Goal: Task Accomplishment & Management: Manage account settings

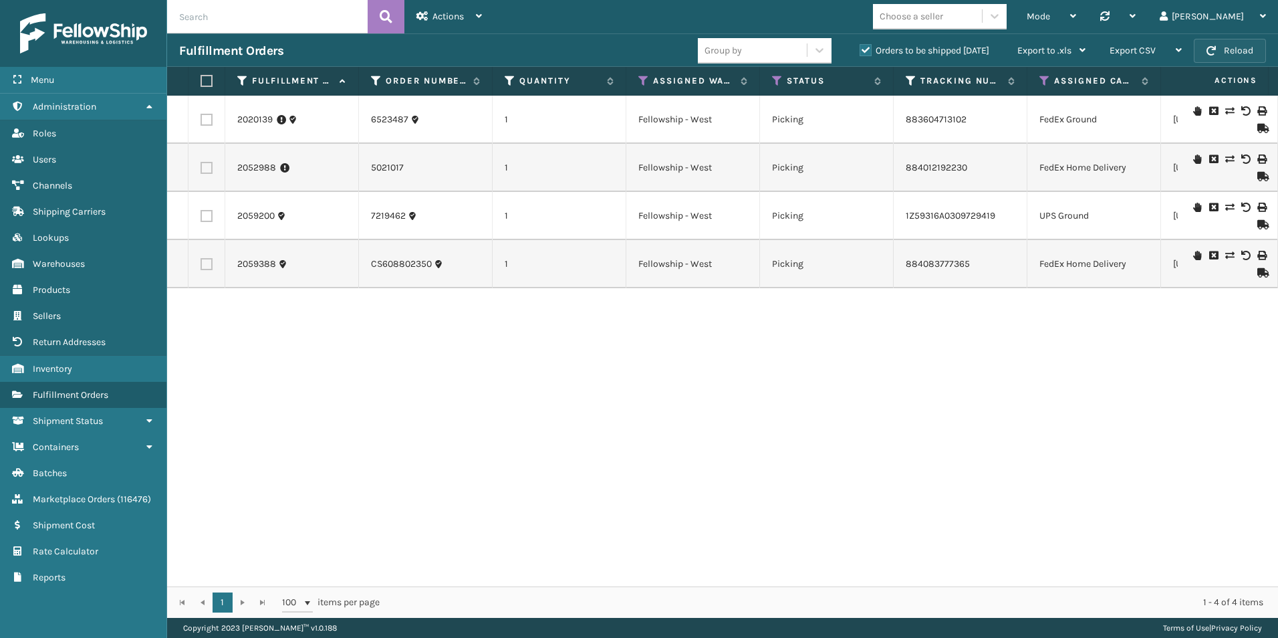
click at [1206, 53] on button "Reload" at bounding box center [1230, 51] width 72 height 24
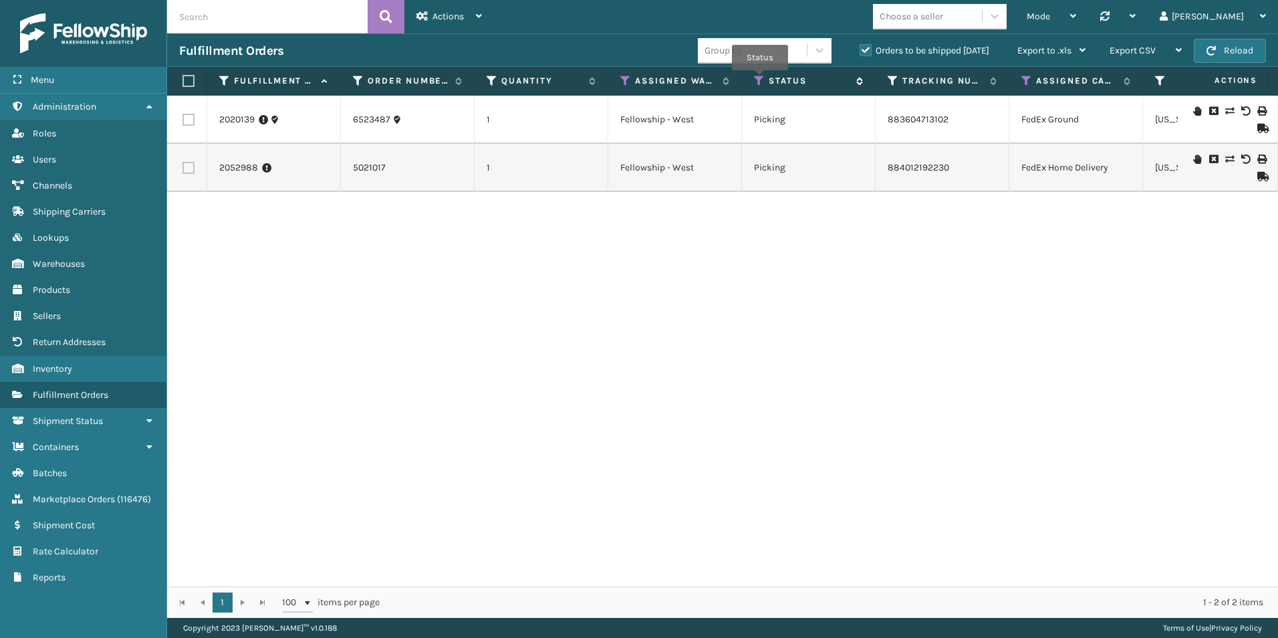
click at [760, 80] on icon at bounding box center [759, 81] width 11 height 12
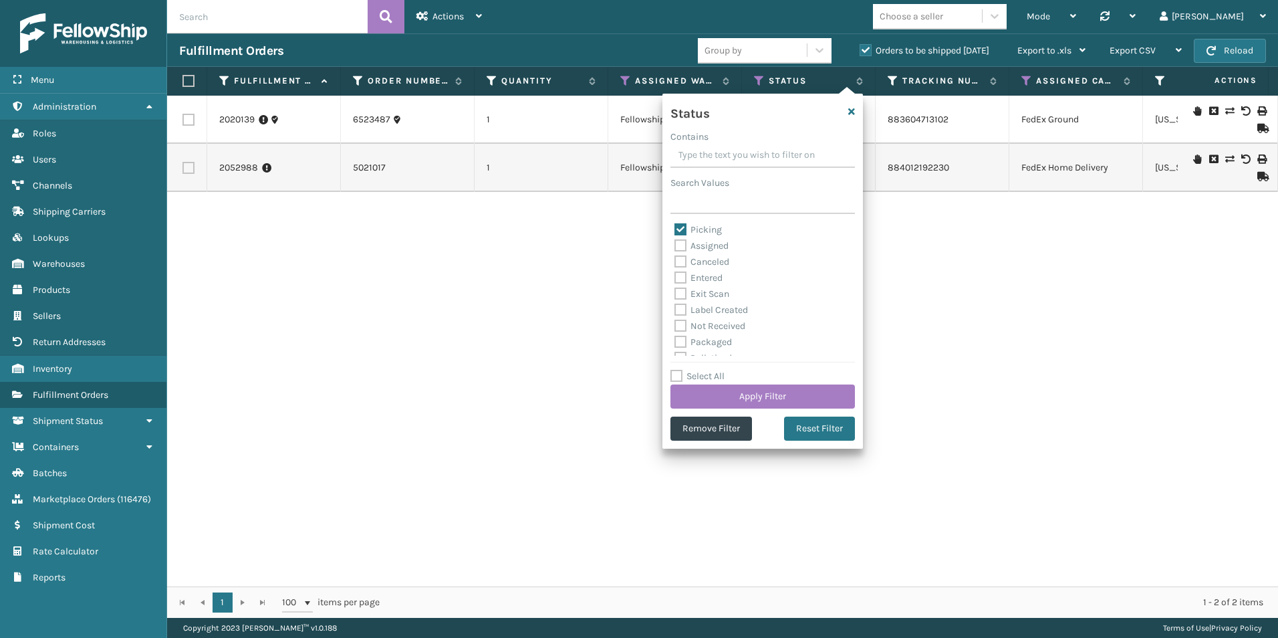
click at [683, 225] on label "Picking" at bounding box center [697, 229] width 47 height 11
click at [675, 225] on input "Picking" at bounding box center [674, 226] width 1 height 9
checkbox input "false"
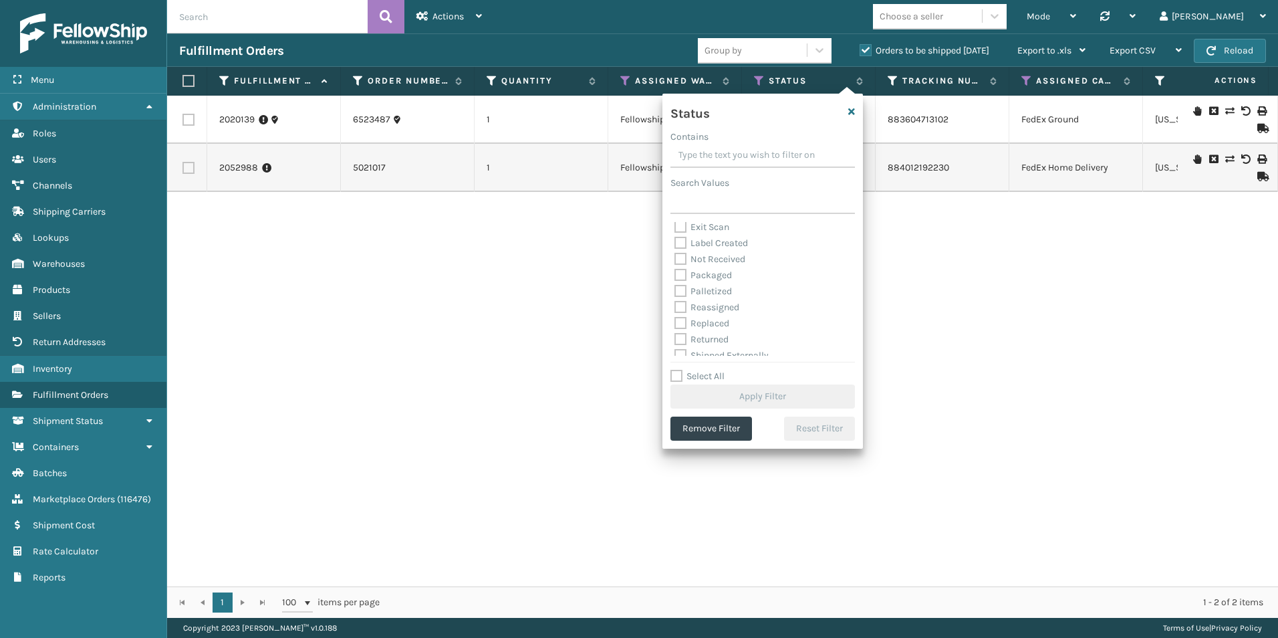
click at [683, 289] on label "Palletized" at bounding box center [702, 290] width 57 height 11
click at [675, 289] on input "Palletized" at bounding box center [674, 287] width 1 height 9
checkbox input "true"
click at [765, 392] on button "Apply Filter" at bounding box center [762, 396] width 184 height 24
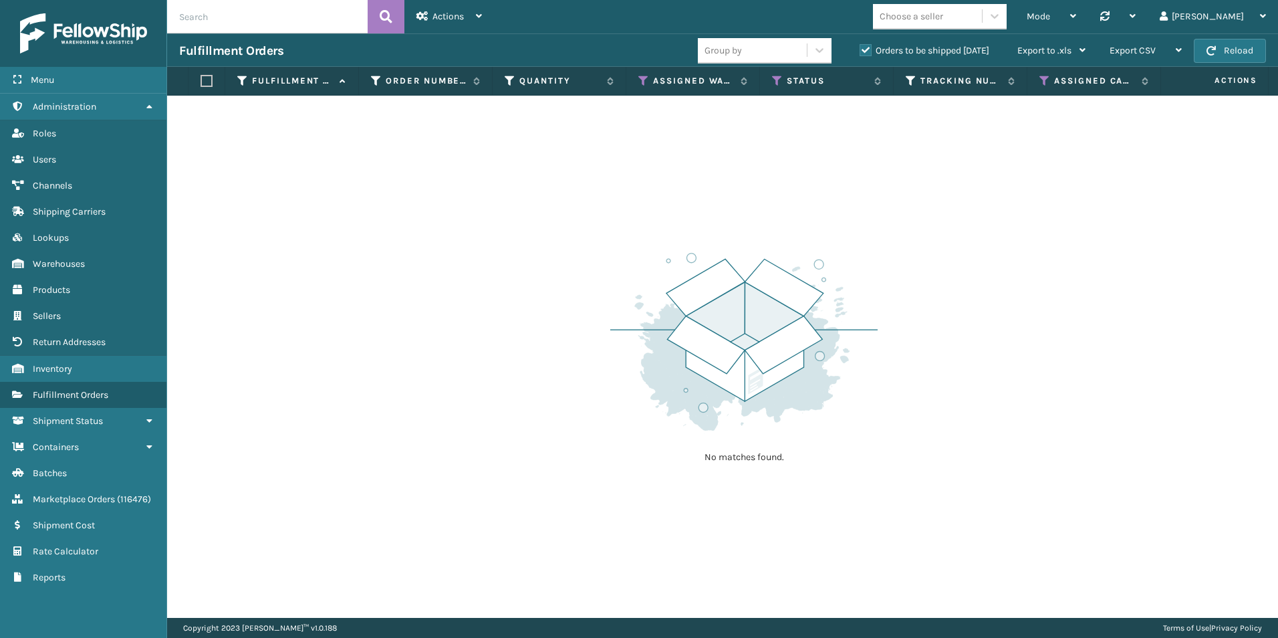
click at [865, 47] on label "Orders to be shipped [DATE]" at bounding box center [925, 50] width 130 height 11
click at [860, 47] on input "Orders to be shipped [DATE]" at bounding box center [860, 47] width 1 height 9
click at [645, 81] on icon at bounding box center [643, 81] width 11 height 12
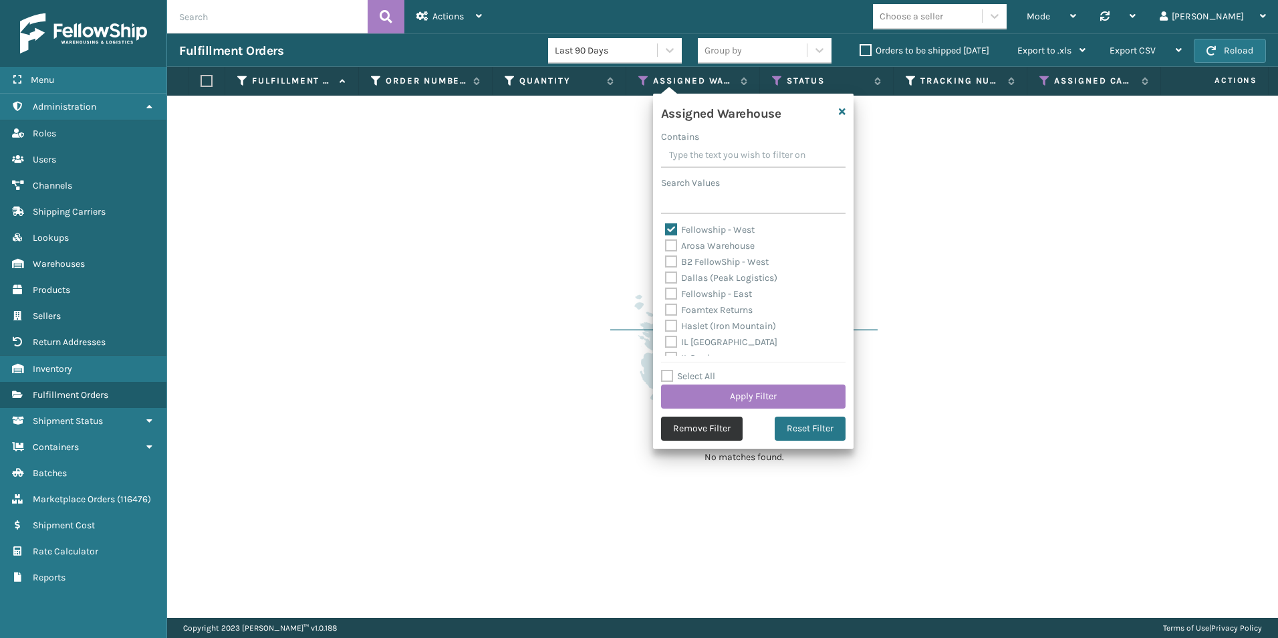
click at [674, 430] on button "Remove Filter" at bounding box center [702, 428] width 82 height 24
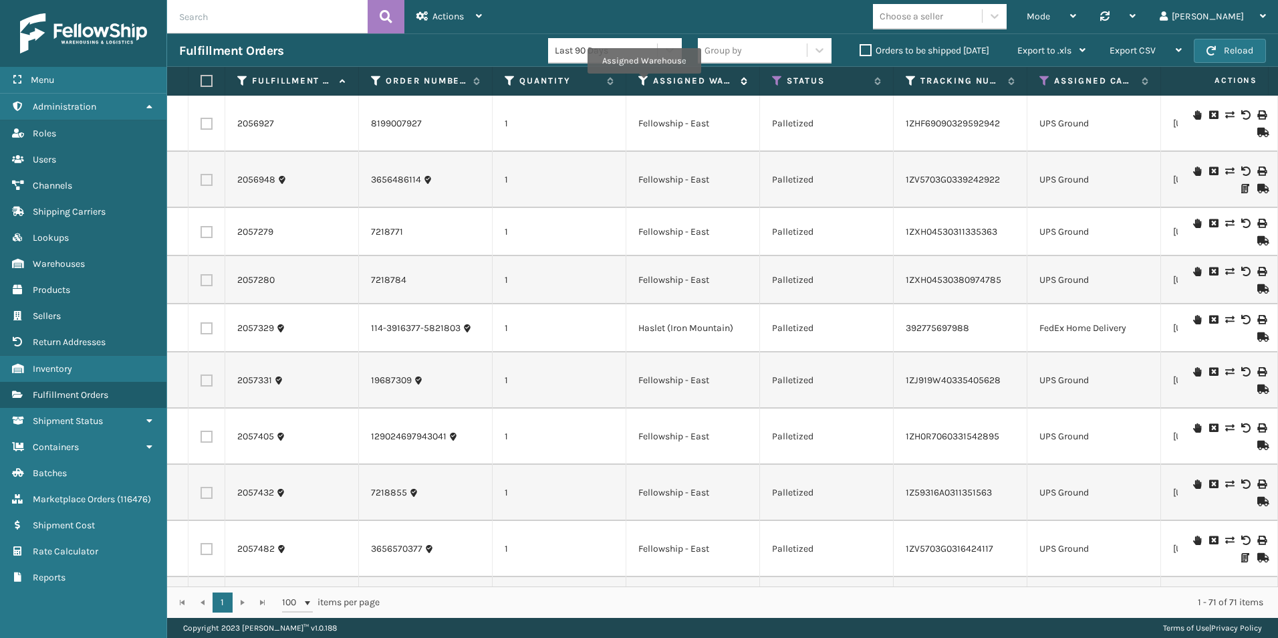
click at [642, 82] on icon at bounding box center [643, 81] width 11 height 12
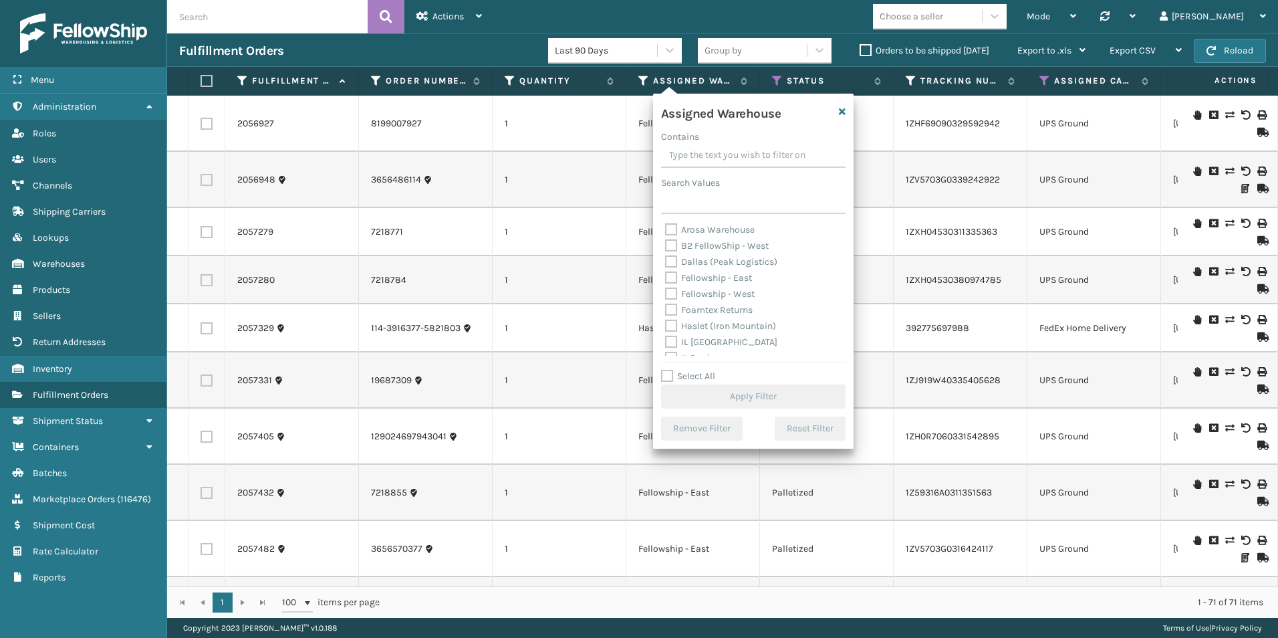
click at [672, 291] on label "Fellowship - West" at bounding box center [710, 293] width 90 height 11
click at [666, 291] on input "Fellowship - West" at bounding box center [665, 290] width 1 height 9
checkbox input "true"
click at [760, 390] on button "Apply Filter" at bounding box center [753, 396] width 184 height 24
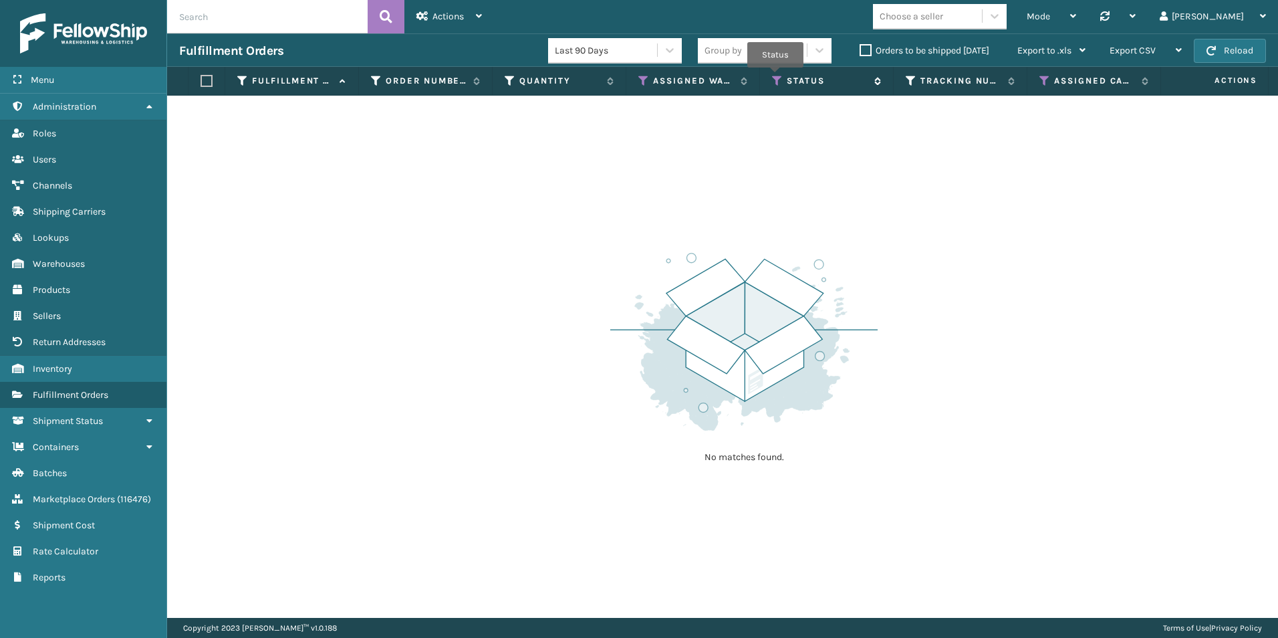
click at [775, 77] on icon at bounding box center [777, 81] width 11 height 12
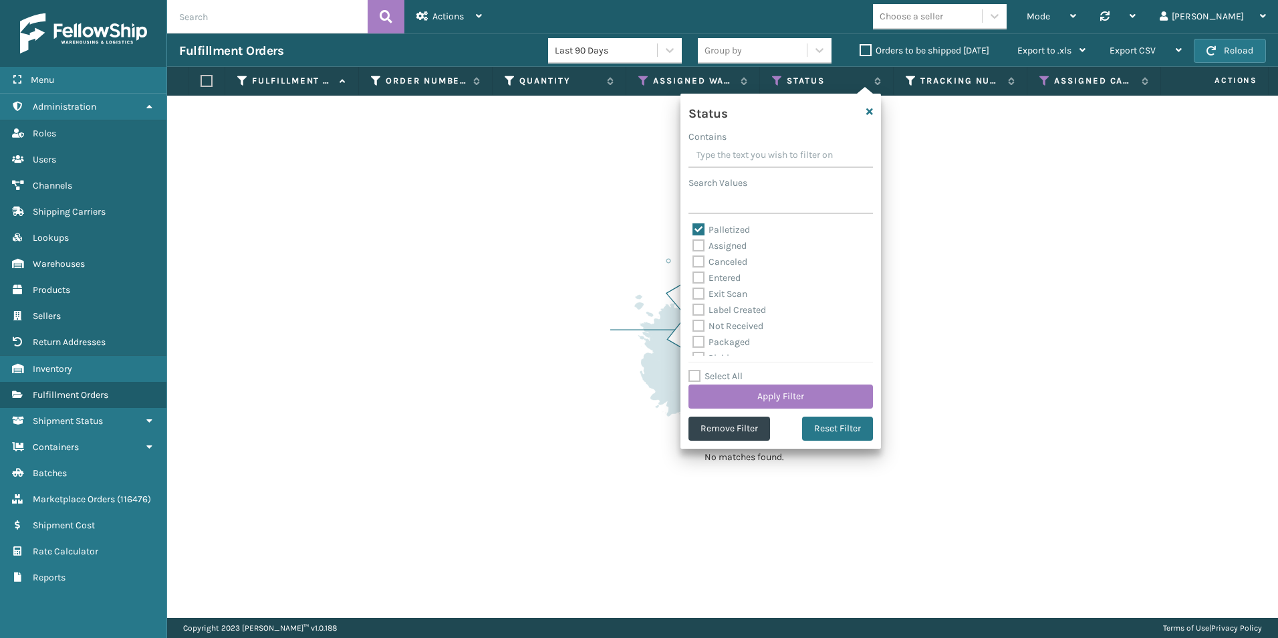
click at [701, 227] on label "Palletized" at bounding box center [721, 229] width 57 height 11
click at [693, 227] on input "Palletized" at bounding box center [693, 226] width 1 height 9
checkbox input "false"
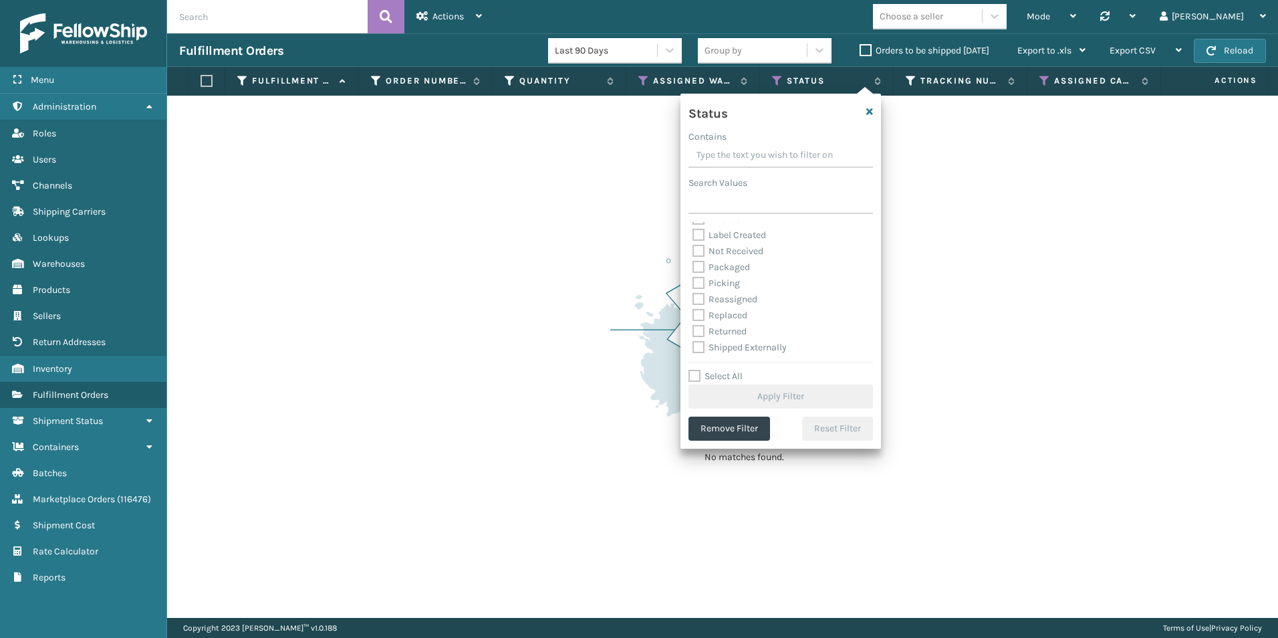
click at [701, 283] on label "Picking" at bounding box center [716, 282] width 47 height 11
click at [693, 283] on input "Picking" at bounding box center [693, 279] width 1 height 9
checkbox input "true"
click at [786, 396] on button "Apply Filter" at bounding box center [780, 396] width 184 height 24
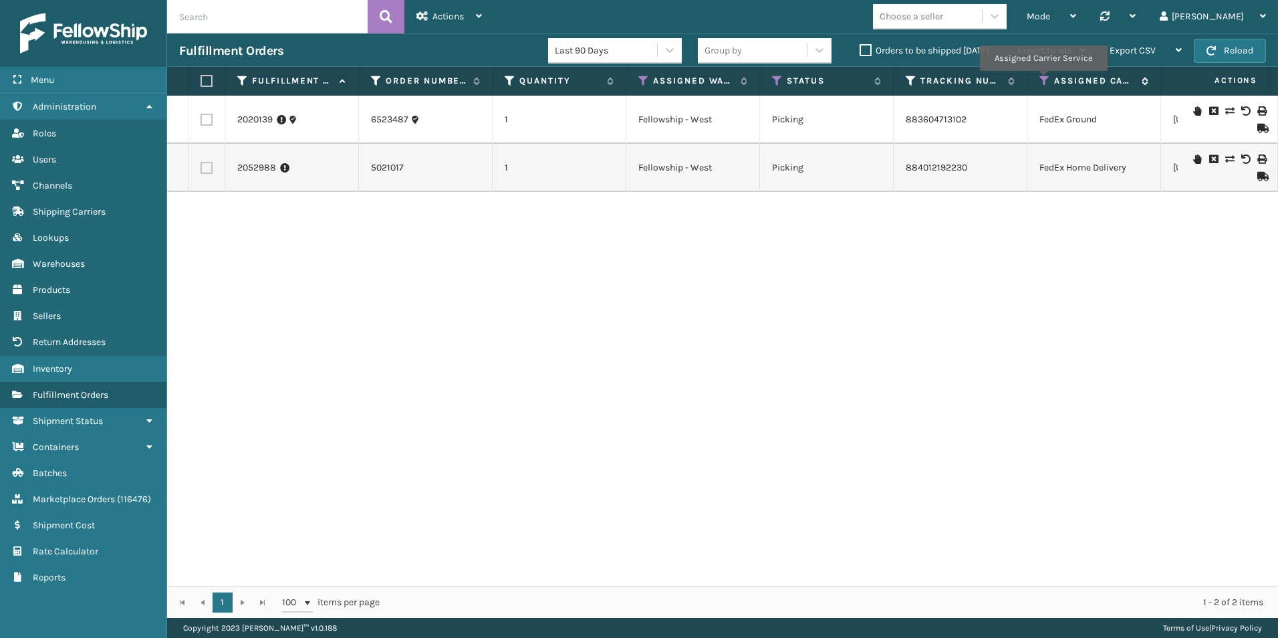
click at [1043, 80] on icon at bounding box center [1044, 81] width 11 height 12
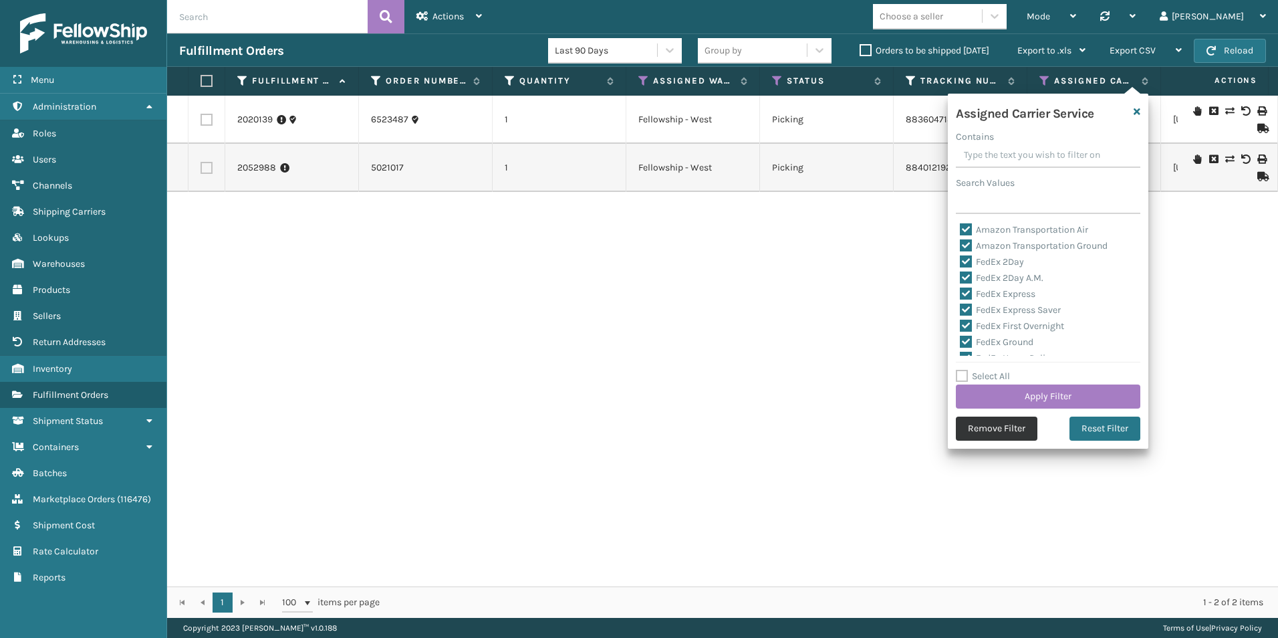
click at [987, 433] on button "Remove Filter" at bounding box center [997, 428] width 82 height 24
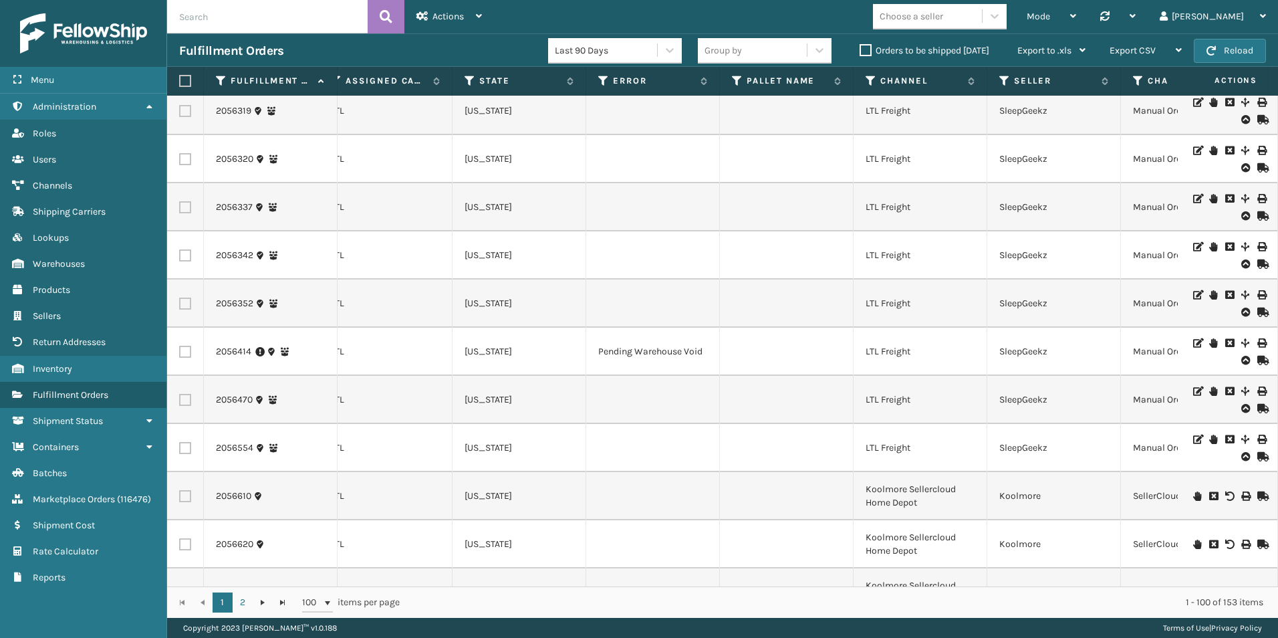
scroll to position [4418, 709]
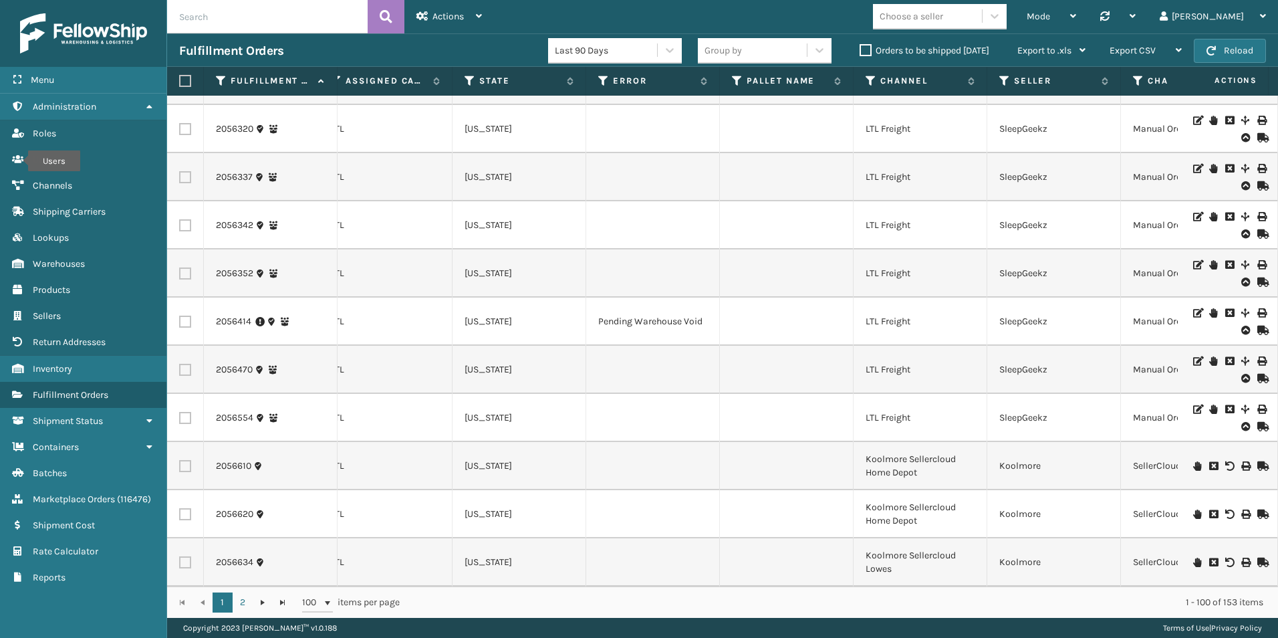
click at [202, 18] on input "text" at bounding box center [267, 16] width 201 height 33
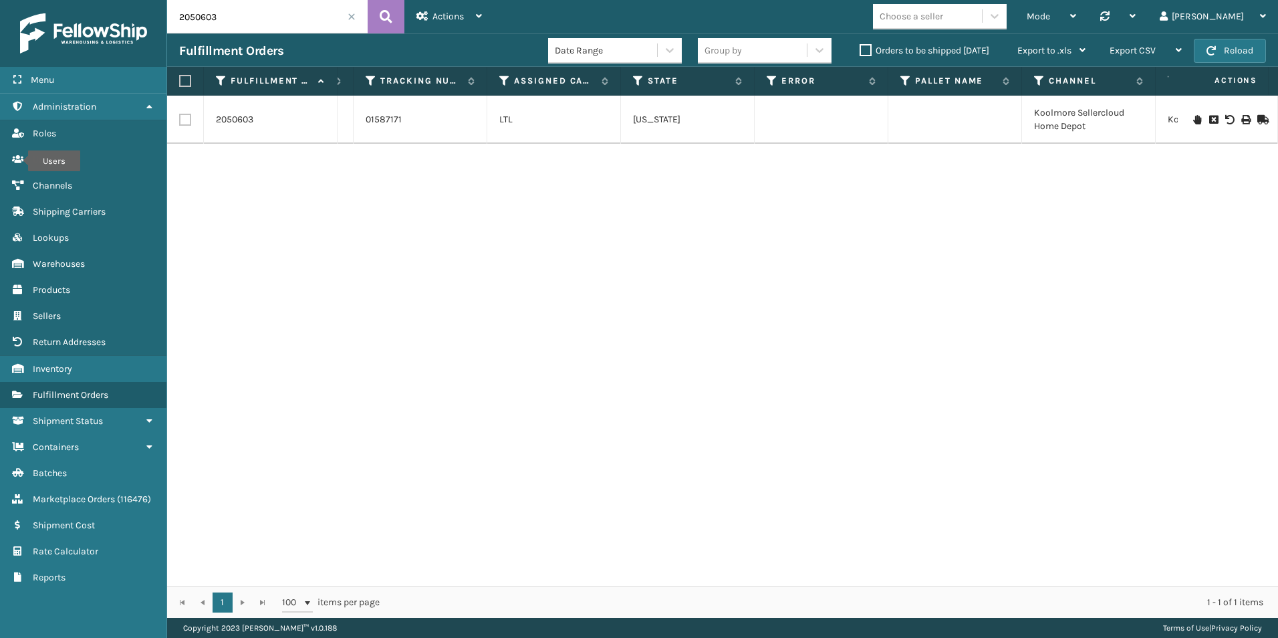
scroll to position [0, 576]
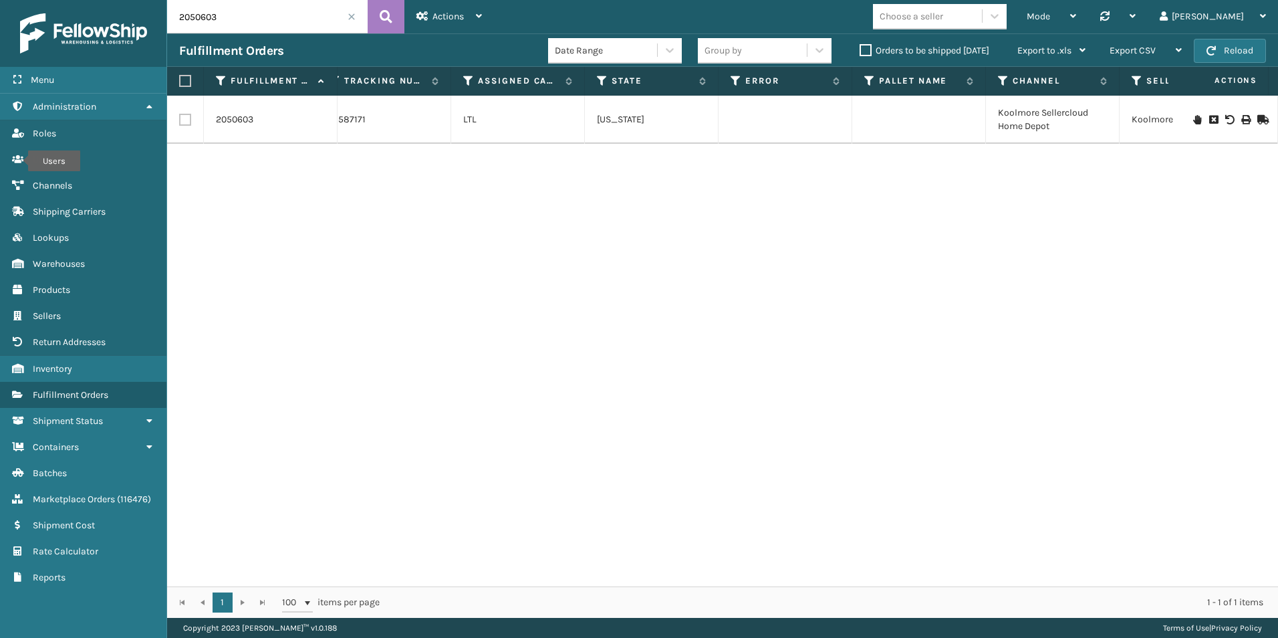
click at [1193, 118] on icon at bounding box center [1197, 119] width 8 height 9
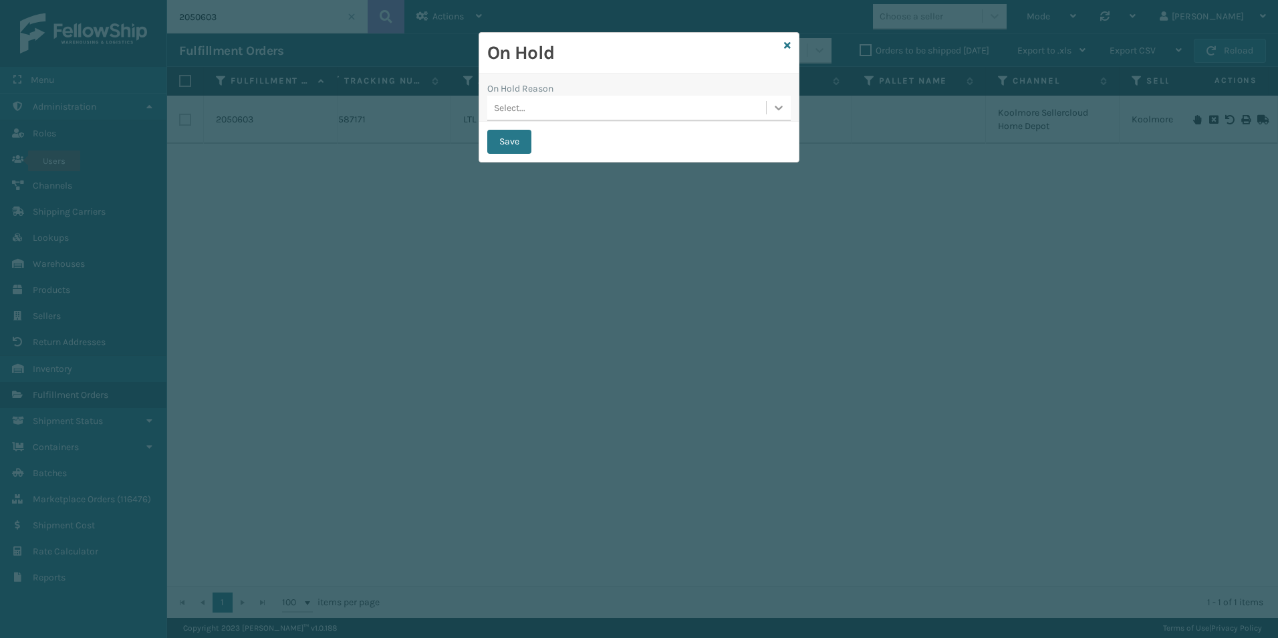
click at [777, 107] on icon at bounding box center [778, 107] width 13 height 13
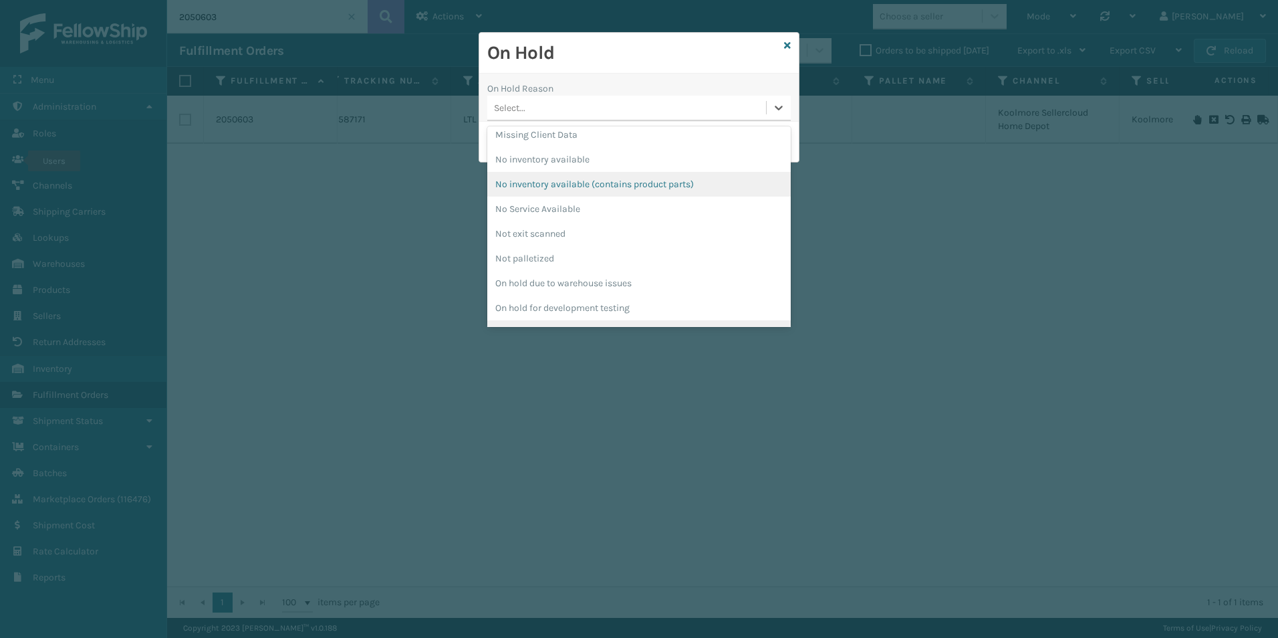
scroll to position [334, 0]
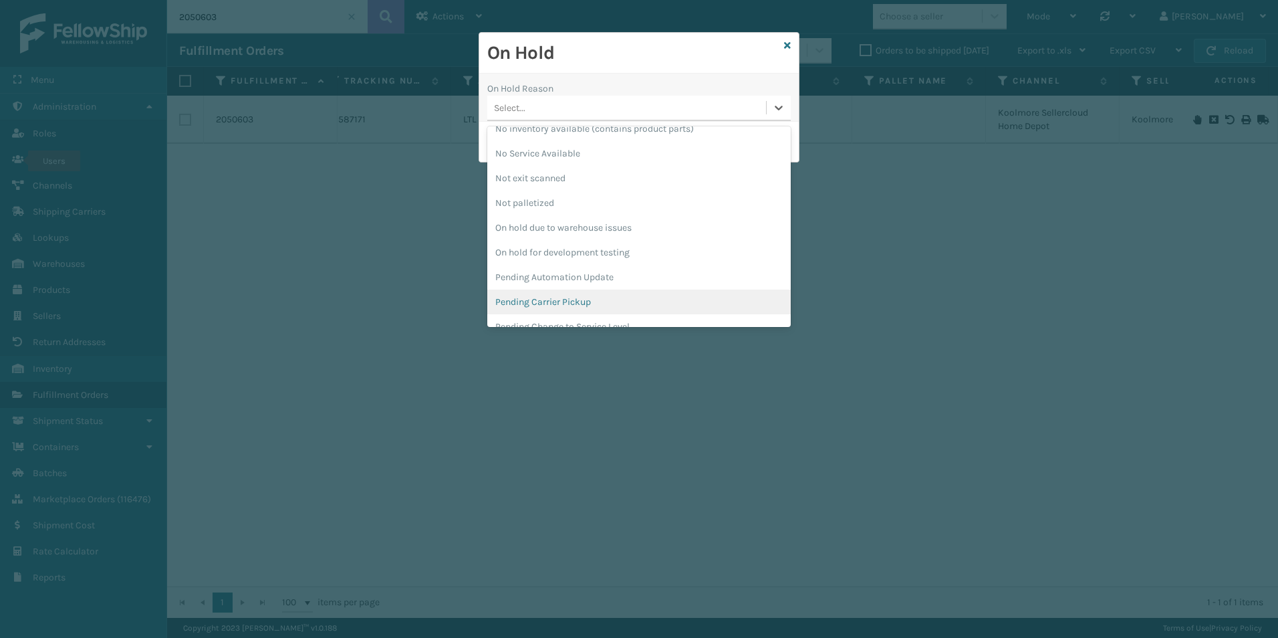
click at [587, 294] on div "Pending Carrier Pickup" at bounding box center [638, 301] width 303 height 25
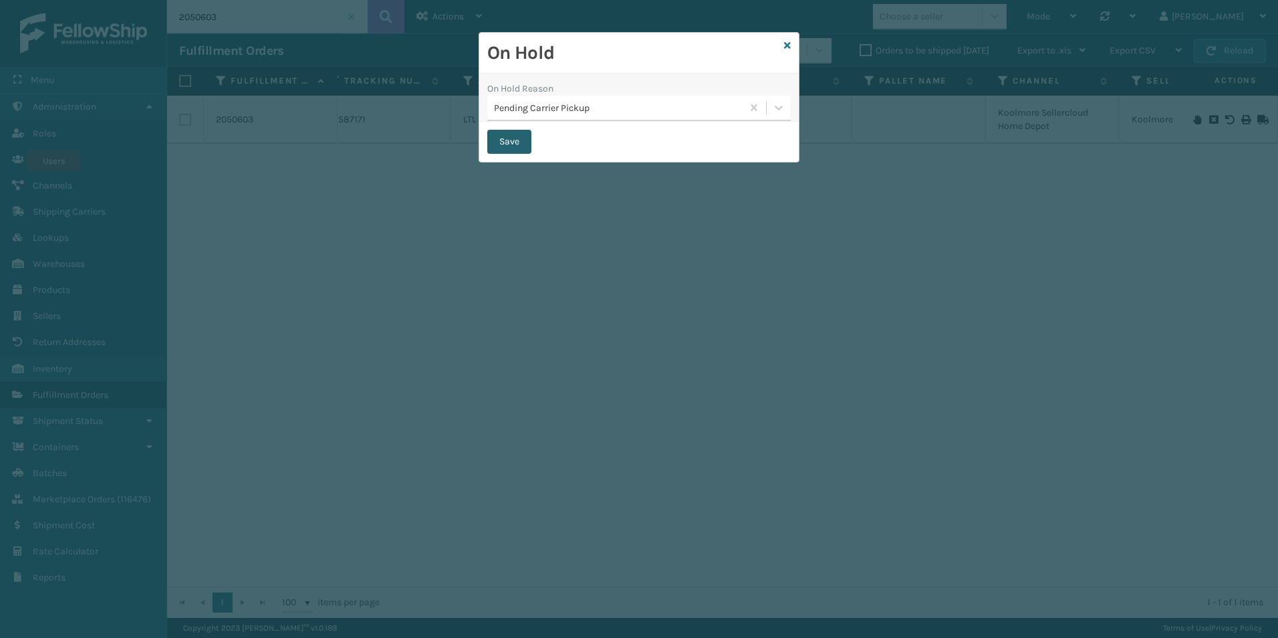
click at [512, 142] on button "Save" at bounding box center [509, 142] width 44 height 24
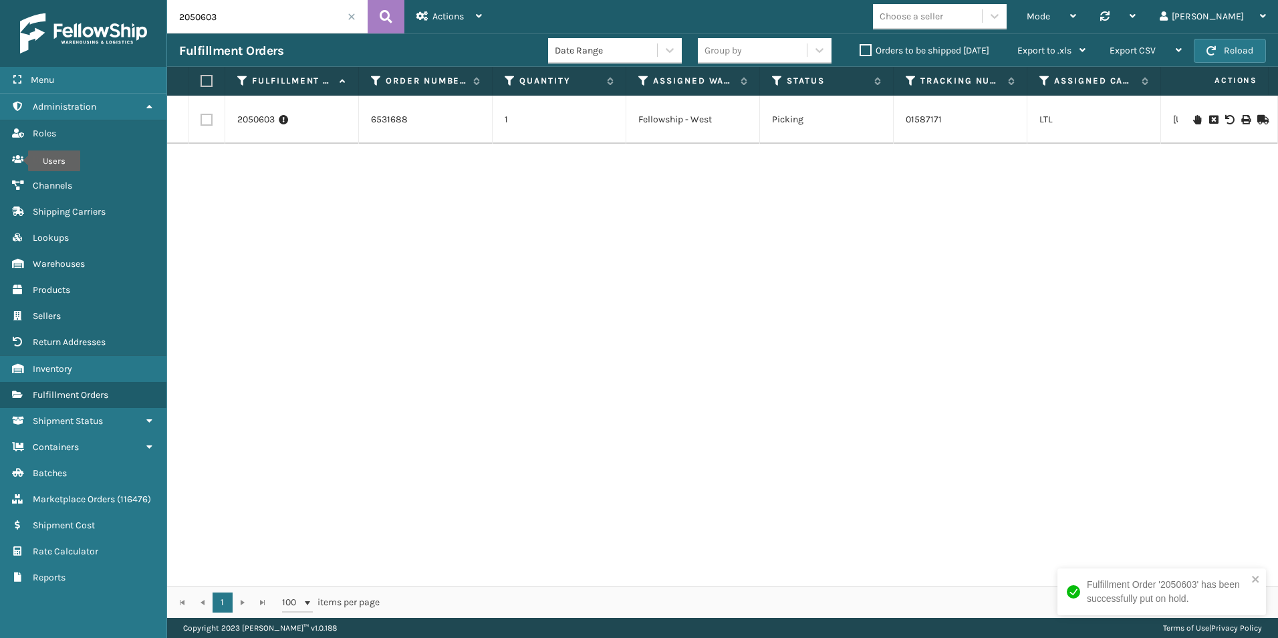
drag, startPoint x: 195, startPoint y: 19, endPoint x: 250, endPoint y: 19, distance: 55.5
click at [250, 19] on input "2050603" at bounding box center [267, 16] width 201 height 33
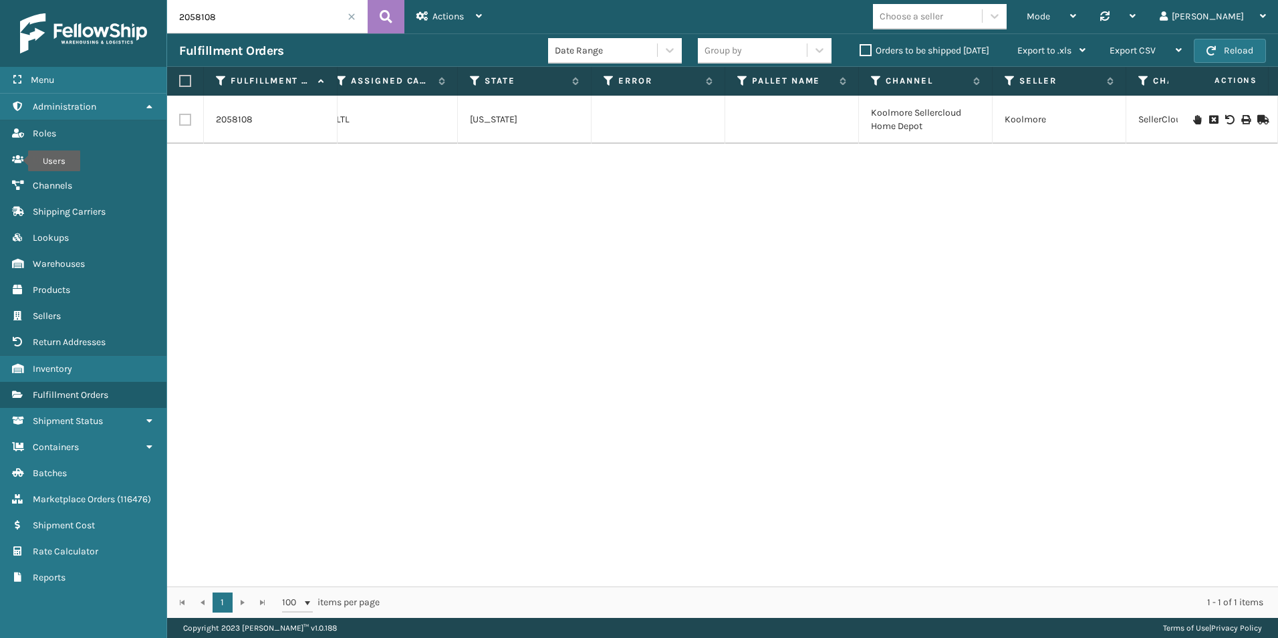
scroll to position [0, 733]
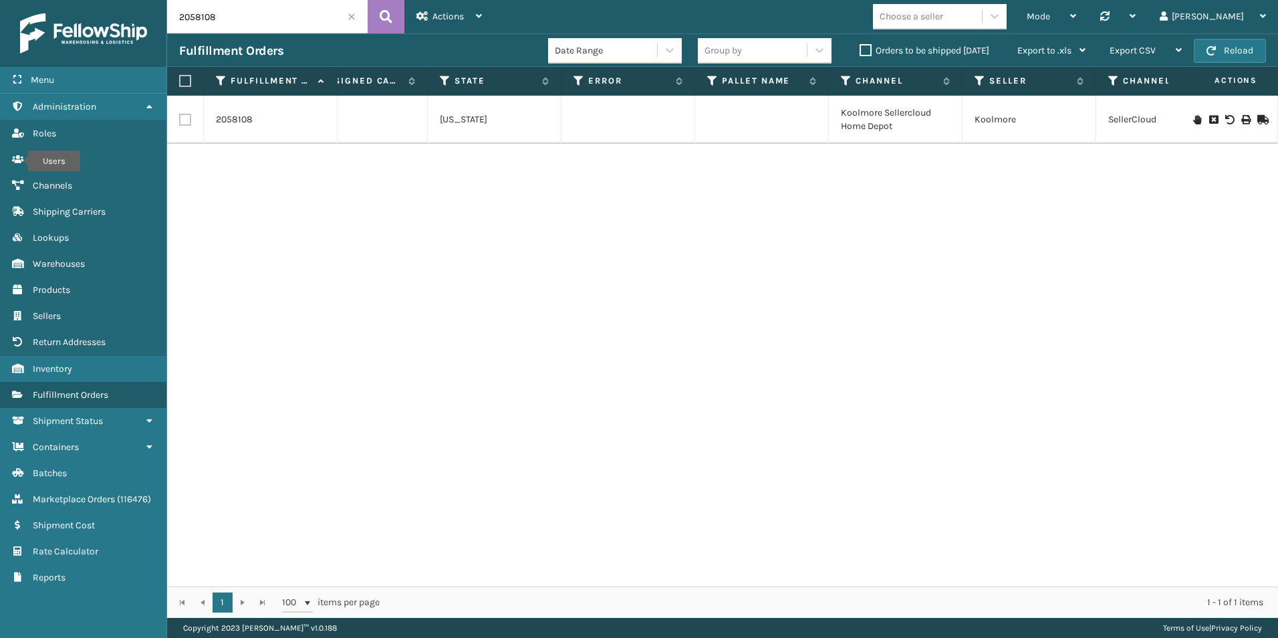
click at [1193, 122] on icon at bounding box center [1197, 119] width 8 height 9
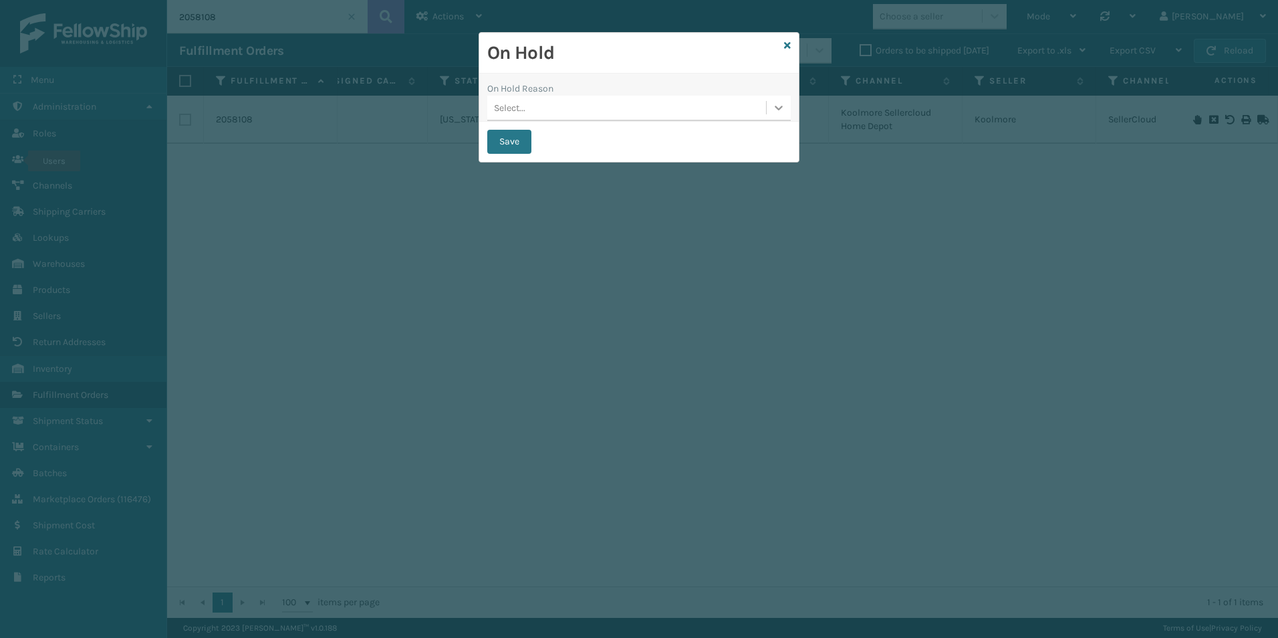
drag, startPoint x: 775, startPoint y: 110, endPoint x: 755, endPoint y: 126, distance: 25.3
click at [774, 110] on icon at bounding box center [778, 107] width 13 height 13
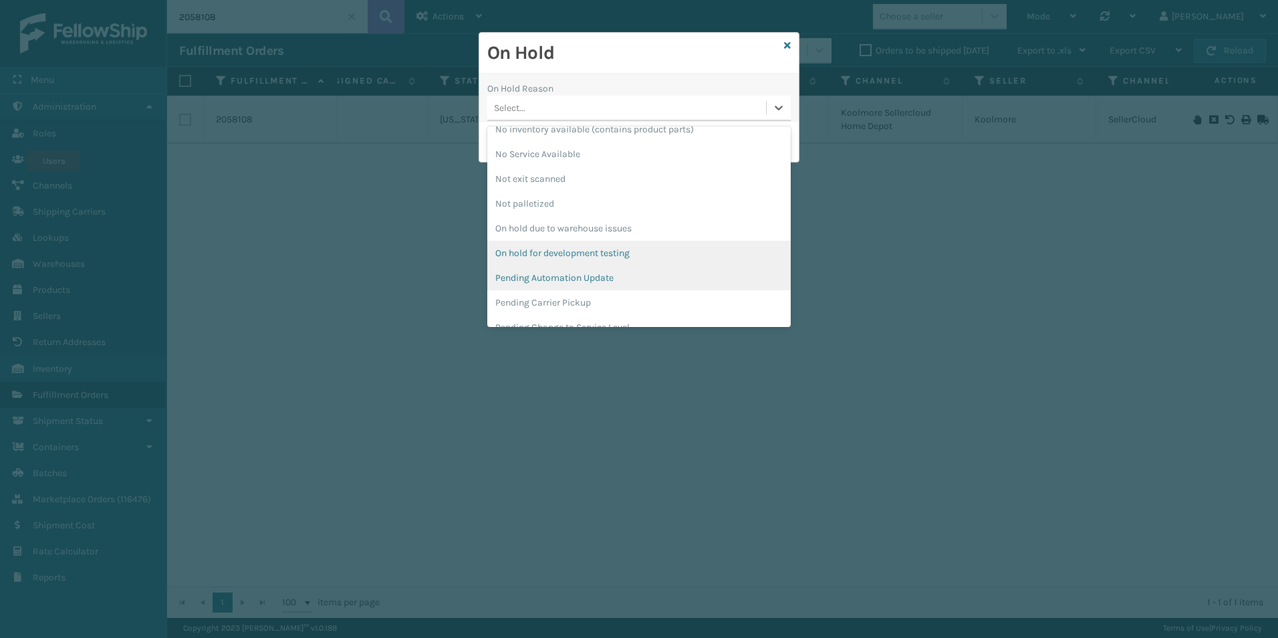
scroll to position [334, 0]
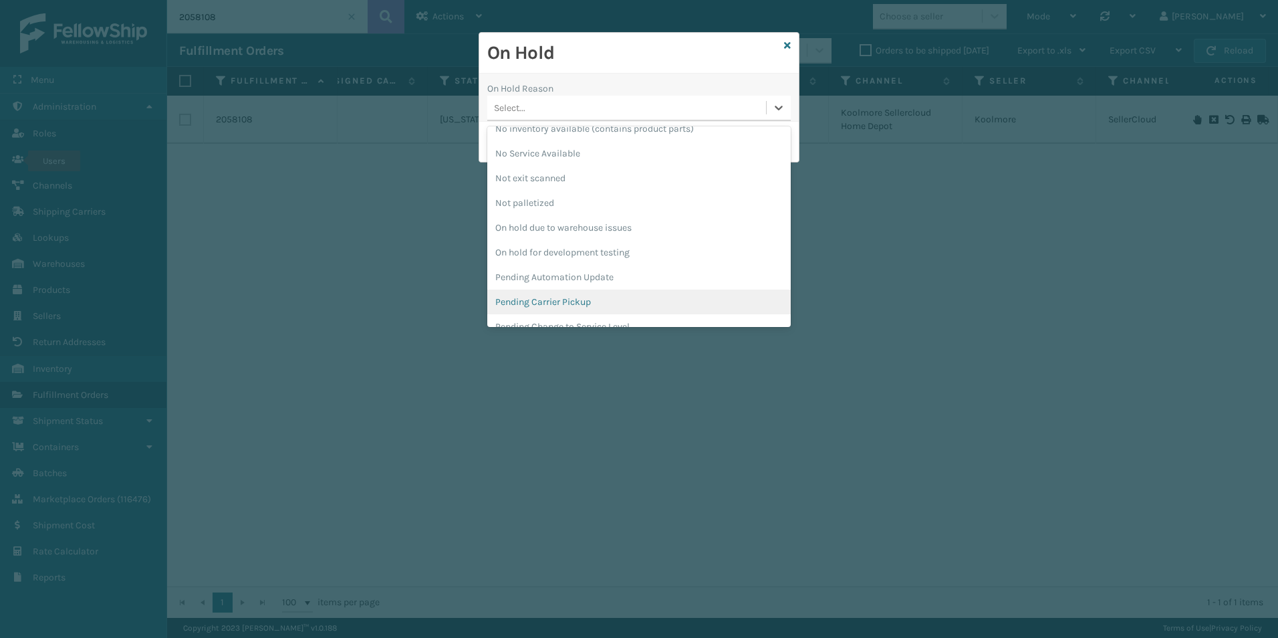
click at [563, 297] on div "Pending Carrier Pickup" at bounding box center [638, 301] width 303 height 25
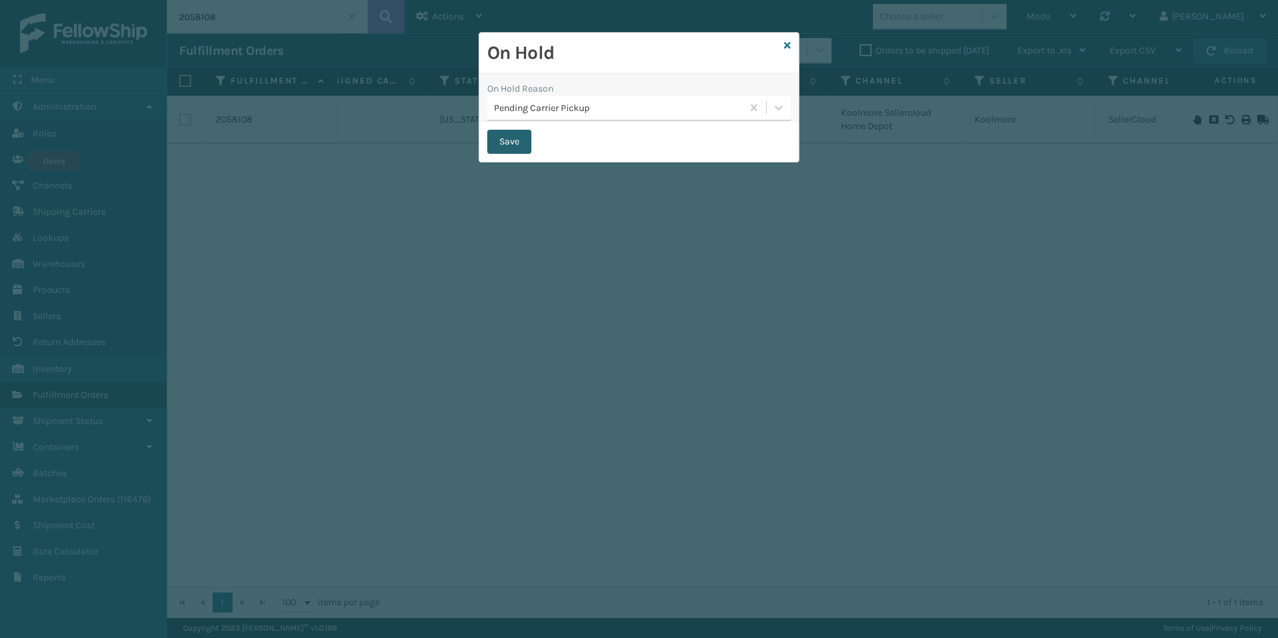
click at [521, 145] on button "Save" at bounding box center [509, 142] width 44 height 24
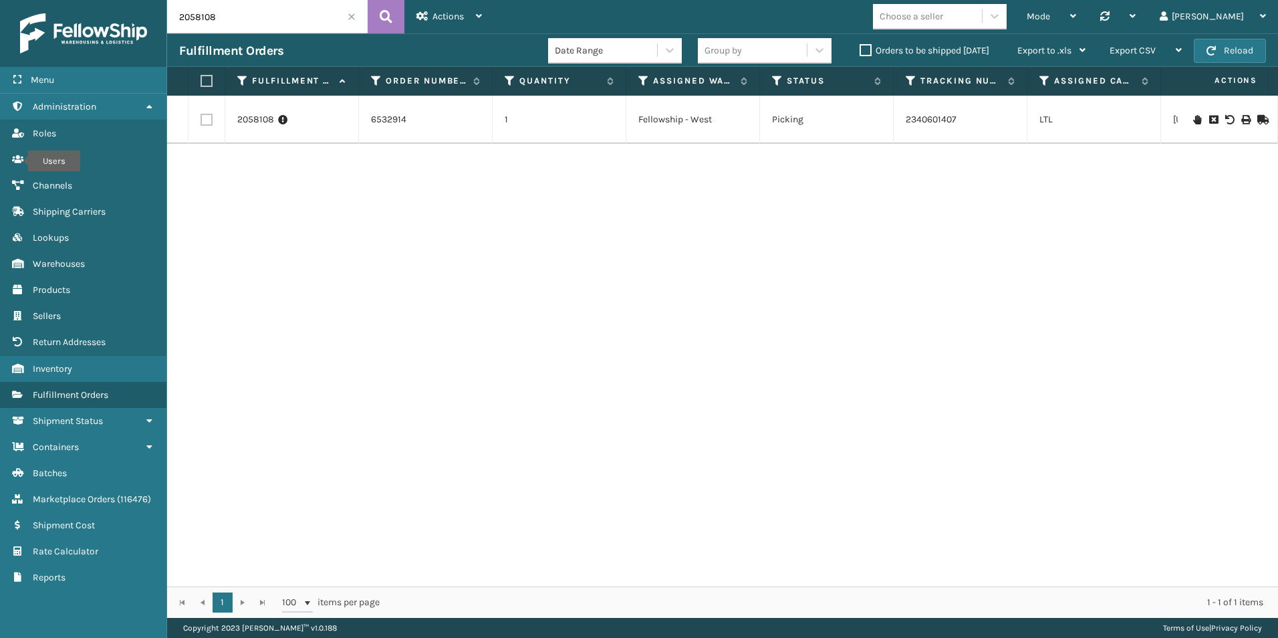
drag, startPoint x: 200, startPoint y: 17, endPoint x: 243, endPoint y: 19, distance: 43.5
click at [243, 19] on input "2058108" at bounding box center [267, 16] width 201 height 33
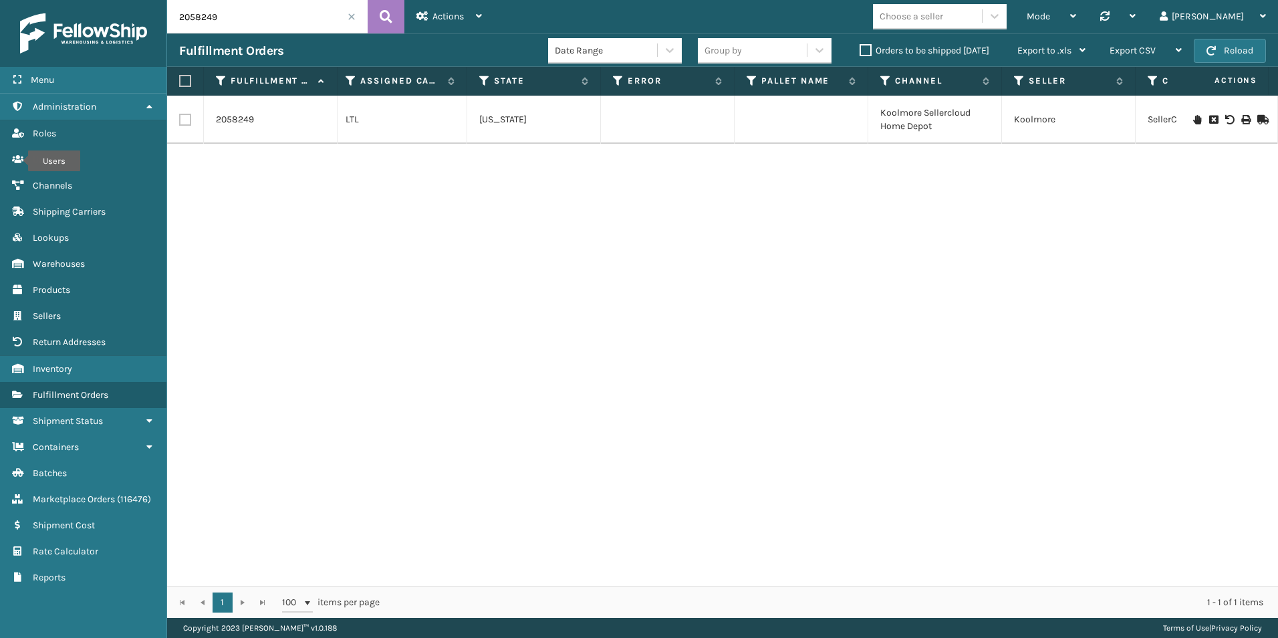
scroll to position [0, 778]
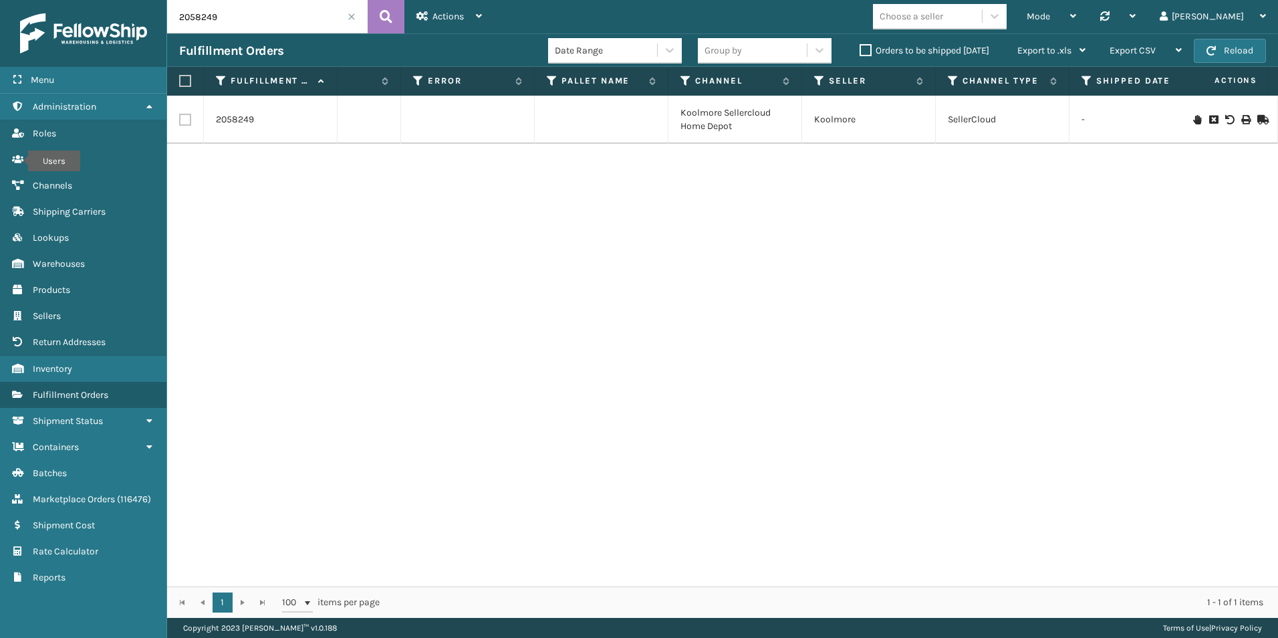
click at [1193, 122] on icon at bounding box center [1197, 119] width 8 height 9
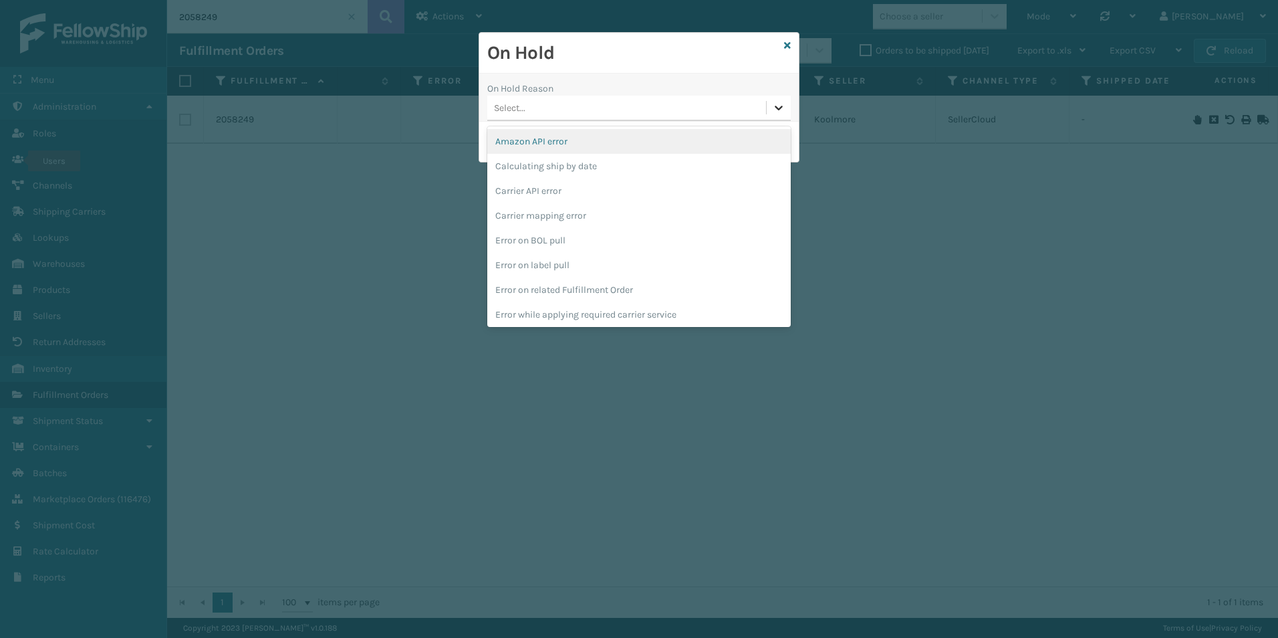
click at [776, 106] on icon at bounding box center [779, 108] width 8 height 5
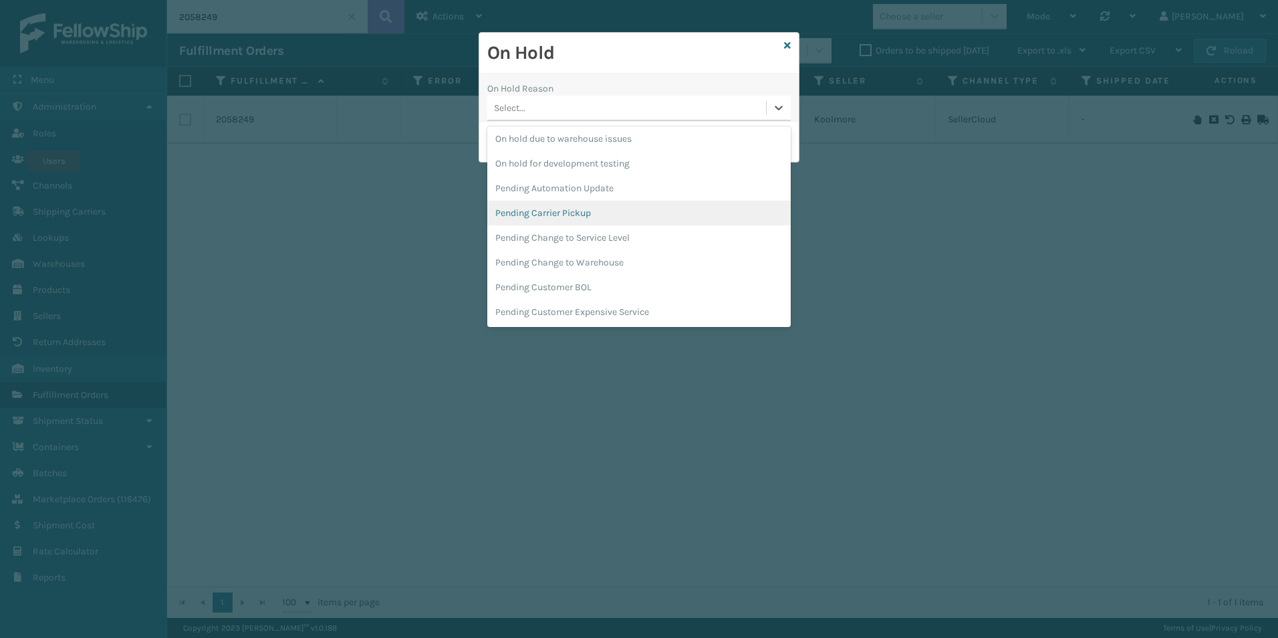
click at [576, 207] on div "Pending Carrier Pickup" at bounding box center [638, 213] width 303 height 25
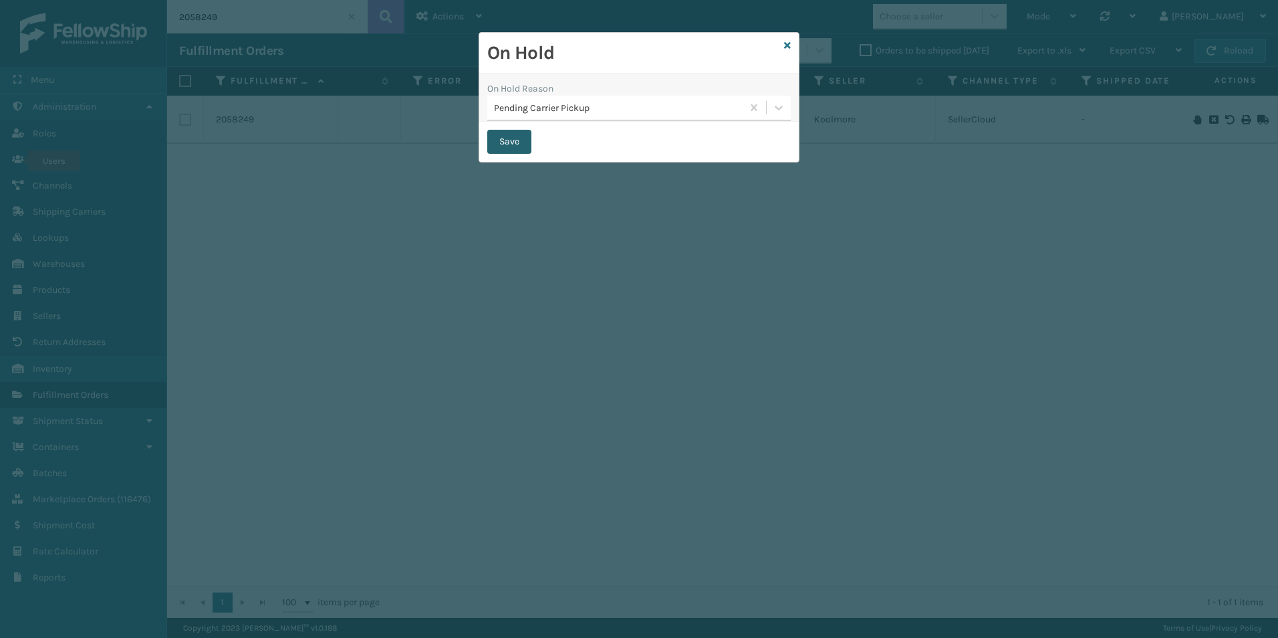
click at [508, 144] on button "Save" at bounding box center [509, 142] width 44 height 24
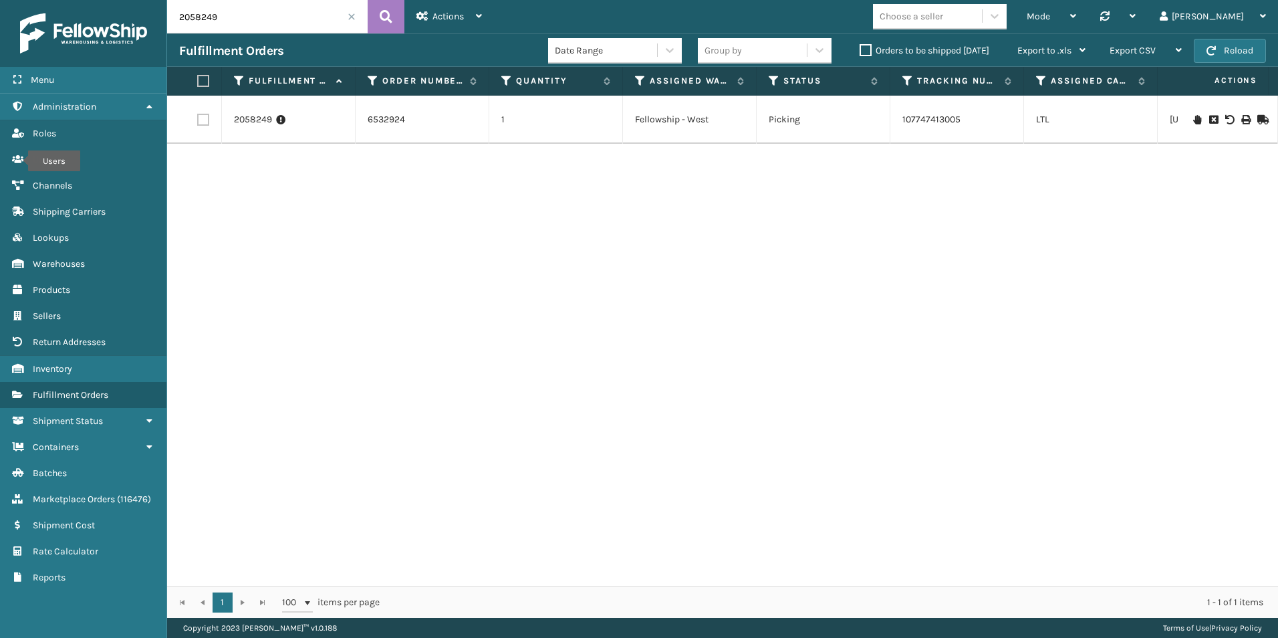
scroll to position [0, 7]
drag, startPoint x: 196, startPoint y: 17, endPoint x: 223, endPoint y: 17, distance: 26.7
click at [223, 17] on input "2058249" at bounding box center [267, 16] width 201 height 33
click at [1193, 119] on icon at bounding box center [1197, 119] width 8 height 9
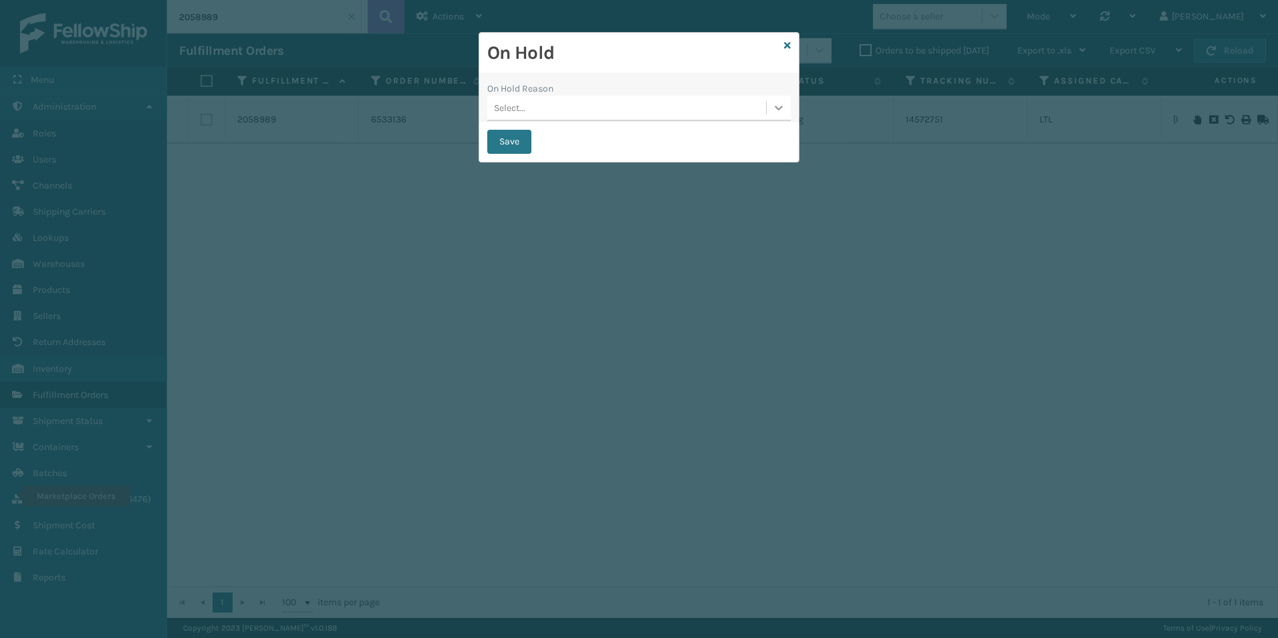
click at [779, 110] on icon at bounding box center [778, 107] width 13 height 13
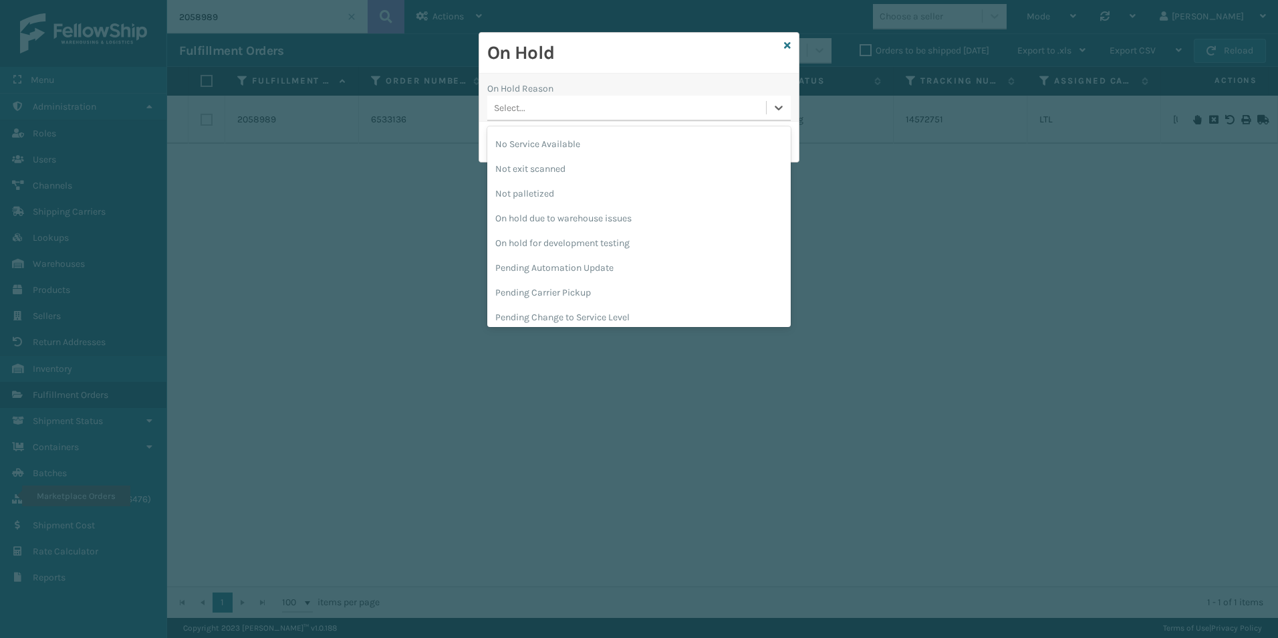
scroll to position [401, 0]
click at [550, 236] on div "Pending Carrier Pickup" at bounding box center [638, 235] width 303 height 25
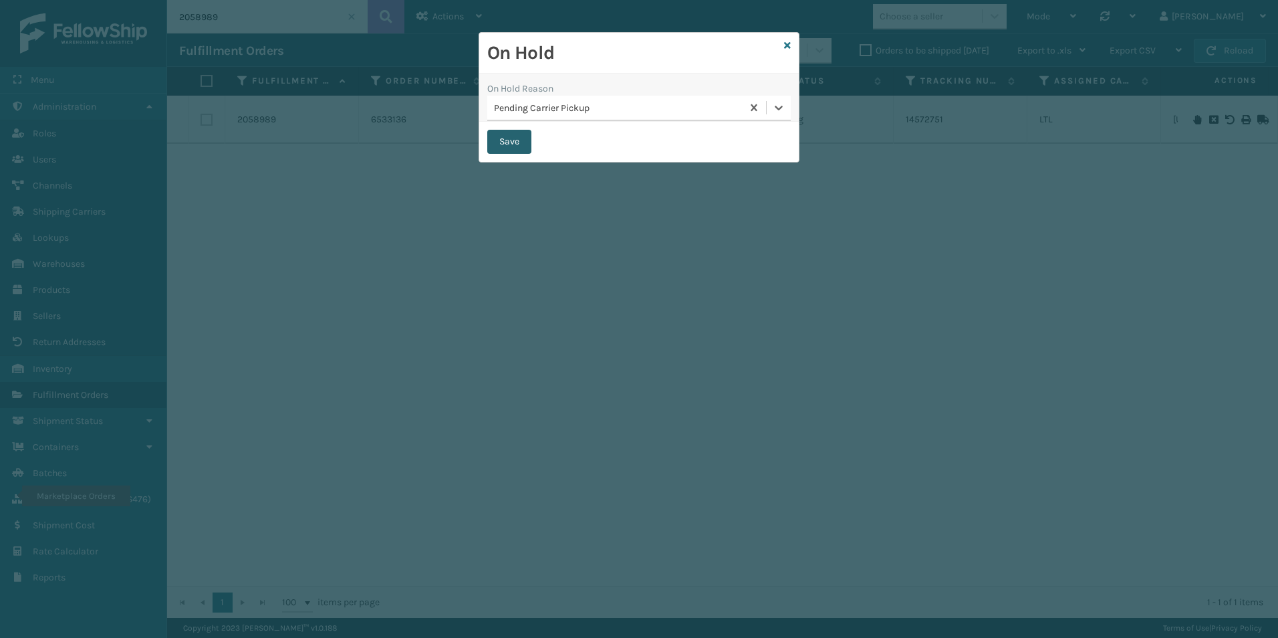
click at [505, 143] on button "Save" at bounding box center [509, 142] width 44 height 24
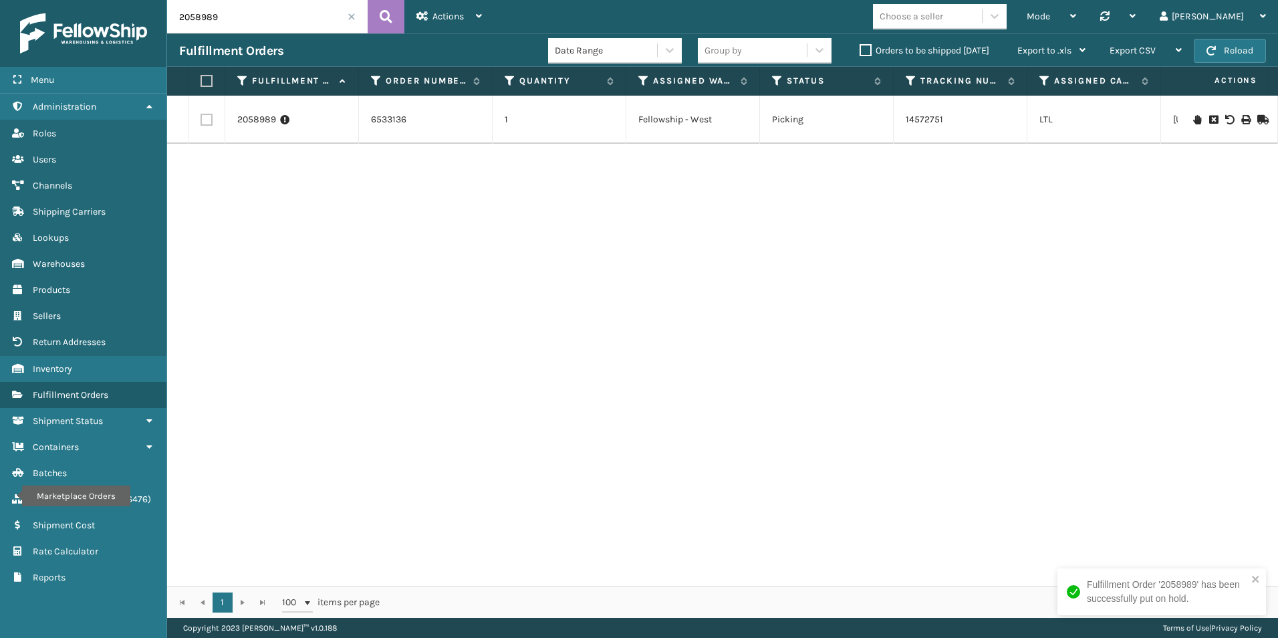
scroll to position [0, 684]
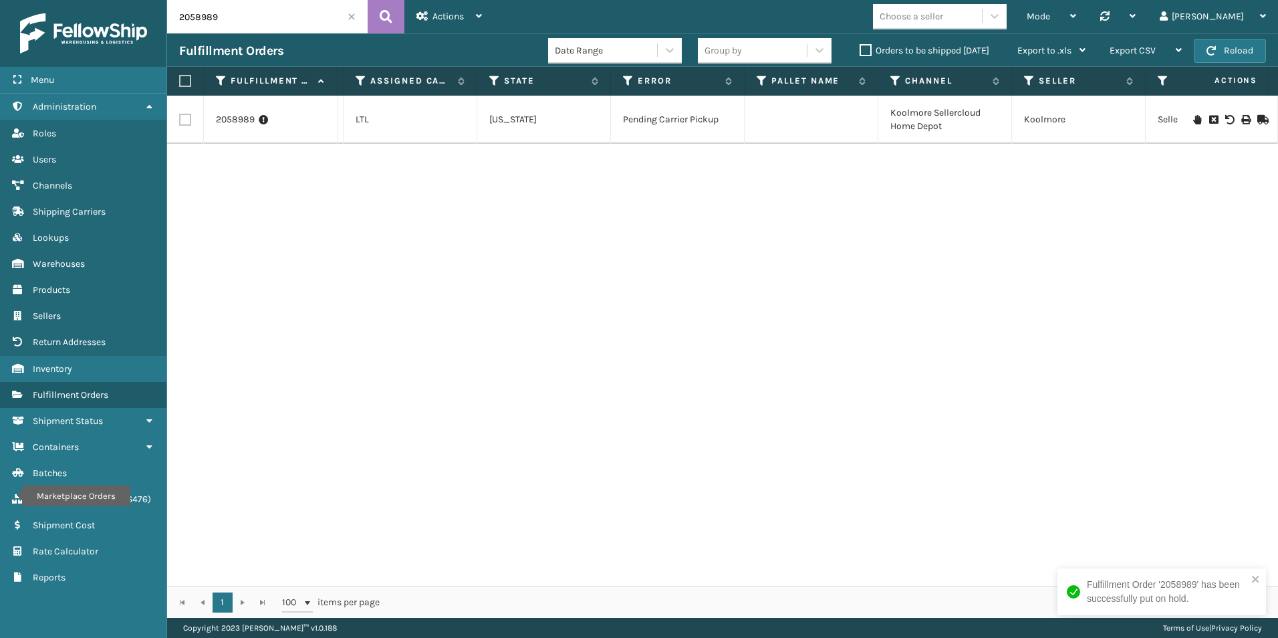
drag, startPoint x: 195, startPoint y: 17, endPoint x: 248, endPoint y: 19, distance: 52.8
click at [248, 19] on input "2058989" at bounding box center [267, 16] width 201 height 33
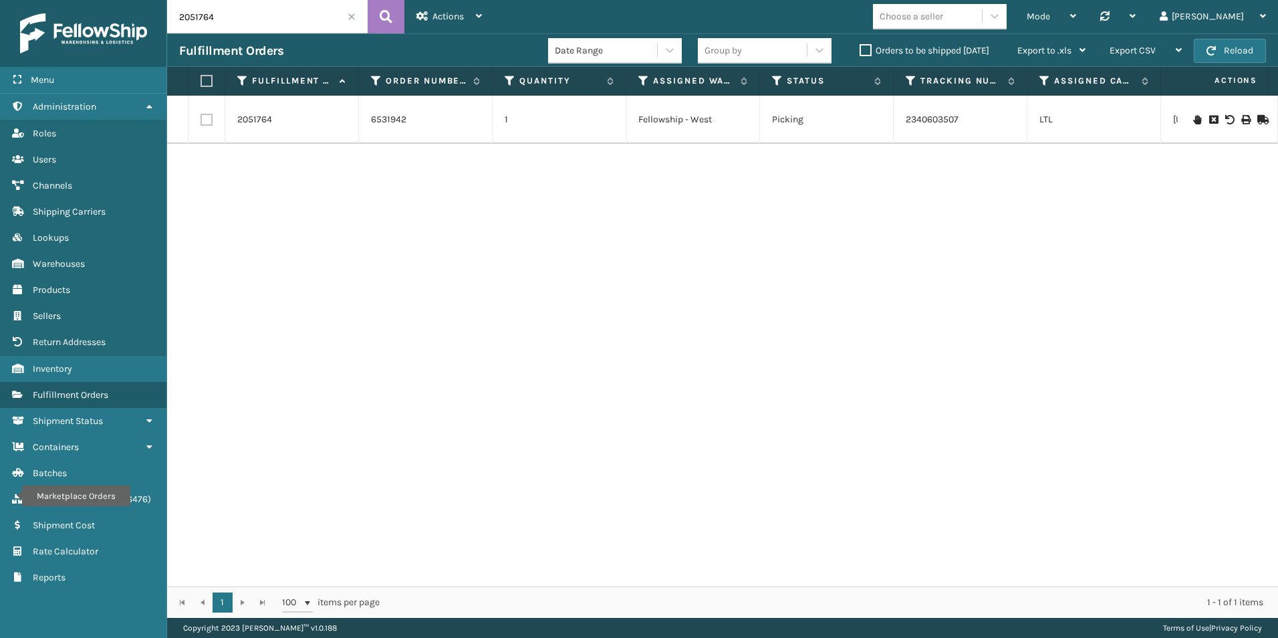
click at [1193, 116] on icon at bounding box center [1197, 119] width 8 height 9
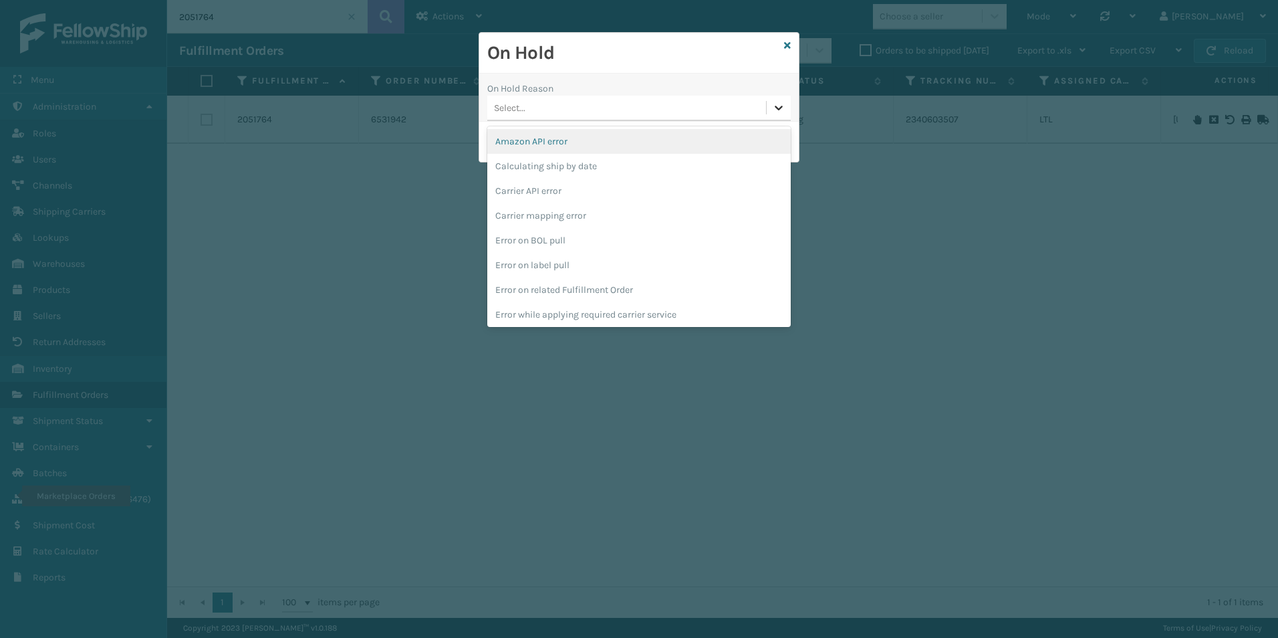
click at [776, 108] on icon at bounding box center [779, 108] width 8 height 5
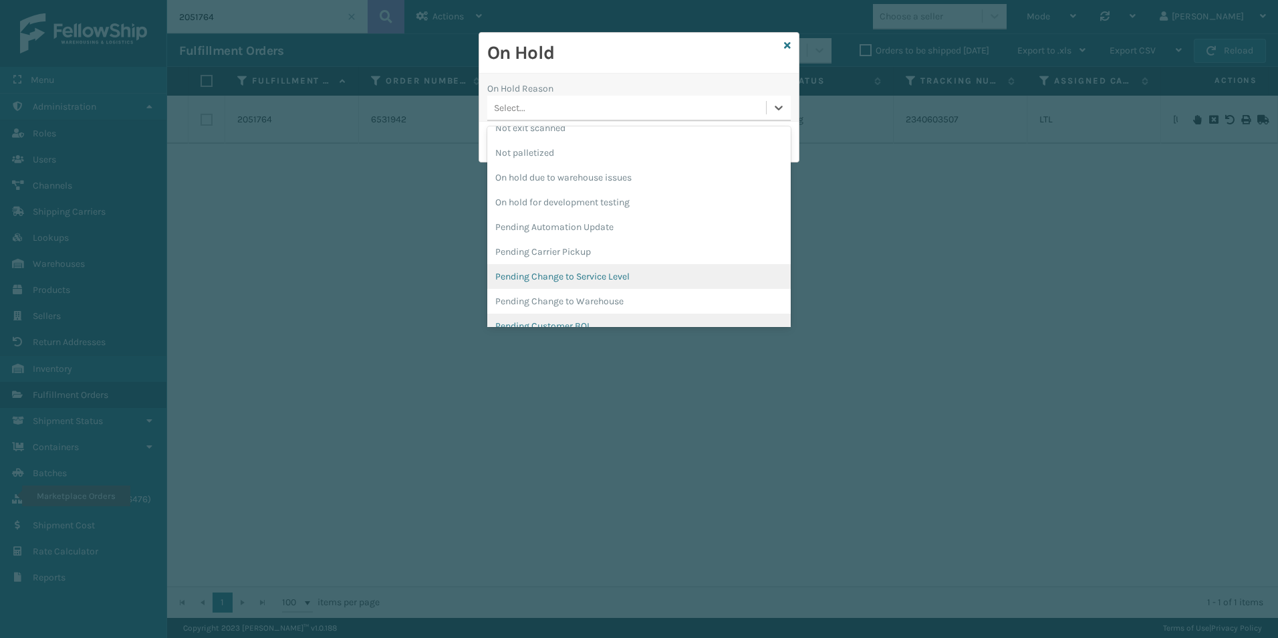
scroll to position [401, 0]
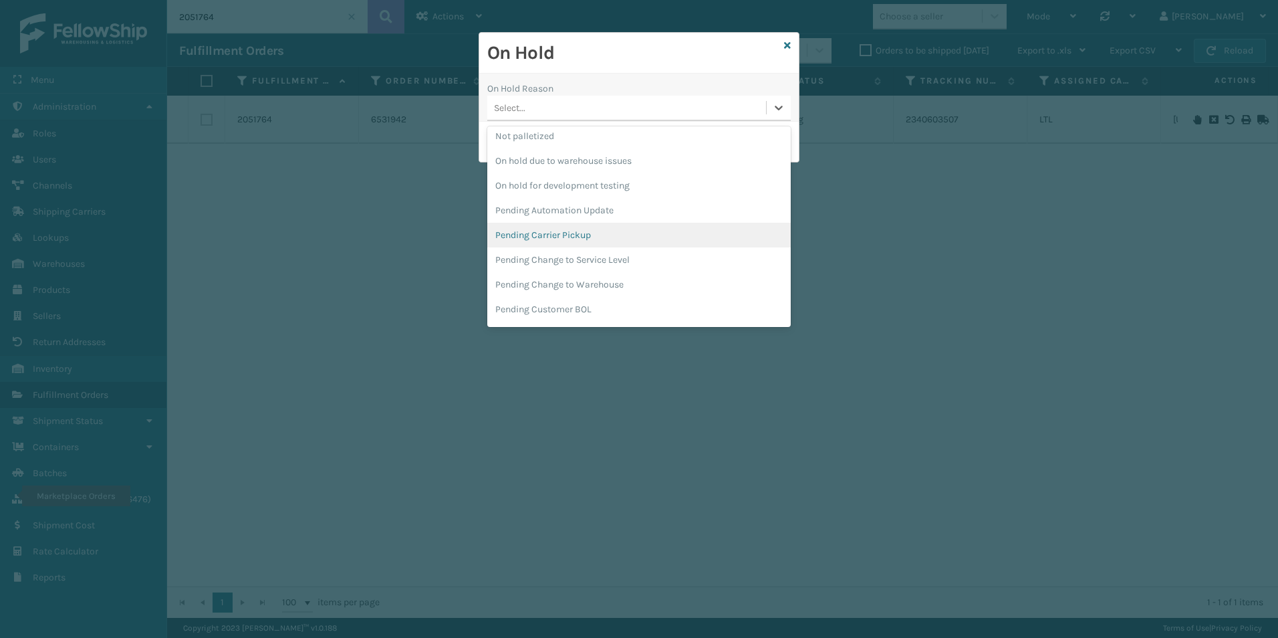
click at [582, 234] on div "Pending Carrier Pickup" at bounding box center [638, 235] width 303 height 25
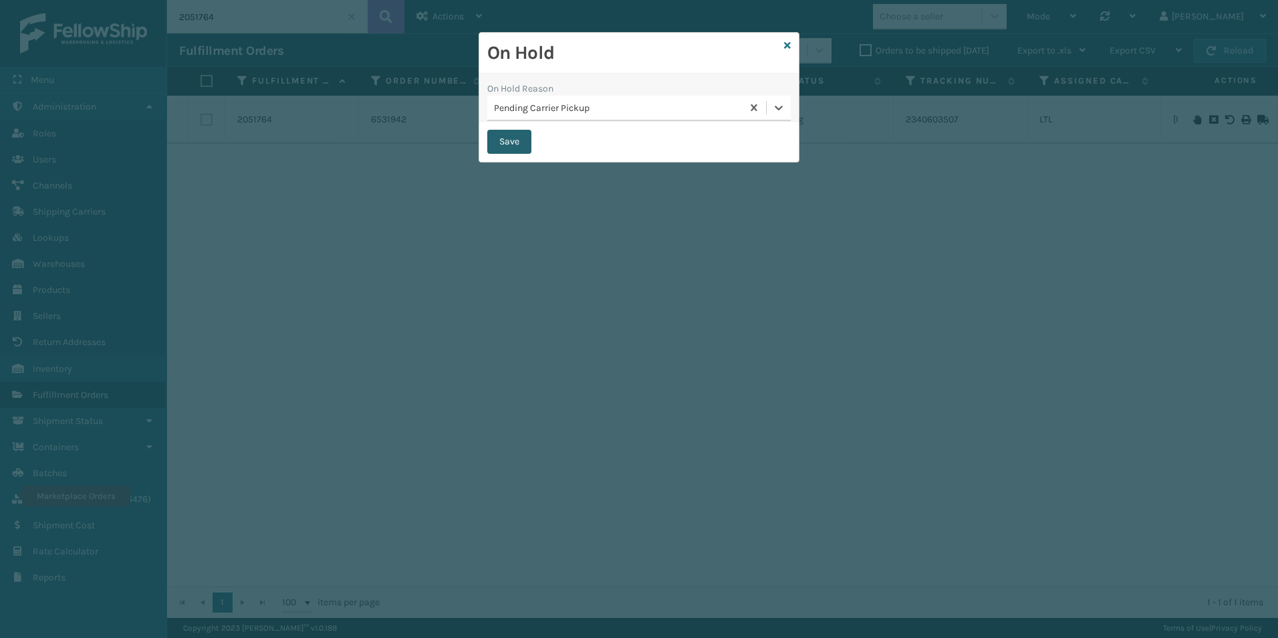
click at [509, 146] on button "Save" at bounding box center [509, 142] width 44 height 24
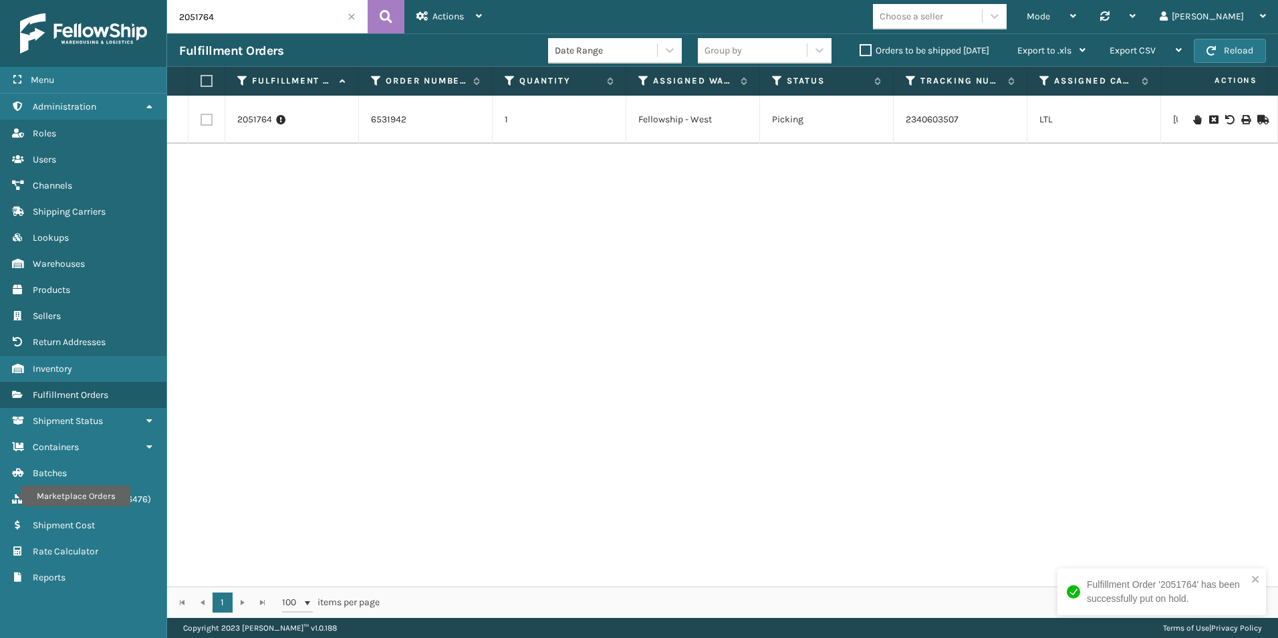
drag, startPoint x: 195, startPoint y: 19, endPoint x: 267, endPoint y: 22, distance: 72.9
click at [267, 22] on input "2051764" at bounding box center [267, 16] width 201 height 33
click at [1193, 113] on icon at bounding box center [1197, 110] width 8 height 9
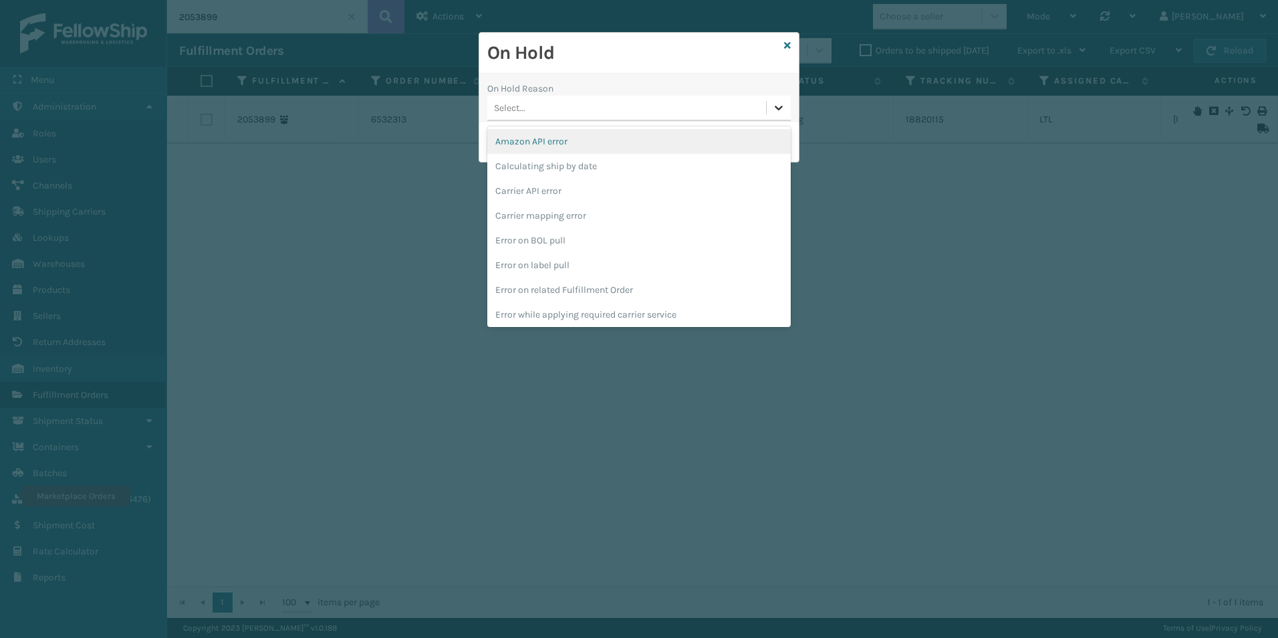
click at [783, 115] on div at bounding box center [779, 108] width 24 height 24
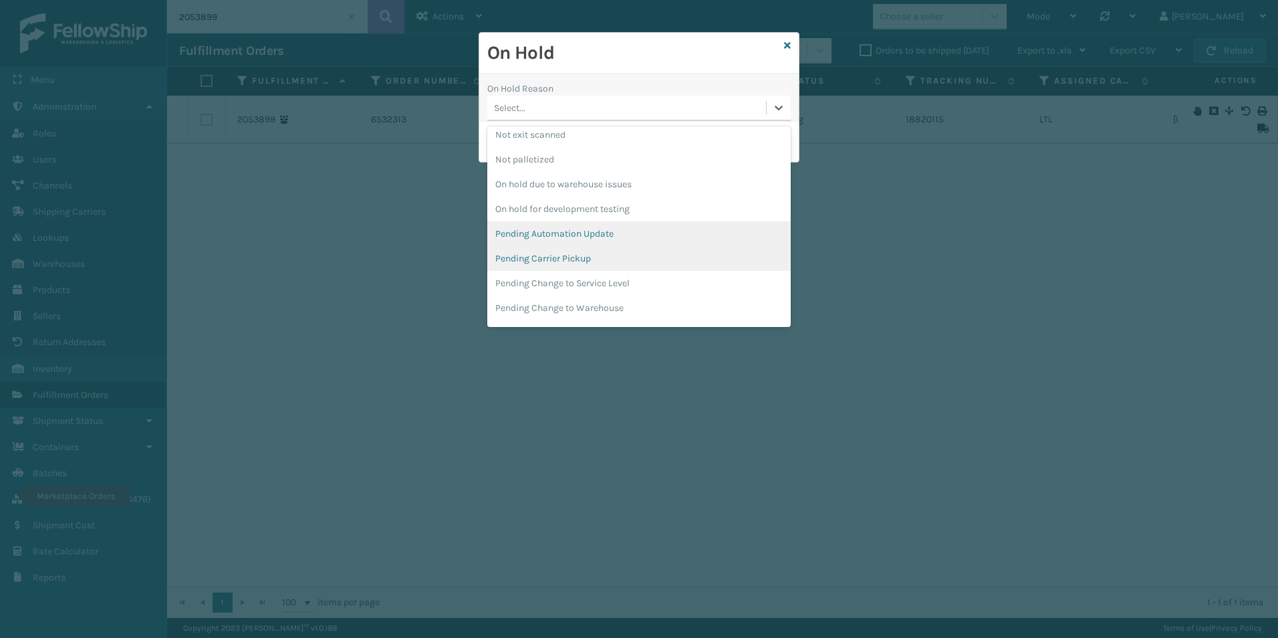
scroll to position [401, 0]
click at [590, 233] on div "Pending Carrier Pickup" at bounding box center [638, 235] width 303 height 25
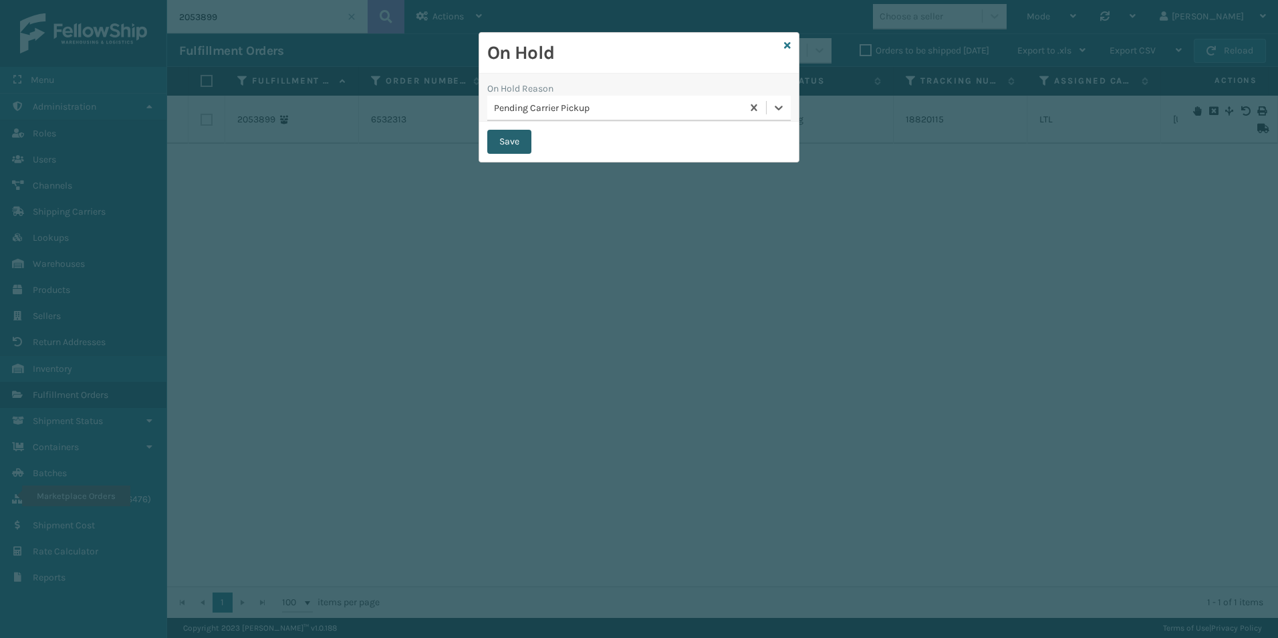
click at [509, 148] on button "Save" at bounding box center [509, 142] width 44 height 24
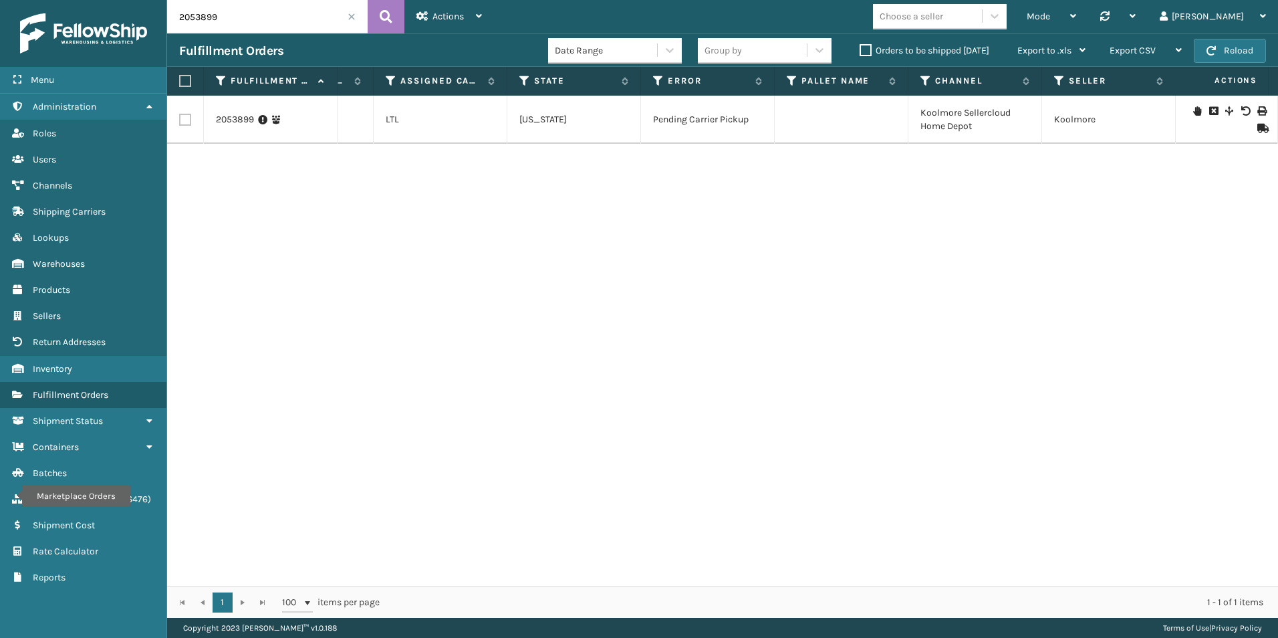
scroll to position [0, 644]
drag, startPoint x: 196, startPoint y: 19, endPoint x: 307, endPoint y: 28, distance: 112.0
click at [268, 23] on input "2053899" at bounding box center [267, 16] width 201 height 33
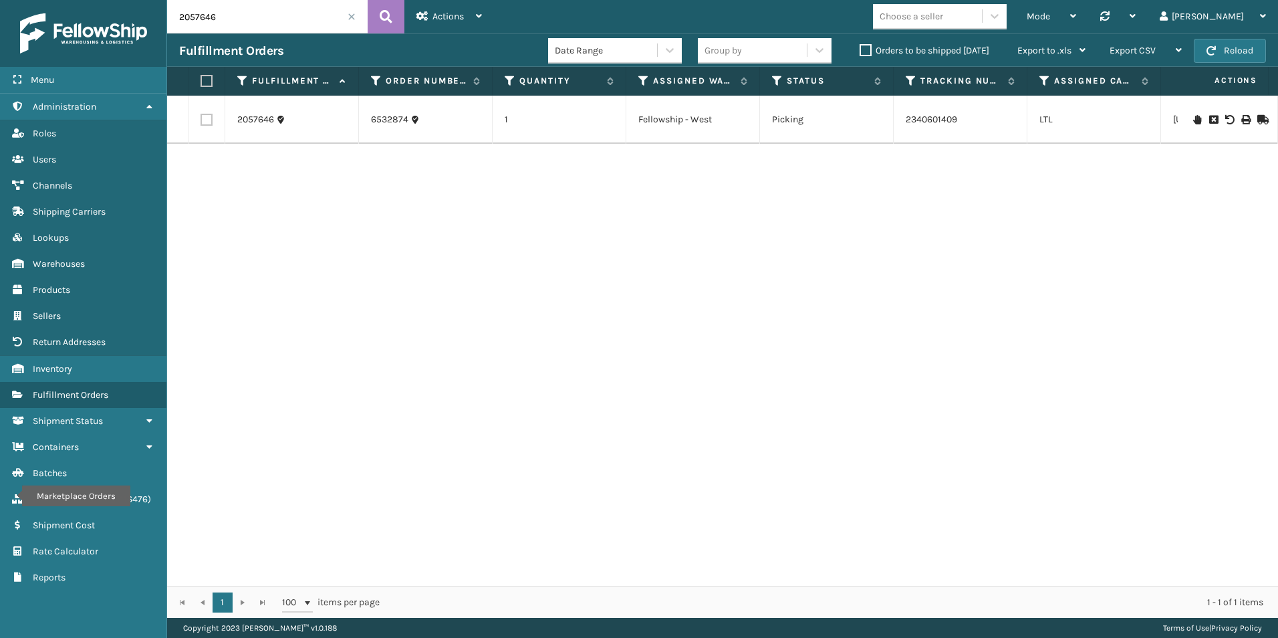
click at [1193, 119] on icon at bounding box center [1197, 119] width 8 height 9
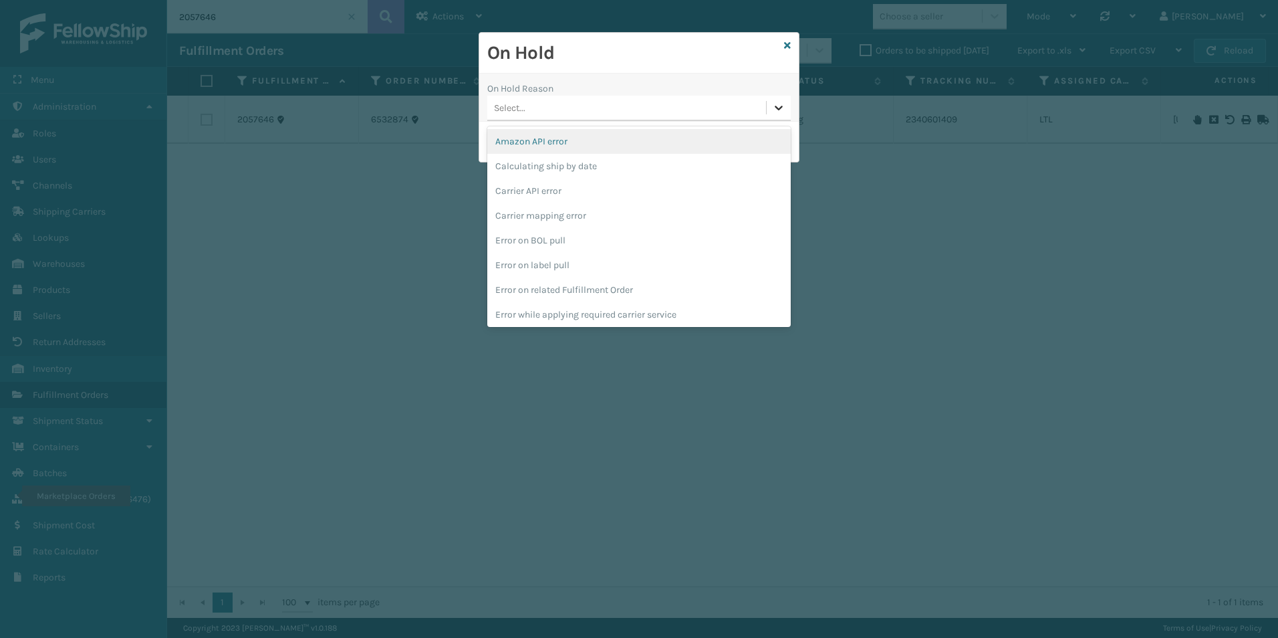
click at [777, 107] on icon at bounding box center [778, 107] width 13 height 13
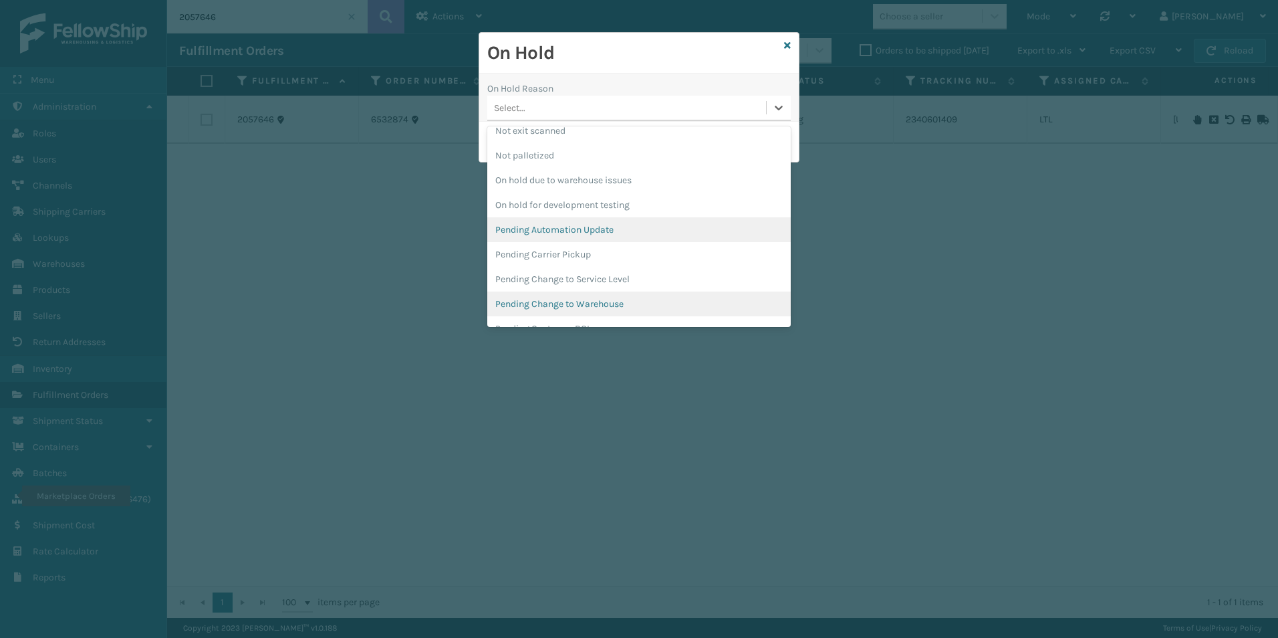
scroll to position [401, 0]
click at [568, 231] on div "Pending Carrier Pickup" at bounding box center [638, 235] width 303 height 25
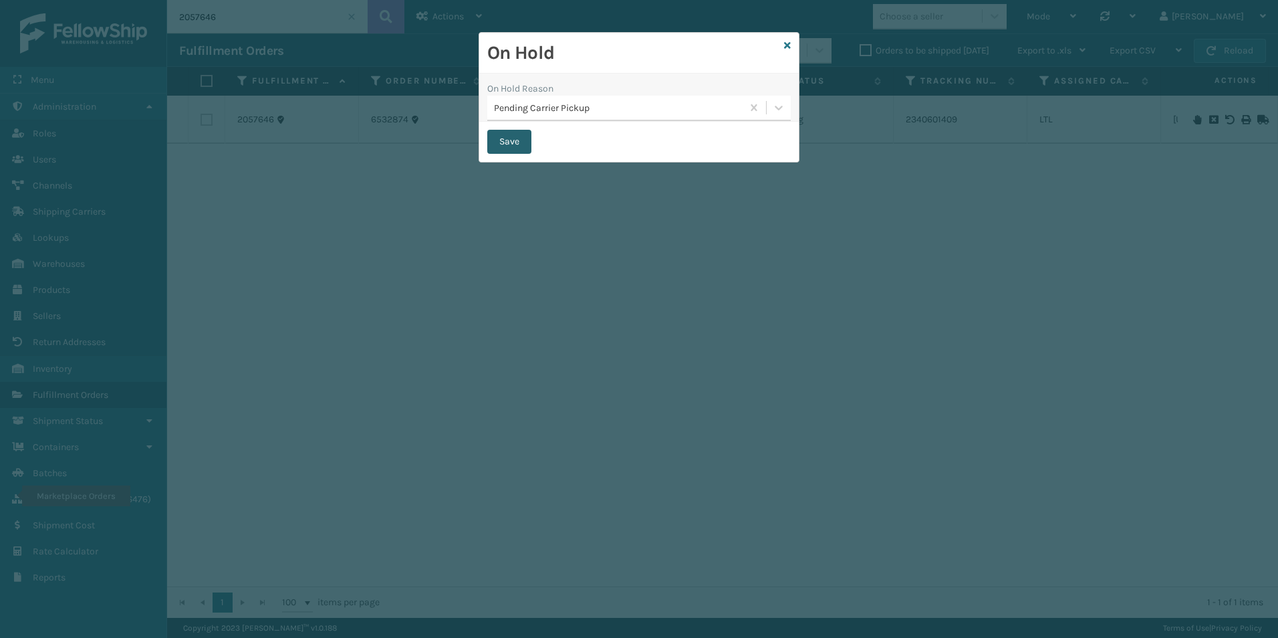
click at [516, 134] on button "Save" at bounding box center [509, 142] width 44 height 24
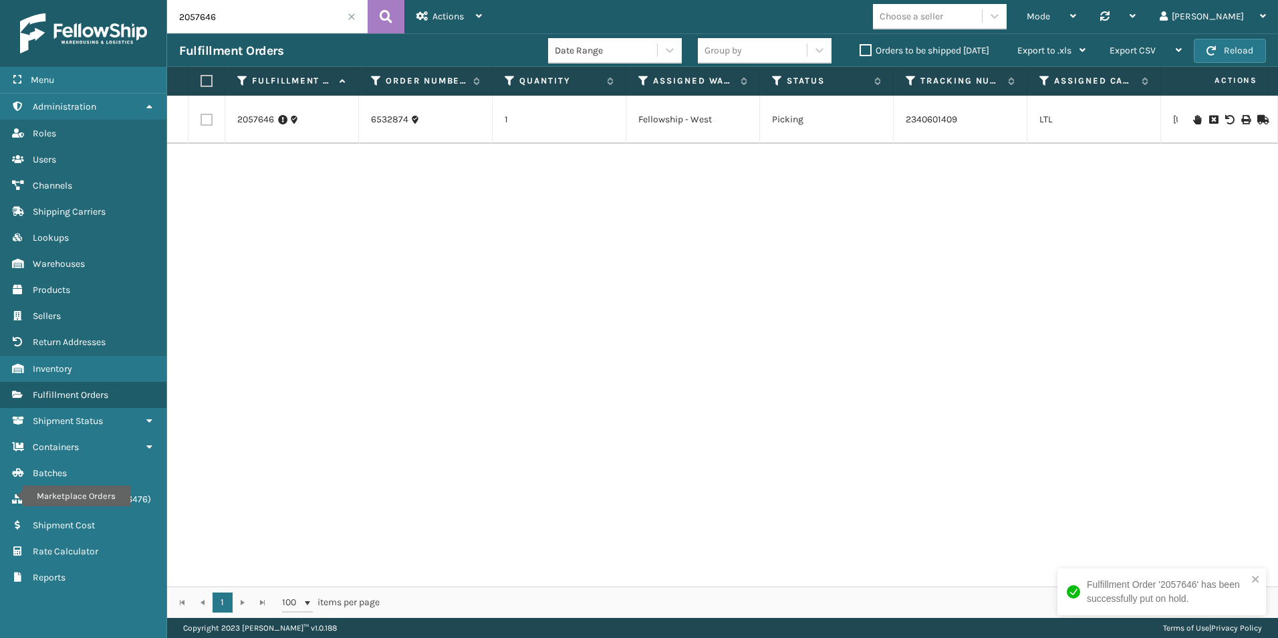
drag, startPoint x: 210, startPoint y: 18, endPoint x: 220, endPoint y: 18, distance: 10.0
click at [220, 18] on input "2057646" at bounding box center [267, 16] width 201 height 33
click at [1193, 120] on icon at bounding box center [1197, 119] width 8 height 9
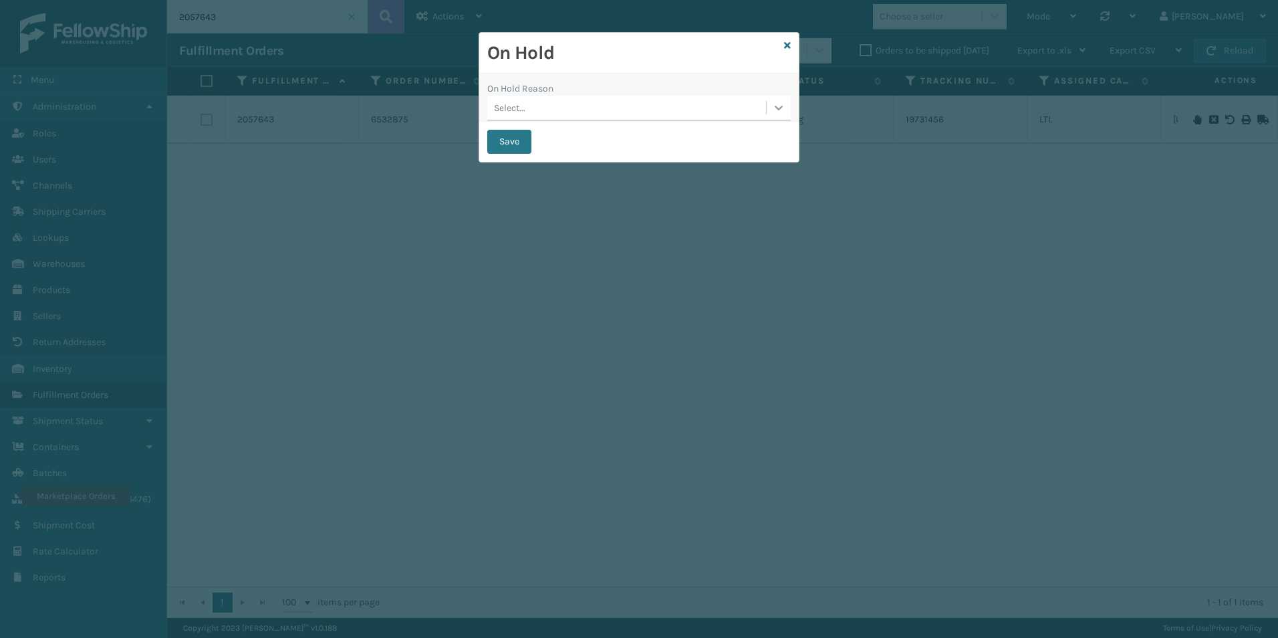
click at [775, 112] on icon at bounding box center [778, 107] width 13 height 13
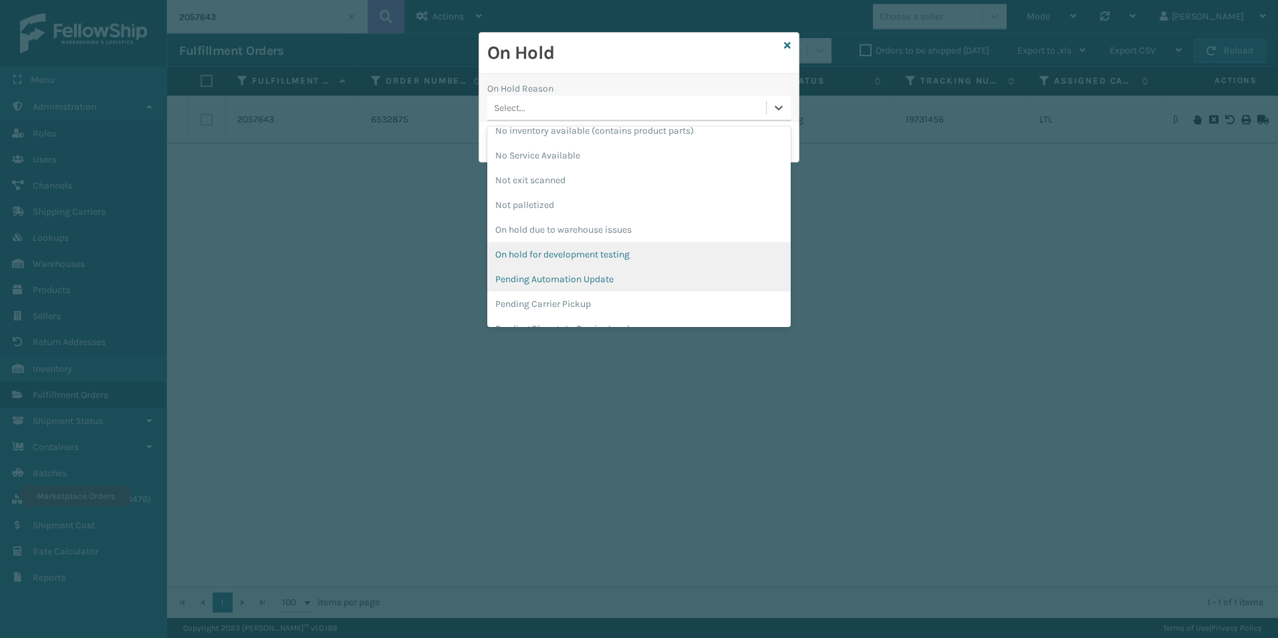
scroll to position [334, 0]
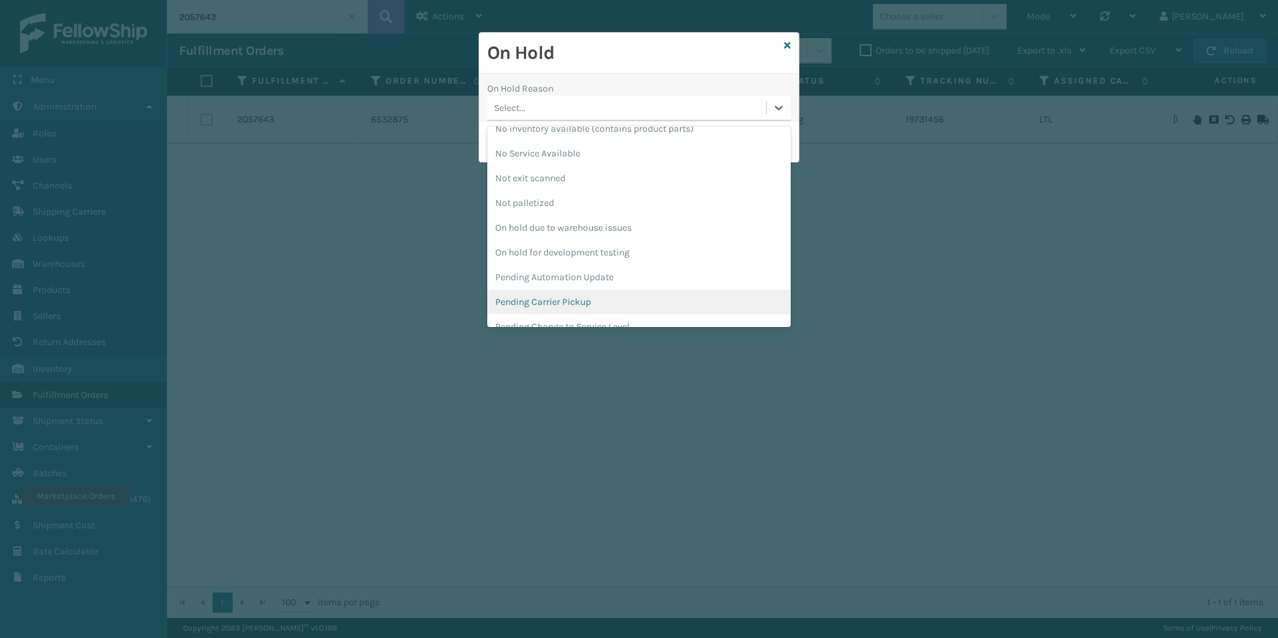
click at [536, 301] on div "Pending Carrier Pickup" at bounding box center [638, 301] width 303 height 25
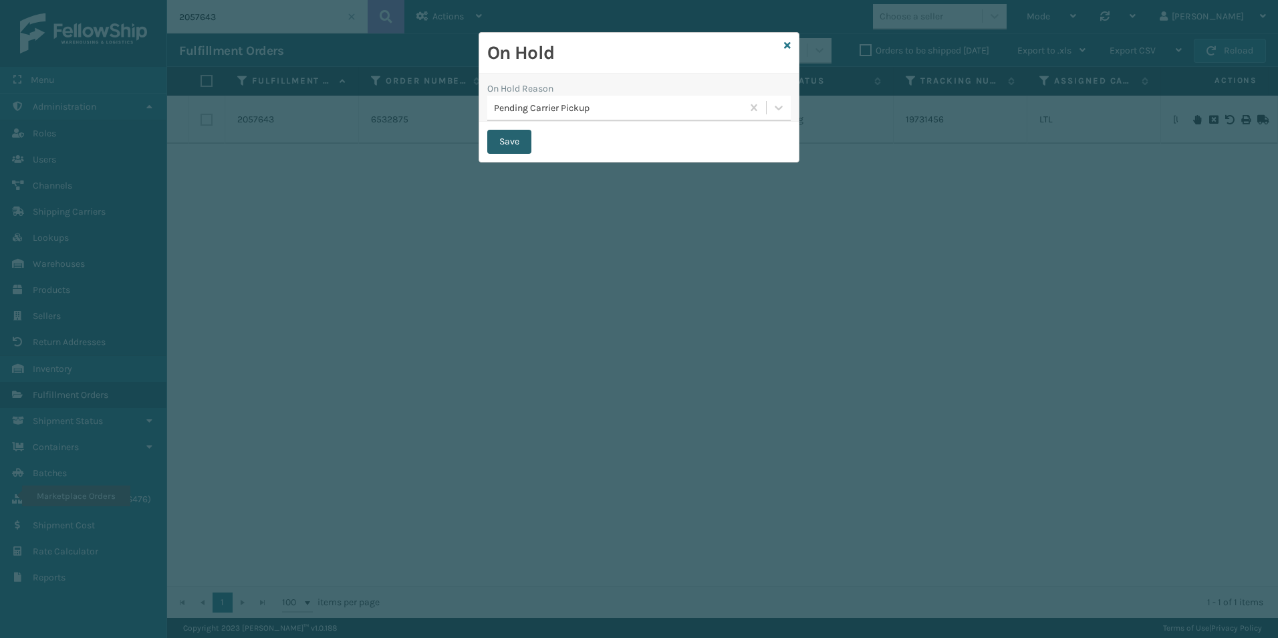
click at [506, 144] on button "Save" at bounding box center [509, 142] width 44 height 24
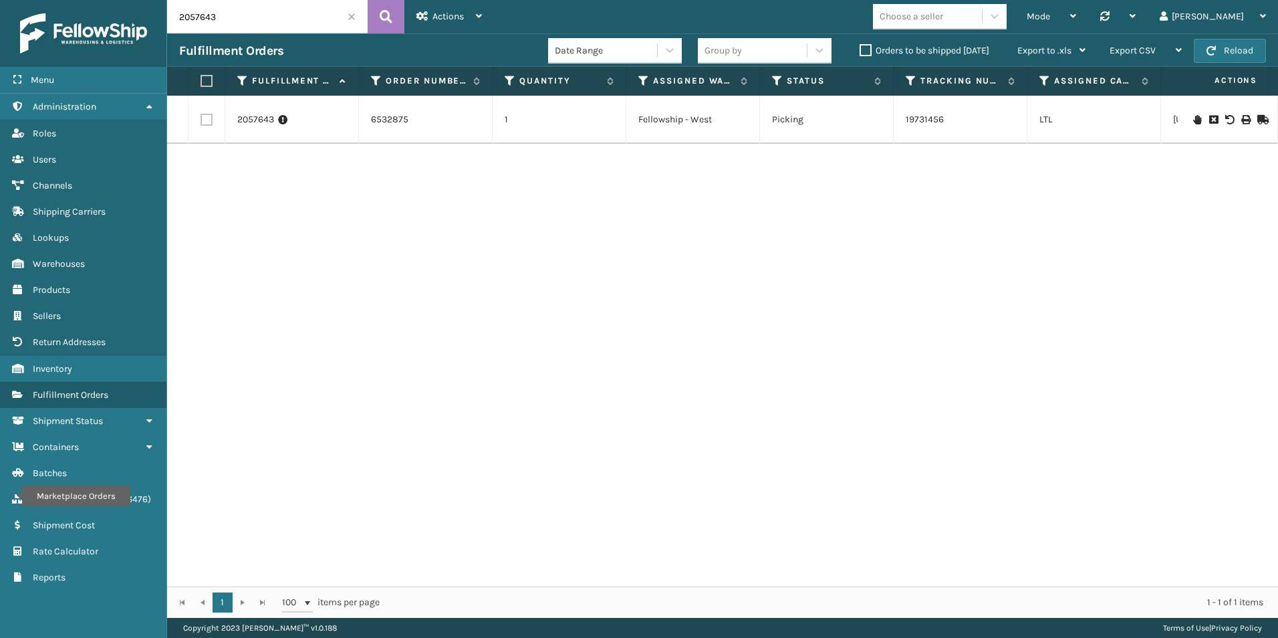
drag, startPoint x: 199, startPoint y: 19, endPoint x: 292, endPoint y: 14, distance: 93.7
click at [276, 17] on input "2057643" at bounding box center [267, 16] width 201 height 33
click at [1193, 122] on icon at bounding box center [1197, 119] width 8 height 9
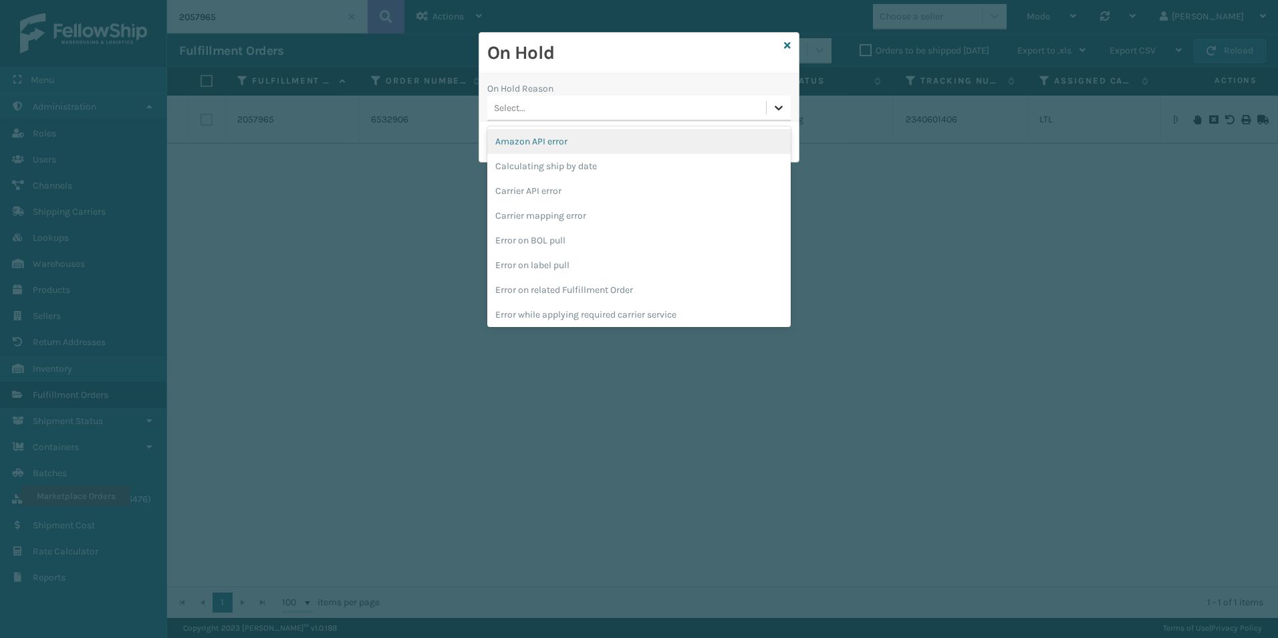
click at [774, 113] on icon at bounding box center [778, 107] width 13 height 13
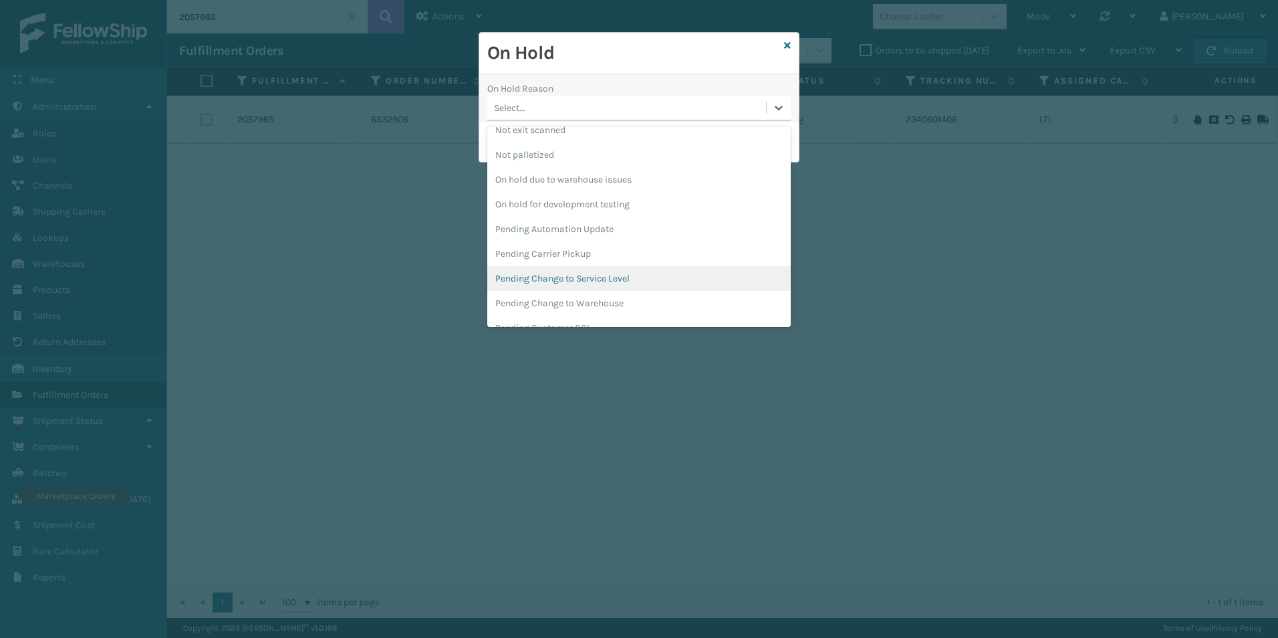
scroll to position [401, 0]
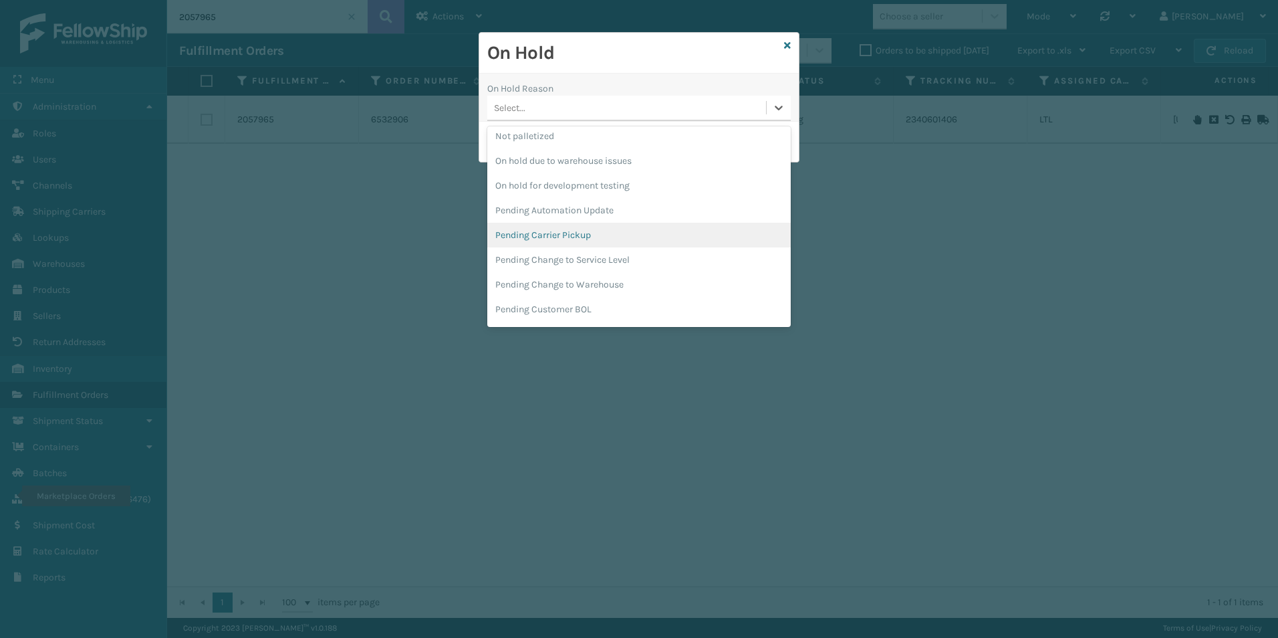
click at [566, 235] on div "Pending Carrier Pickup" at bounding box center [638, 235] width 303 height 25
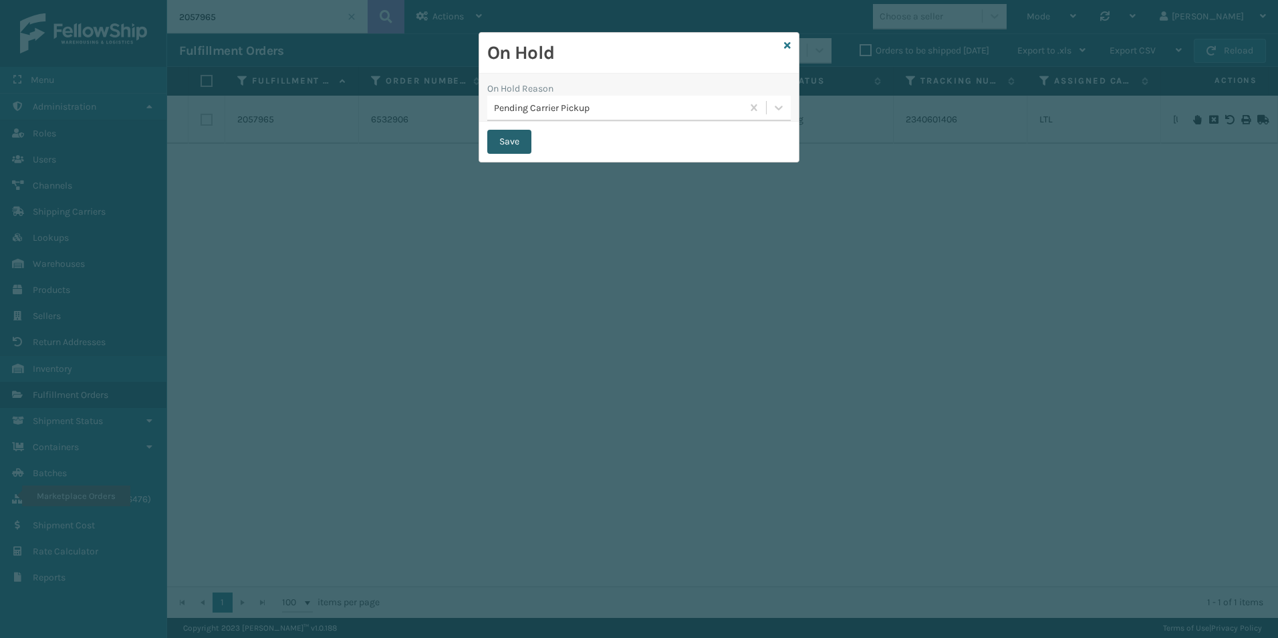
click at [505, 144] on button "Save" at bounding box center [509, 142] width 44 height 24
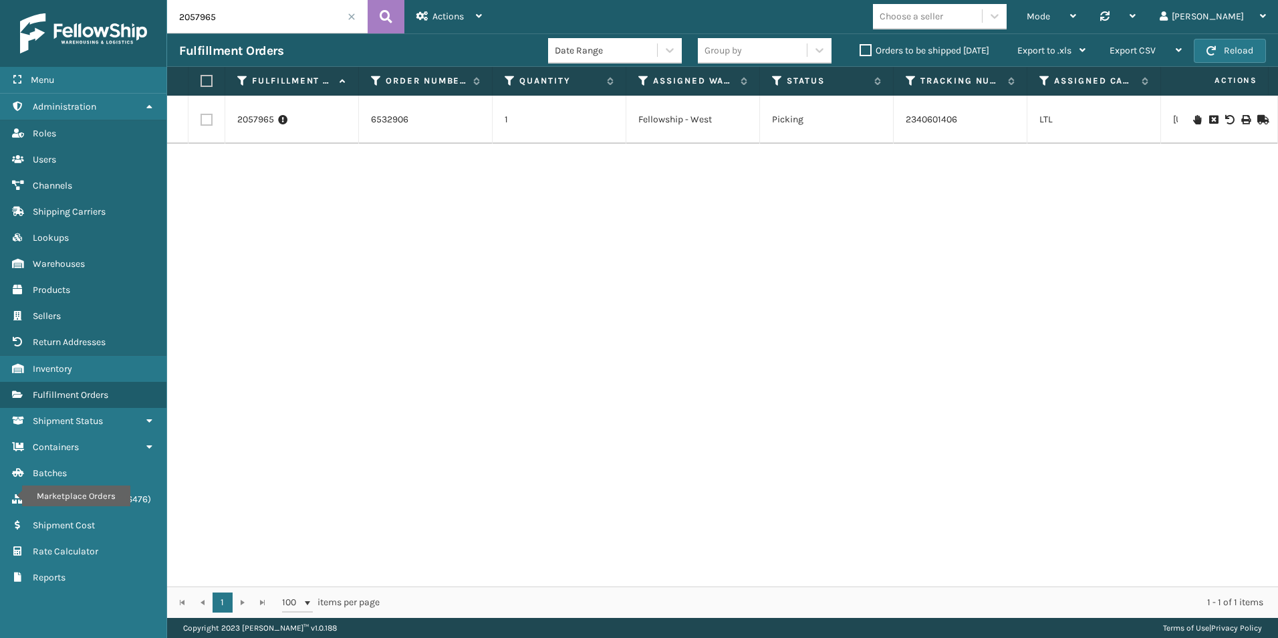
drag, startPoint x: 192, startPoint y: 16, endPoint x: 242, endPoint y: 17, distance: 50.2
click at [242, 17] on input "2057965" at bounding box center [267, 16] width 201 height 33
click at [1193, 118] on icon at bounding box center [1197, 119] width 8 height 9
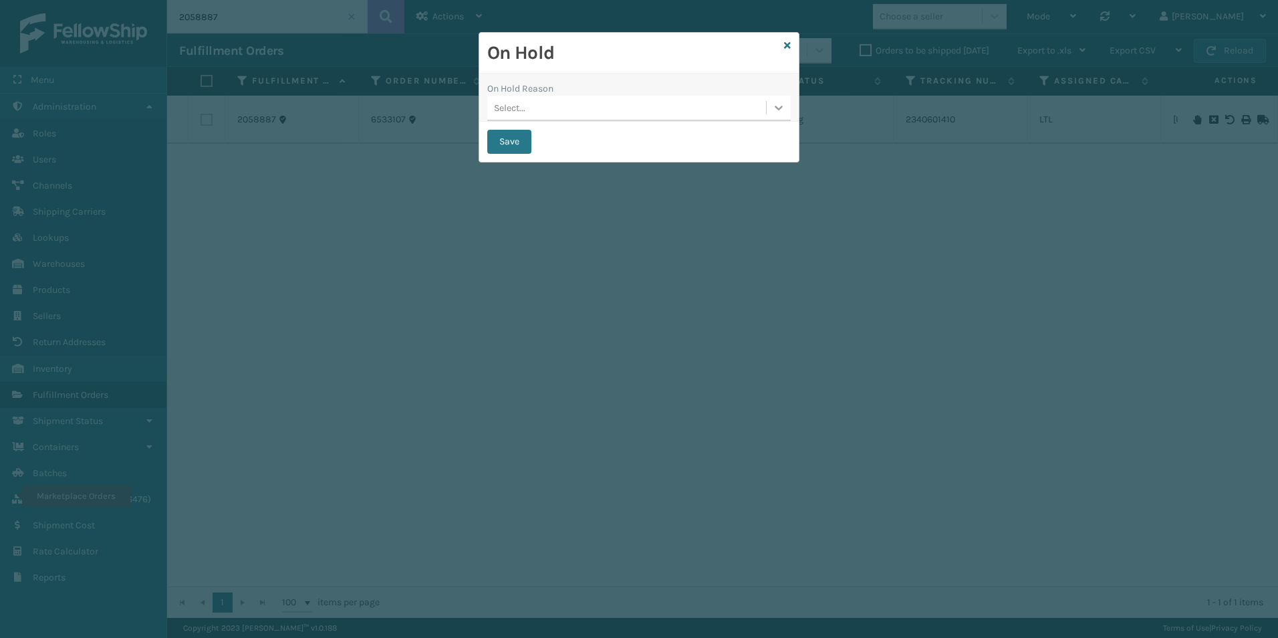
click at [777, 110] on icon at bounding box center [778, 107] width 13 height 13
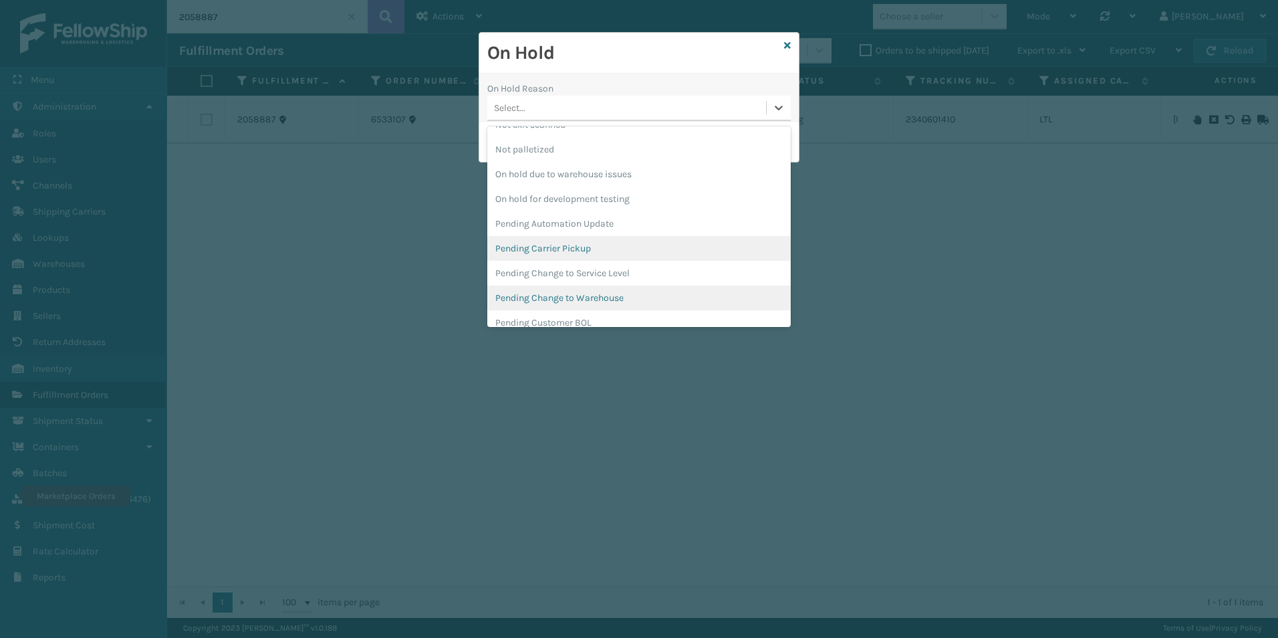
scroll to position [401, 0]
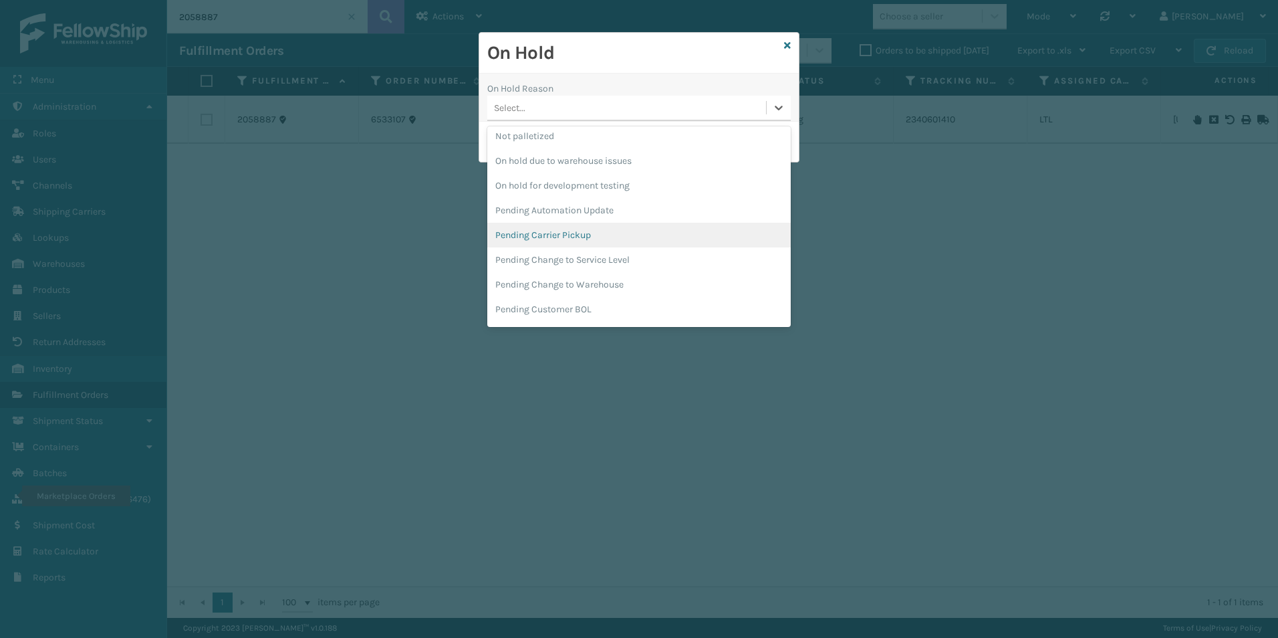
click at [588, 238] on div "Pending Carrier Pickup" at bounding box center [638, 235] width 303 height 25
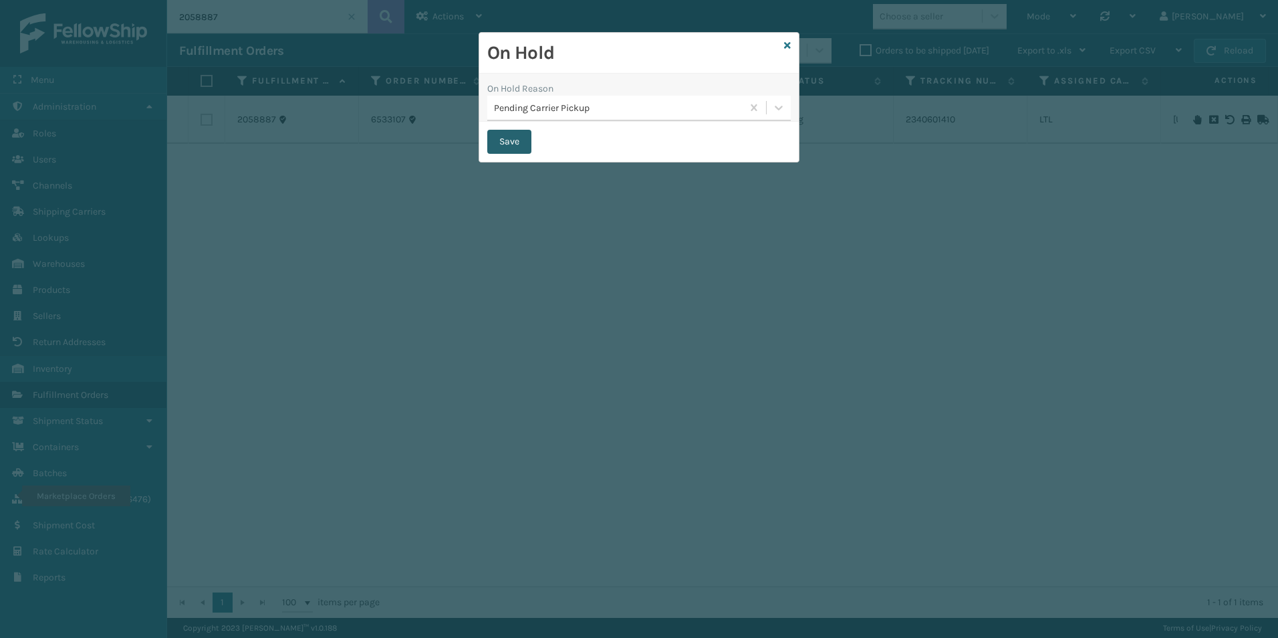
click at [508, 139] on button "Save" at bounding box center [509, 142] width 44 height 24
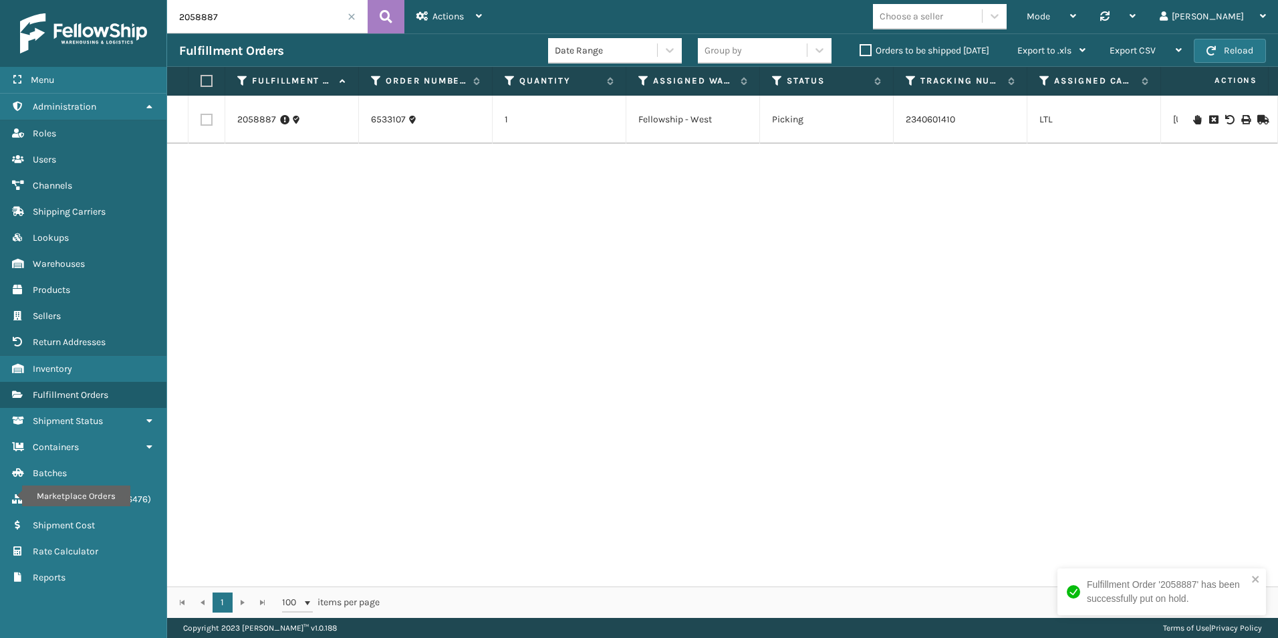
drag, startPoint x: 200, startPoint y: 18, endPoint x: 231, endPoint y: 20, distance: 31.5
click at [231, 20] on input "2058887" at bounding box center [267, 16] width 201 height 33
click at [1193, 117] on icon at bounding box center [1197, 119] width 8 height 9
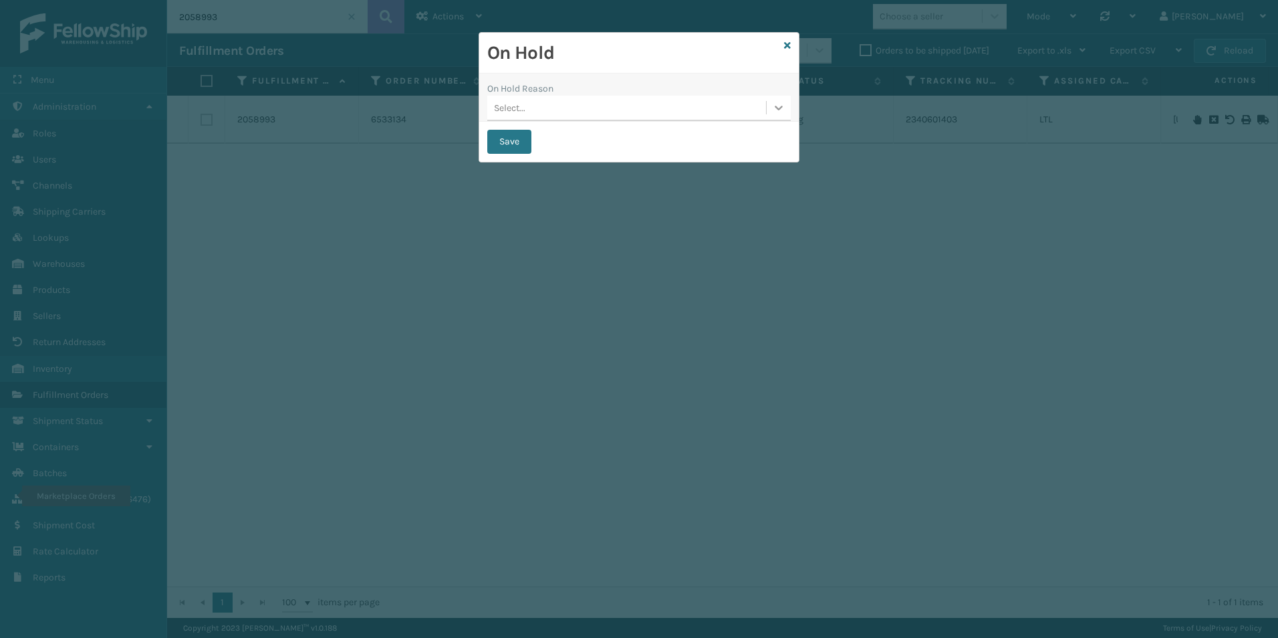
click at [783, 104] on icon at bounding box center [778, 107] width 13 height 13
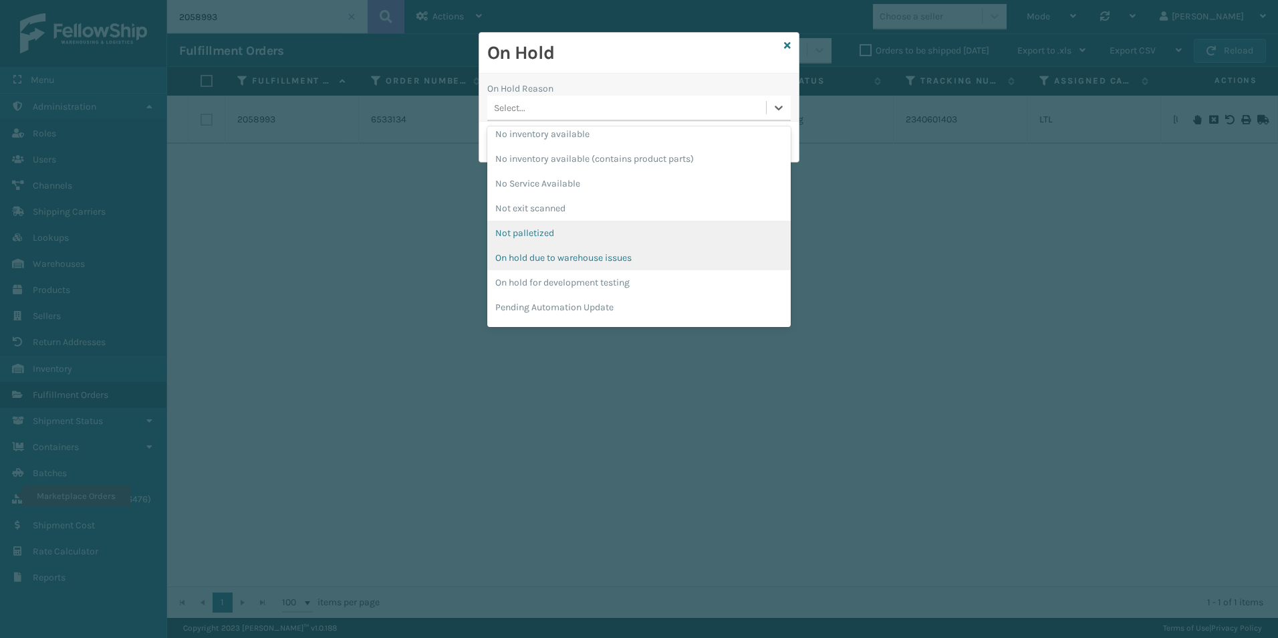
scroll to position [334, 0]
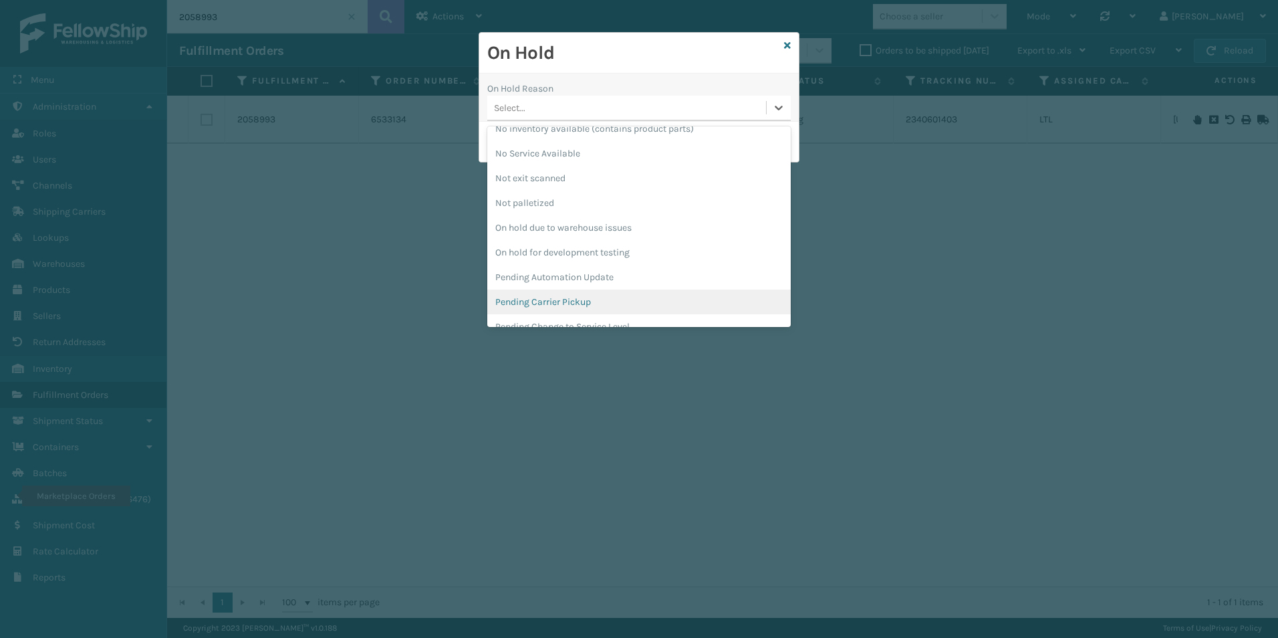
click at [553, 296] on div "Pending Carrier Pickup" at bounding box center [638, 301] width 303 height 25
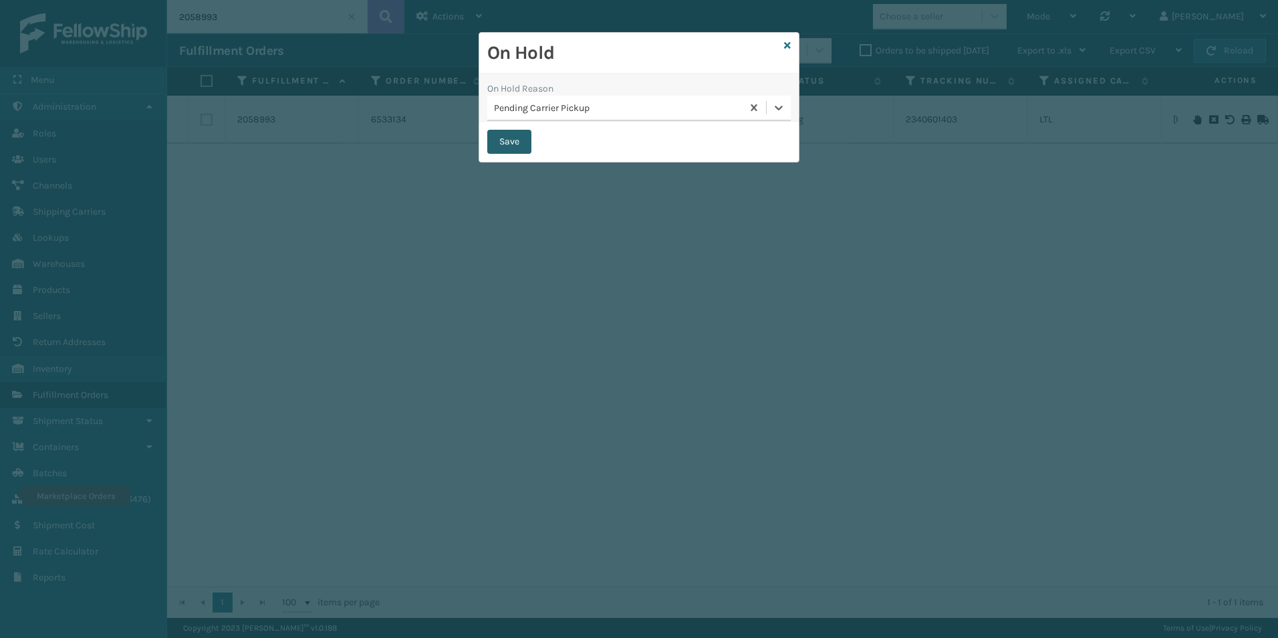
click at [510, 144] on button "Save" at bounding box center [509, 142] width 44 height 24
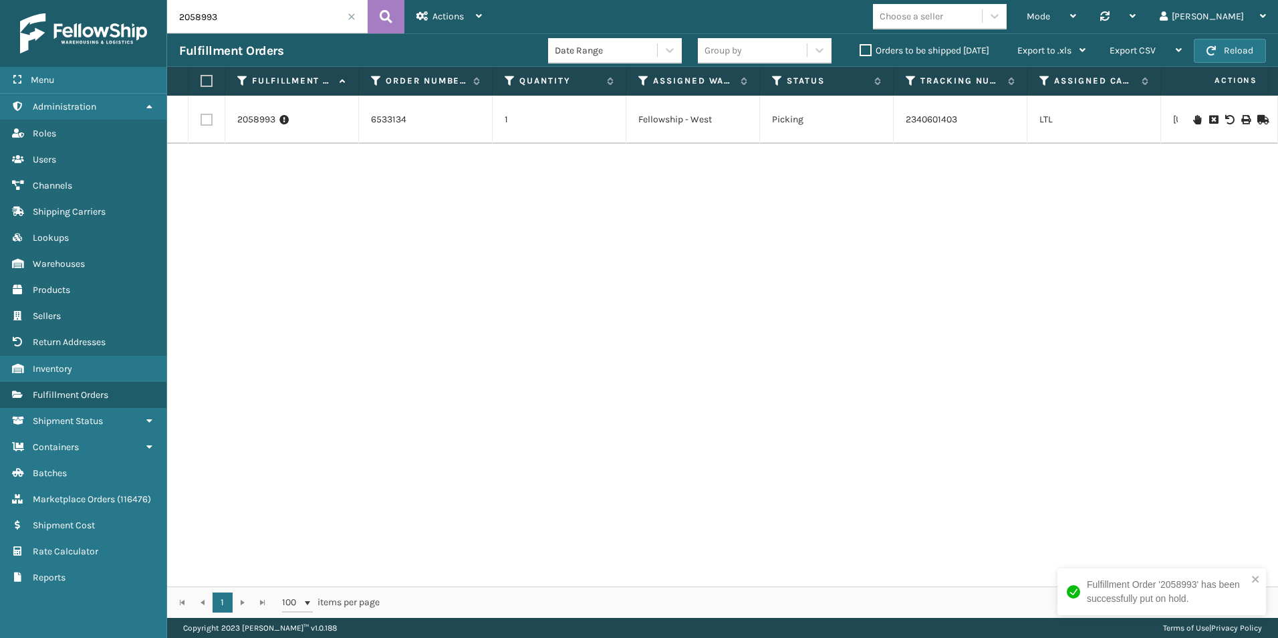
drag, startPoint x: 208, startPoint y: 17, endPoint x: 233, endPoint y: 17, distance: 24.7
click at [233, 17] on input "2058993" at bounding box center [267, 16] width 201 height 33
click at [1193, 115] on icon at bounding box center [1197, 119] width 8 height 9
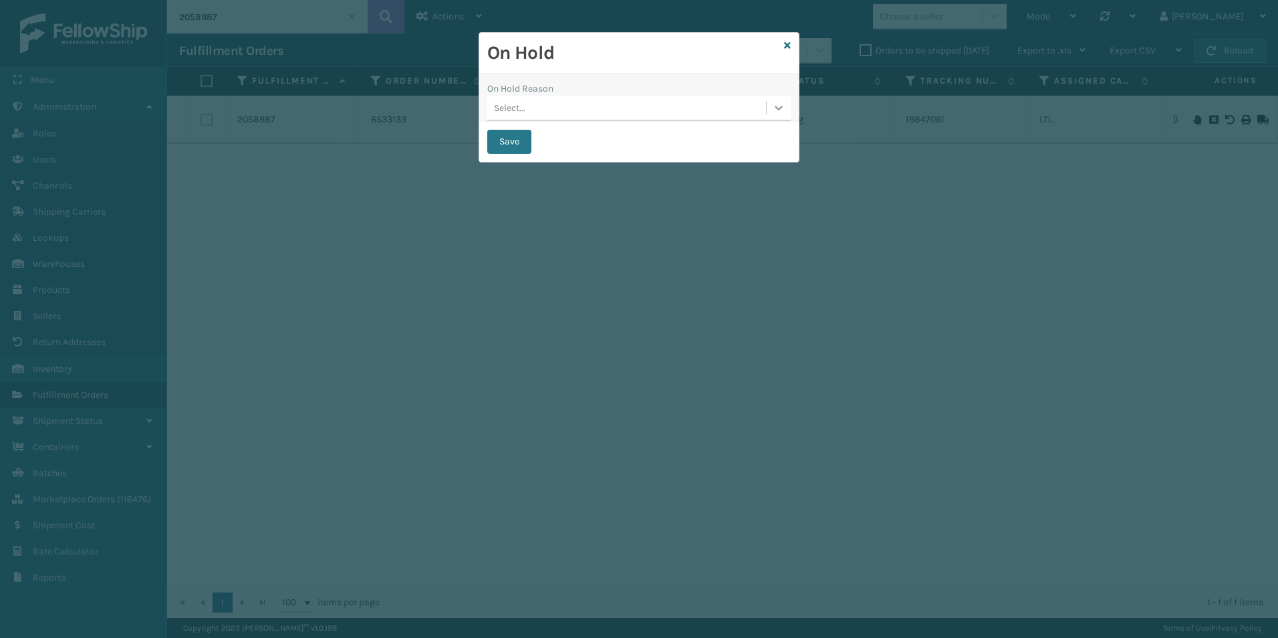
click at [778, 110] on icon at bounding box center [778, 107] width 13 height 13
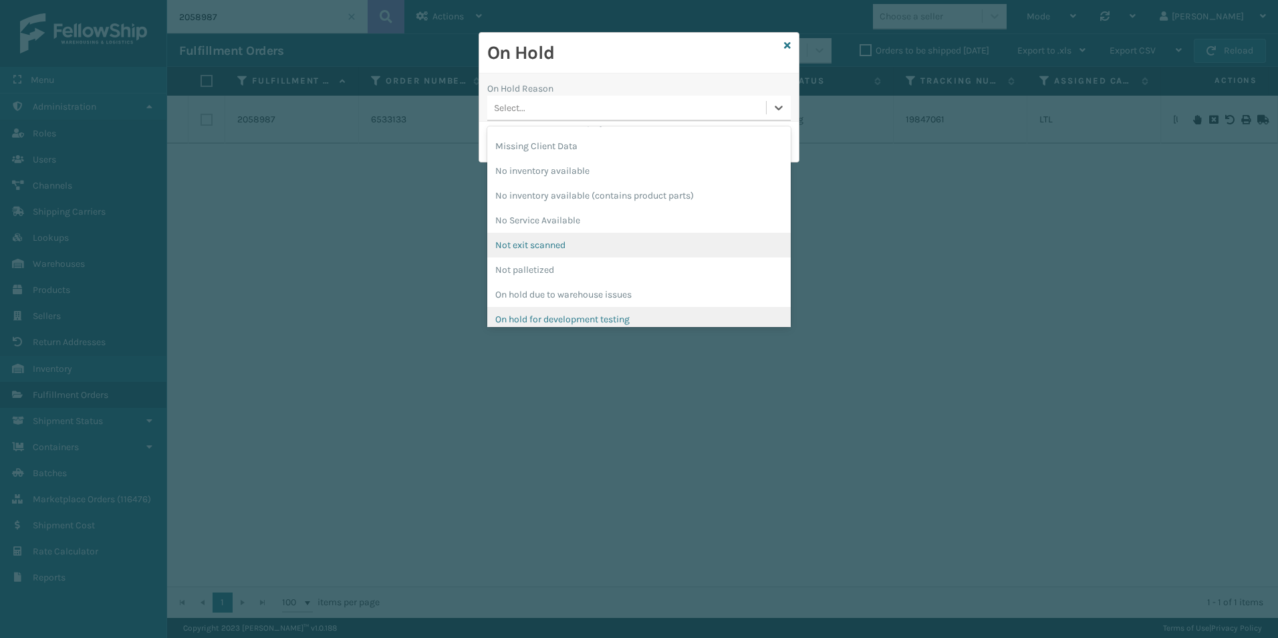
scroll to position [334, 0]
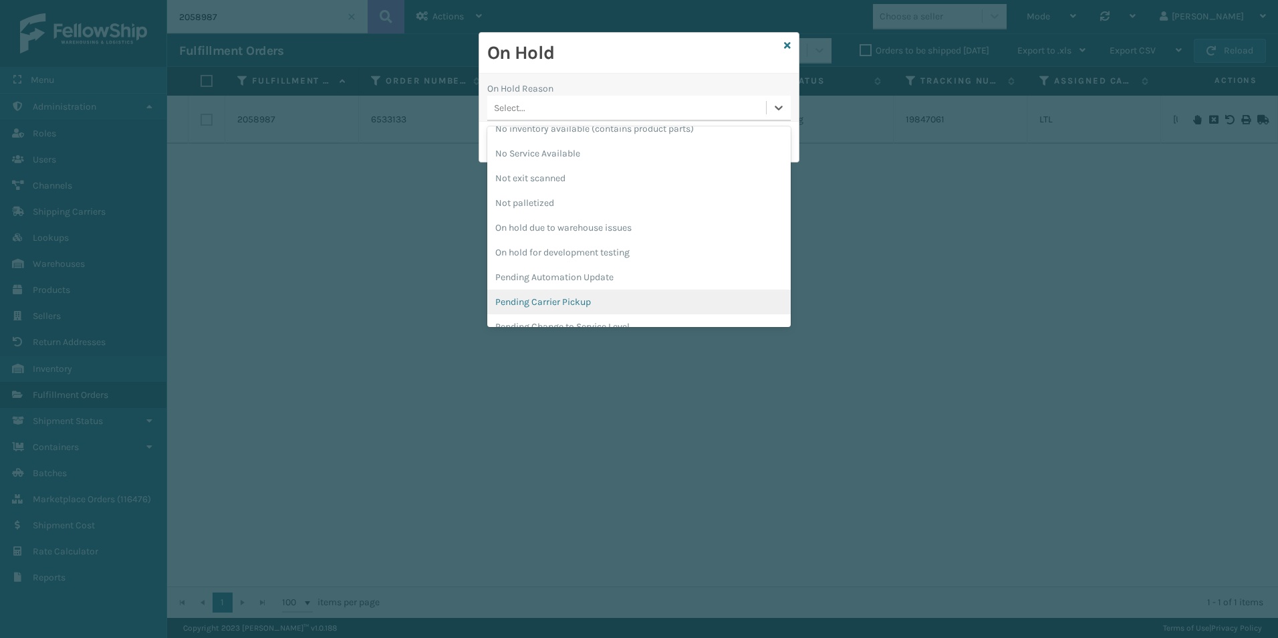
click at [523, 301] on div "Pending Carrier Pickup" at bounding box center [638, 301] width 303 height 25
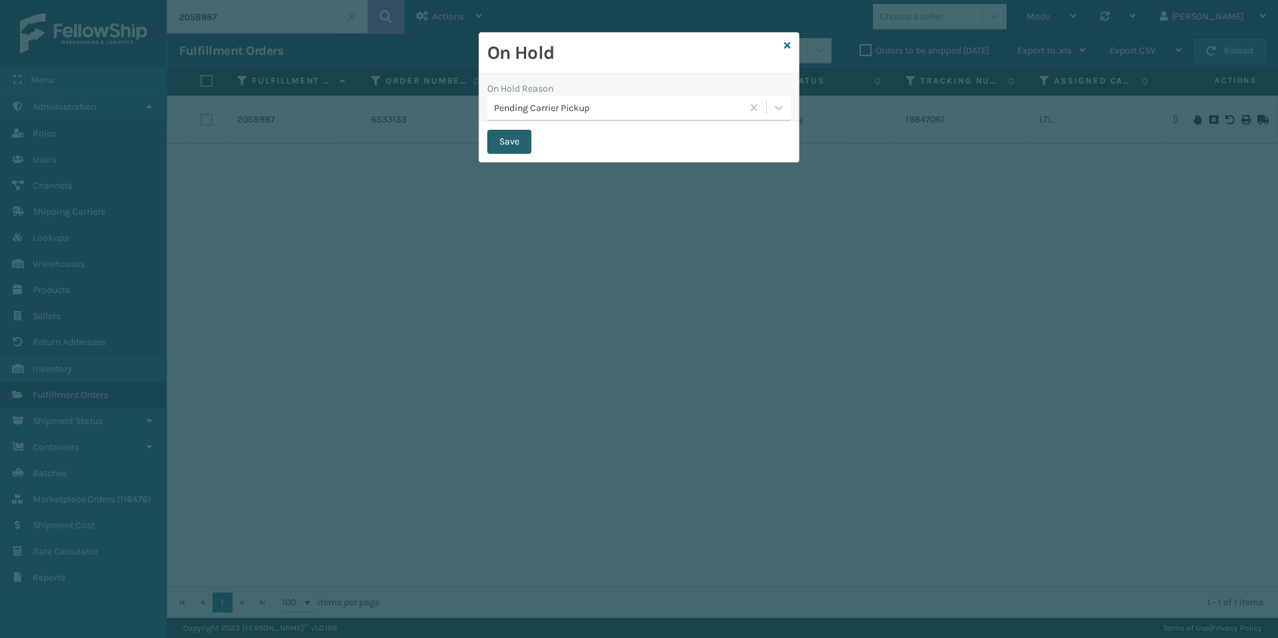
click at [516, 134] on button "Save" at bounding box center [509, 142] width 44 height 24
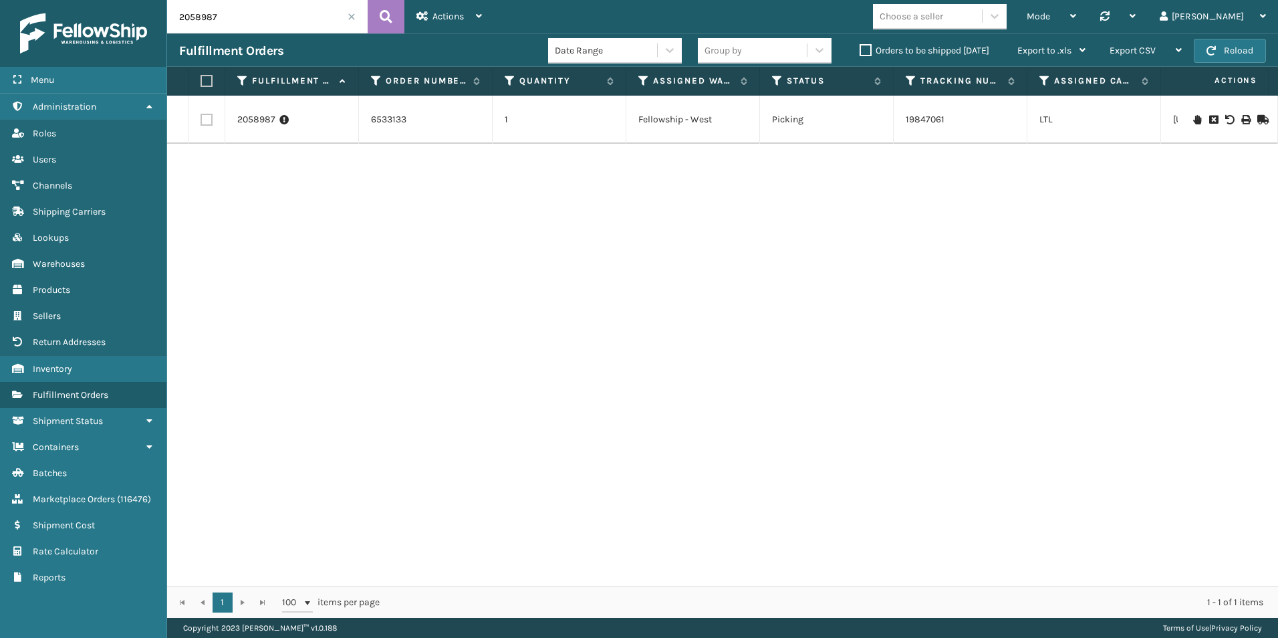
drag, startPoint x: 196, startPoint y: 18, endPoint x: 263, endPoint y: 21, distance: 67.6
click at [263, 21] on input "2058987" at bounding box center [267, 16] width 201 height 33
click at [1193, 120] on icon at bounding box center [1197, 119] width 8 height 9
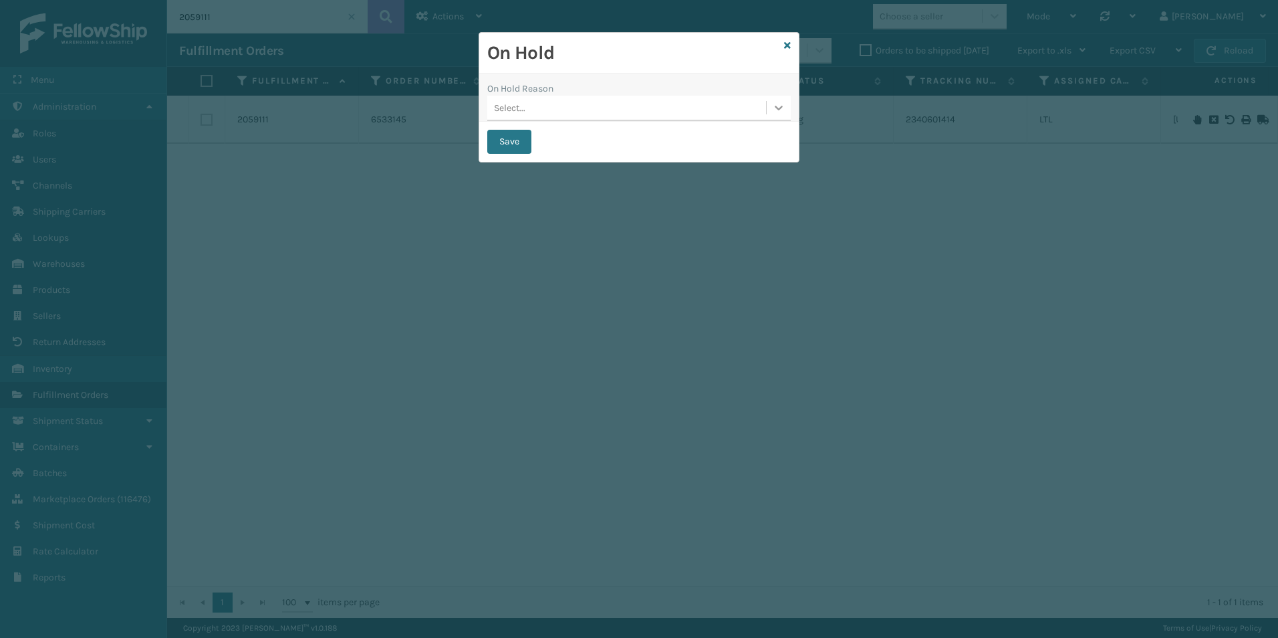
click at [774, 108] on icon at bounding box center [778, 107] width 13 height 13
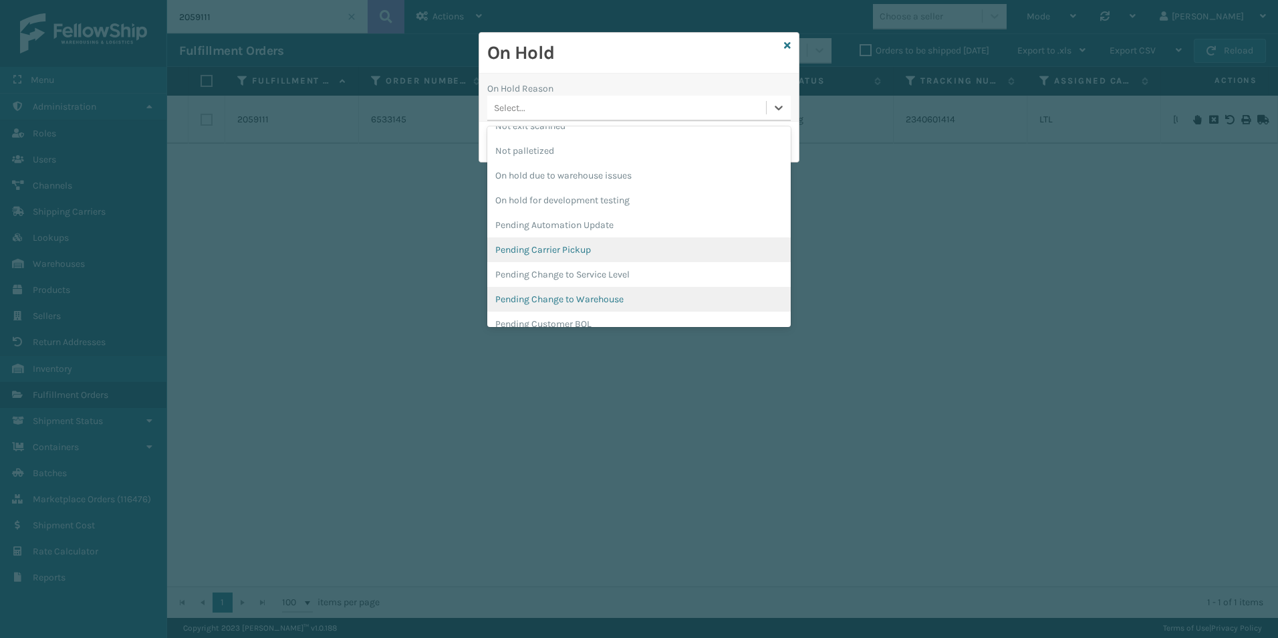
scroll to position [401, 0]
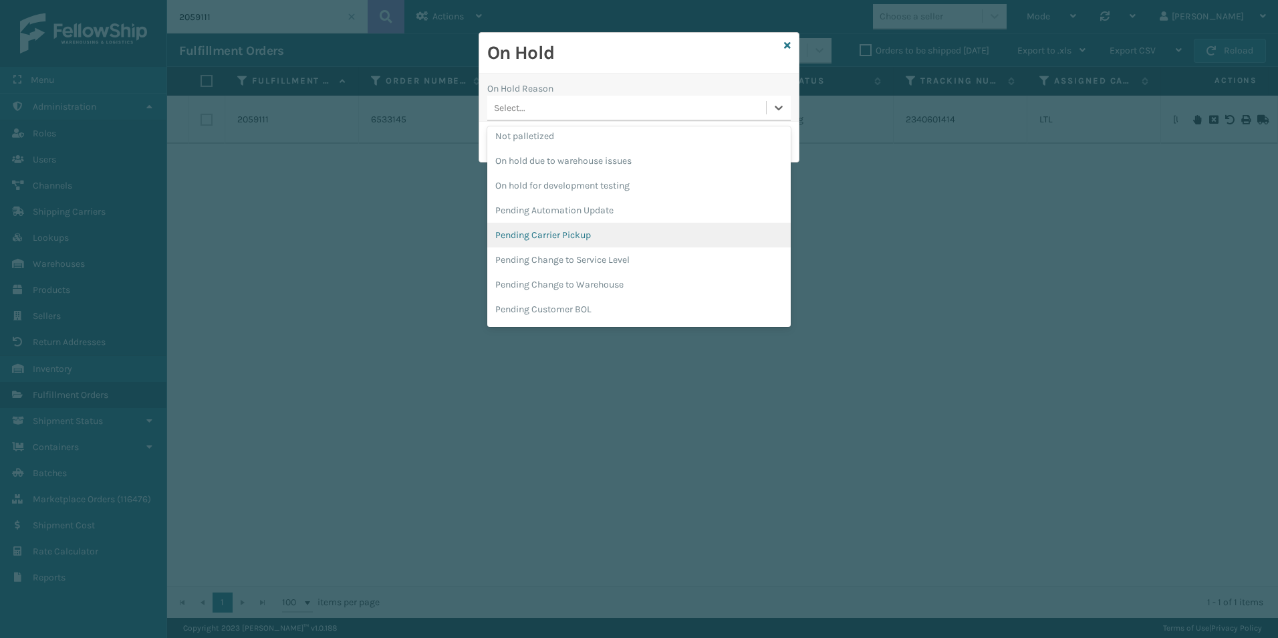
click at [556, 237] on div "Pending Carrier Pickup" at bounding box center [638, 235] width 303 height 25
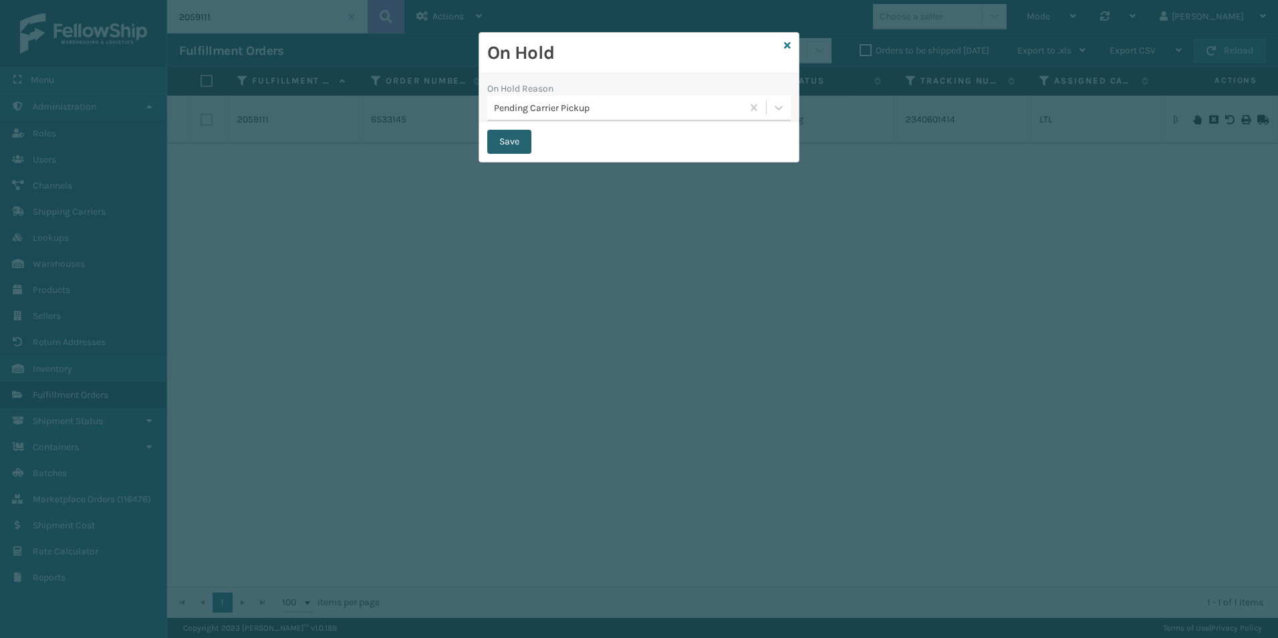
click at [509, 142] on button "Save" at bounding box center [509, 142] width 44 height 24
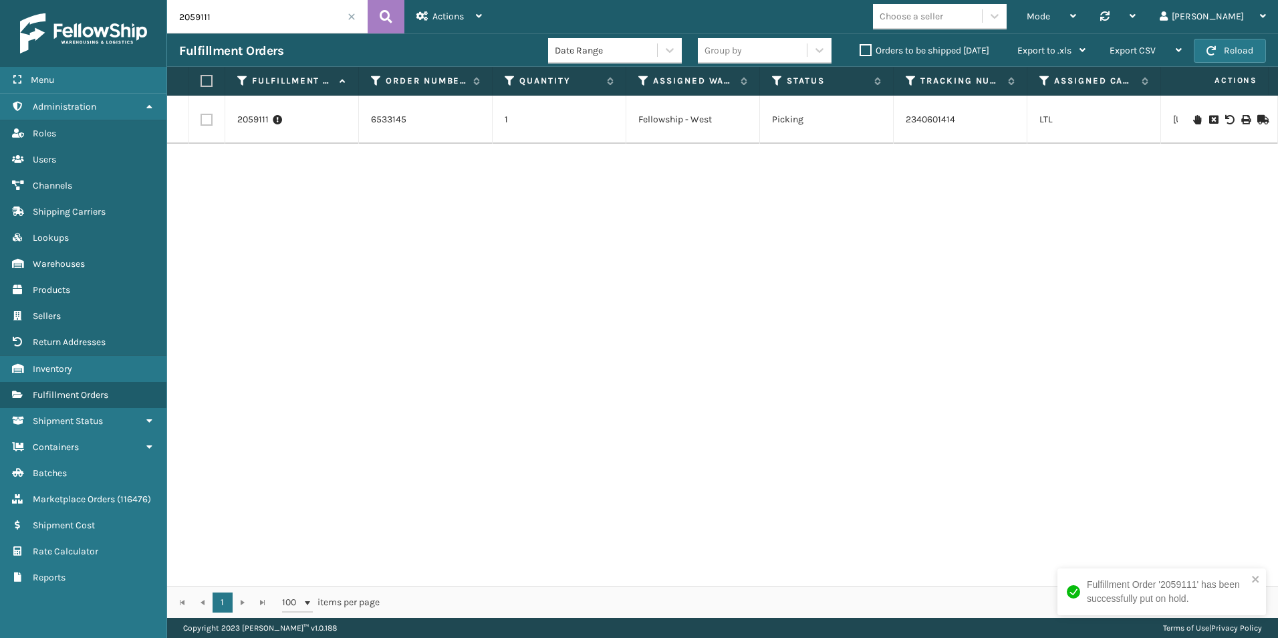
drag, startPoint x: 200, startPoint y: 17, endPoint x: 212, endPoint y: 19, distance: 12.2
click at [212, 18] on input "2059111" at bounding box center [267, 16] width 201 height 33
click at [1193, 120] on icon at bounding box center [1197, 119] width 8 height 9
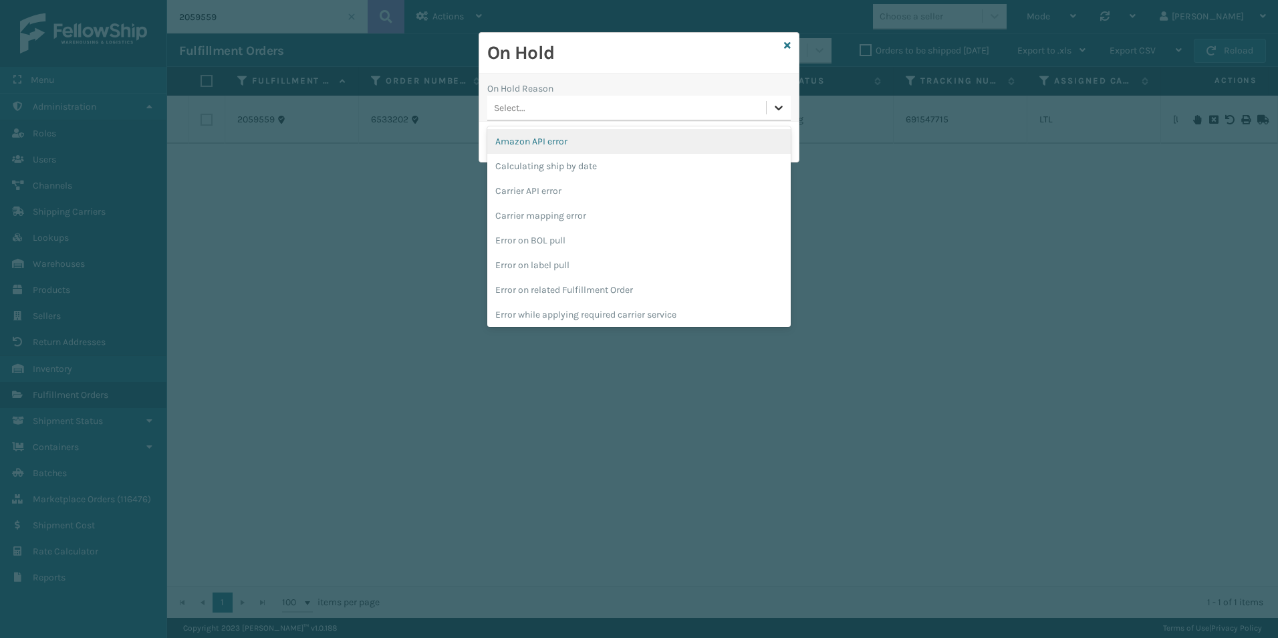
click at [787, 112] on div at bounding box center [779, 108] width 24 height 24
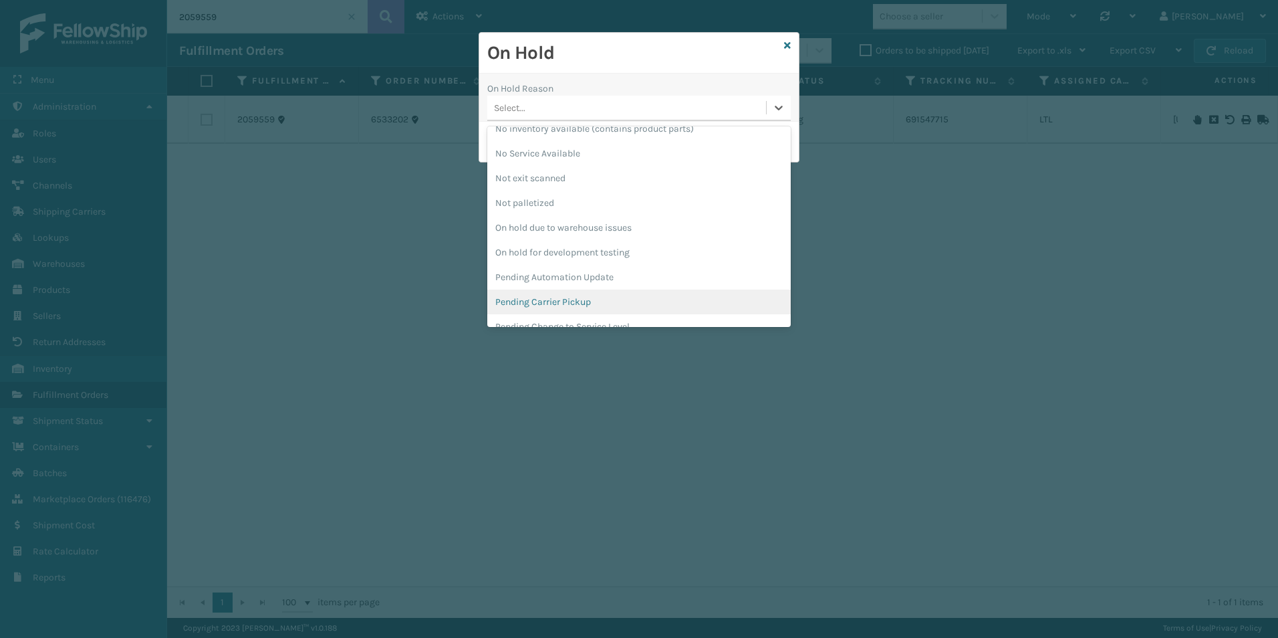
click at [552, 298] on div "Pending Carrier Pickup" at bounding box center [638, 301] width 303 height 25
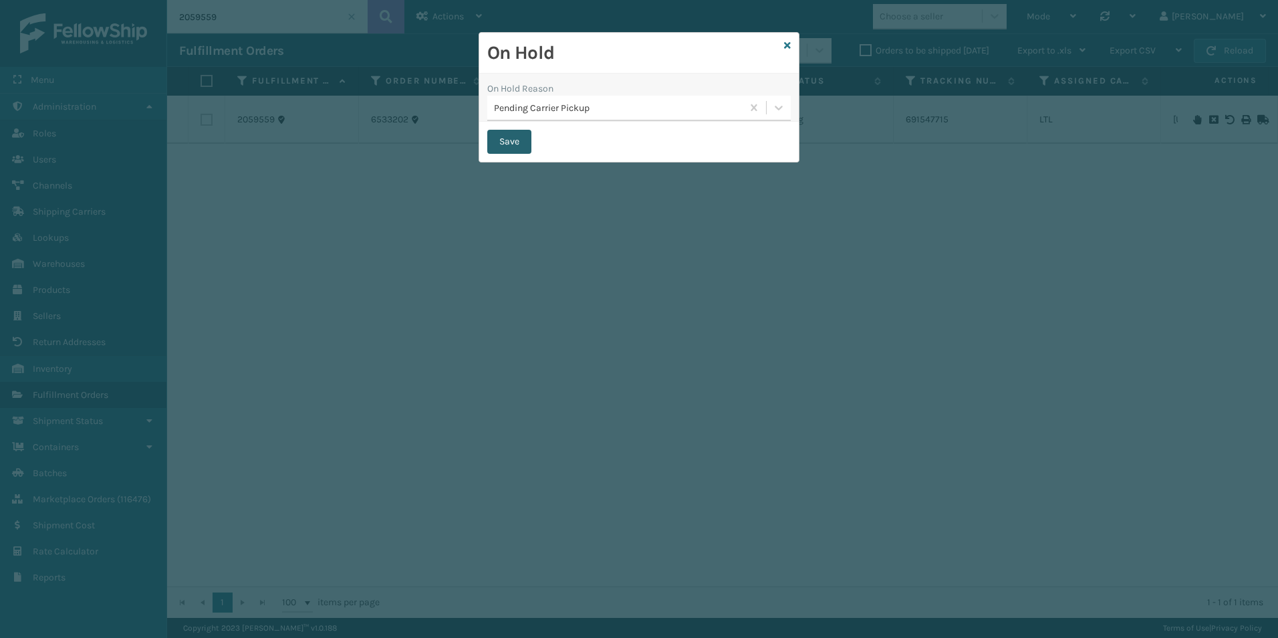
click at [515, 135] on button "Save" at bounding box center [509, 142] width 44 height 24
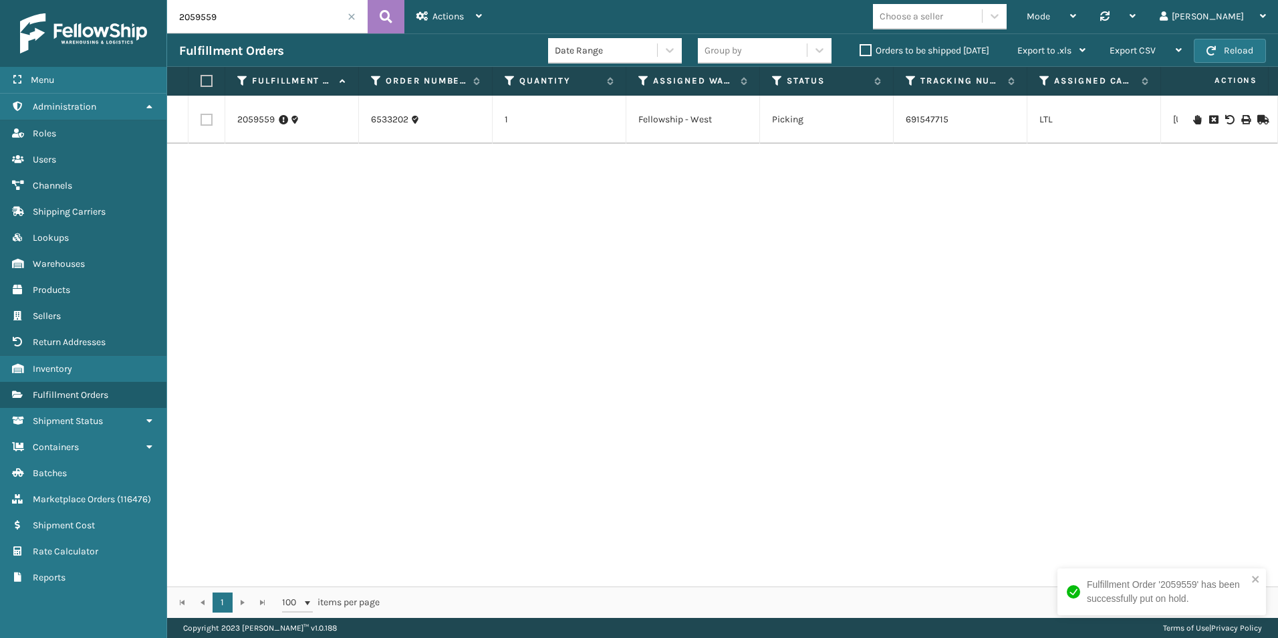
drag, startPoint x: 206, startPoint y: 18, endPoint x: 224, endPoint y: 18, distance: 18.0
click at [224, 18] on input "2059559" at bounding box center [267, 16] width 201 height 33
click at [1190, 120] on div at bounding box center [1228, 119] width 76 height 9
click at [1193, 119] on icon at bounding box center [1197, 119] width 8 height 9
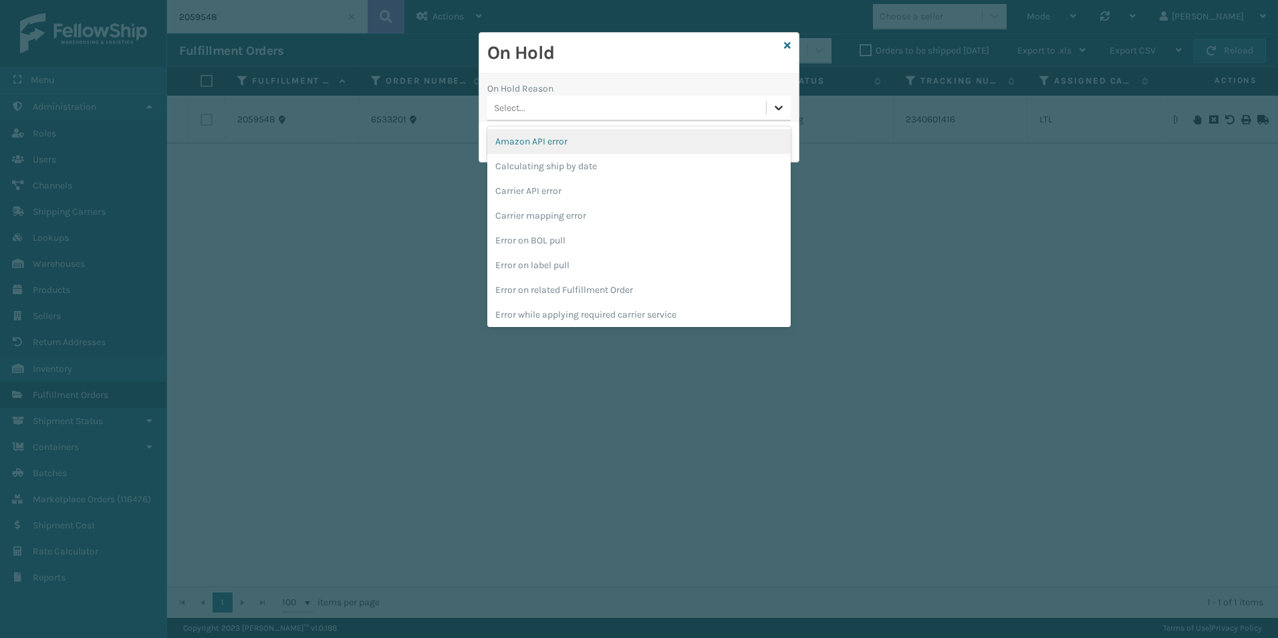
click at [776, 110] on icon at bounding box center [778, 107] width 13 height 13
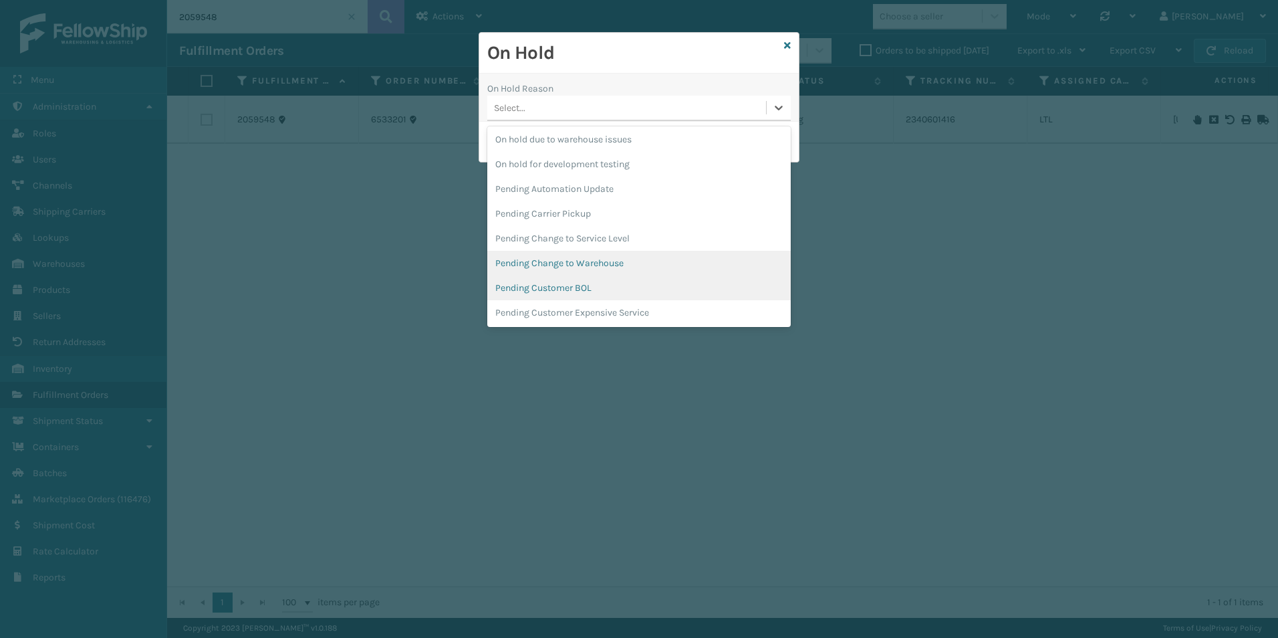
scroll to position [423, 0]
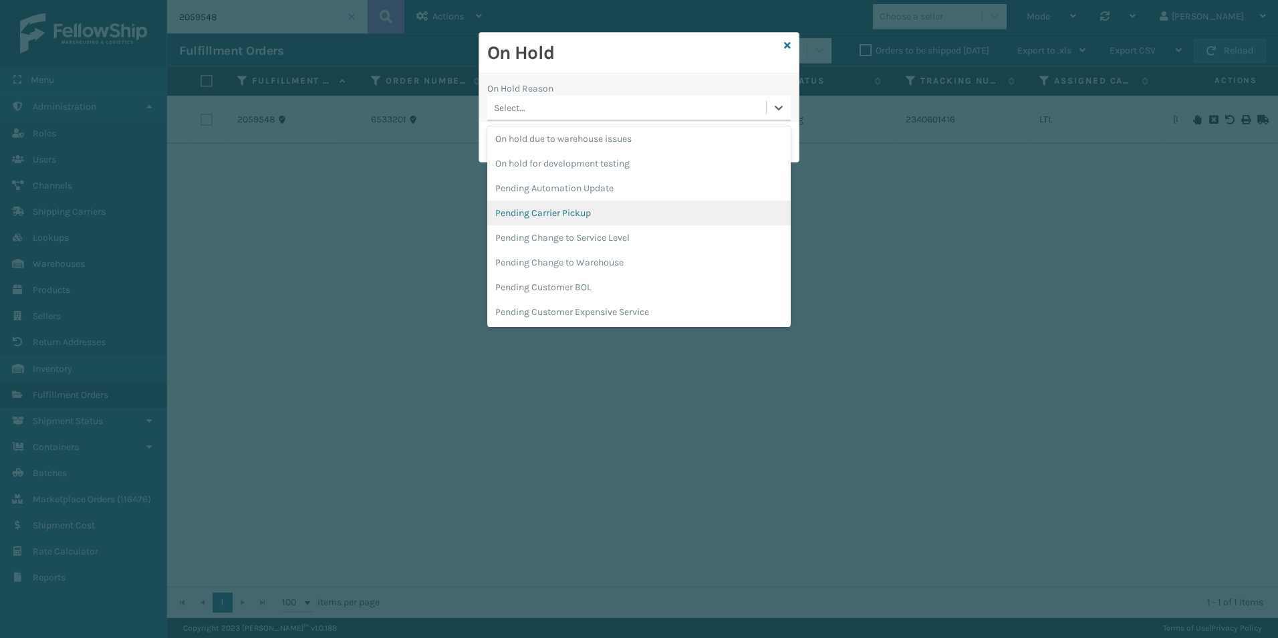
click at [561, 217] on div "Pending Carrier Pickup" at bounding box center [638, 213] width 303 height 25
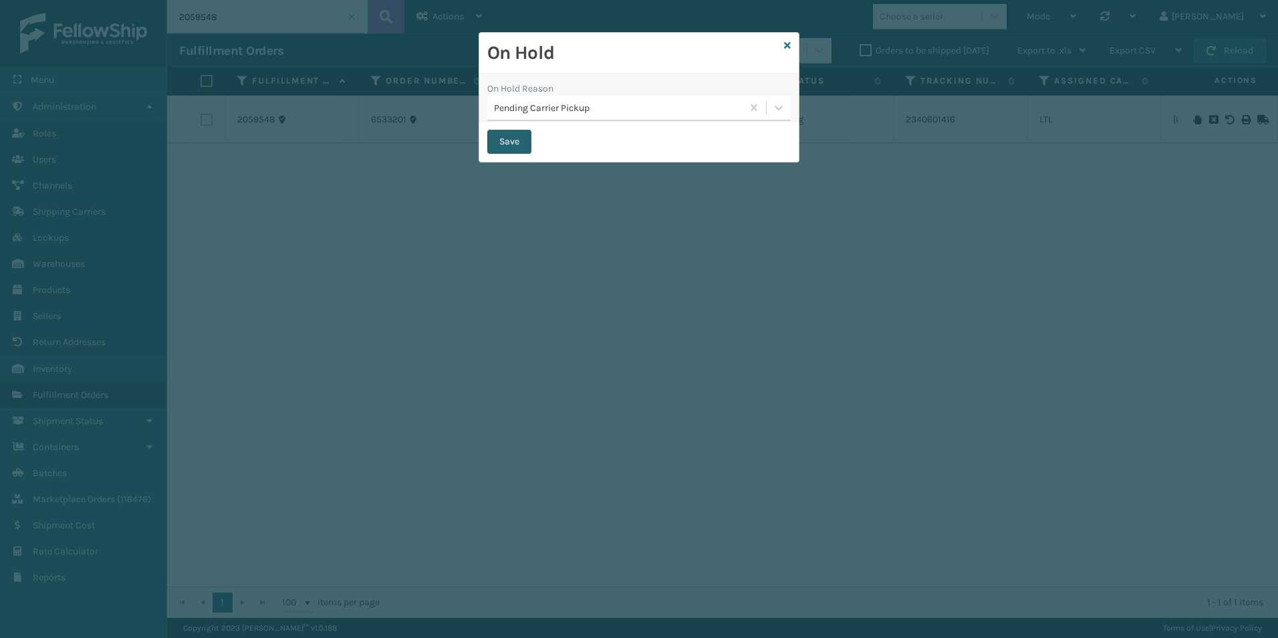
click at [501, 135] on button "Save" at bounding box center [509, 142] width 44 height 24
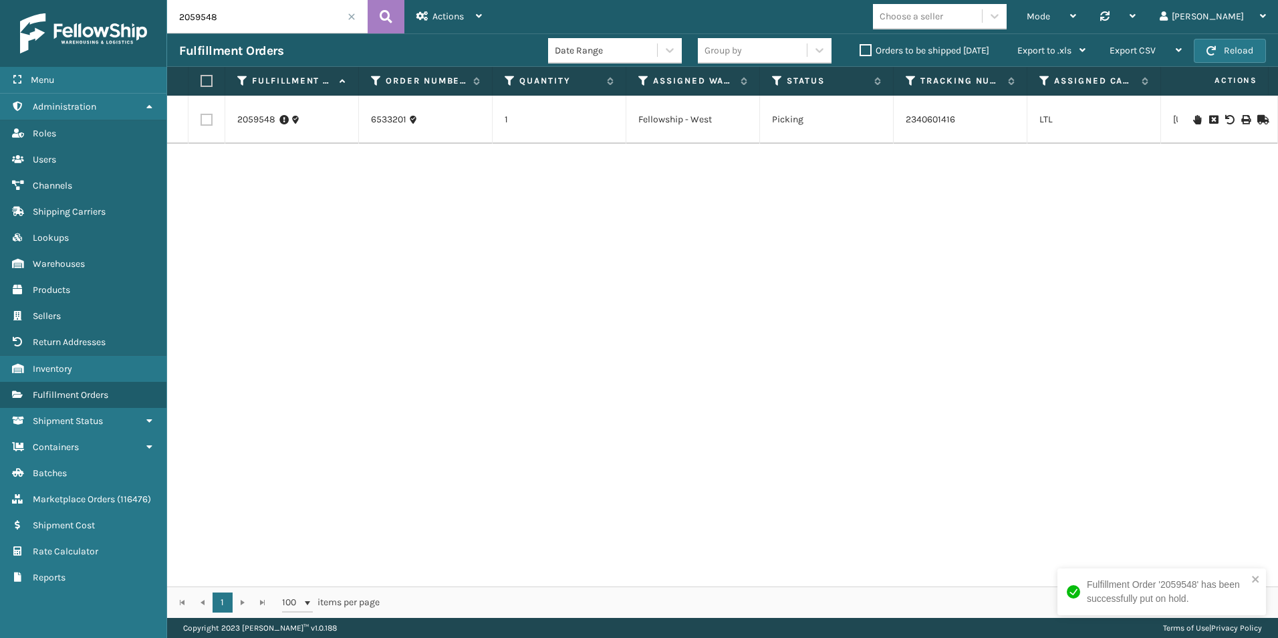
drag, startPoint x: 197, startPoint y: 20, endPoint x: 251, endPoint y: 21, distance: 54.8
click at [238, 21] on input "2059548" at bounding box center [267, 16] width 201 height 33
click at [1193, 120] on icon at bounding box center [1197, 119] width 8 height 9
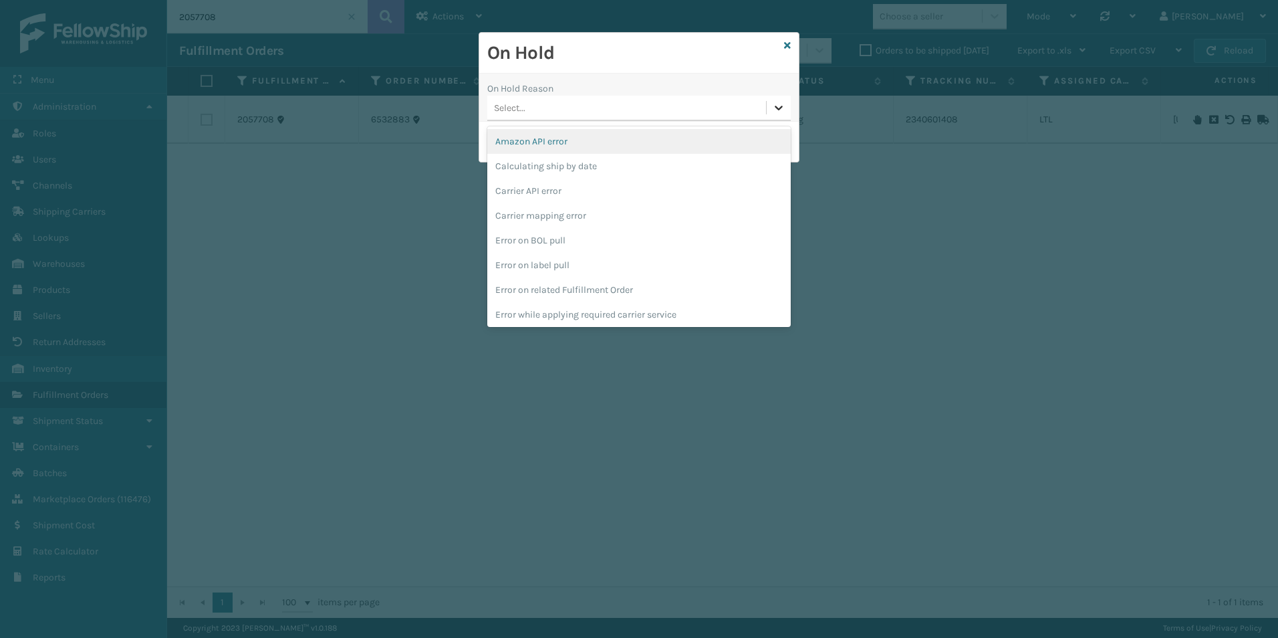
click at [779, 105] on icon at bounding box center [778, 107] width 13 height 13
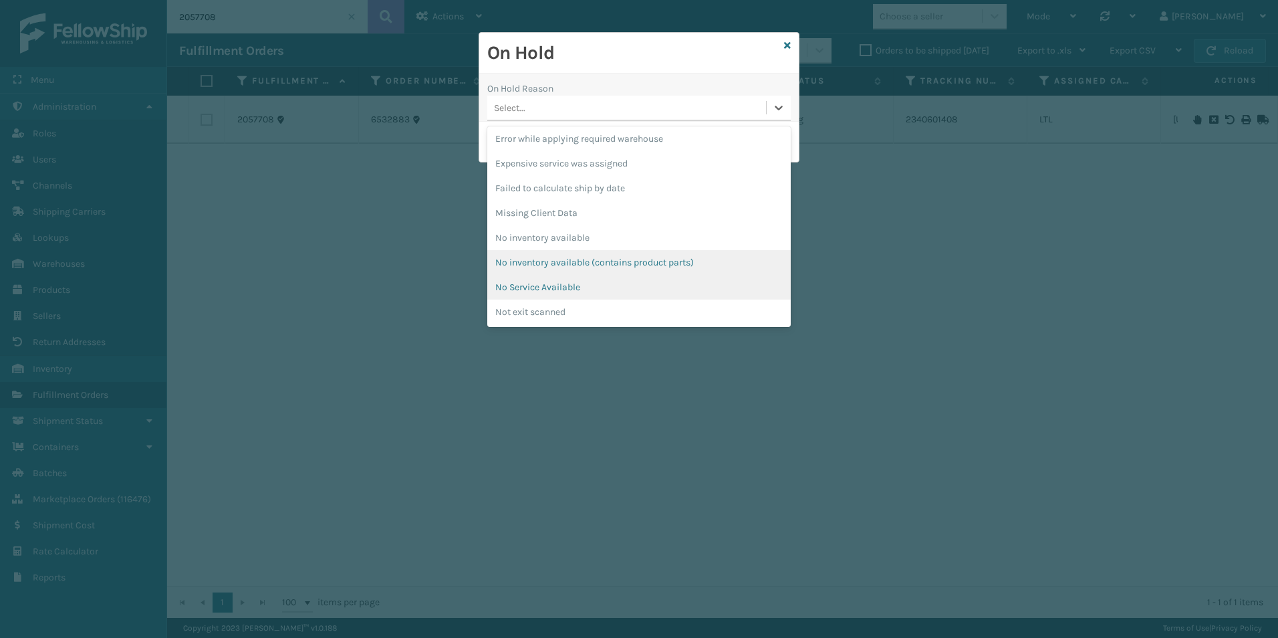
scroll to position [334, 0]
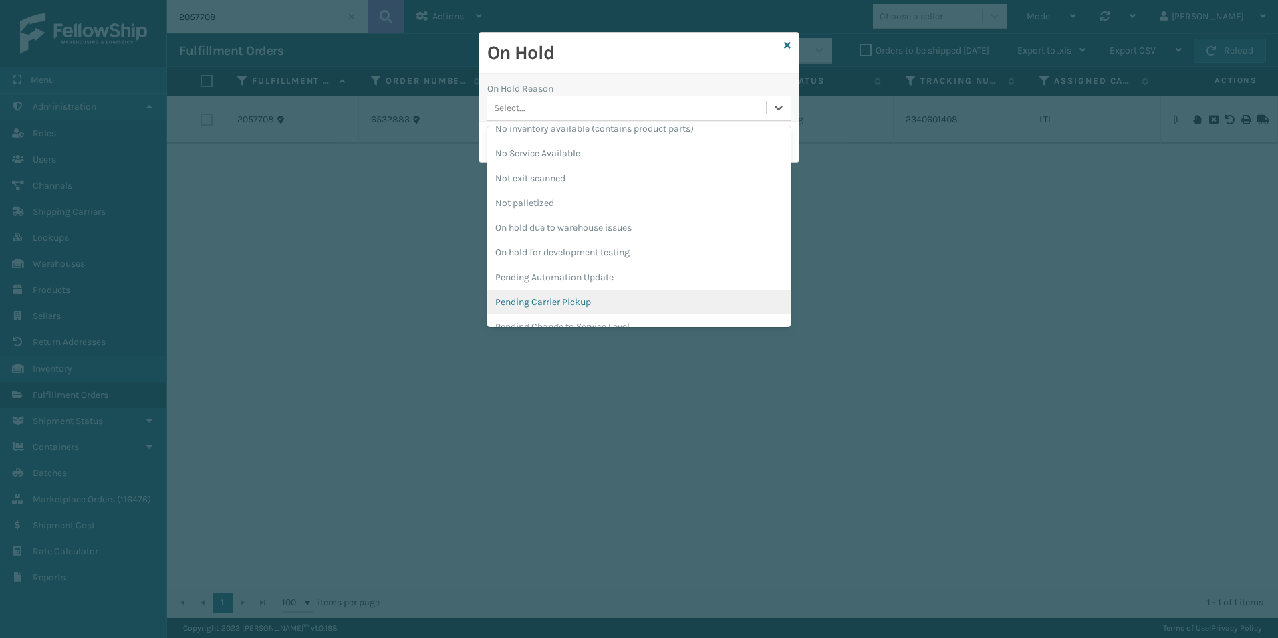
click at [576, 298] on div "Pending Carrier Pickup" at bounding box center [638, 301] width 303 height 25
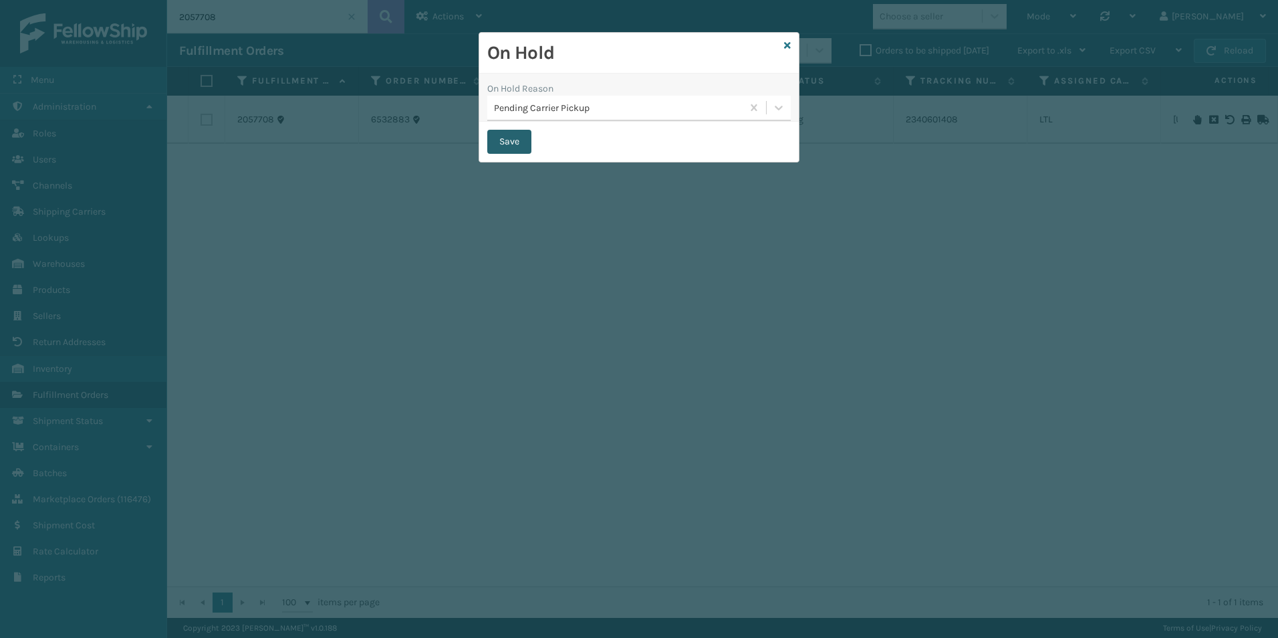
click at [507, 142] on button "Save" at bounding box center [509, 142] width 44 height 24
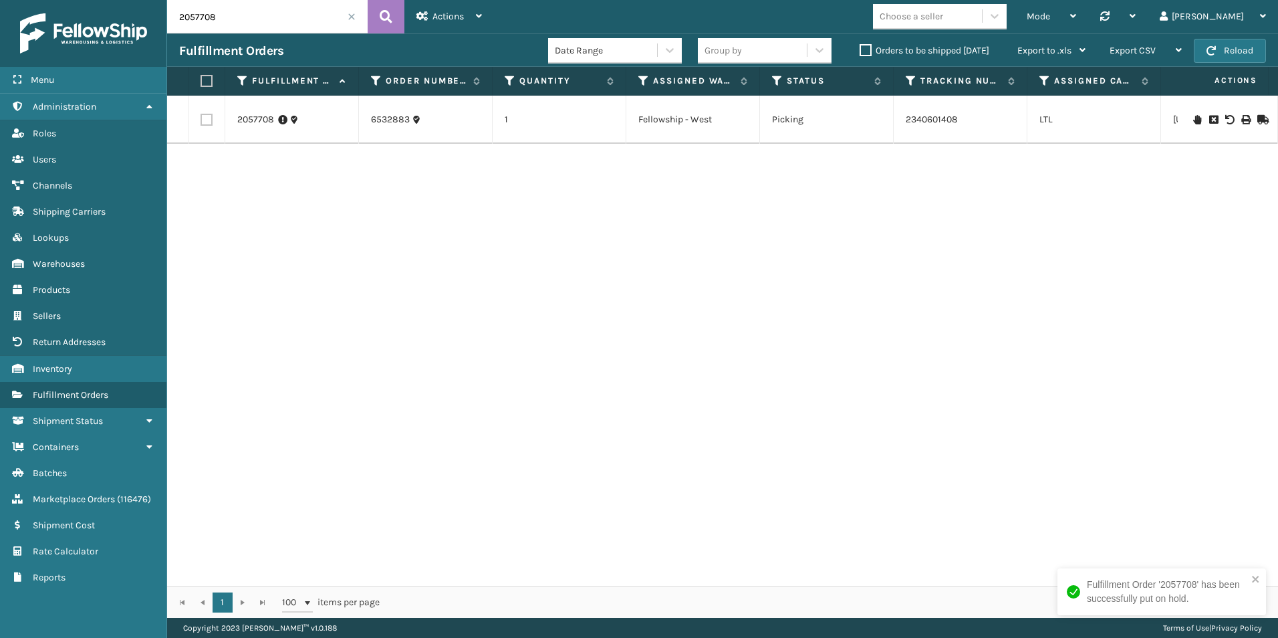
drag, startPoint x: 197, startPoint y: 17, endPoint x: 291, endPoint y: 20, distance: 94.3
click at [255, 20] on input "2057708" at bounding box center [267, 16] width 201 height 33
click at [1193, 118] on icon at bounding box center [1197, 119] width 8 height 9
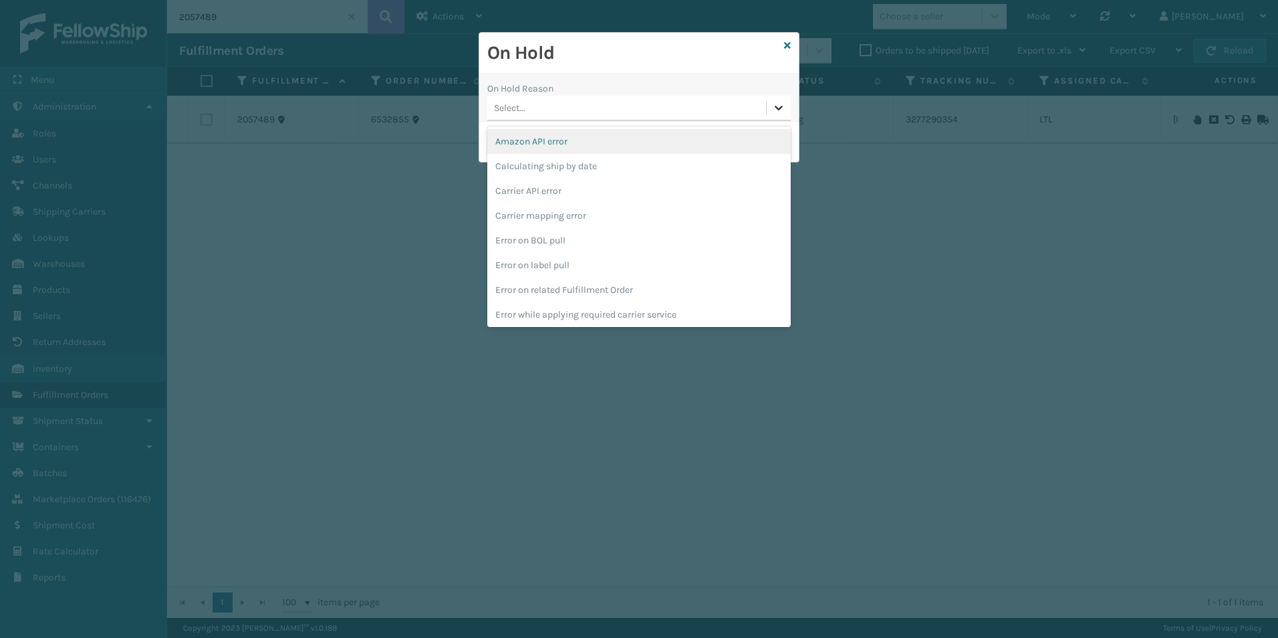
click at [777, 106] on icon at bounding box center [778, 107] width 13 height 13
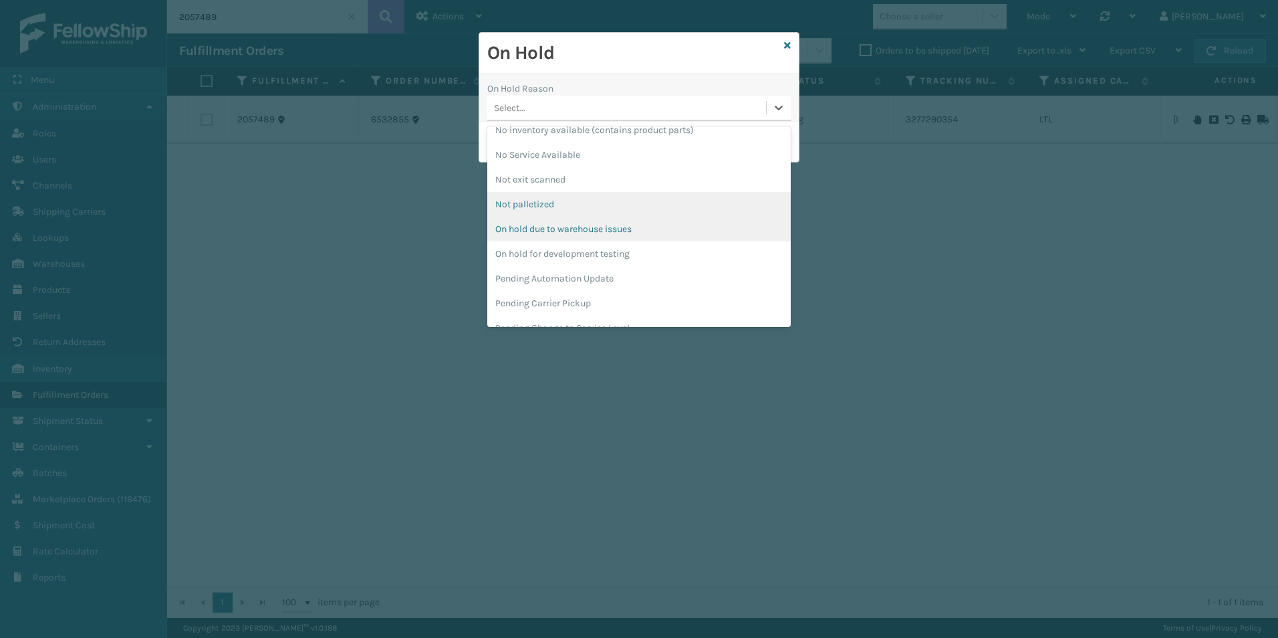
scroll to position [334, 0]
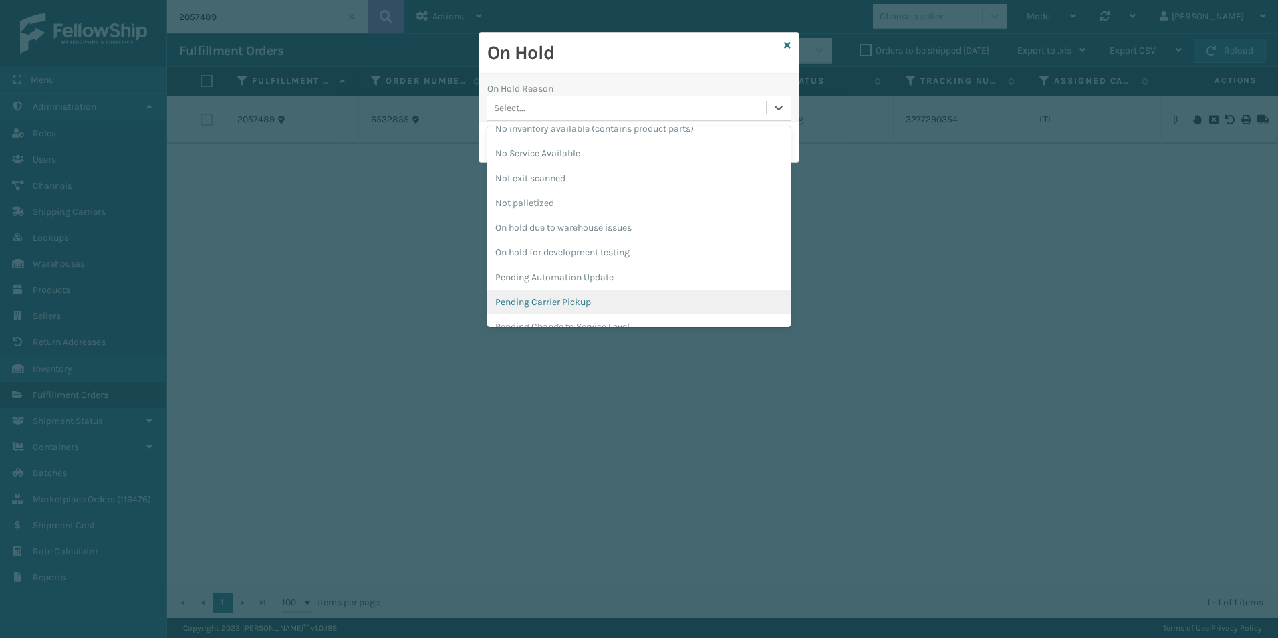
drag, startPoint x: 555, startPoint y: 303, endPoint x: 572, endPoint y: 296, distance: 18.6
click at [555, 302] on div "Pending Carrier Pickup" at bounding box center [638, 301] width 303 height 25
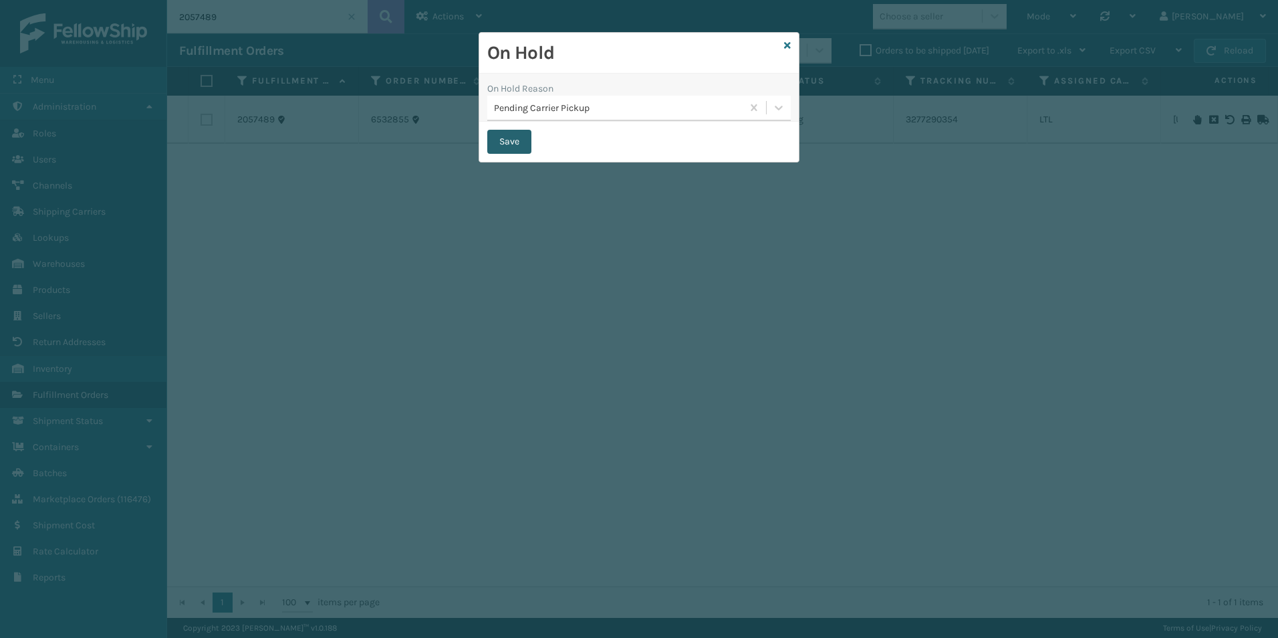
click at [501, 144] on button "Save" at bounding box center [509, 142] width 44 height 24
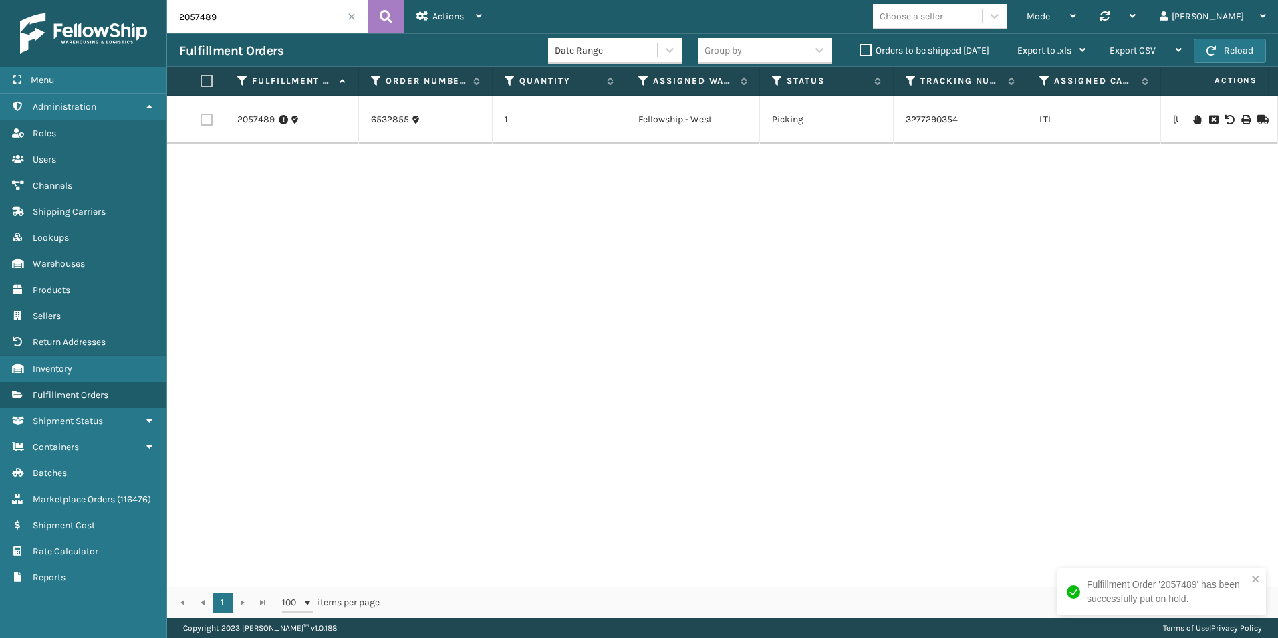
drag, startPoint x: 205, startPoint y: 17, endPoint x: 233, endPoint y: 17, distance: 28.1
click at [233, 17] on input "2057489" at bounding box center [267, 16] width 201 height 33
click at [1193, 119] on icon at bounding box center [1197, 119] width 8 height 9
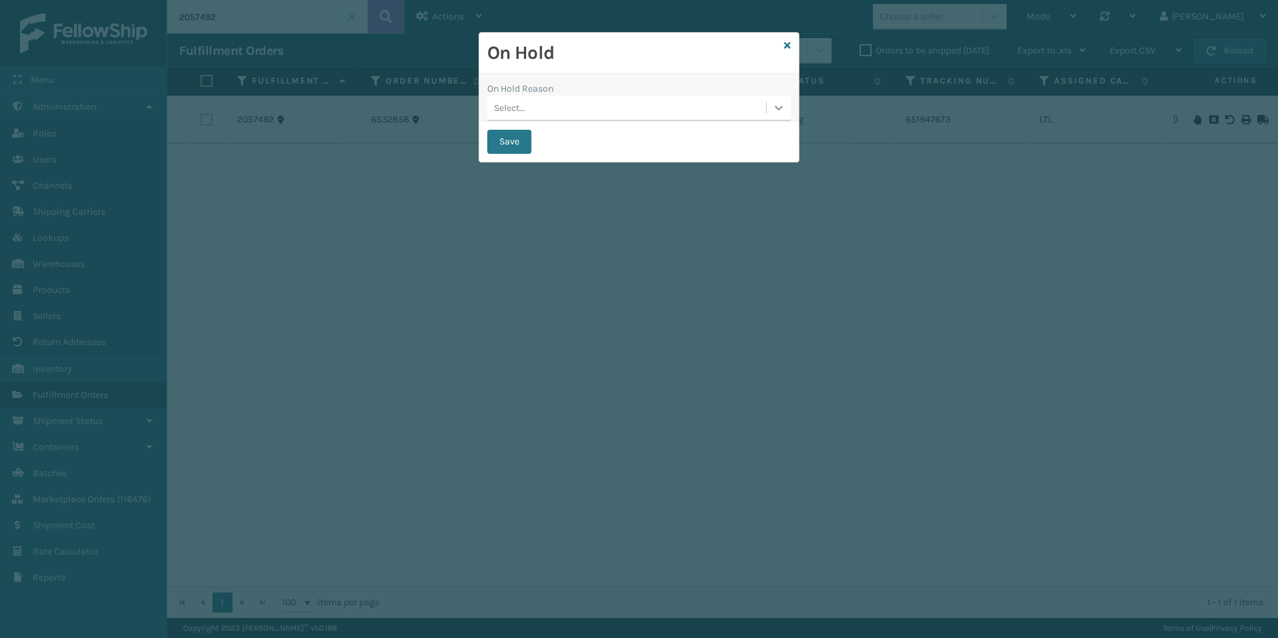
click at [770, 115] on div at bounding box center [779, 108] width 24 height 24
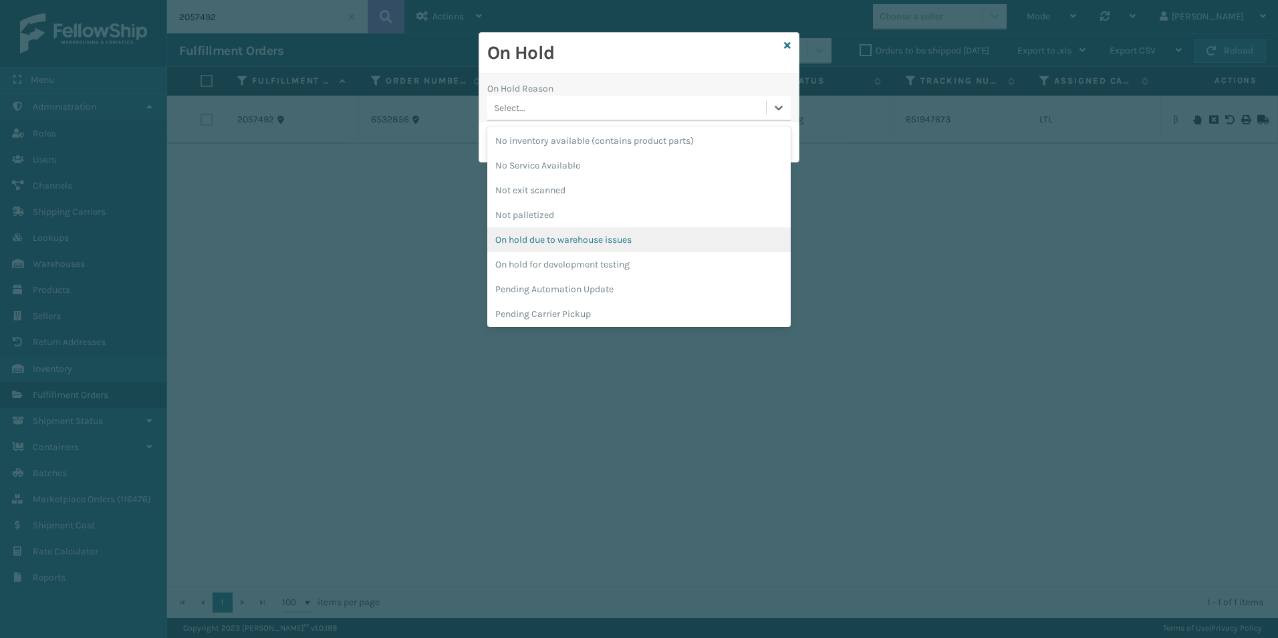
scroll to position [334, 0]
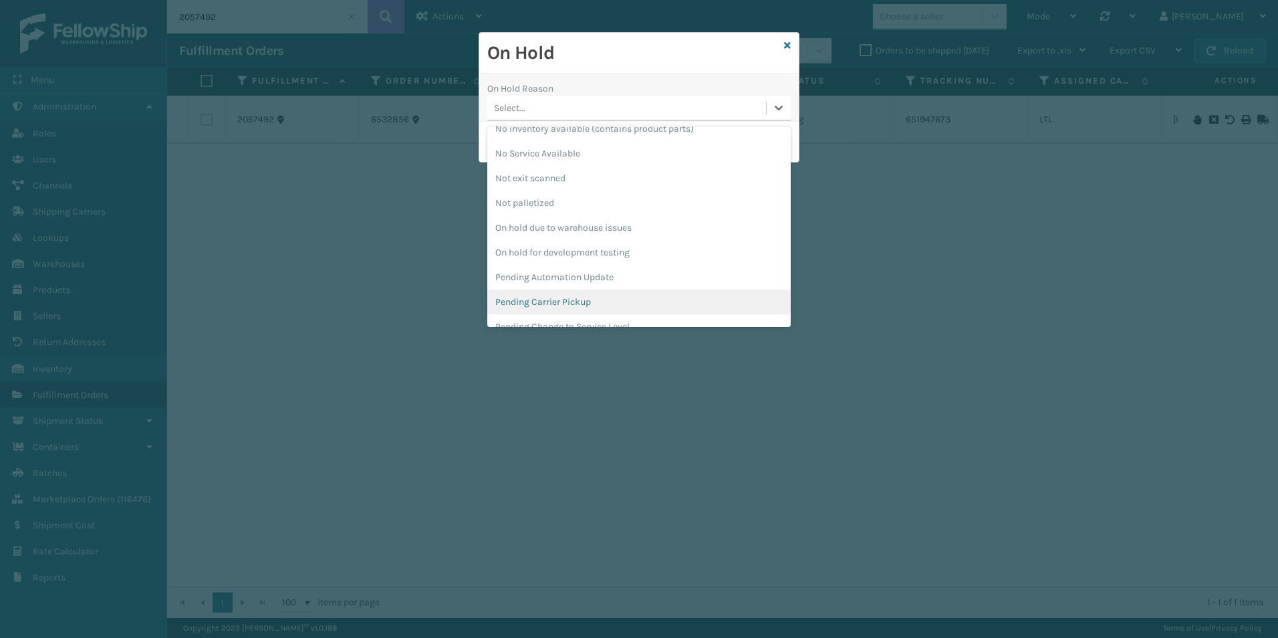
click at [533, 301] on div "Pending Carrier Pickup" at bounding box center [638, 301] width 303 height 25
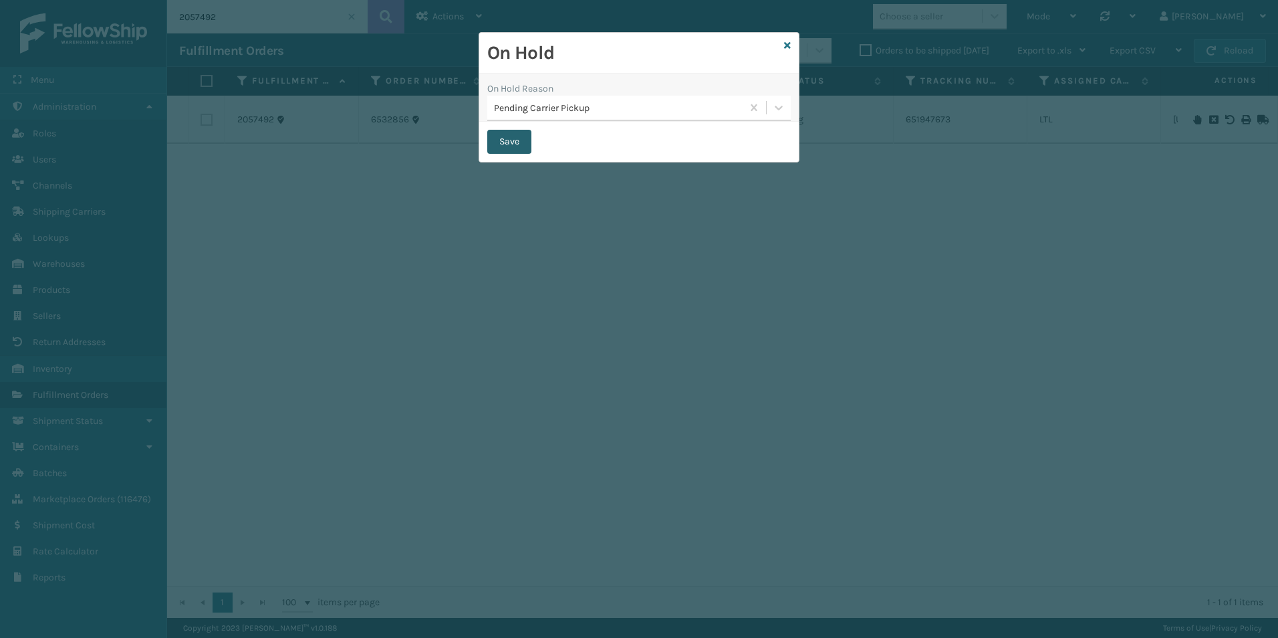
click at [493, 141] on button "Save" at bounding box center [509, 142] width 44 height 24
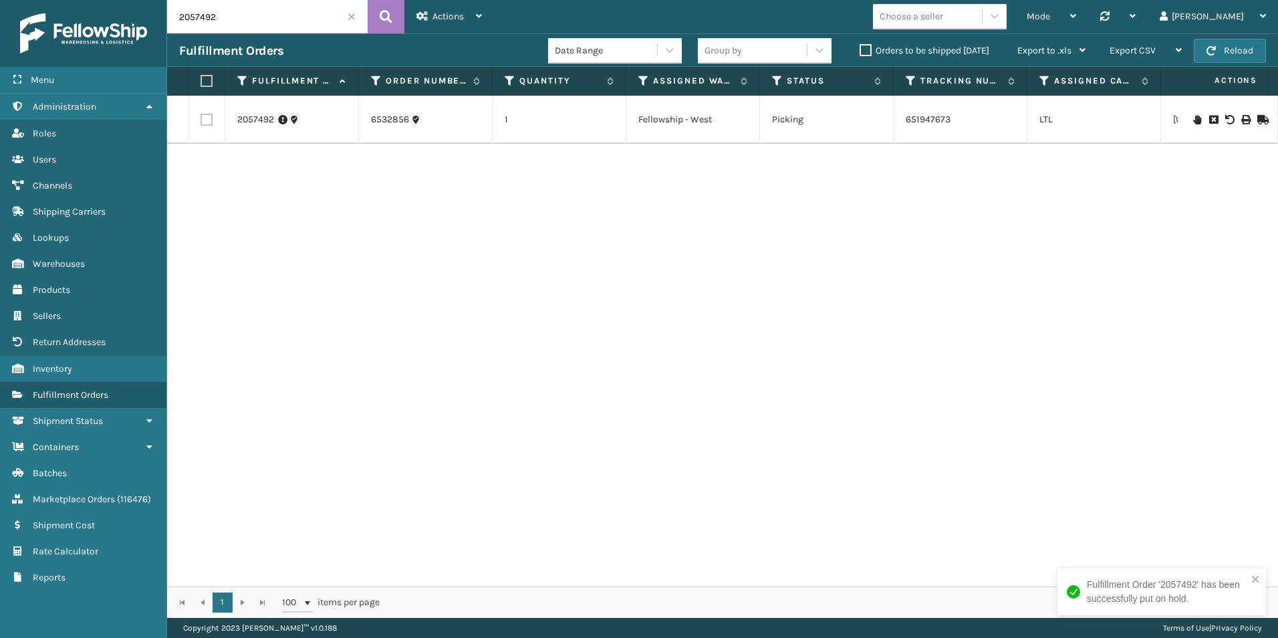
drag, startPoint x: 197, startPoint y: 18, endPoint x: 235, endPoint y: 21, distance: 38.2
click at [235, 21] on input "2057492" at bounding box center [267, 16] width 201 height 33
click at [1193, 116] on icon at bounding box center [1197, 119] width 8 height 9
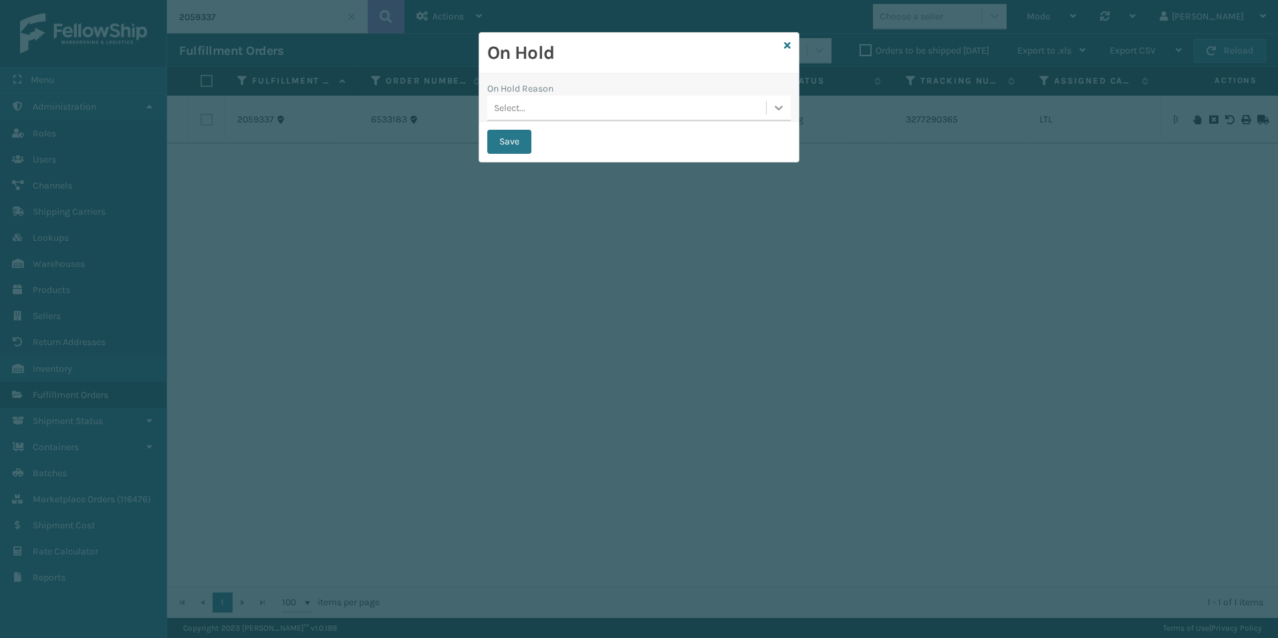
click at [776, 108] on icon at bounding box center [778, 107] width 13 height 13
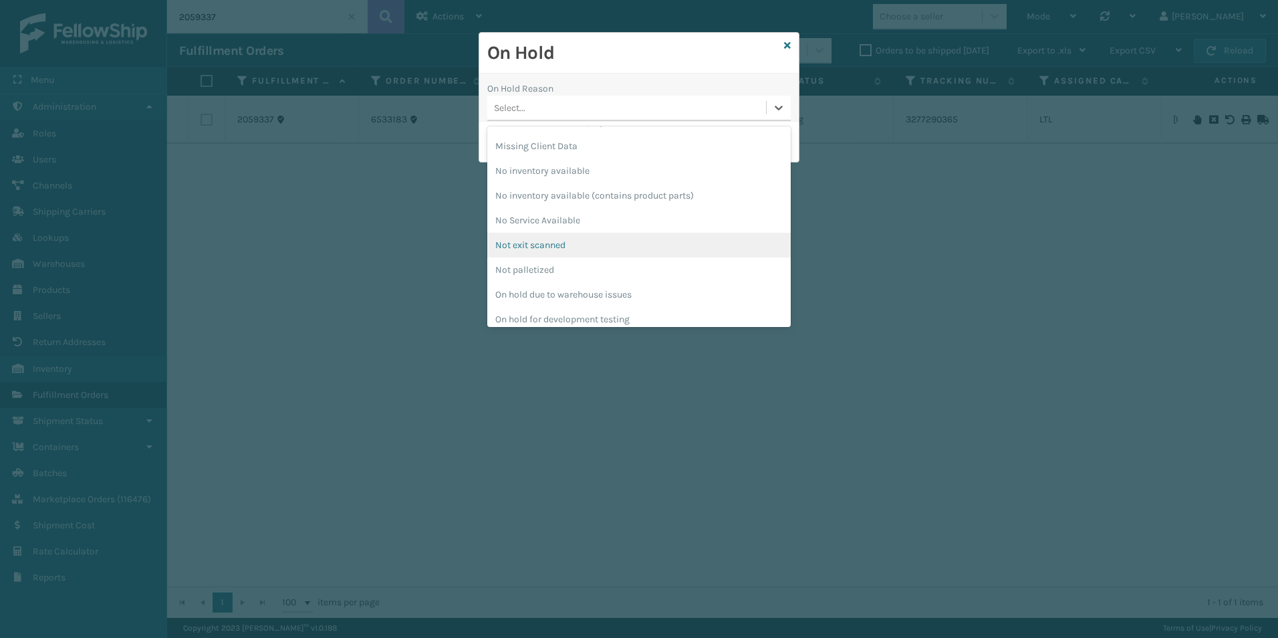
scroll to position [334, 0]
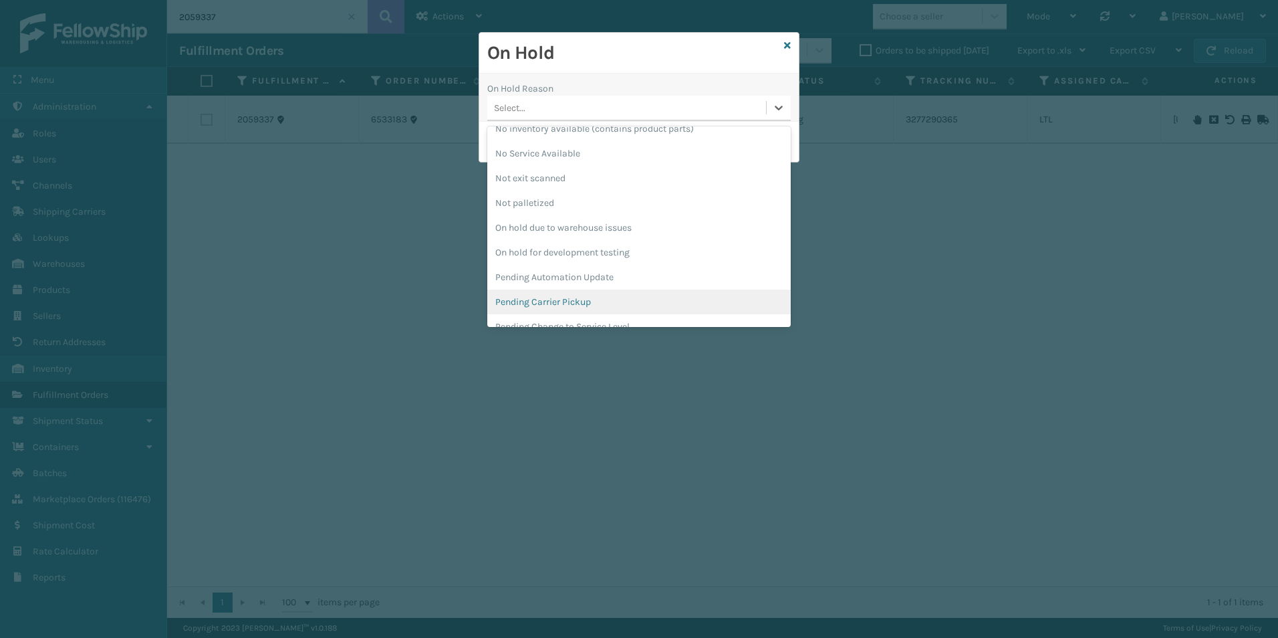
click at [569, 296] on div "Pending Carrier Pickup" at bounding box center [638, 301] width 303 height 25
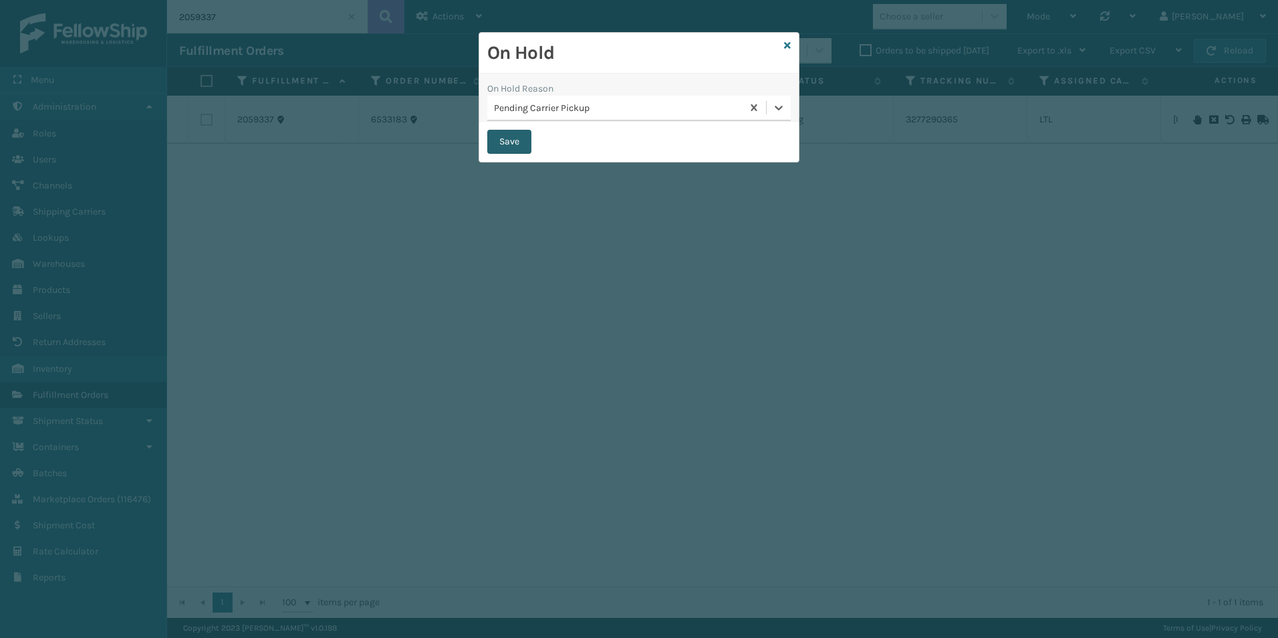
click at [511, 145] on button "Save" at bounding box center [509, 142] width 44 height 24
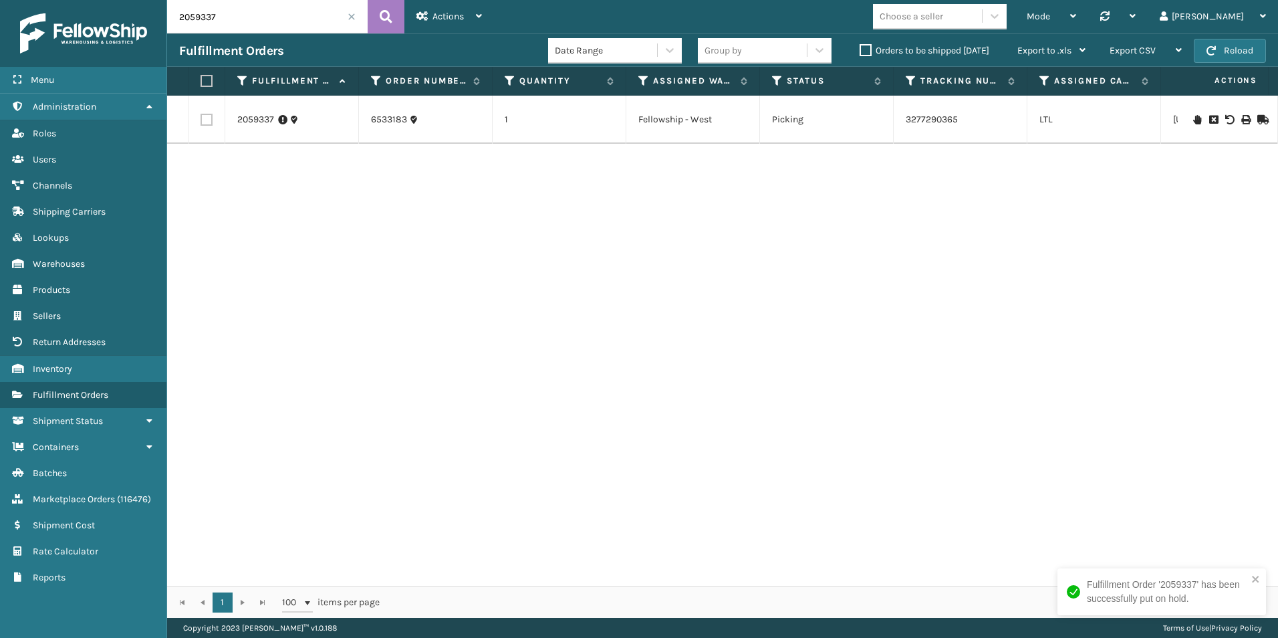
drag, startPoint x: 193, startPoint y: 19, endPoint x: 257, endPoint y: 21, distance: 63.5
click at [257, 21] on input "2059337" at bounding box center [267, 16] width 201 height 33
click at [1193, 120] on icon at bounding box center [1197, 119] width 8 height 9
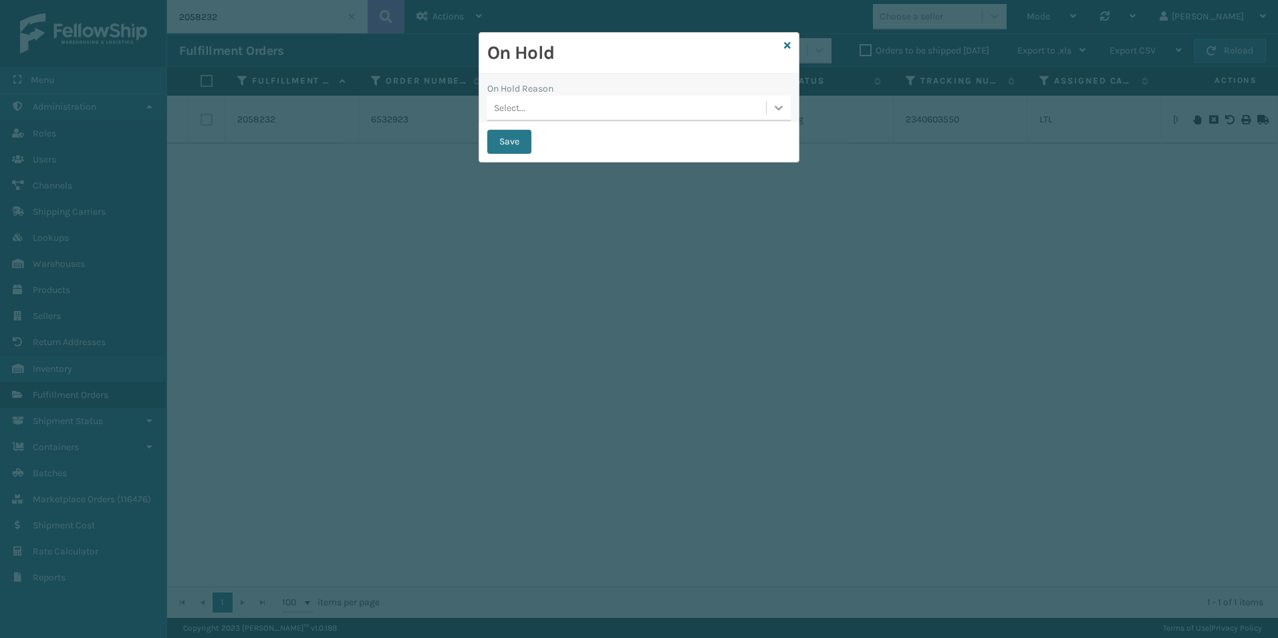
drag, startPoint x: 774, startPoint y: 116, endPoint x: 764, endPoint y: 120, distance: 10.8
click at [772, 114] on div at bounding box center [779, 108] width 24 height 24
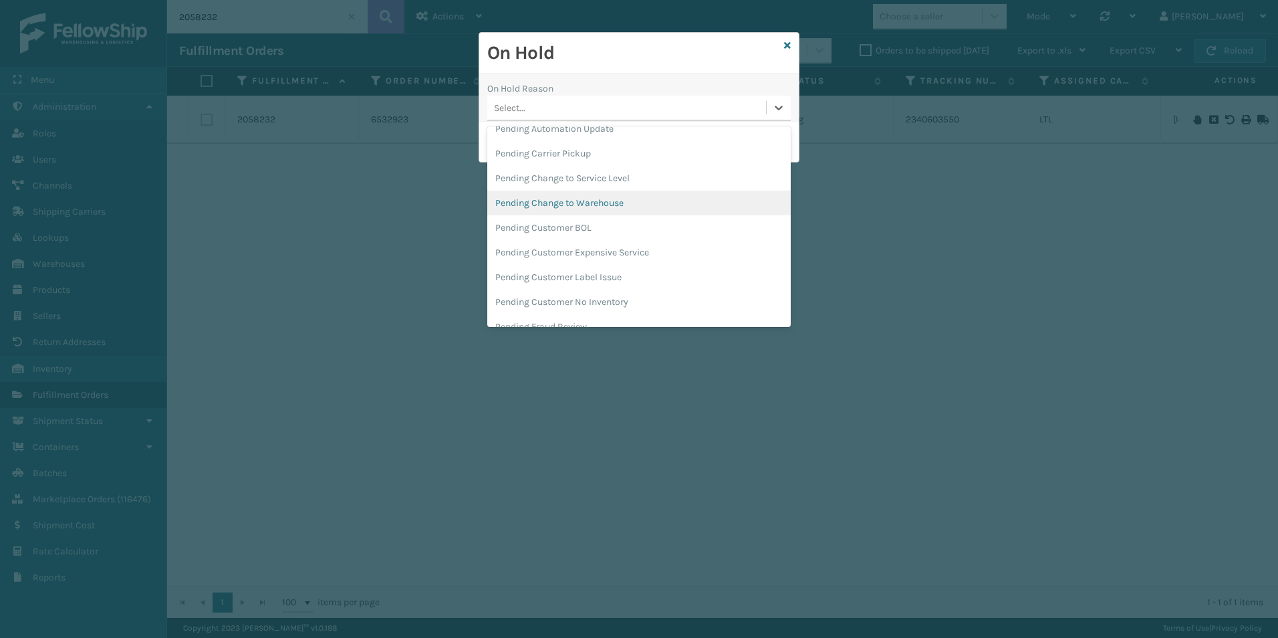
scroll to position [460, 0]
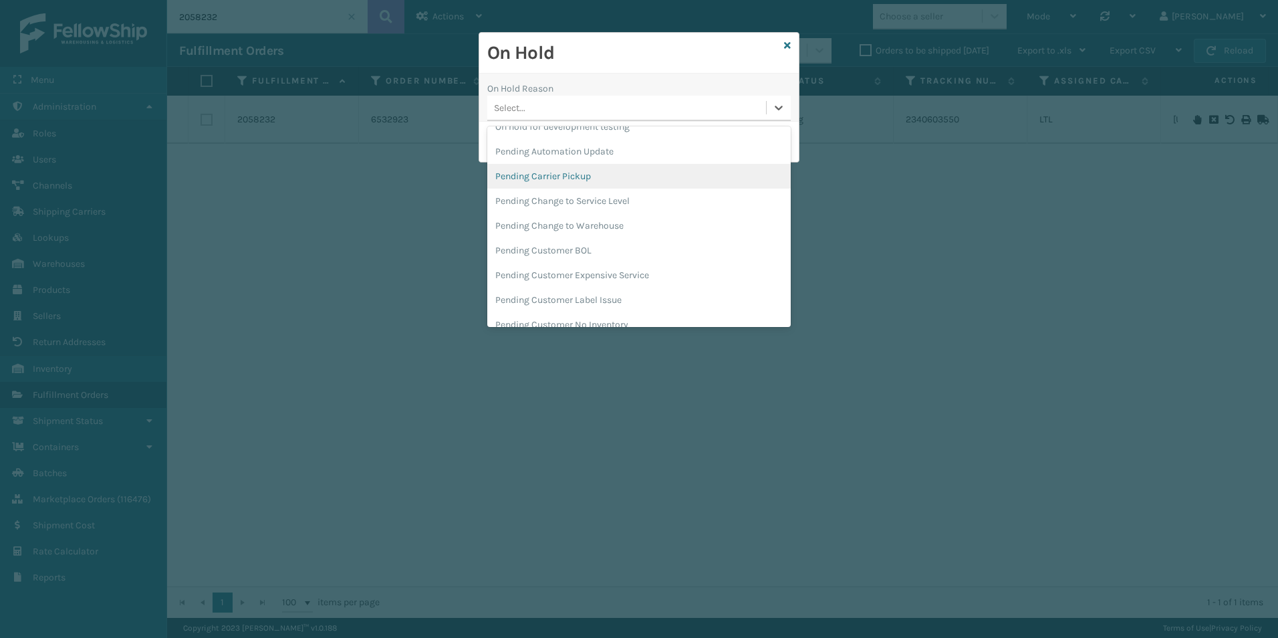
click at [568, 174] on div "Pending Carrier Pickup" at bounding box center [638, 176] width 303 height 25
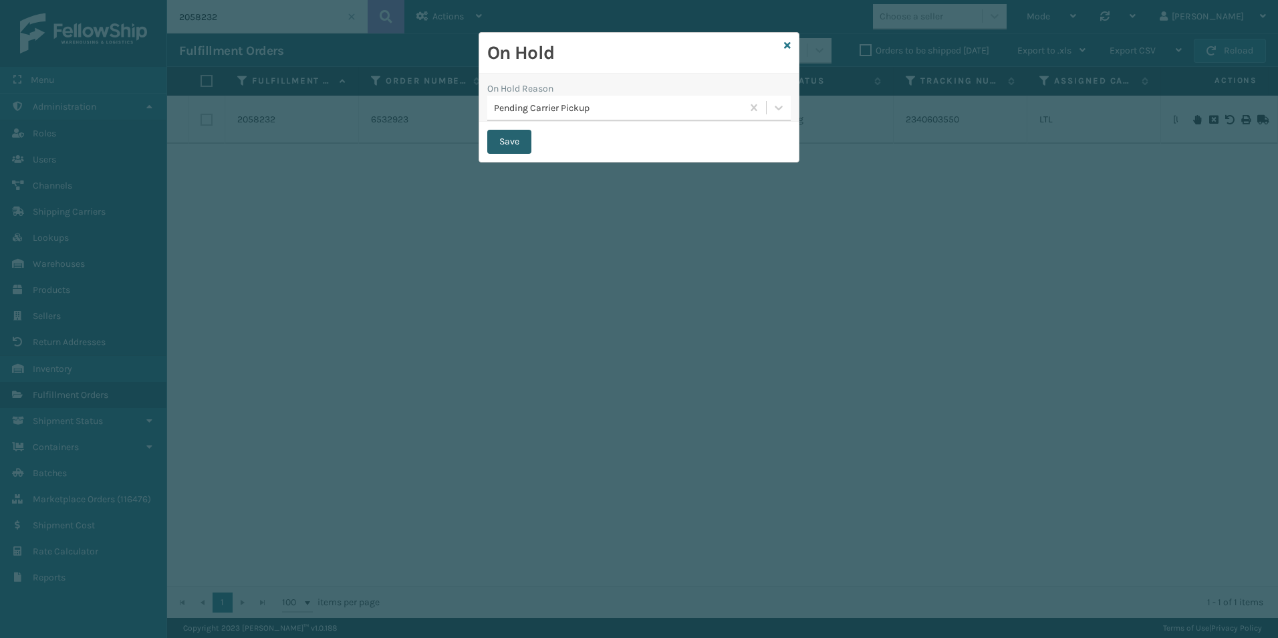
click at [517, 136] on button "Save" at bounding box center [509, 142] width 44 height 24
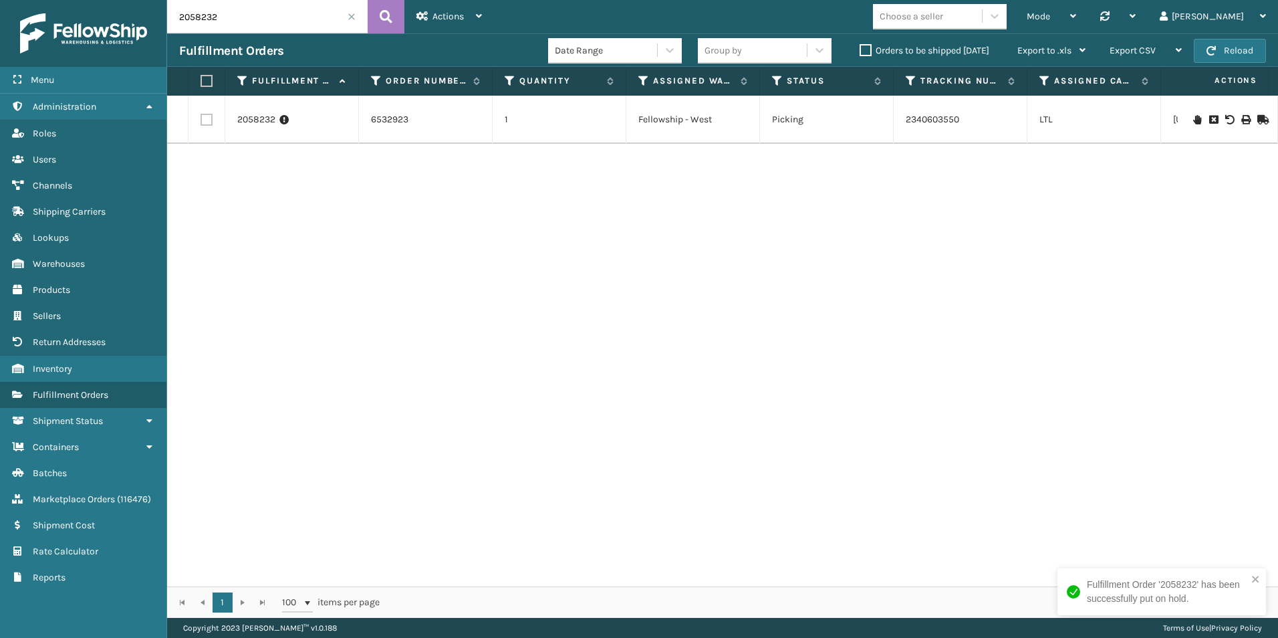
drag, startPoint x: 196, startPoint y: 19, endPoint x: 244, endPoint y: 23, distance: 48.3
click at [244, 23] on input "2058232" at bounding box center [267, 16] width 201 height 33
click at [1193, 116] on icon at bounding box center [1197, 119] width 8 height 9
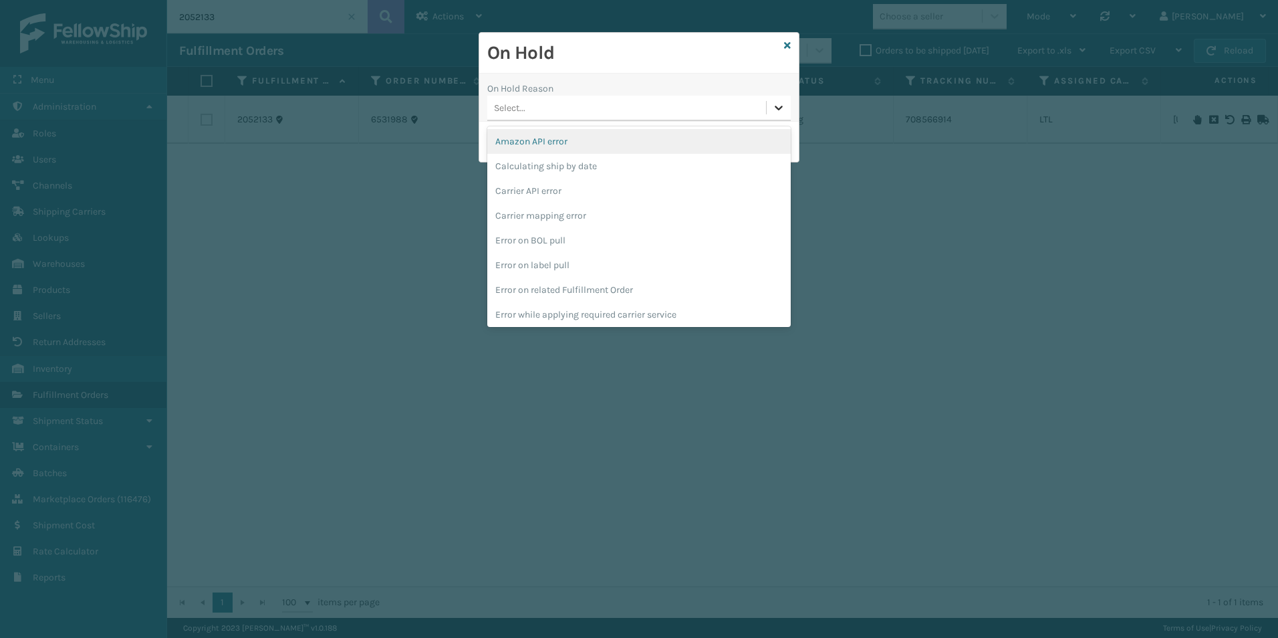
click at [780, 106] on icon at bounding box center [778, 107] width 13 height 13
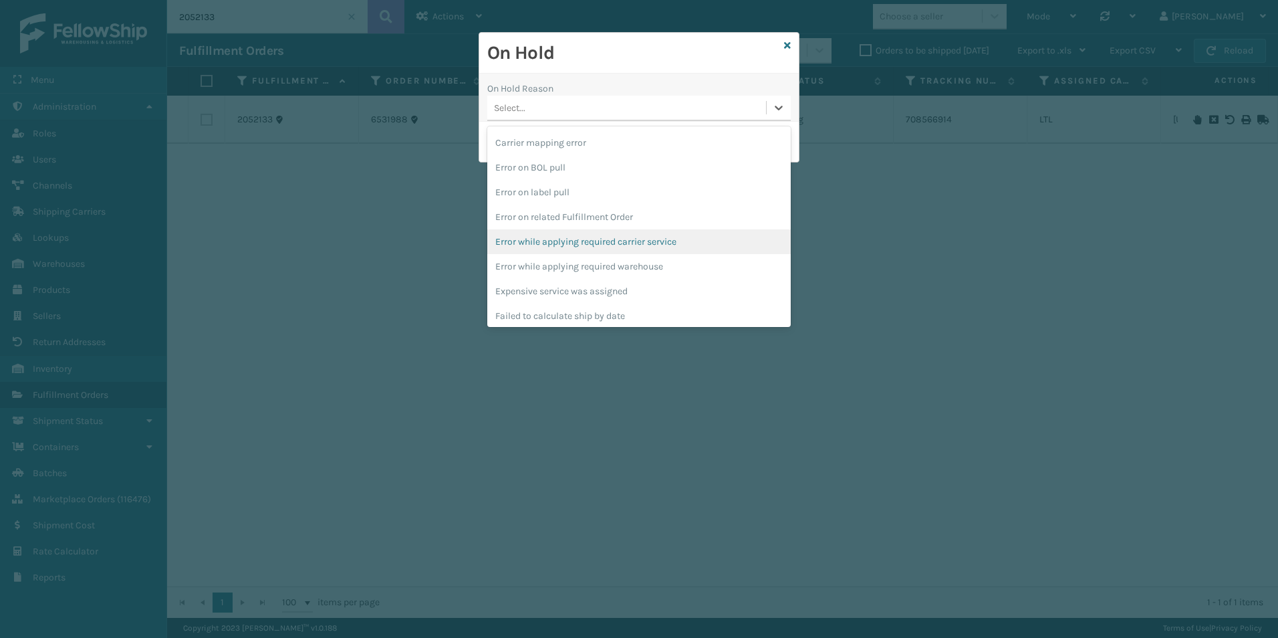
scroll to position [423, 0]
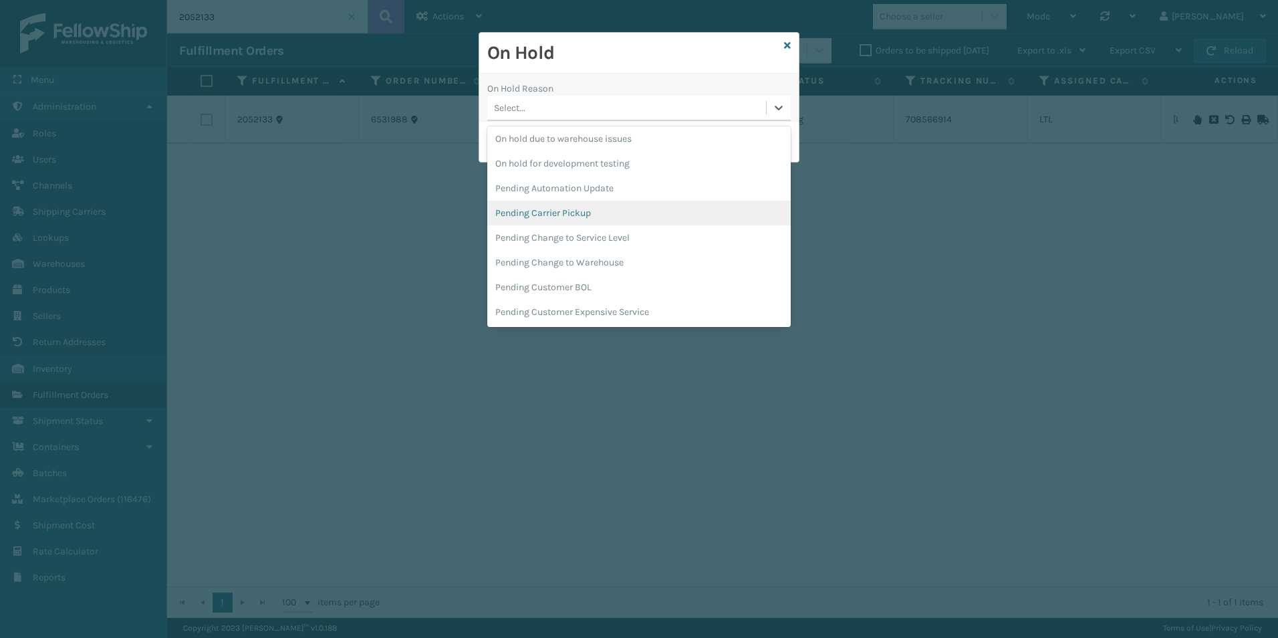
click at [584, 217] on div "Pending Carrier Pickup" at bounding box center [638, 213] width 303 height 25
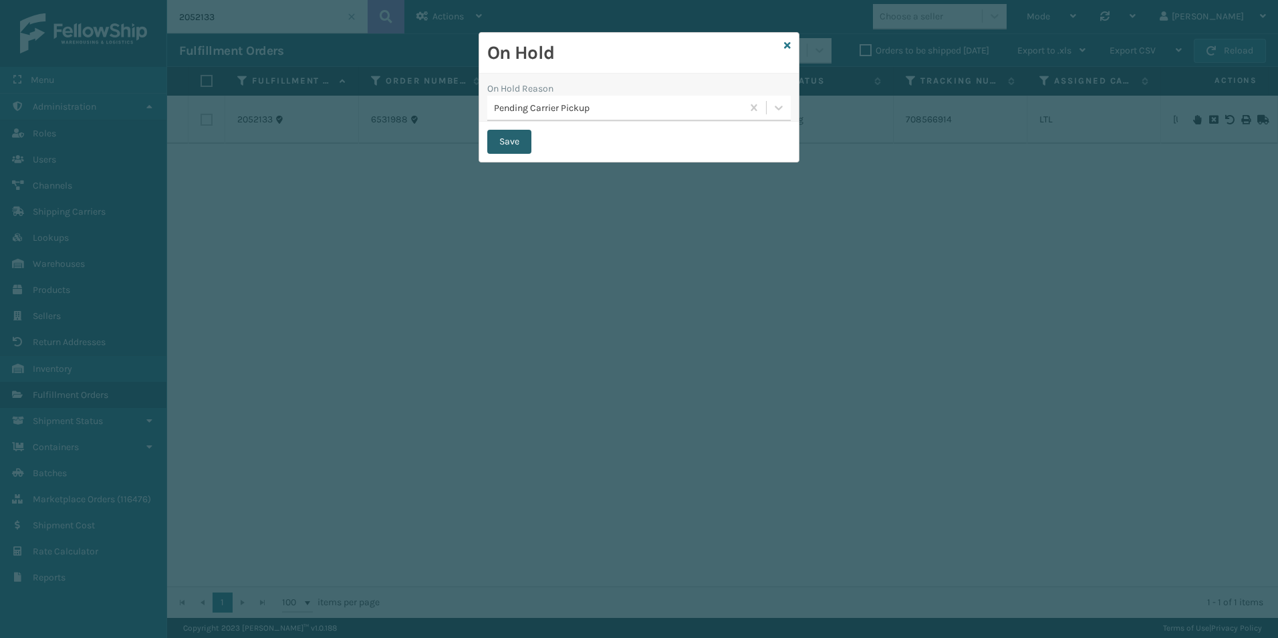
click at [512, 147] on button "Save" at bounding box center [509, 142] width 44 height 24
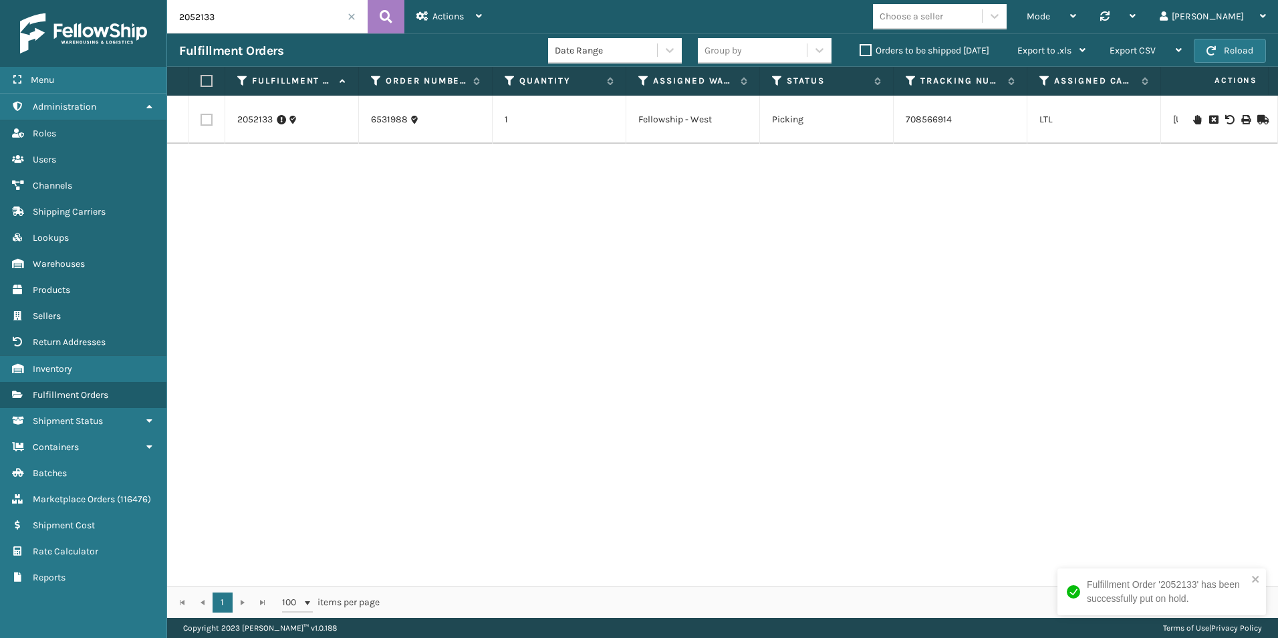
drag, startPoint x: 195, startPoint y: 19, endPoint x: 253, endPoint y: 20, distance: 58.8
click at [253, 19] on input "2052133" at bounding box center [267, 16] width 201 height 33
click at [1193, 118] on icon at bounding box center [1197, 119] width 8 height 9
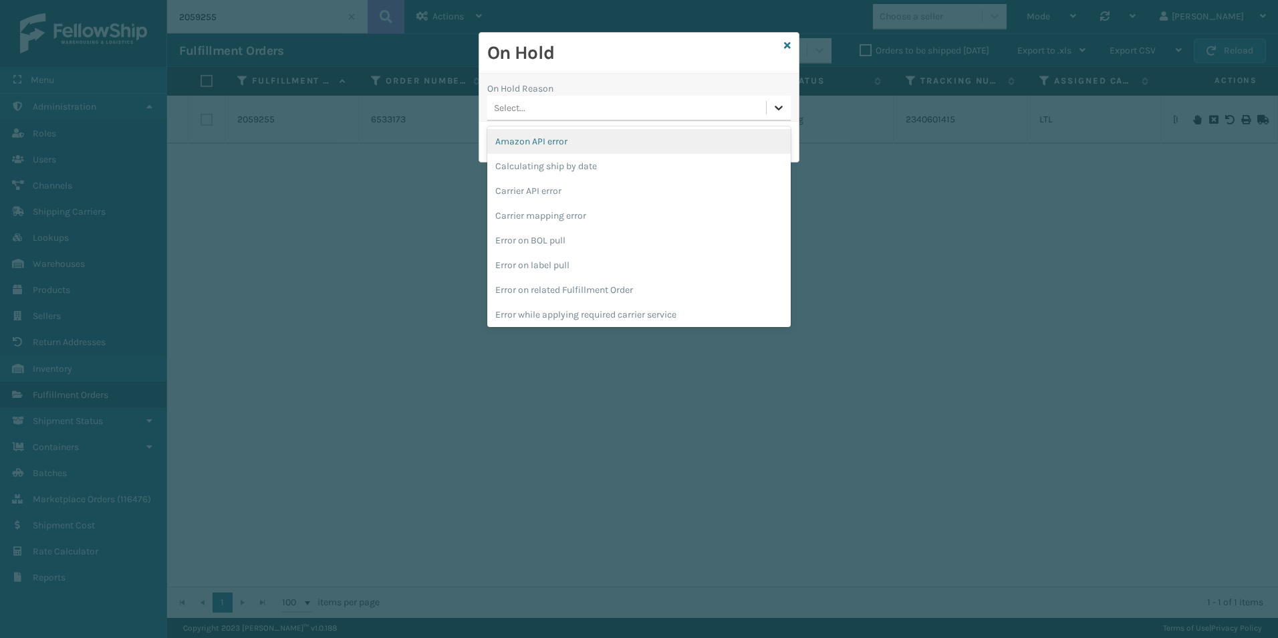
drag, startPoint x: 787, startPoint y: 104, endPoint x: 775, endPoint y: 114, distance: 15.7
click at [785, 104] on div at bounding box center [779, 108] width 24 height 24
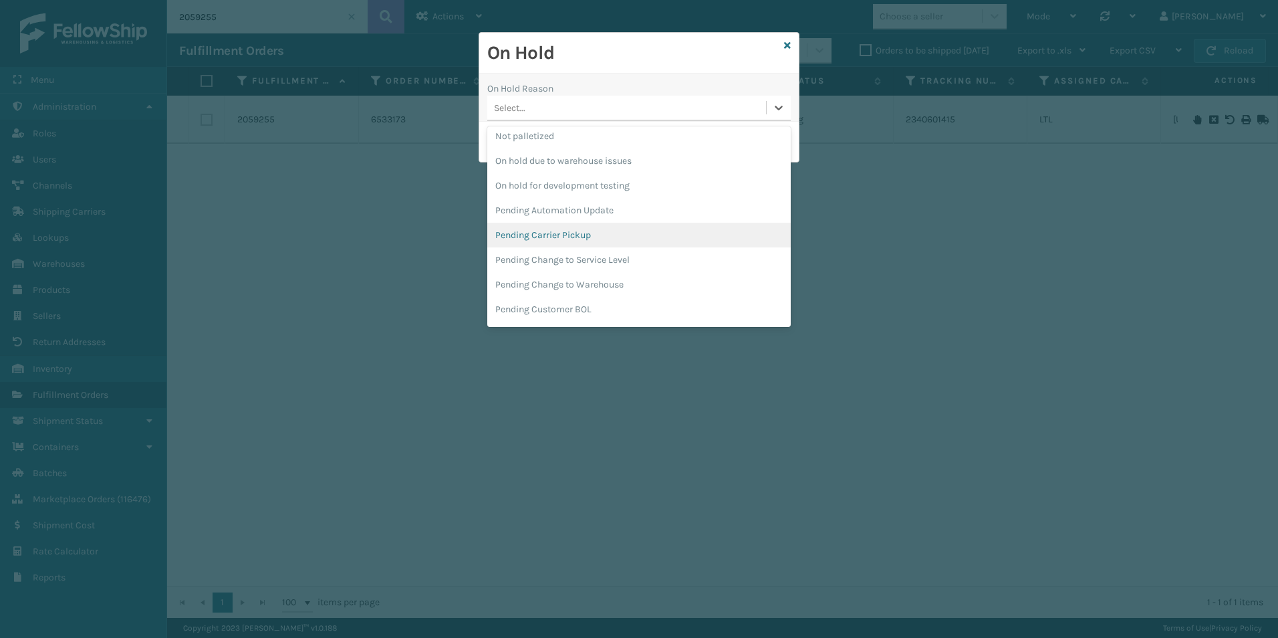
click at [563, 231] on div "Pending Carrier Pickup" at bounding box center [638, 235] width 303 height 25
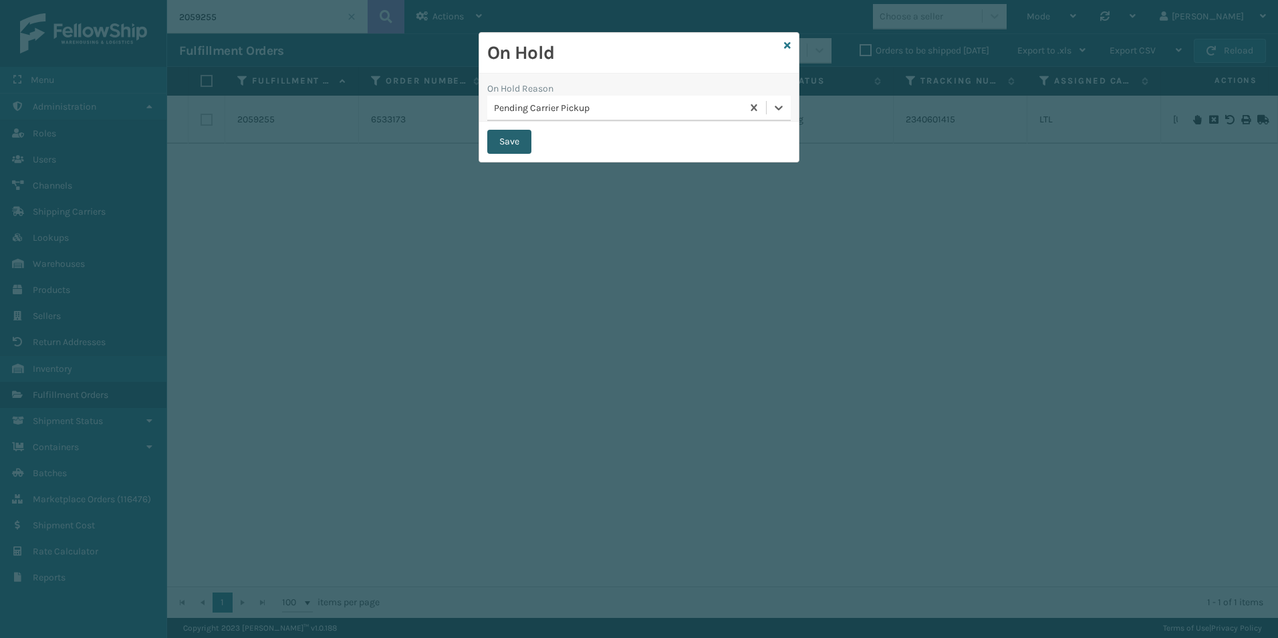
click at [503, 143] on button "Save" at bounding box center [509, 142] width 44 height 24
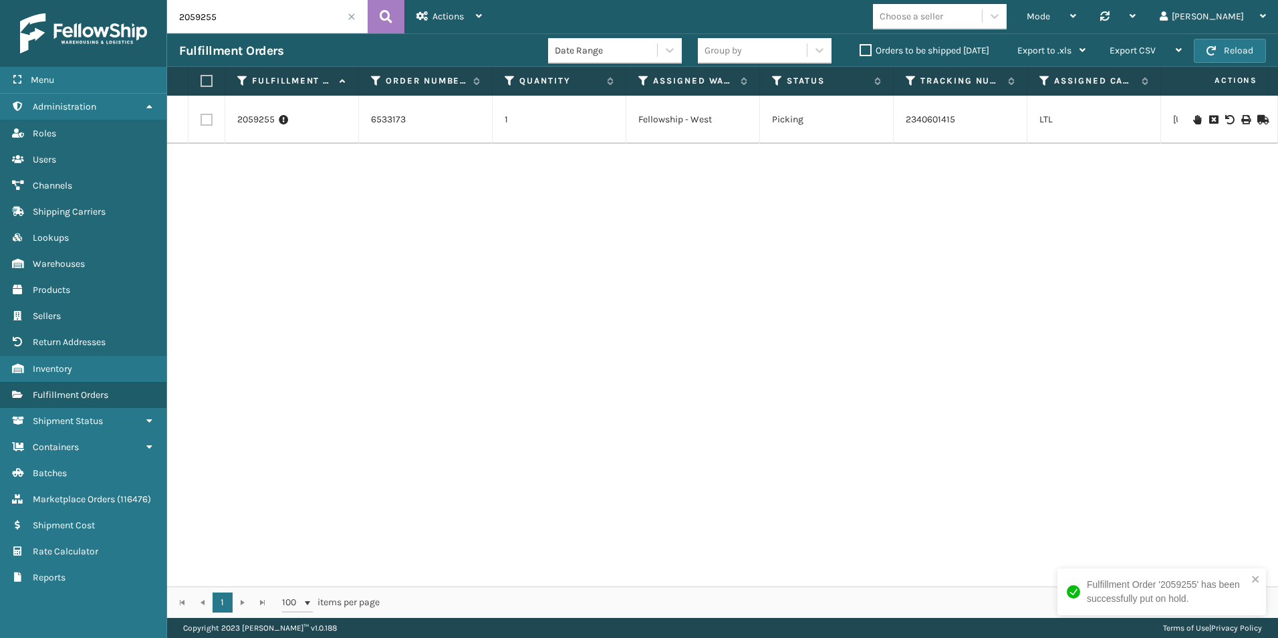
drag, startPoint x: 196, startPoint y: 17, endPoint x: 264, endPoint y: 25, distance: 68.7
click at [264, 25] on input "2059255" at bounding box center [267, 16] width 201 height 33
click at [1193, 119] on icon at bounding box center [1197, 119] width 8 height 9
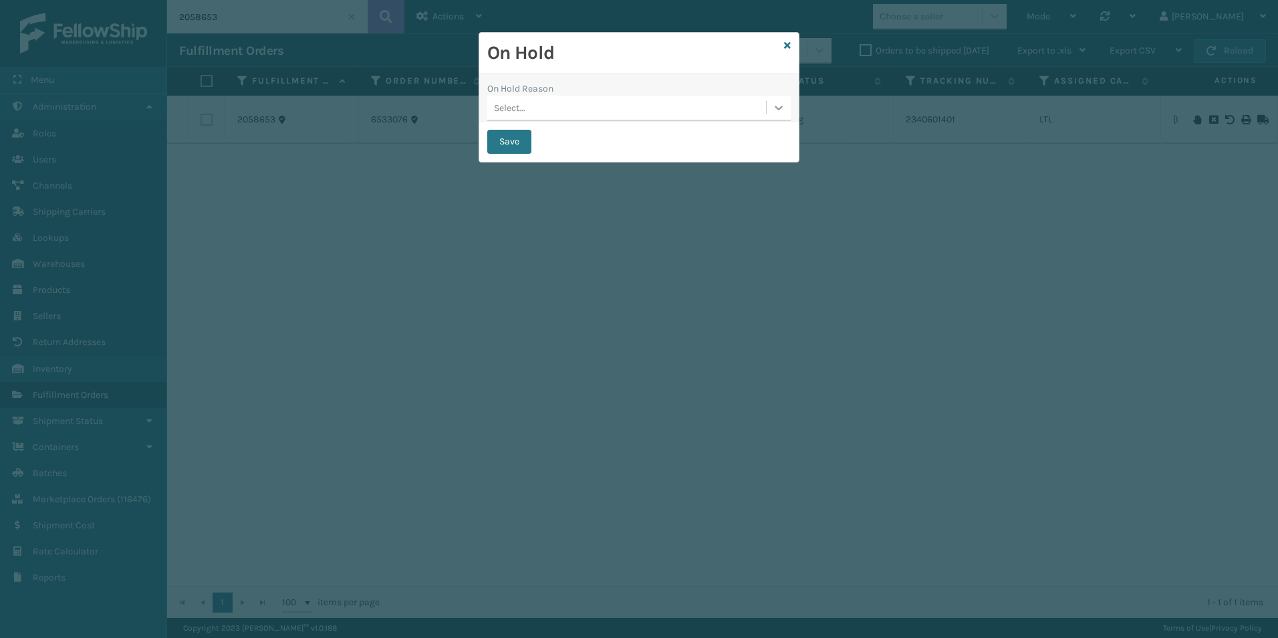
click at [788, 111] on div at bounding box center [779, 108] width 24 height 24
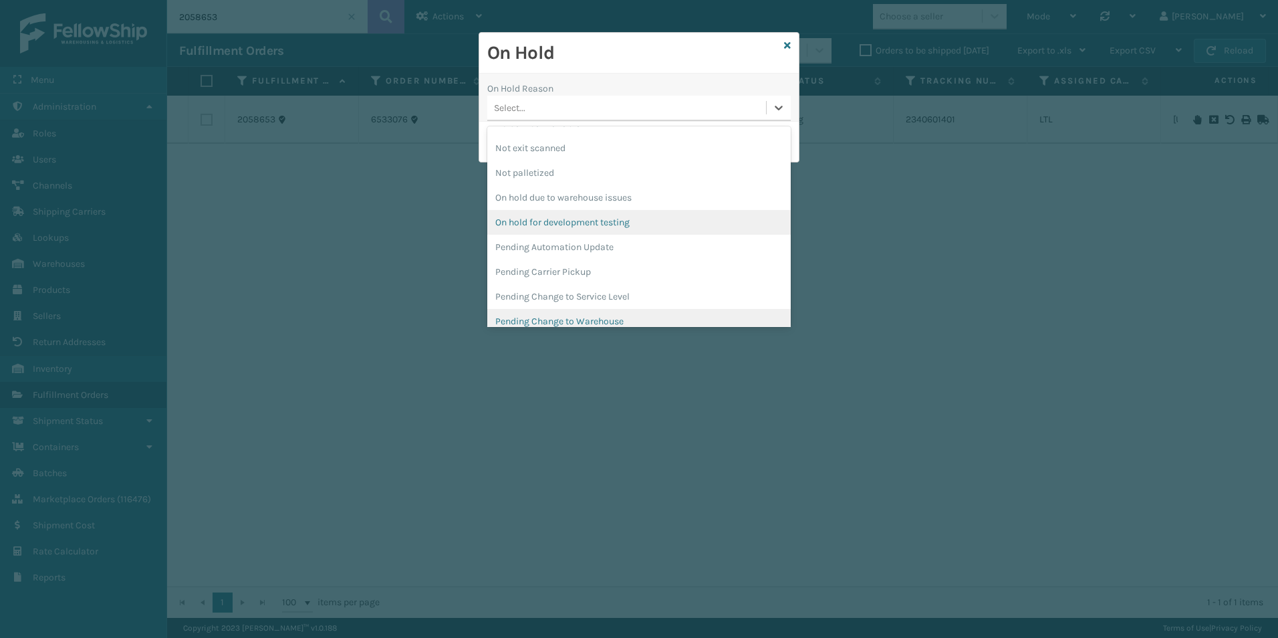
scroll to position [401, 0]
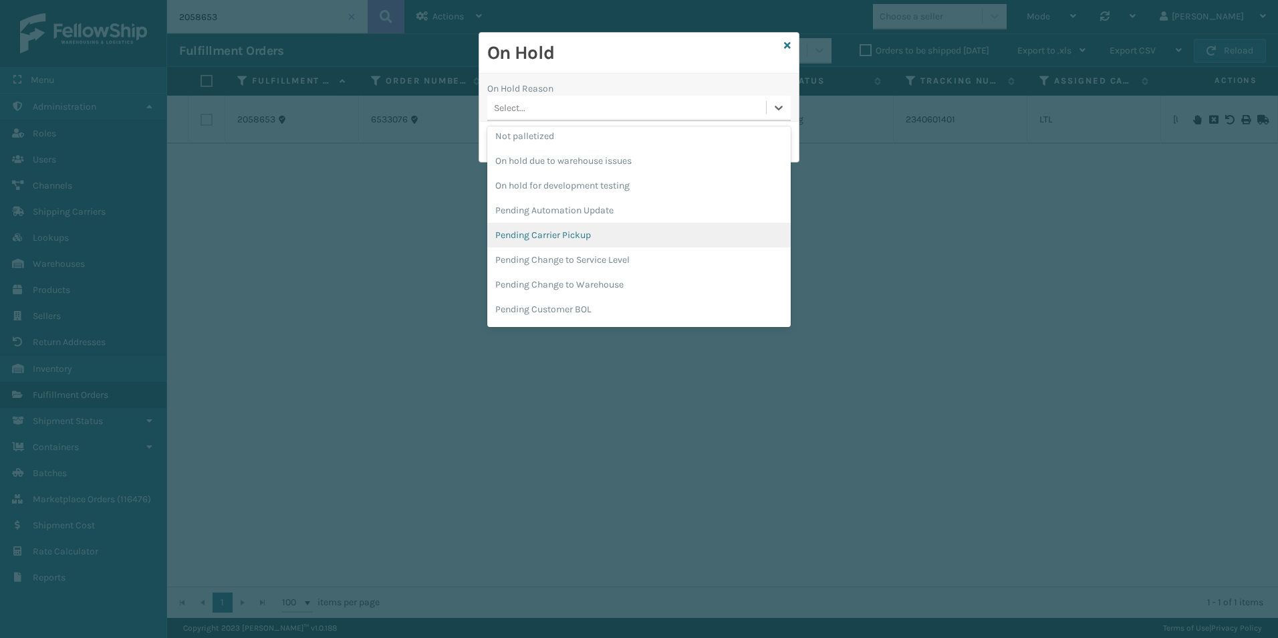
click at [564, 227] on div "Pending Carrier Pickup" at bounding box center [638, 235] width 303 height 25
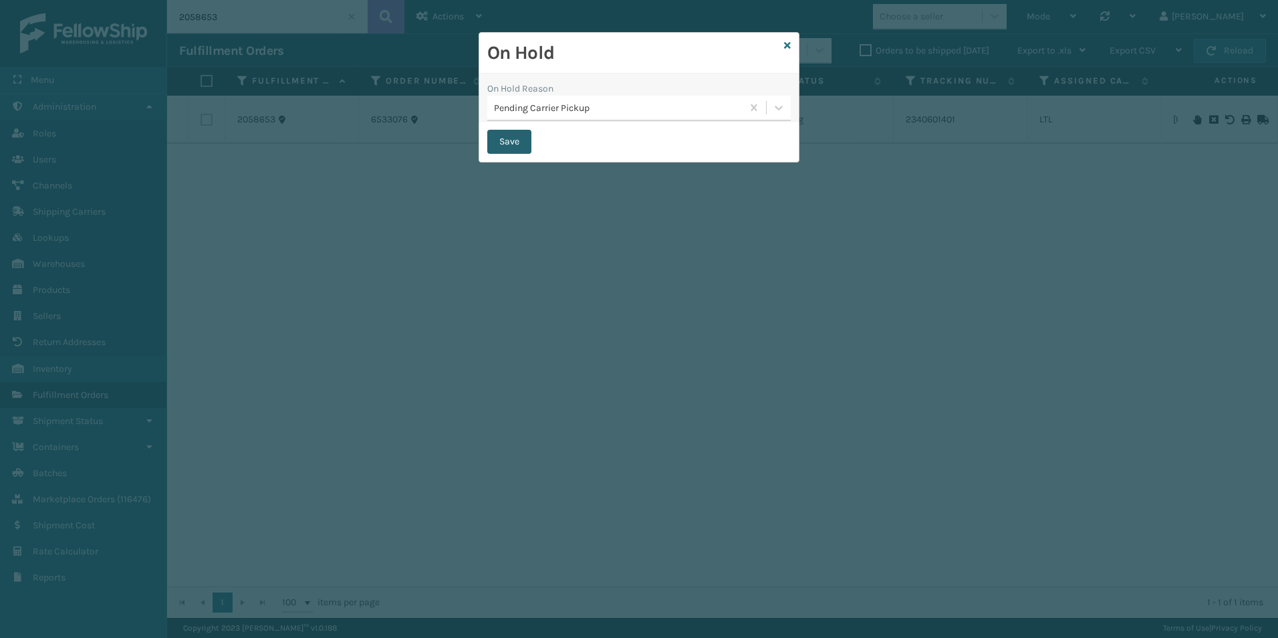
click at [499, 138] on button "Save" at bounding box center [509, 142] width 44 height 24
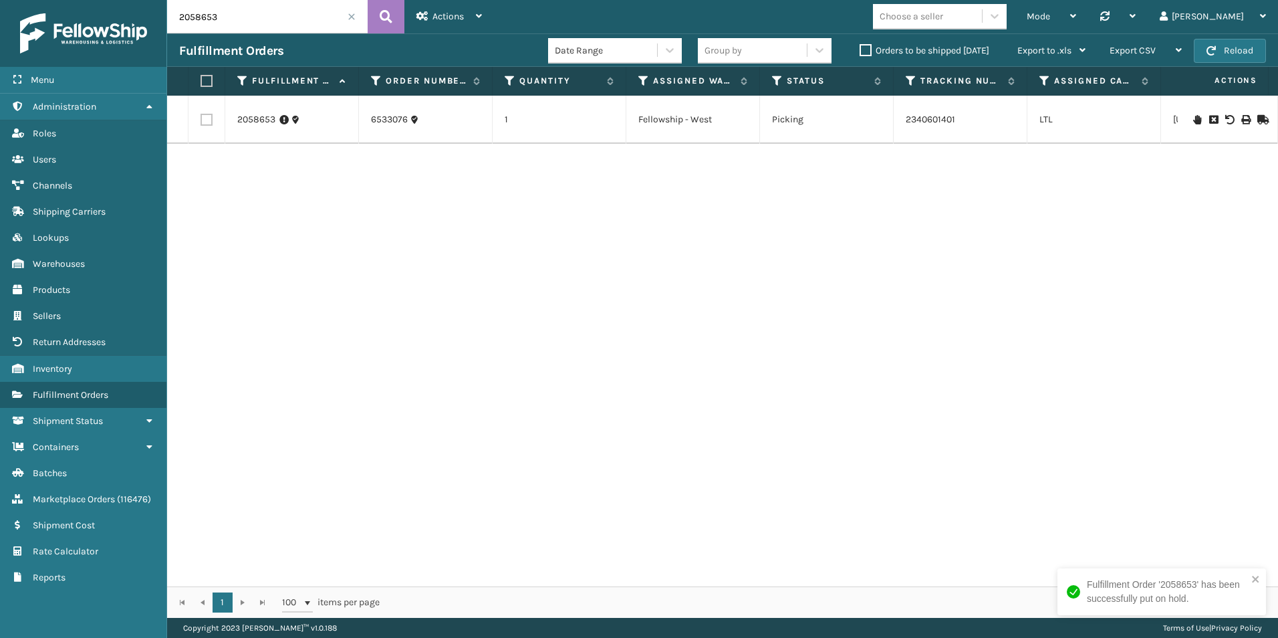
drag, startPoint x: 197, startPoint y: 20, endPoint x: 275, endPoint y: 22, distance: 78.9
click at [261, 22] on input "2058653" at bounding box center [267, 16] width 201 height 33
click at [1193, 121] on icon at bounding box center [1197, 119] width 8 height 9
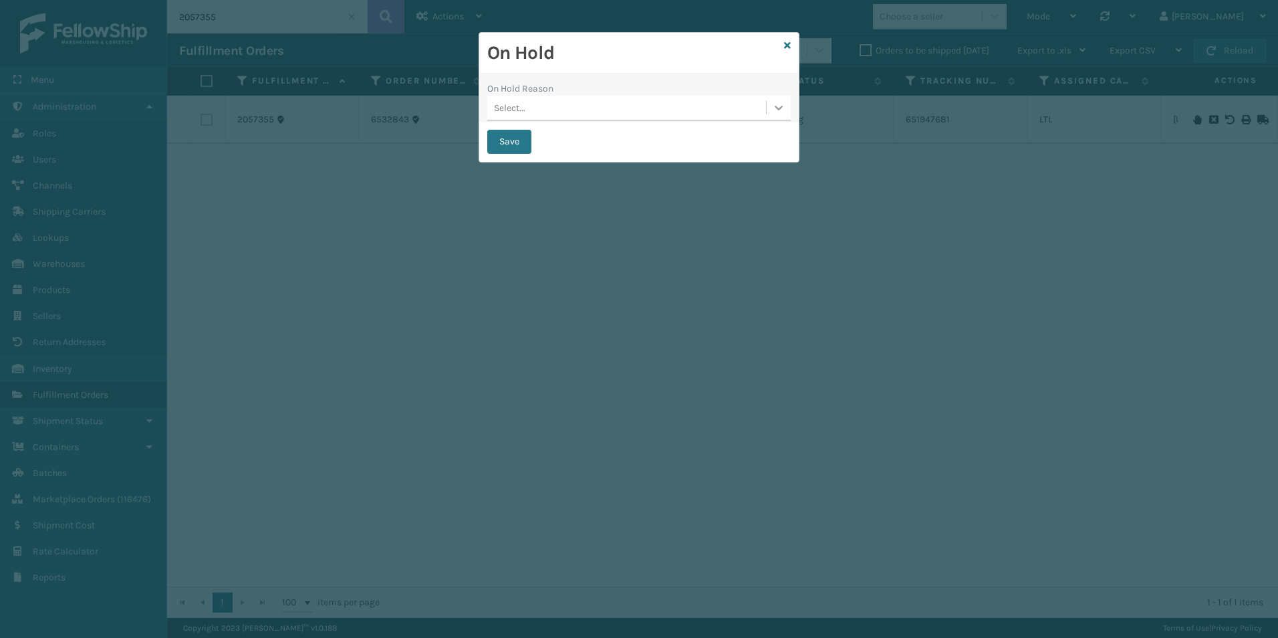
click at [781, 114] on icon at bounding box center [778, 107] width 13 height 13
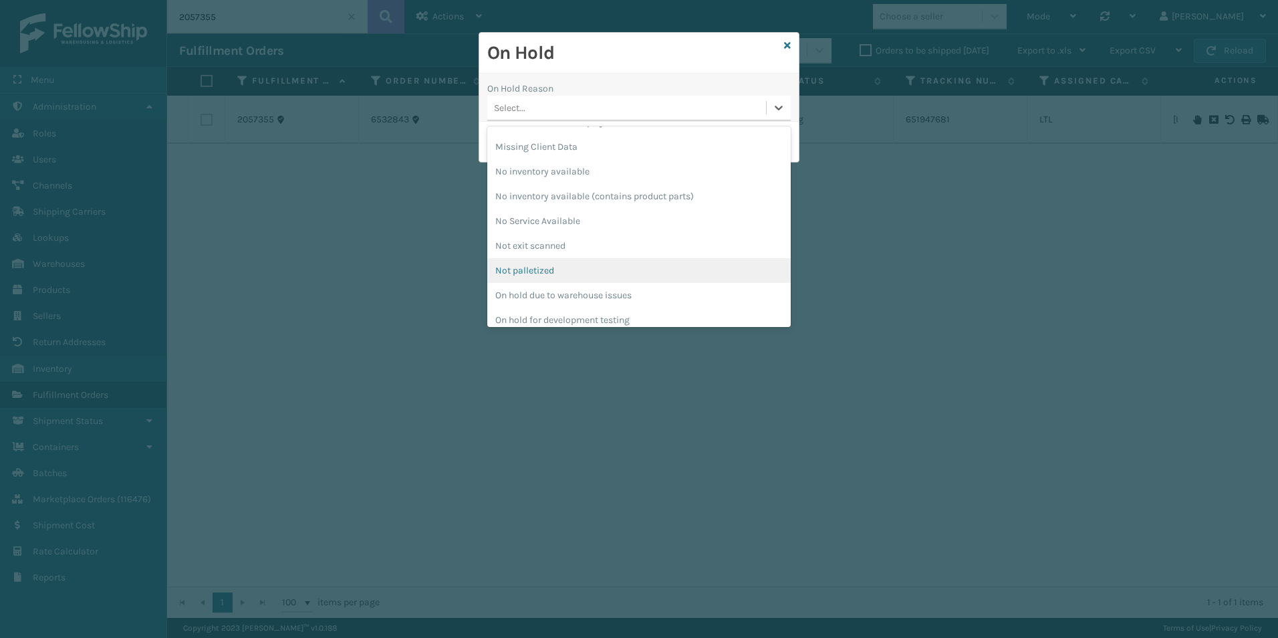
scroll to position [334, 0]
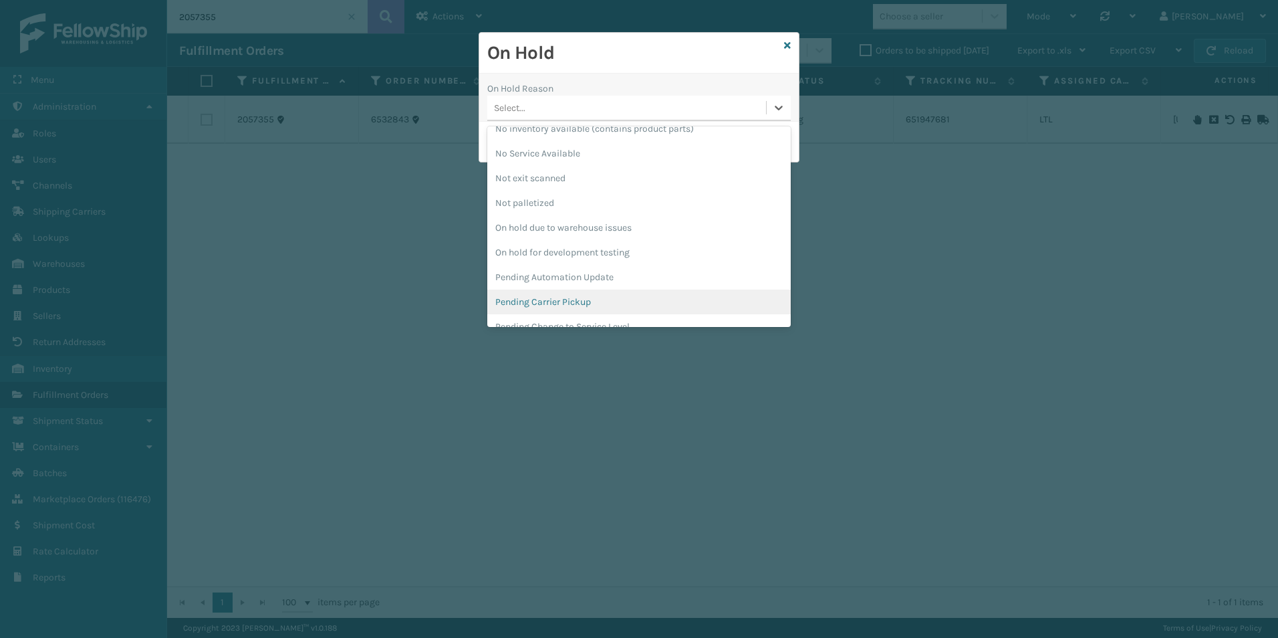
click at [584, 297] on div "Pending Carrier Pickup" at bounding box center [638, 301] width 303 height 25
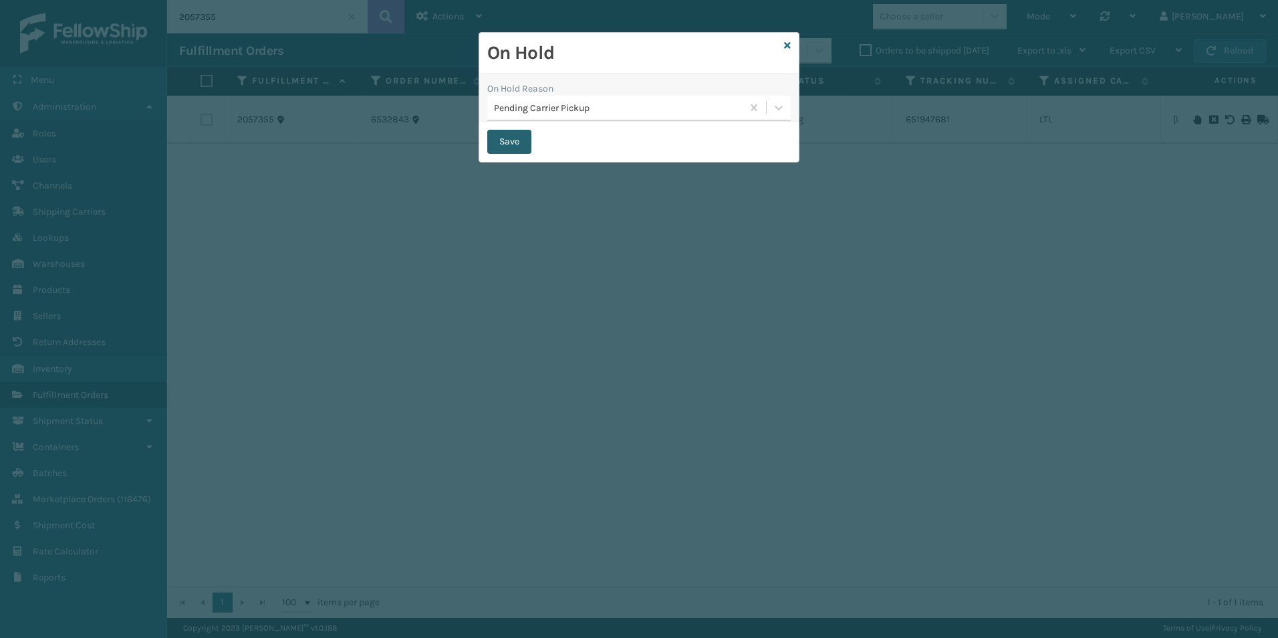
click at [501, 150] on button "Save" at bounding box center [509, 142] width 44 height 24
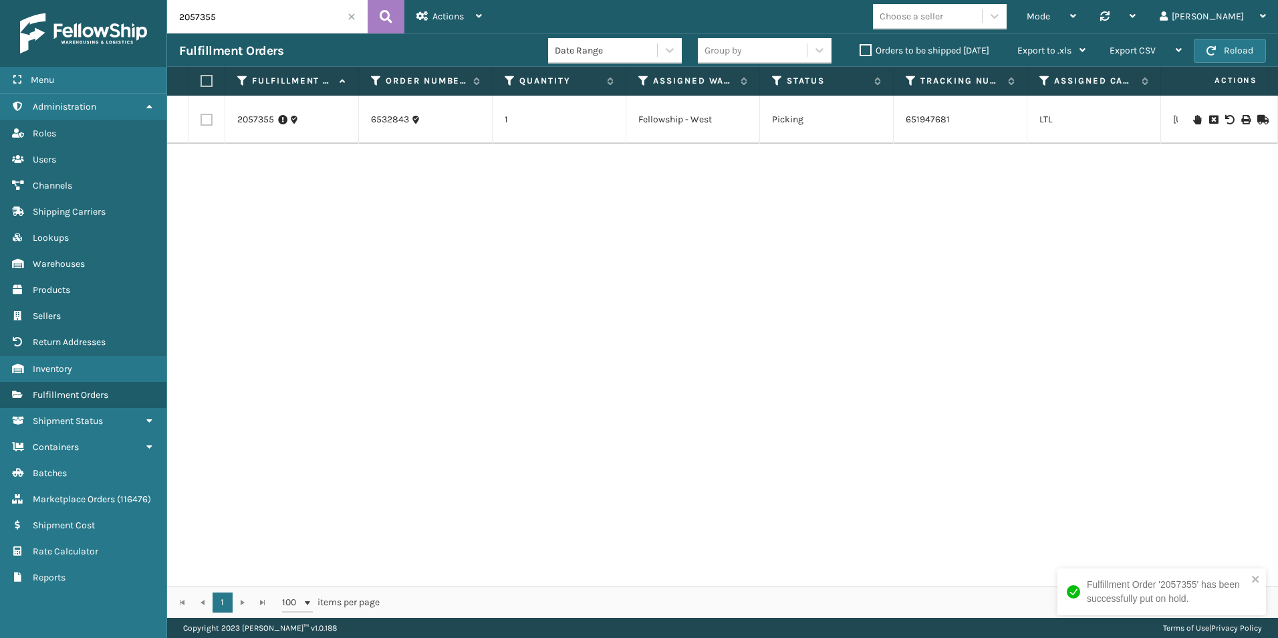
drag, startPoint x: 196, startPoint y: 19, endPoint x: 261, endPoint y: 25, distance: 65.7
click at [261, 25] on input "2057355" at bounding box center [267, 16] width 201 height 33
click at [1193, 118] on icon at bounding box center [1197, 119] width 8 height 9
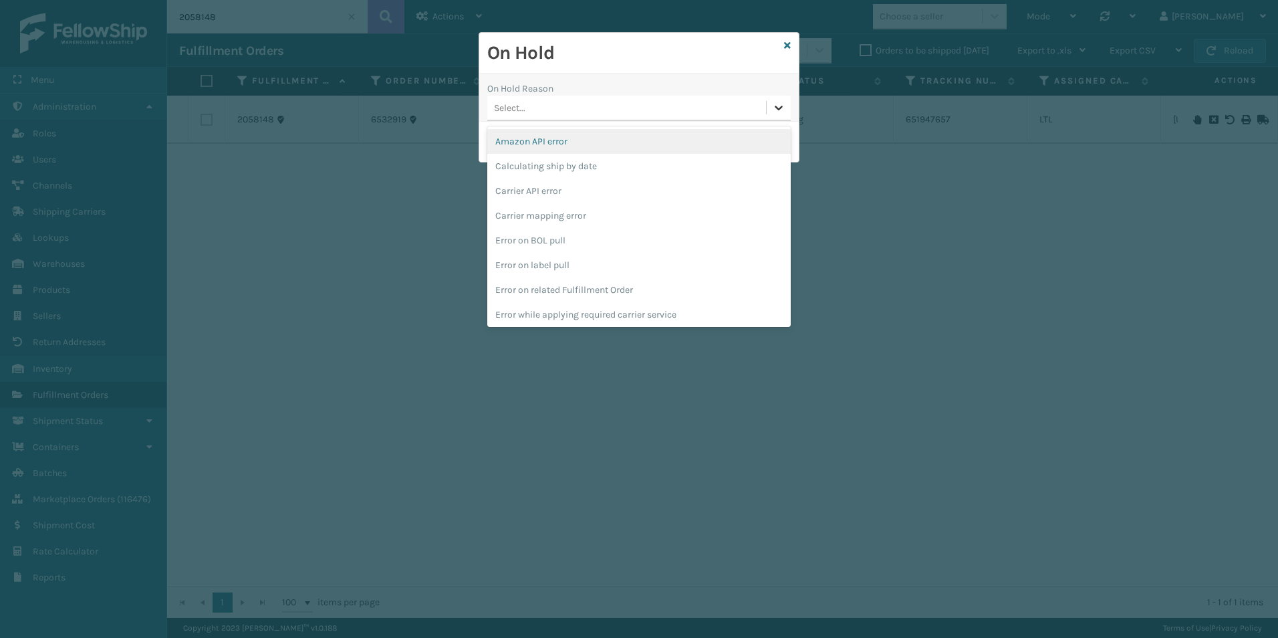
click at [779, 109] on icon at bounding box center [779, 108] width 8 height 5
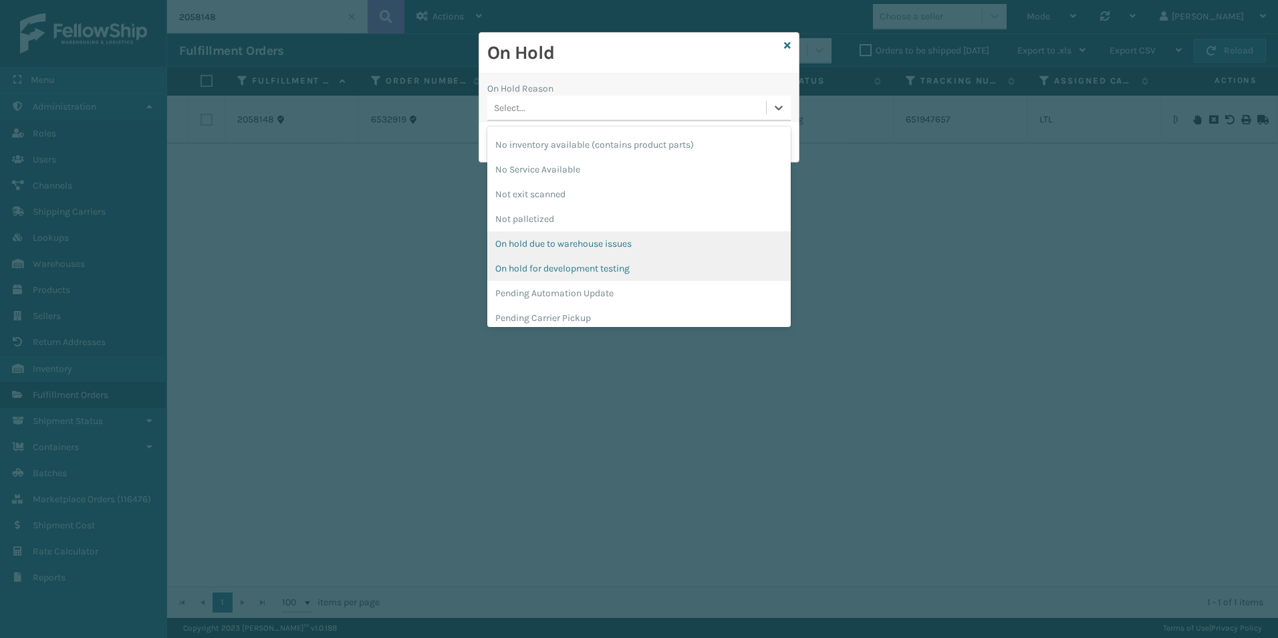
scroll to position [334, 0]
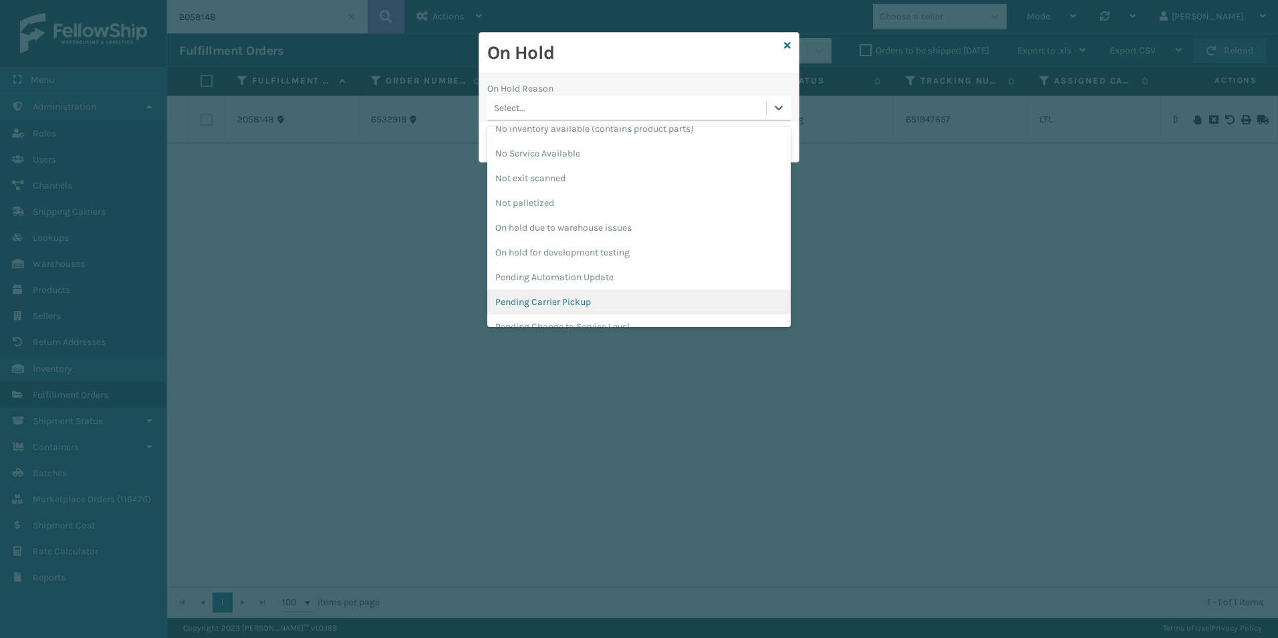
click at [567, 299] on div "Pending Carrier Pickup" at bounding box center [638, 301] width 303 height 25
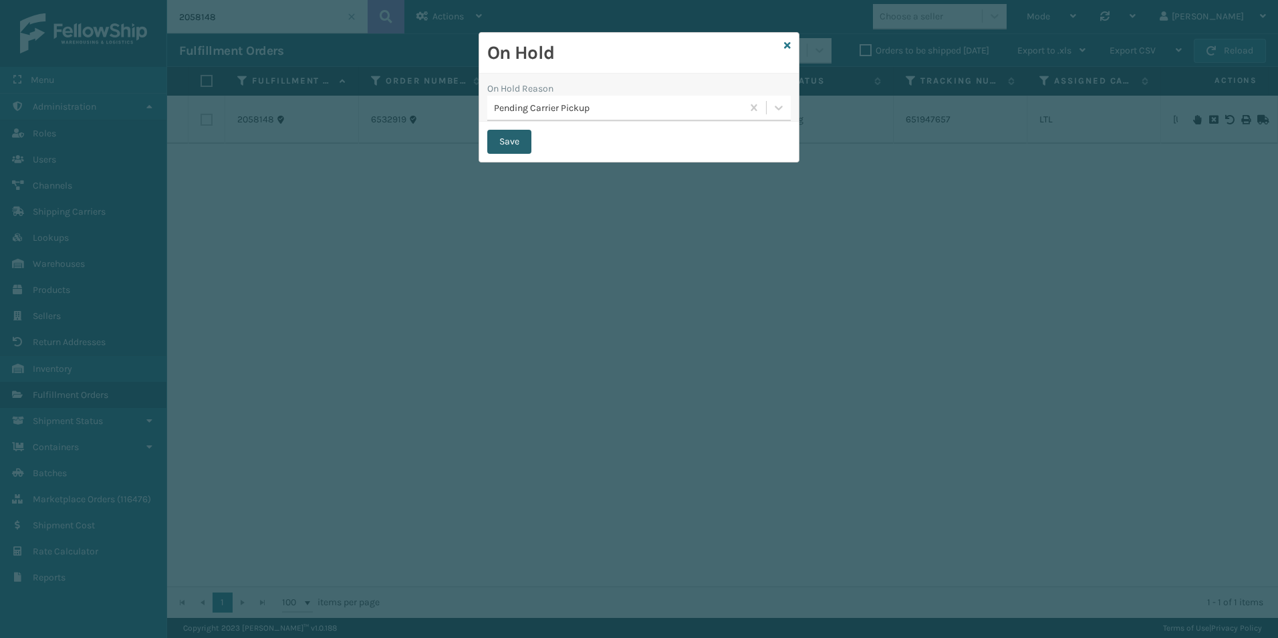
click at [500, 140] on button "Save" at bounding box center [509, 142] width 44 height 24
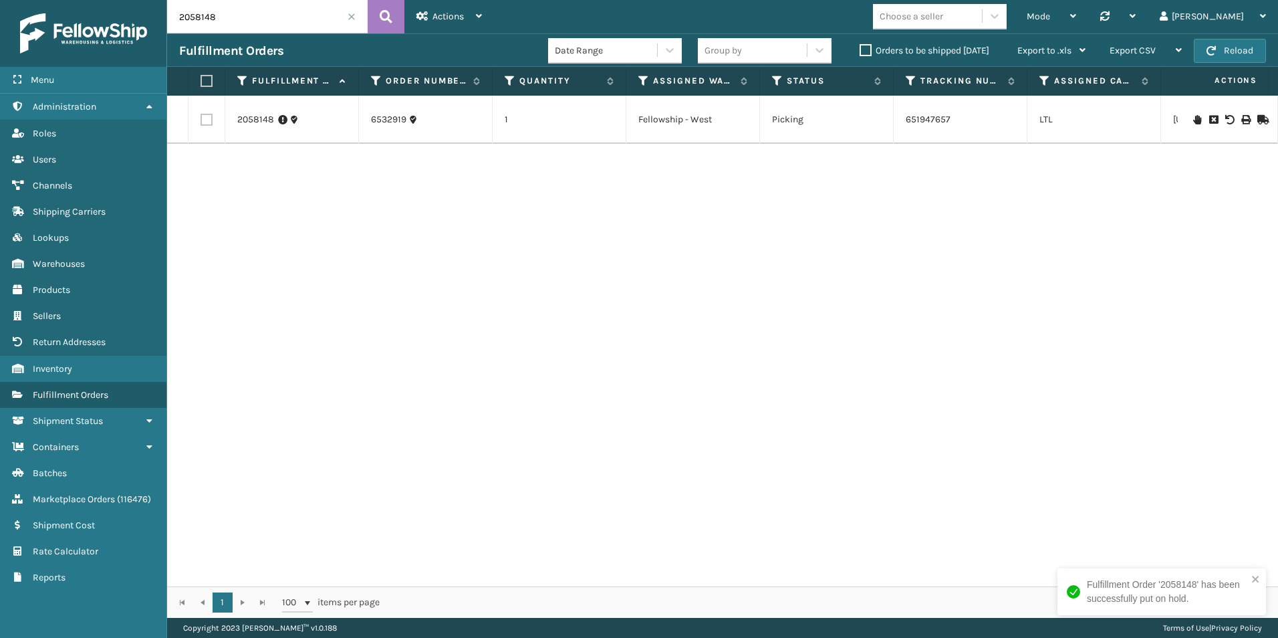
drag, startPoint x: 196, startPoint y: 14, endPoint x: 236, endPoint y: 20, distance: 40.6
click at [236, 20] on input "2058148" at bounding box center [267, 16] width 201 height 33
click at [1193, 118] on icon at bounding box center [1197, 119] width 8 height 9
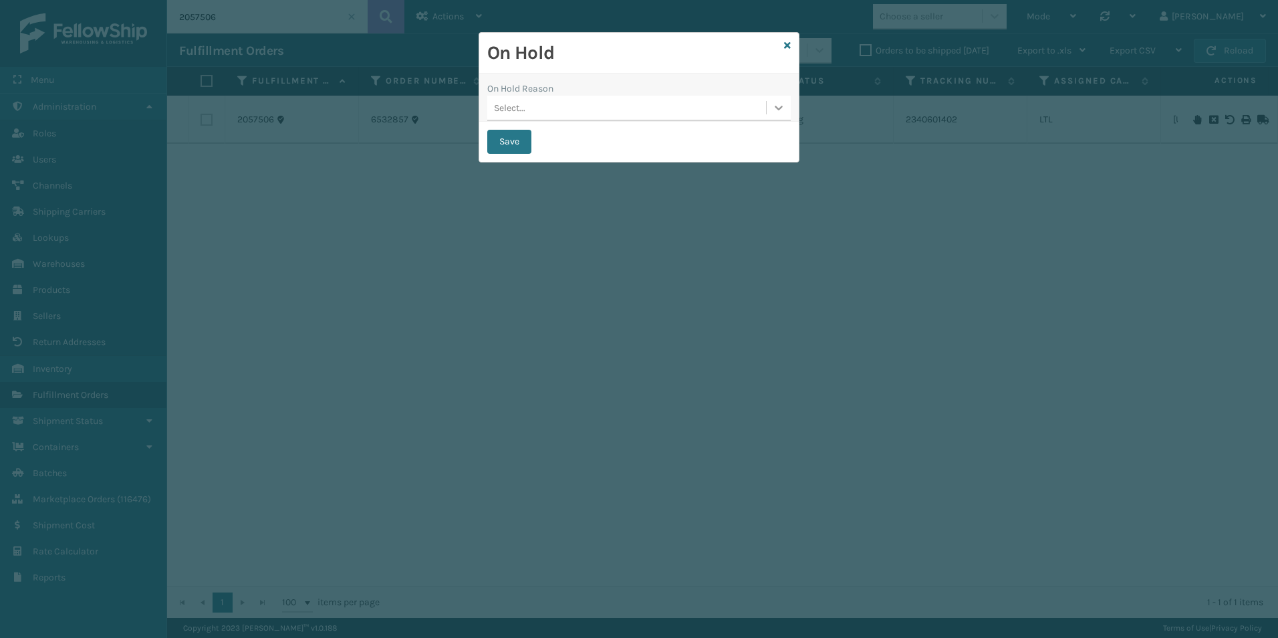
click at [773, 105] on icon at bounding box center [778, 107] width 13 height 13
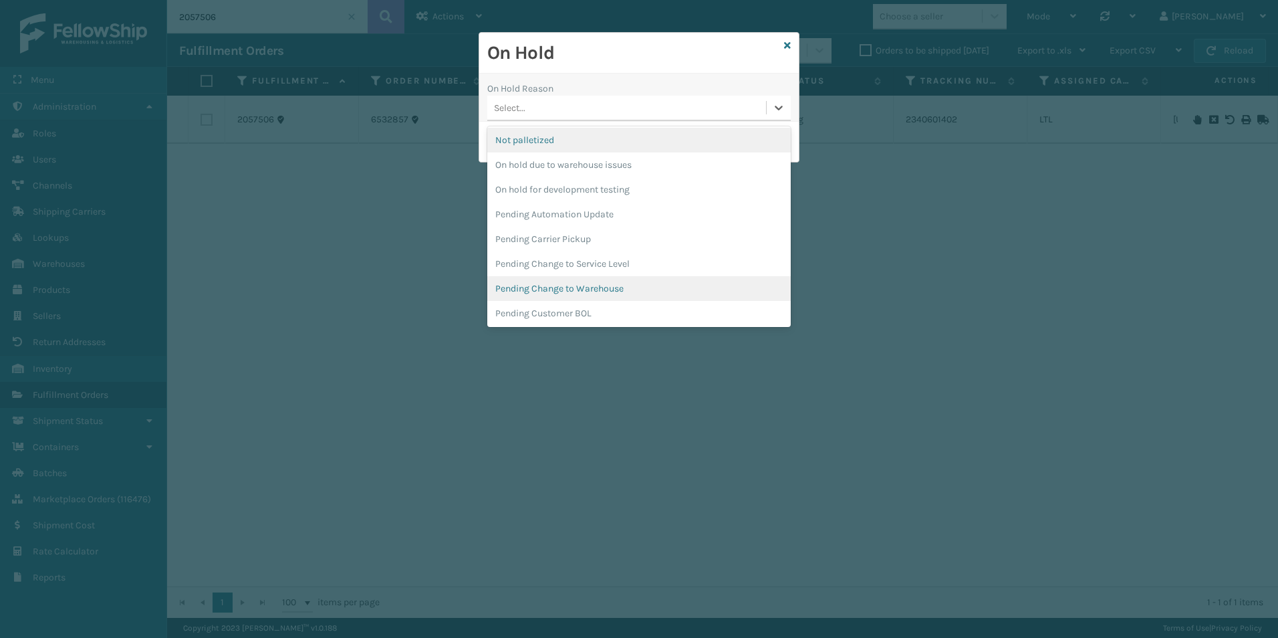
scroll to position [401, 0]
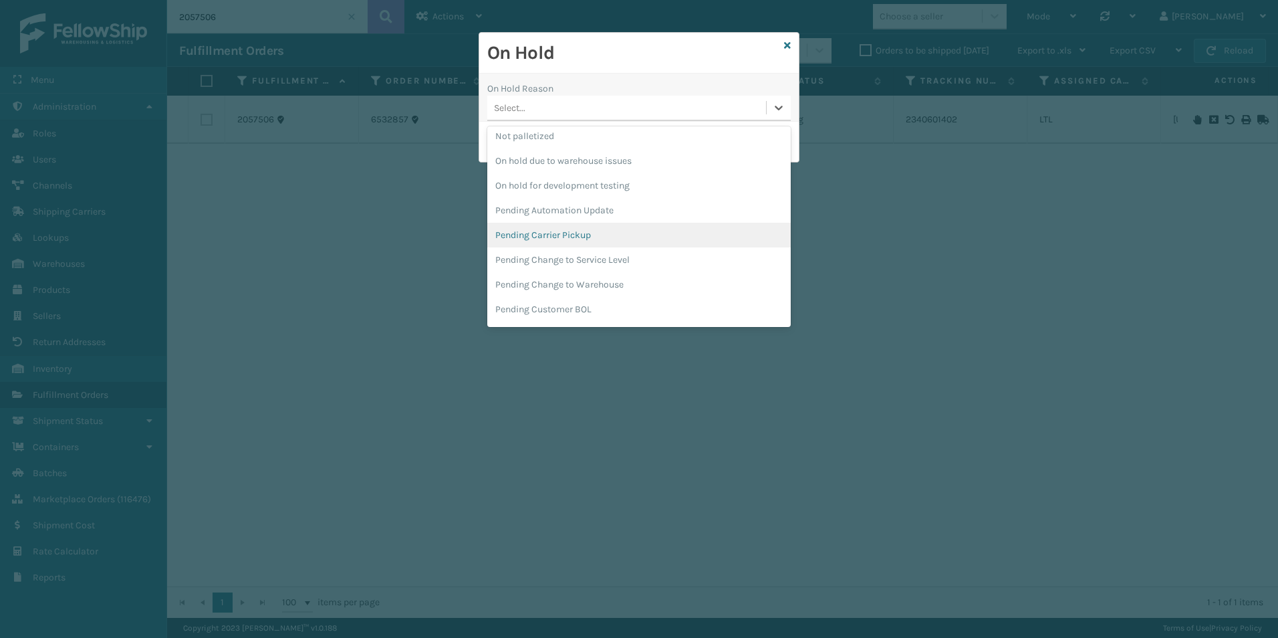
click at [569, 239] on div "Pending Carrier Pickup" at bounding box center [638, 235] width 303 height 25
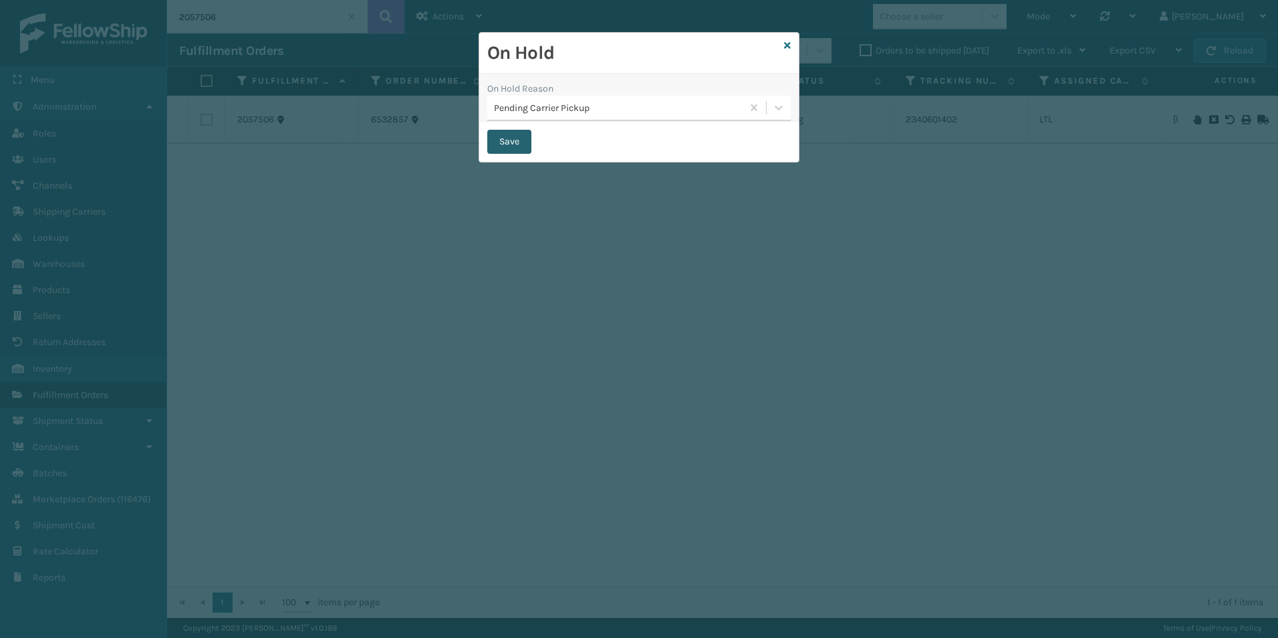
click at [512, 137] on button "Save" at bounding box center [509, 142] width 44 height 24
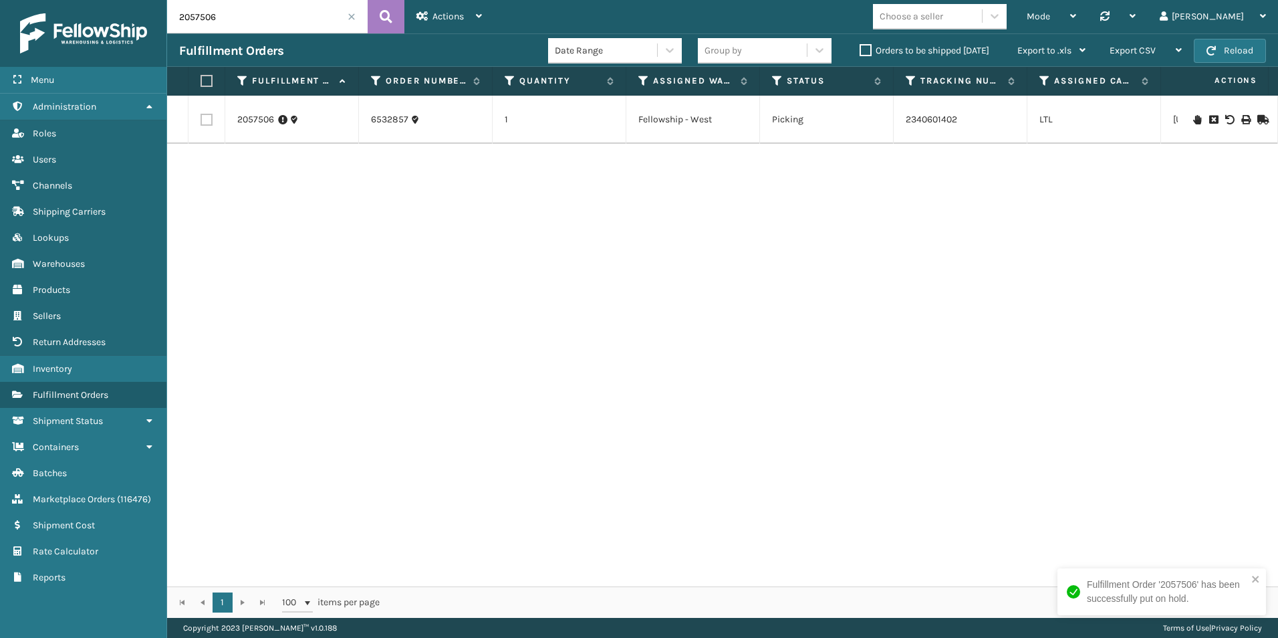
drag, startPoint x: 197, startPoint y: 20, endPoint x: 219, endPoint y: 21, distance: 22.8
click at [219, 21] on input "2057506" at bounding box center [267, 16] width 201 height 33
click at [1193, 118] on icon at bounding box center [1197, 119] width 8 height 9
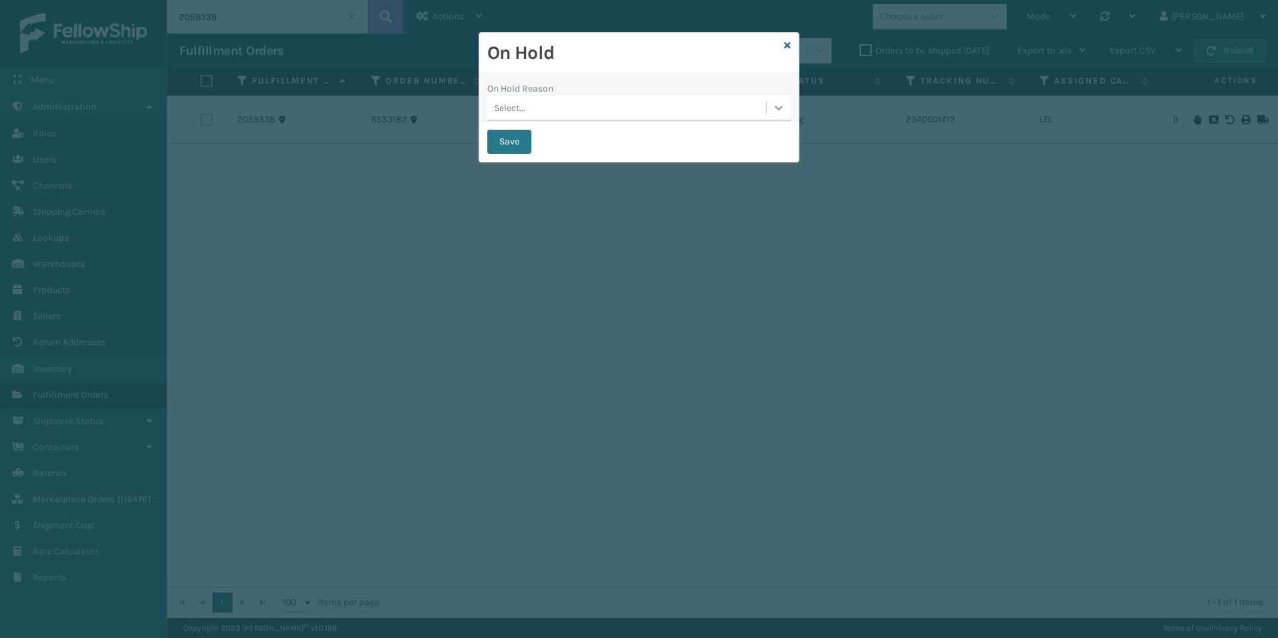
click at [771, 107] on div at bounding box center [779, 108] width 24 height 24
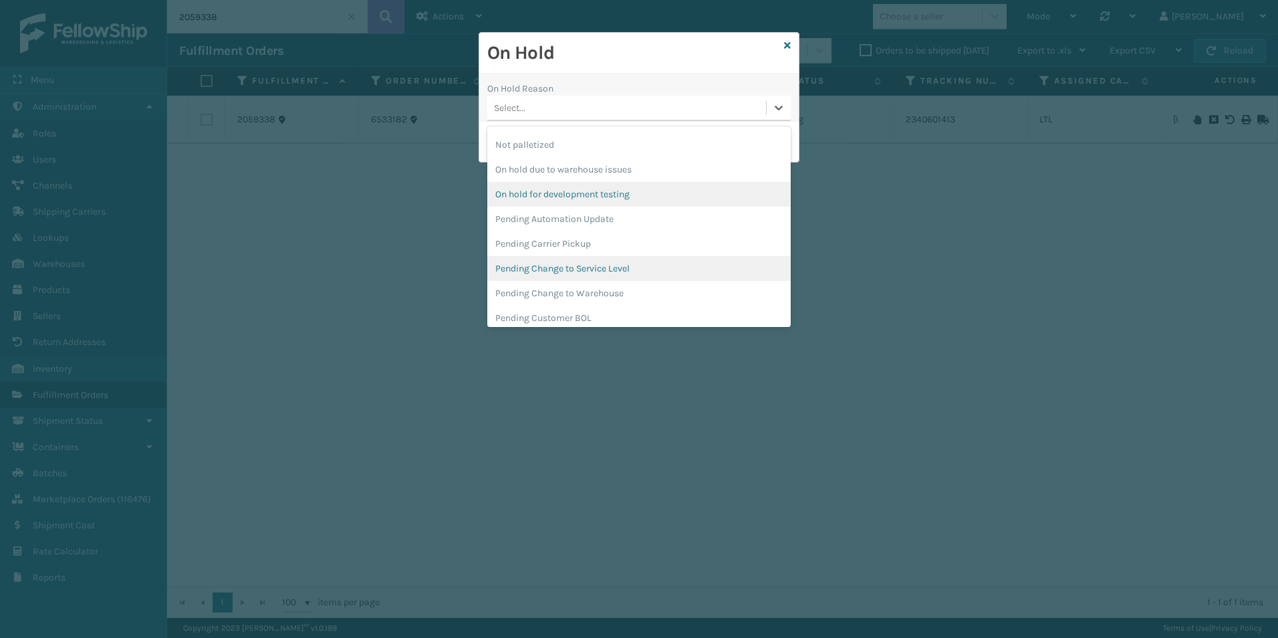
scroll to position [401, 0]
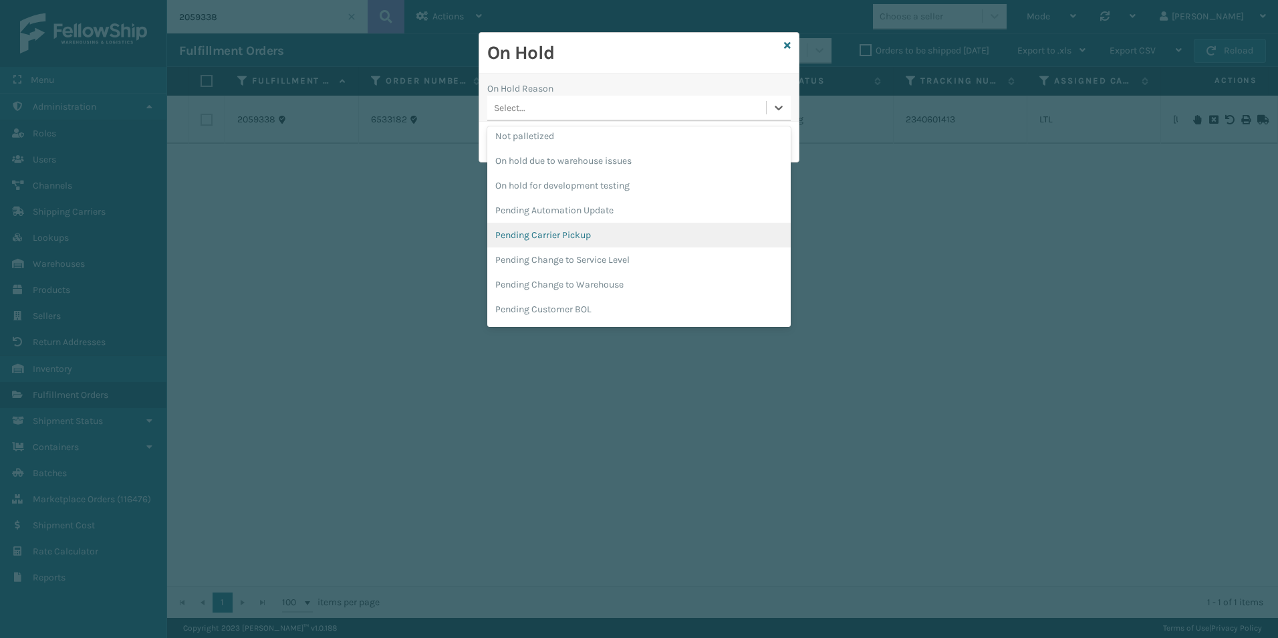
click at [534, 231] on div "Pending Carrier Pickup" at bounding box center [638, 235] width 303 height 25
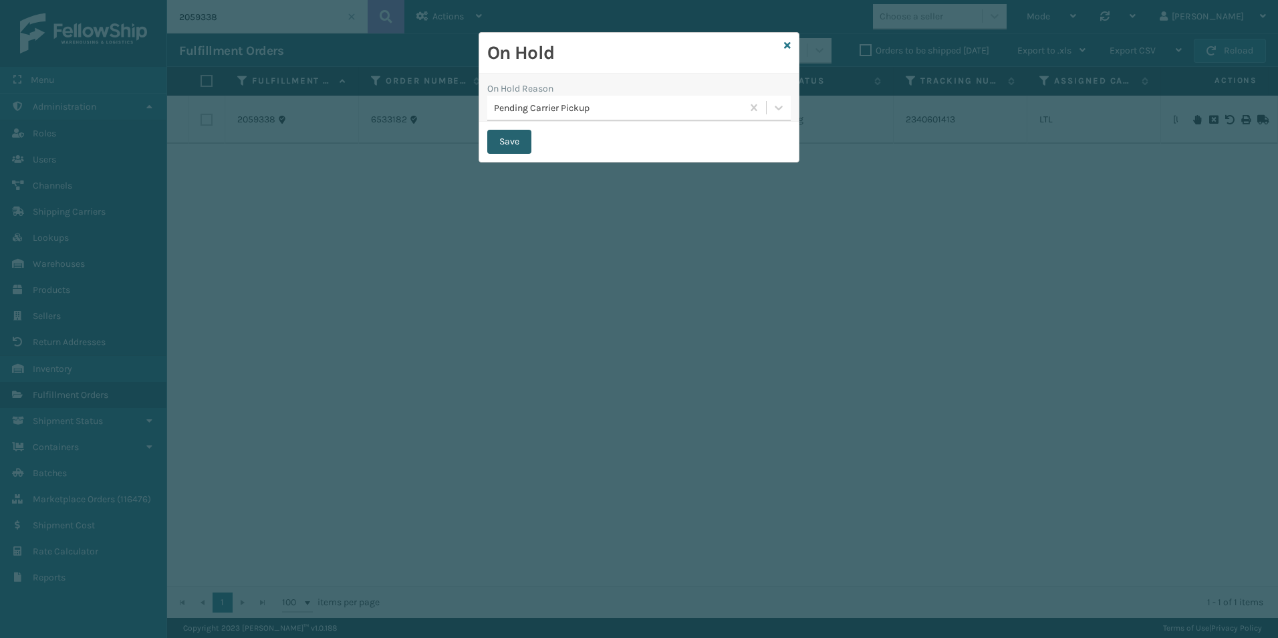
click at [507, 136] on button "Save" at bounding box center [509, 142] width 44 height 24
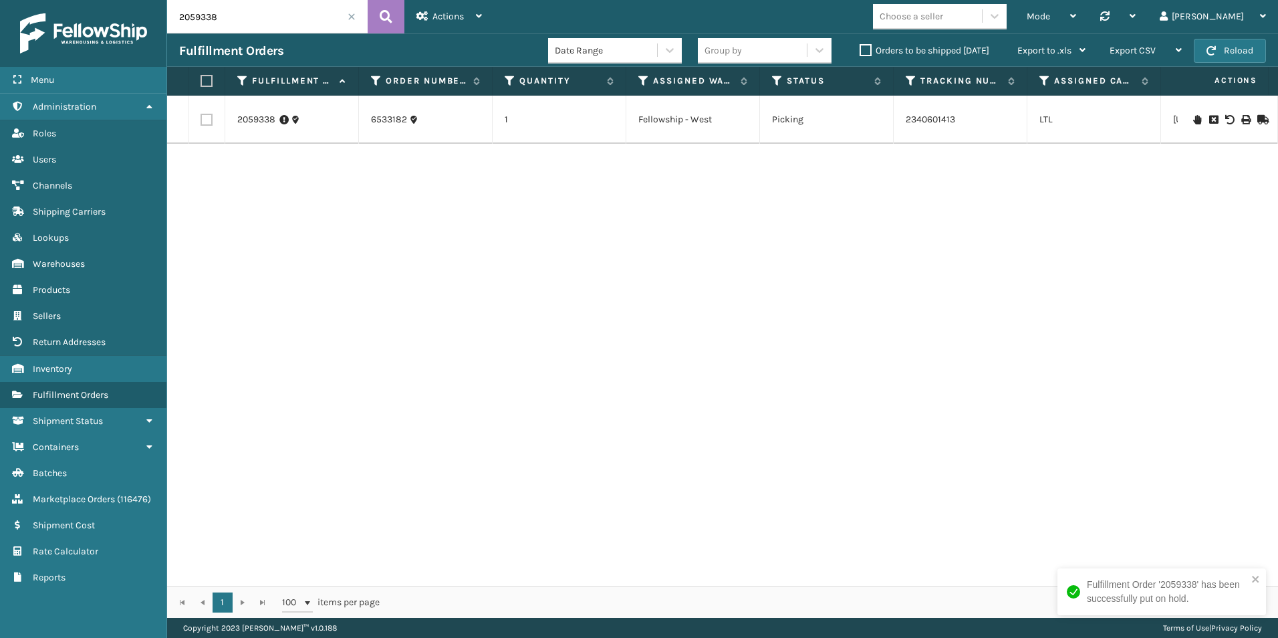
drag, startPoint x: 196, startPoint y: 20, endPoint x: 259, endPoint y: 21, distance: 63.5
click at [259, 21] on input "2059338" at bounding box center [267, 16] width 201 height 33
click at [1193, 120] on icon at bounding box center [1197, 119] width 8 height 9
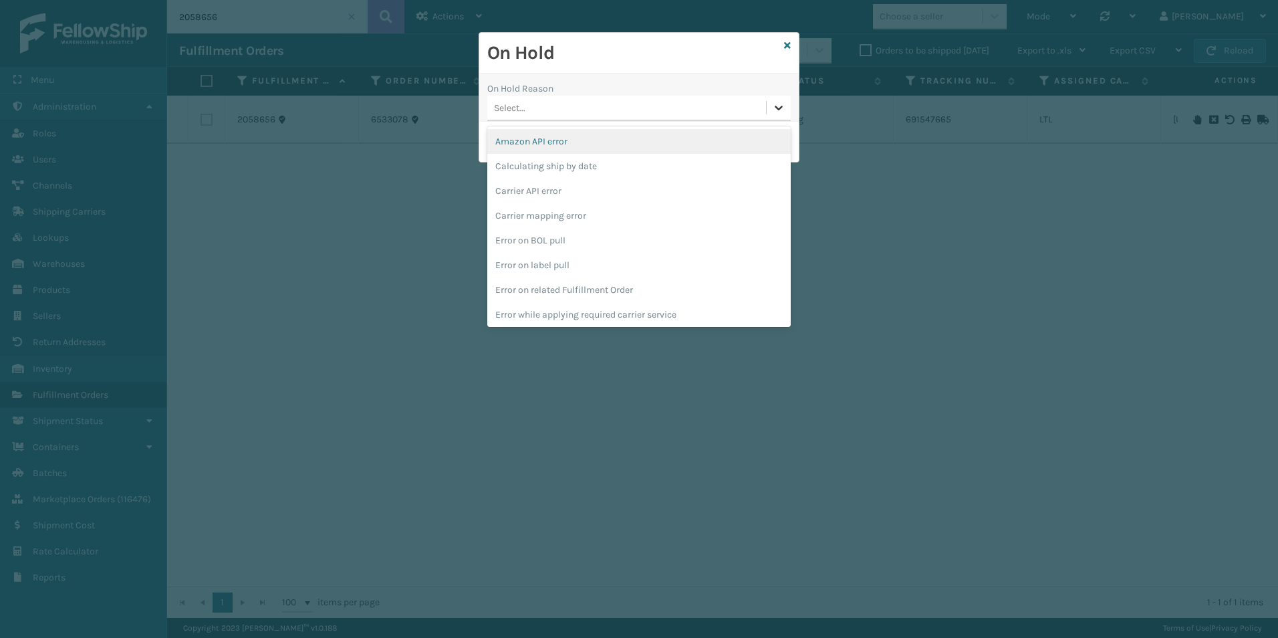
click at [773, 112] on icon at bounding box center [778, 107] width 13 height 13
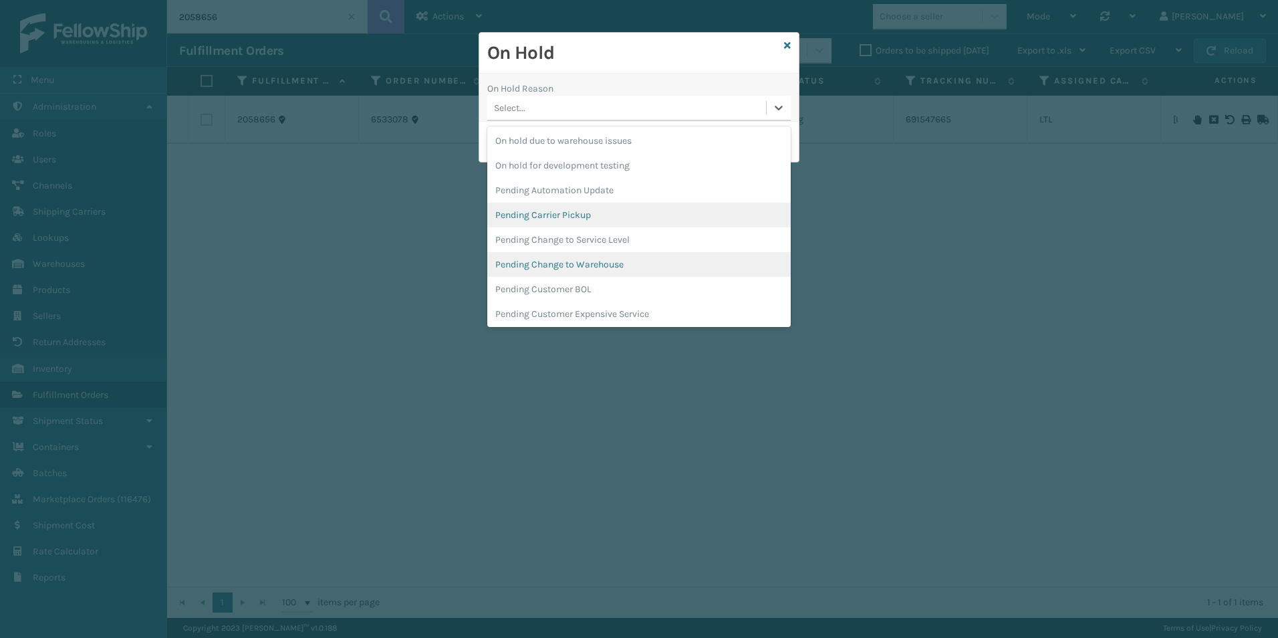
scroll to position [423, 0]
click at [563, 210] on div "Pending Carrier Pickup" at bounding box center [638, 213] width 303 height 25
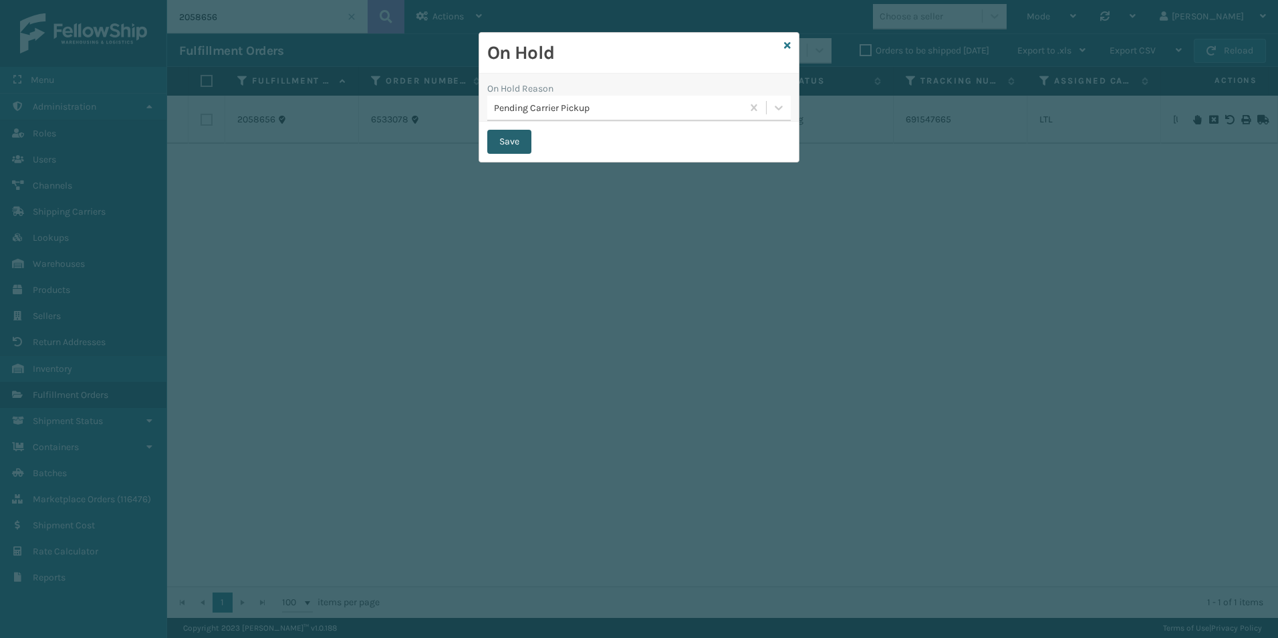
click at [509, 138] on button "Save" at bounding box center [509, 142] width 44 height 24
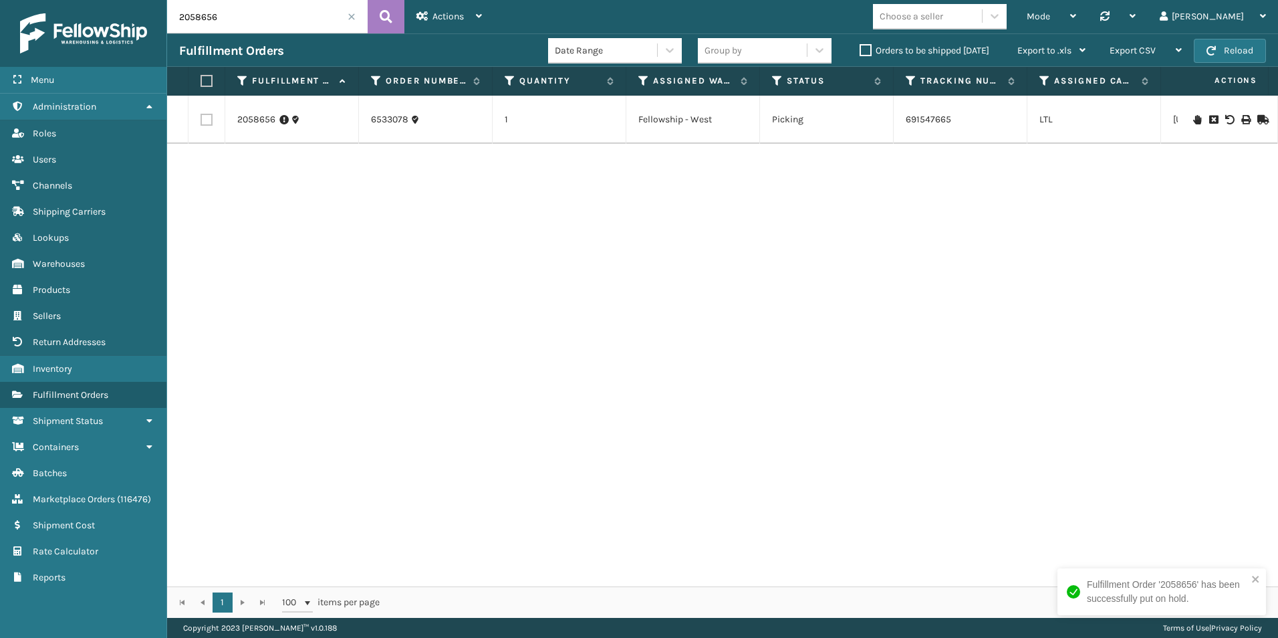
drag, startPoint x: 201, startPoint y: 20, endPoint x: 227, endPoint y: 21, distance: 25.4
click at [227, 21] on input "2058656" at bounding box center [267, 16] width 201 height 33
click at [1193, 116] on icon at bounding box center [1197, 119] width 8 height 9
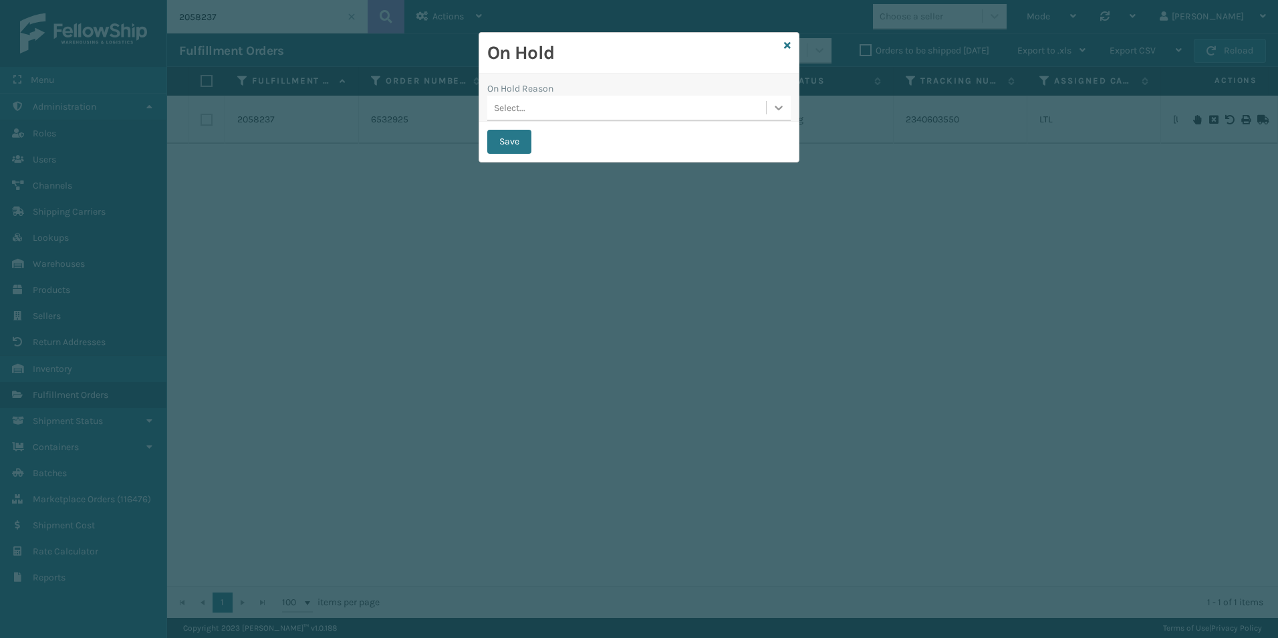
click at [778, 111] on icon at bounding box center [778, 107] width 13 height 13
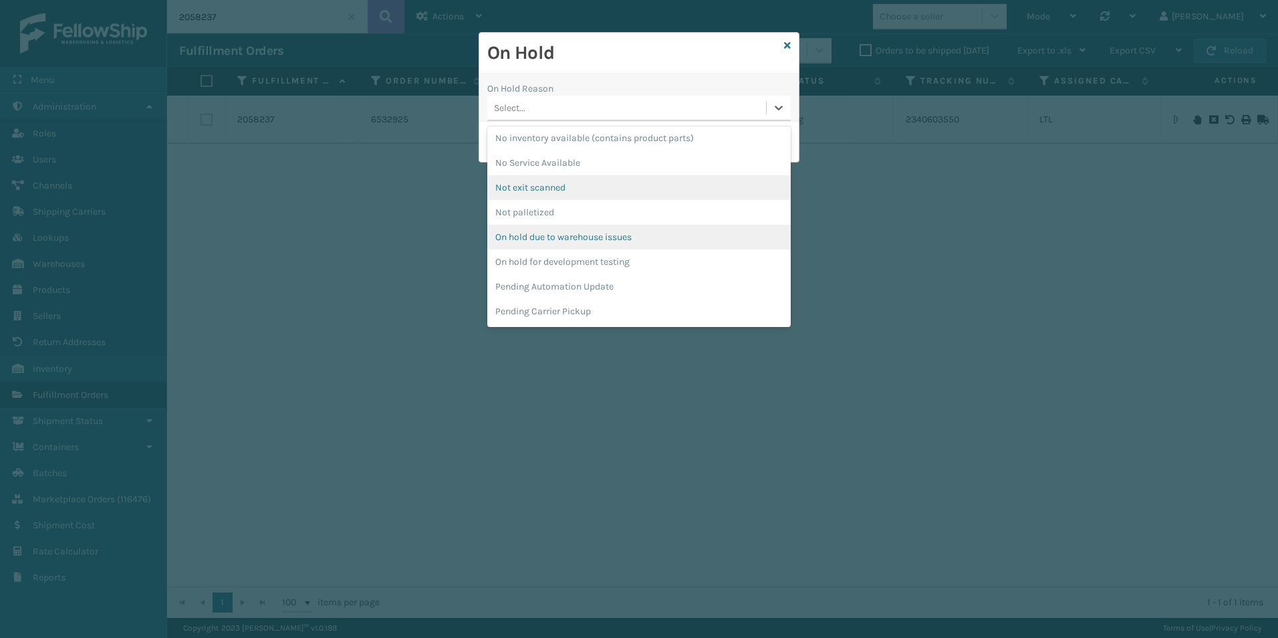
scroll to position [334, 0]
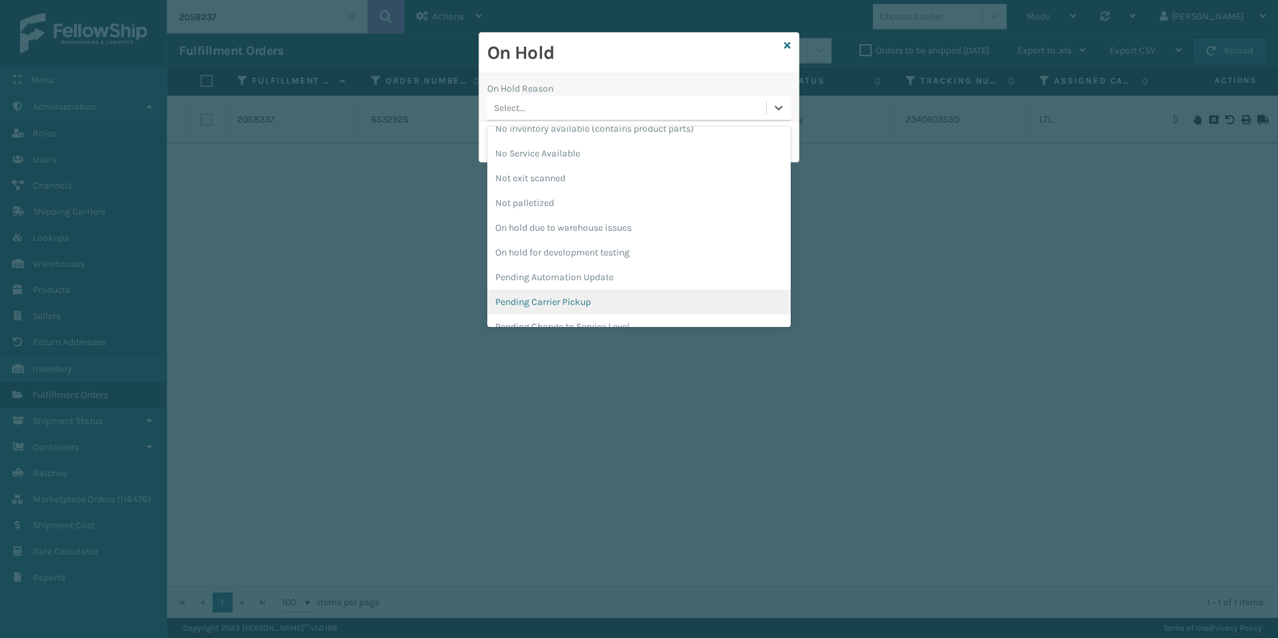
click at [557, 294] on div "Pending Carrier Pickup" at bounding box center [638, 301] width 303 height 25
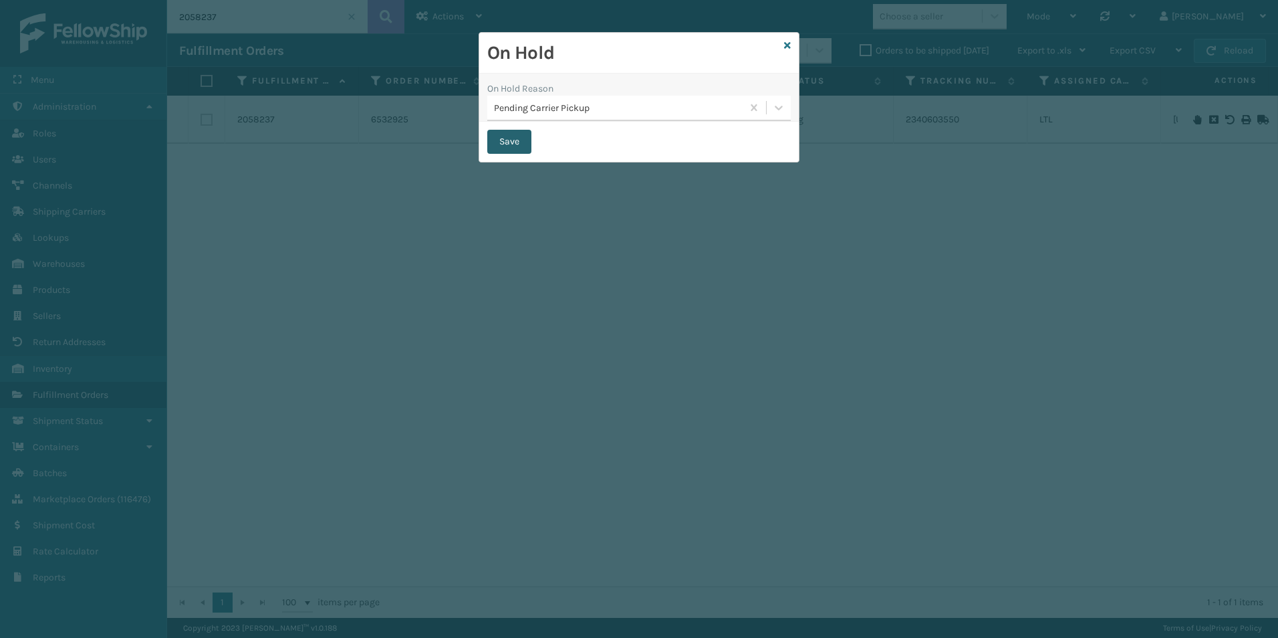
click at [506, 140] on button "Save" at bounding box center [509, 142] width 44 height 24
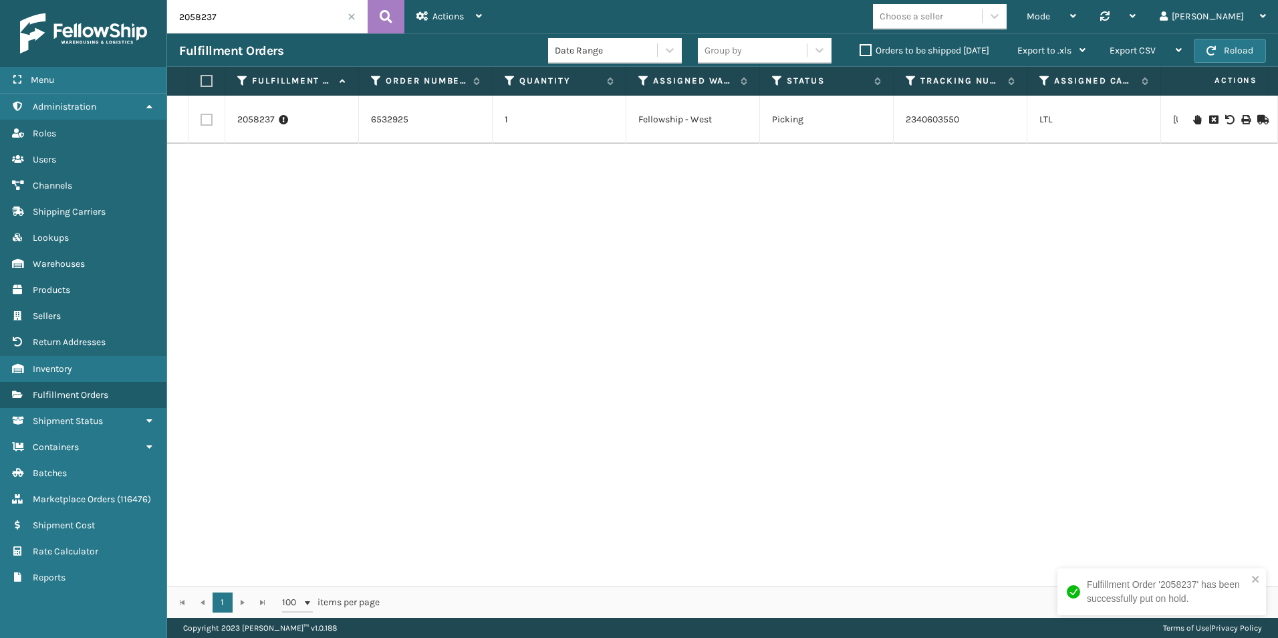
drag, startPoint x: 197, startPoint y: 17, endPoint x: 255, endPoint y: 14, distance: 58.2
click at [255, 14] on input "2058237" at bounding box center [267, 16] width 201 height 33
click at [1193, 121] on icon at bounding box center [1197, 119] width 8 height 9
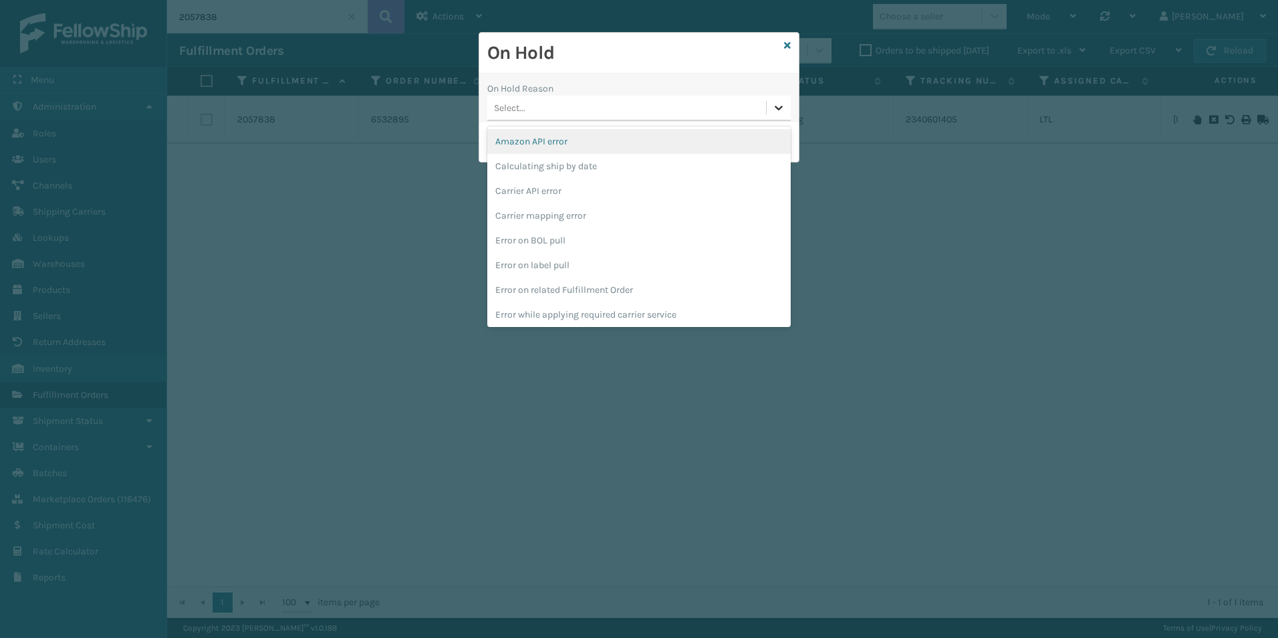
click at [775, 108] on icon at bounding box center [778, 107] width 13 height 13
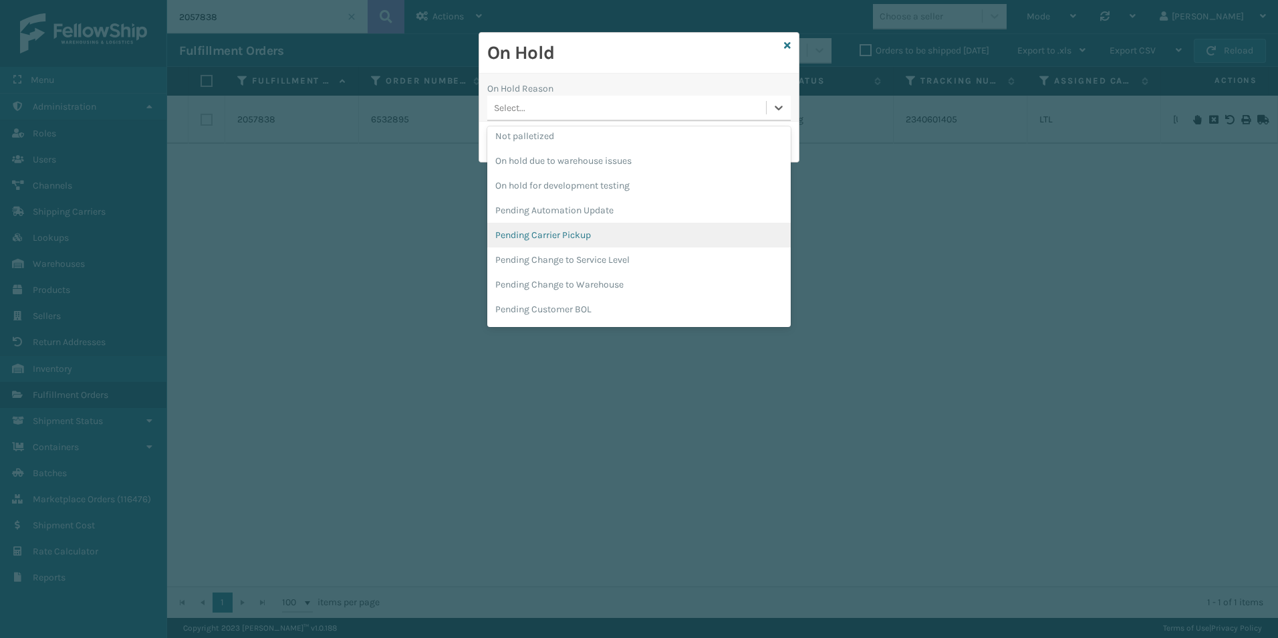
click at [590, 235] on div "Pending Carrier Pickup" at bounding box center [638, 235] width 303 height 25
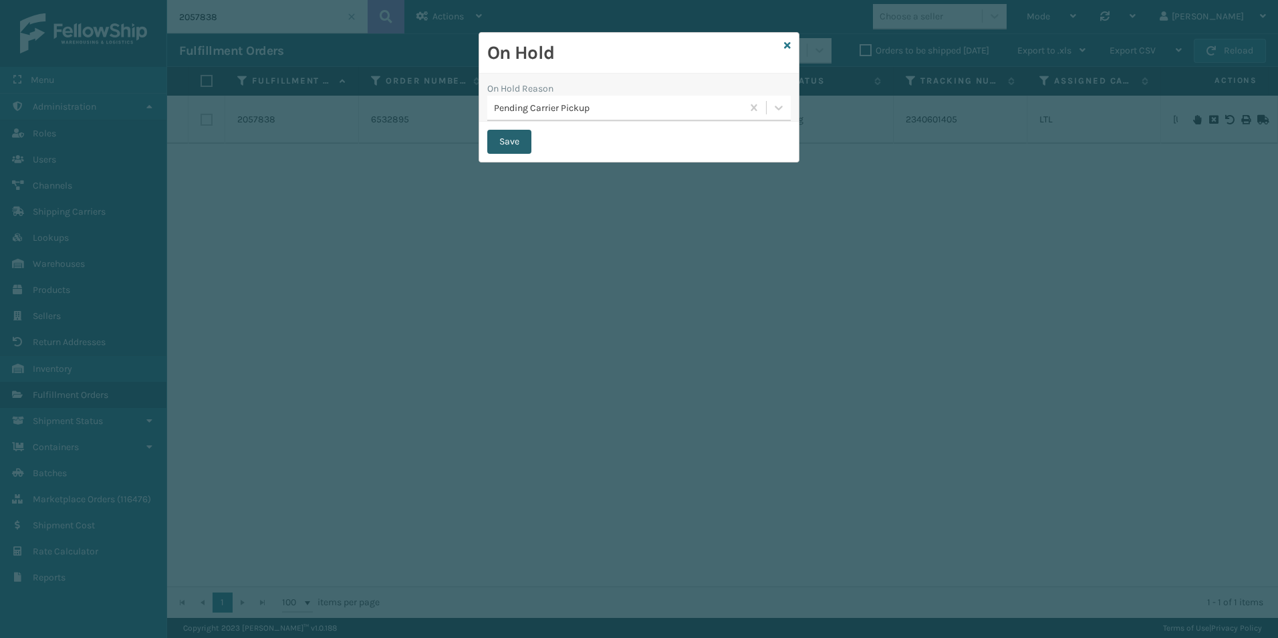
click at [506, 144] on button "Save" at bounding box center [509, 142] width 44 height 24
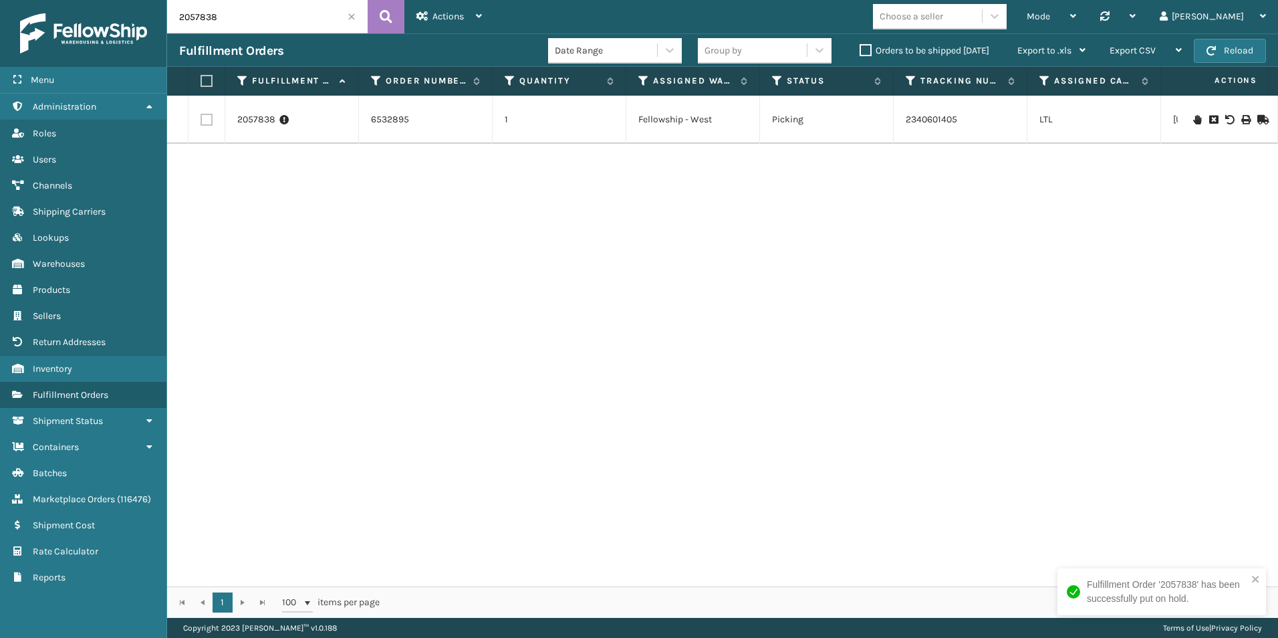
drag, startPoint x: 195, startPoint y: 19, endPoint x: 253, endPoint y: 21, distance: 58.8
click at [253, 21] on input "2057838" at bounding box center [267, 16] width 201 height 33
click at [1193, 115] on icon at bounding box center [1197, 119] width 8 height 9
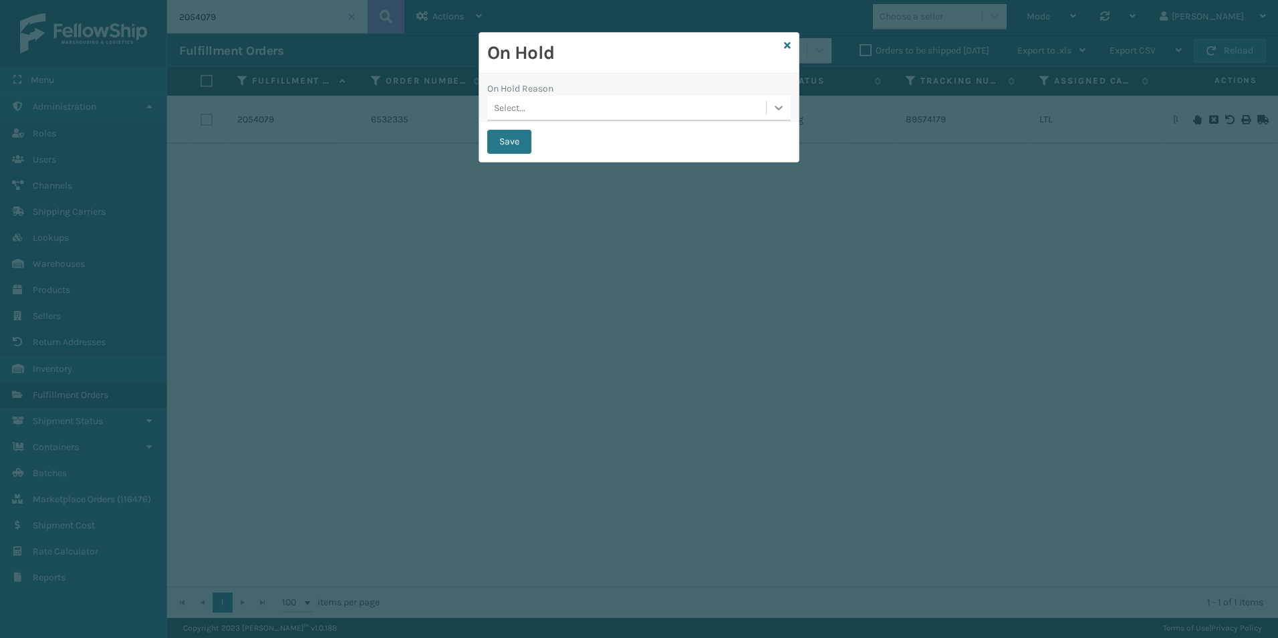
click at [770, 106] on div at bounding box center [779, 108] width 24 height 24
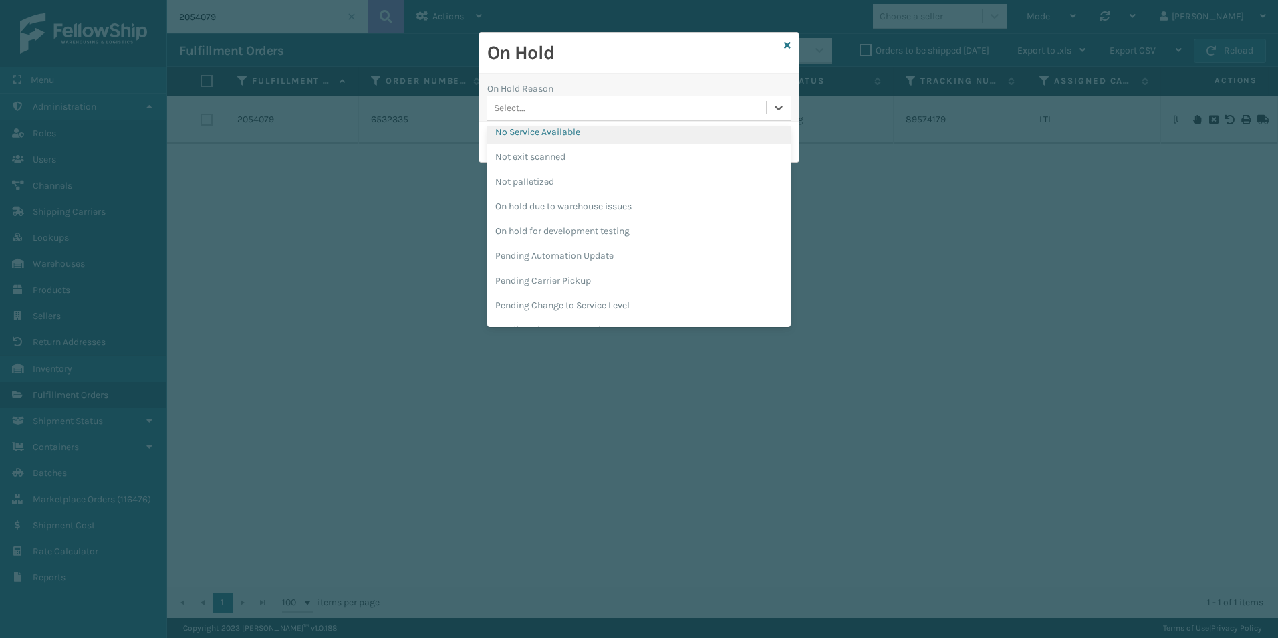
scroll to position [423, 0]
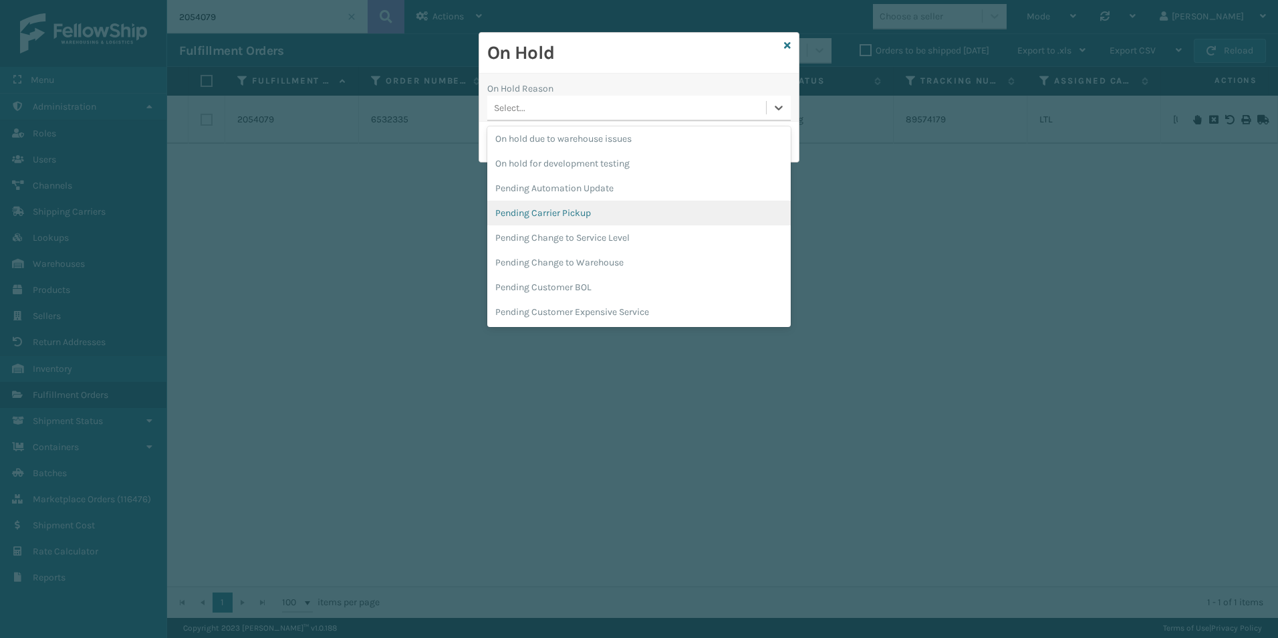
click at [586, 217] on div "Pending Carrier Pickup" at bounding box center [638, 213] width 303 height 25
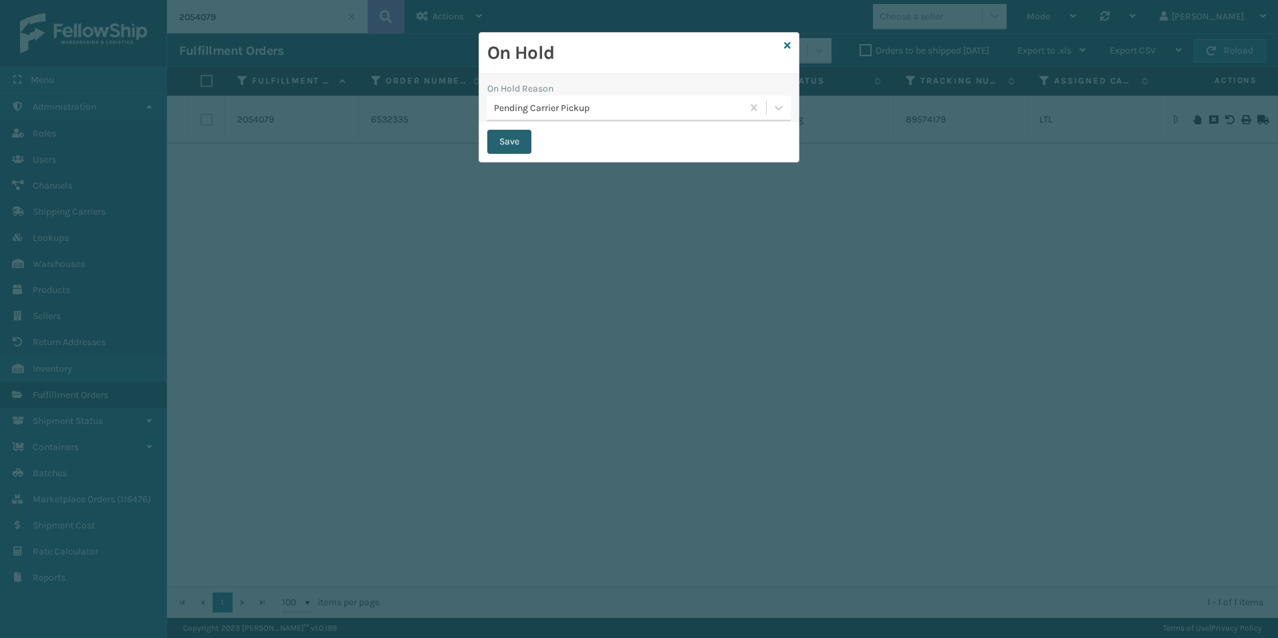
click at [510, 136] on button "Save" at bounding box center [509, 142] width 44 height 24
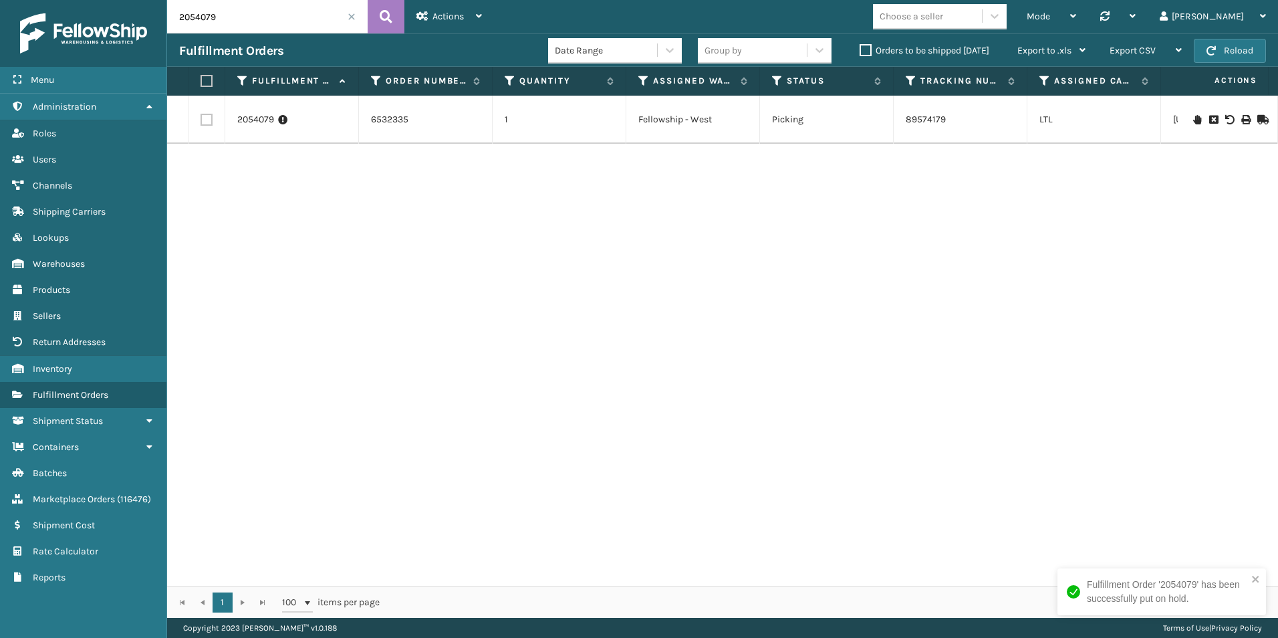
drag, startPoint x: 191, startPoint y: 18, endPoint x: 248, endPoint y: 23, distance: 57.7
click at [248, 23] on input "2054079" at bounding box center [267, 16] width 201 height 33
click at [1193, 119] on icon at bounding box center [1197, 119] width 8 height 9
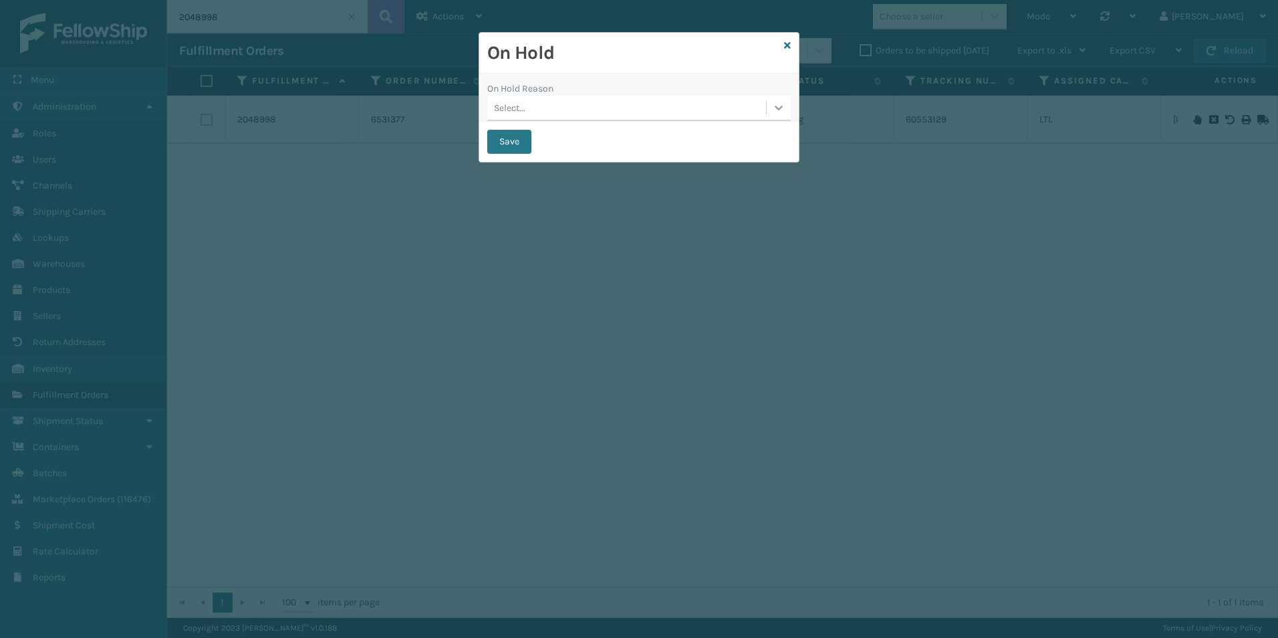
click at [778, 112] on icon at bounding box center [778, 107] width 13 height 13
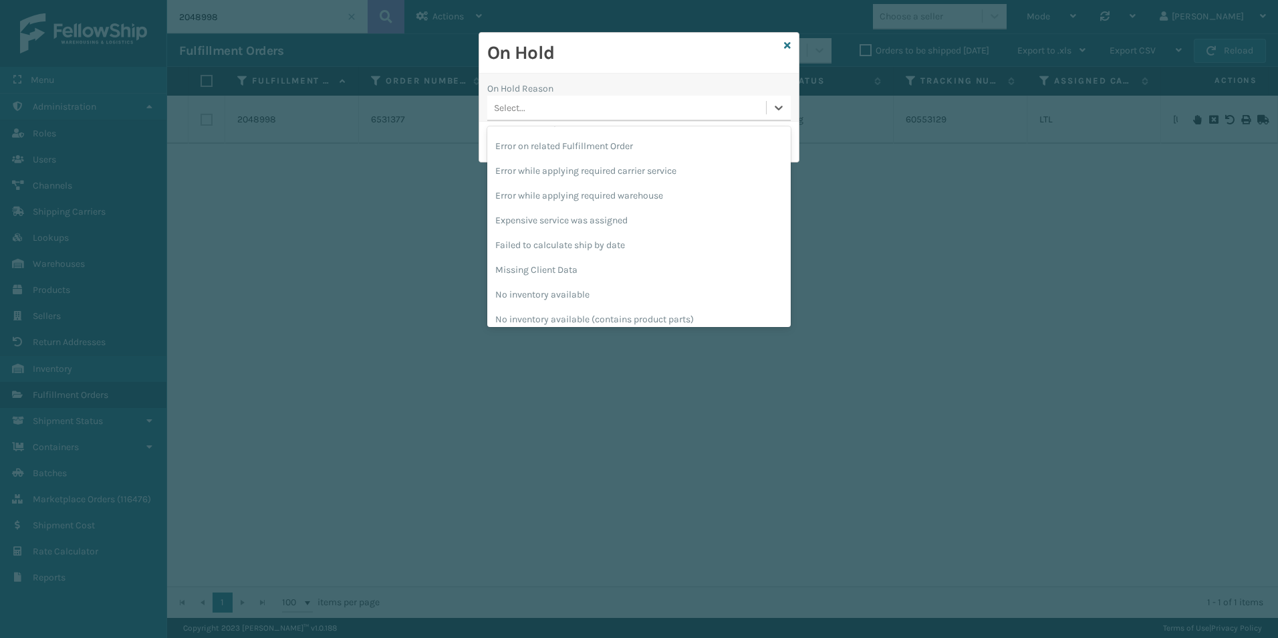
scroll to position [401, 0]
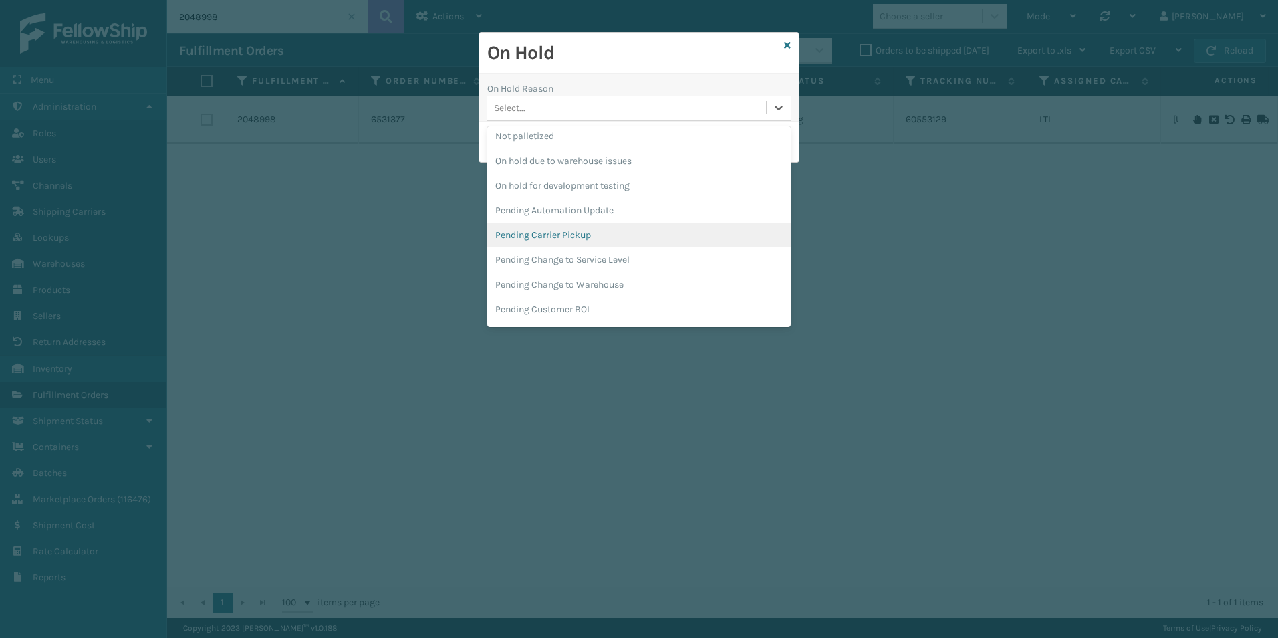
click at [561, 231] on div "Pending Carrier Pickup" at bounding box center [638, 235] width 303 height 25
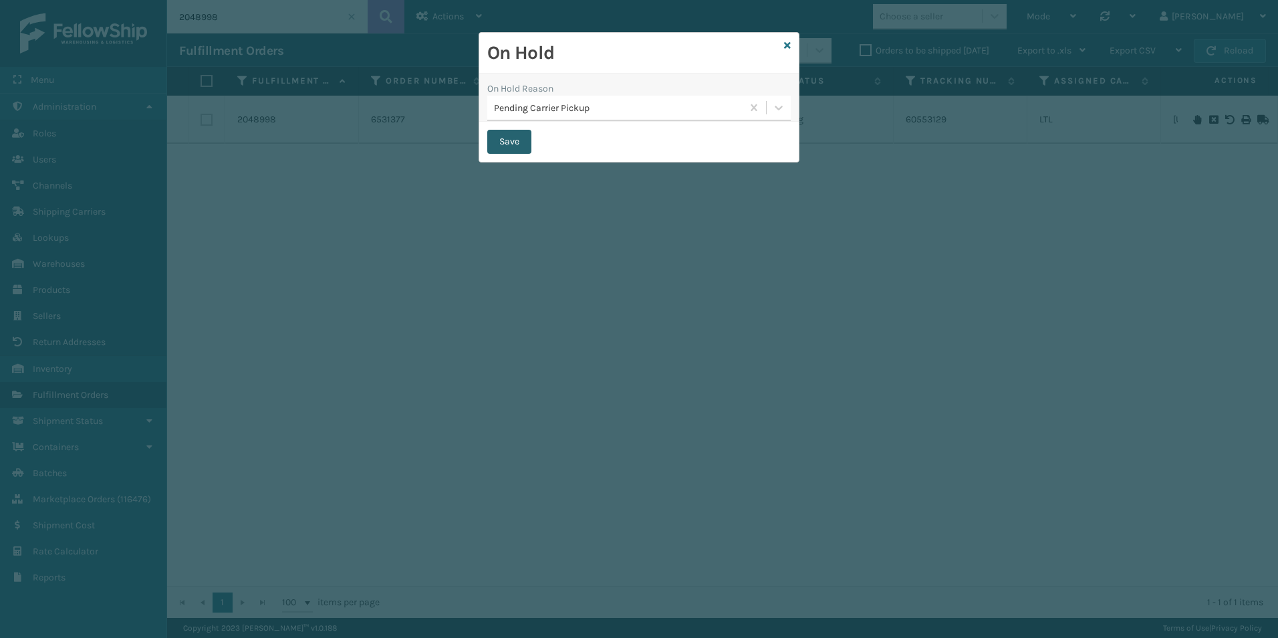
click at [502, 136] on button "Save" at bounding box center [509, 142] width 44 height 24
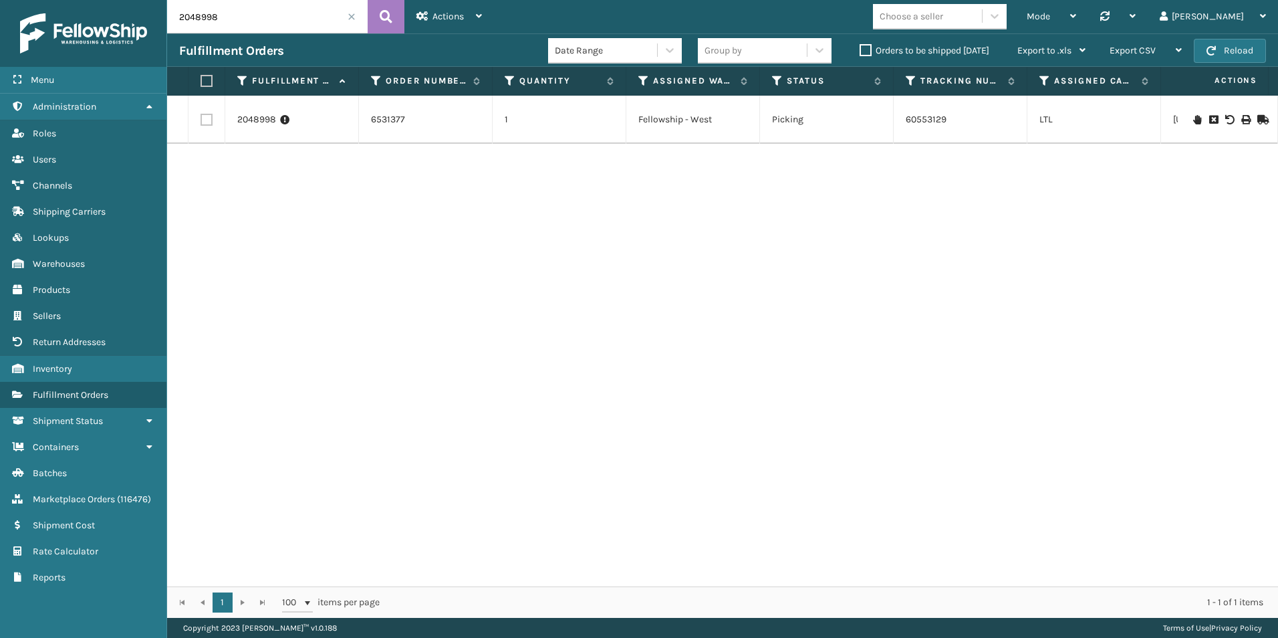
drag, startPoint x: 191, startPoint y: 15, endPoint x: 239, endPoint y: 15, distance: 48.1
click at [239, 15] on input "2048998" at bounding box center [267, 16] width 201 height 33
drag, startPoint x: 205, startPoint y: 15, endPoint x: 225, endPoint y: 33, distance: 26.5
click at [229, 18] on input "2055011" at bounding box center [267, 16] width 201 height 33
click at [1193, 116] on icon at bounding box center [1197, 119] width 8 height 9
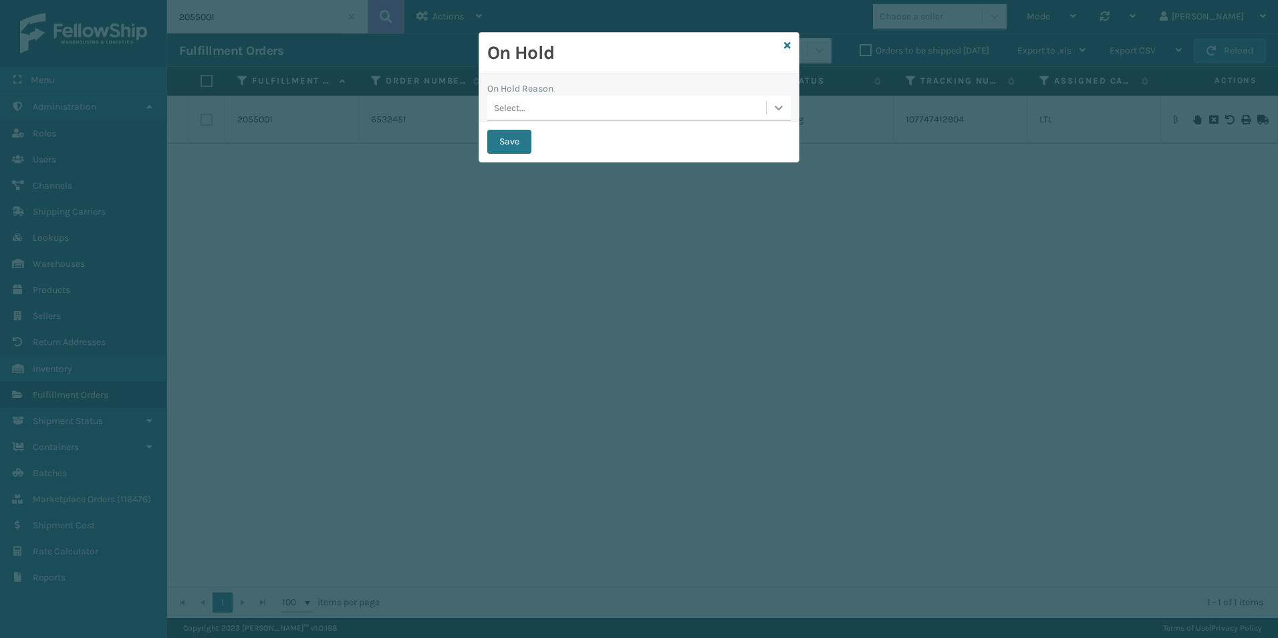
click at [779, 104] on icon at bounding box center [778, 107] width 13 height 13
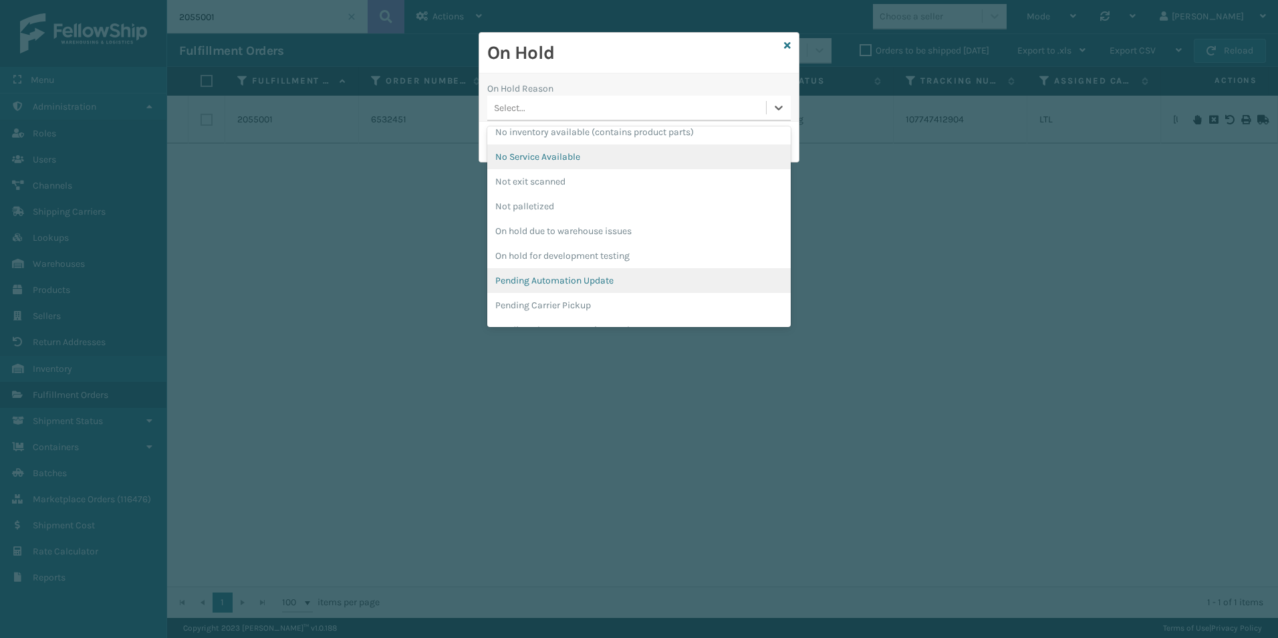
scroll to position [334, 0]
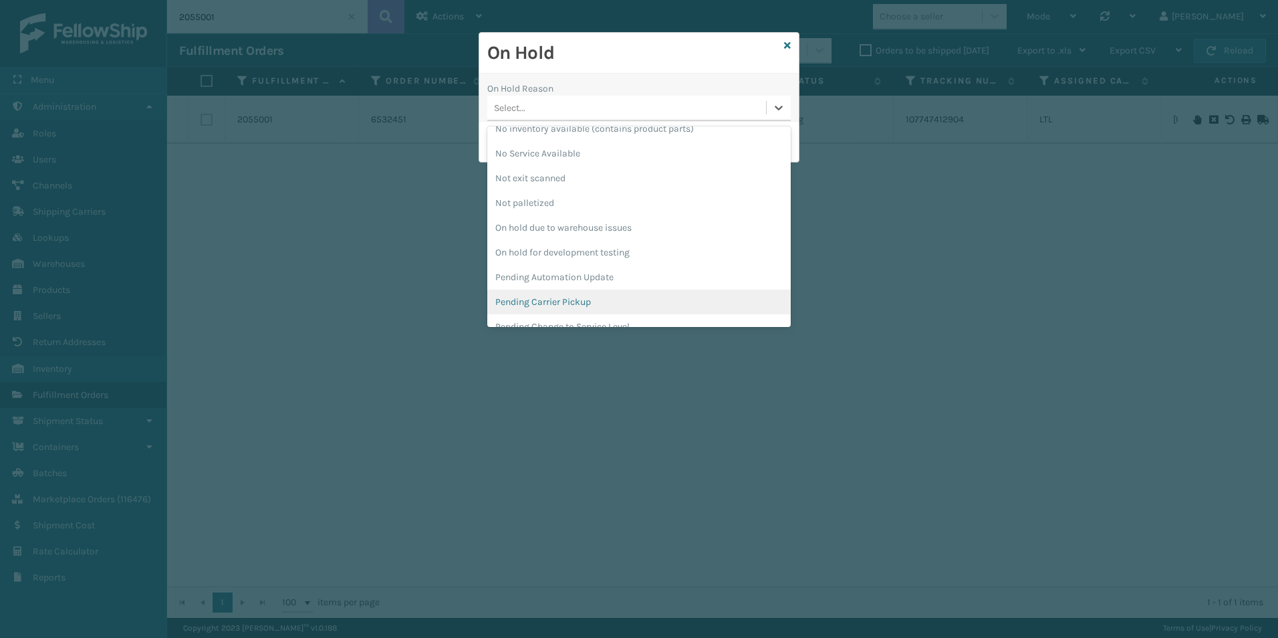
click at [555, 299] on div "Pending Carrier Pickup" at bounding box center [638, 301] width 303 height 25
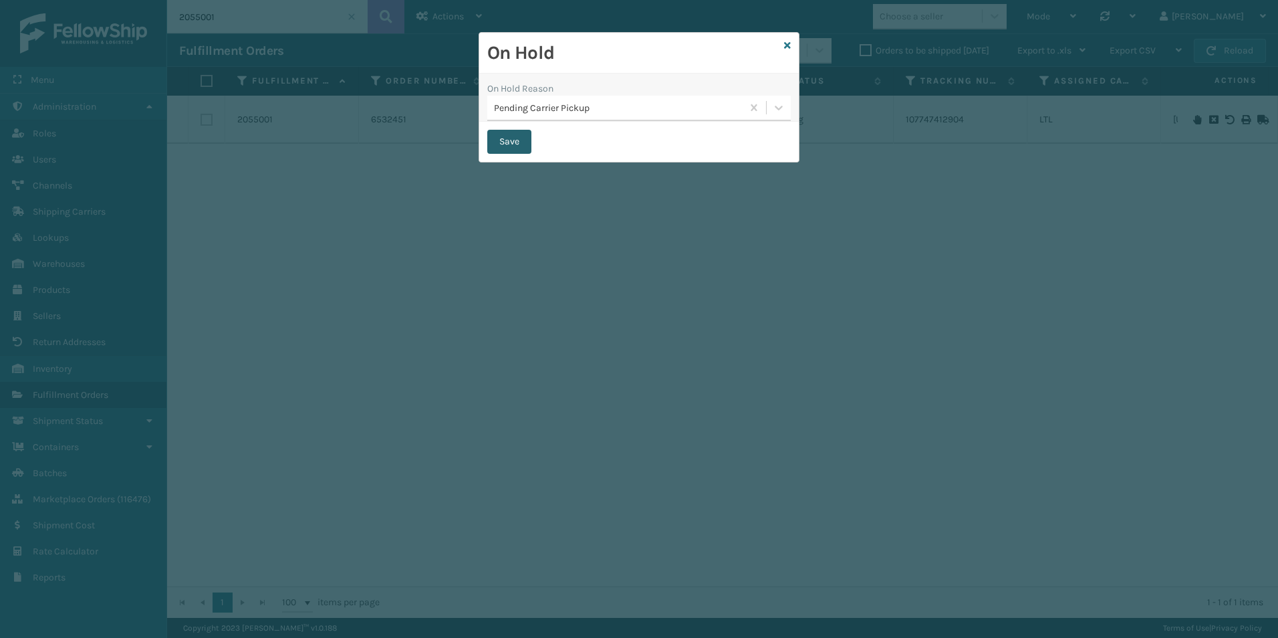
click at [507, 138] on button "Save" at bounding box center [509, 142] width 44 height 24
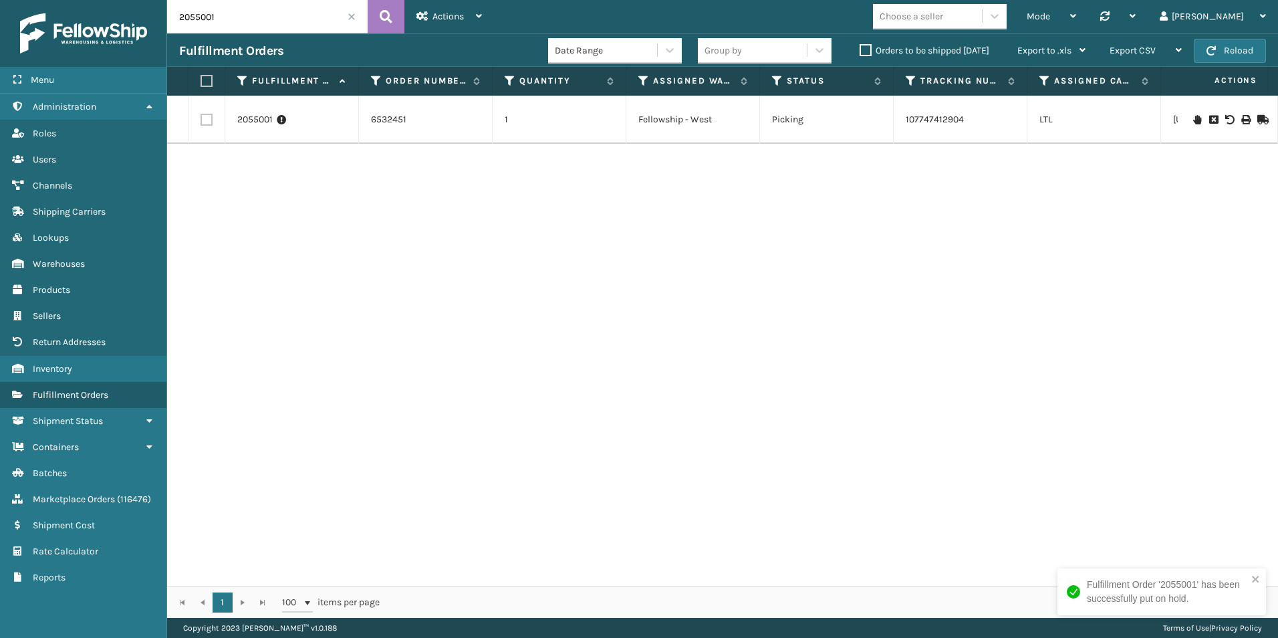
drag, startPoint x: 195, startPoint y: 17, endPoint x: 255, endPoint y: 17, distance: 60.2
click at [255, 17] on input "2055001" at bounding box center [267, 16] width 201 height 33
click at [1193, 120] on icon at bounding box center [1197, 119] width 8 height 9
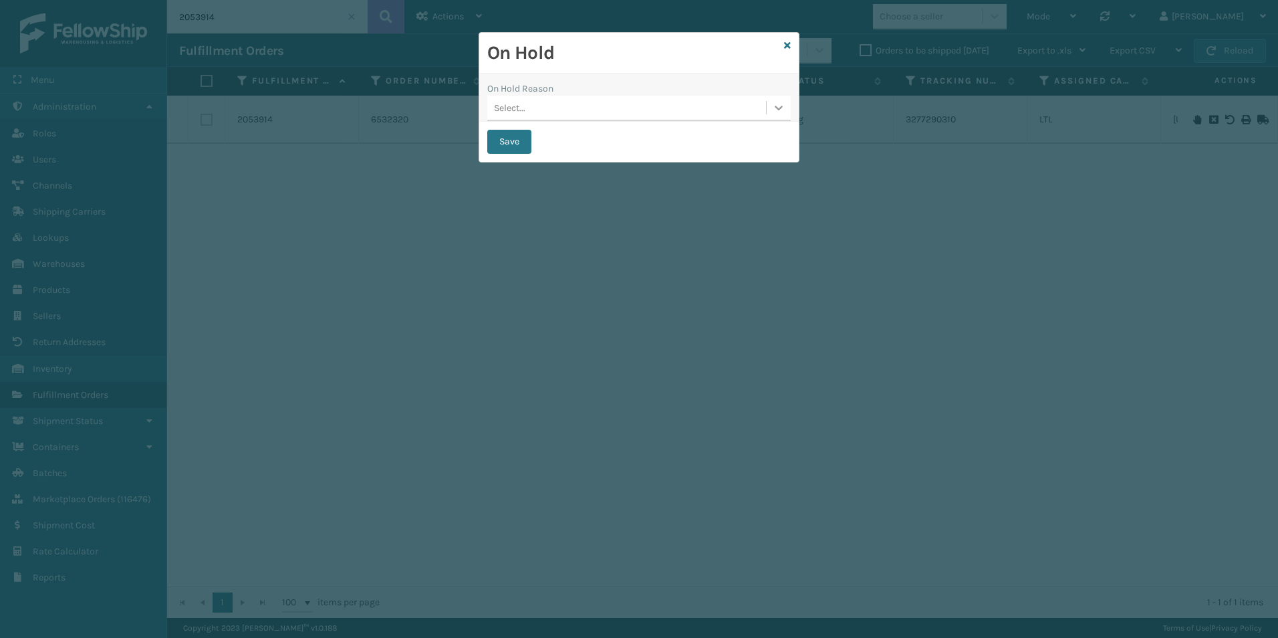
click at [776, 111] on icon at bounding box center [778, 107] width 13 height 13
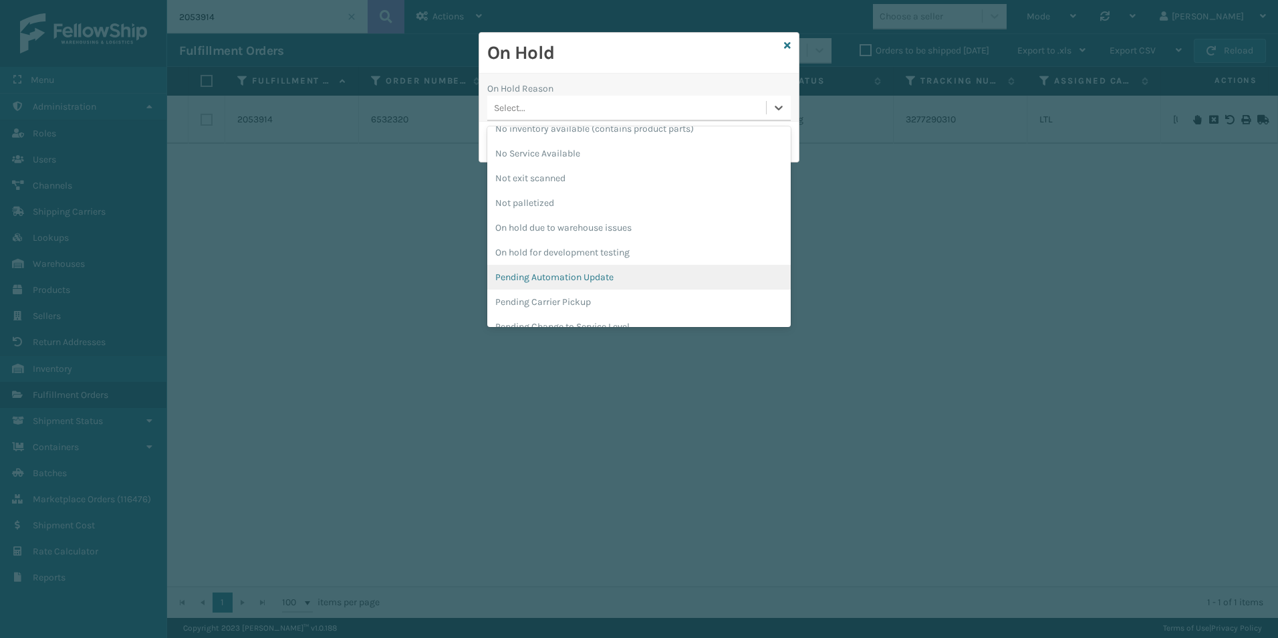
scroll to position [401, 0]
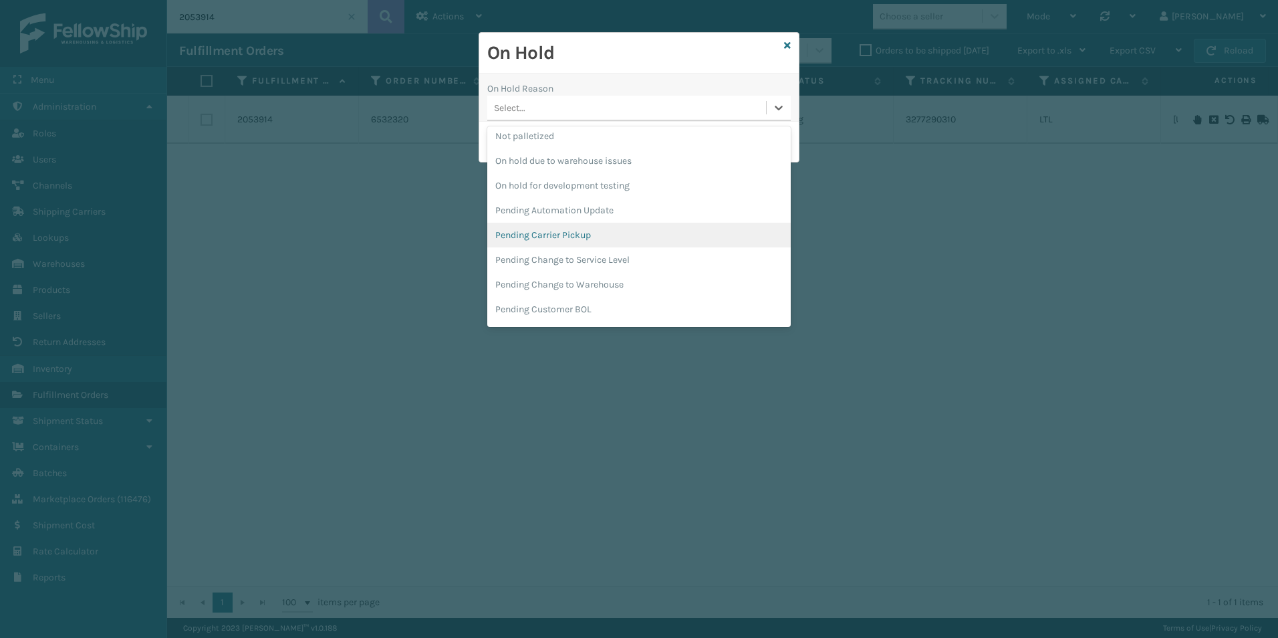
click at [564, 229] on div "Pending Carrier Pickup" at bounding box center [638, 235] width 303 height 25
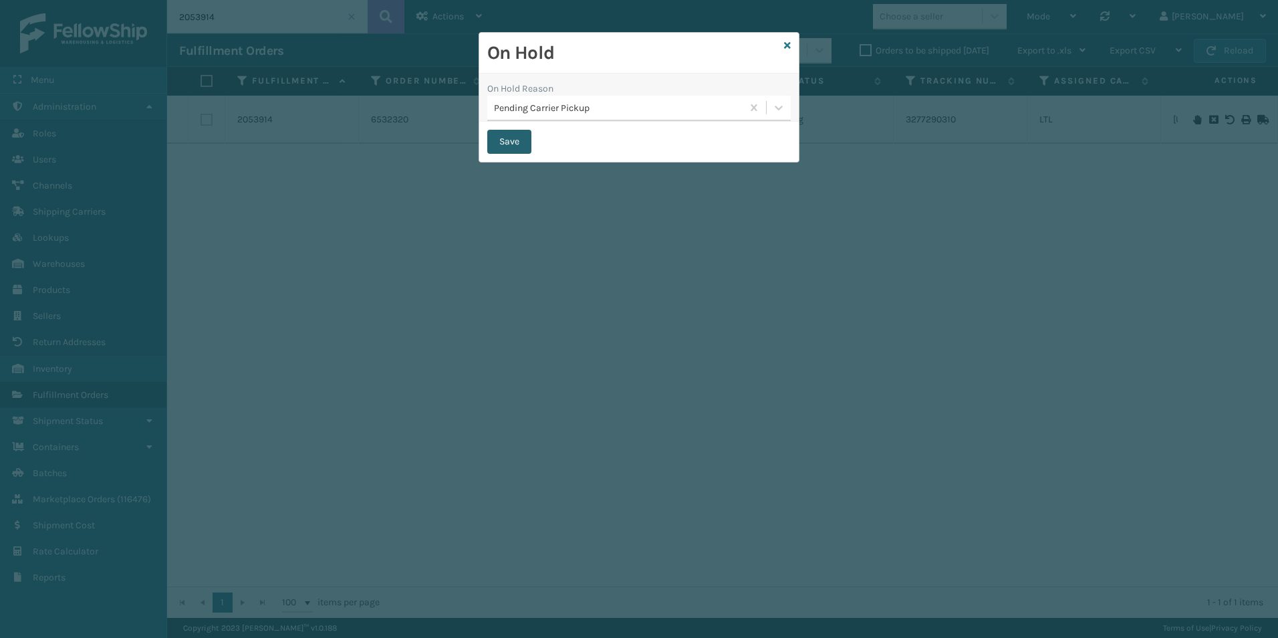
click at [506, 137] on button "Save" at bounding box center [509, 142] width 44 height 24
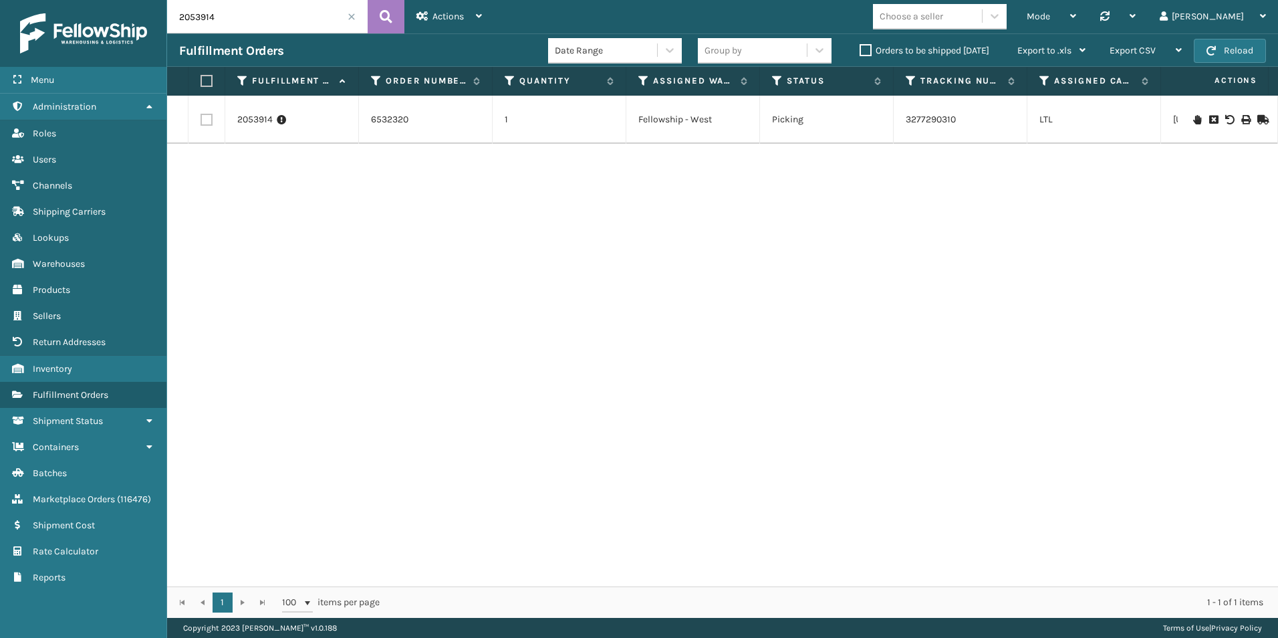
drag, startPoint x: 193, startPoint y: 16, endPoint x: 233, endPoint y: 18, distance: 40.2
click at [233, 18] on input "2053914" at bounding box center [267, 16] width 201 height 33
click at [1193, 118] on icon at bounding box center [1197, 119] width 8 height 9
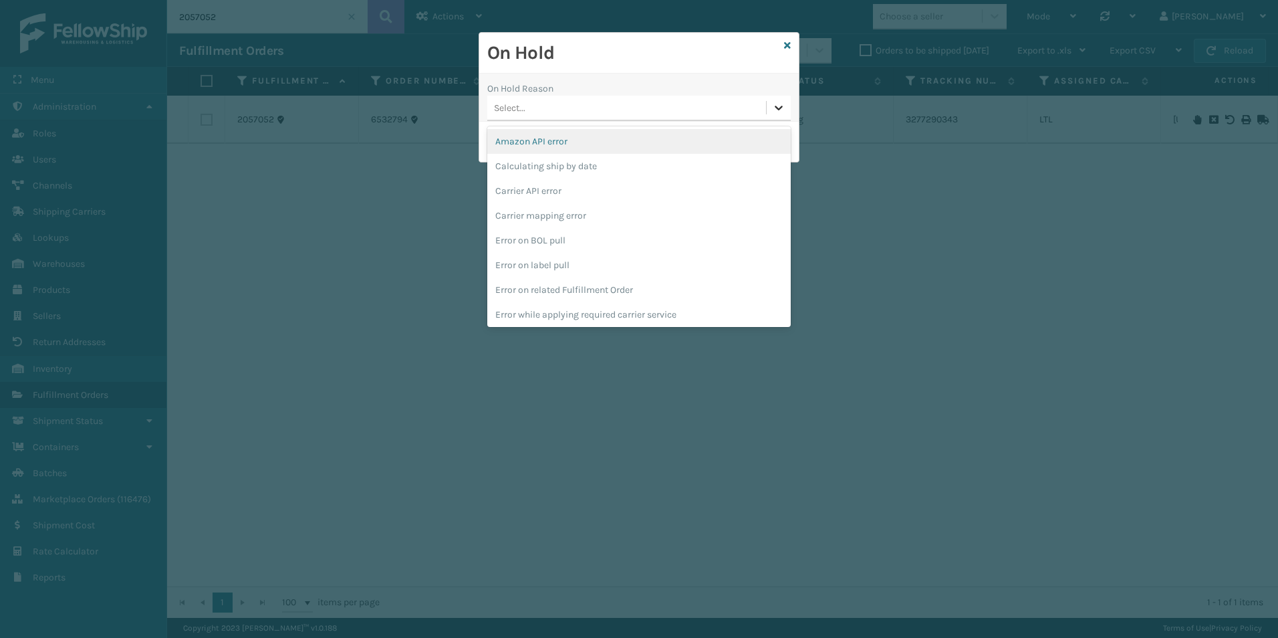
click at [769, 109] on div at bounding box center [779, 108] width 24 height 24
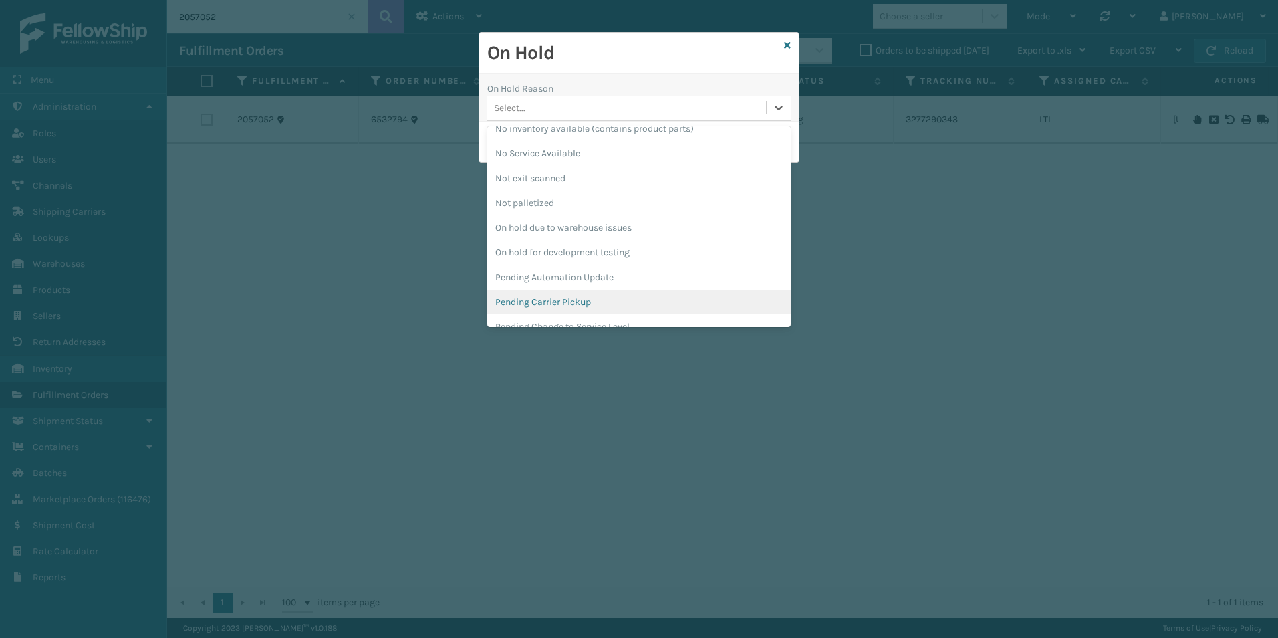
click at [568, 295] on div "Pending Carrier Pickup" at bounding box center [638, 301] width 303 height 25
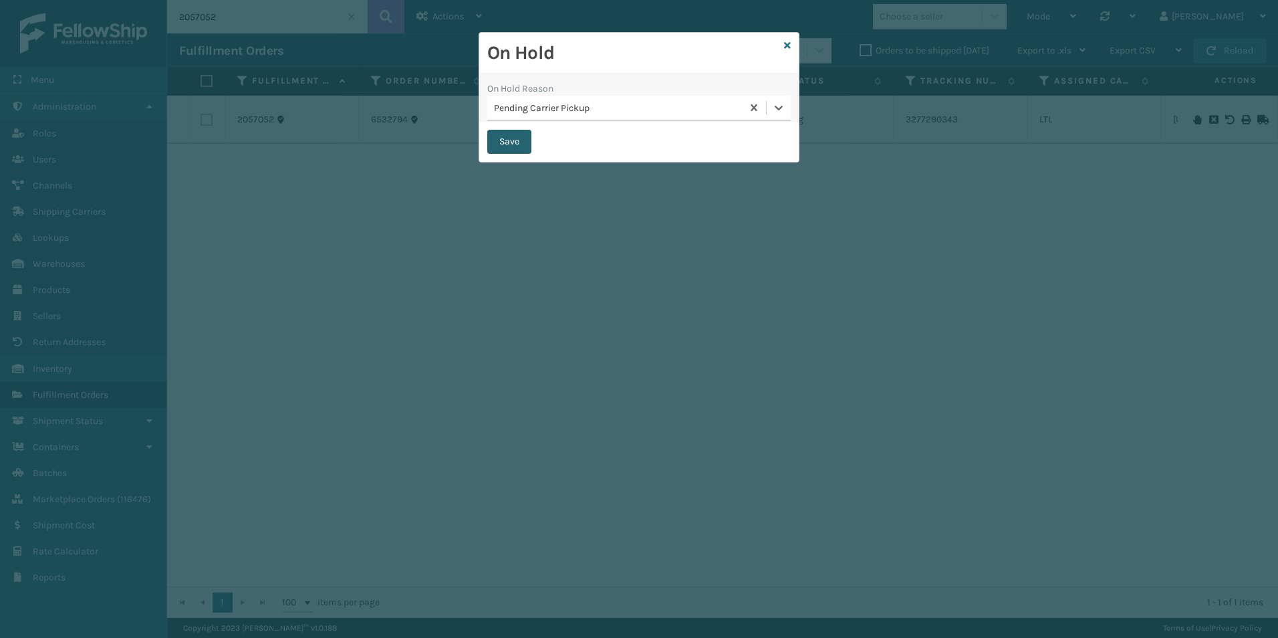
click at [511, 138] on button "Save" at bounding box center [509, 142] width 44 height 24
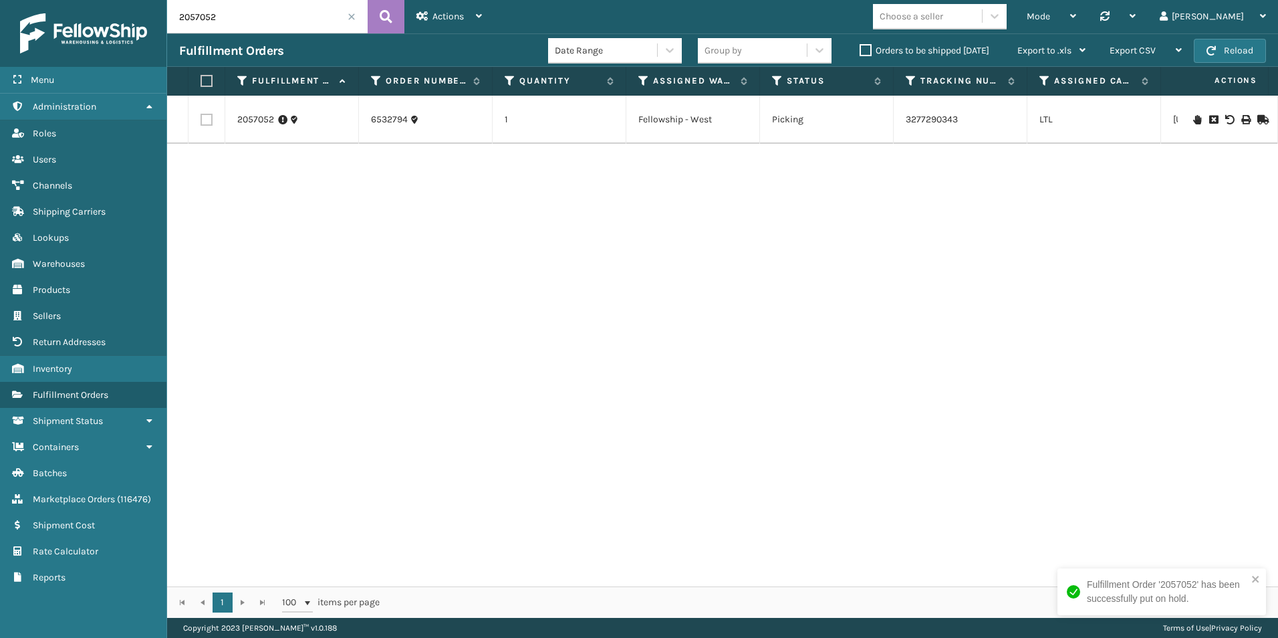
drag, startPoint x: 195, startPoint y: 16, endPoint x: 261, endPoint y: 21, distance: 65.7
click at [261, 21] on input "2057052" at bounding box center [267, 16] width 201 height 33
click at [1193, 120] on icon at bounding box center [1197, 119] width 8 height 9
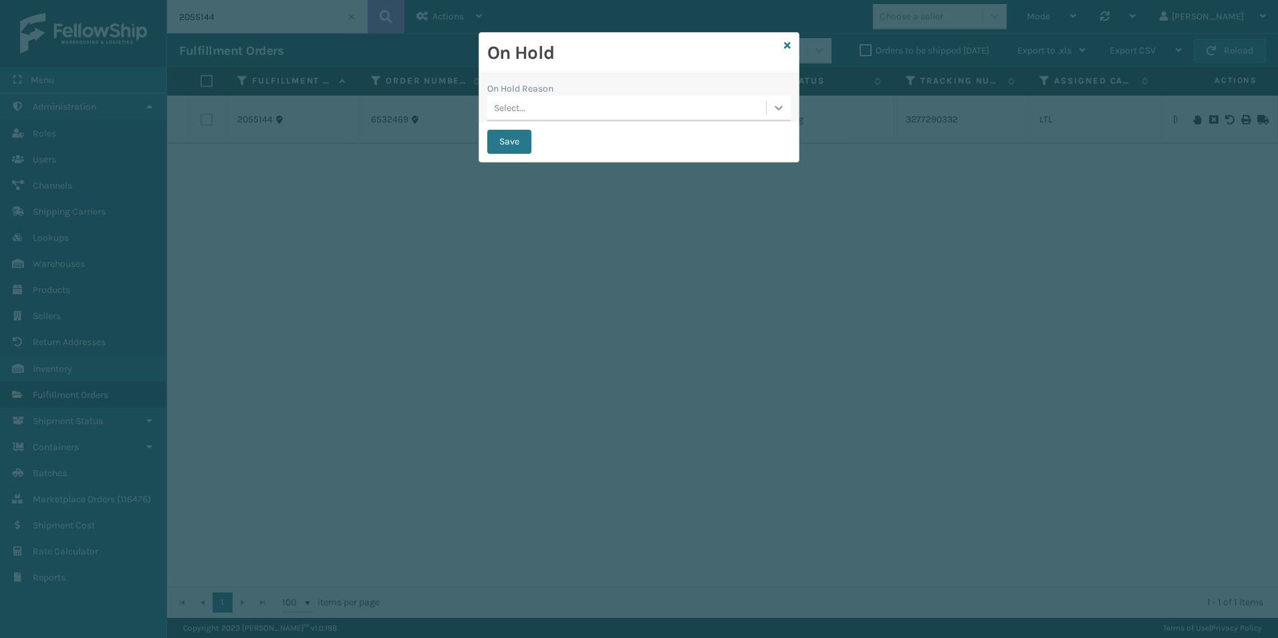
click at [772, 111] on icon at bounding box center [778, 107] width 13 height 13
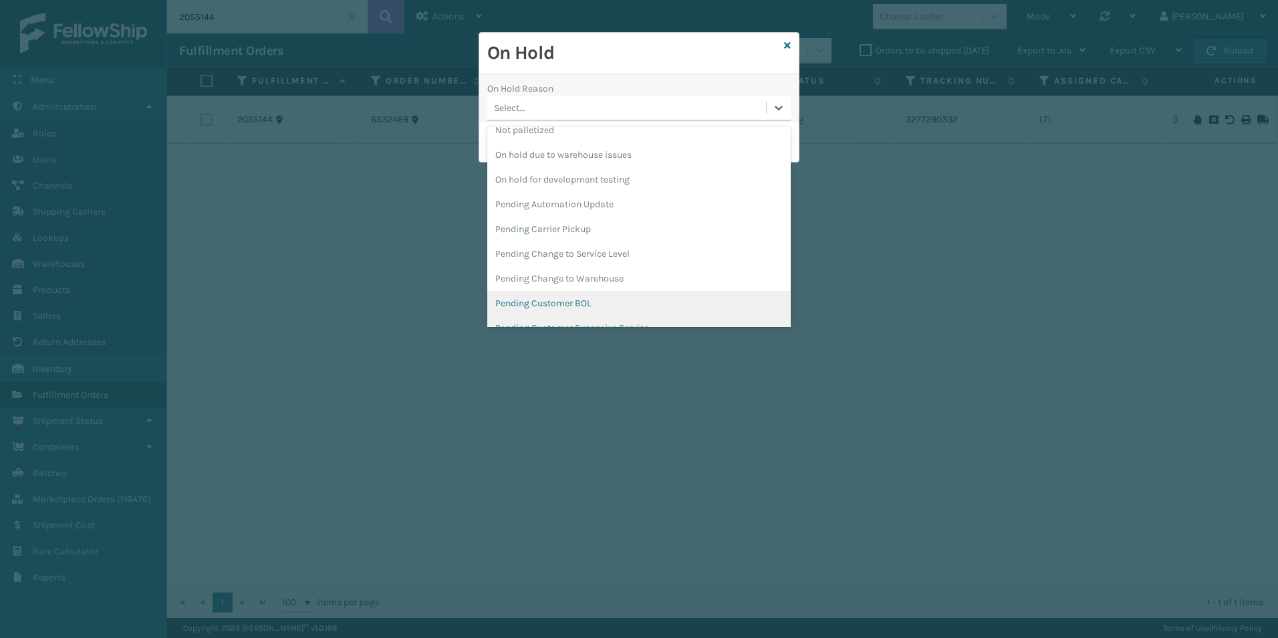
scroll to position [423, 0]
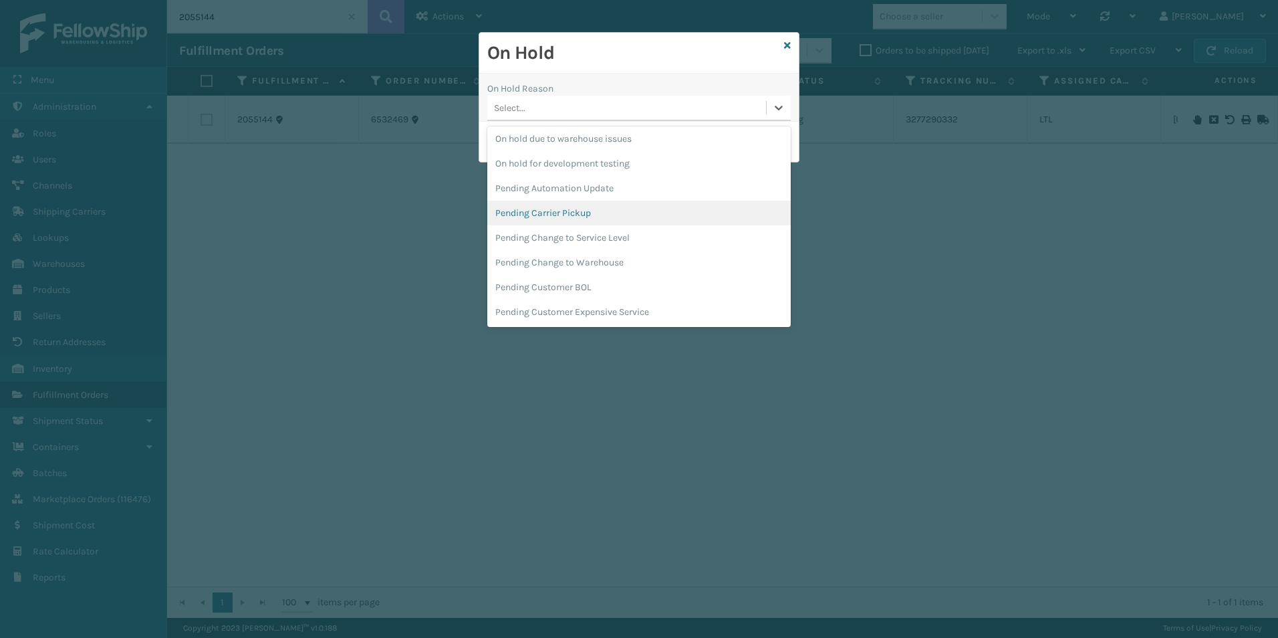
click at [548, 215] on div "Pending Carrier Pickup" at bounding box center [638, 213] width 303 height 25
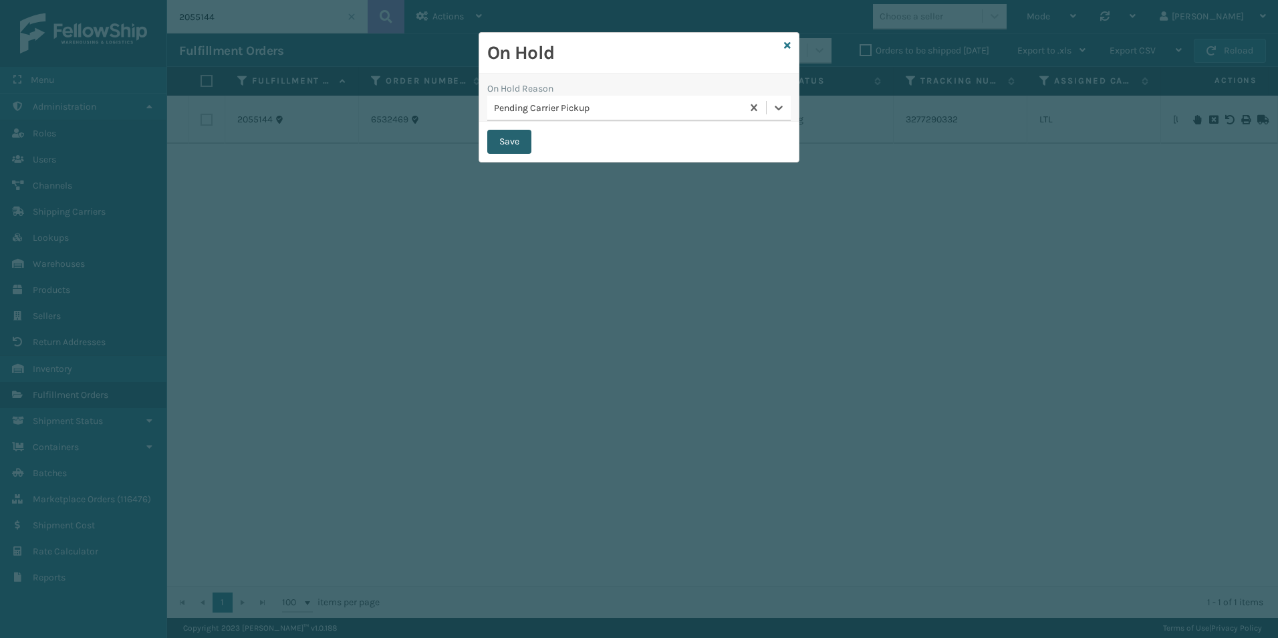
click at [506, 137] on button "Save" at bounding box center [509, 142] width 44 height 24
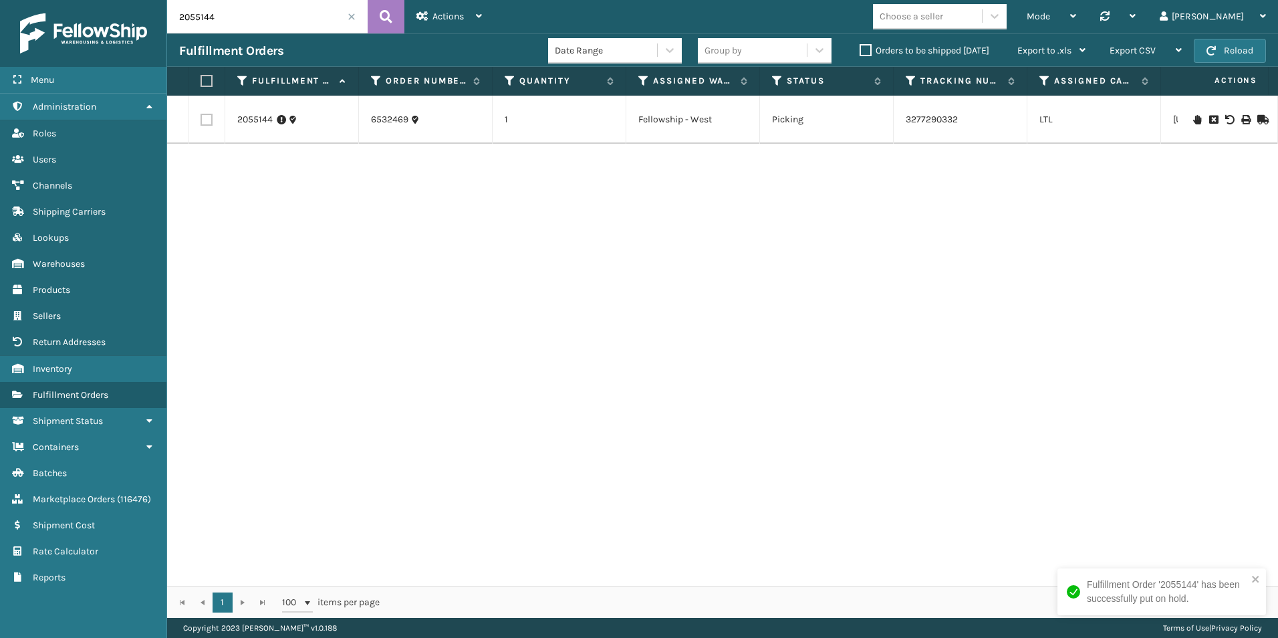
drag, startPoint x: 195, startPoint y: 18, endPoint x: 267, endPoint y: 21, distance: 72.9
click at [267, 21] on input "2055144" at bounding box center [267, 16] width 201 height 33
click at [1193, 120] on icon at bounding box center [1197, 119] width 8 height 9
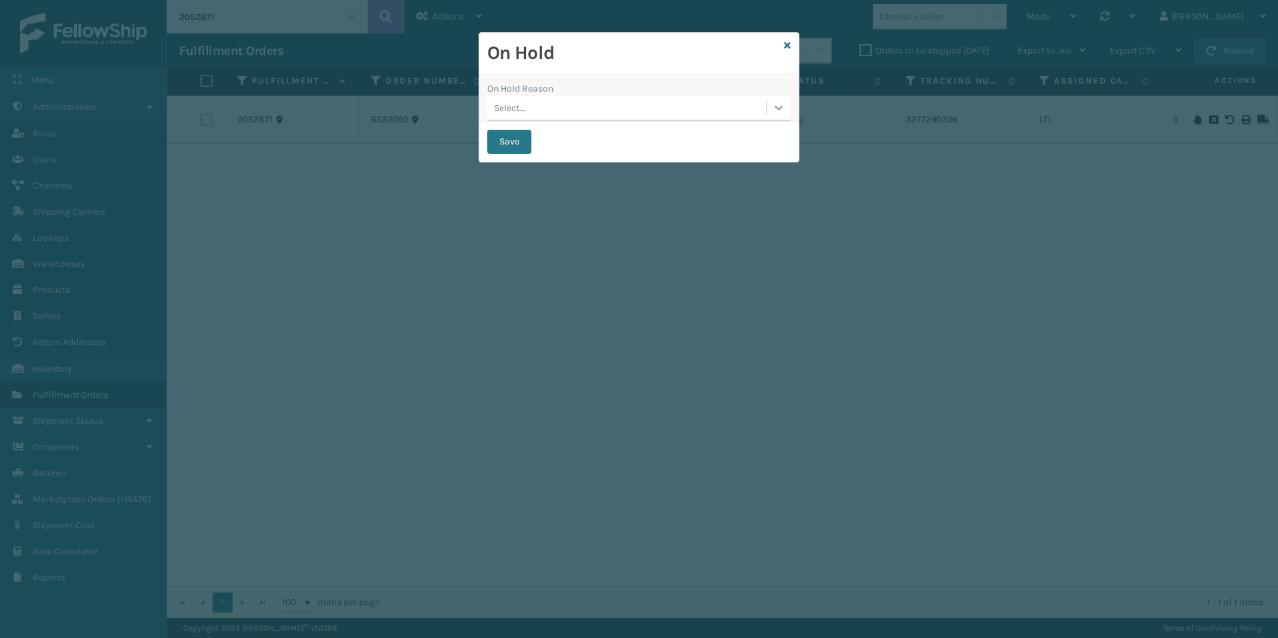
click at [769, 110] on div at bounding box center [779, 108] width 24 height 24
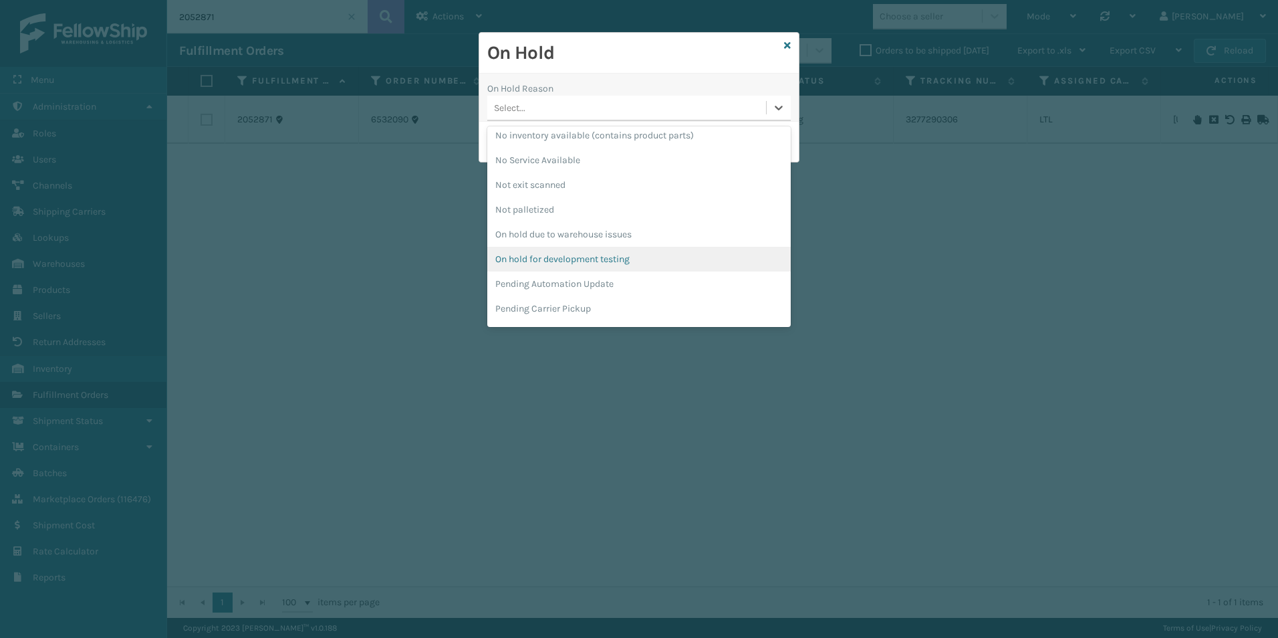
scroll to position [334, 0]
click at [588, 297] on div "Pending Carrier Pickup" at bounding box center [638, 301] width 303 height 25
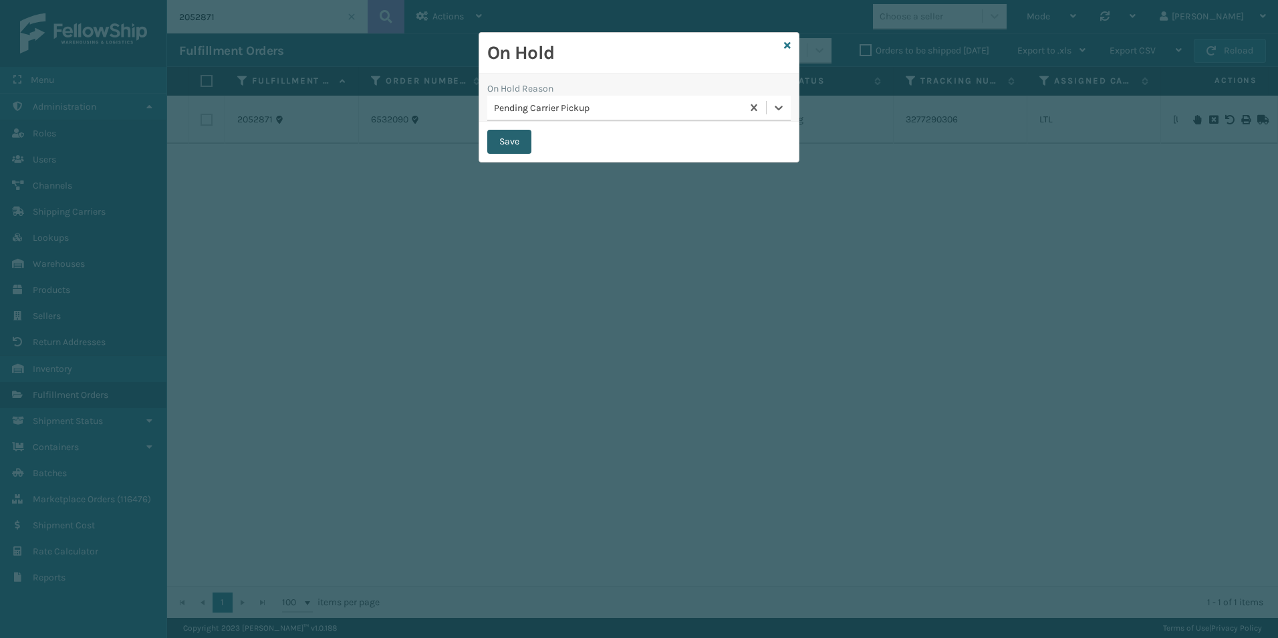
click at [510, 139] on button "Save" at bounding box center [509, 142] width 44 height 24
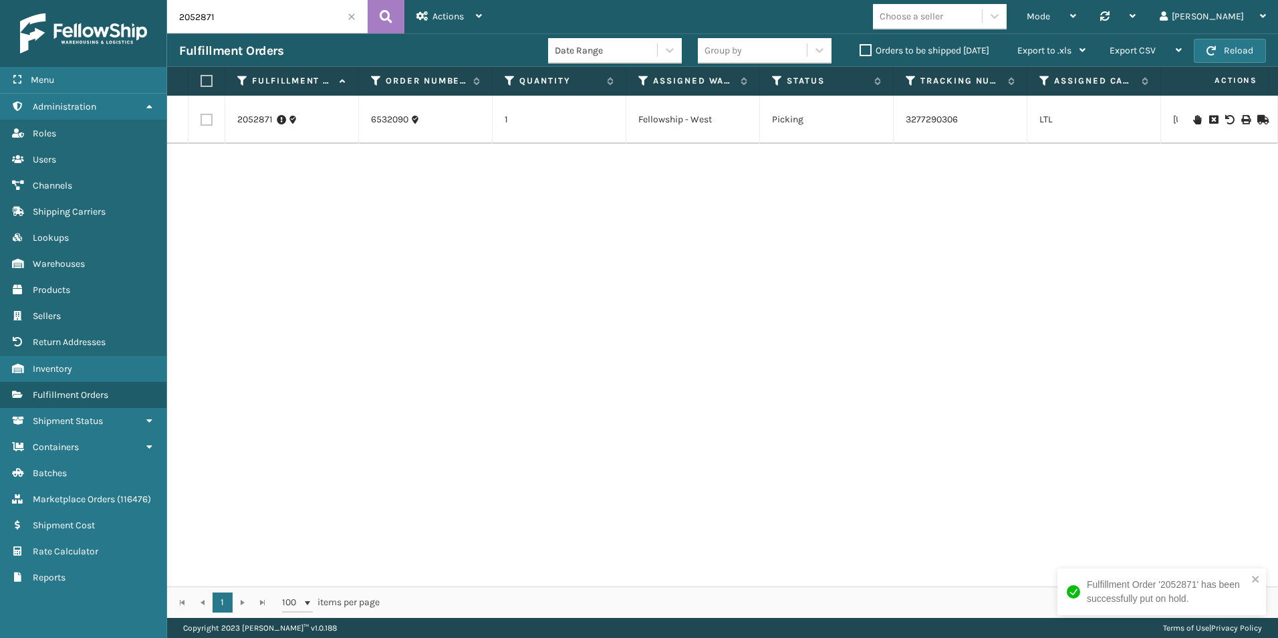
drag, startPoint x: 199, startPoint y: 17, endPoint x: 258, endPoint y: 19, distance: 58.9
click at [258, 19] on input "2052871" at bounding box center [267, 16] width 201 height 33
click at [1193, 121] on icon at bounding box center [1197, 119] width 8 height 9
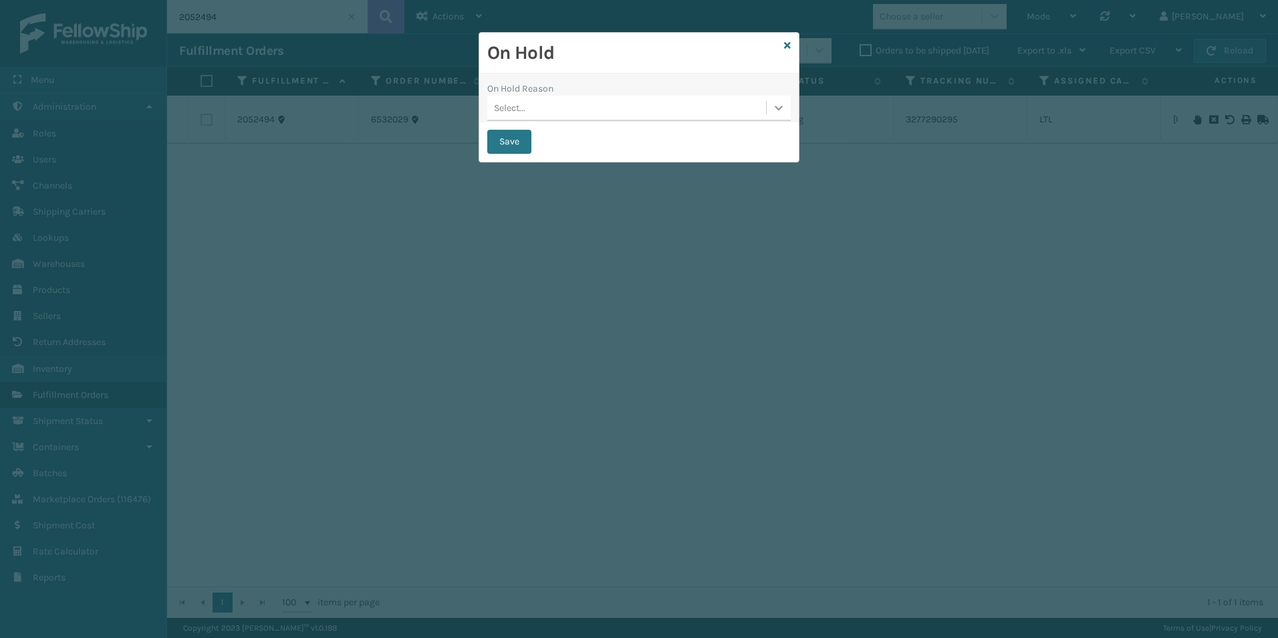
click at [771, 108] on div at bounding box center [779, 108] width 24 height 24
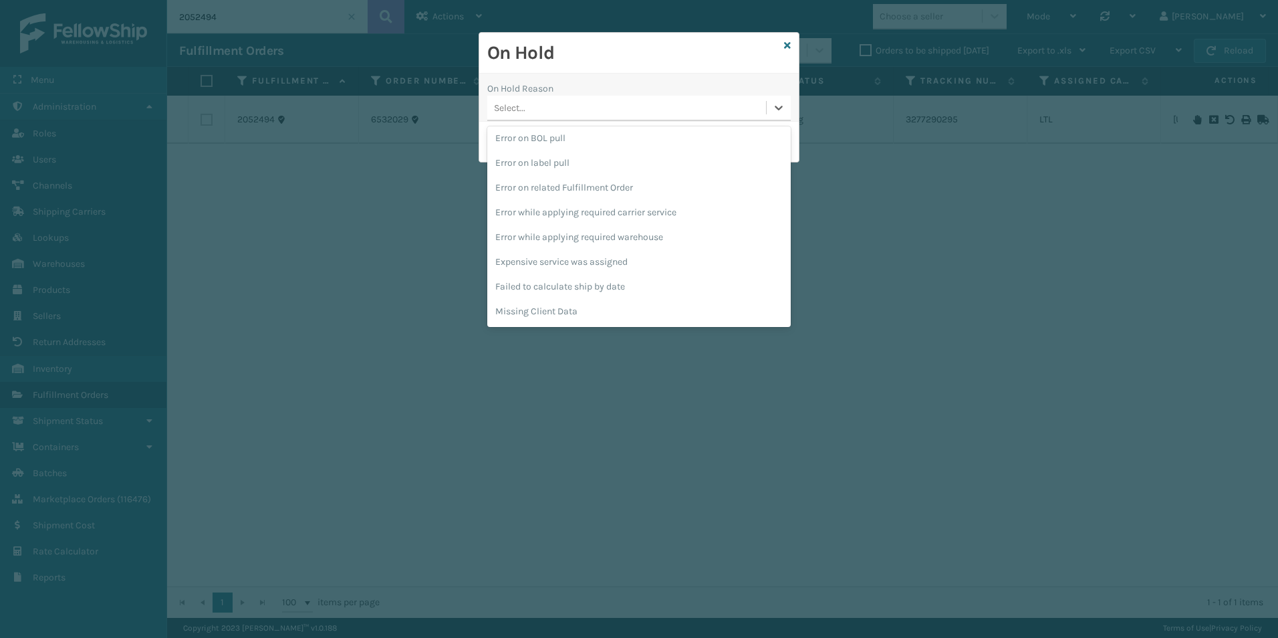
scroll to position [334, 0]
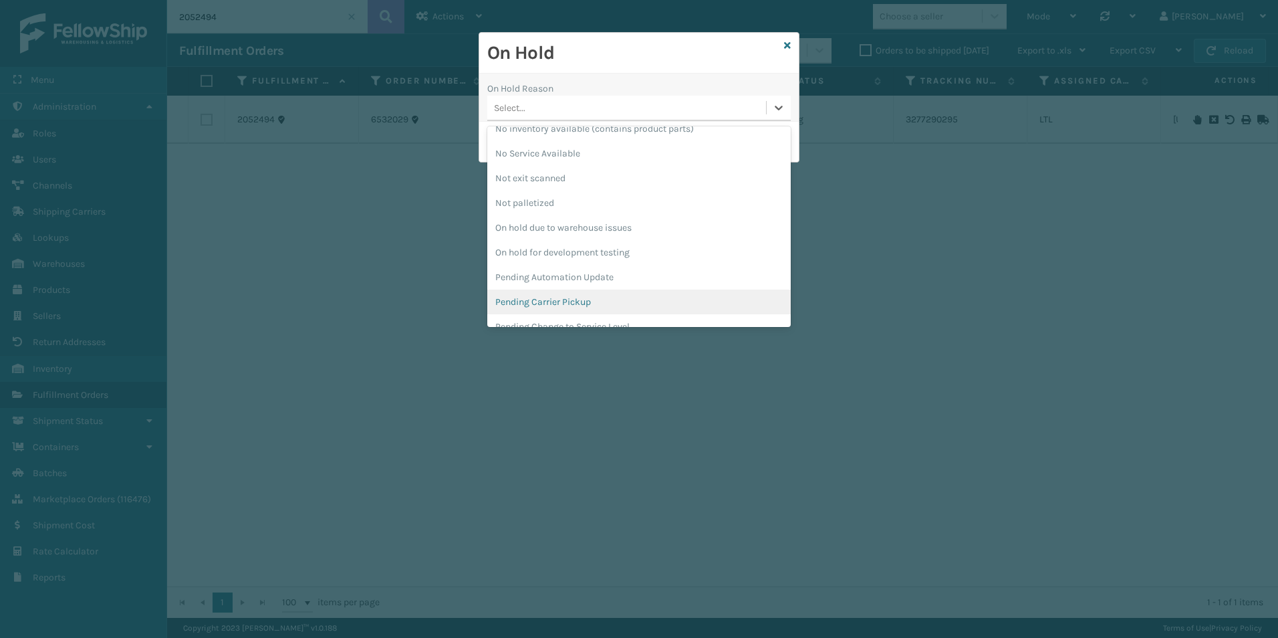
click at [548, 297] on div "Pending Carrier Pickup" at bounding box center [638, 301] width 303 height 25
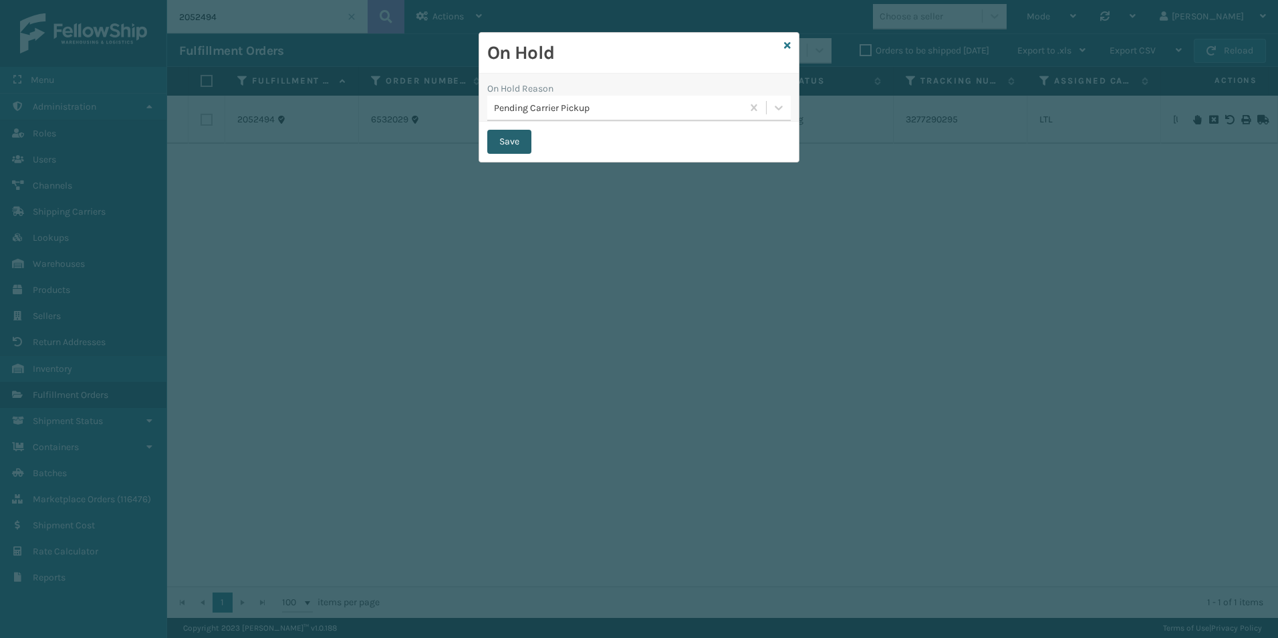
click at [507, 144] on button "Save" at bounding box center [509, 142] width 44 height 24
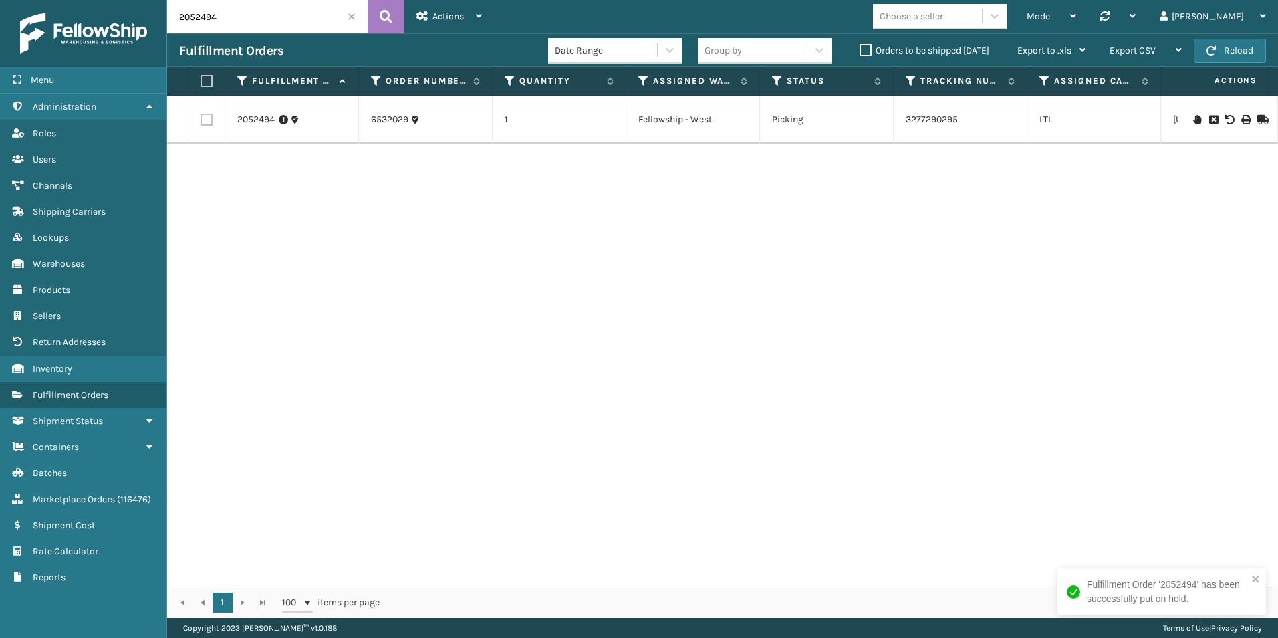
drag, startPoint x: 199, startPoint y: 16, endPoint x: 246, endPoint y: 21, distance: 47.1
click at [246, 21] on input "2052494" at bounding box center [267, 16] width 201 height 33
click at [1193, 121] on icon at bounding box center [1197, 119] width 8 height 9
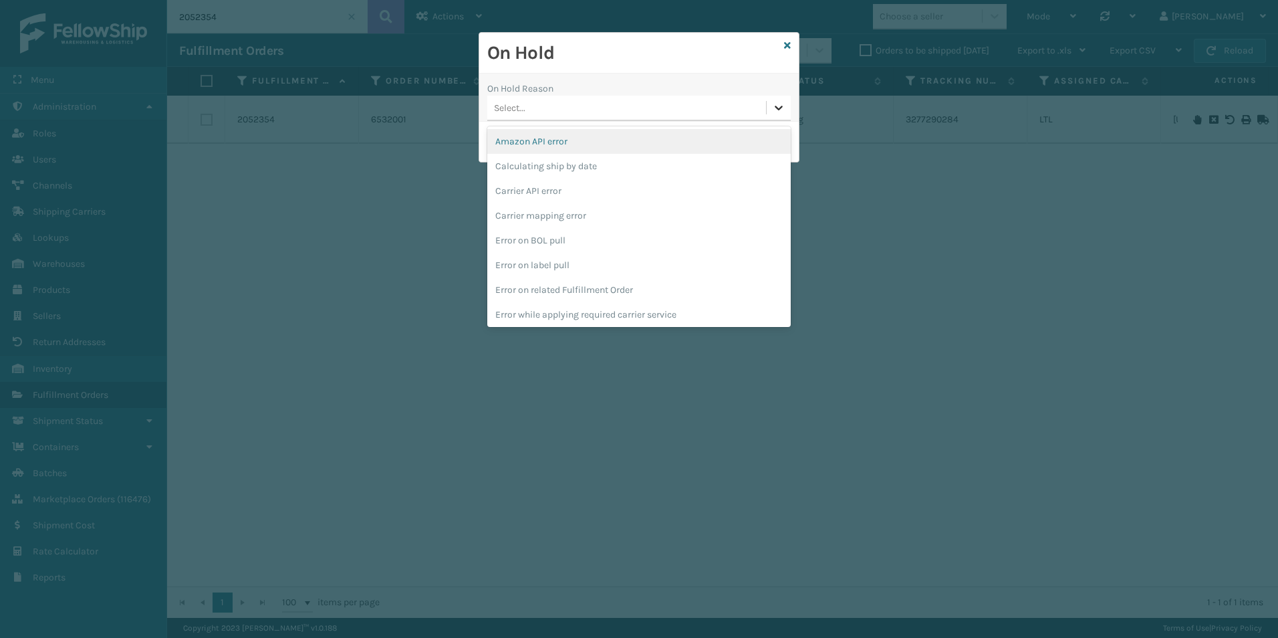
click at [781, 108] on icon at bounding box center [779, 108] width 8 height 5
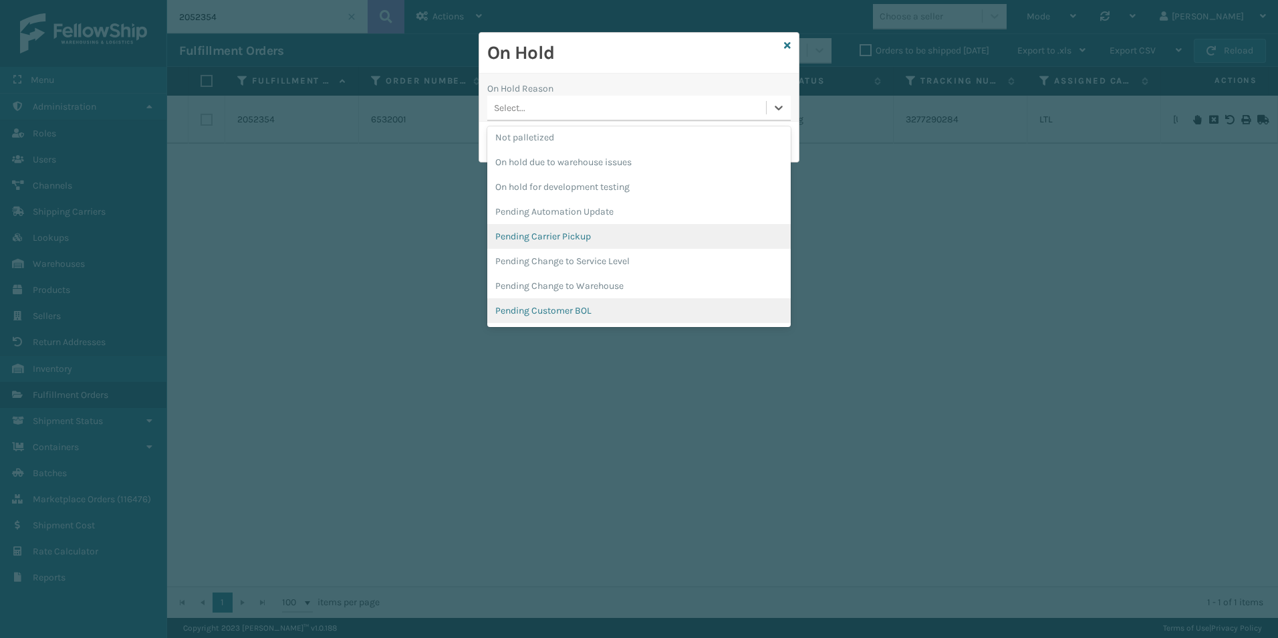
scroll to position [401, 0]
click at [539, 231] on div "Pending Carrier Pickup" at bounding box center [638, 235] width 303 height 25
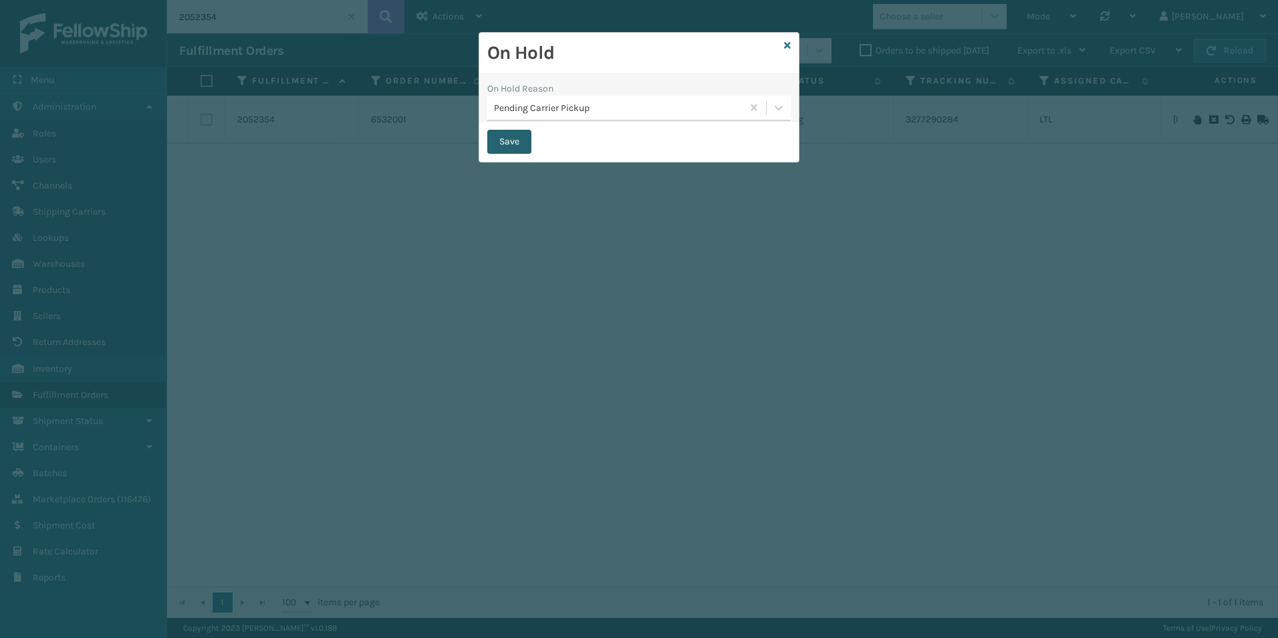
click at [507, 139] on button "Save" at bounding box center [509, 142] width 44 height 24
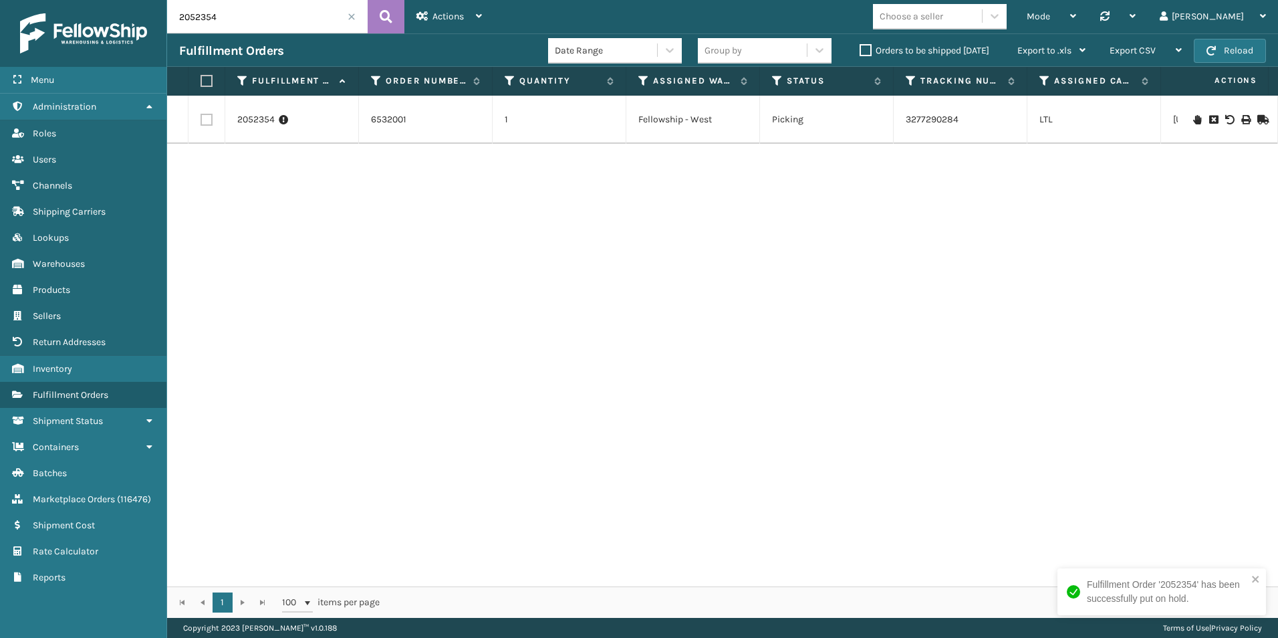
drag, startPoint x: 195, startPoint y: 15, endPoint x: 295, endPoint y: 31, distance: 101.4
click at [295, 31] on input "2052354" at bounding box center [267, 16] width 201 height 33
click at [273, 19] on input "2050974" at bounding box center [267, 16] width 201 height 33
click at [1193, 120] on icon at bounding box center [1197, 119] width 8 height 9
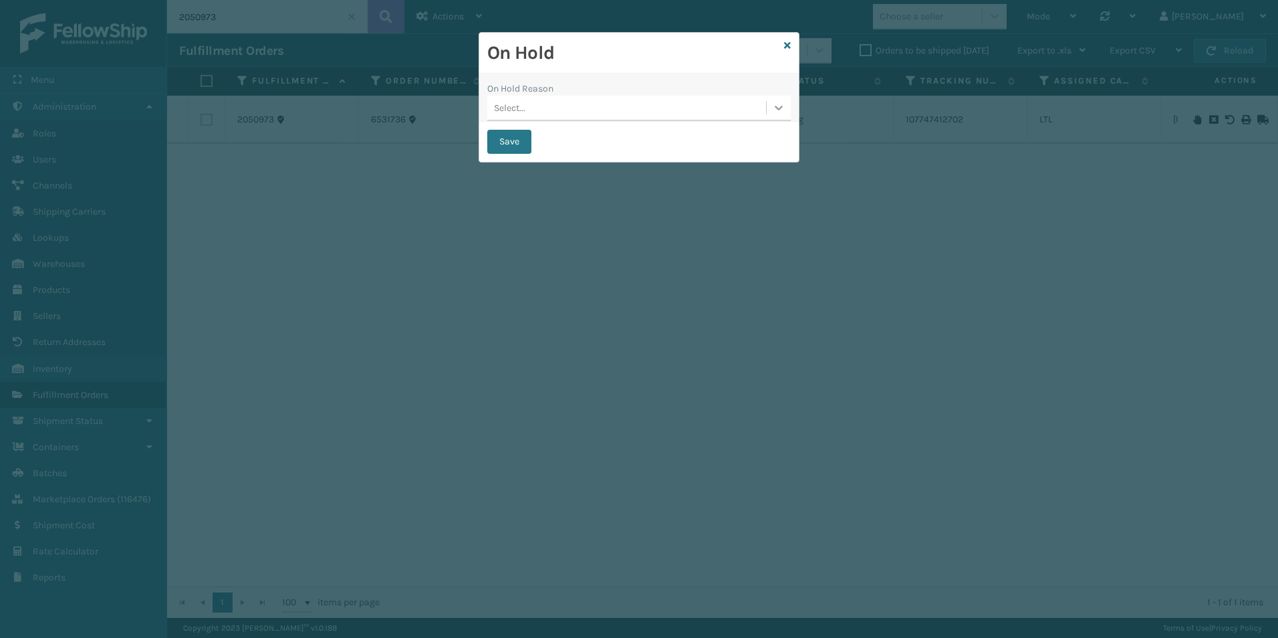
click at [777, 109] on icon at bounding box center [778, 107] width 13 height 13
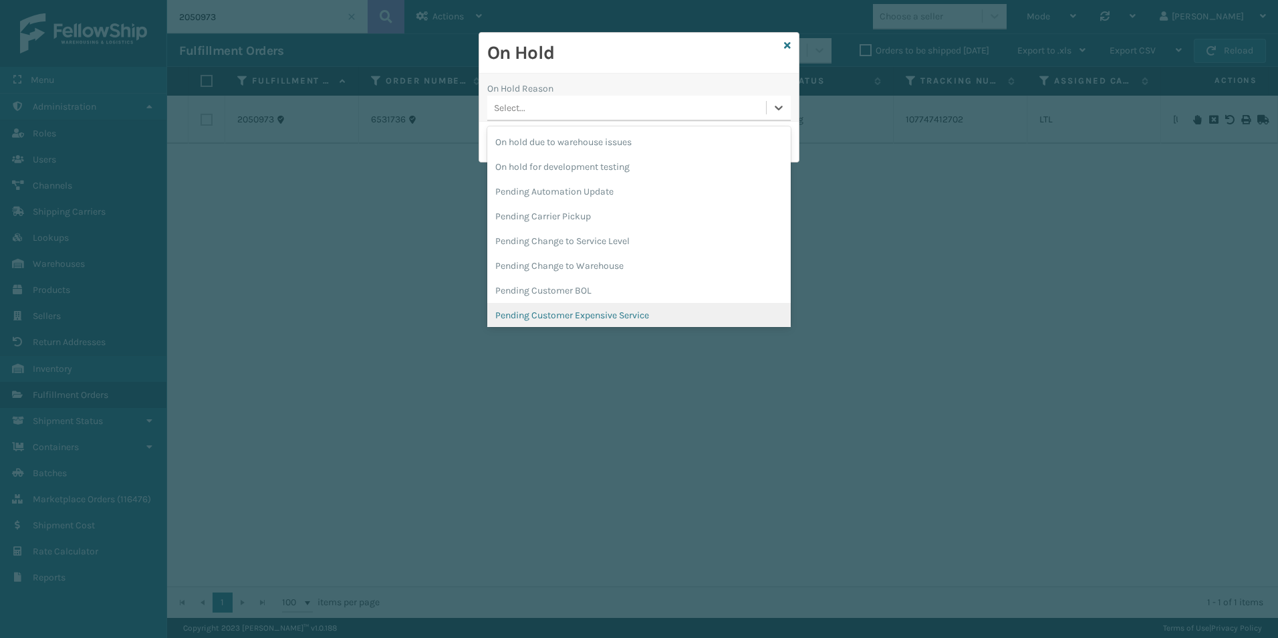
scroll to position [423, 0]
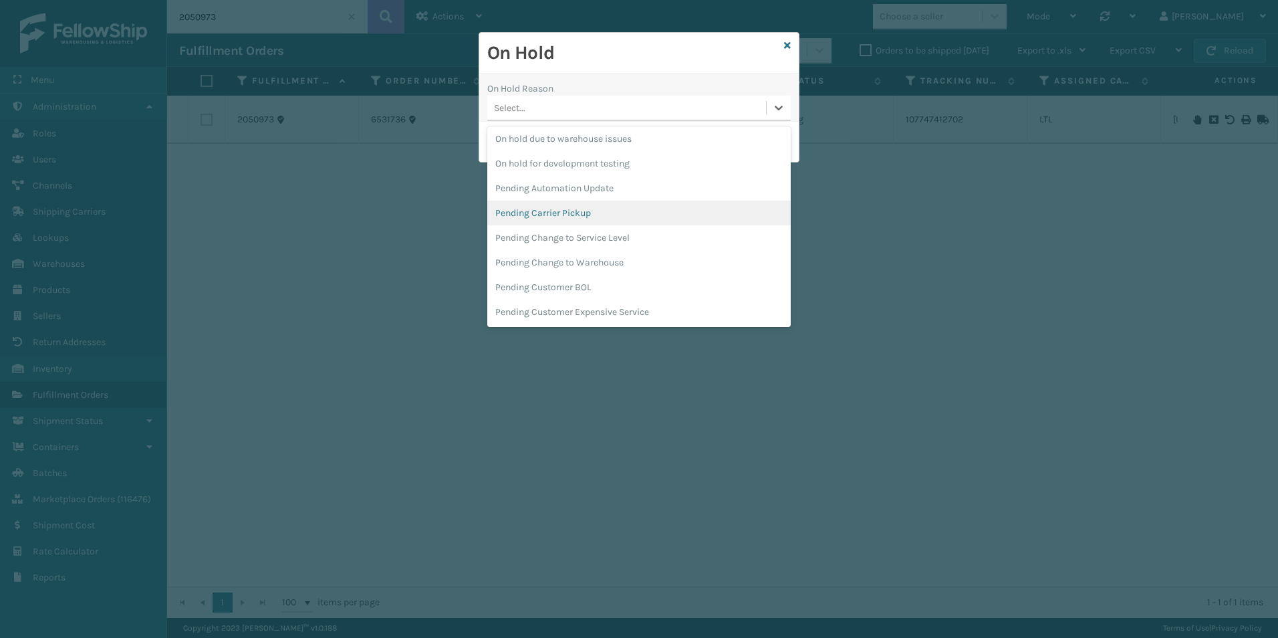
click at [534, 215] on div "Pending Carrier Pickup" at bounding box center [638, 213] width 303 height 25
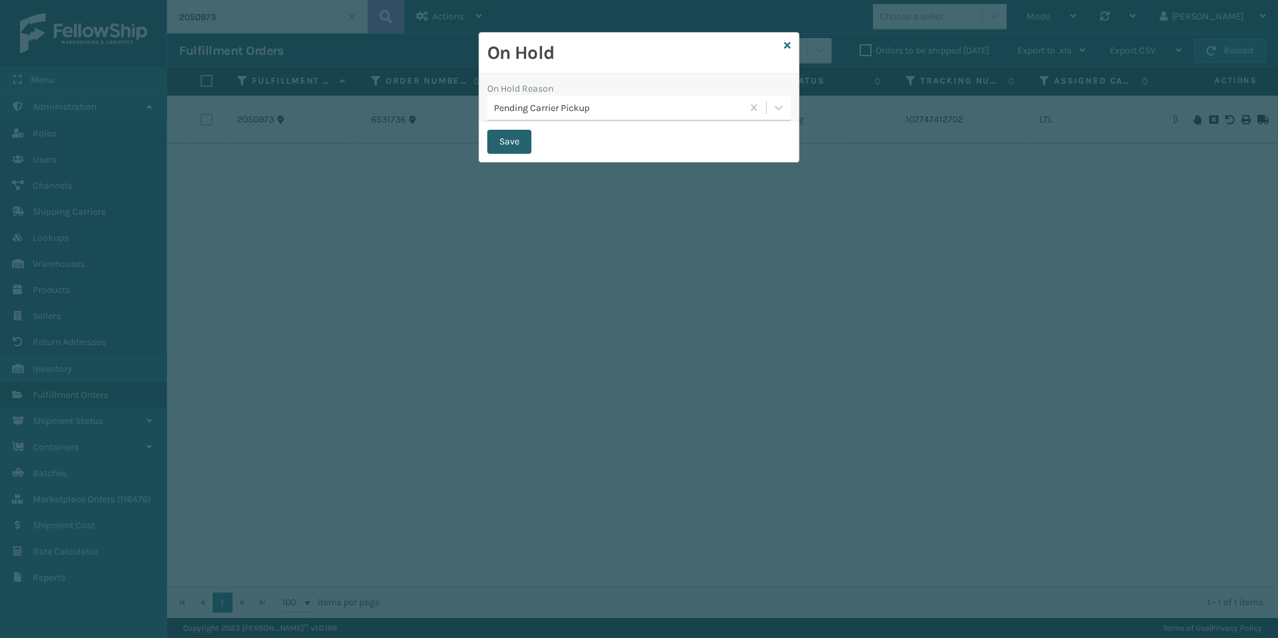
click at [507, 138] on button "Save" at bounding box center [509, 142] width 44 height 24
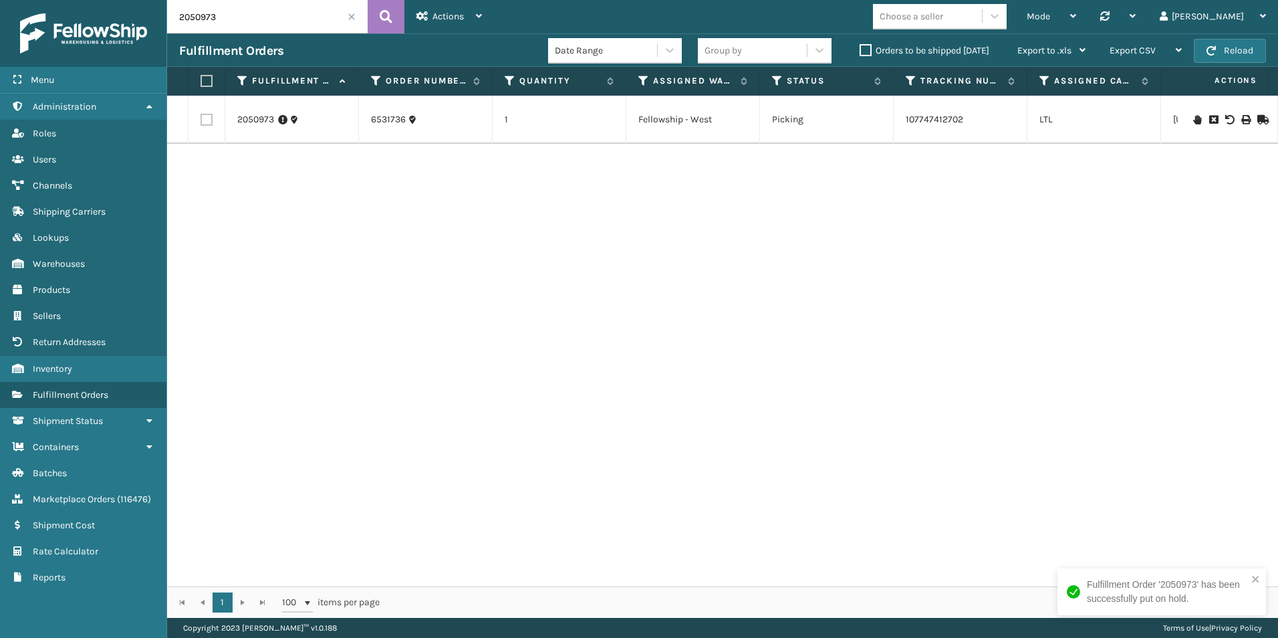
drag, startPoint x: 193, startPoint y: 18, endPoint x: 231, endPoint y: 39, distance: 44.3
click at [235, 22] on input "2050973" at bounding box center [267, 16] width 201 height 33
click at [1193, 118] on icon at bounding box center [1197, 119] width 8 height 9
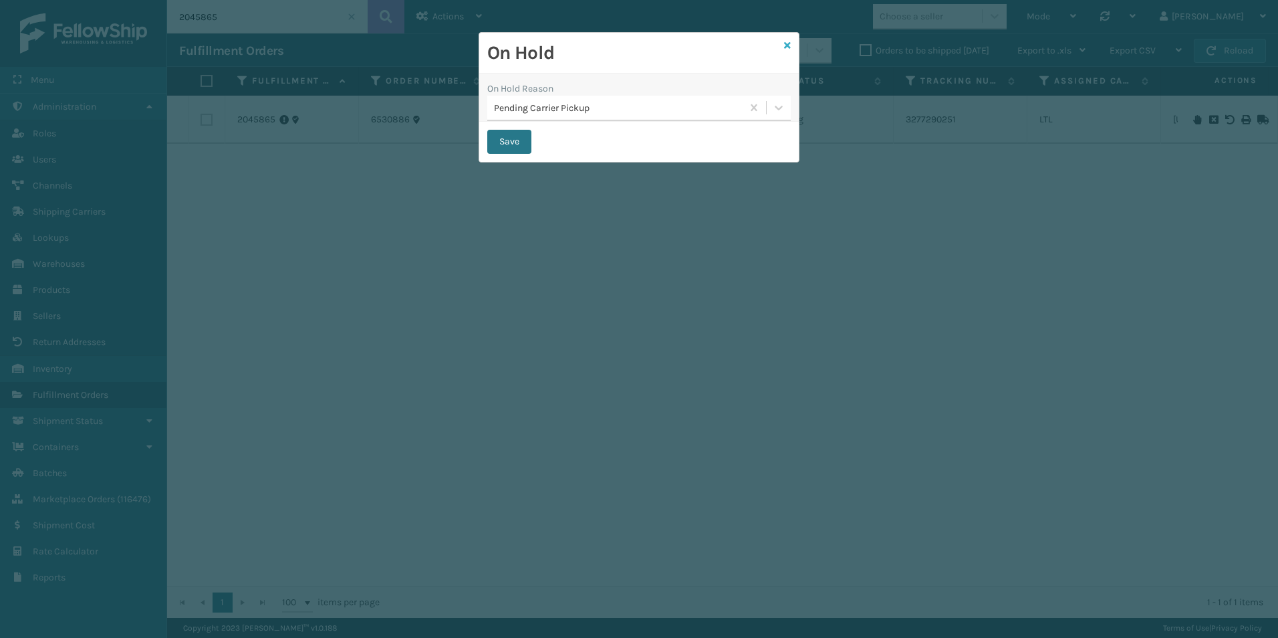
click at [790, 41] on icon at bounding box center [787, 45] width 7 height 9
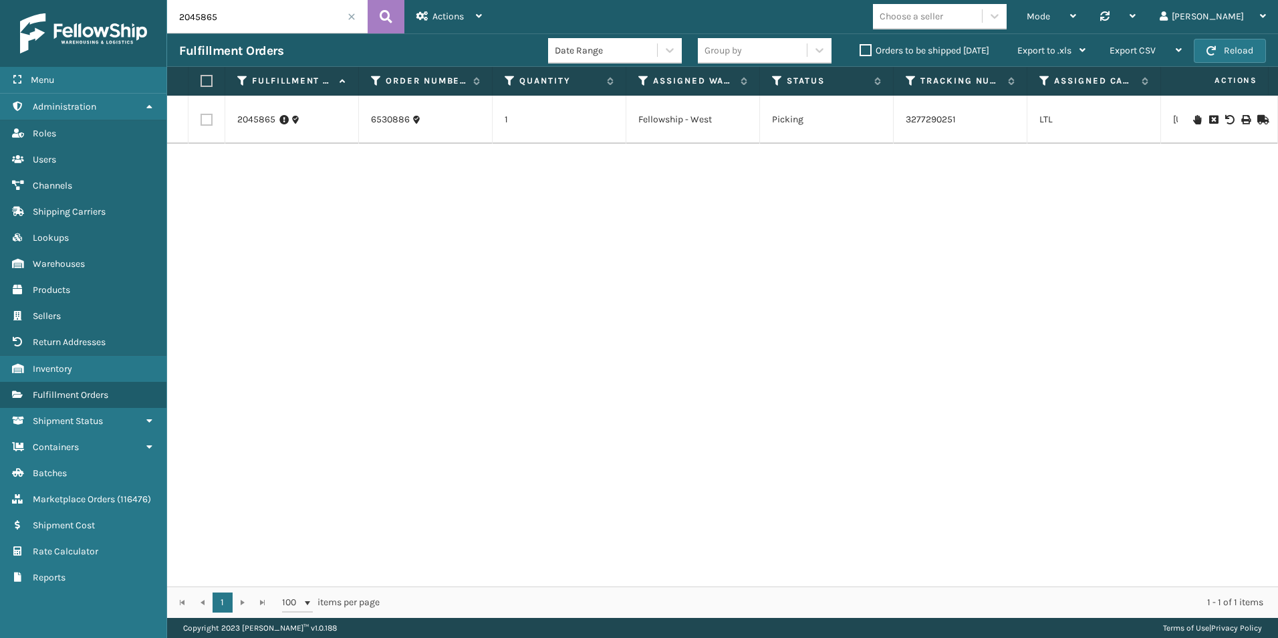
drag, startPoint x: 195, startPoint y: 18, endPoint x: 293, endPoint y: 21, distance: 98.3
click at [293, 21] on input "2045865" at bounding box center [267, 16] width 201 height 33
drag, startPoint x: 189, startPoint y: 15, endPoint x: 261, endPoint y: 23, distance: 72.7
click at [261, 21] on input "2043477" at bounding box center [267, 16] width 201 height 33
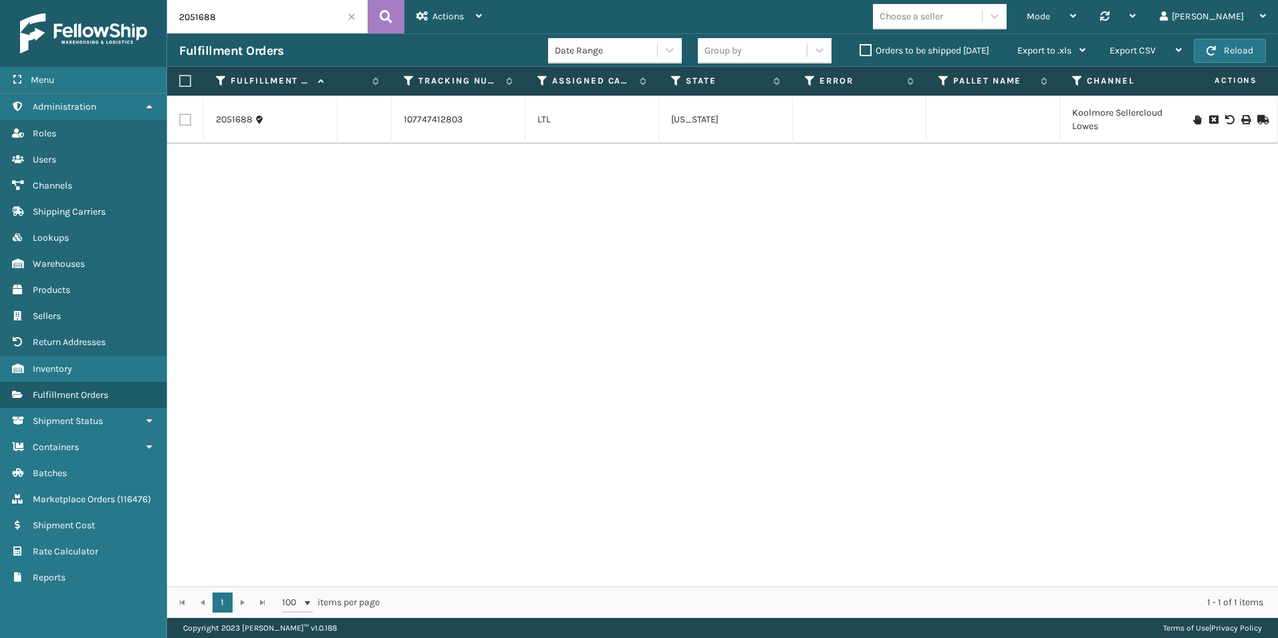
scroll to position [0, 515]
click at [1193, 119] on icon at bounding box center [1197, 119] width 8 height 9
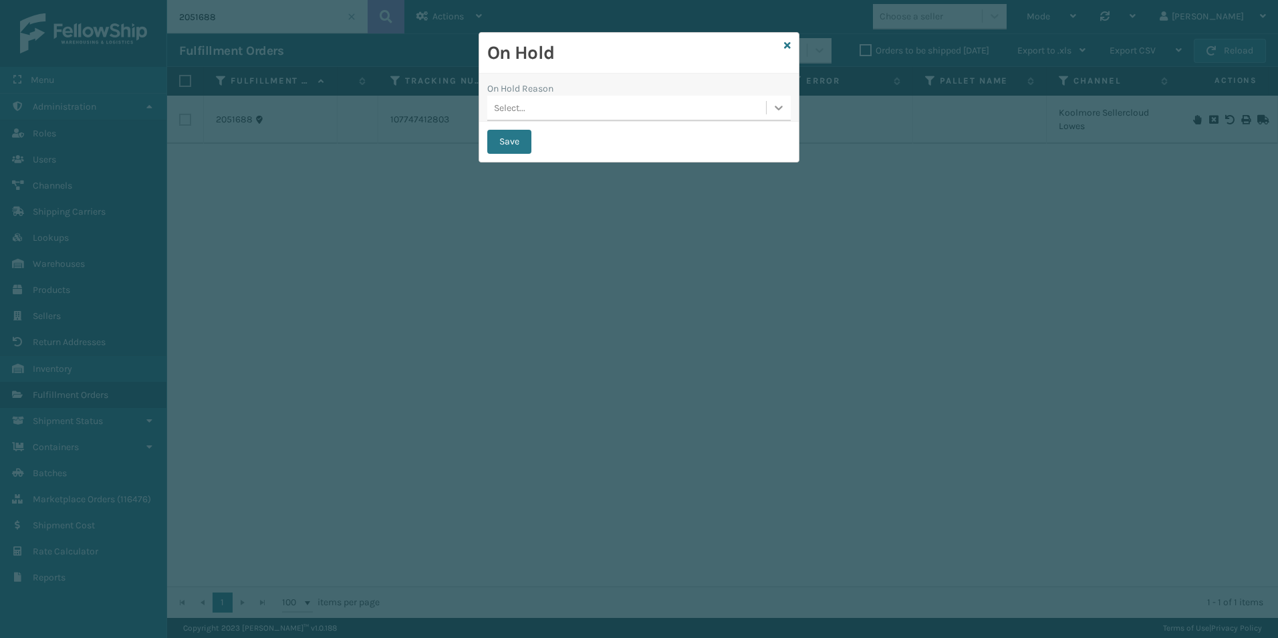
click at [775, 108] on icon at bounding box center [778, 107] width 13 height 13
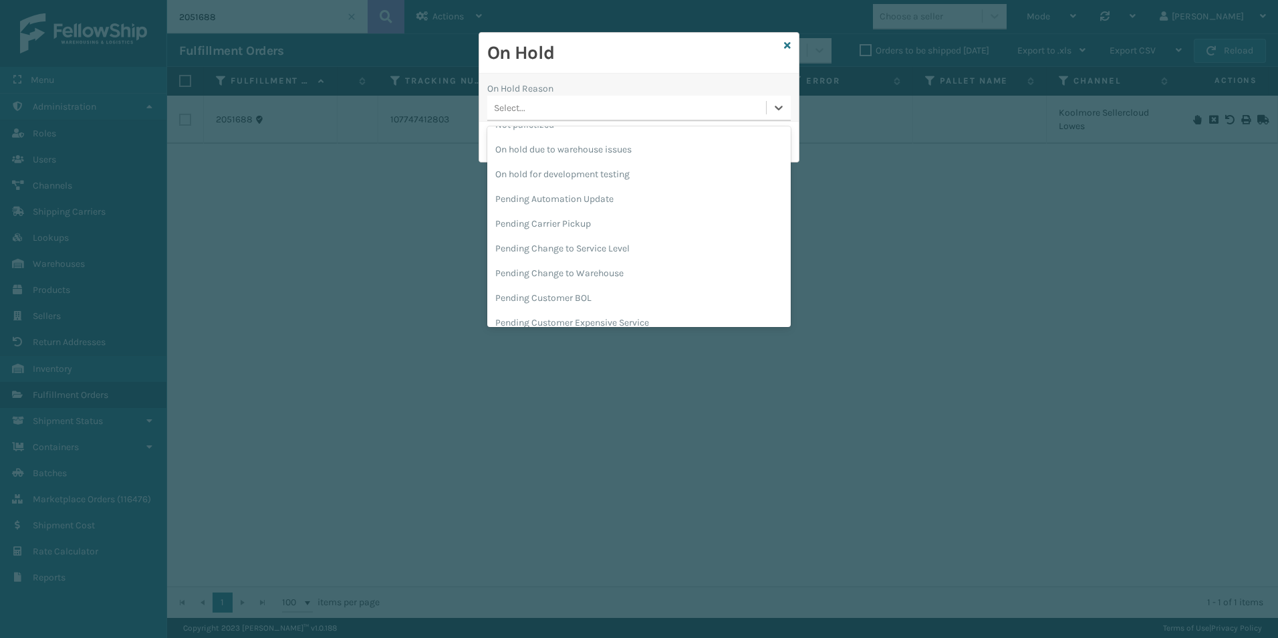
scroll to position [423, 0]
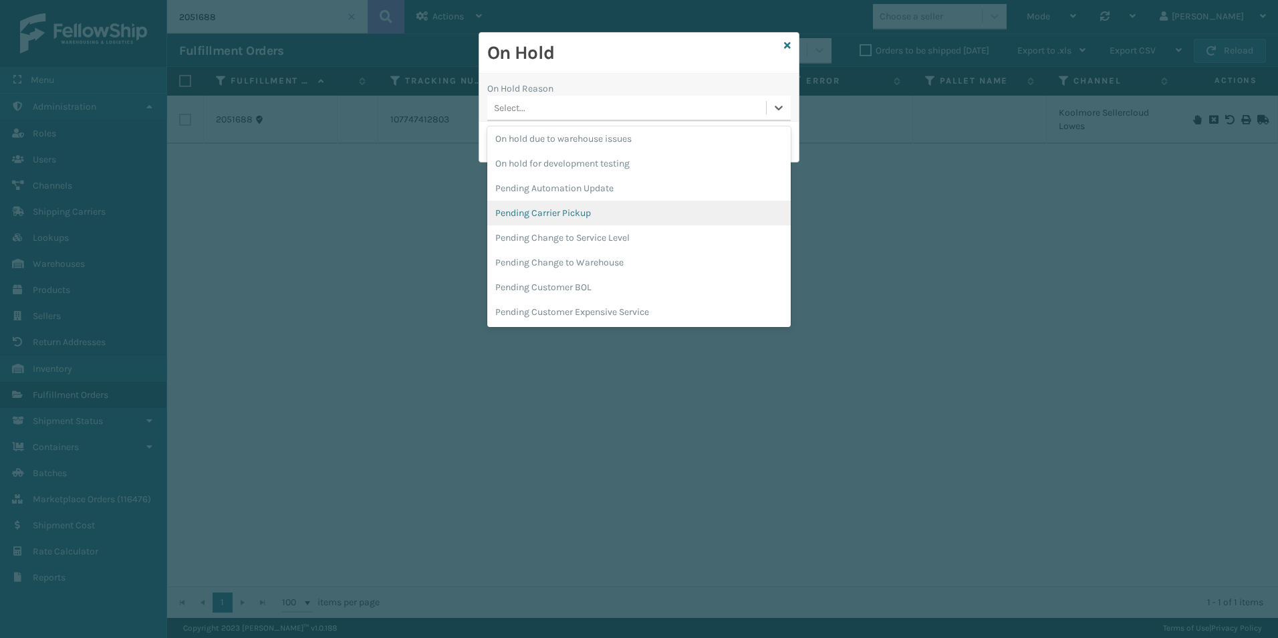
click at [565, 213] on div "Pending Carrier Pickup" at bounding box center [638, 213] width 303 height 25
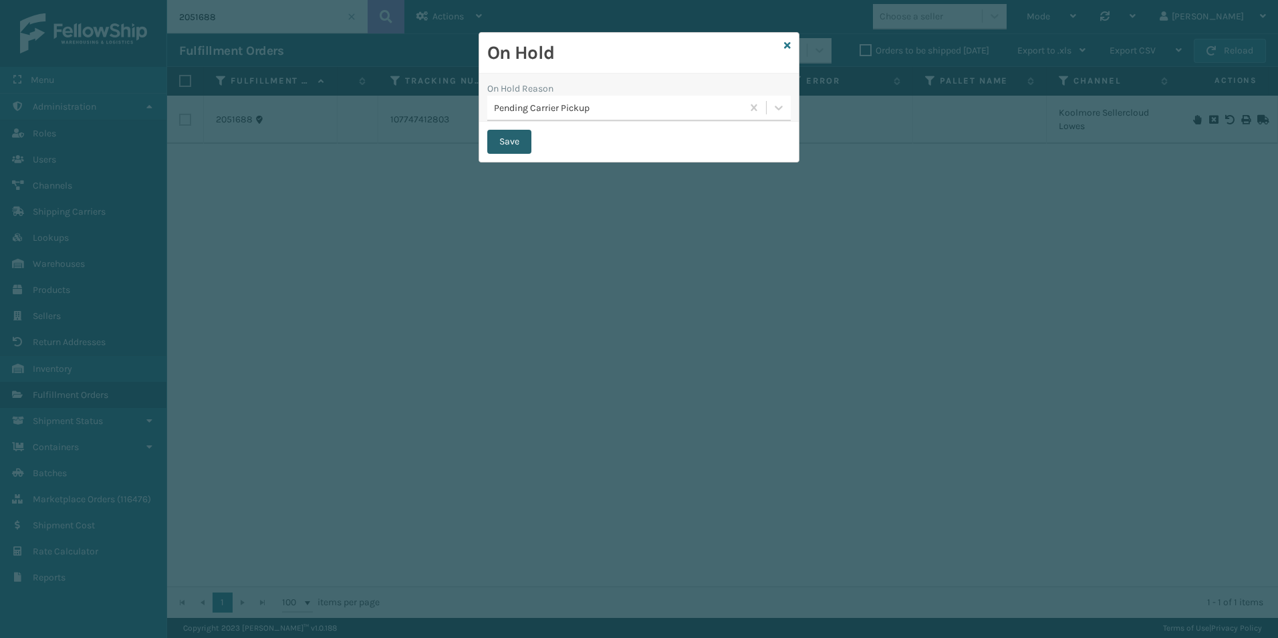
click at [507, 144] on button "Save" at bounding box center [509, 142] width 44 height 24
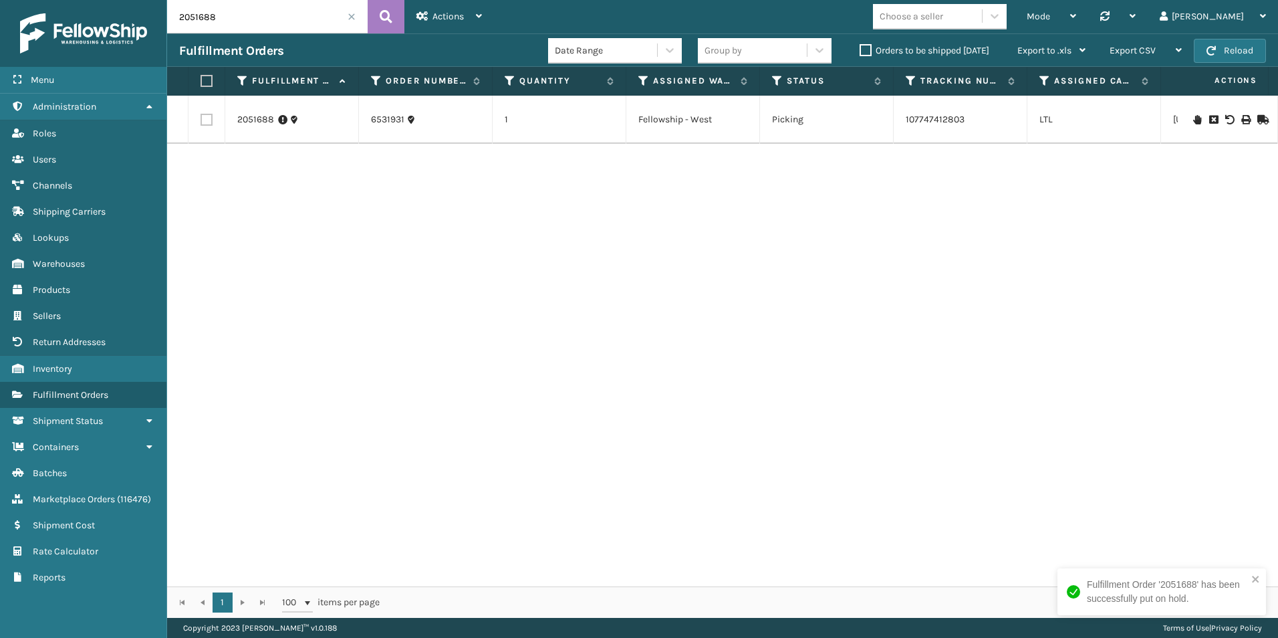
drag, startPoint x: 191, startPoint y: 18, endPoint x: 249, endPoint y: 20, distance: 58.2
click at [245, 19] on input "2051688" at bounding box center [267, 16] width 201 height 33
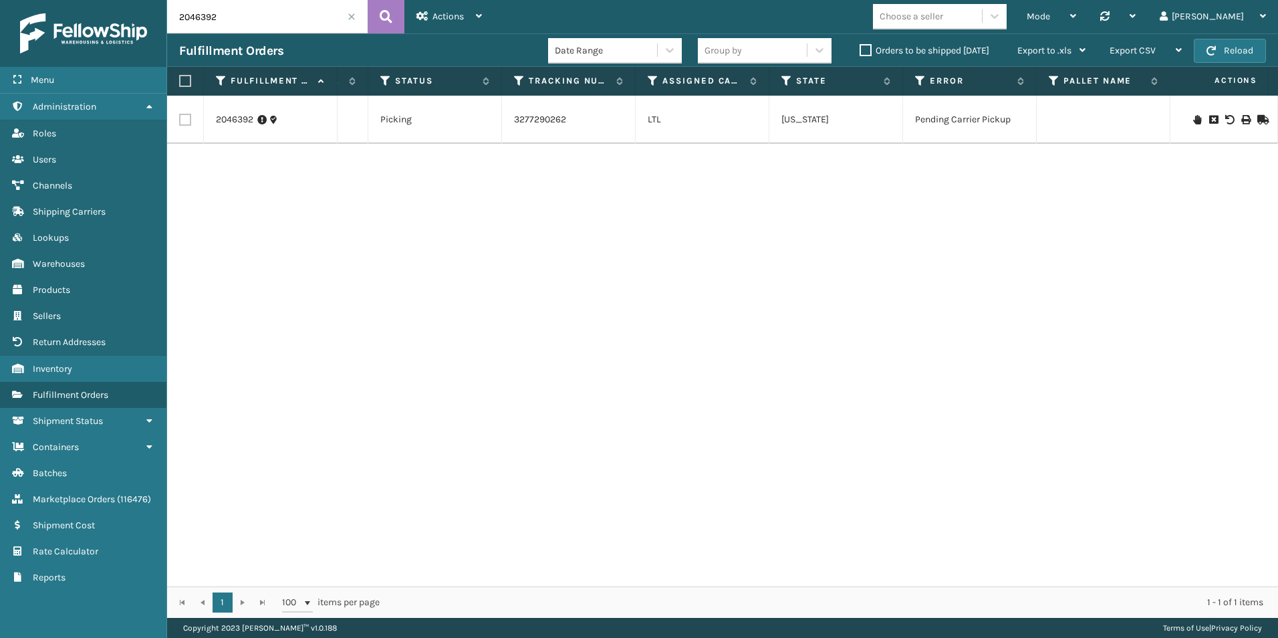
scroll to position [0, 824]
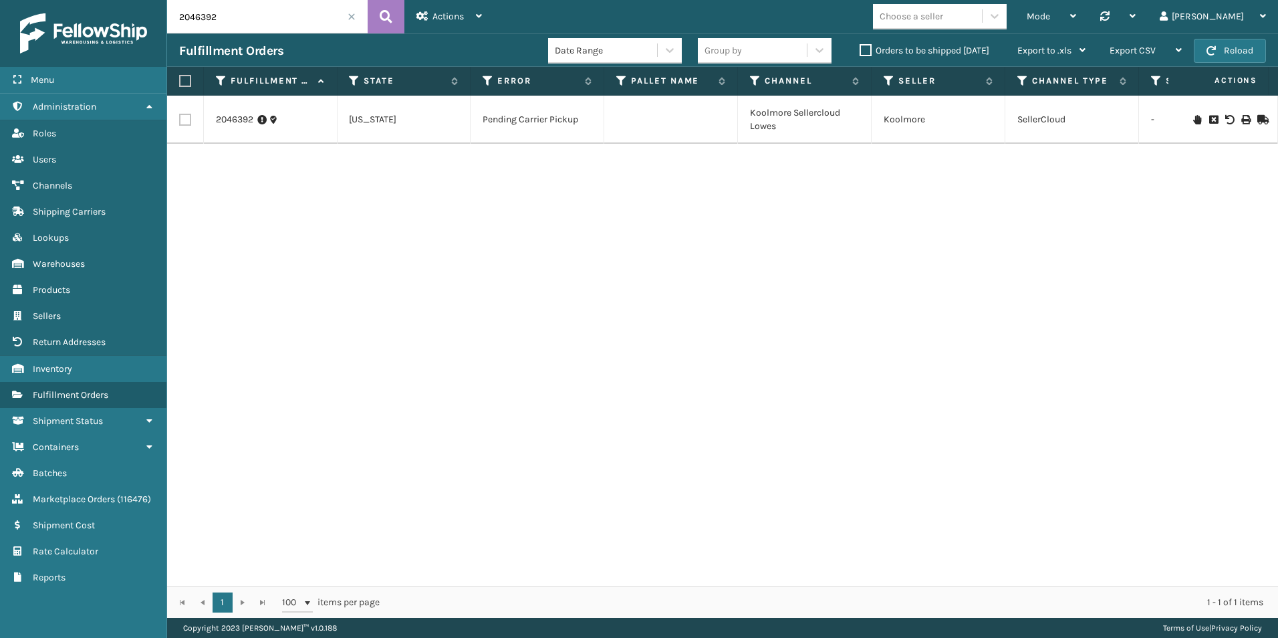
drag, startPoint x: 189, startPoint y: 19, endPoint x: 284, endPoint y: 23, distance: 95.0
click at [285, 22] on input "2046392" at bounding box center [267, 16] width 201 height 33
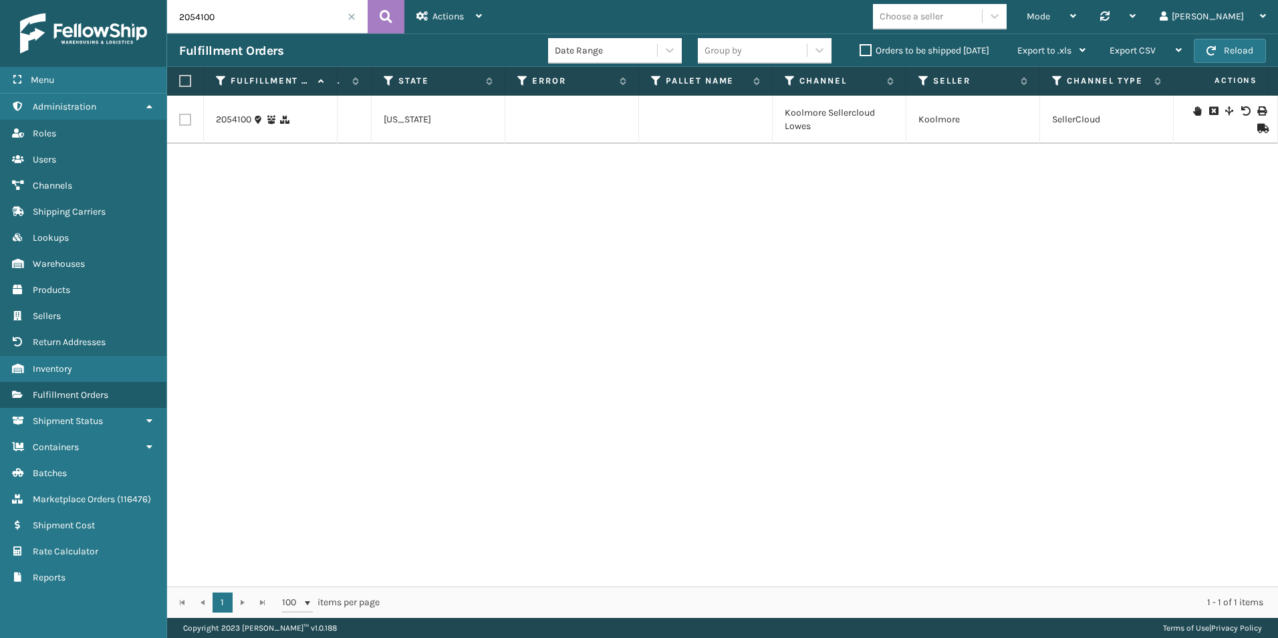
scroll to position [0, 740]
click at [1193, 110] on icon at bounding box center [1197, 110] width 8 height 9
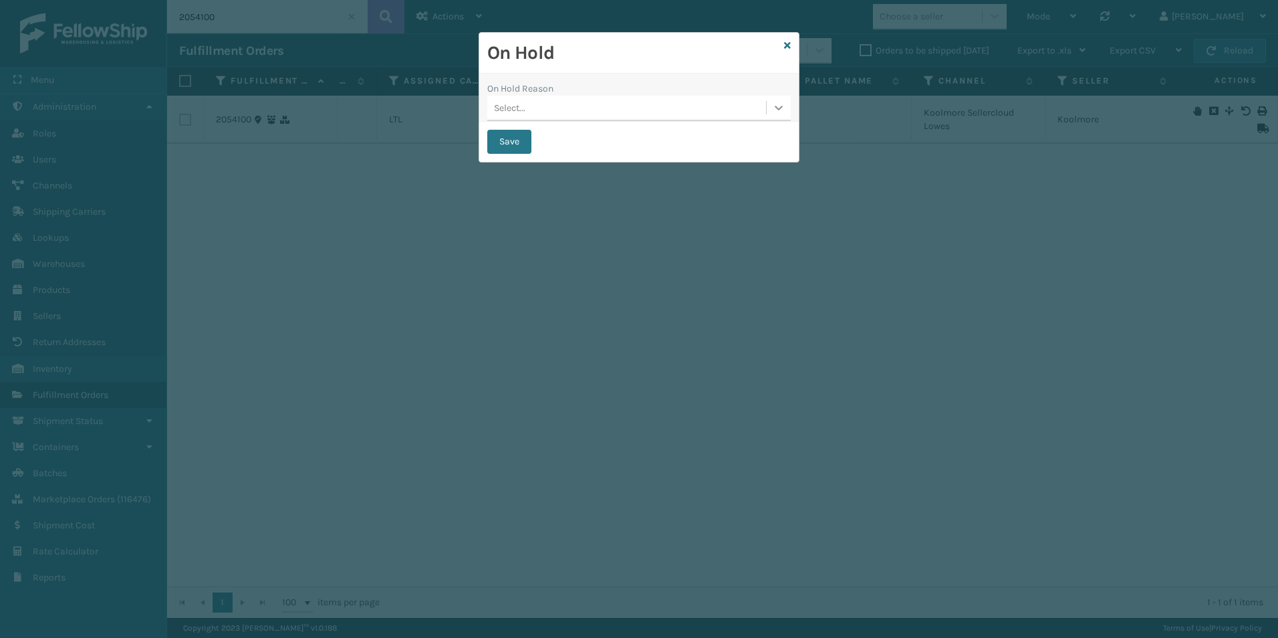
click at [777, 104] on icon at bounding box center [778, 107] width 13 height 13
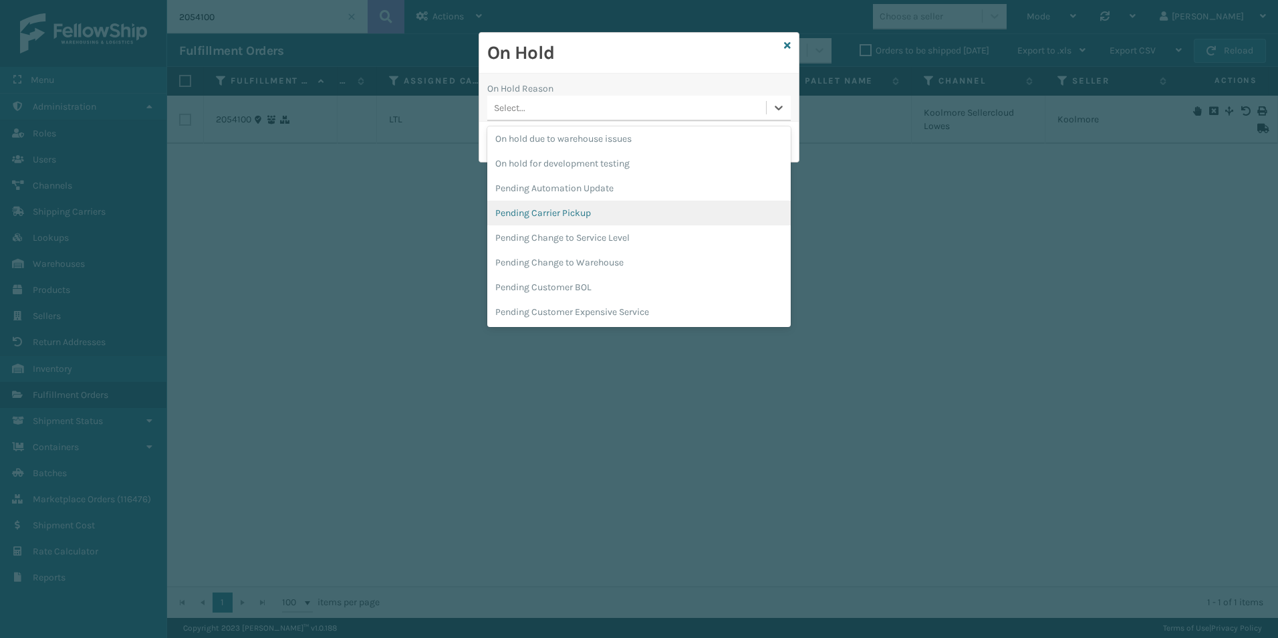
click at [554, 209] on div "Pending Carrier Pickup" at bounding box center [638, 213] width 303 height 25
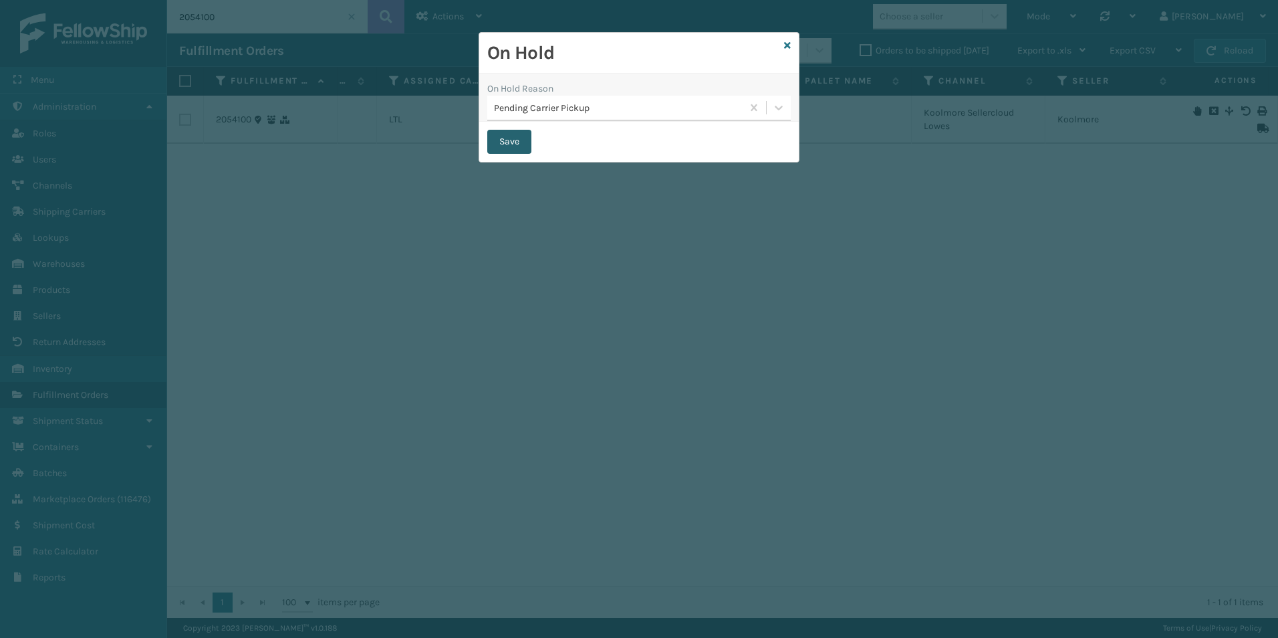
click at [509, 134] on button "Save" at bounding box center [509, 142] width 44 height 24
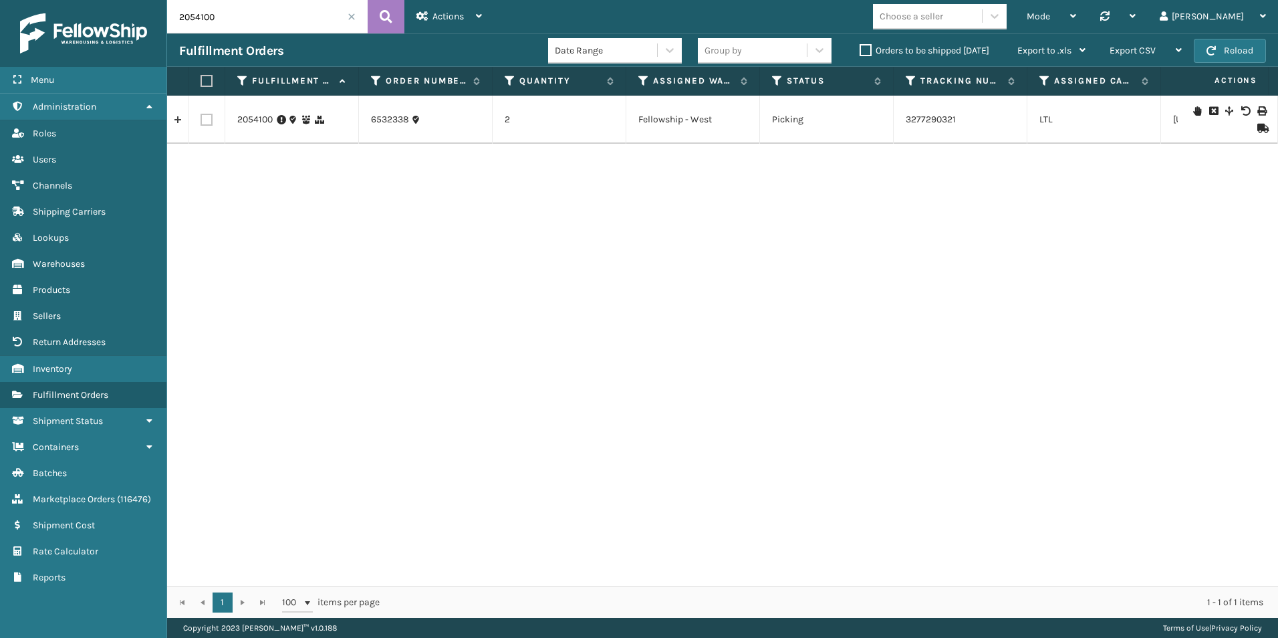
drag, startPoint x: 199, startPoint y: 16, endPoint x: 270, endPoint y: 23, distance: 71.9
click at [271, 20] on input "2054100" at bounding box center [267, 16] width 201 height 33
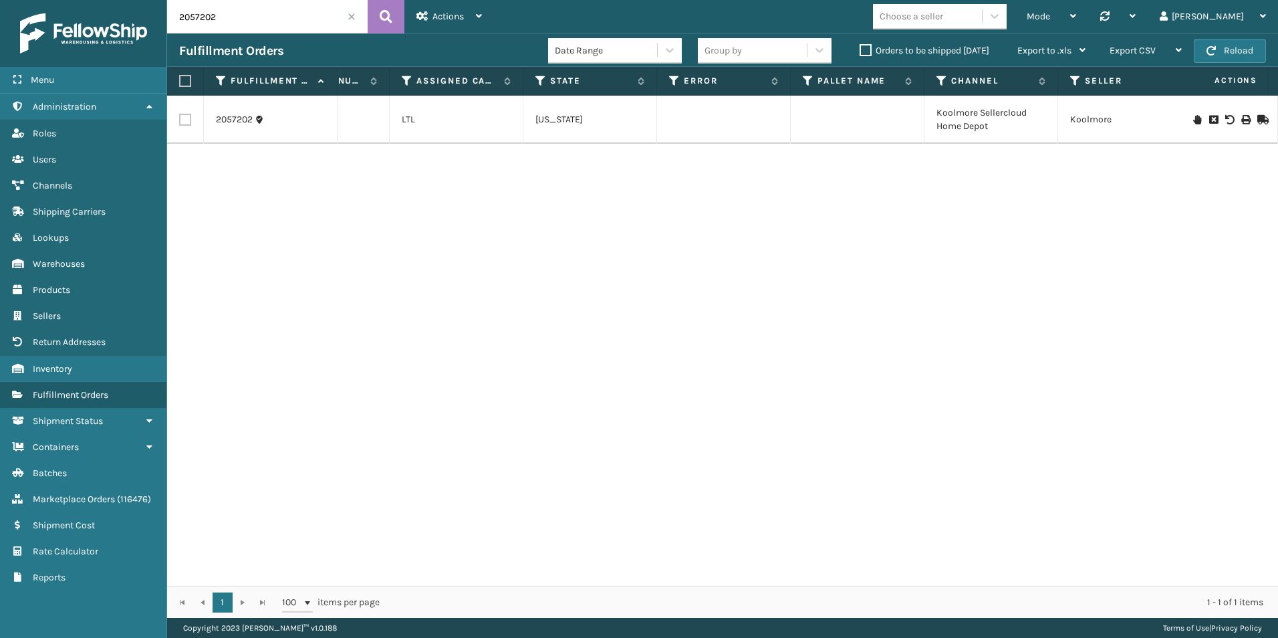
click at [1193, 121] on icon at bounding box center [1197, 119] width 8 height 9
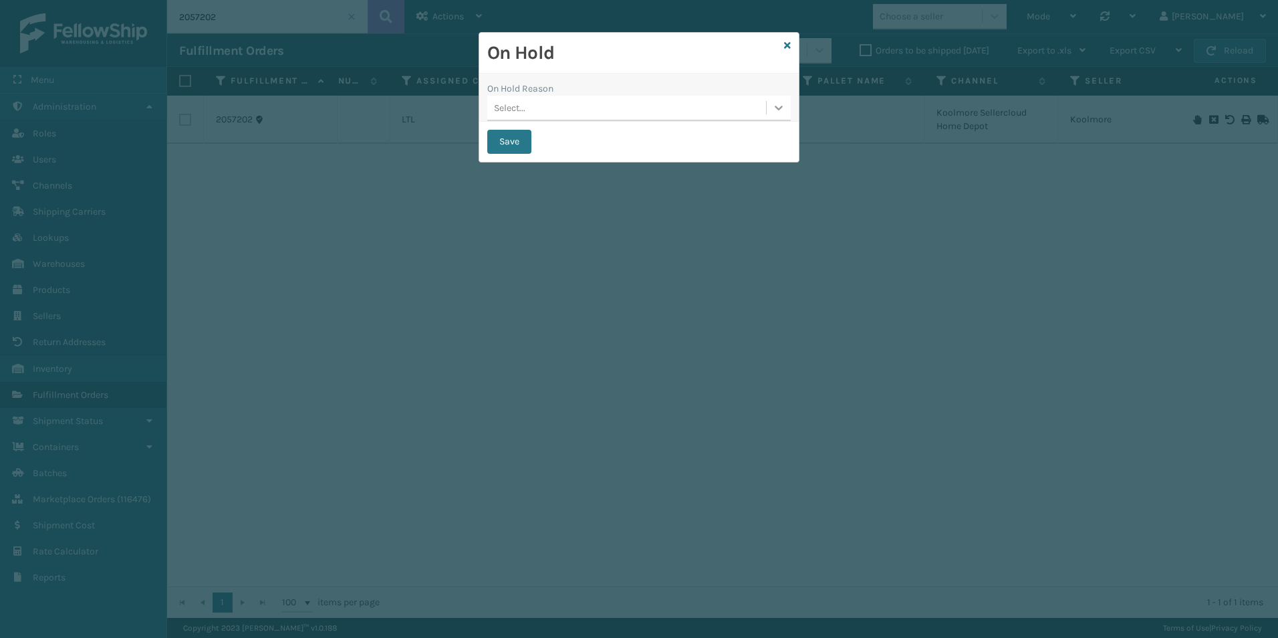
drag, startPoint x: 783, startPoint y: 102, endPoint x: 771, endPoint y: 124, distance: 25.1
click at [781, 103] on icon at bounding box center [778, 107] width 13 height 13
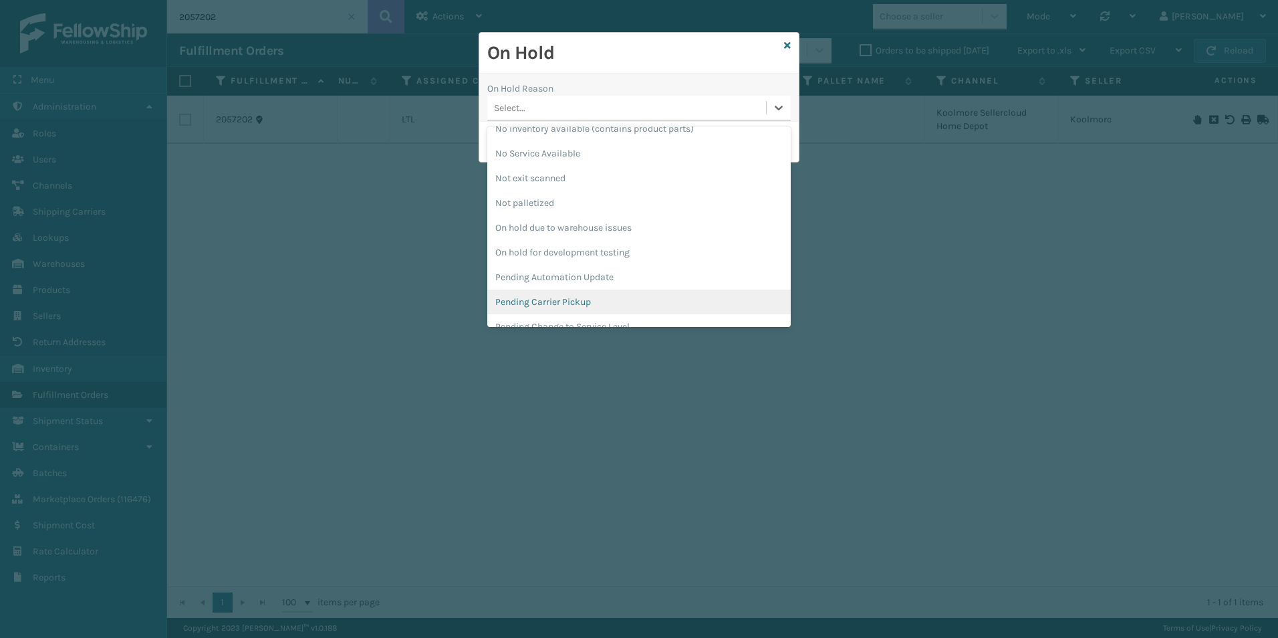
click at [554, 297] on div "Pending Carrier Pickup" at bounding box center [638, 301] width 303 height 25
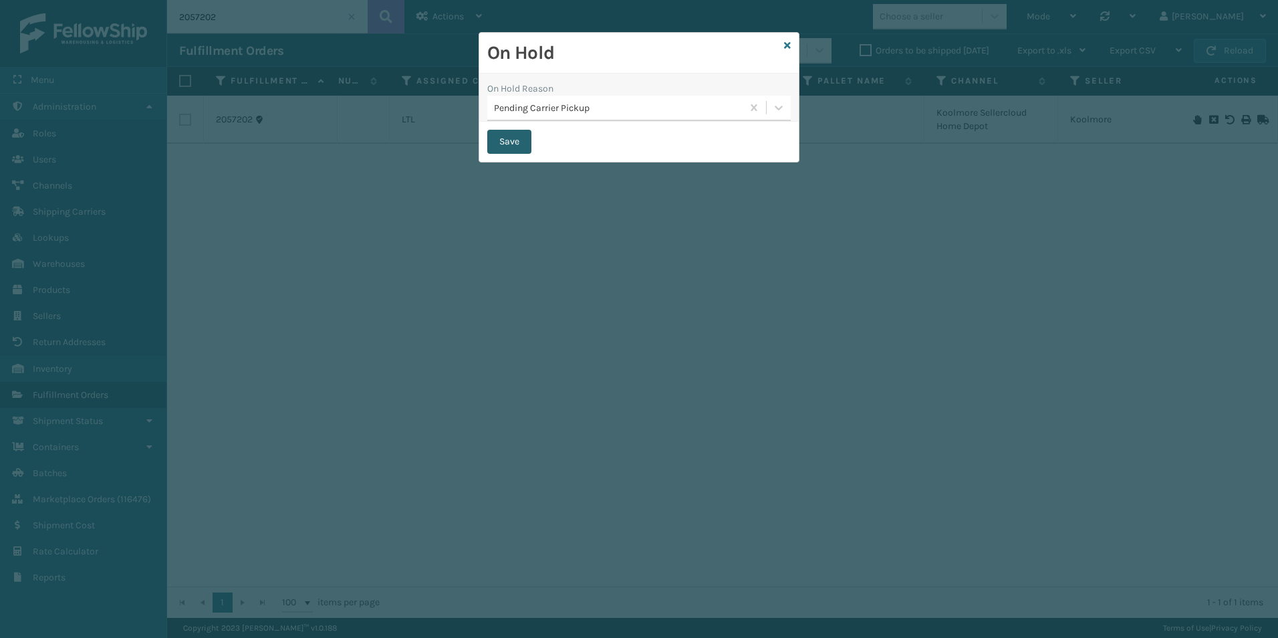
click at [507, 136] on button "Save" at bounding box center [509, 142] width 44 height 24
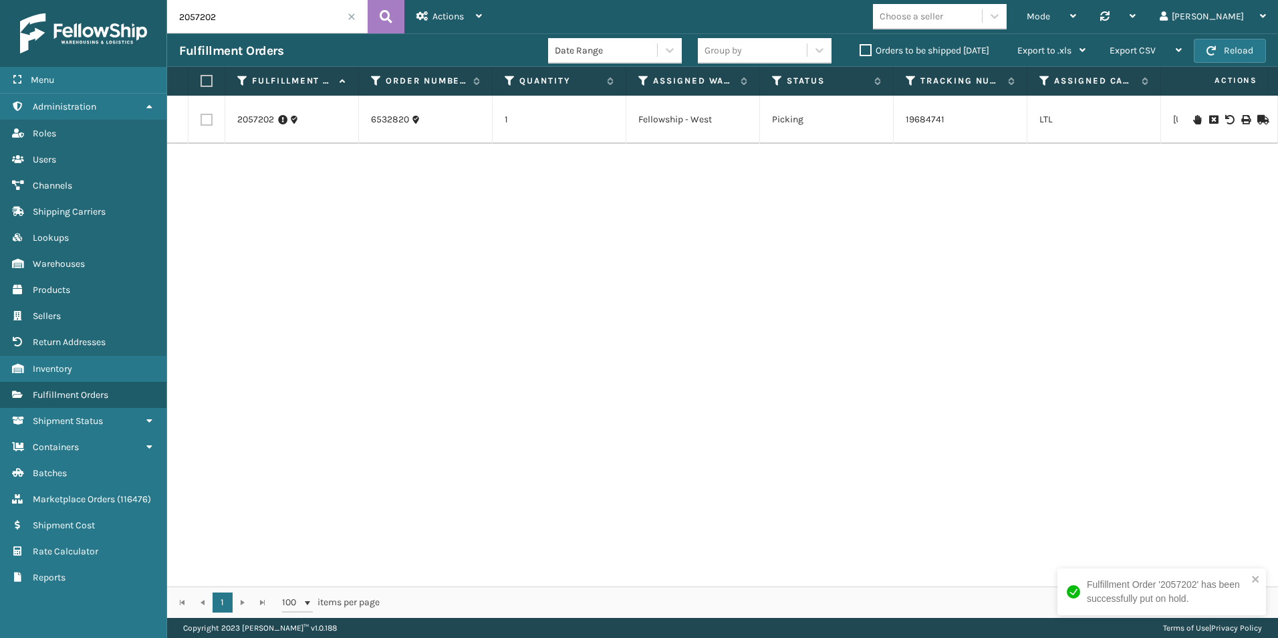
drag, startPoint x: 193, startPoint y: 17, endPoint x: 244, endPoint y: 40, distance: 55.9
click at [243, 19] on input "2057202" at bounding box center [267, 16] width 201 height 33
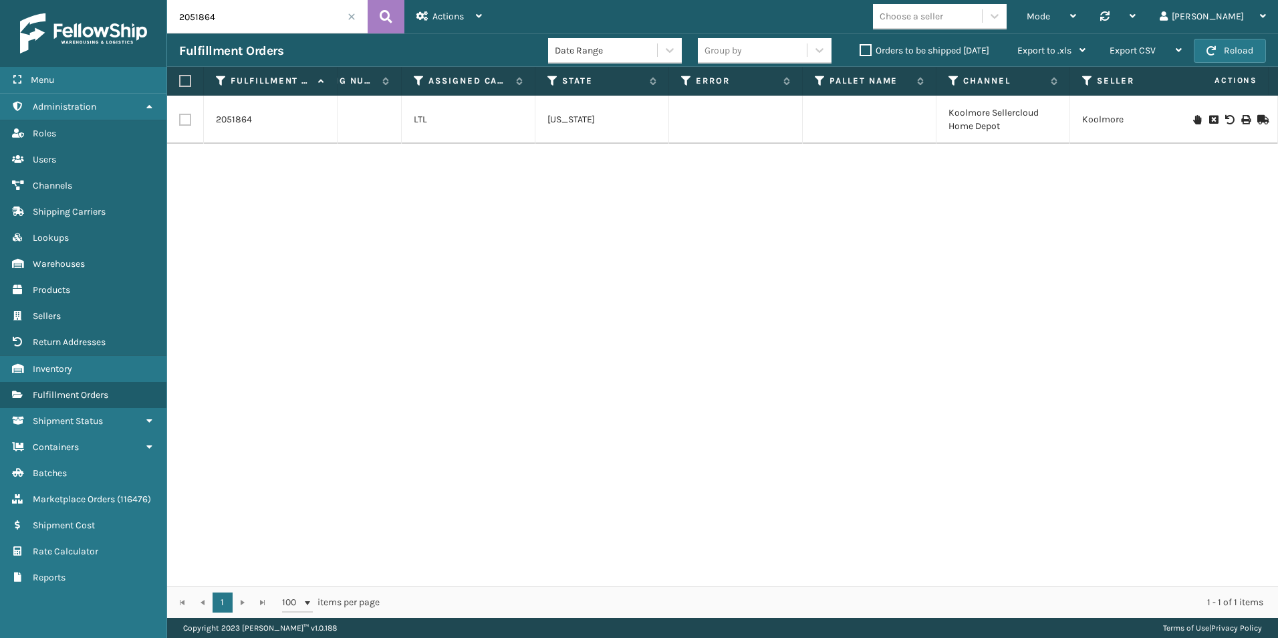
click at [1193, 116] on icon at bounding box center [1197, 119] width 8 height 9
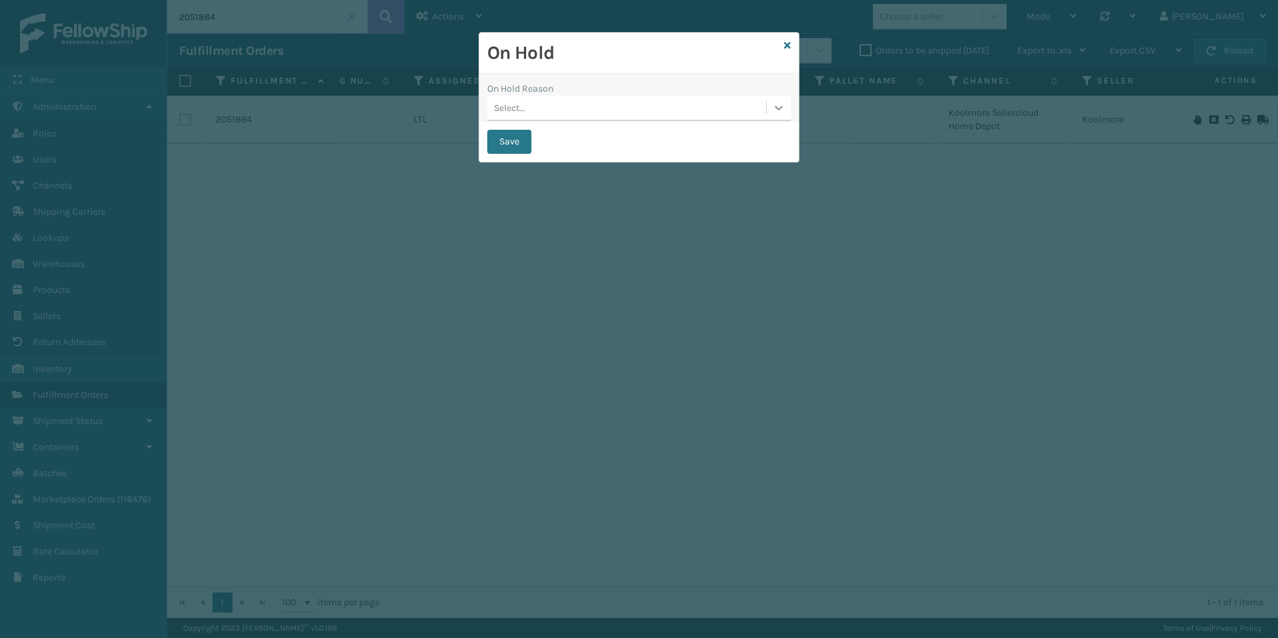
click at [778, 106] on icon at bounding box center [778, 107] width 13 height 13
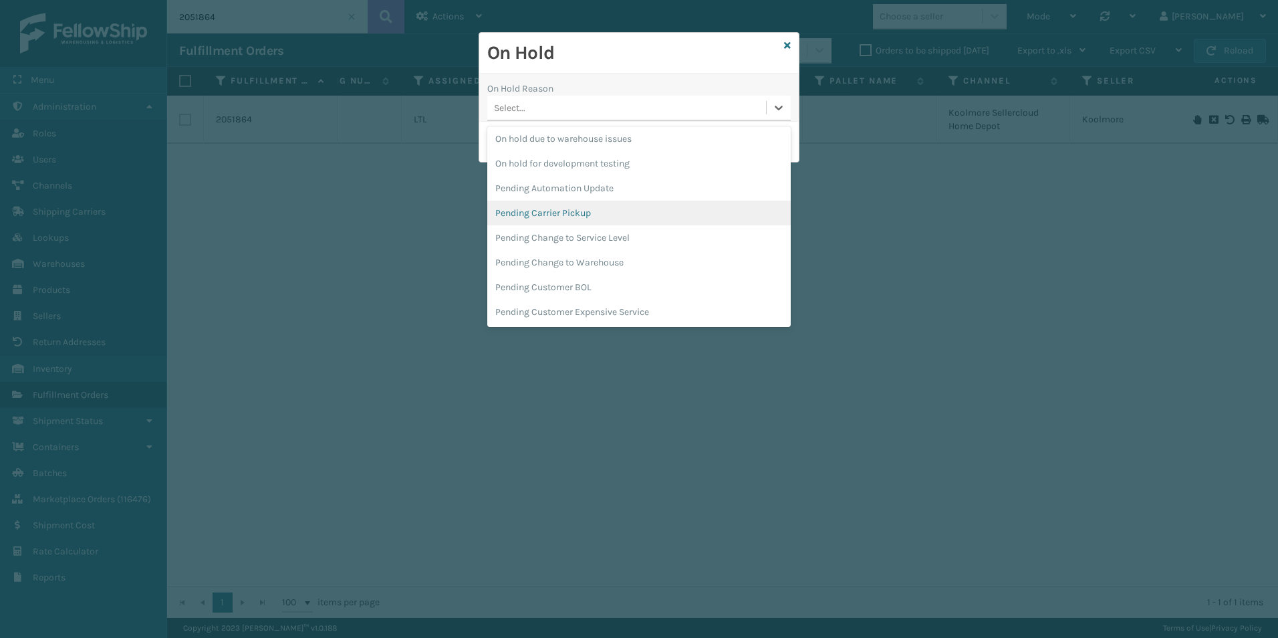
click at [552, 211] on div "Pending Carrier Pickup" at bounding box center [638, 213] width 303 height 25
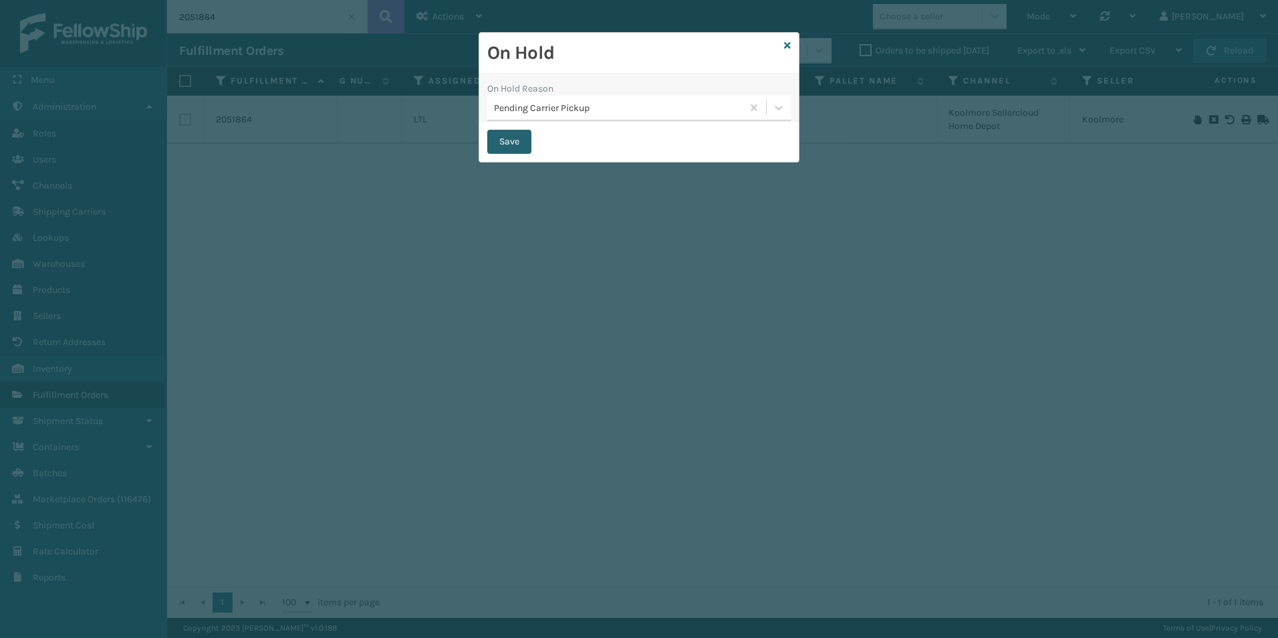
click at [508, 140] on button "Save" at bounding box center [509, 142] width 44 height 24
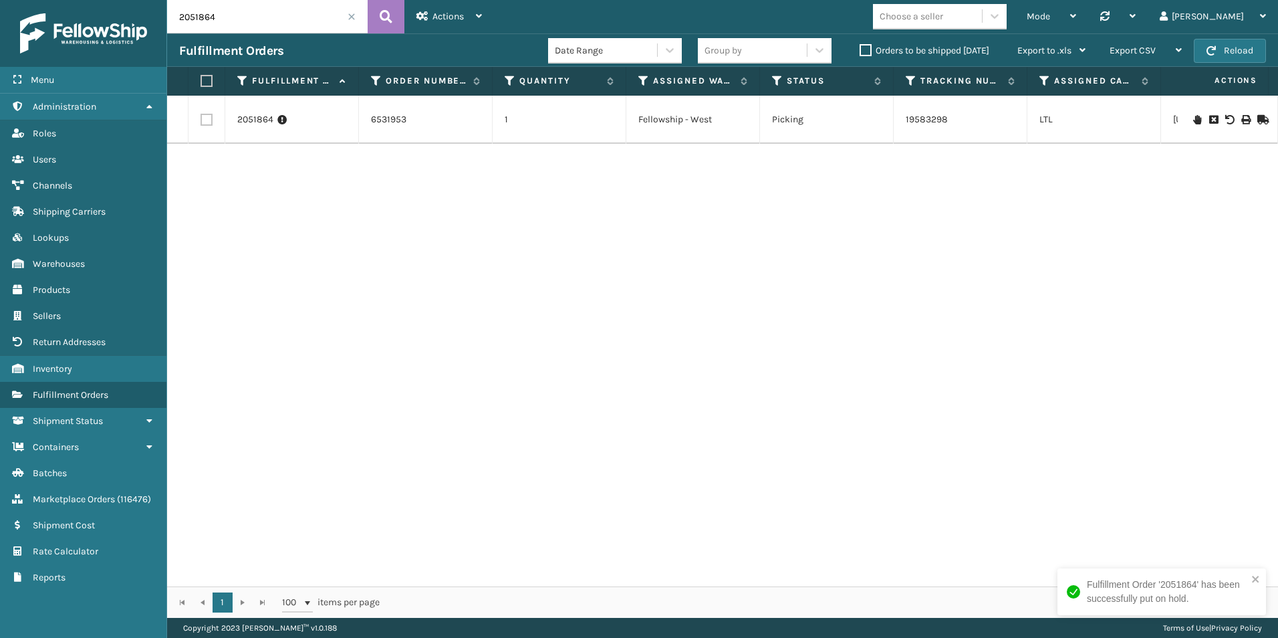
drag, startPoint x: 195, startPoint y: 19, endPoint x: 273, endPoint y: 23, distance: 79.0
click at [273, 23] on input "2051864" at bounding box center [267, 16] width 201 height 33
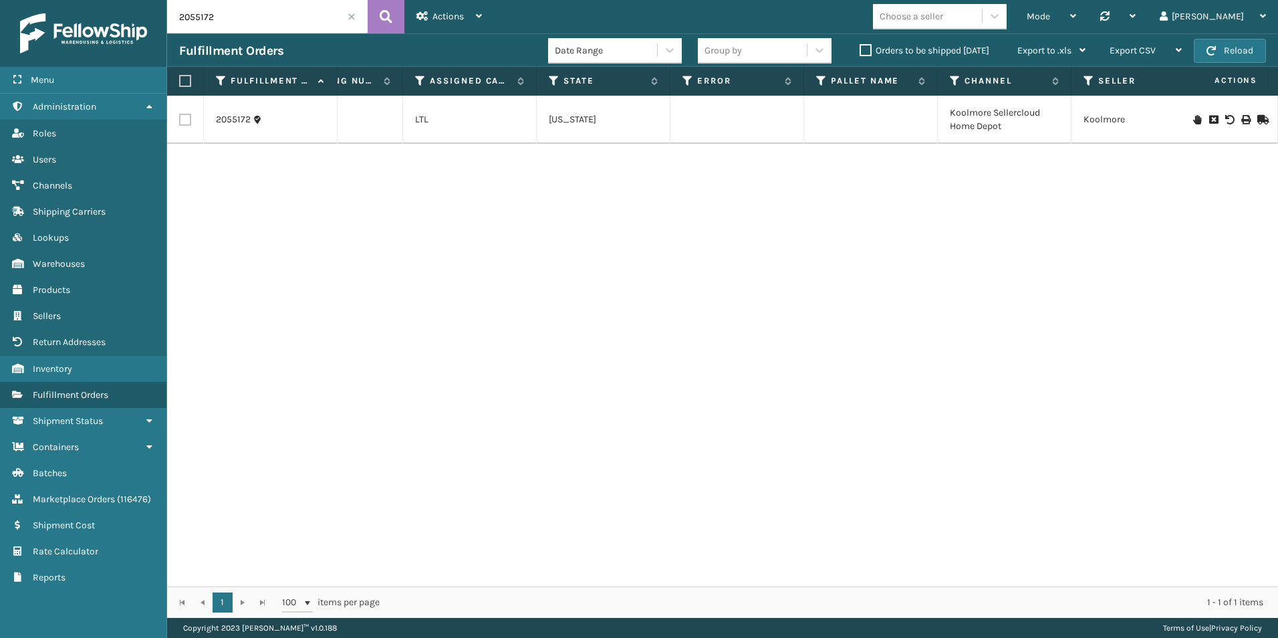
click at [1193, 116] on icon at bounding box center [1197, 119] width 8 height 9
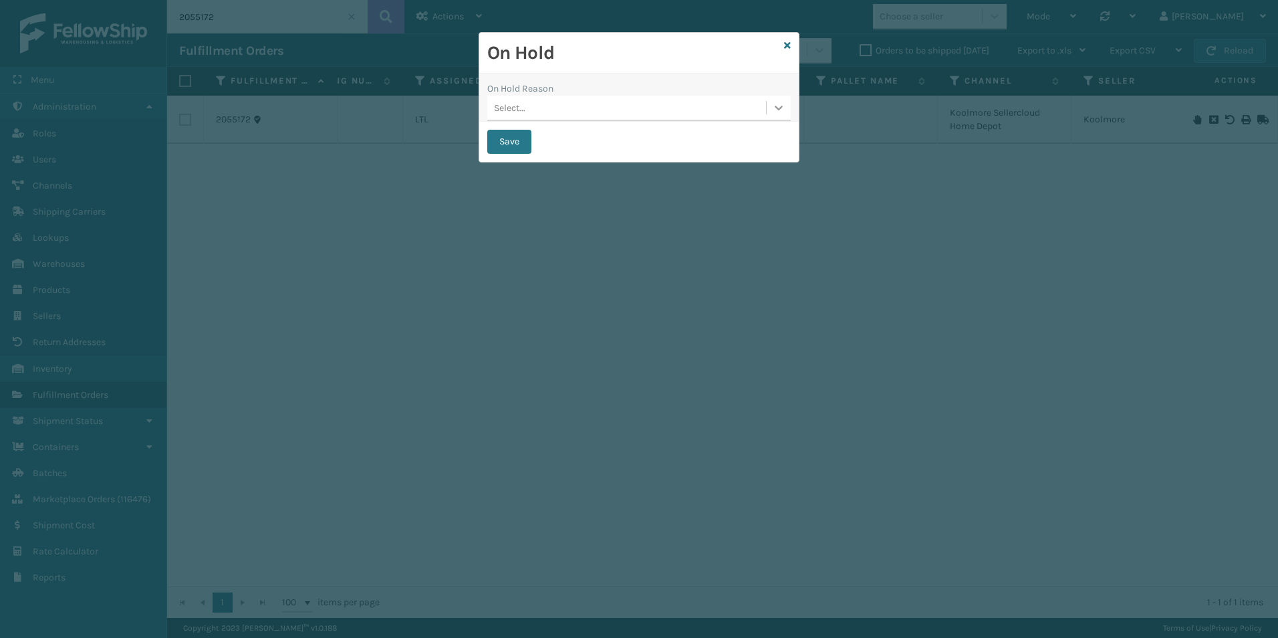
click at [773, 107] on icon at bounding box center [778, 107] width 13 height 13
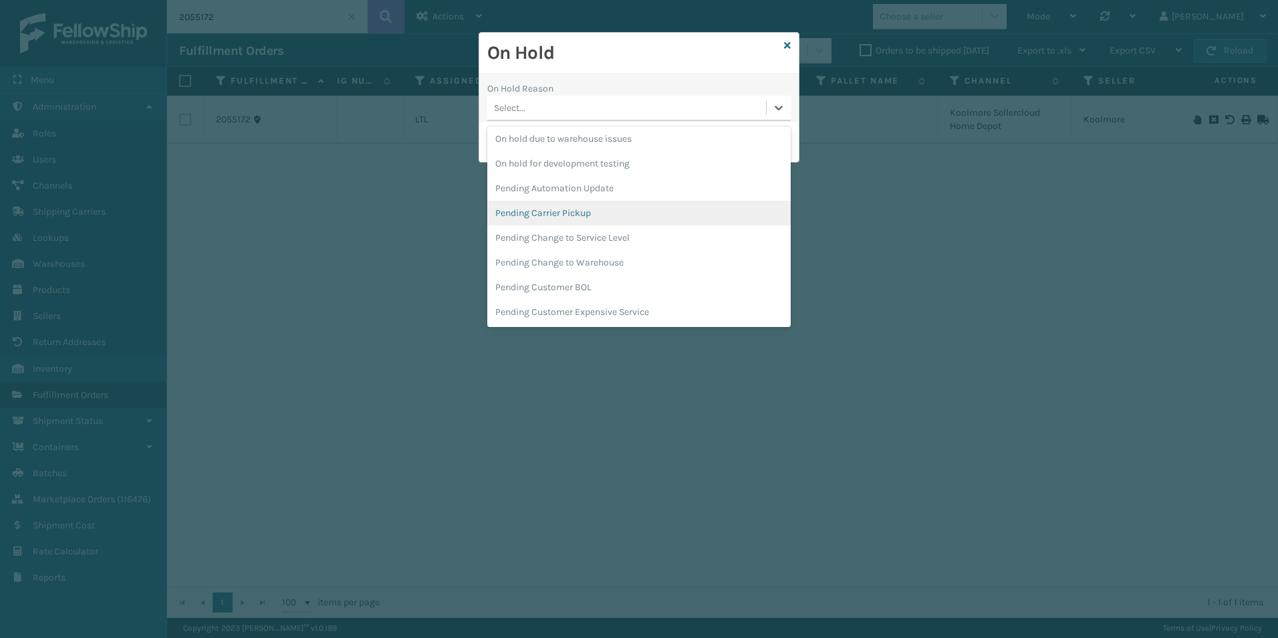
click at [555, 211] on div "Pending Carrier Pickup" at bounding box center [638, 213] width 303 height 25
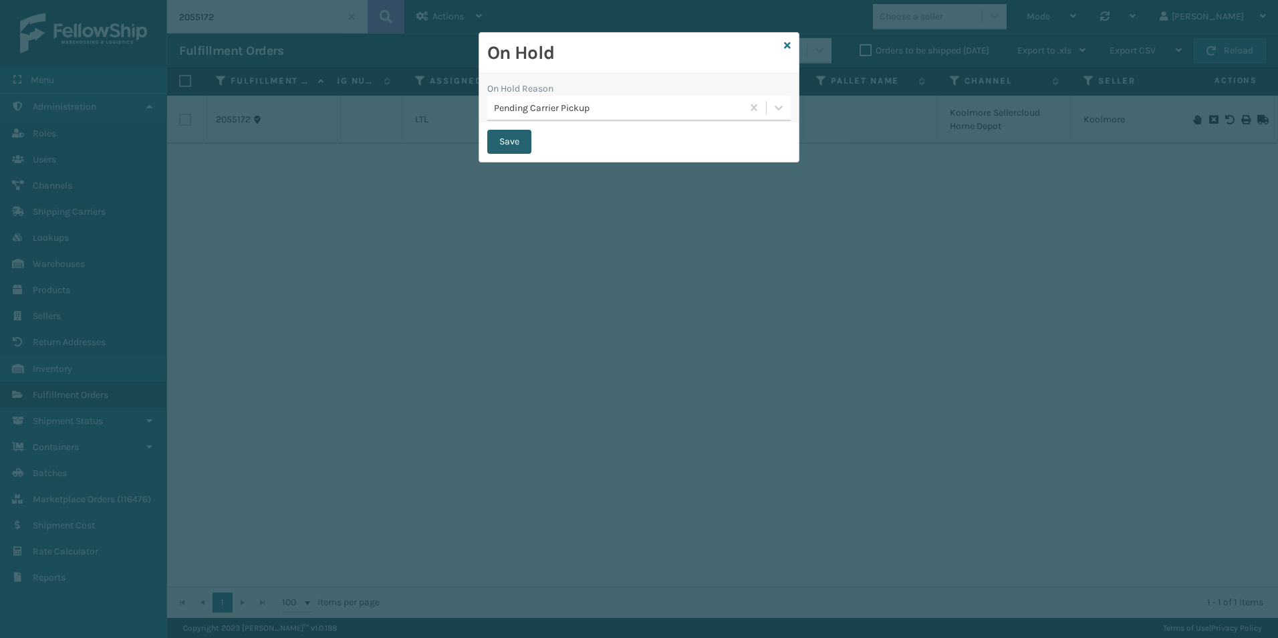
click at [509, 137] on button "Save" at bounding box center [509, 142] width 44 height 24
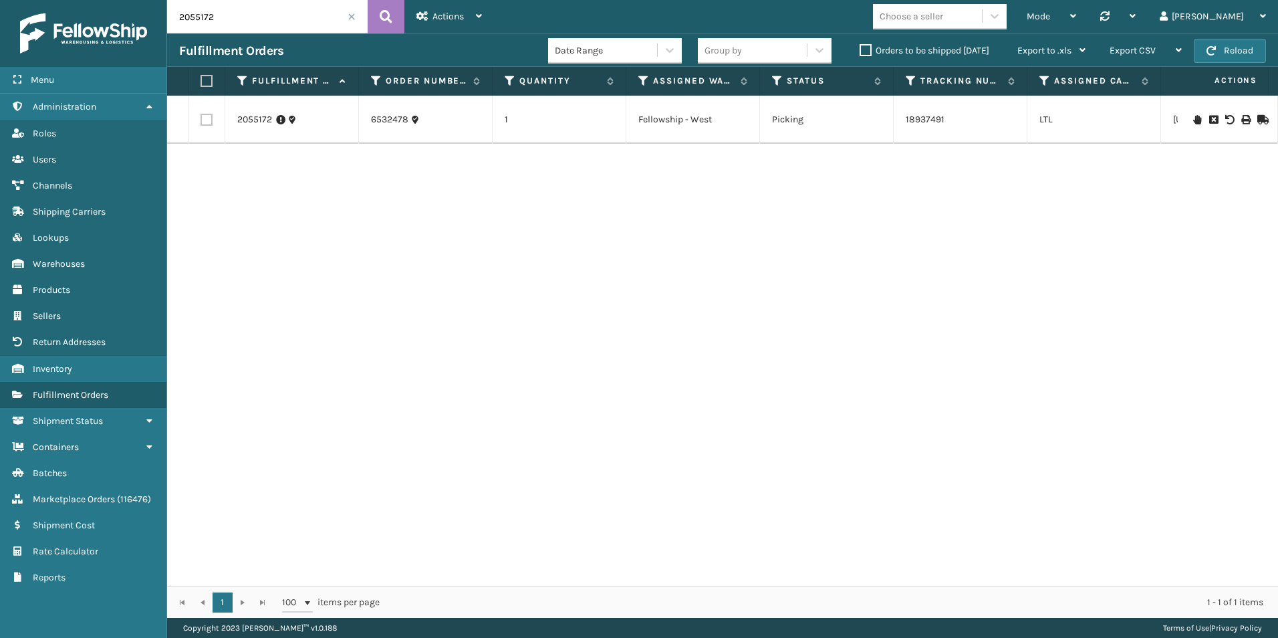
drag, startPoint x: 195, startPoint y: 14, endPoint x: 234, endPoint y: 17, distance: 39.6
click at [234, 17] on input "2055172" at bounding box center [267, 16] width 201 height 33
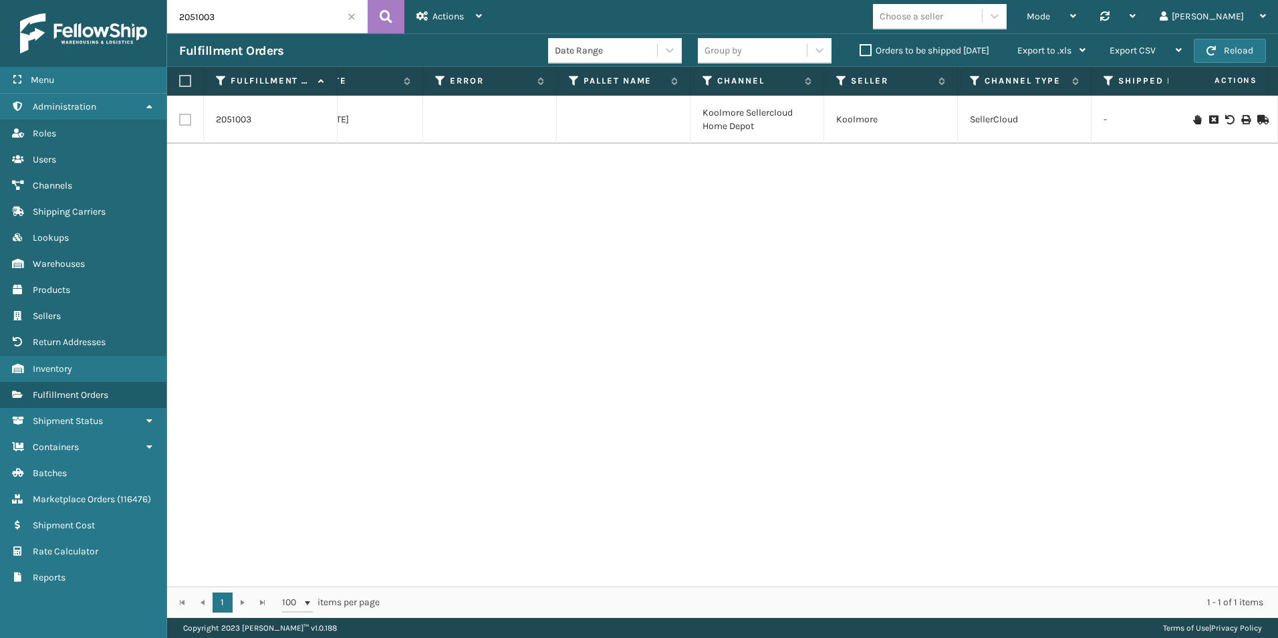
click at [1193, 120] on icon at bounding box center [1197, 119] width 8 height 9
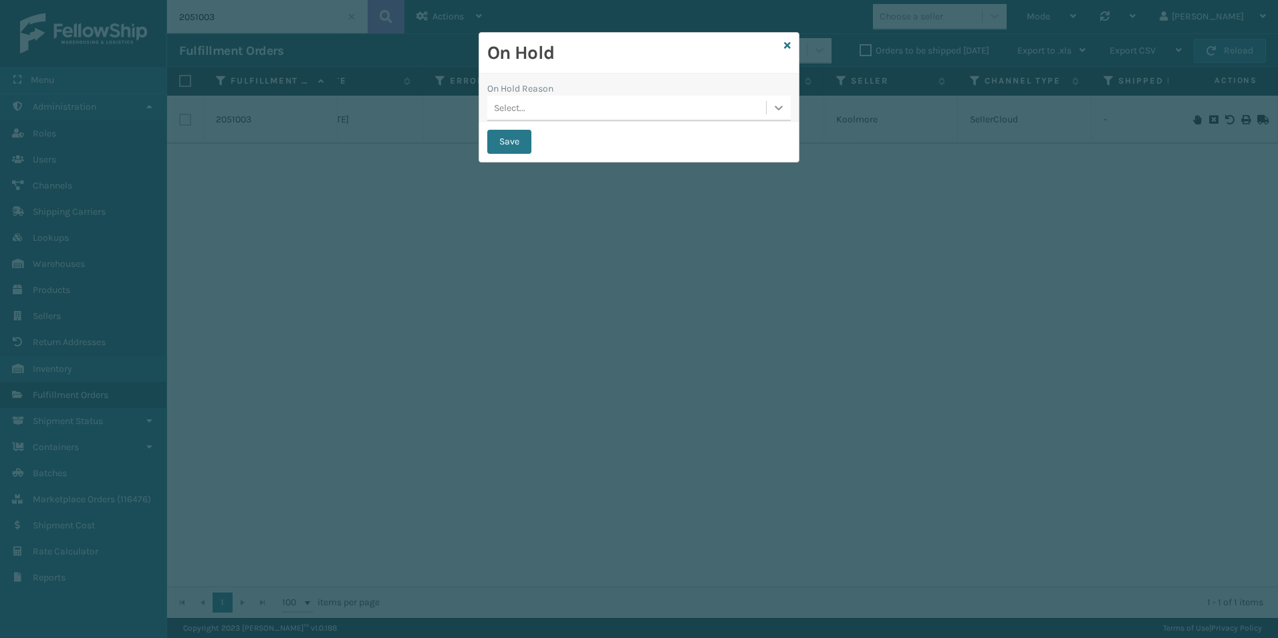
click at [774, 104] on icon at bounding box center [778, 107] width 13 height 13
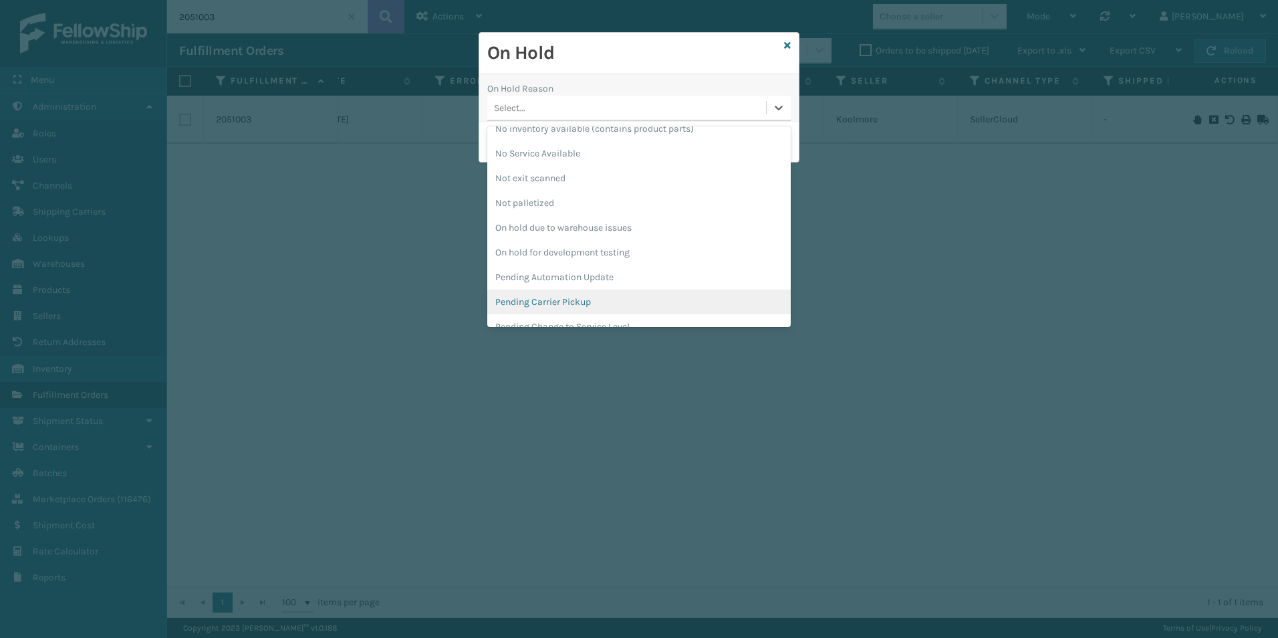
click at [567, 301] on div "Pending Carrier Pickup" at bounding box center [638, 301] width 303 height 25
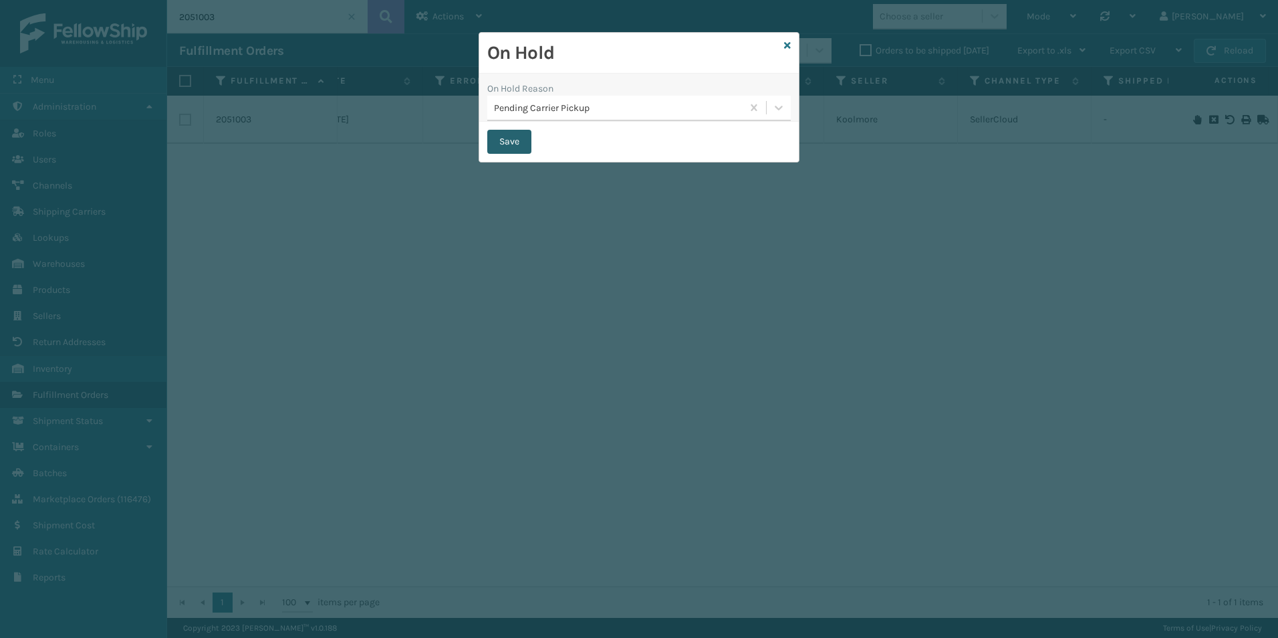
click at [507, 140] on button "Save" at bounding box center [509, 142] width 44 height 24
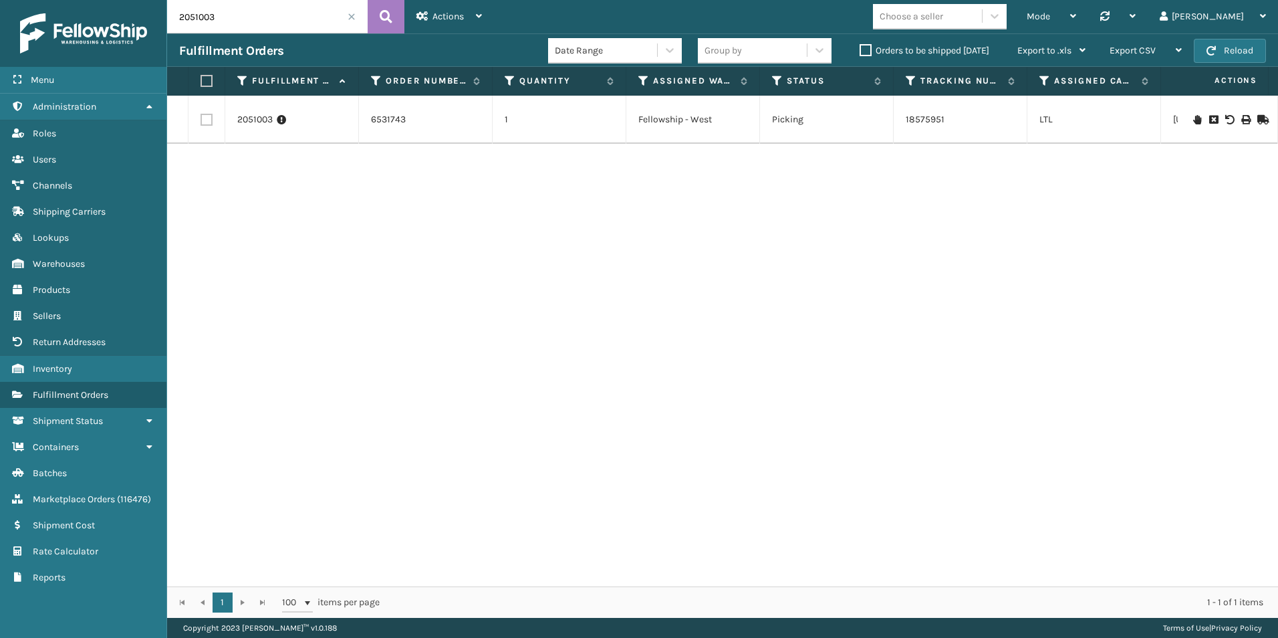
drag, startPoint x: 194, startPoint y: 16, endPoint x: 265, endPoint y: 12, distance: 71.0
click at [265, 12] on input "2051003" at bounding box center [267, 16] width 201 height 33
type input "2050603"
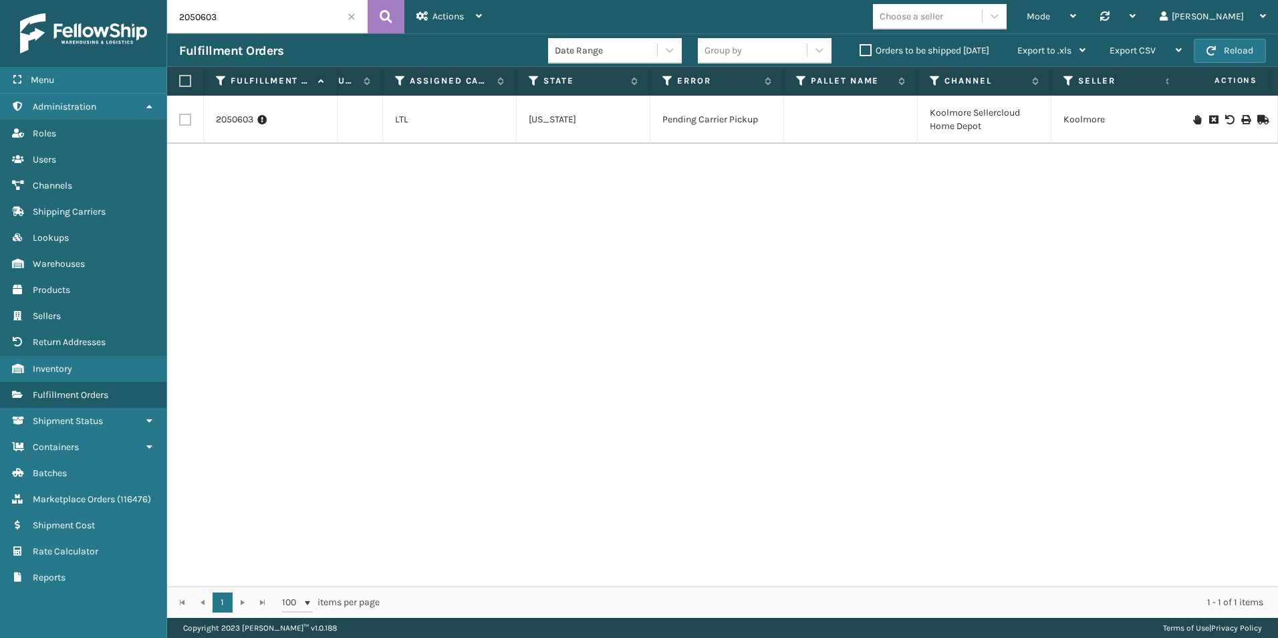
scroll to position [0, 647]
click at [354, 17] on span at bounding box center [352, 17] width 8 height 8
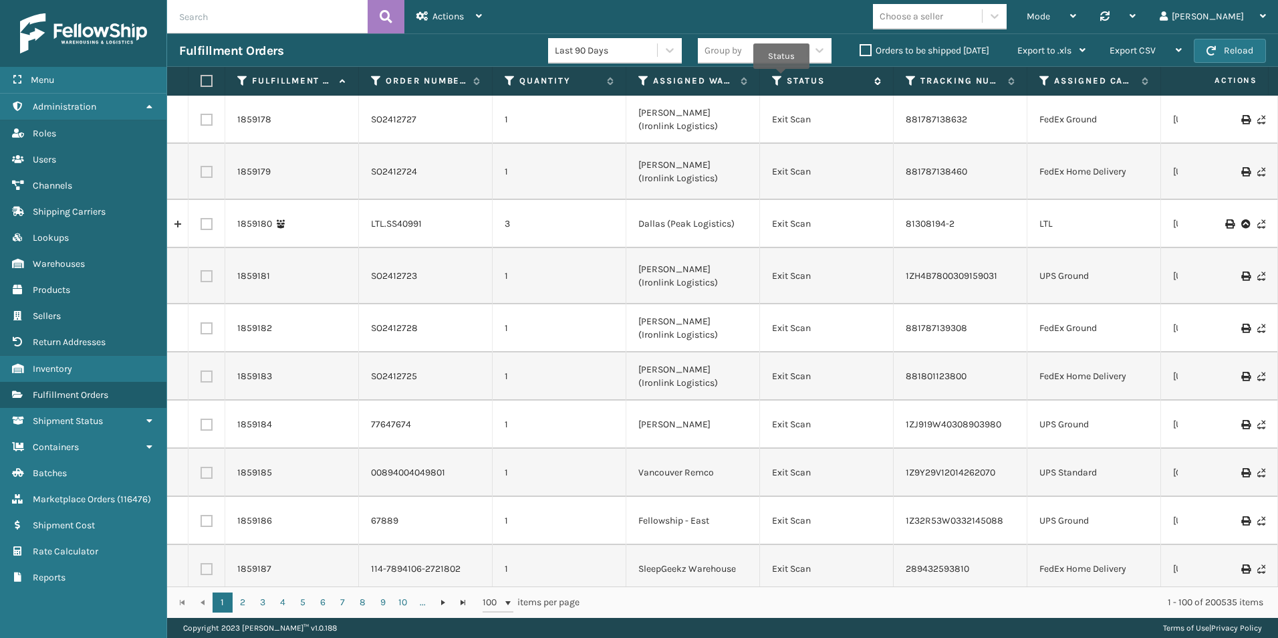
click at [781, 78] on icon at bounding box center [777, 81] width 11 height 12
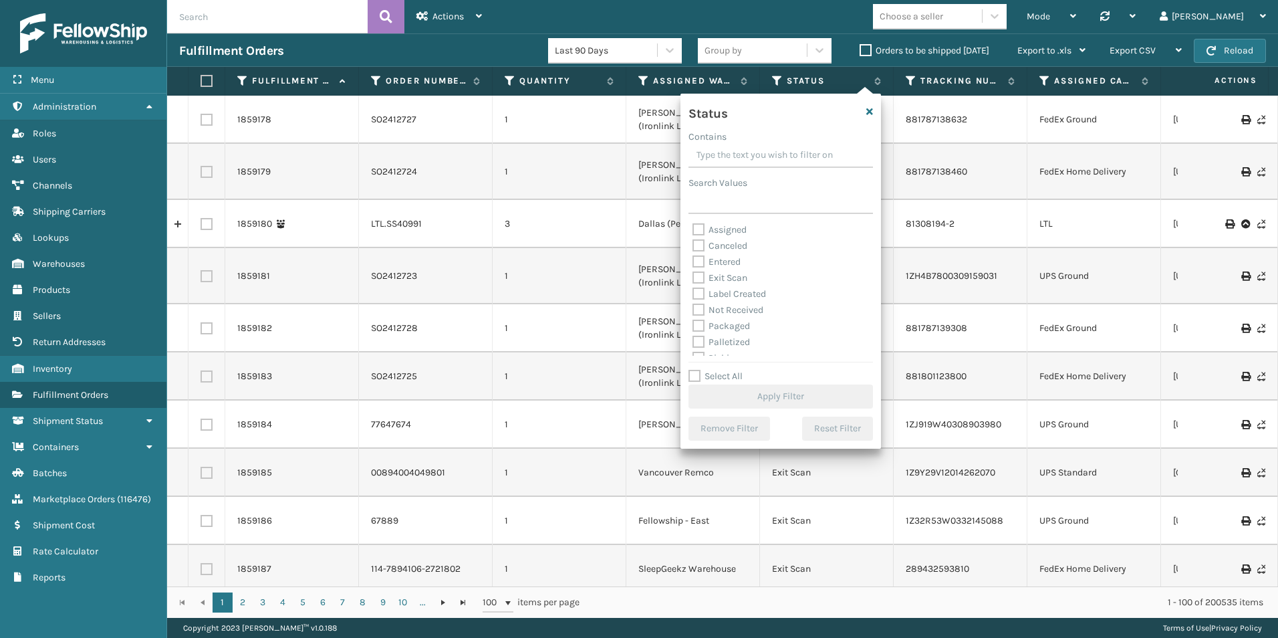
scroll to position [67, 0]
drag, startPoint x: 699, startPoint y: 290, endPoint x: 804, endPoint y: 228, distance: 122.6
click at [699, 290] on label "Picking" at bounding box center [716, 290] width 47 height 11
click at [693, 290] on input "Picking" at bounding box center [693, 287] width 1 height 9
checkbox input "true"
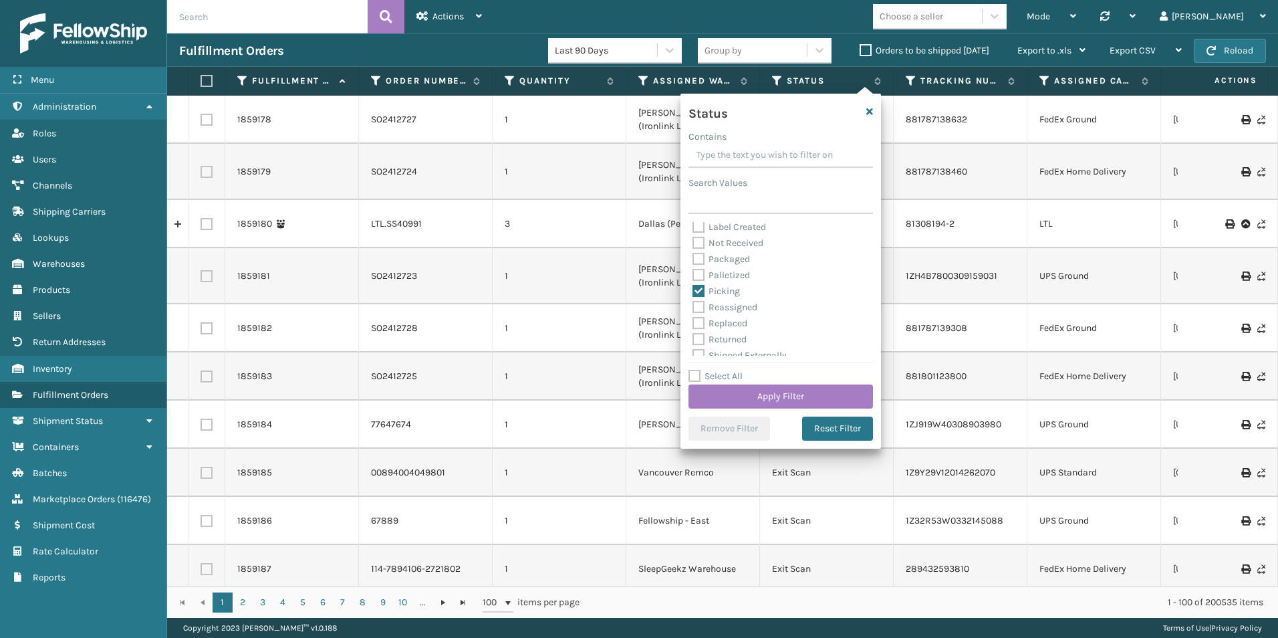
click at [866, 49] on label "Orders to be shipped [DATE]" at bounding box center [925, 50] width 130 height 11
click at [860, 49] on input "Orders to be shipped [DATE]" at bounding box center [860, 47] width 1 height 9
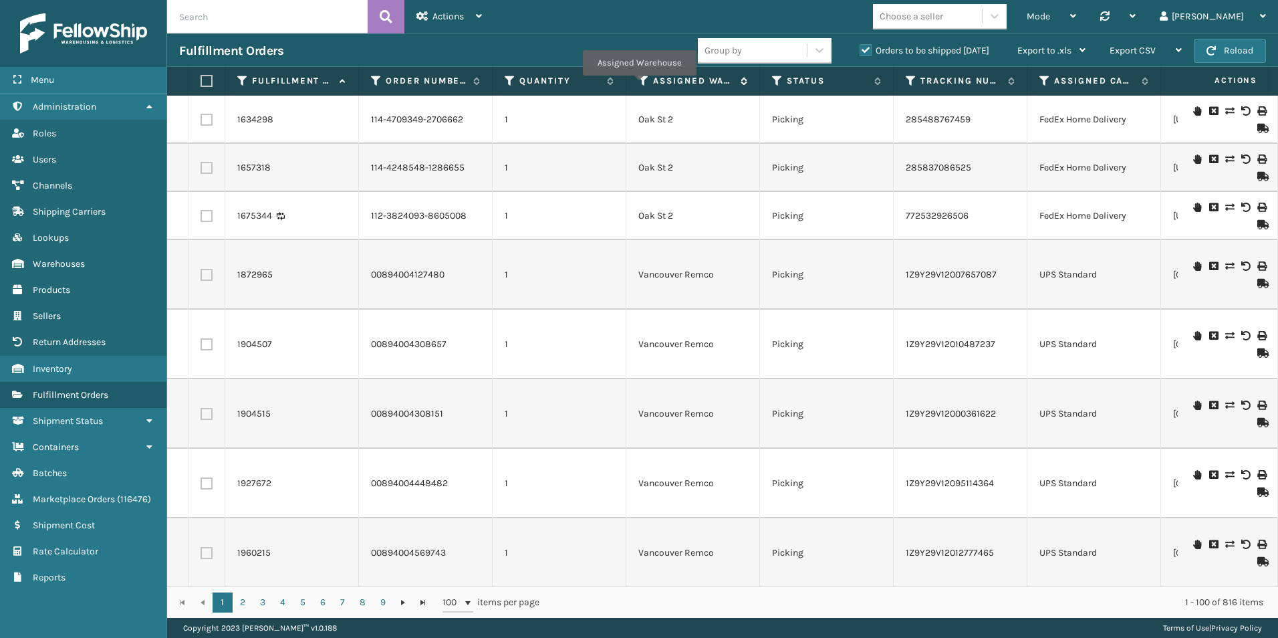
click at [639, 85] on icon at bounding box center [643, 81] width 11 height 12
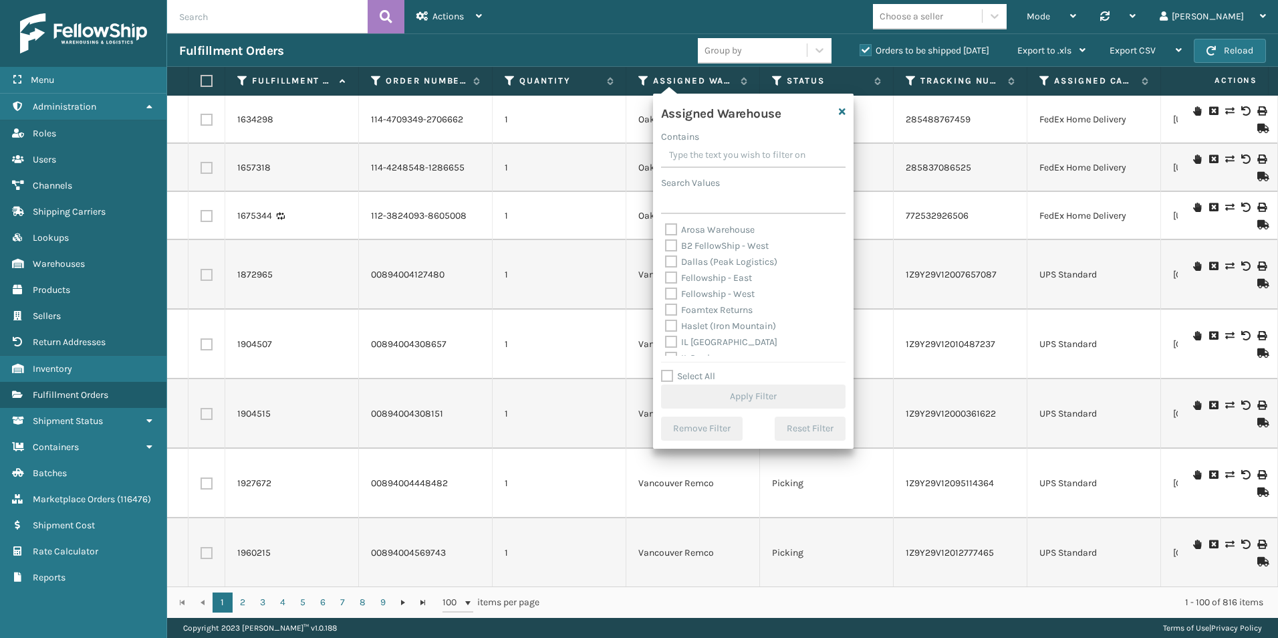
click at [668, 295] on label "Fellowship - West" at bounding box center [710, 293] width 90 height 11
click at [666, 295] on input "Fellowship - West" at bounding box center [665, 290] width 1 height 9
checkbox input "true"
click at [748, 391] on button "Apply Filter" at bounding box center [753, 396] width 184 height 24
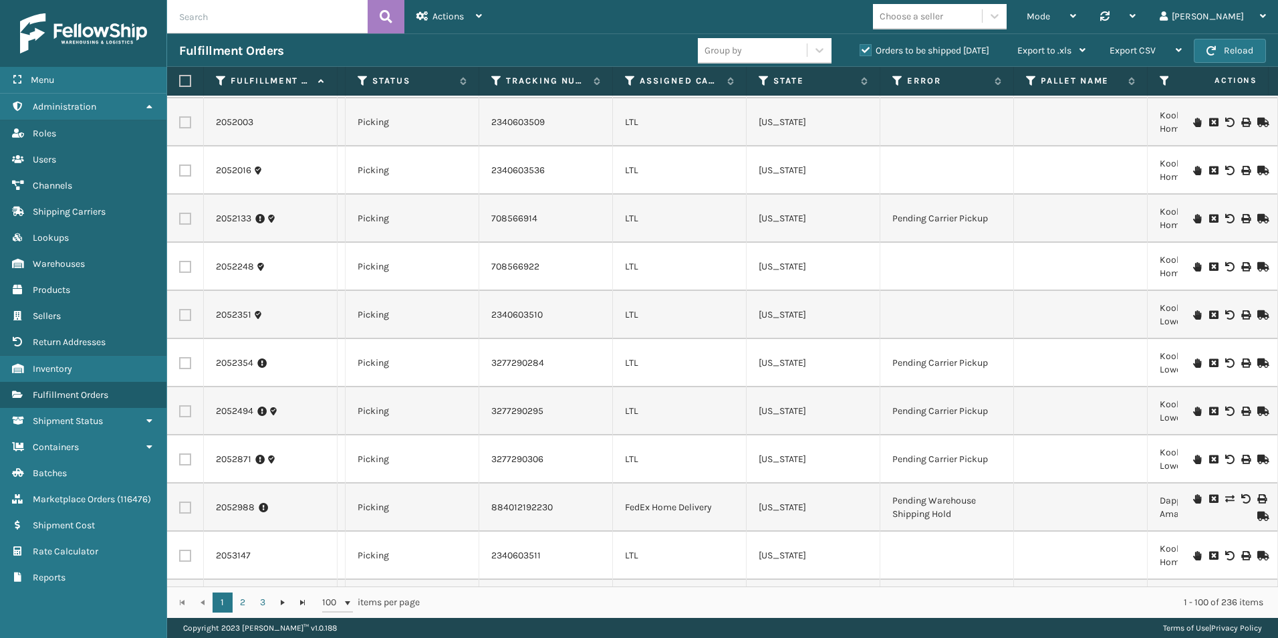
scroll to position [0, 499]
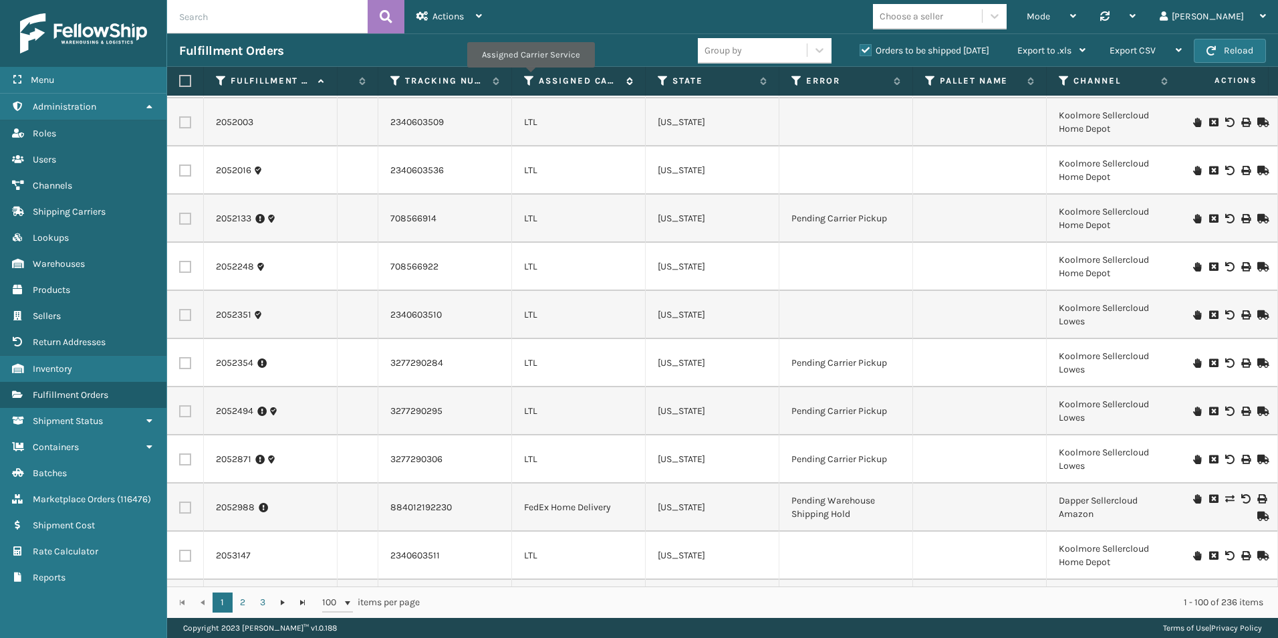
click at [530, 77] on icon at bounding box center [529, 81] width 11 height 12
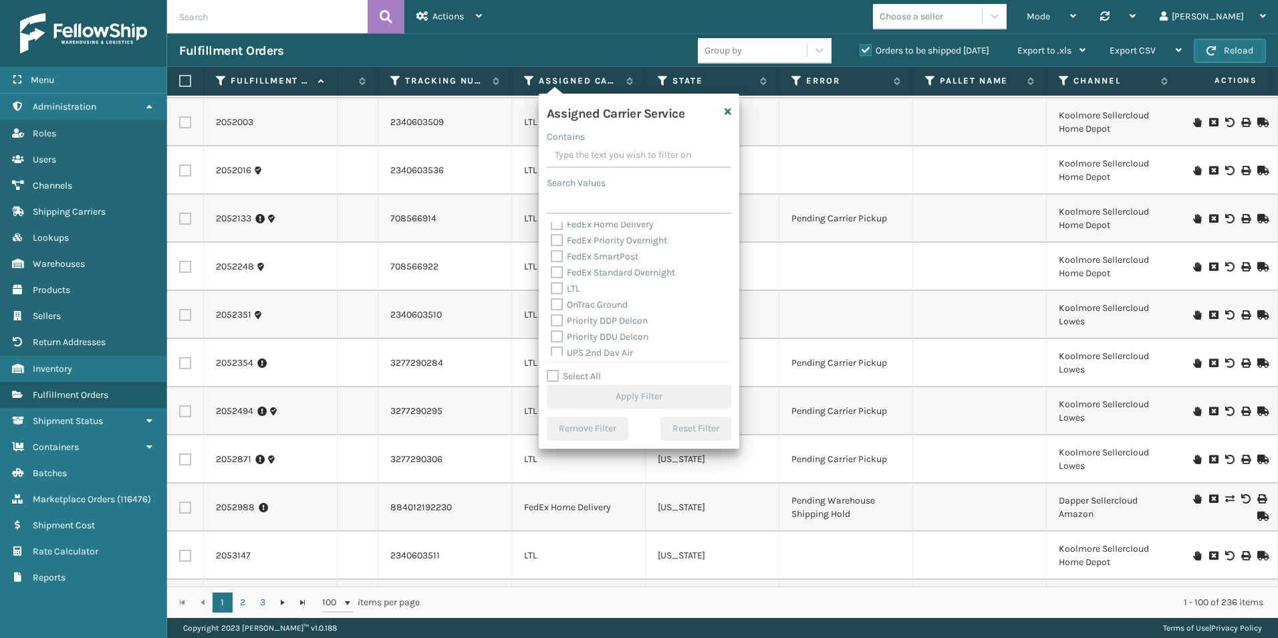
drag, startPoint x: 553, startPoint y: 285, endPoint x: 589, endPoint y: 306, distance: 41.0
click at [553, 285] on label "LTL" at bounding box center [565, 288] width 29 height 11
click at [551, 285] on input "LTL" at bounding box center [551, 285] width 1 height 9
checkbox input "true"
click at [631, 395] on button "Apply Filter" at bounding box center [639, 396] width 184 height 24
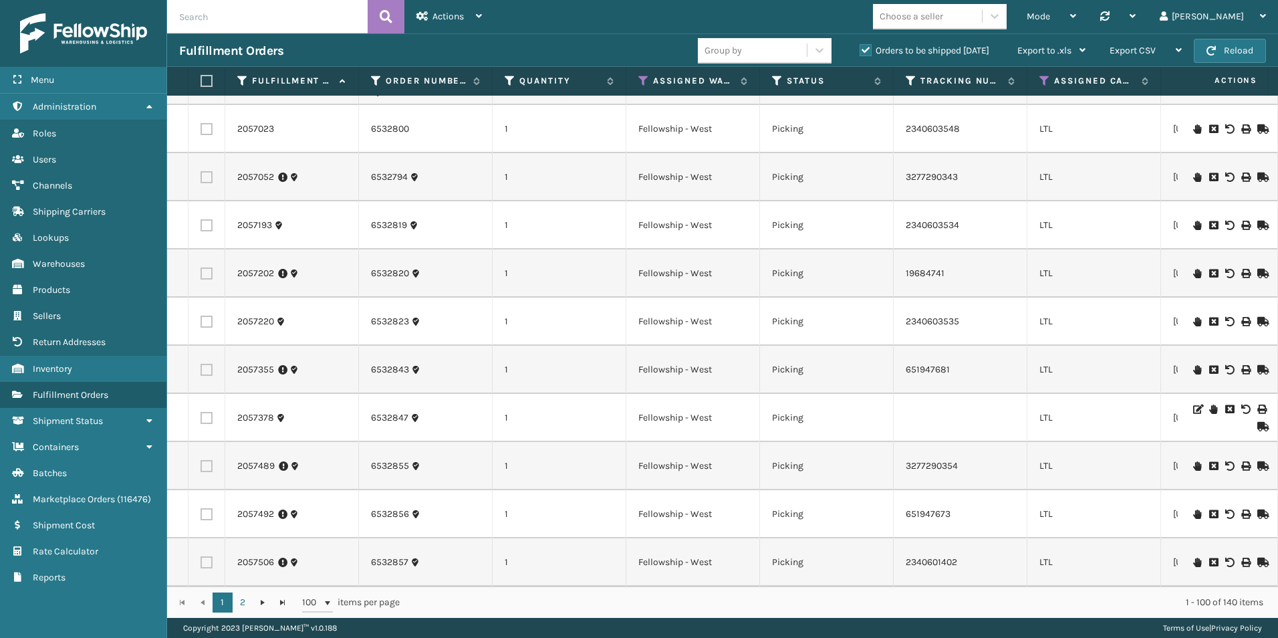
click at [218, 19] on input "text" at bounding box center [267, 16] width 201 height 33
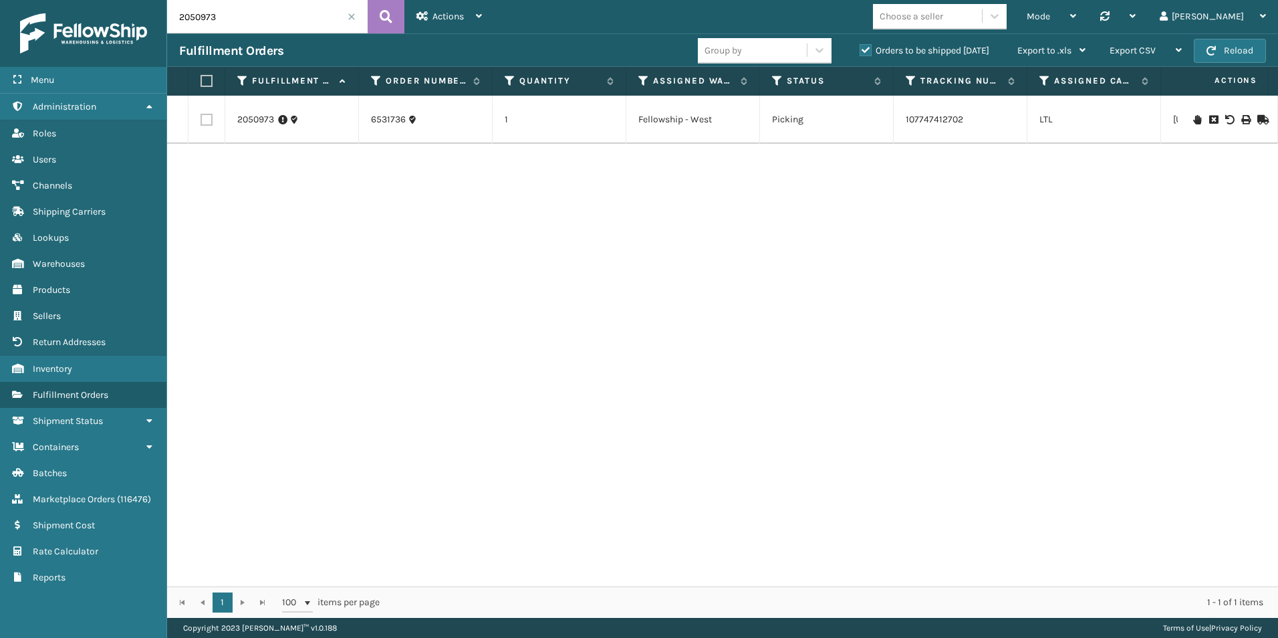
click at [1257, 115] on icon at bounding box center [1261, 119] width 8 height 9
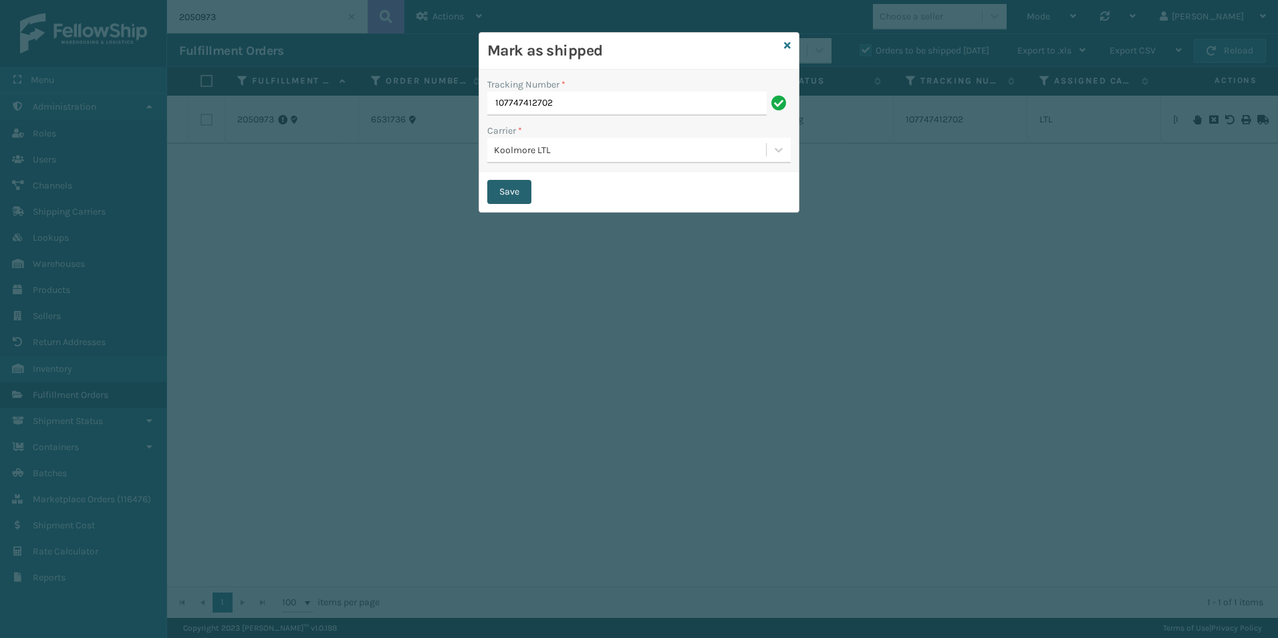
click at [517, 189] on button "Save" at bounding box center [509, 192] width 44 height 24
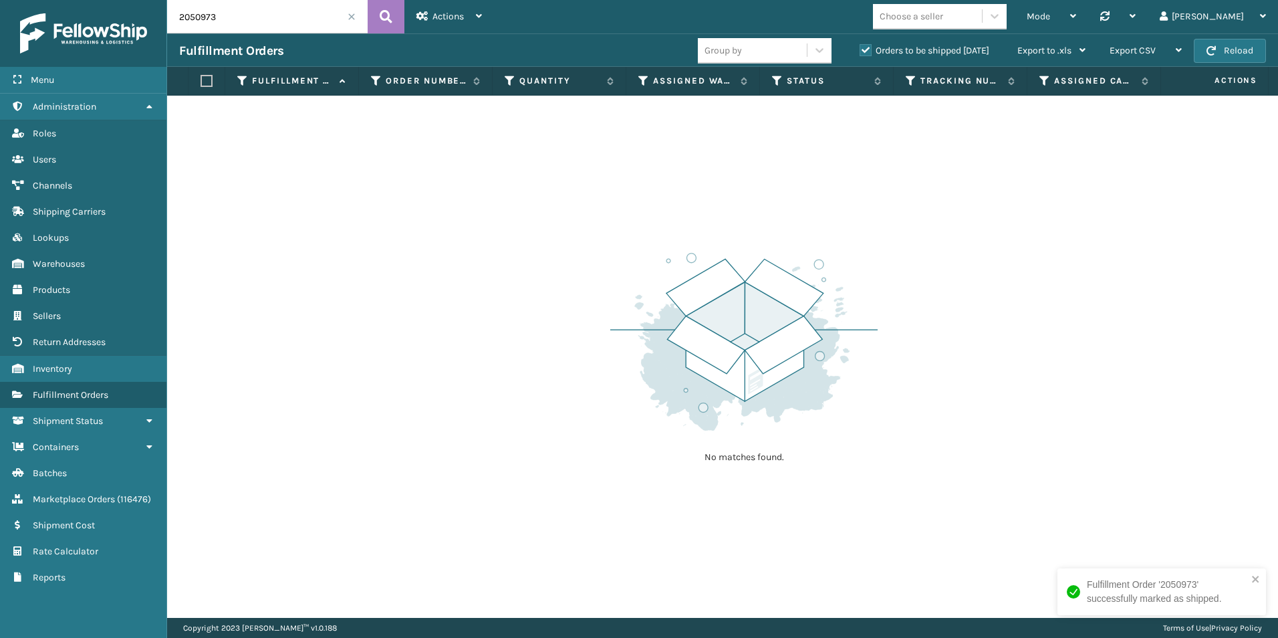
drag, startPoint x: 195, startPoint y: 17, endPoint x: 253, endPoint y: 17, distance: 58.2
click at [253, 17] on input "2050973" at bounding box center [267, 16] width 201 height 33
drag, startPoint x: 189, startPoint y: 19, endPoint x: 409, endPoint y: 46, distance: 222.3
click at [337, 28] on input "2049583" at bounding box center [267, 16] width 201 height 33
drag, startPoint x: 198, startPoint y: 17, endPoint x: 243, endPoint y: 18, distance: 45.5
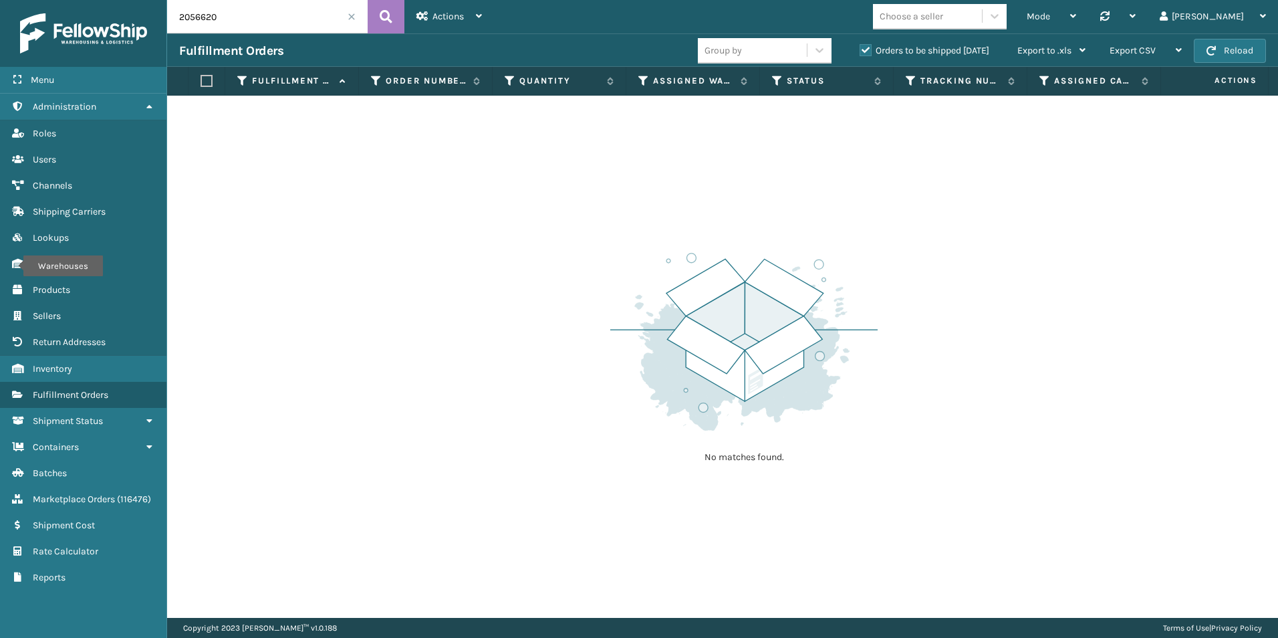
click at [243, 18] on input "2056620" at bounding box center [267, 16] width 201 height 33
drag, startPoint x: 198, startPoint y: 15, endPoint x: 239, endPoint y: 14, distance: 40.8
click at [239, 14] on input "2055519" at bounding box center [267, 16] width 201 height 33
click at [257, 21] on input "2059087" at bounding box center [267, 16] width 201 height 33
type input "2050"
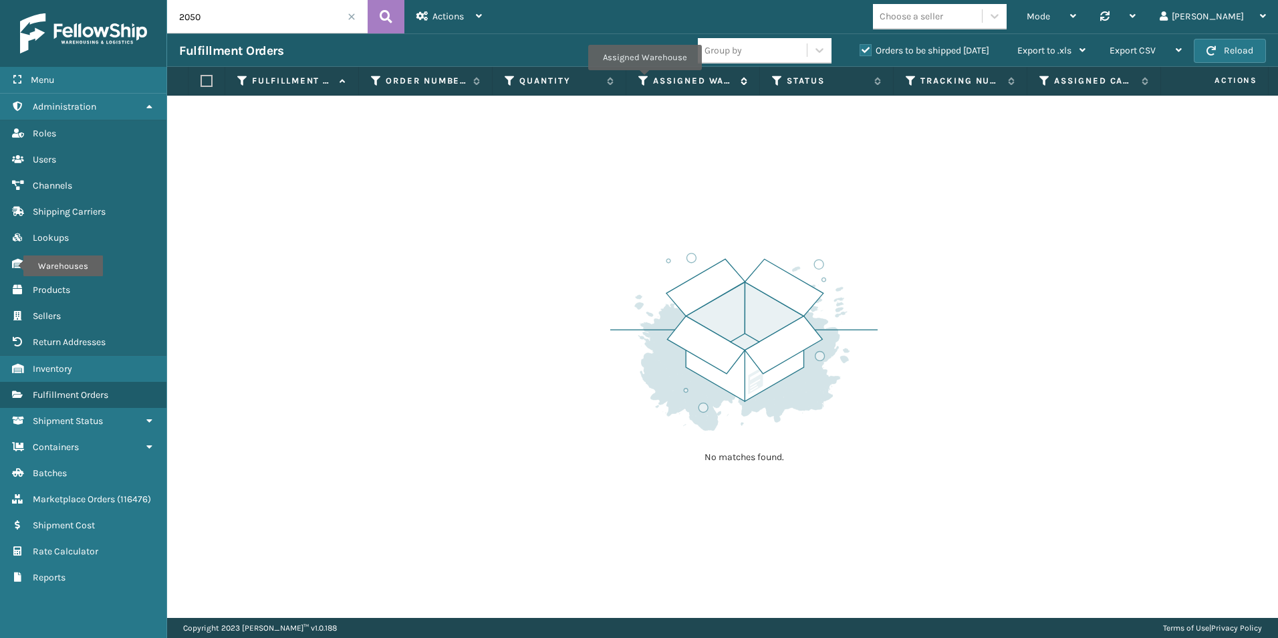
click at [644, 80] on icon at bounding box center [643, 81] width 11 height 12
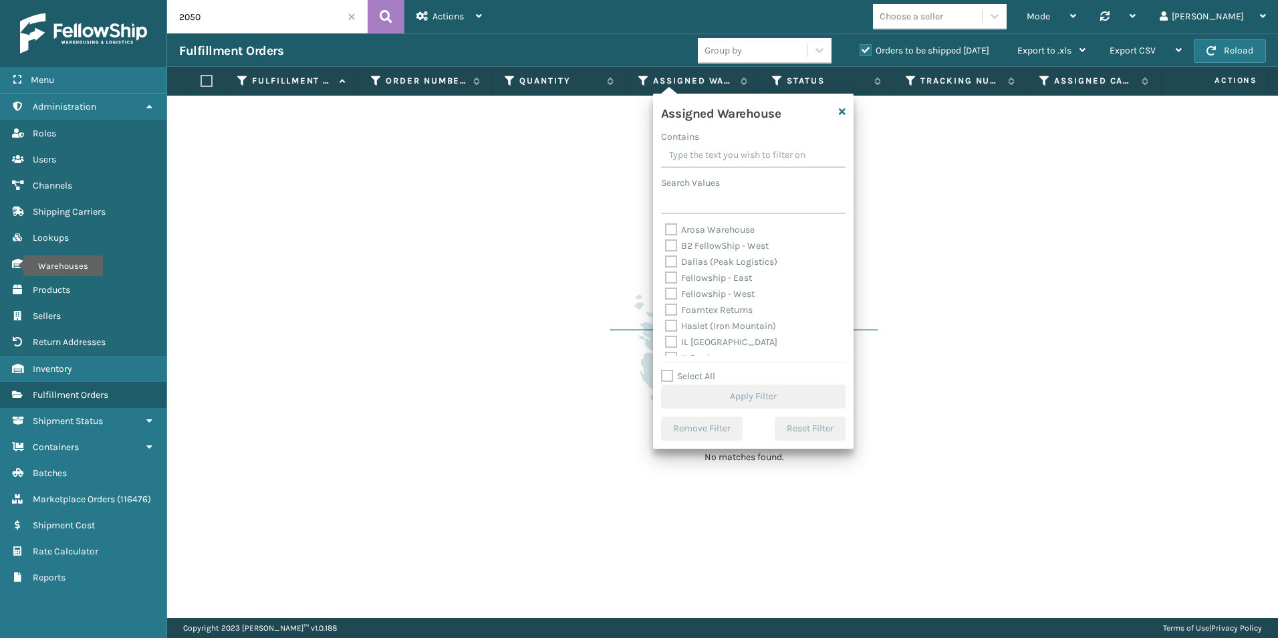
click at [670, 291] on label "Fellowship - West" at bounding box center [710, 293] width 90 height 11
click at [666, 291] on input "Fellowship - West" at bounding box center [665, 290] width 1 height 9
checkbox input "true"
click at [747, 392] on button "Apply Filter" at bounding box center [753, 396] width 184 height 24
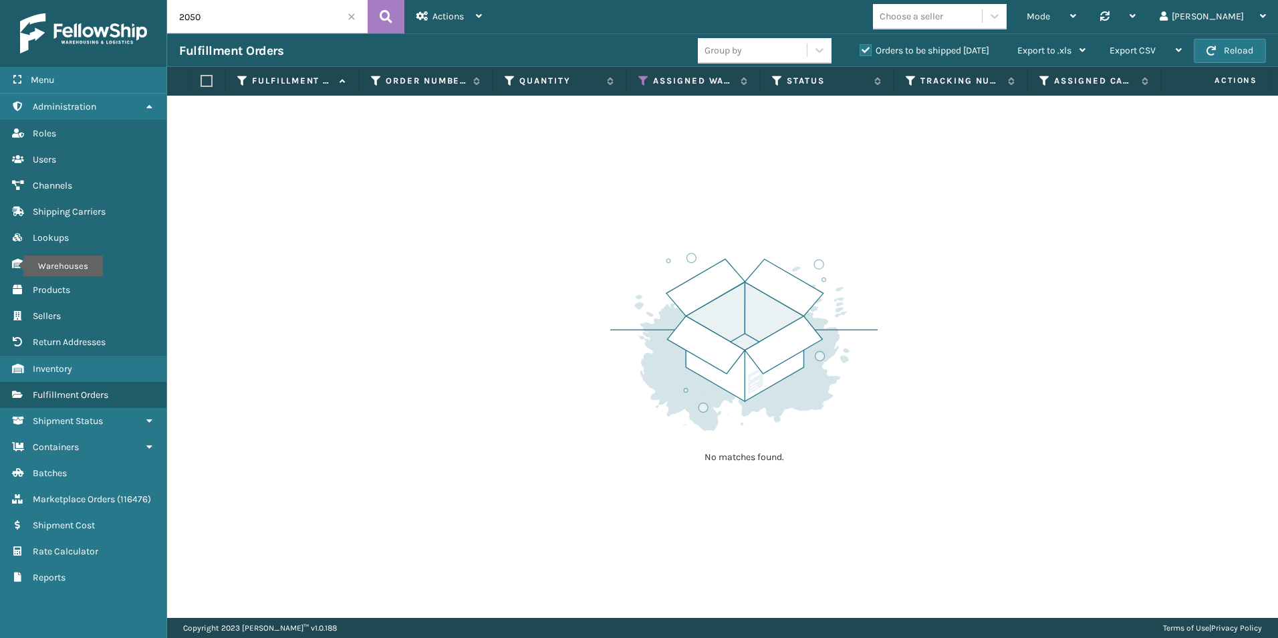
click at [219, 17] on input "2050" at bounding box center [267, 16] width 201 height 33
type input "2055001"
click at [644, 75] on icon at bounding box center [643, 81] width 11 height 12
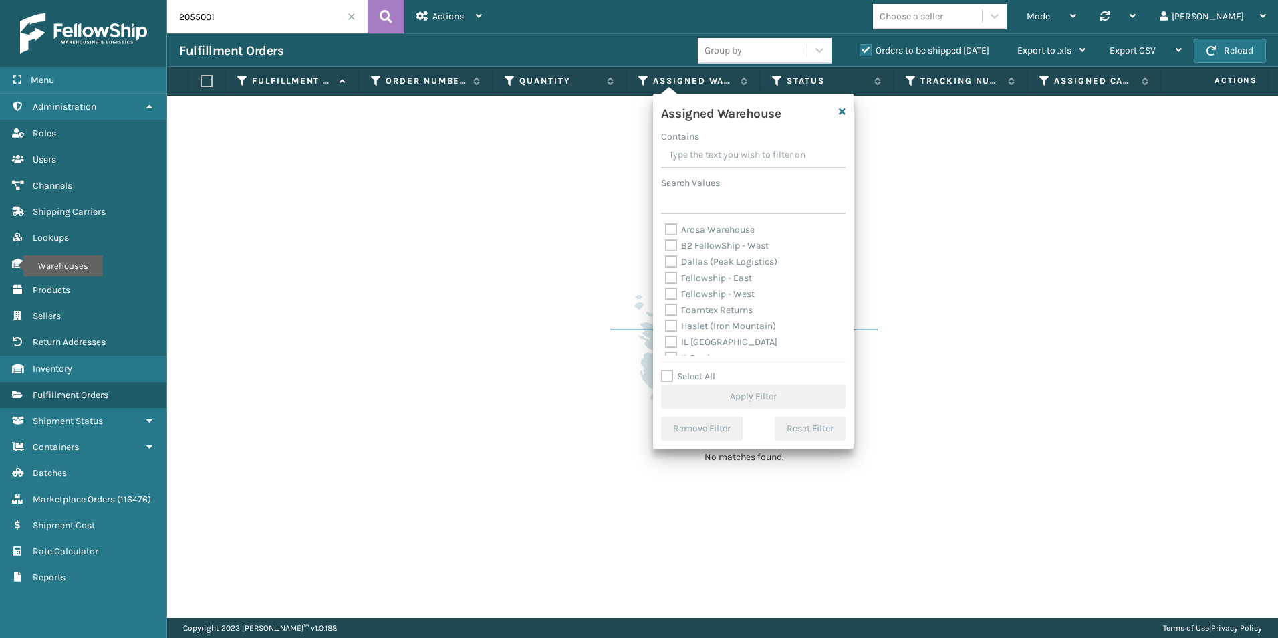
drag, startPoint x: 671, startPoint y: 296, endPoint x: 734, endPoint y: 318, distance: 66.6
click at [672, 296] on label "Fellowship - West" at bounding box center [710, 293] width 90 height 11
click at [666, 295] on input "Fellowship - West" at bounding box center [665, 290] width 1 height 9
checkbox input "true"
click at [752, 400] on button "Apply Filter" at bounding box center [753, 396] width 184 height 24
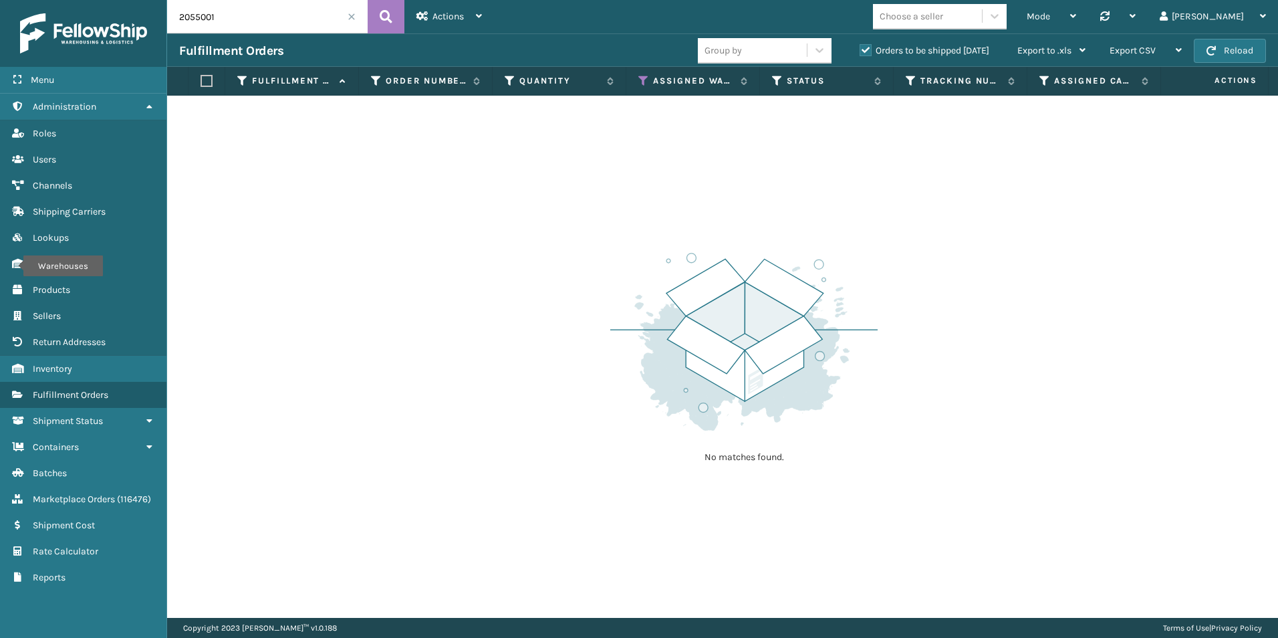
click at [354, 21] on input "2055001" at bounding box center [267, 16] width 201 height 33
click at [352, 17] on span at bounding box center [352, 17] width 8 height 8
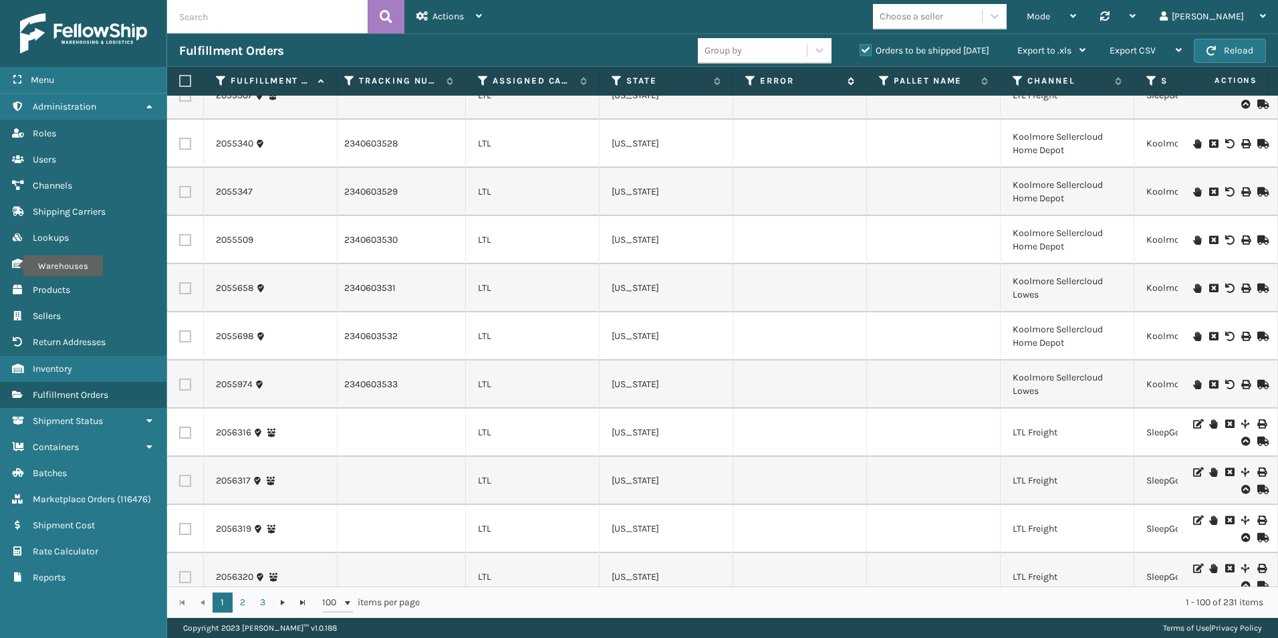
click at [850, 82] on icon at bounding box center [849, 81] width 11 height 8
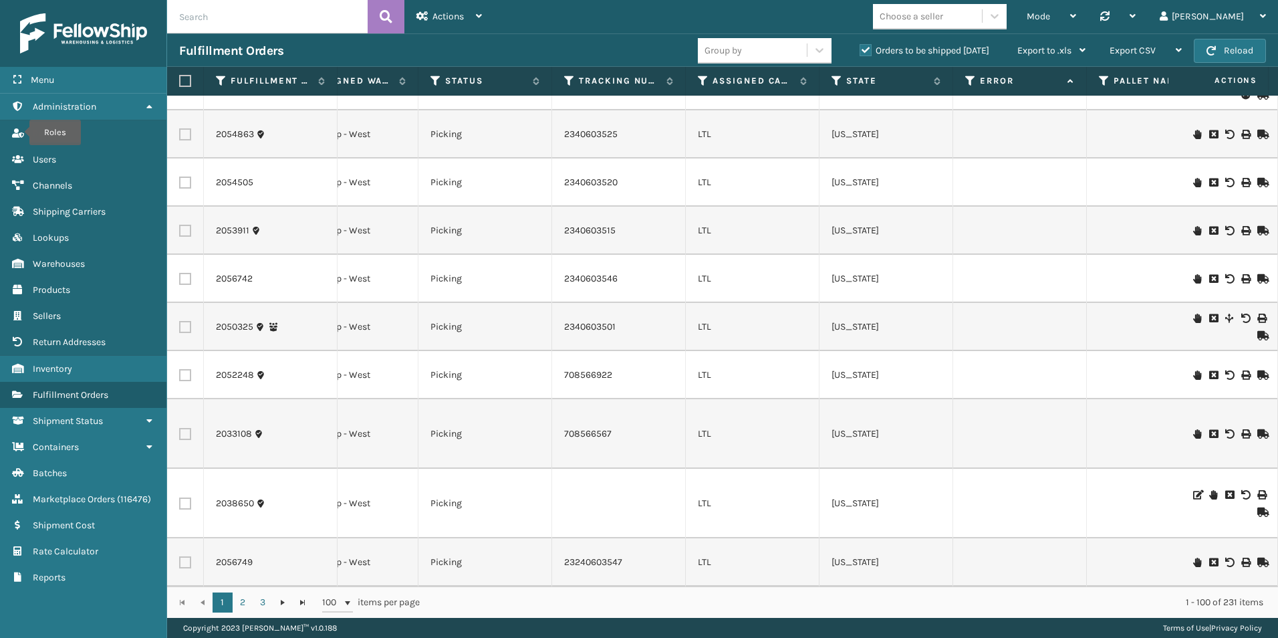
scroll to position [0, 330]
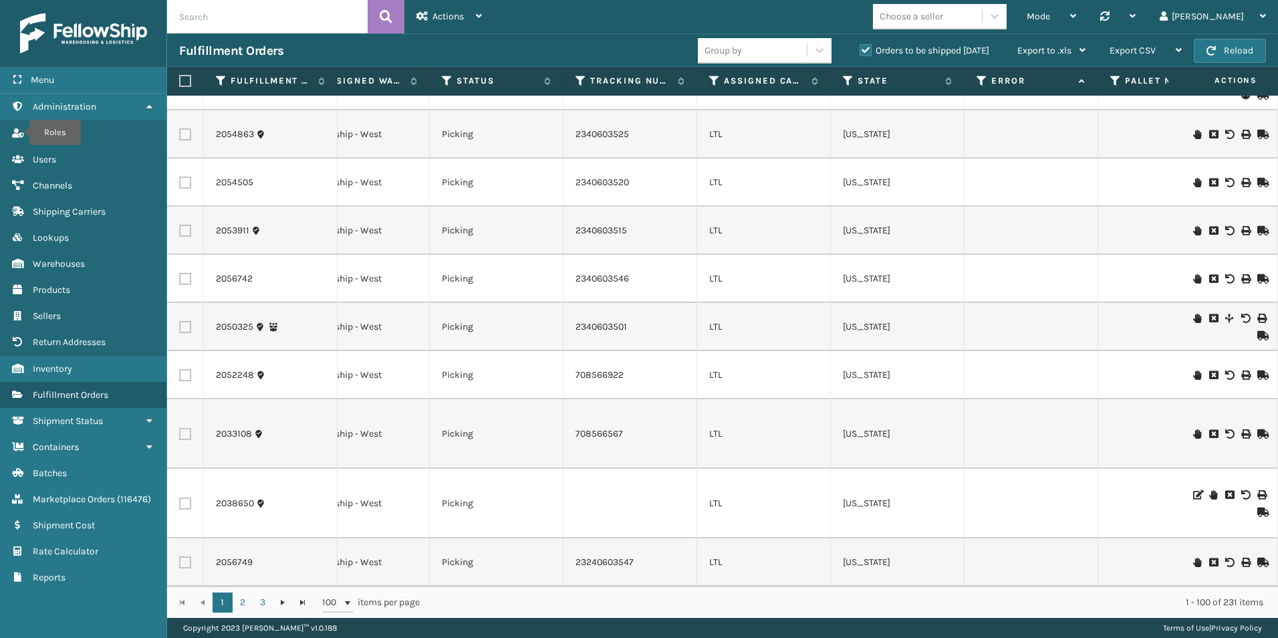
click at [231, 19] on input "text" at bounding box center [267, 16] width 201 height 33
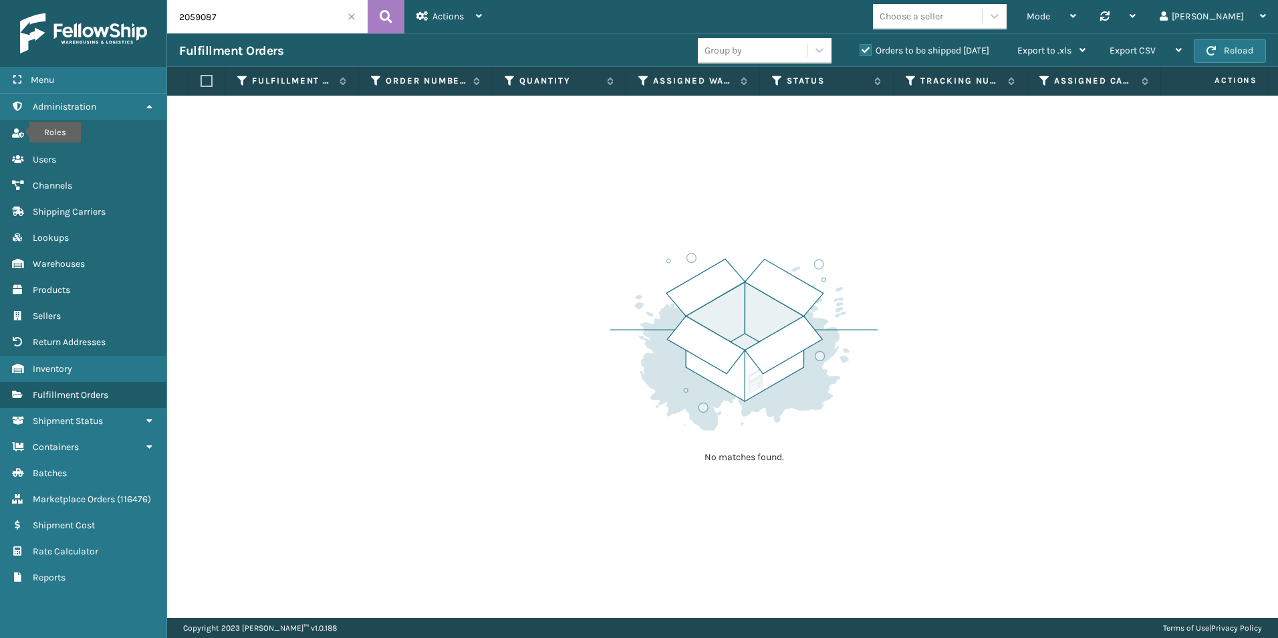
drag, startPoint x: 197, startPoint y: 17, endPoint x: 239, endPoint y: 17, distance: 41.4
click at [239, 17] on input "2059087" at bounding box center [267, 16] width 201 height 33
type input "2050973"
click at [352, 15] on span at bounding box center [352, 17] width 8 height 8
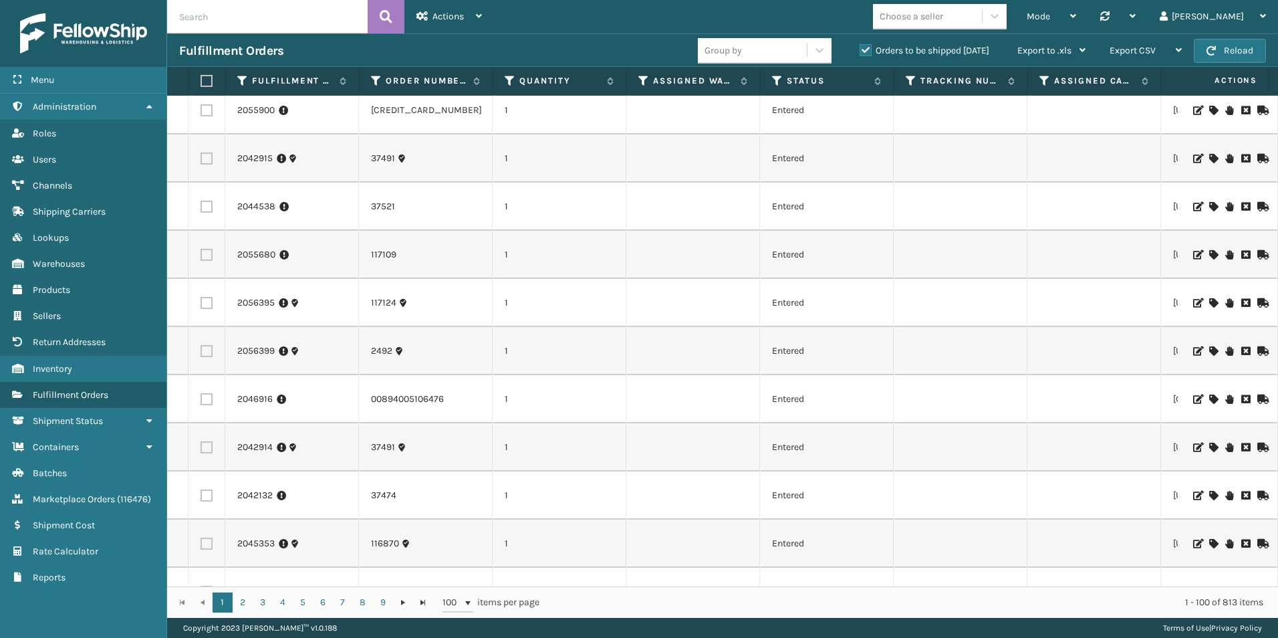
scroll to position [3142, 0]
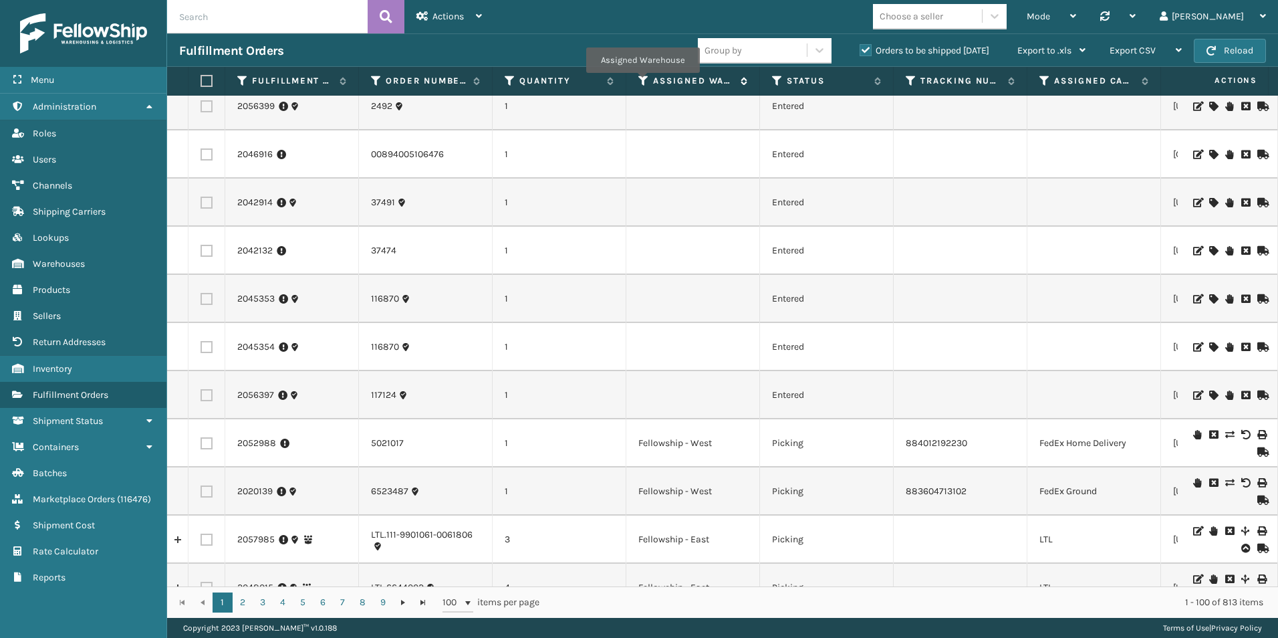
click at [642, 82] on icon at bounding box center [643, 81] width 11 height 12
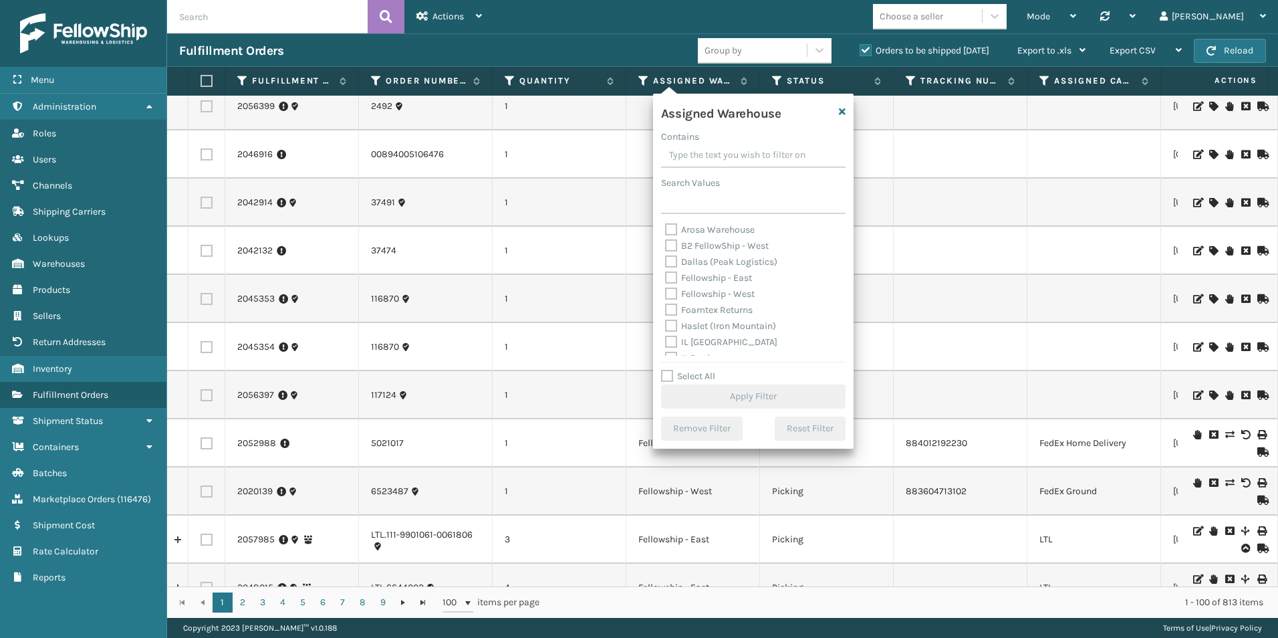
click at [669, 294] on label "Fellowship - West" at bounding box center [710, 293] width 90 height 11
click at [666, 294] on input "Fellowship - West" at bounding box center [665, 290] width 1 height 9
checkbox input "true"
click at [751, 398] on button "Apply Filter" at bounding box center [753, 396] width 184 height 24
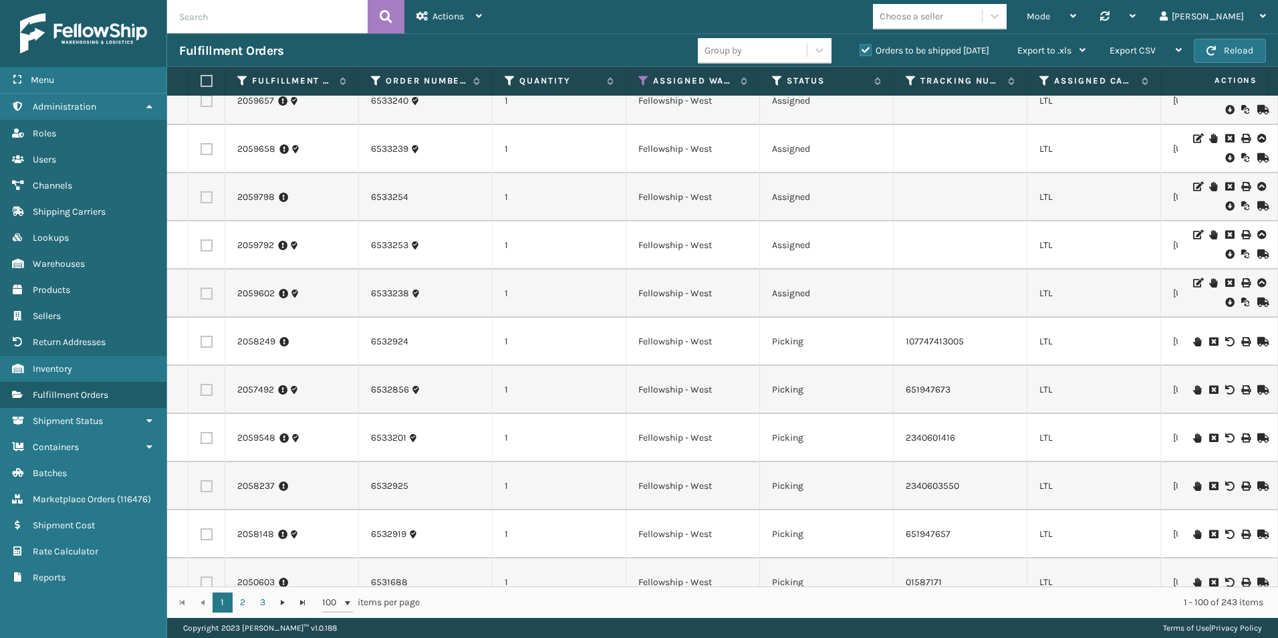
scroll to position [0, 0]
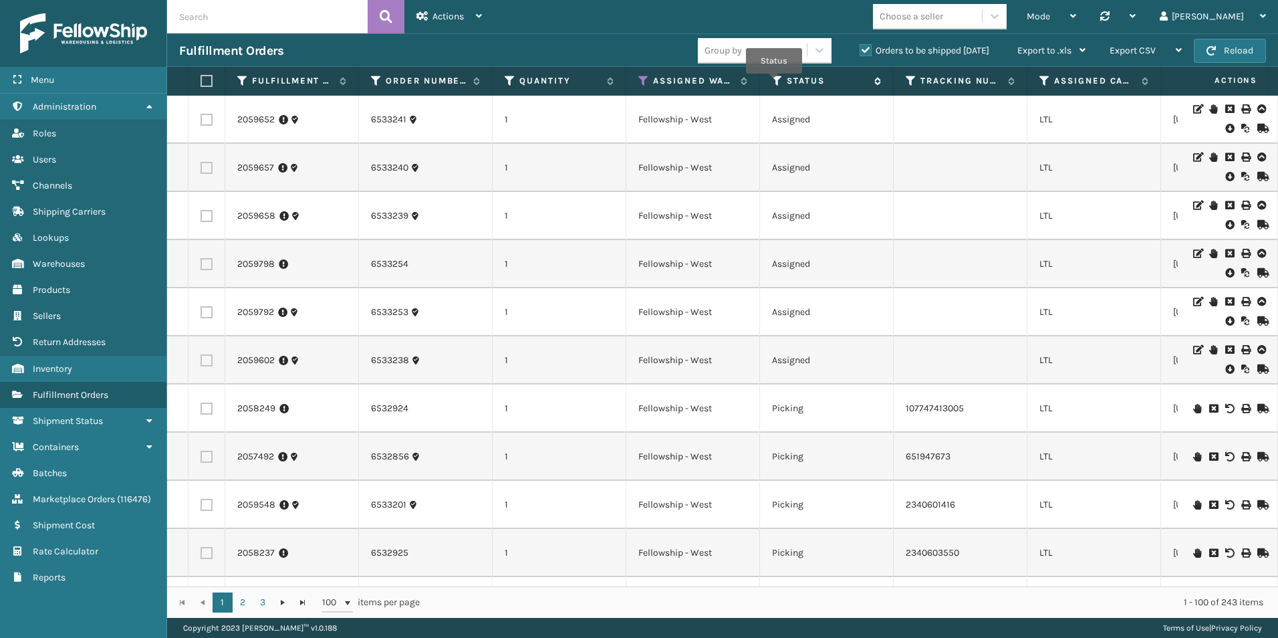
click at [774, 83] on icon at bounding box center [777, 81] width 11 height 12
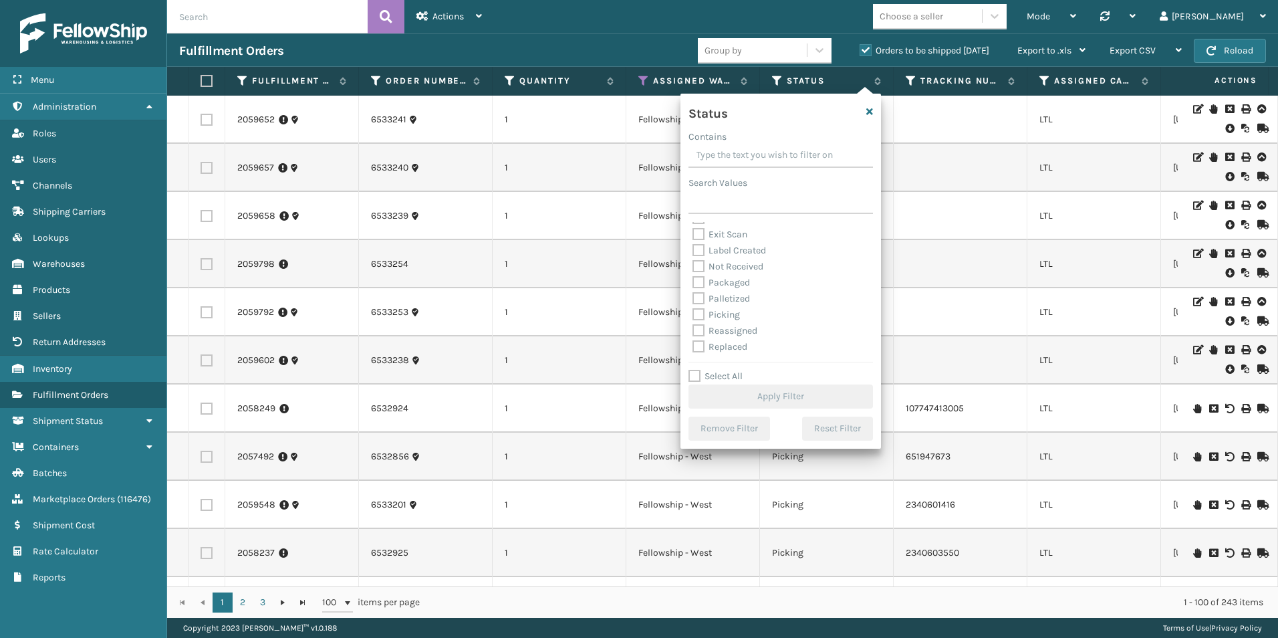
scroll to position [67, 0]
click at [699, 286] on label "Picking" at bounding box center [716, 290] width 47 height 11
click at [693, 286] on input "Picking" at bounding box center [693, 287] width 1 height 9
checkbox input "true"
click at [805, 401] on button "Apply Filter" at bounding box center [780, 396] width 184 height 24
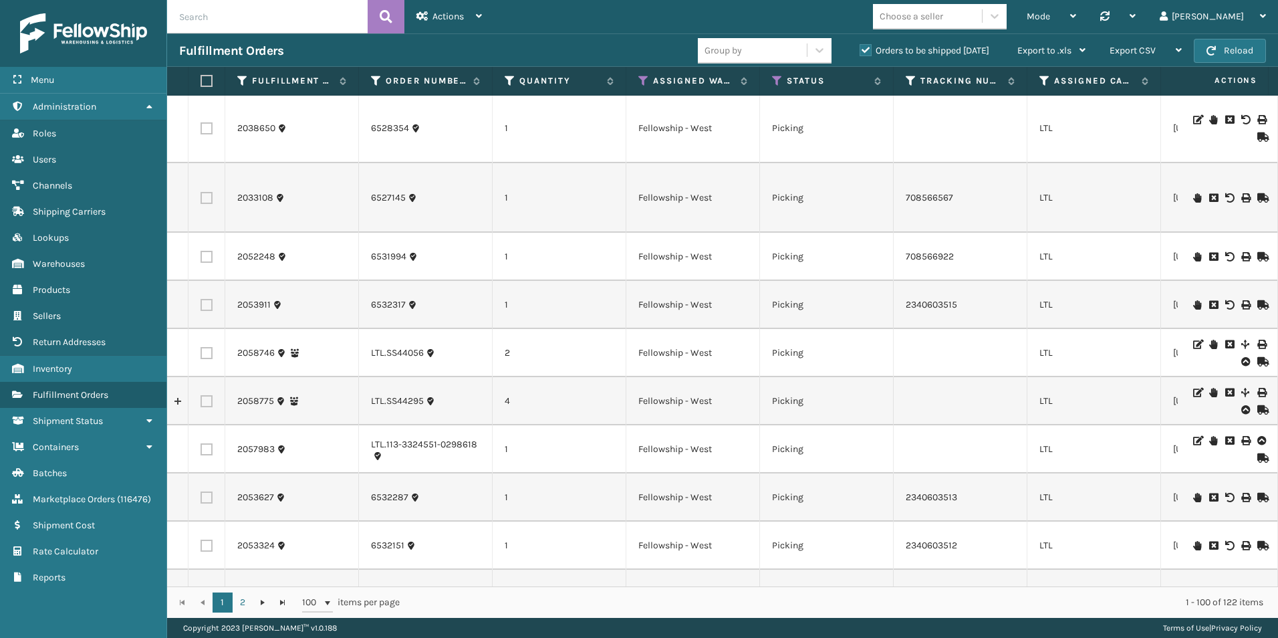
scroll to position [4418, 0]
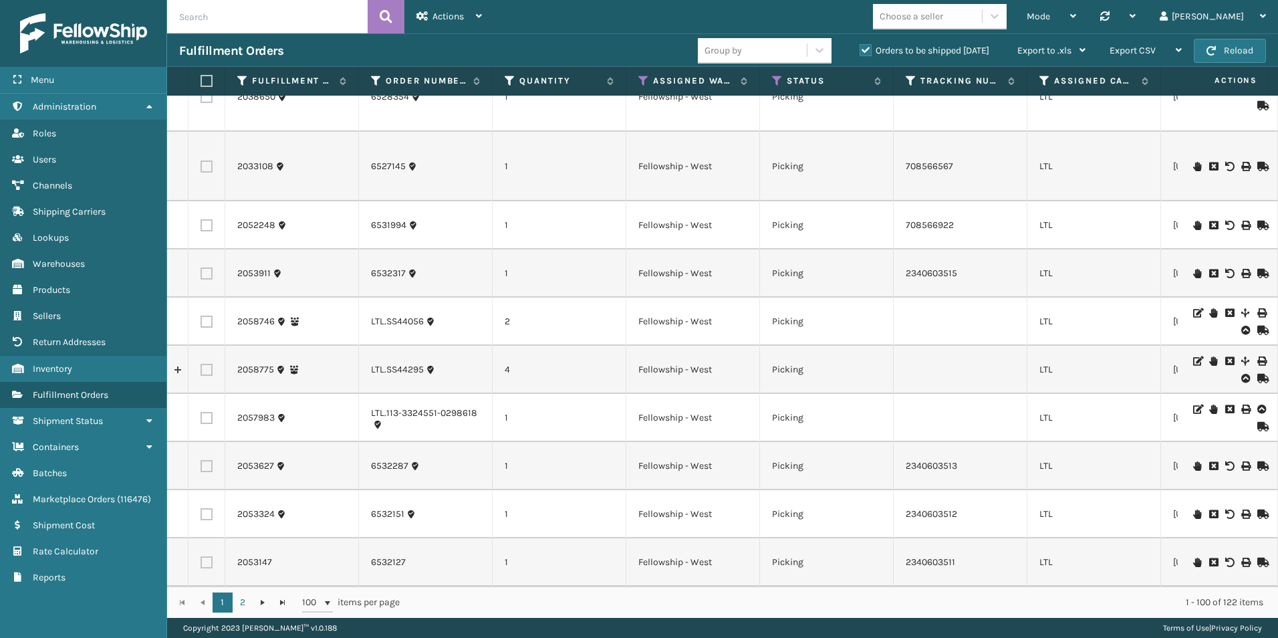
click at [228, 19] on input "text" at bounding box center [267, 16] width 201 height 33
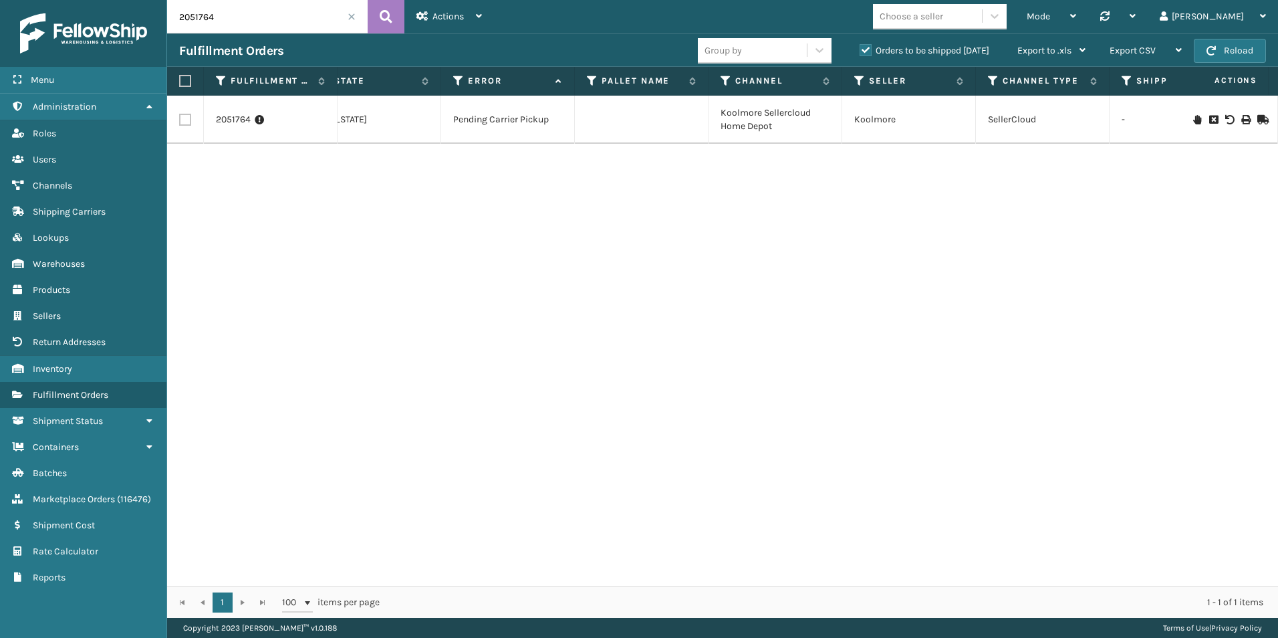
scroll to position [0, 880]
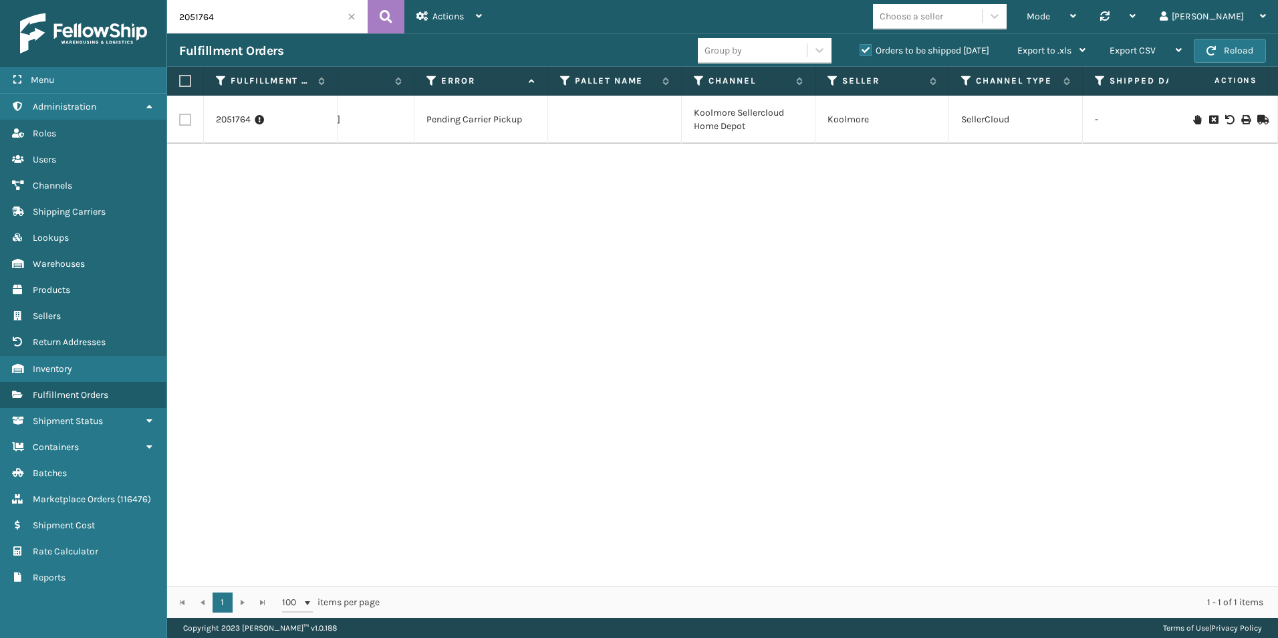
click at [221, 21] on input "2051764" at bounding box center [267, 16] width 201 height 33
drag, startPoint x: 195, startPoint y: 18, endPoint x: 265, endPoint y: 21, distance: 70.9
click at [265, 20] on input "2051764" at bounding box center [267, 16] width 201 height 33
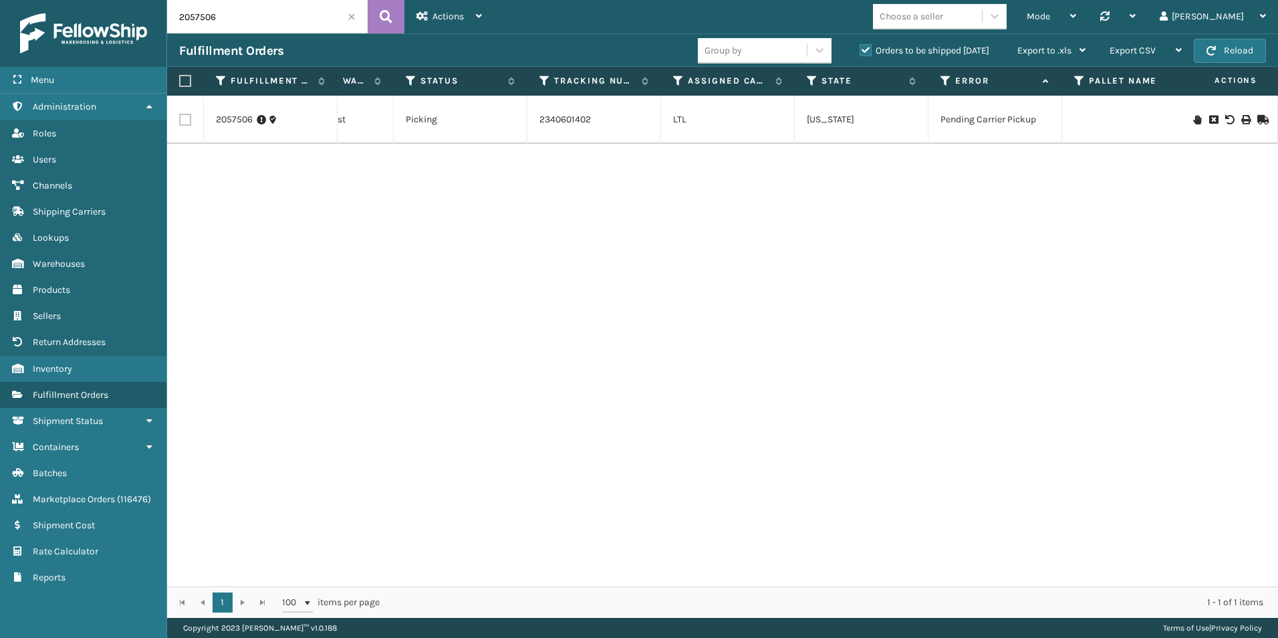
drag, startPoint x: 200, startPoint y: 19, endPoint x: 233, endPoint y: 20, distance: 32.8
click at [233, 20] on input "2057506" at bounding box center [267, 16] width 201 height 33
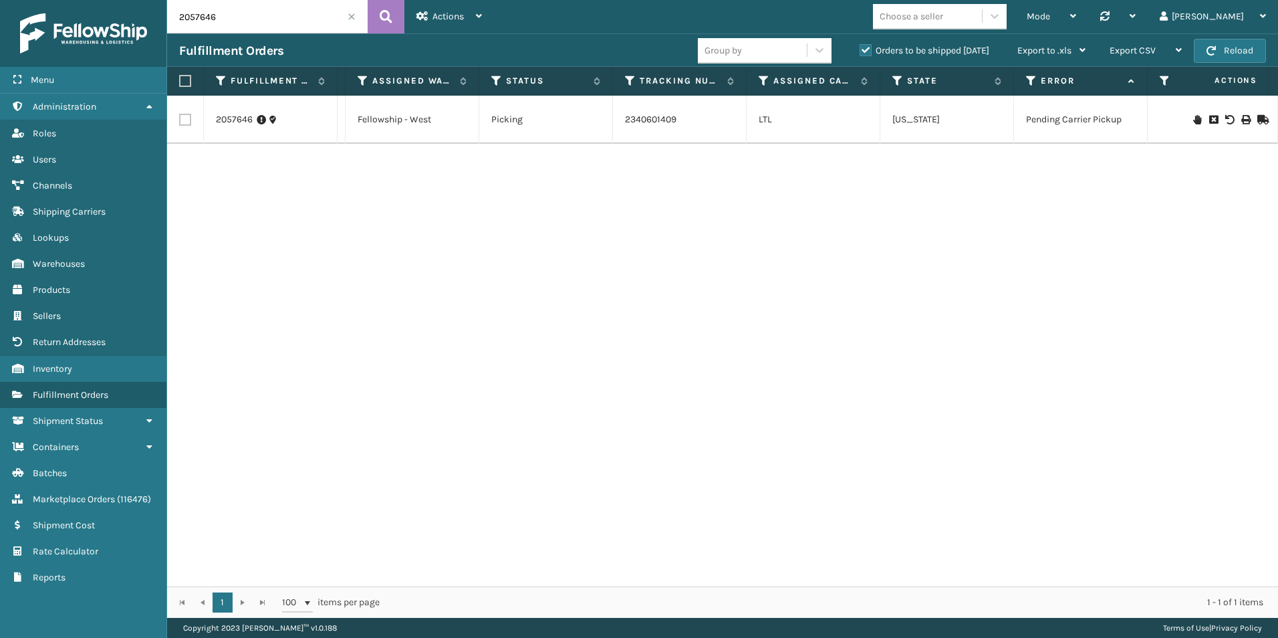
scroll to position [0, 575]
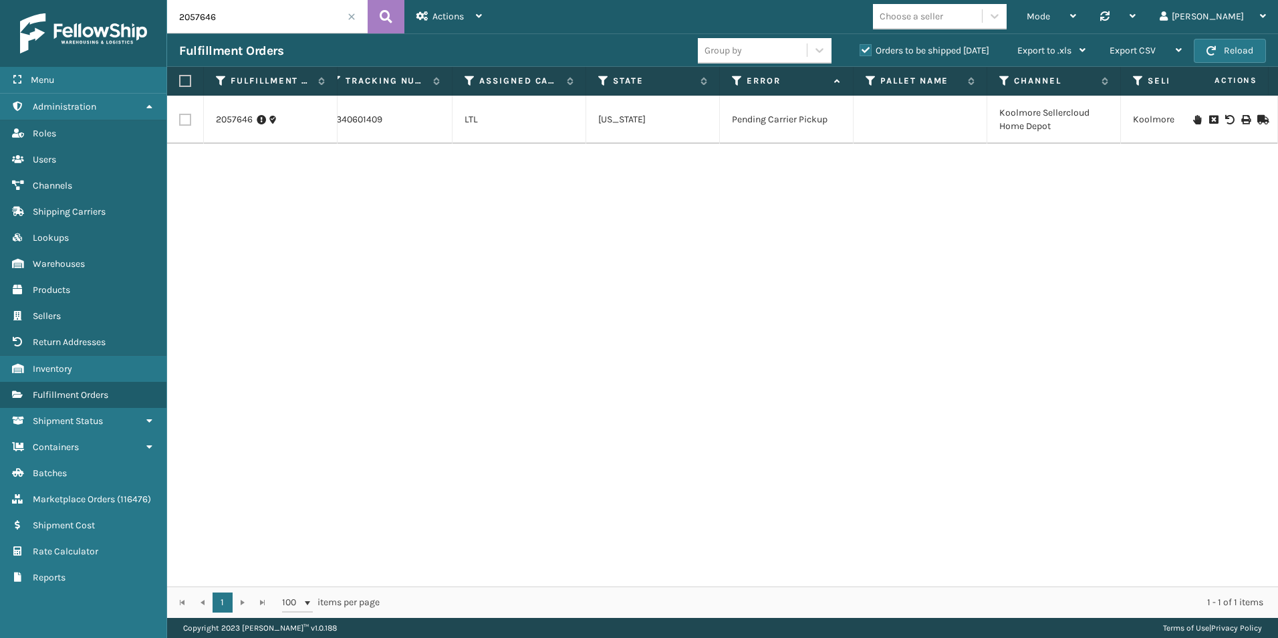
click at [239, 15] on input "2057646" at bounding box center [267, 16] width 201 height 33
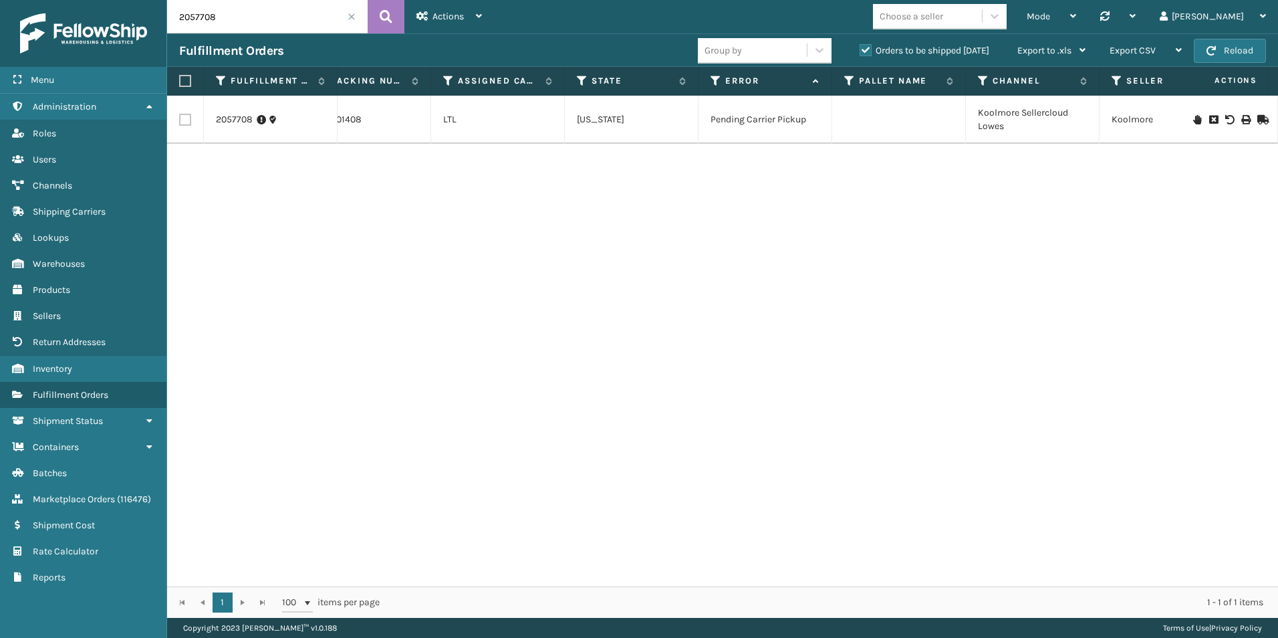
drag, startPoint x: 201, startPoint y: 18, endPoint x: 245, endPoint y: 21, distance: 43.5
click at [245, 21] on input "2057708" at bounding box center [267, 16] width 201 height 33
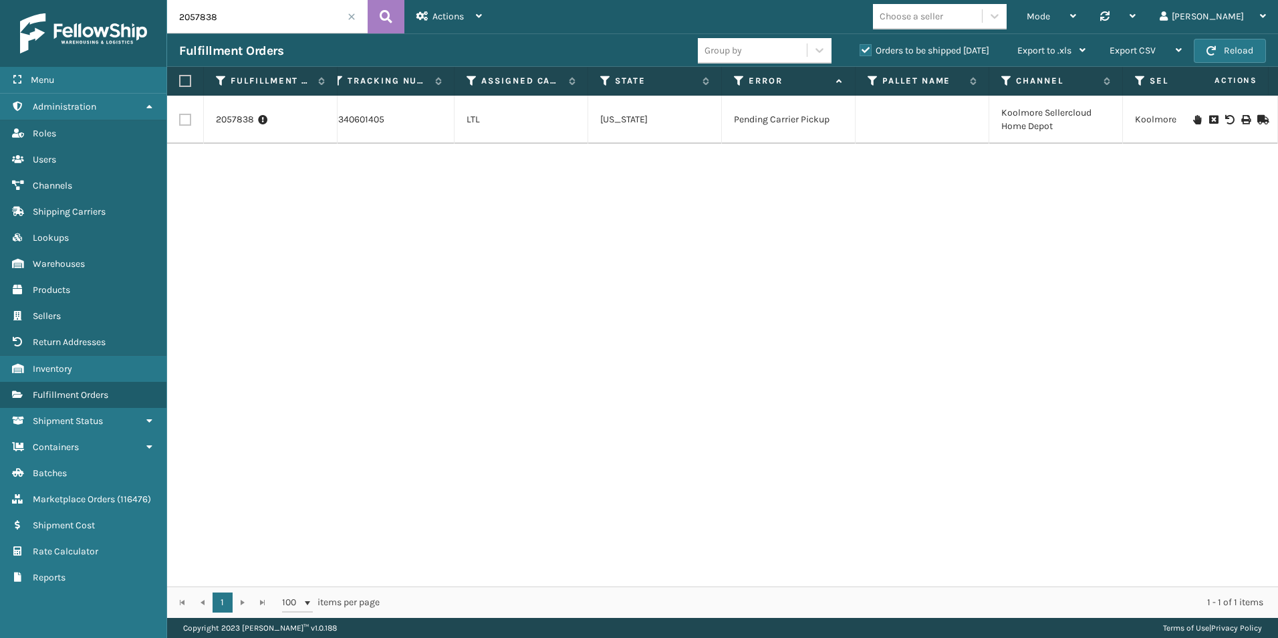
scroll to position [0, 583]
drag, startPoint x: 201, startPoint y: 16, endPoint x: 238, endPoint y: 18, distance: 36.8
click at [238, 18] on input "2057838" at bounding box center [267, 16] width 201 height 33
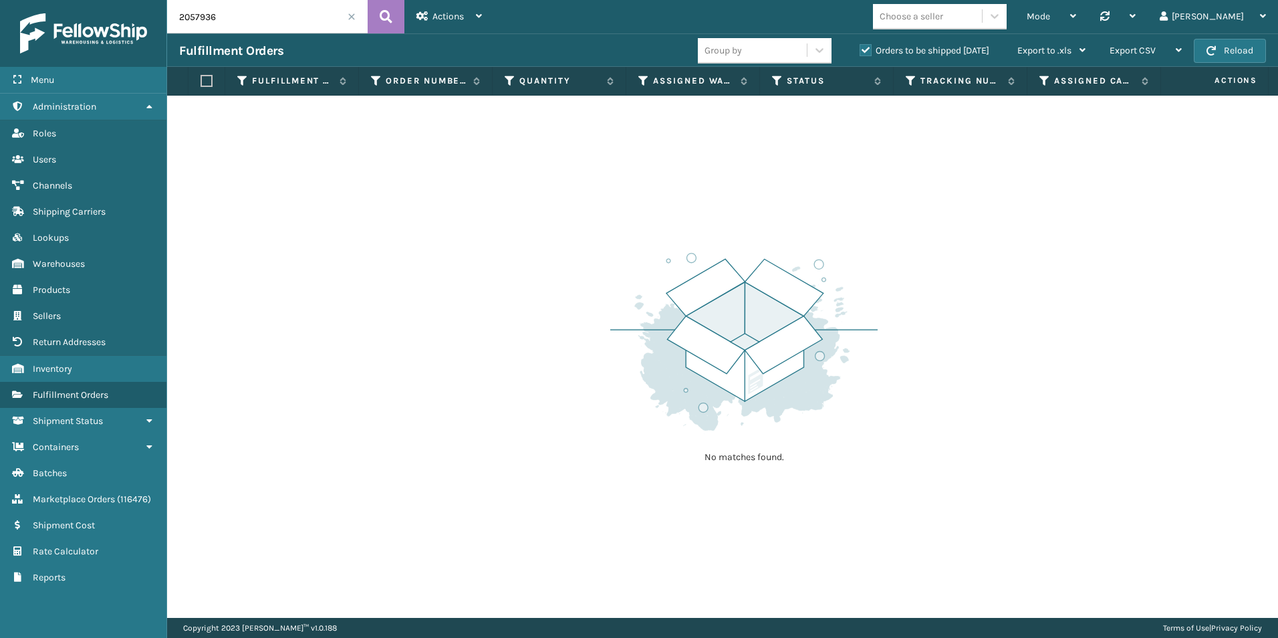
drag, startPoint x: 207, startPoint y: 20, endPoint x: 235, endPoint y: 20, distance: 28.1
click at [235, 20] on input "2057936" at bounding box center [267, 16] width 201 height 33
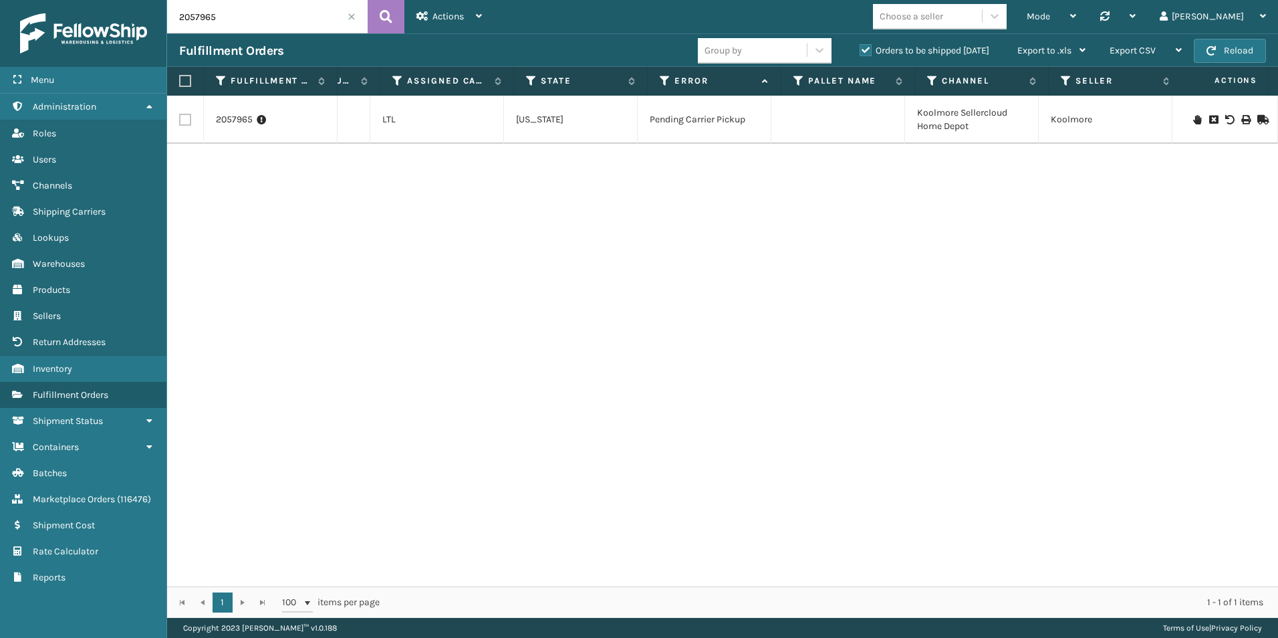
scroll to position [0, 657]
drag, startPoint x: 195, startPoint y: 18, endPoint x: 236, endPoint y: 22, distance: 41.6
click at [236, 21] on input "2057965" at bounding box center [267, 16] width 201 height 33
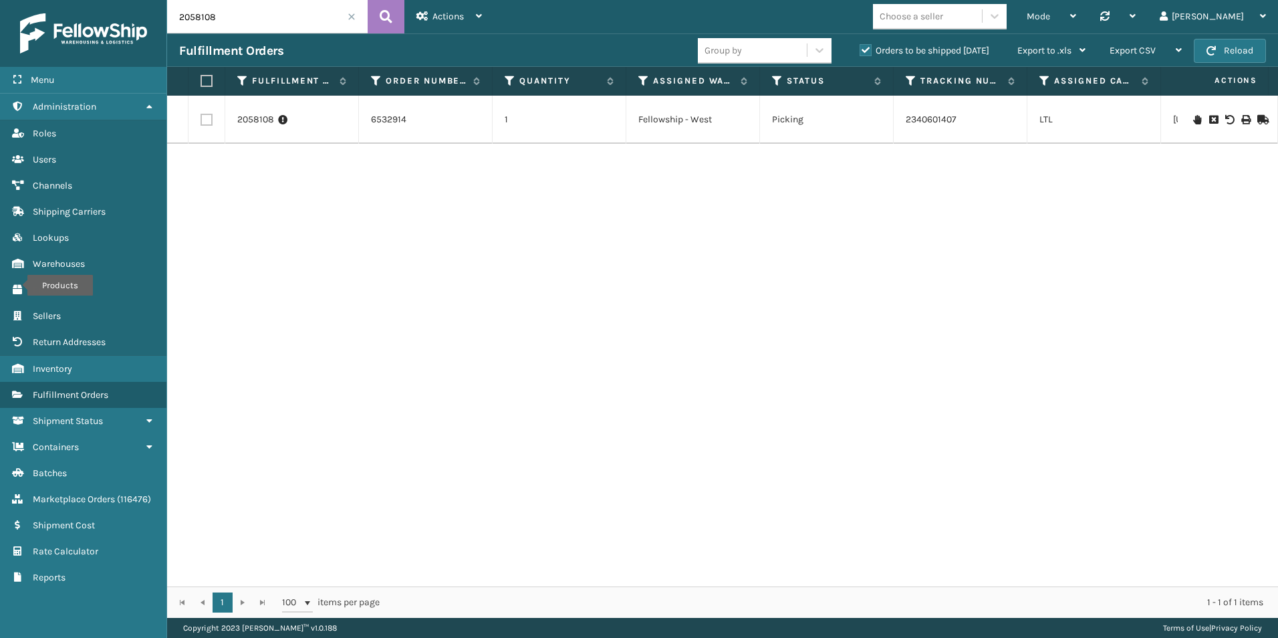
scroll to position [0, 189]
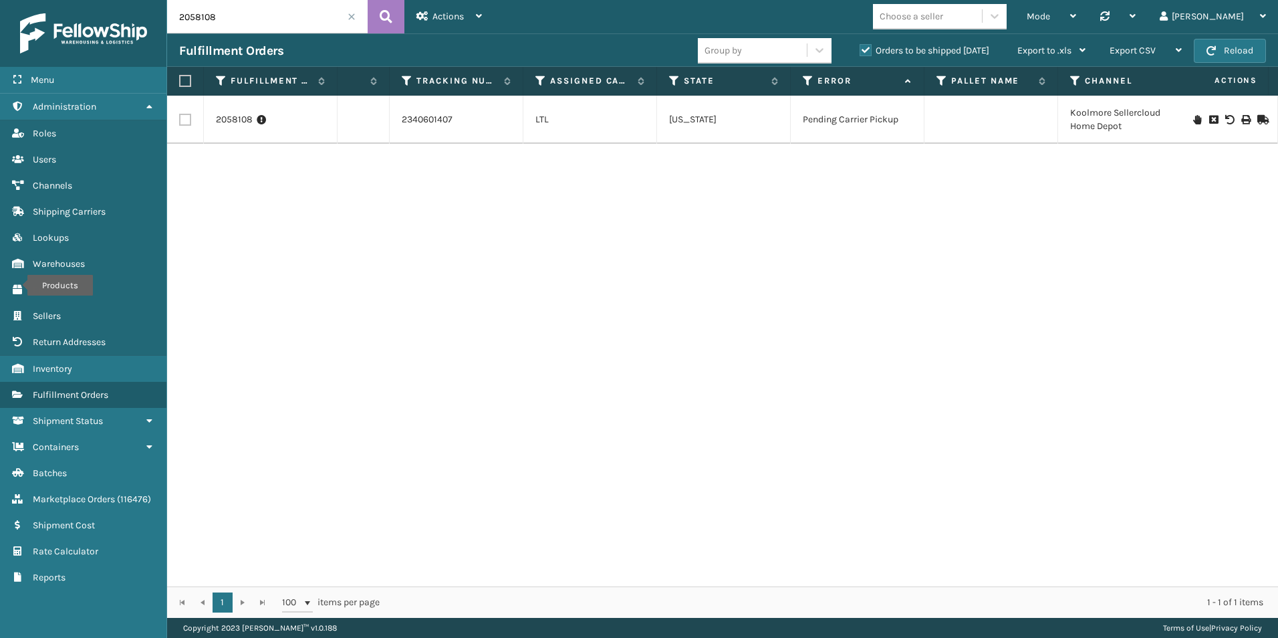
click at [238, 9] on input "2058108" at bounding box center [267, 16] width 201 height 33
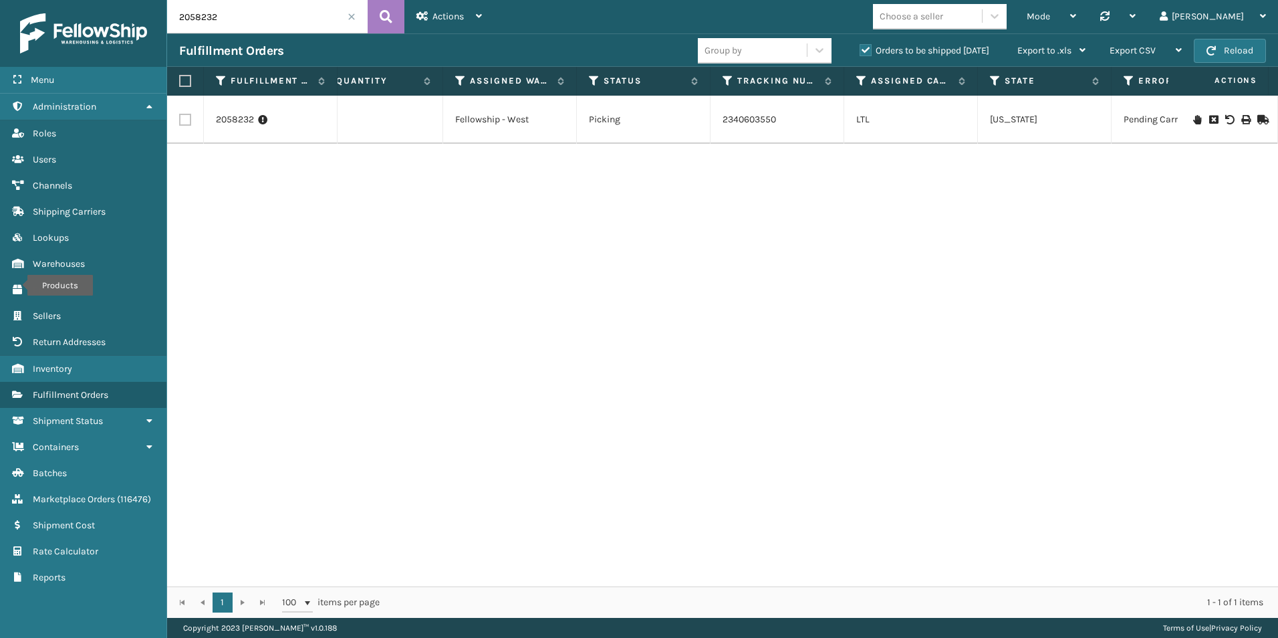
scroll to position [0, 245]
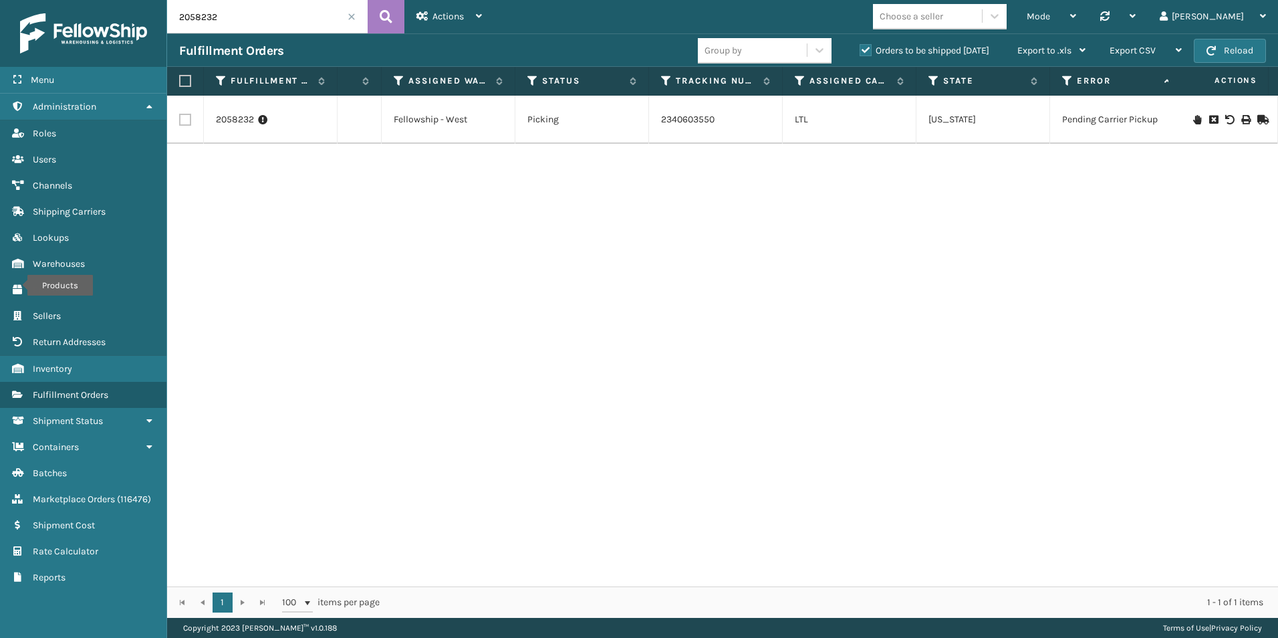
drag, startPoint x: 211, startPoint y: 18, endPoint x: 226, endPoint y: 36, distance: 23.7
click at [224, 22] on input "2058232" at bounding box center [267, 16] width 201 height 33
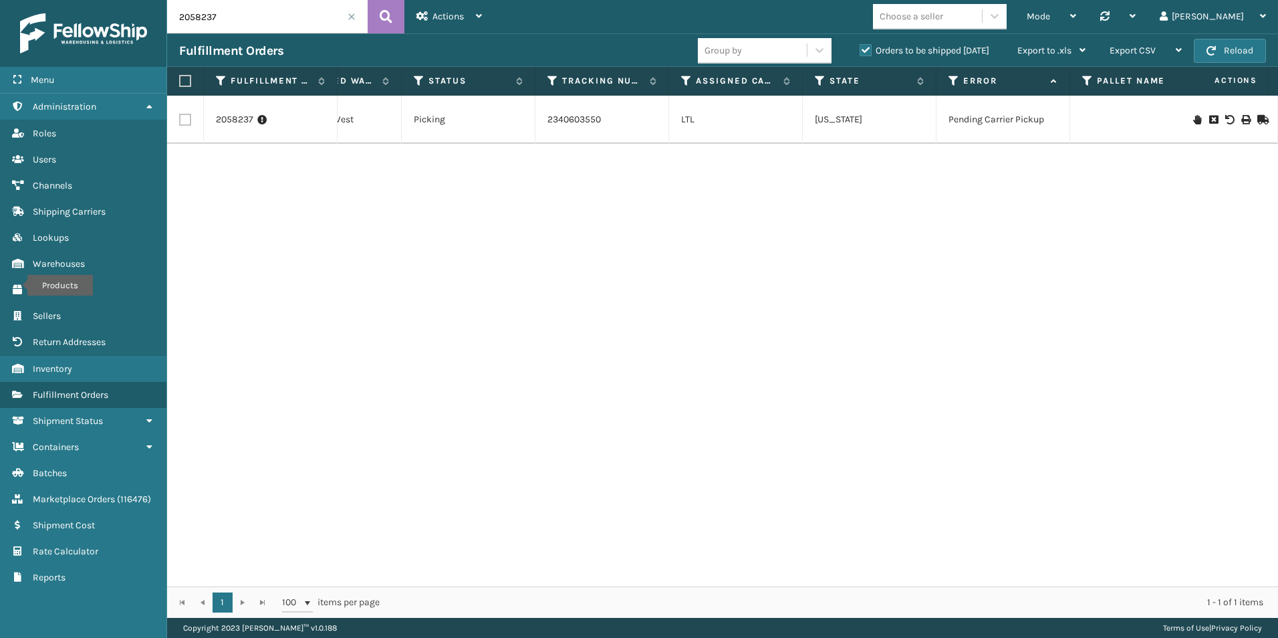
scroll to position [0, 360]
drag, startPoint x: 201, startPoint y: 19, endPoint x: 221, endPoint y: 19, distance: 19.4
click at [221, 19] on input "2058237" at bounding box center [267, 16] width 201 height 33
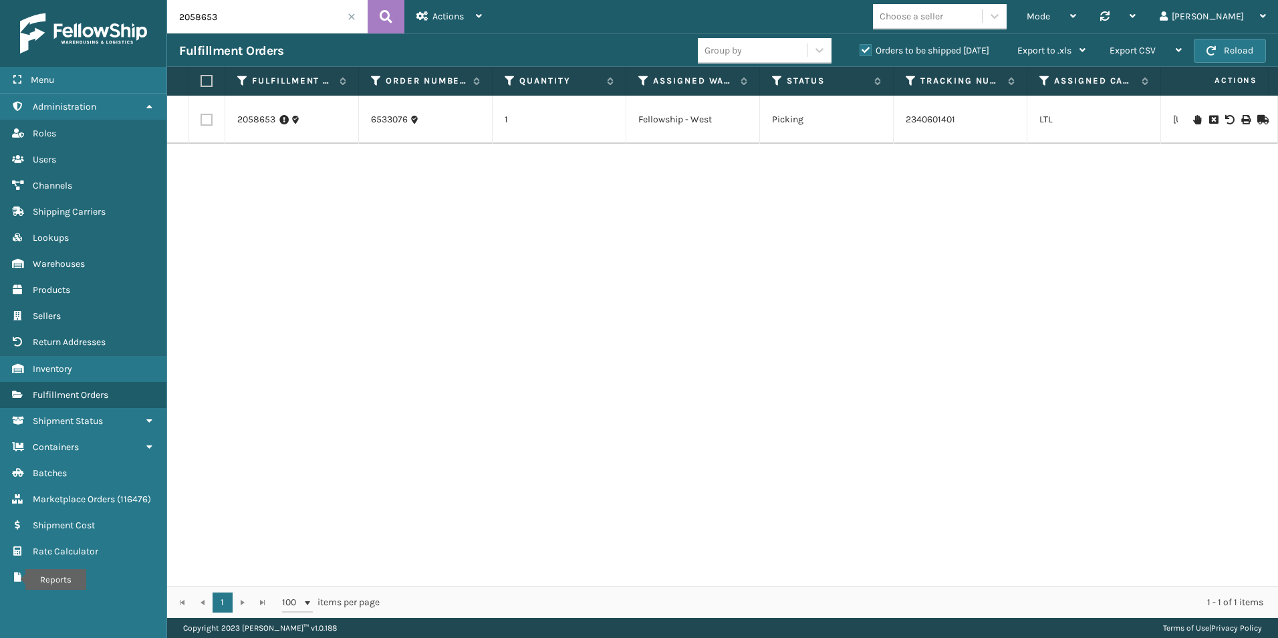
scroll to position [0, 796]
drag, startPoint x: 203, startPoint y: 16, endPoint x: 240, endPoint y: 18, distance: 37.5
click at [240, 17] on input "2058653" at bounding box center [267, 16] width 201 height 33
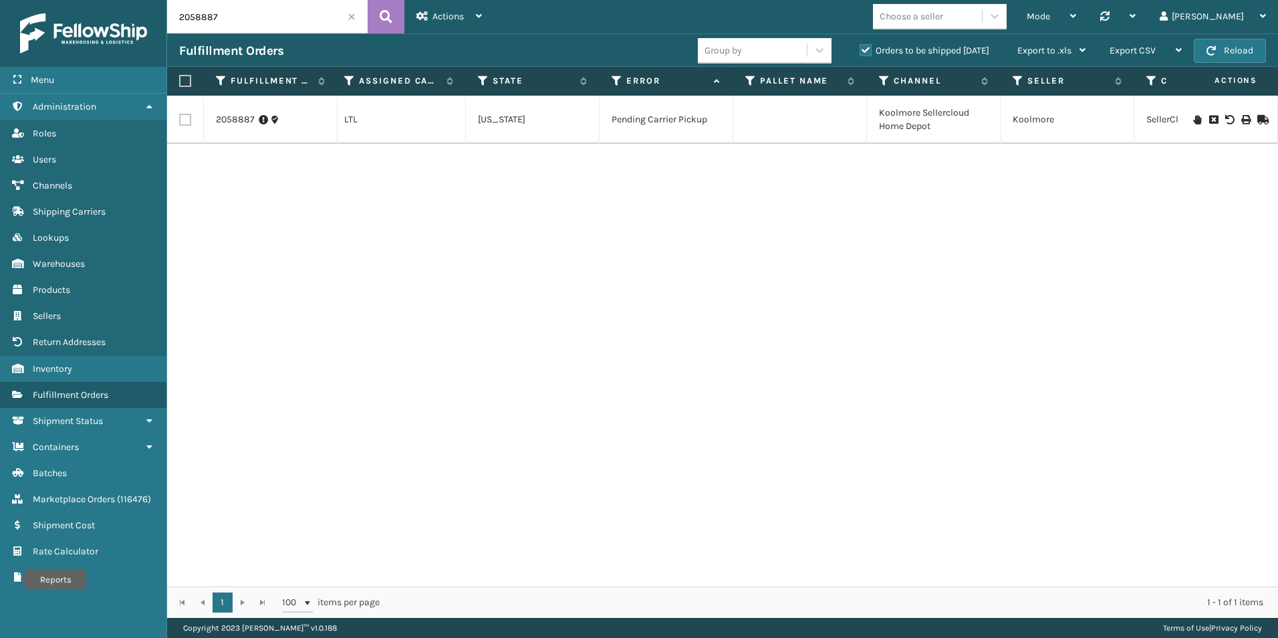
scroll to position [0, 709]
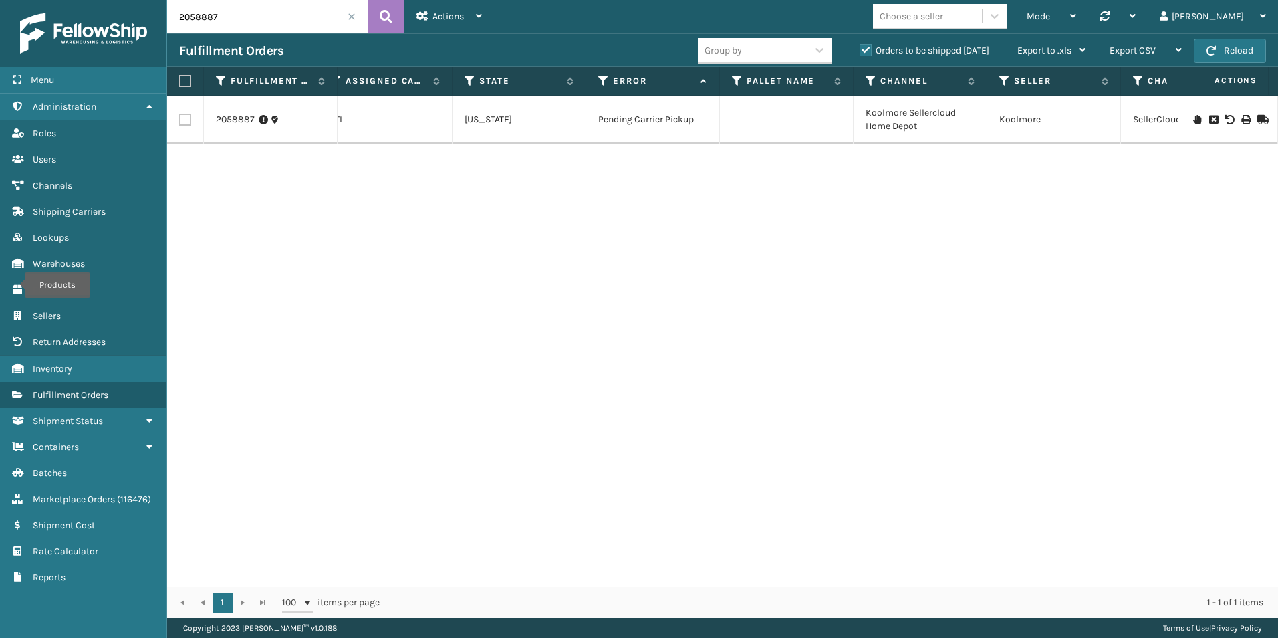
drag, startPoint x: 200, startPoint y: 21, endPoint x: 237, endPoint y: 23, distance: 36.9
click at [237, 23] on input "2058887" at bounding box center [267, 16] width 201 height 33
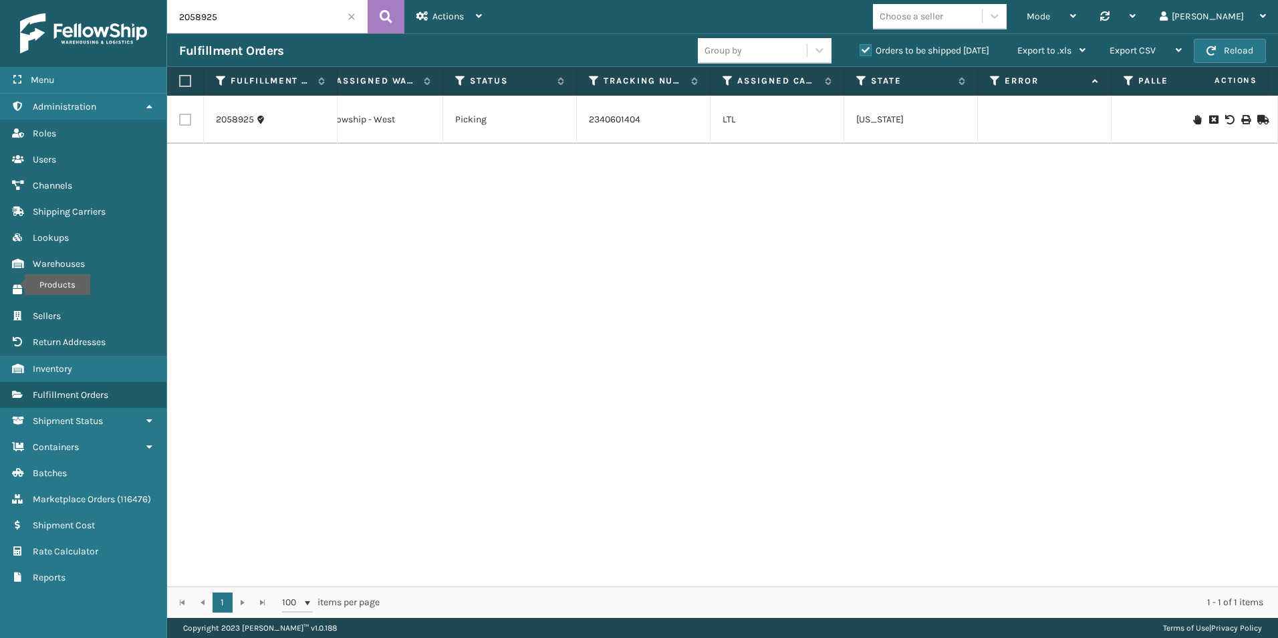
scroll to position [0, 365]
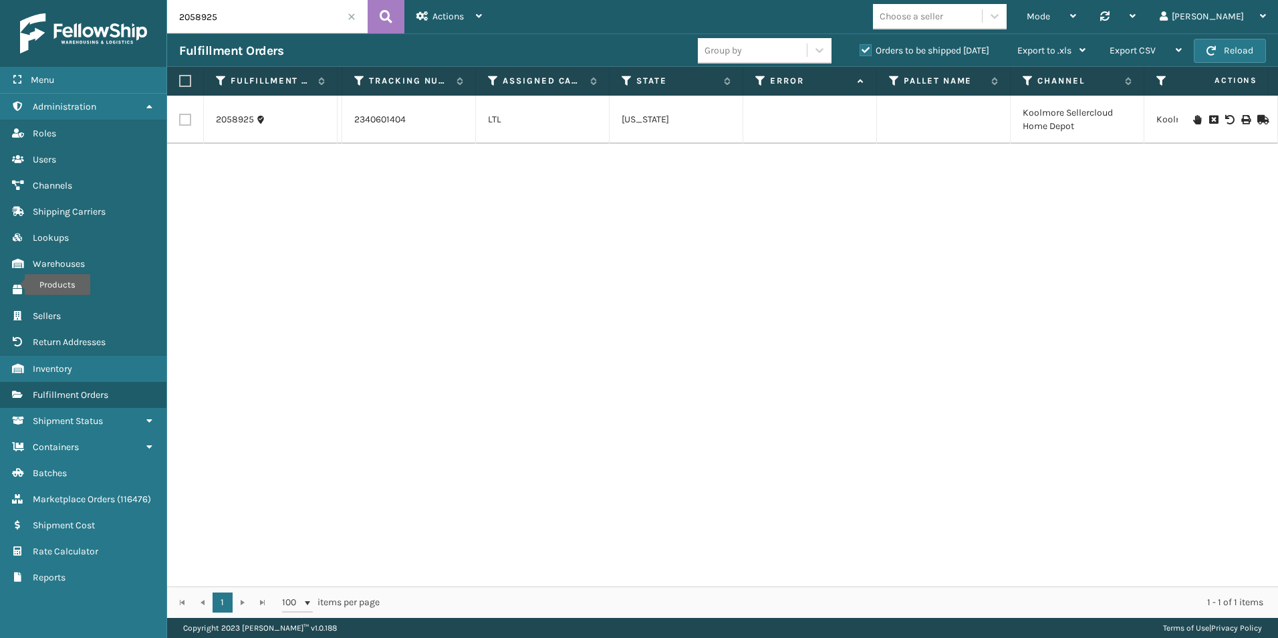
click at [1193, 121] on icon at bounding box center [1197, 119] width 8 height 9
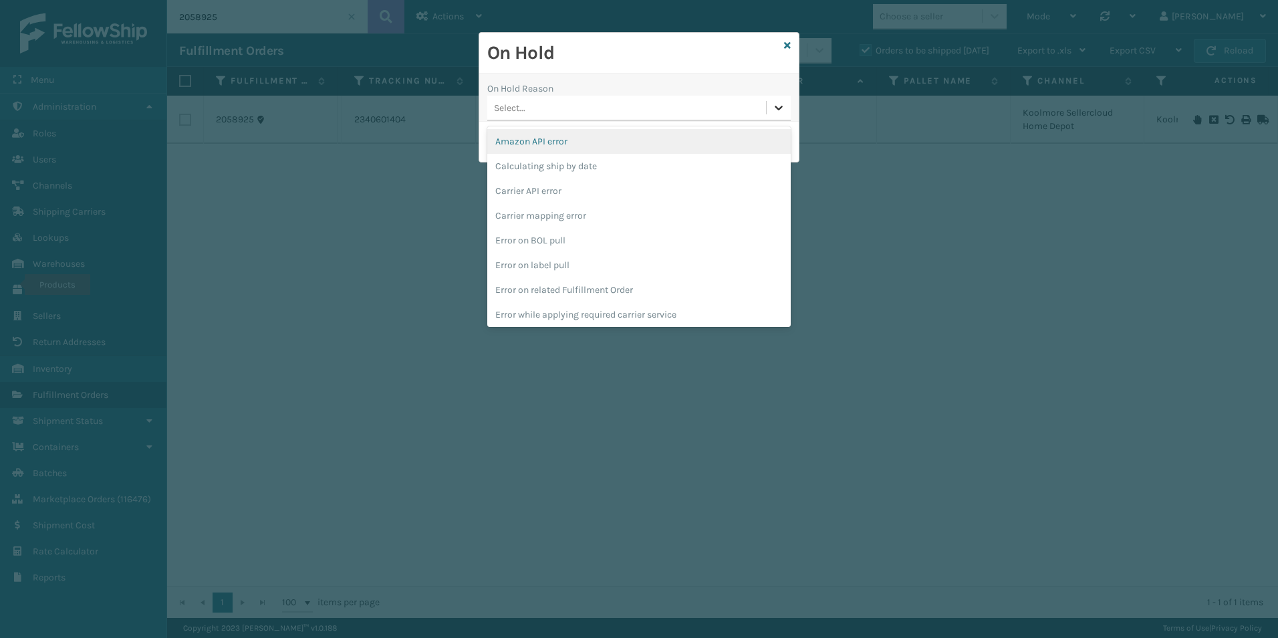
click at [774, 108] on icon at bounding box center [778, 107] width 13 height 13
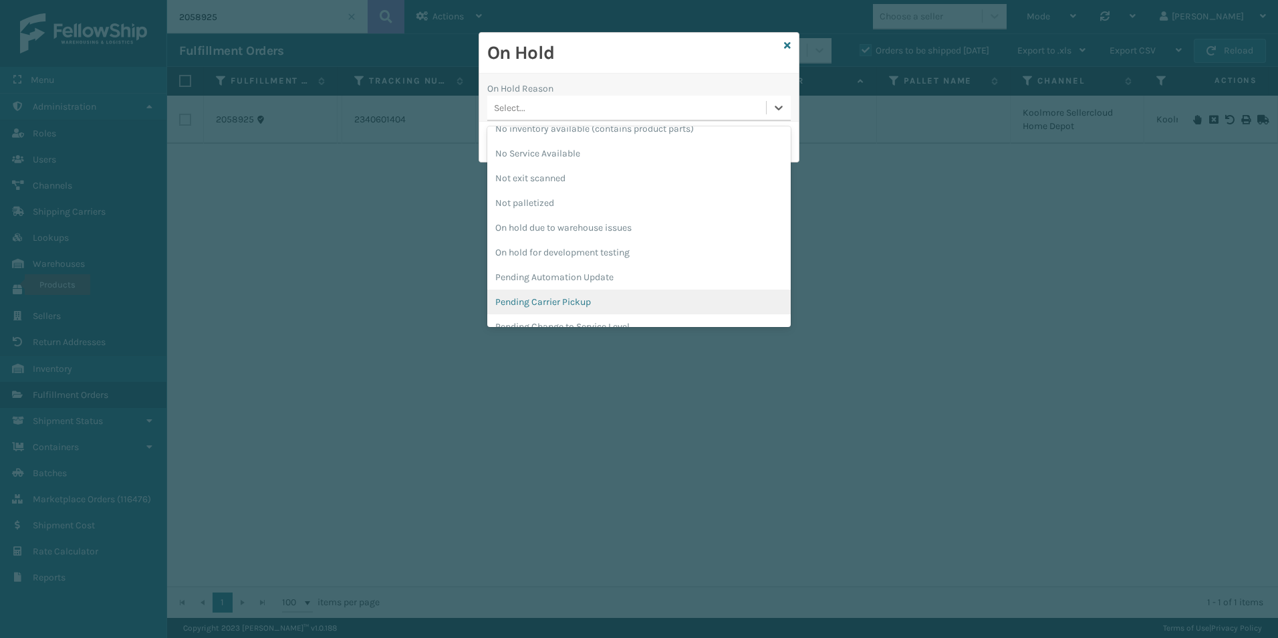
click at [517, 297] on div "Pending Carrier Pickup" at bounding box center [638, 301] width 303 height 25
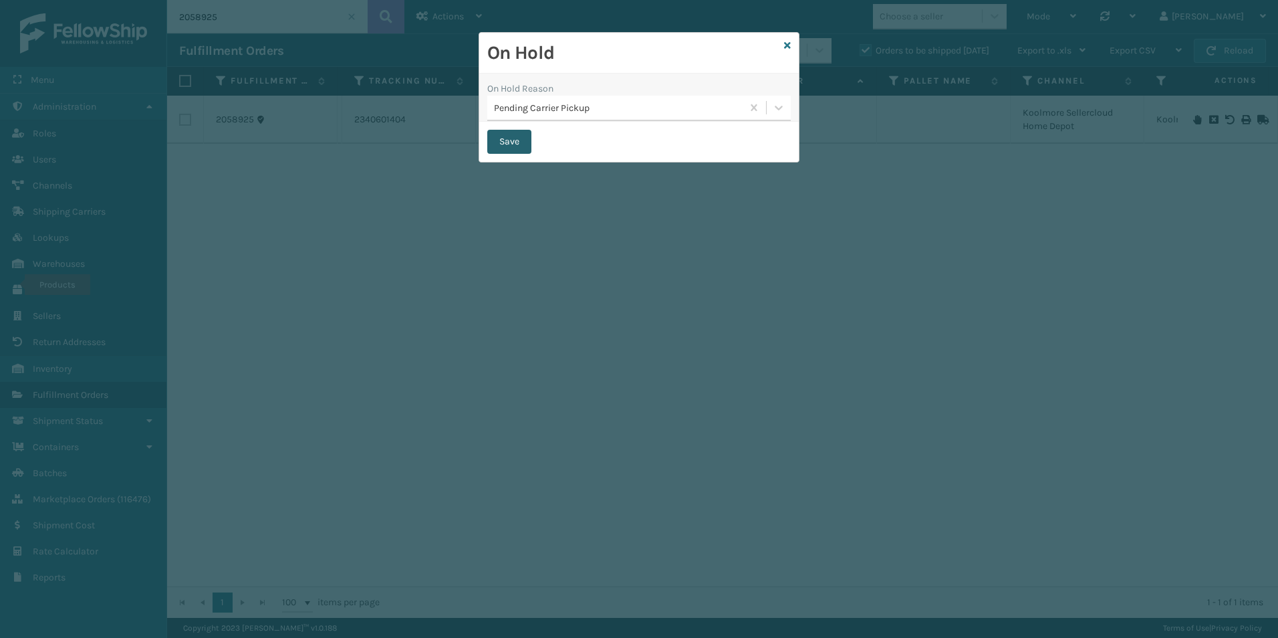
click at [505, 143] on button "Save" at bounding box center [509, 142] width 44 height 24
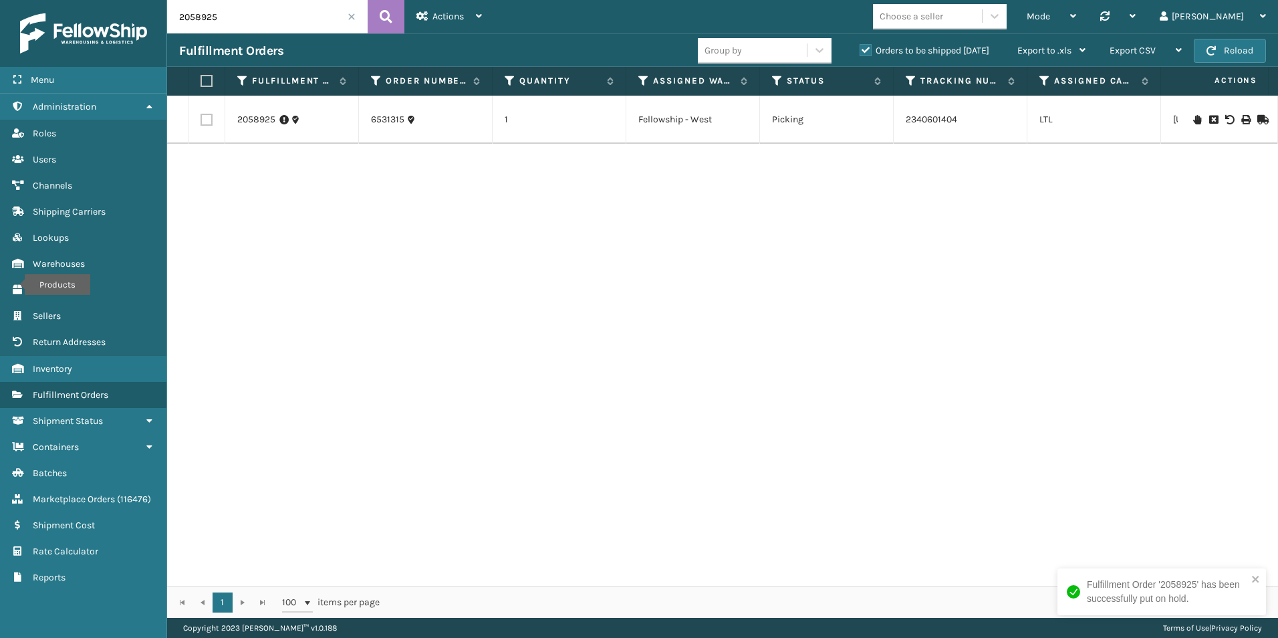
drag, startPoint x: 207, startPoint y: 15, endPoint x: 225, endPoint y: 23, distance: 20.0
click at [229, 19] on input "2058925" at bounding box center [267, 16] width 201 height 33
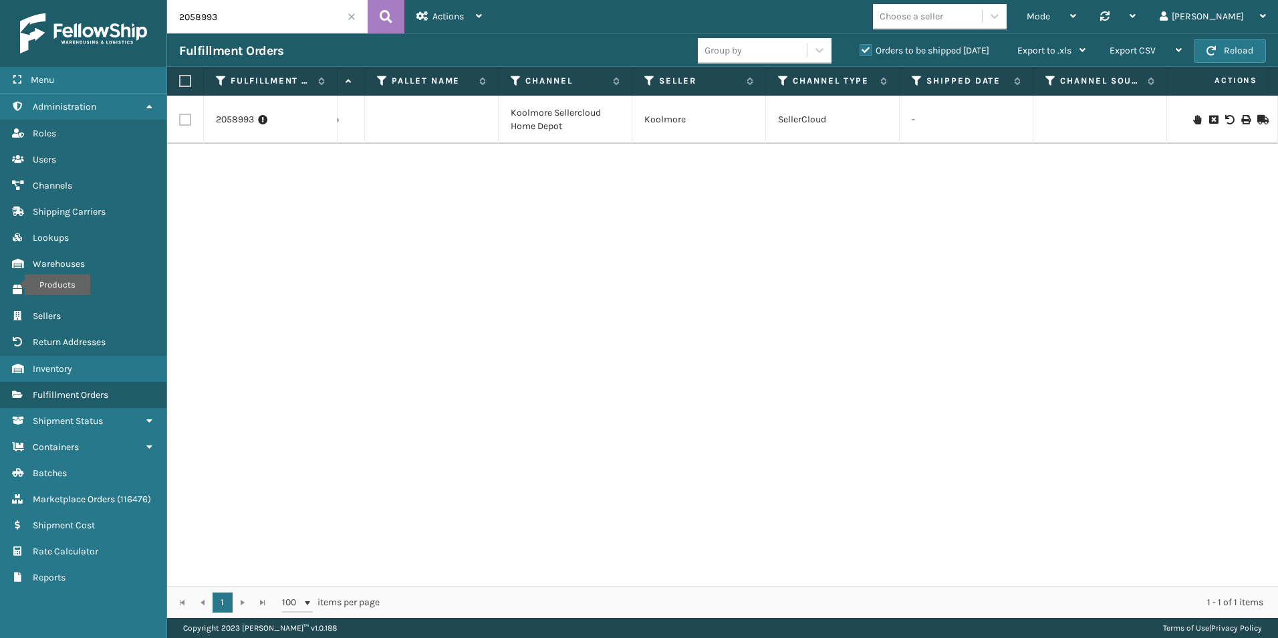
click at [1193, 120] on icon at bounding box center [1197, 119] width 8 height 9
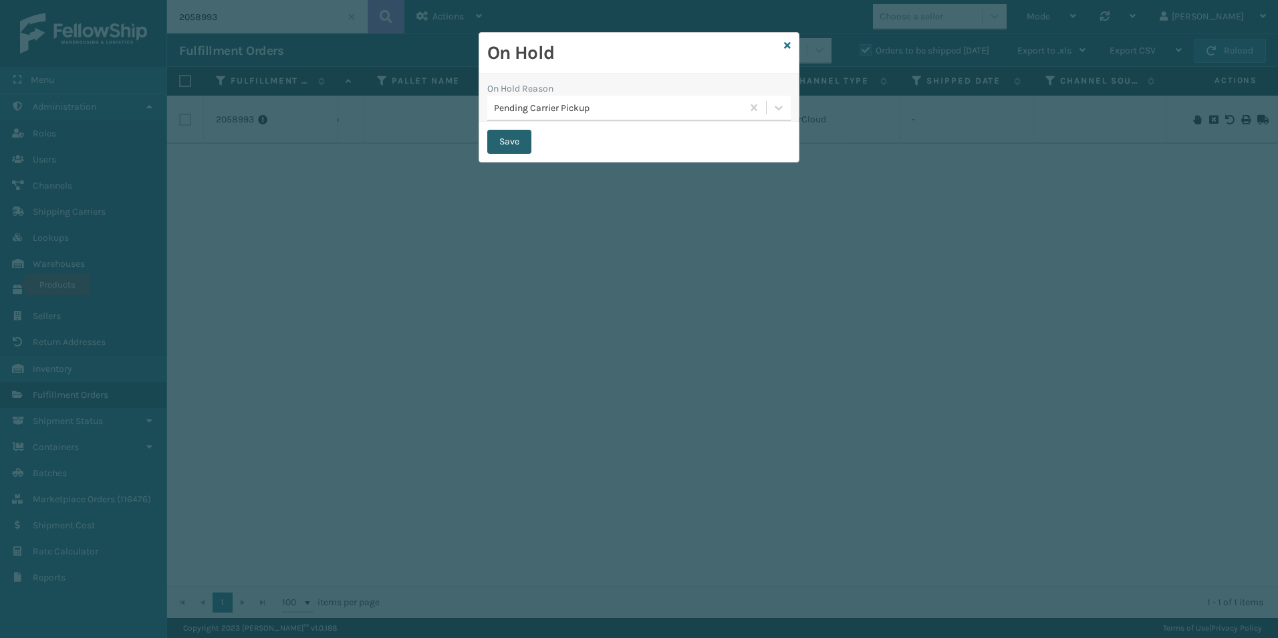
click at [513, 140] on button "Save" at bounding box center [509, 142] width 44 height 24
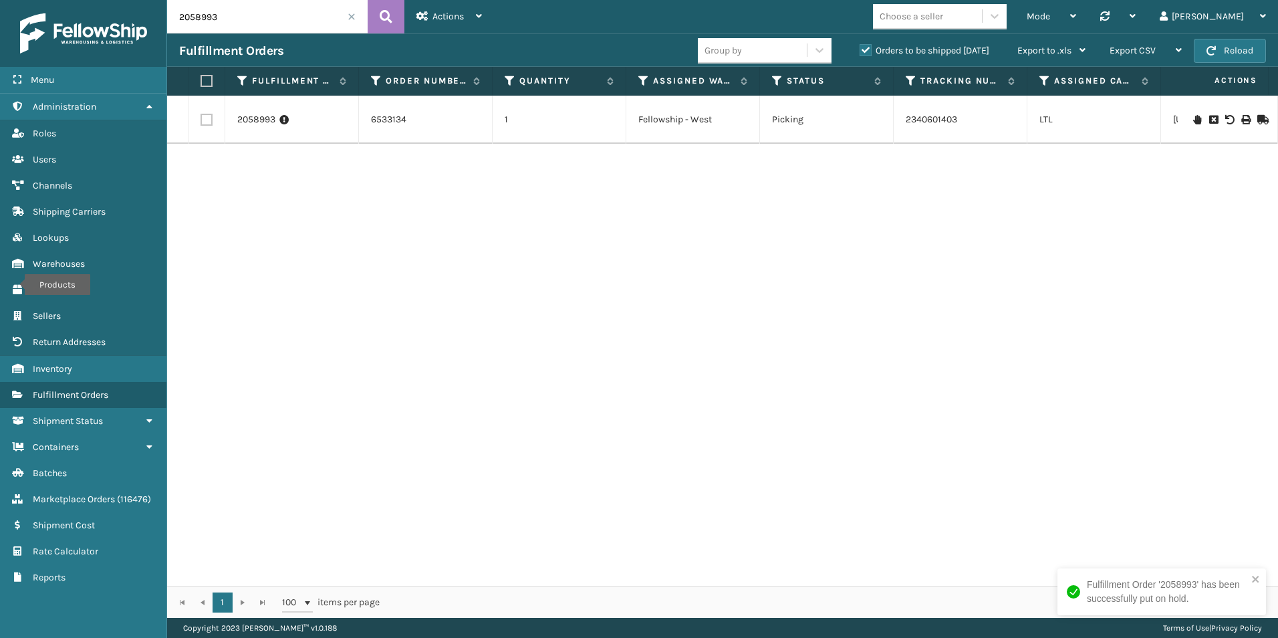
drag, startPoint x: 196, startPoint y: 17, endPoint x: 233, endPoint y: 22, distance: 37.1
click at [233, 21] on input "2058993" at bounding box center [267, 16] width 201 height 33
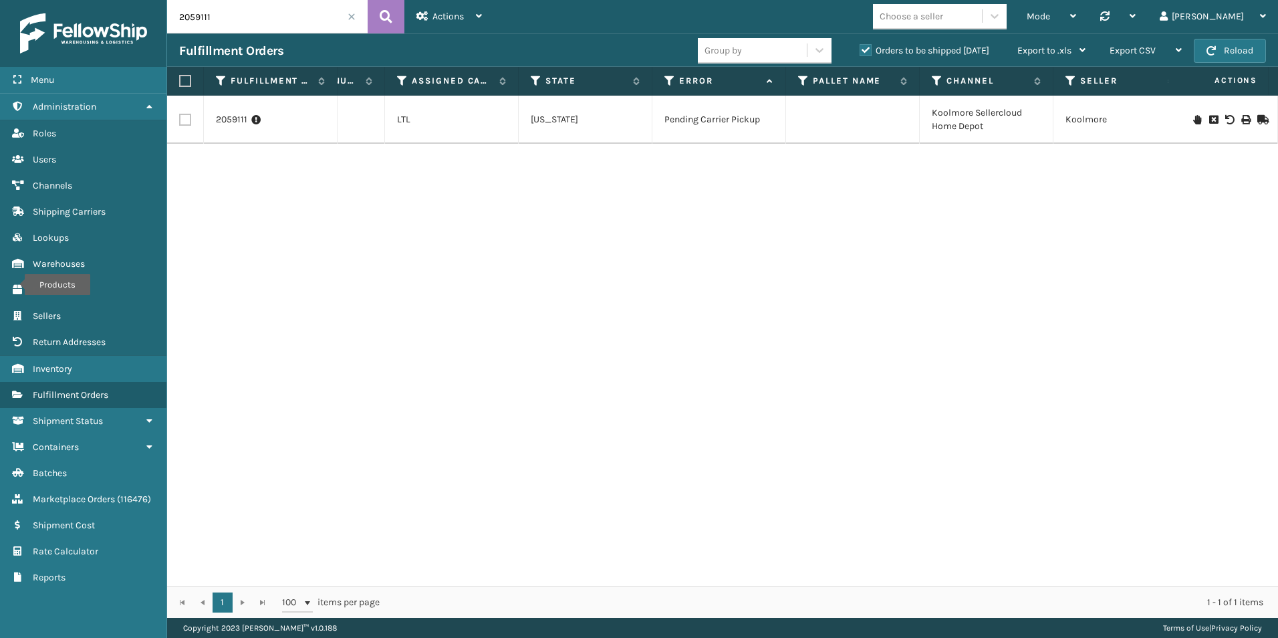
drag, startPoint x: 199, startPoint y: 13, endPoint x: 243, endPoint y: 22, distance: 44.4
click at [242, 21] on input "2059111" at bounding box center [267, 16] width 201 height 33
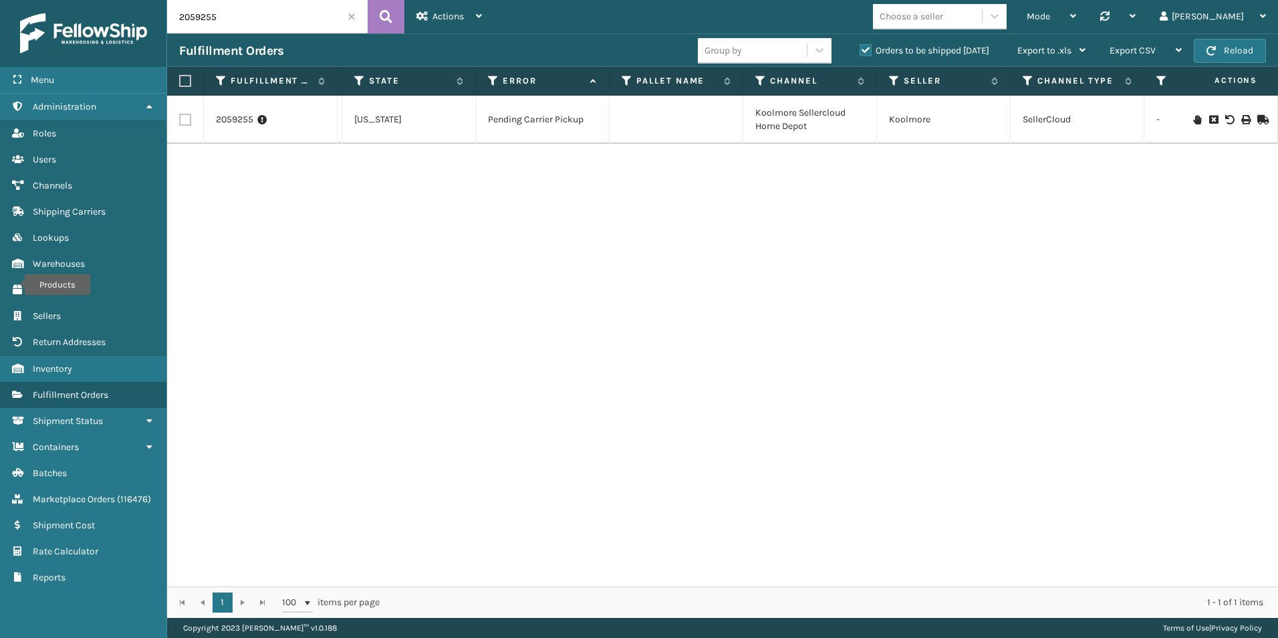
drag, startPoint x: 204, startPoint y: 14, endPoint x: 233, endPoint y: 19, distance: 29.1
click at [231, 16] on input "2059255" at bounding box center [267, 16] width 201 height 33
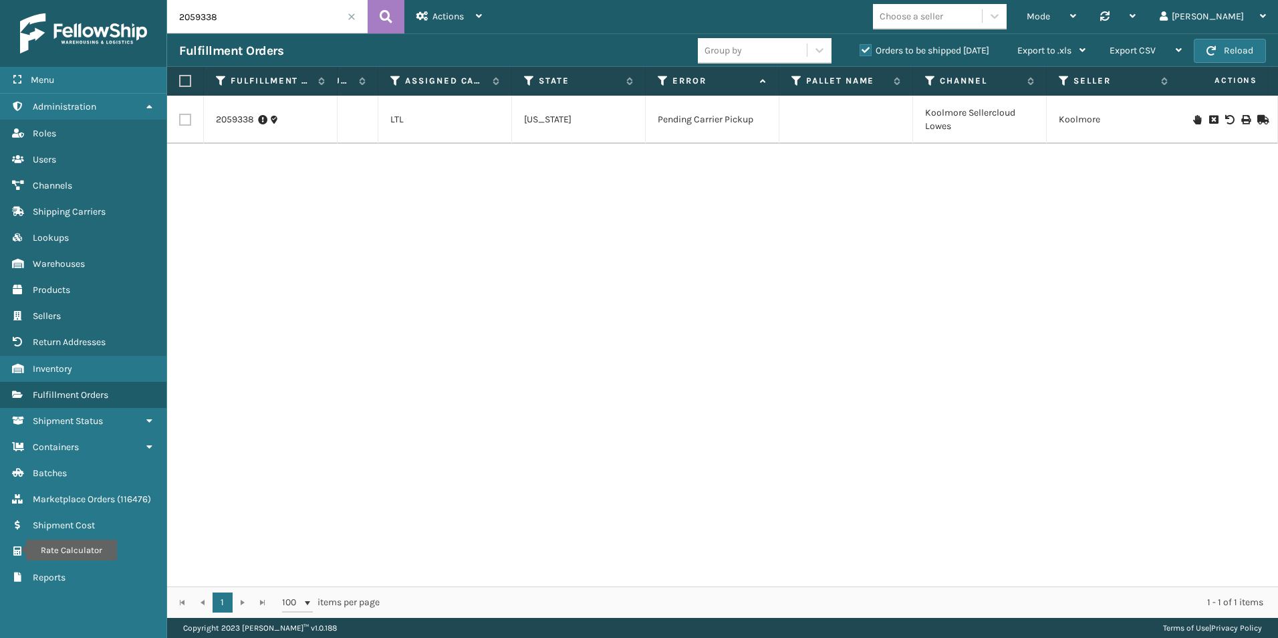
drag, startPoint x: 202, startPoint y: 15, endPoint x: 266, endPoint y: 20, distance: 64.4
click at [266, 20] on input "2059338" at bounding box center [267, 16] width 201 height 33
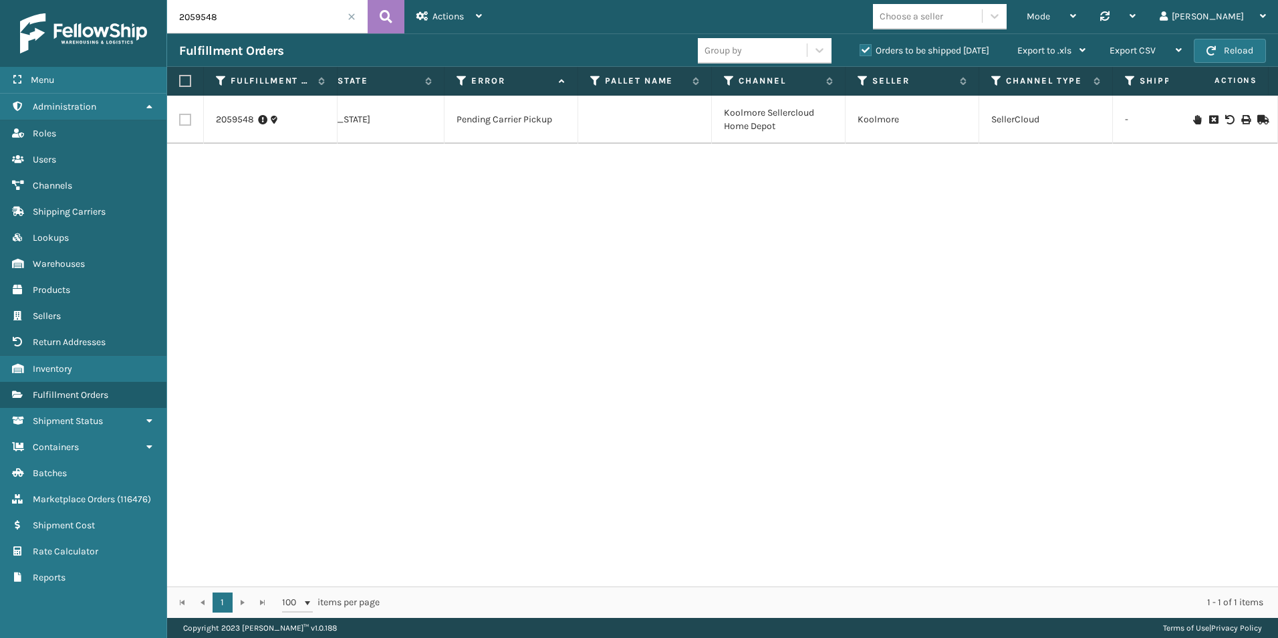
click at [229, 15] on input "2059548" at bounding box center [267, 16] width 201 height 33
drag, startPoint x: 253, startPoint y: 17, endPoint x: 182, endPoint y: 12, distance: 71.7
click at [176, 13] on input "2059548" at bounding box center [267, 16] width 201 height 33
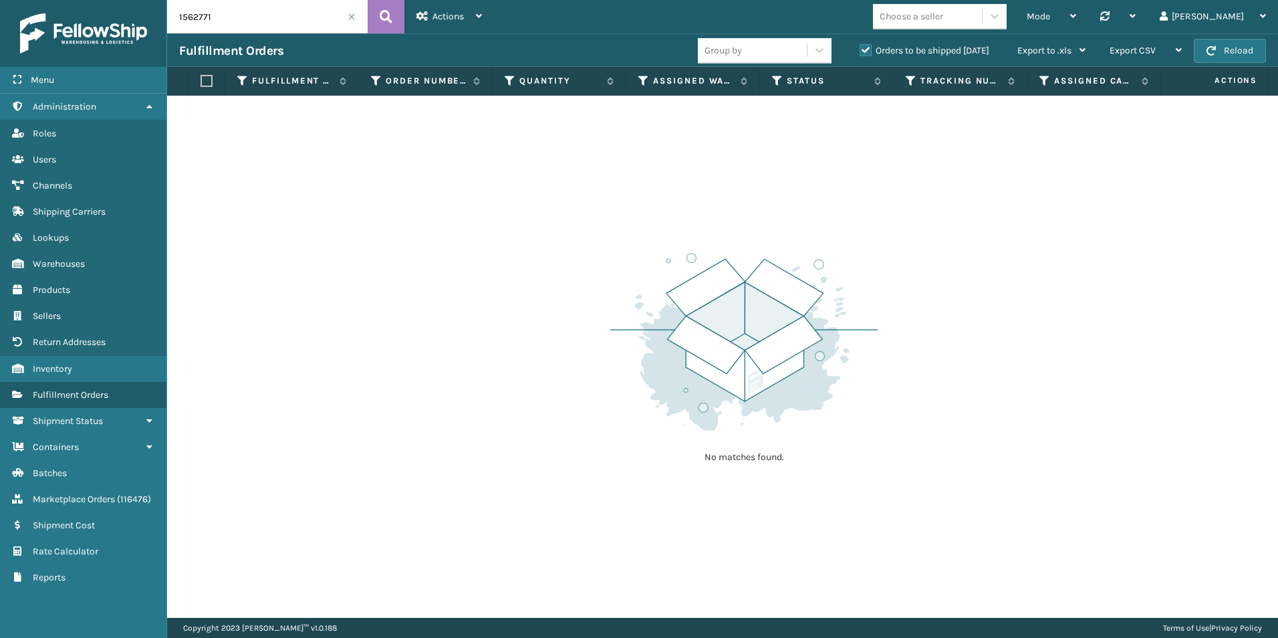
drag, startPoint x: 237, startPoint y: 16, endPoint x: 259, endPoint y: 16, distance: 22.1
click at [237, 16] on input "1562771" at bounding box center [267, 16] width 201 height 33
drag, startPoint x: 259, startPoint y: 16, endPoint x: 178, endPoint y: 13, distance: 81.0
click at [179, 14] on input "1562771" at bounding box center [267, 16] width 201 height 33
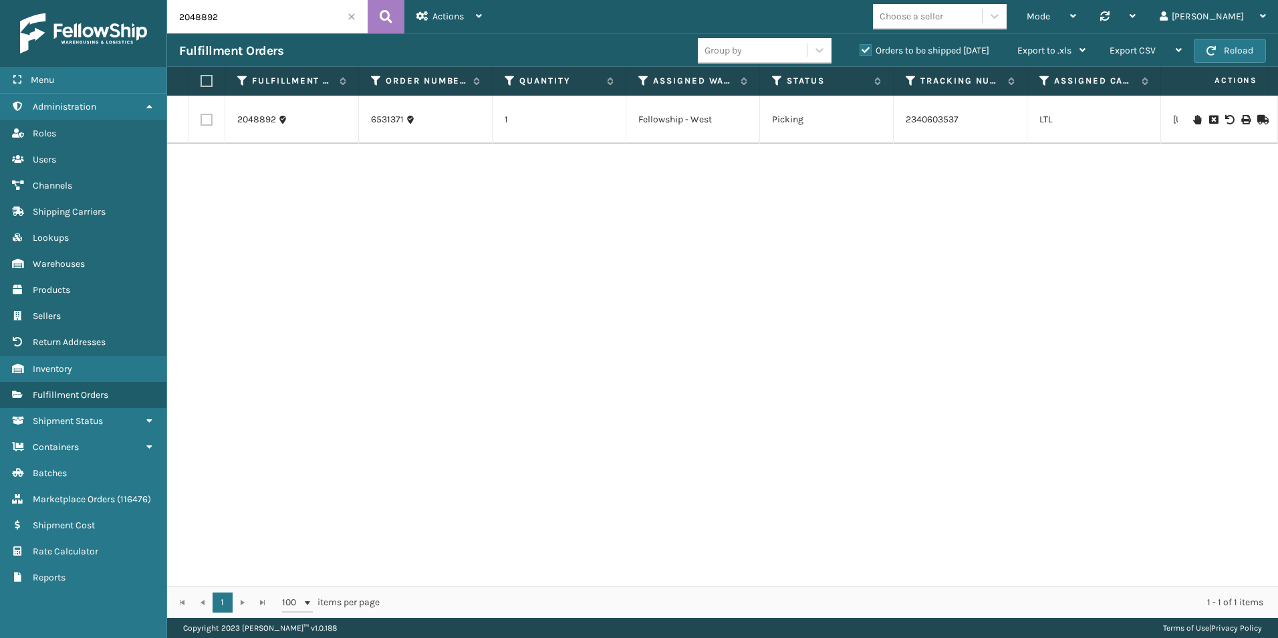
click at [1257, 119] on icon at bounding box center [1261, 119] width 8 height 9
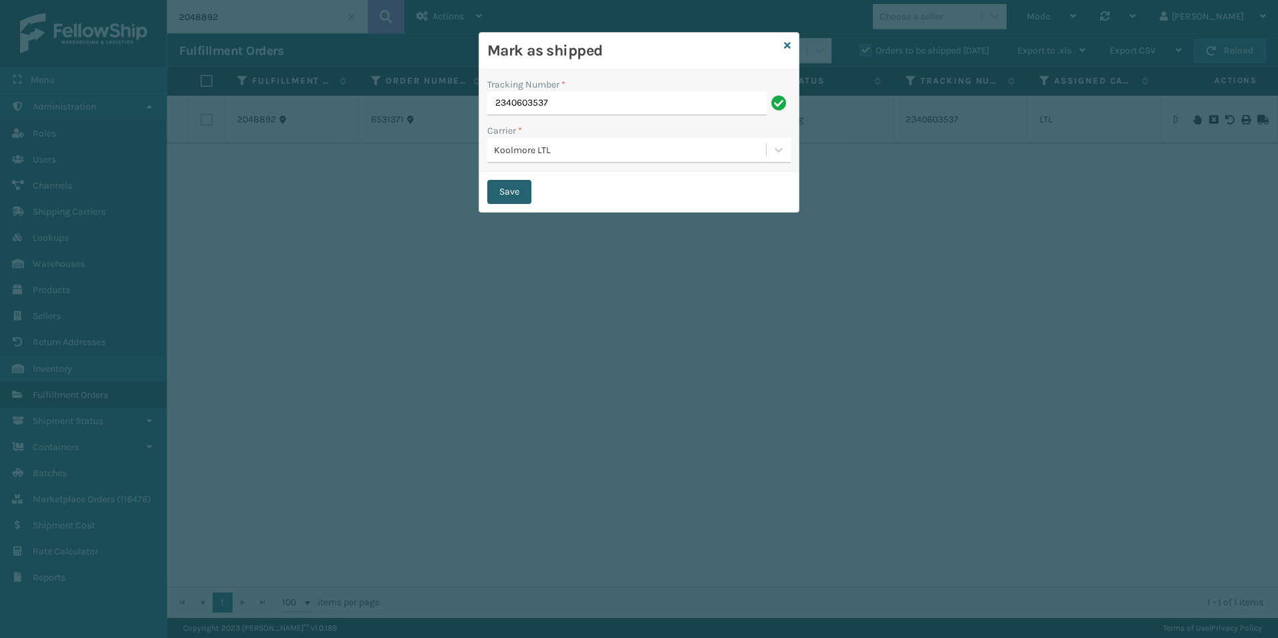
click at [505, 192] on button "Save" at bounding box center [509, 192] width 44 height 24
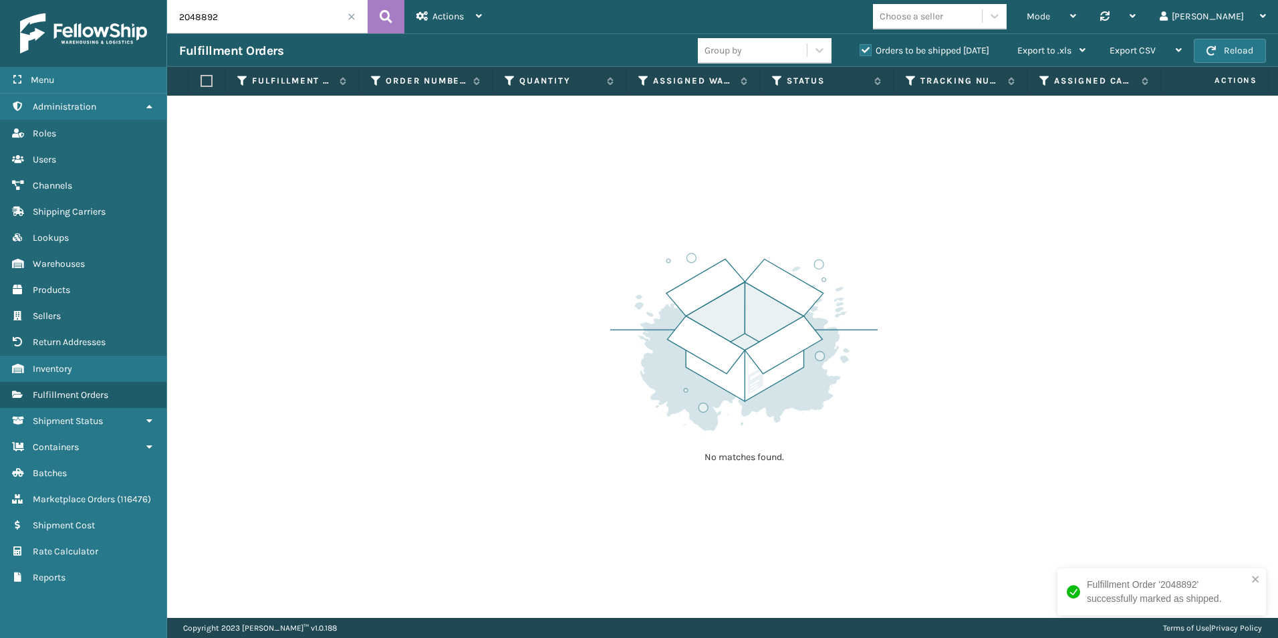
drag, startPoint x: 196, startPoint y: 17, endPoint x: 247, endPoint y: 18, distance: 51.5
click at [247, 18] on input "2048892" at bounding box center [267, 16] width 201 height 33
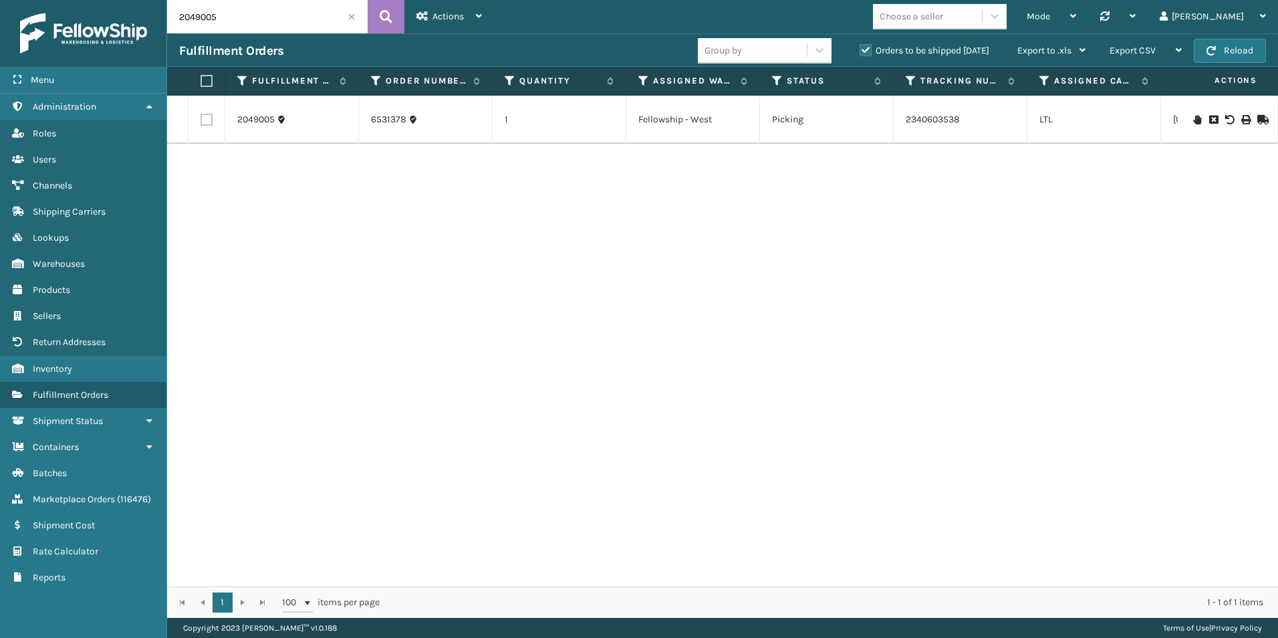
click at [1257, 117] on icon at bounding box center [1261, 119] width 8 height 9
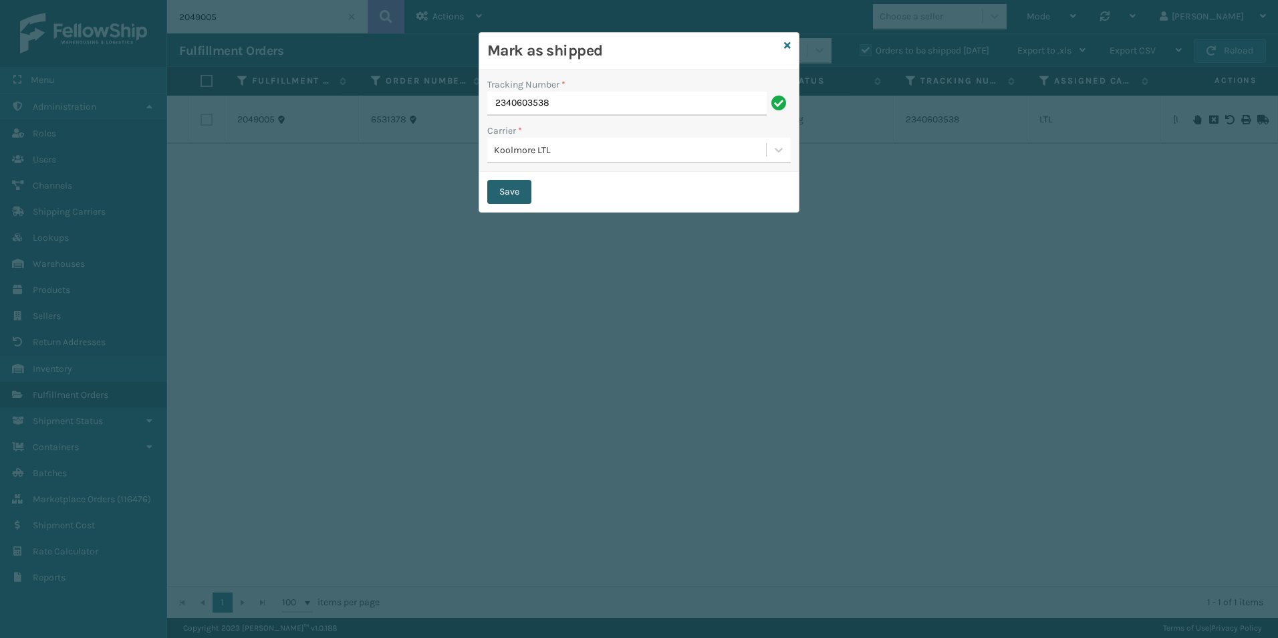
click at [510, 191] on button "Save" at bounding box center [509, 192] width 44 height 24
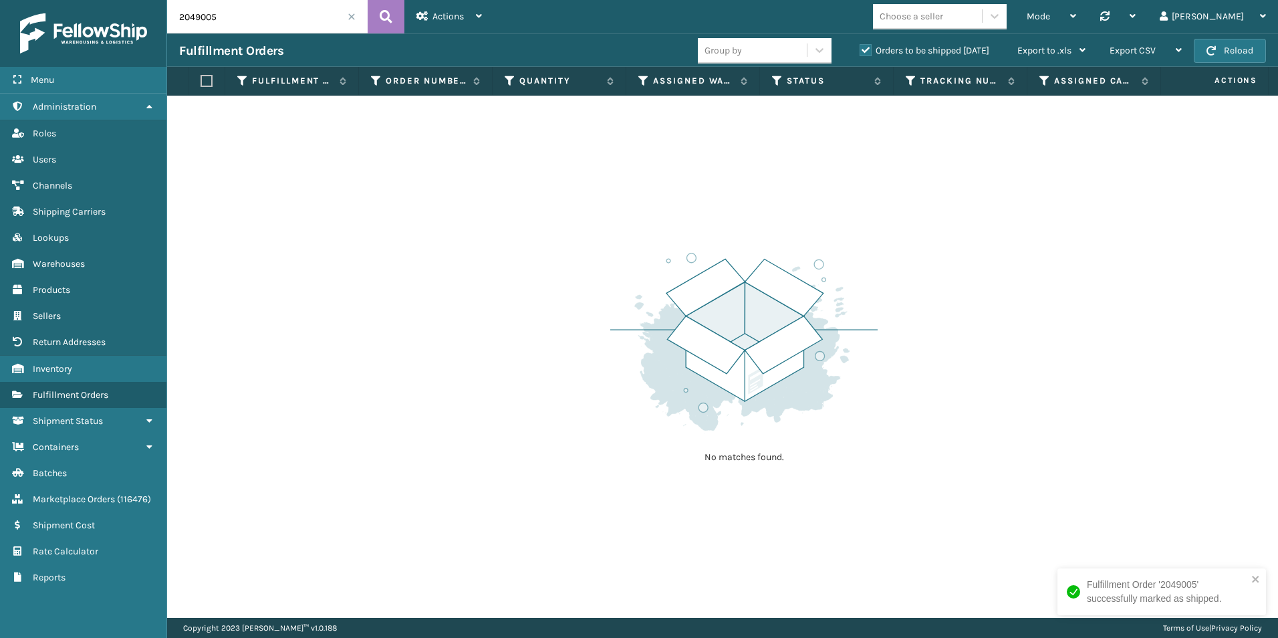
drag, startPoint x: 199, startPoint y: 17, endPoint x: 224, endPoint y: 25, distance: 26.6
click at [222, 23] on input "2049005" at bounding box center [267, 16] width 201 height 33
type input "2049322"
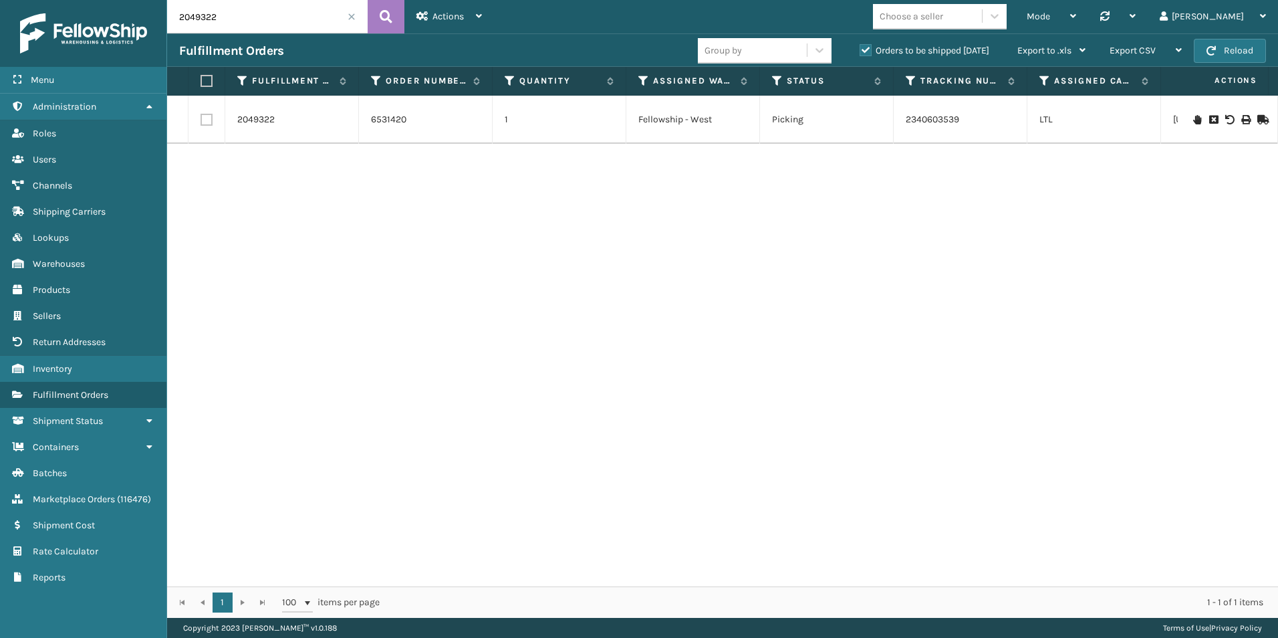
click at [1257, 116] on icon at bounding box center [1261, 119] width 8 height 9
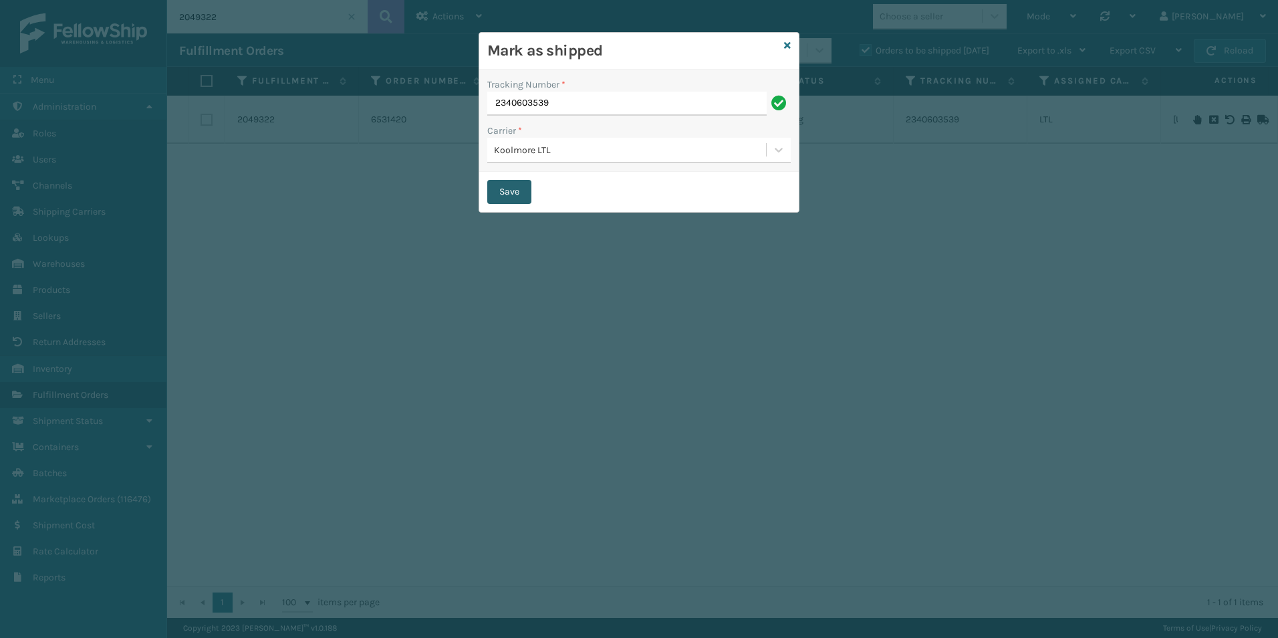
click at [502, 189] on button "Save" at bounding box center [509, 192] width 44 height 24
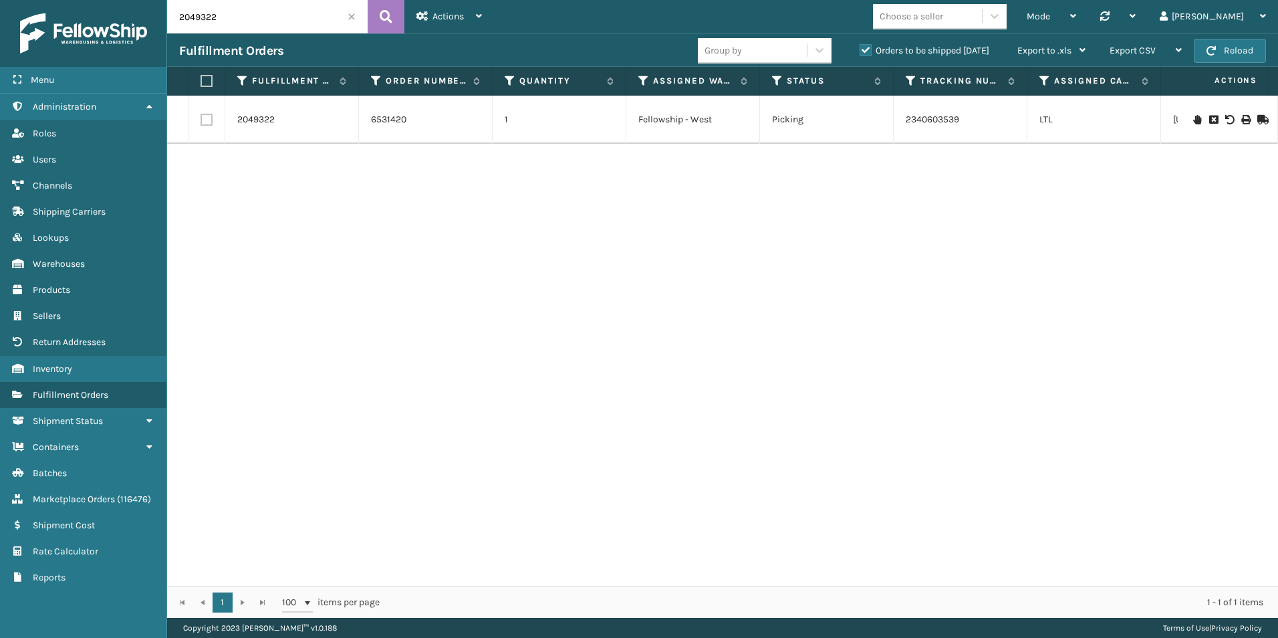
click at [1257, 118] on icon at bounding box center [1261, 119] width 8 height 9
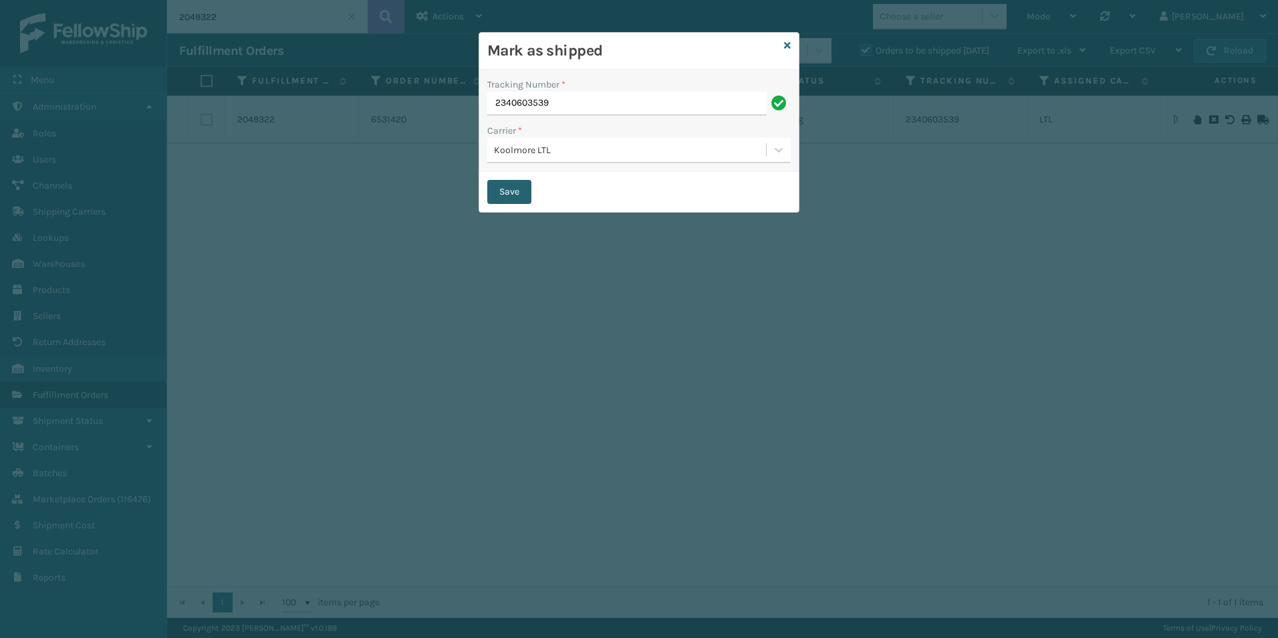
click at [501, 194] on button "Save" at bounding box center [509, 192] width 44 height 24
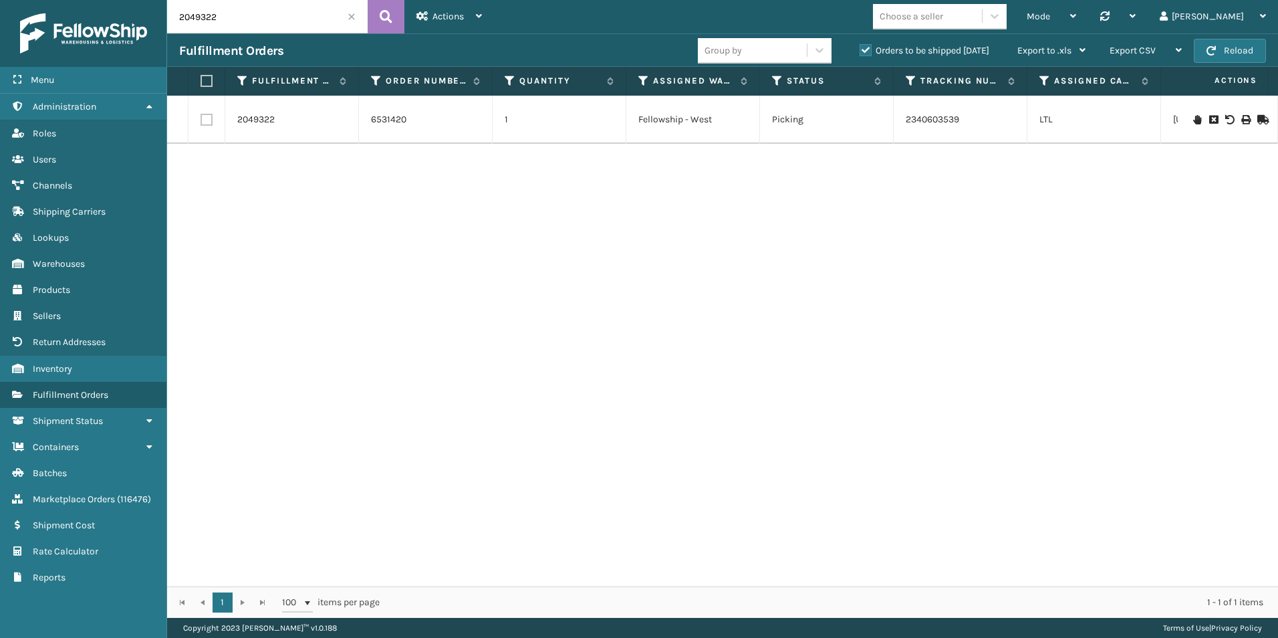
click at [1257, 116] on icon at bounding box center [1261, 119] width 8 height 9
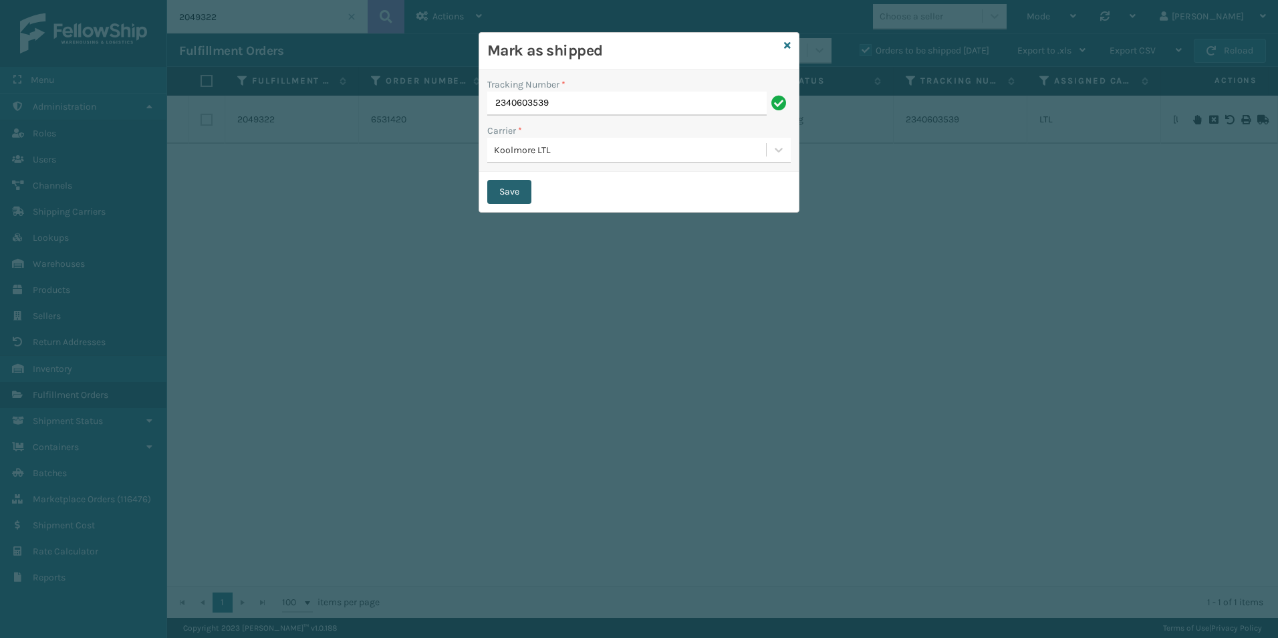
click at [497, 201] on button "Save" at bounding box center [509, 192] width 44 height 24
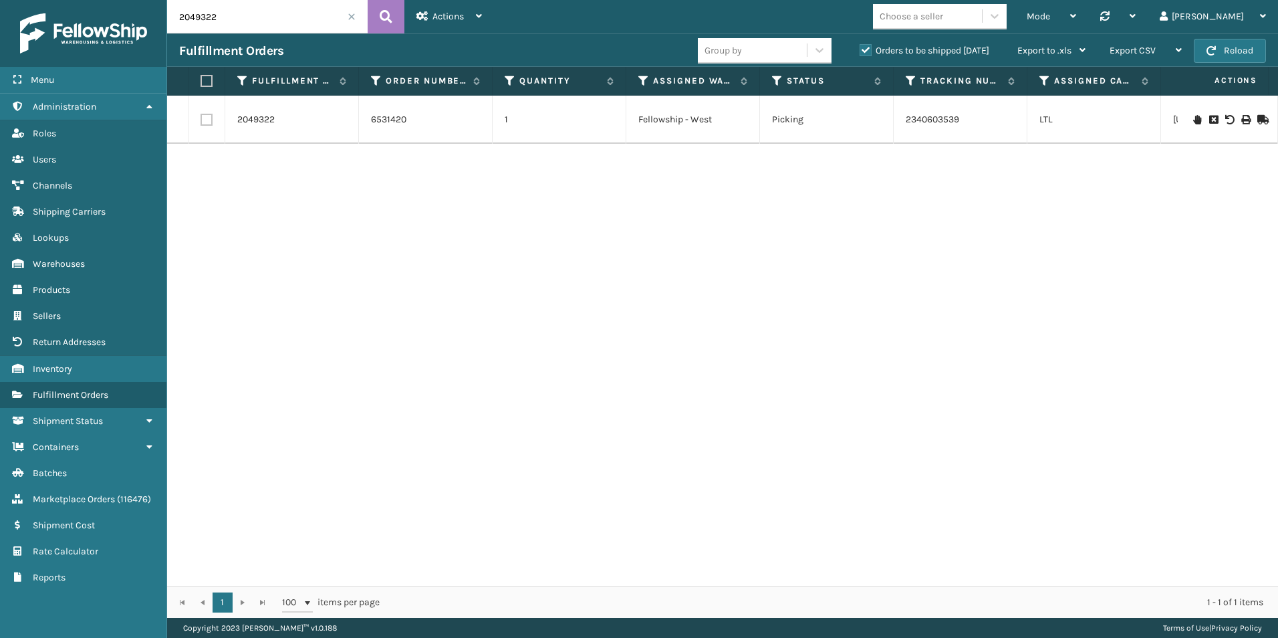
click at [1257, 118] on icon at bounding box center [1261, 119] width 8 height 9
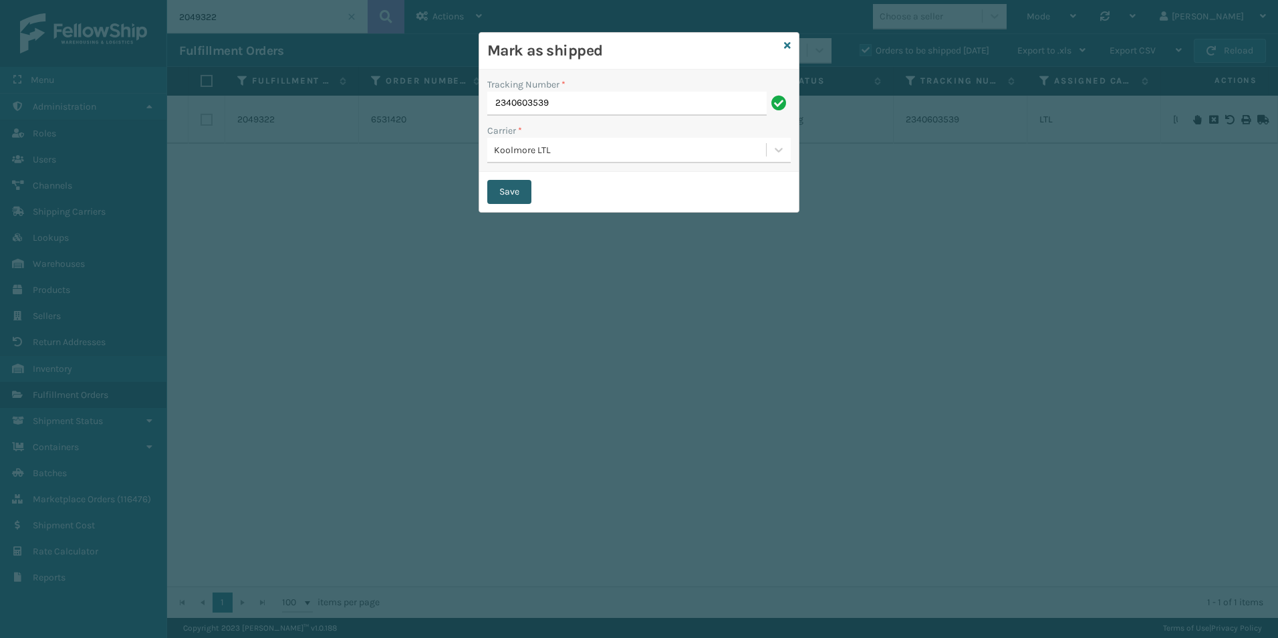
click at [499, 193] on button "Save" at bounding box center [509, 192] width 44 height 24
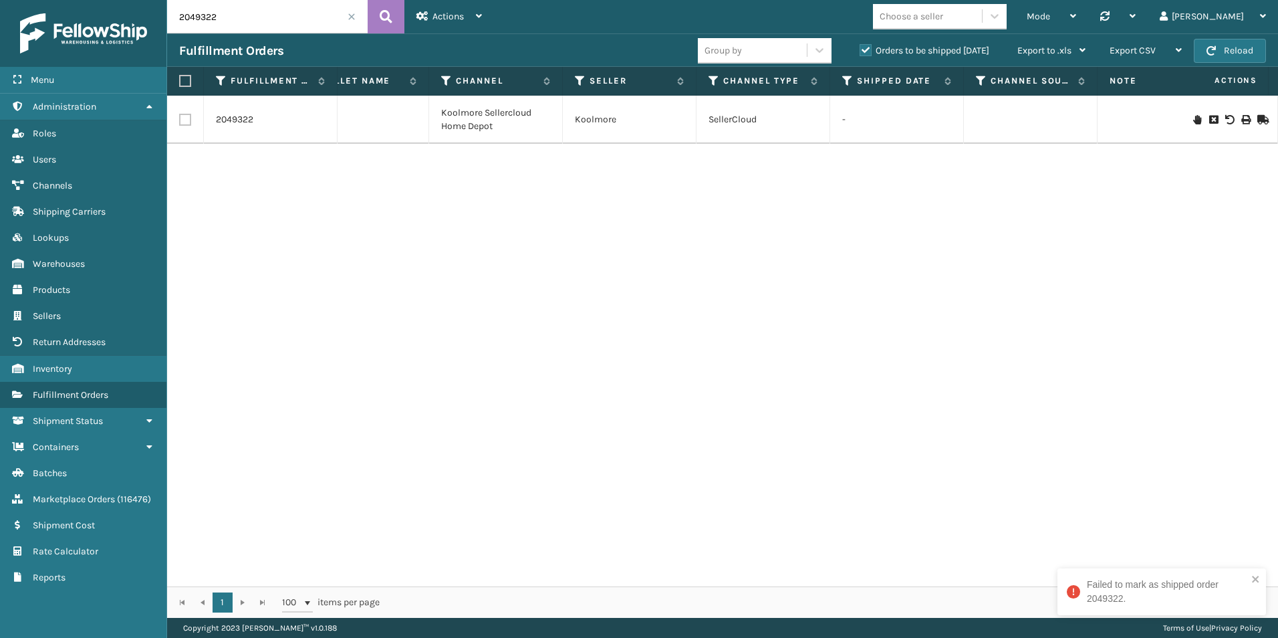
scroll to position [0, 1130]
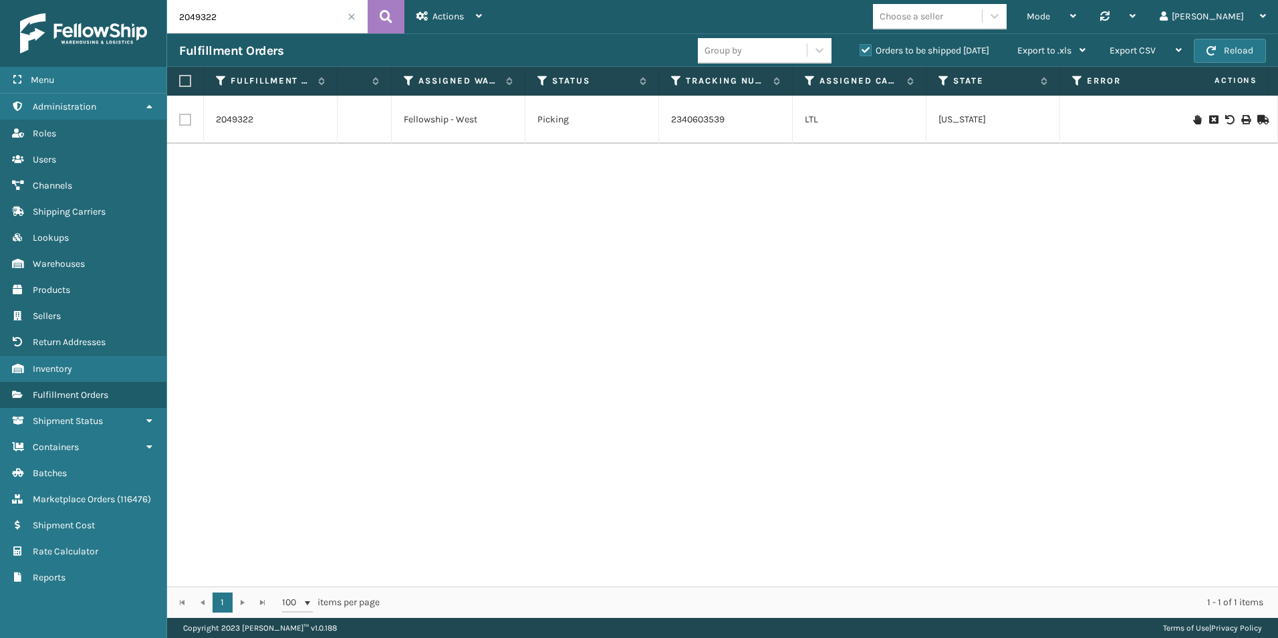
click at [349, 17] on span at bounding box center [352, 17] width 8 height 8
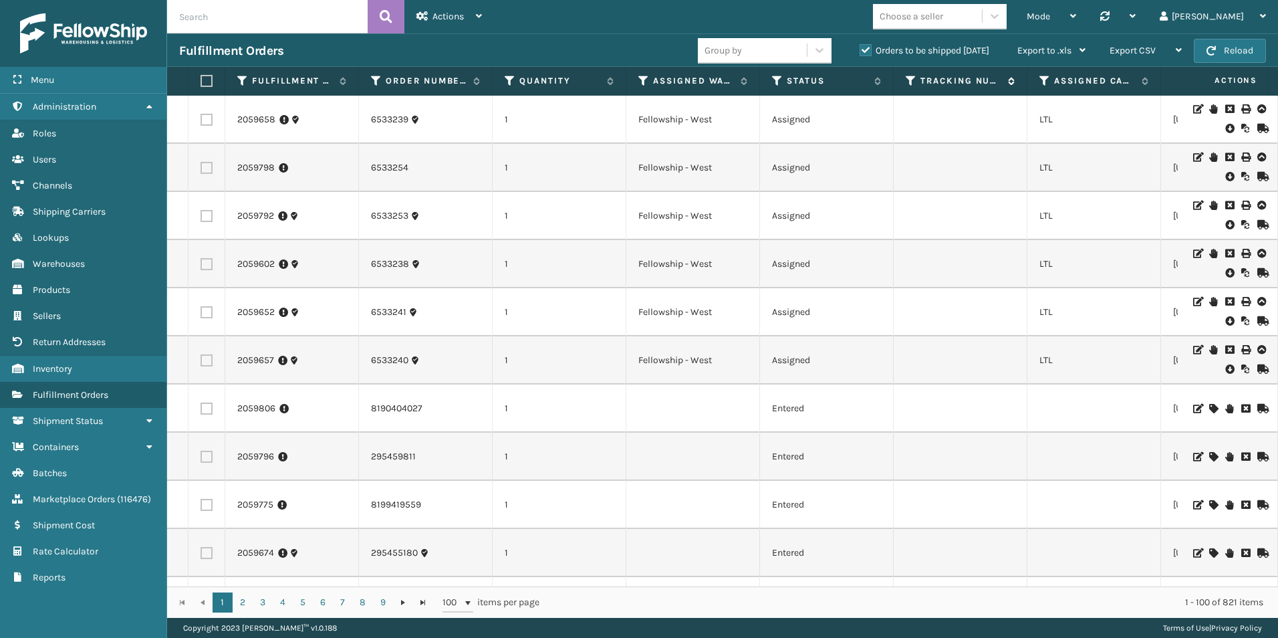
drag, startPoint x: 774, startPoint y: 81, endPoint x: 944, endPoint y: 86, distance: 169.8
click at [774, 81] on icon at bounding box center [777, 81] width 11 height 12
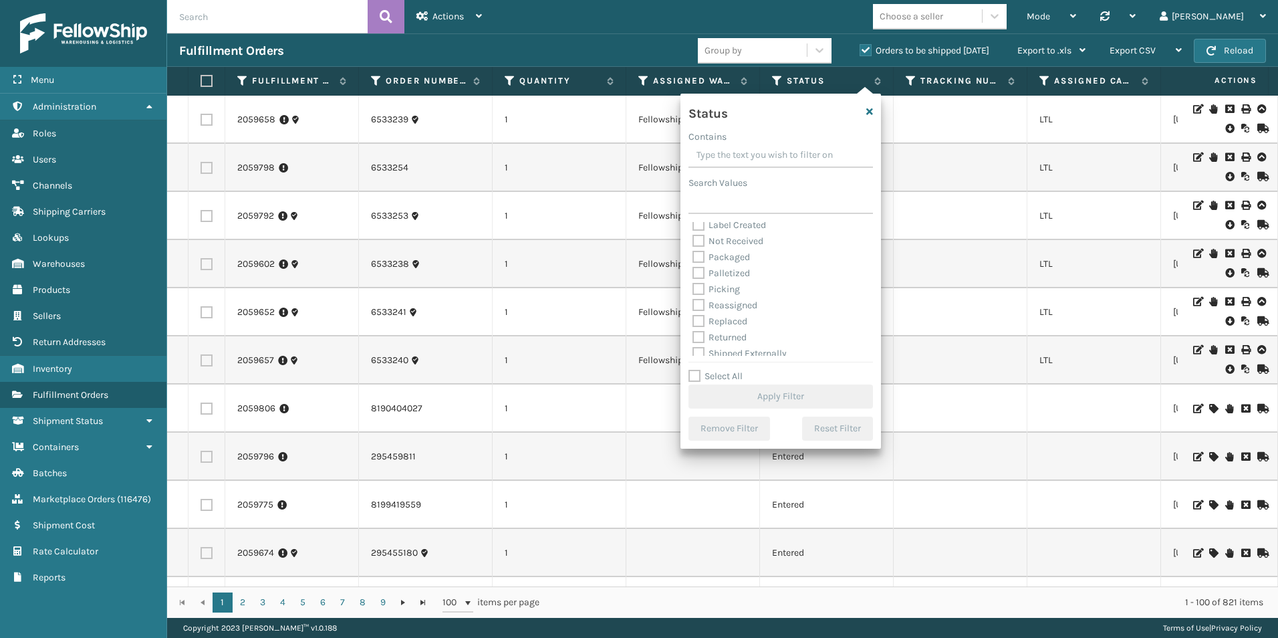
scroll to position [75, 0]
click at [701, 279] on label "Picking" at bounding box center [716, 282] width 47 height 11
click at [693, 279] on input "Picking" at bounding box center [693, 279] width 1 height 9
checkbox input "true"
click at [781, 394] on button "Apply Filter" at bounding box center [780, 396] width 184 height 24
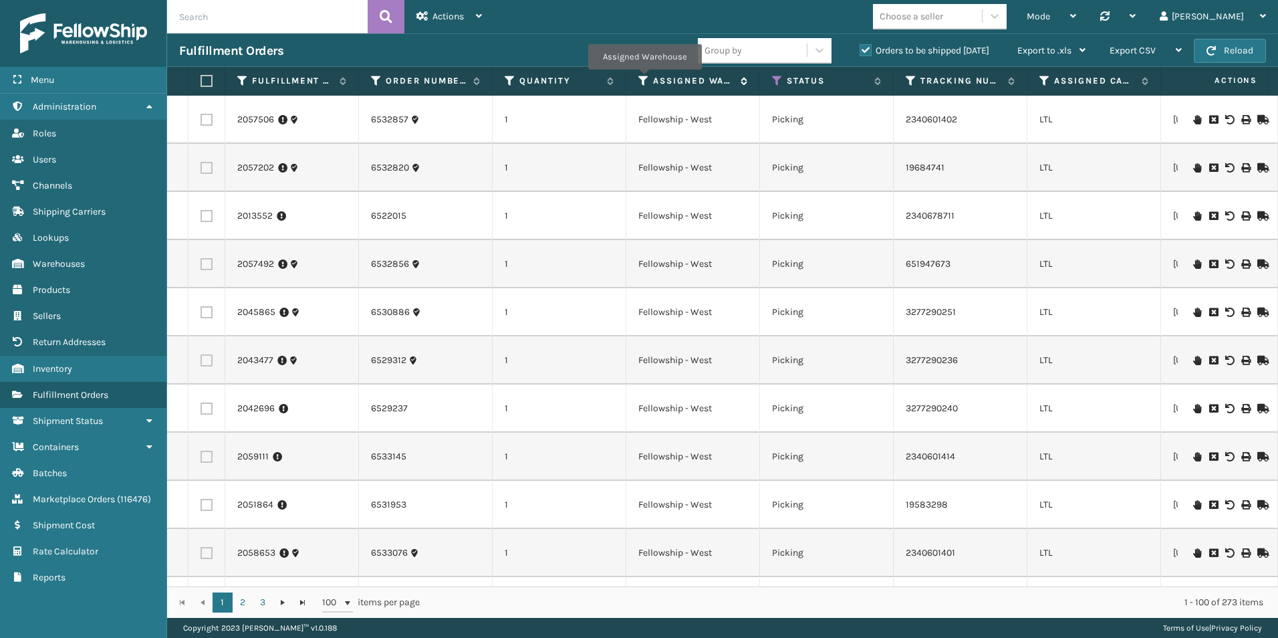
click at [644, 79] on icon at bounding box center [643, 81] width 11 height 12
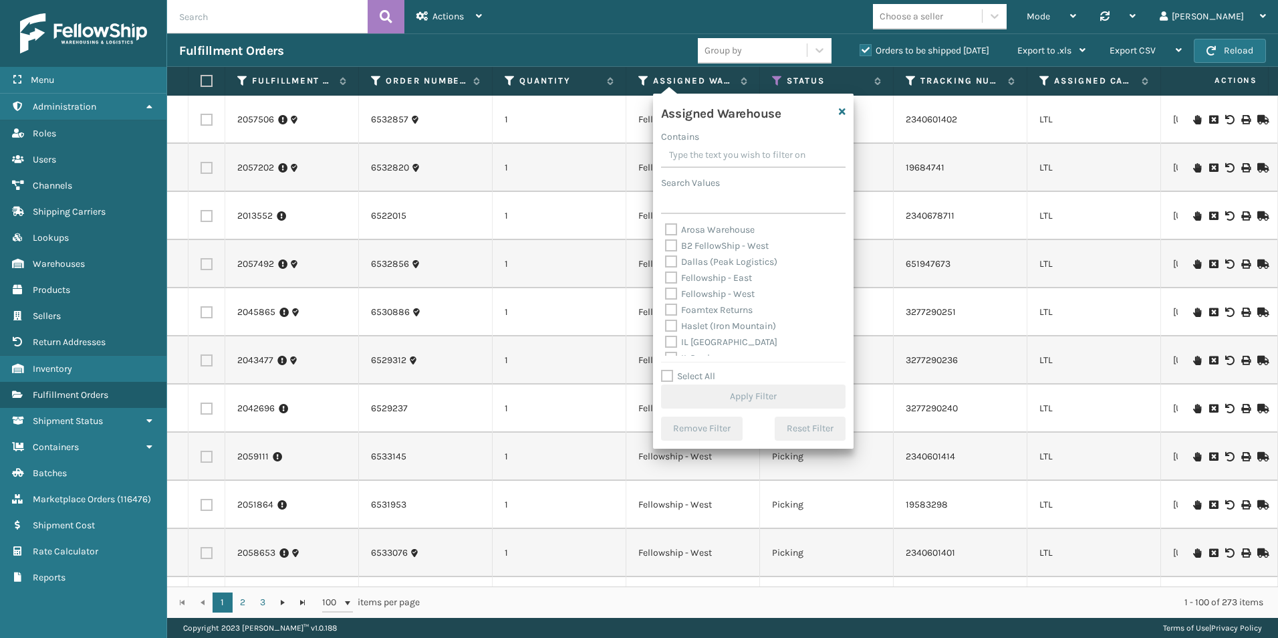
click at [669, 294] on label "Fellowship - West" at bounding box center [710, 293] width 90 height 11
click at [666, 294] on input "Fellowship - West" at bounding box center [665, 290] width 1 height 9
checkbox input "true"
click at [747, 388] on button "Apply Filter" at bounding box center [753, 396] width 184 height 24
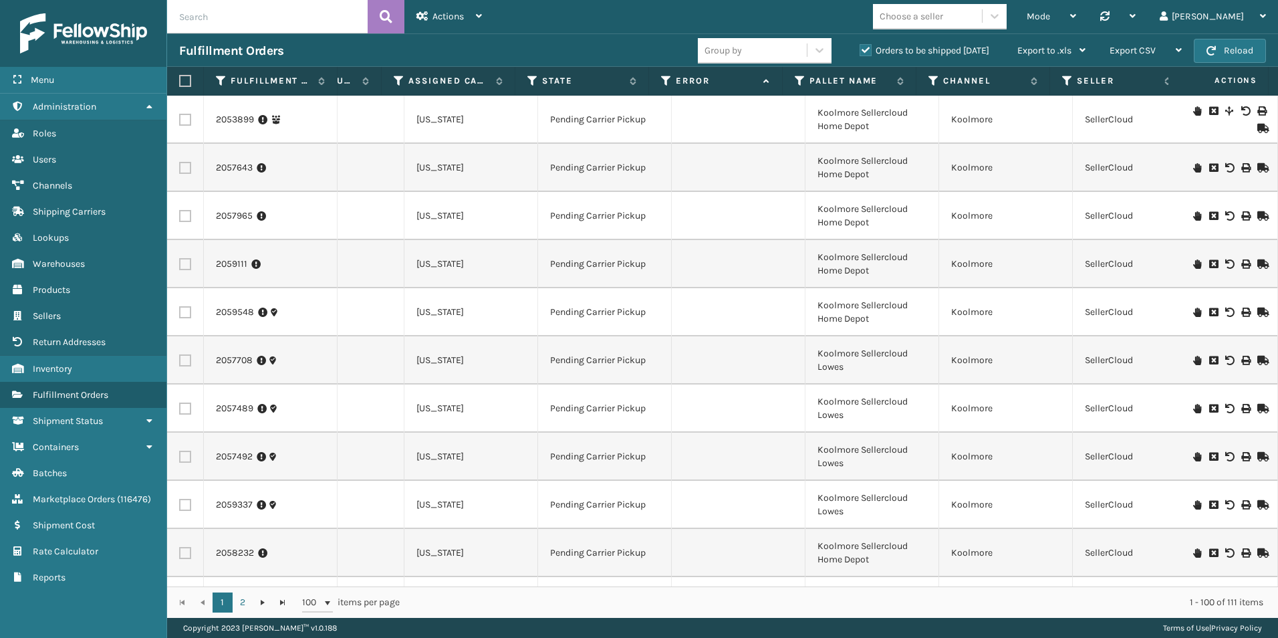
scroll to position [0, 757]
click at [1239, 58] on button "Reload" at bounding box center [1230, 51] width 72 height 24
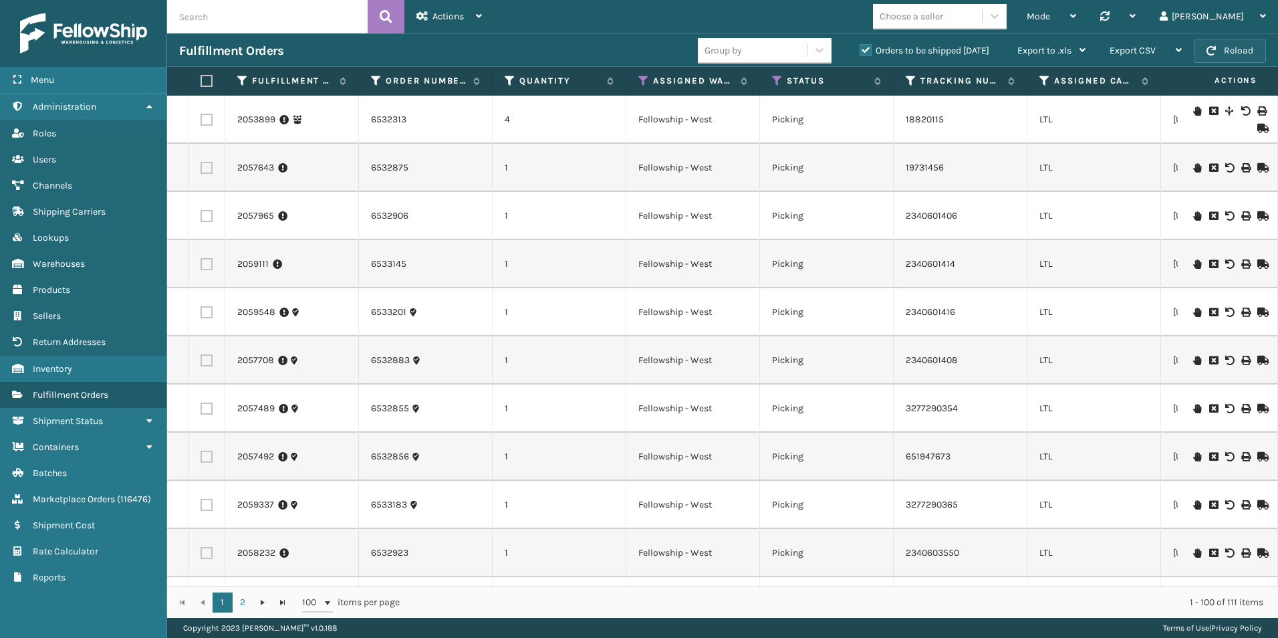
click at [1218, 51] on button "Reload" at bounding box center [1230, 51] width 72 height 24
click at [1225, 50] on button "Reload" at bounding box center [1230, 51] width 72 height 24
click at [1228, 47] on button "Reload" at bounding box center [1230, 51] width 72 height 24
click at [1251, 47] on button "Reload" at bounding box center [1230, 51] width 72 height 24
click at [474, 10] on div "Actions" at bounding box center [449, 16] width 66 height 33
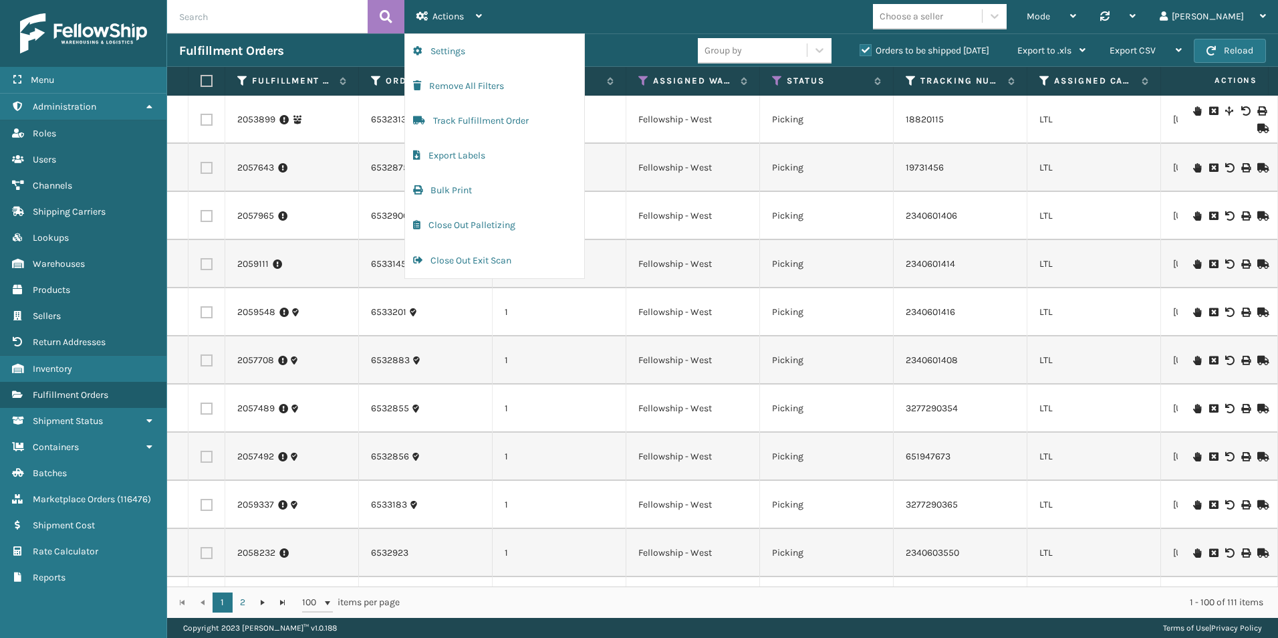
click at [246, 13] on input "text" at bounding box center [267, 16] width 201 height 33
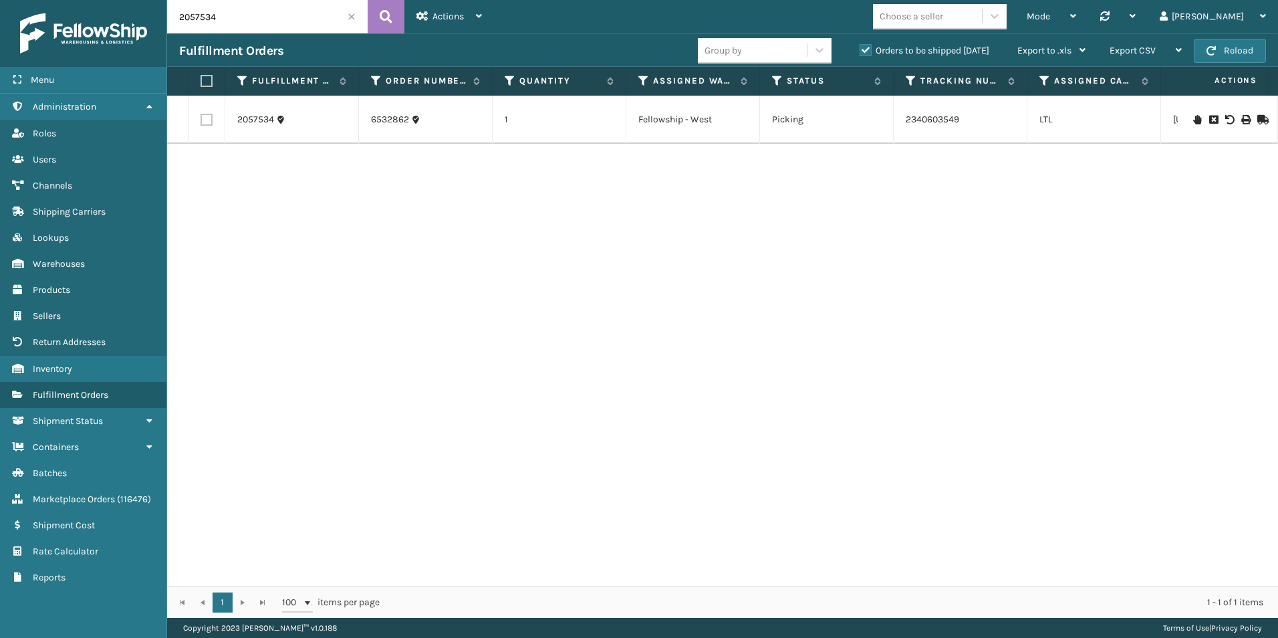
click at [1257, 118] on icon at bounding box center [1261, 119] width 8 height 9
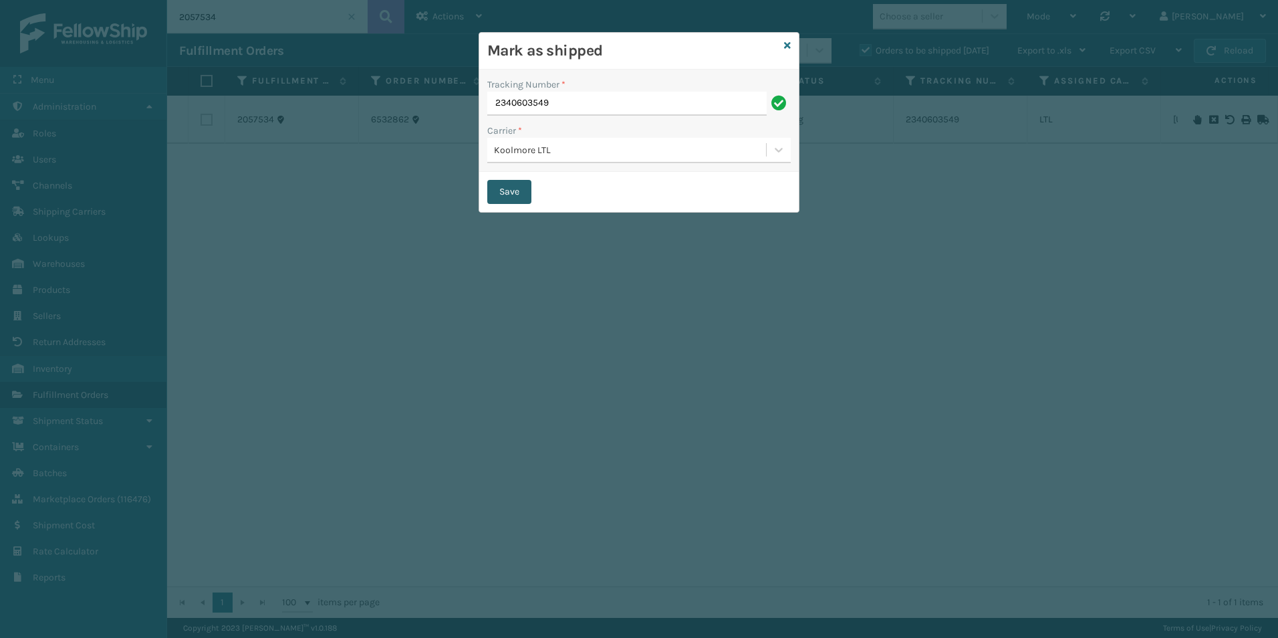
click at [507, 194] on button "Save" at bounding box center [509, 192] width 44 height 24
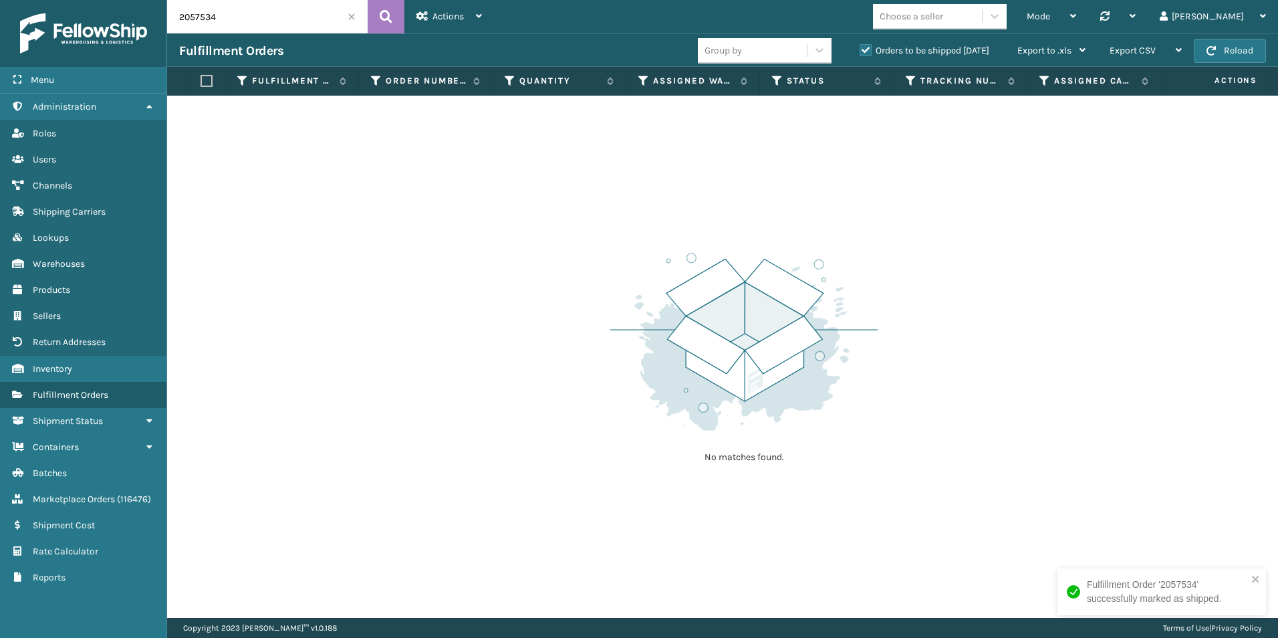
click at [262, 15] on input "2057534" at bounding box center [267, 16] width 201 height 33
drag, startPoint x: 205, startPoint y: 18, endPoint x: 245, endPoint y: 23, distance: 40.5
click at [241, 19] on input "2057534" at bounding box center [267, 16] width 201 height 33
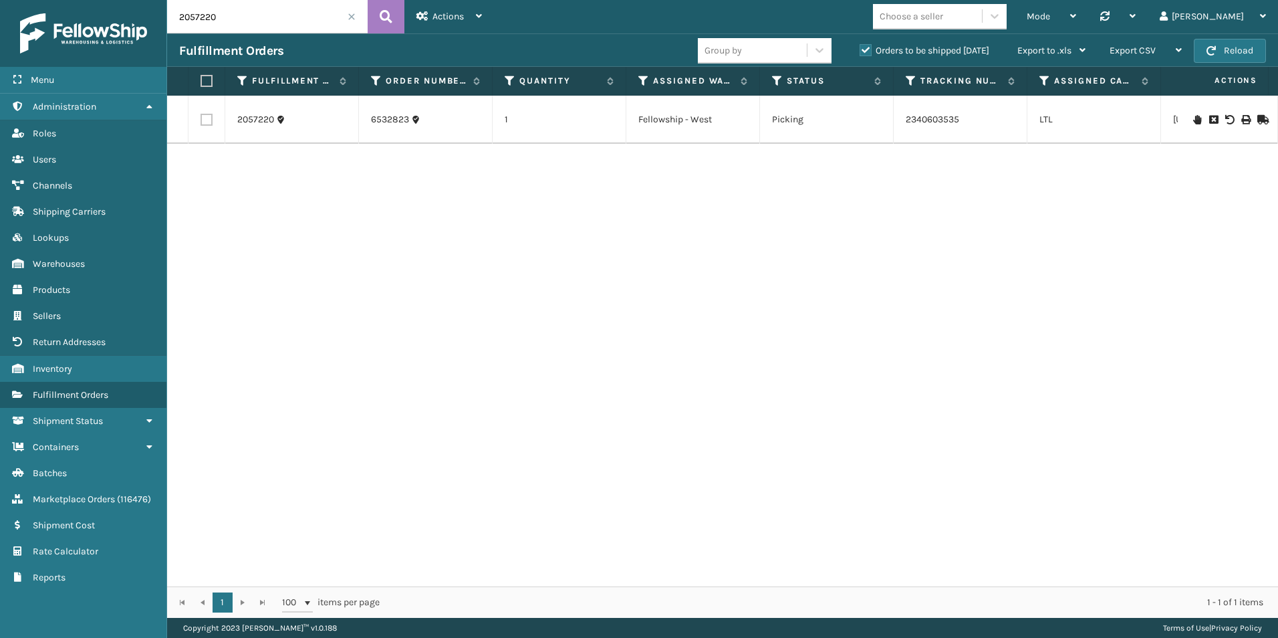
click at [1257, 119] on icon at bounding box center [1261, 119] width 8 height 9
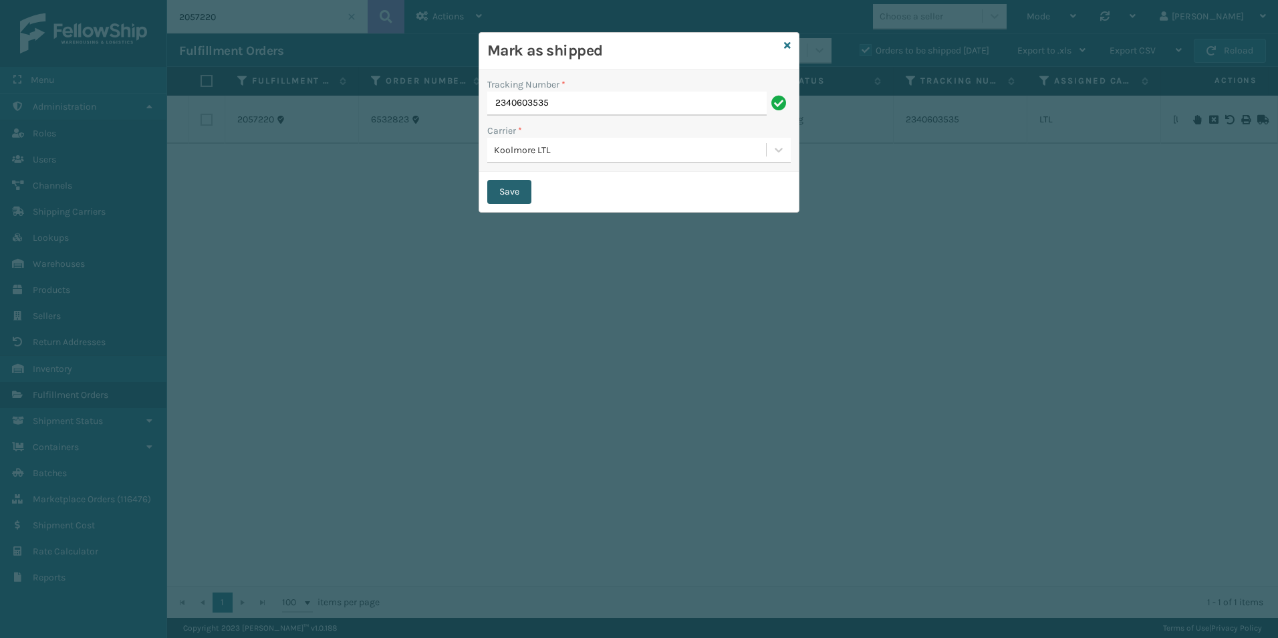
click at [517, 190] on button "Save" at bounding box center [509, 192] width 44 height 24
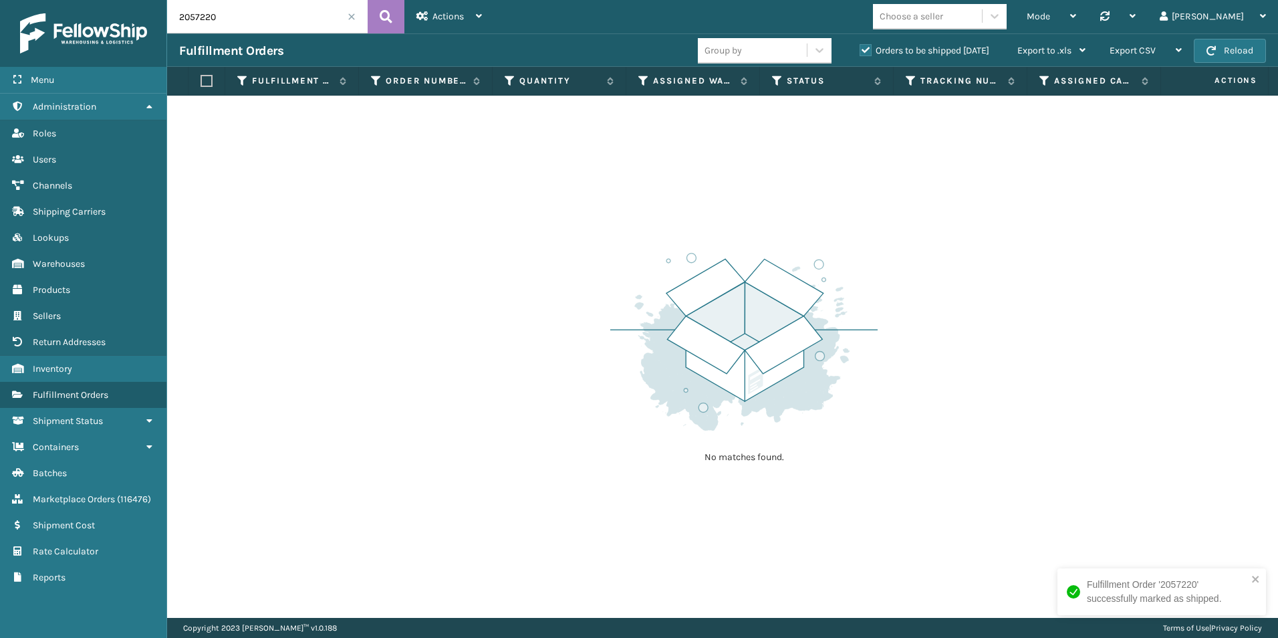
drag, startPoint x: 201, startPoint y: 18, endPoint x: 227, endPoint y: 18, distance: 26.1
click at [227, 18] on input "2057220" at bounding box center [267, 16] width 201 height 33
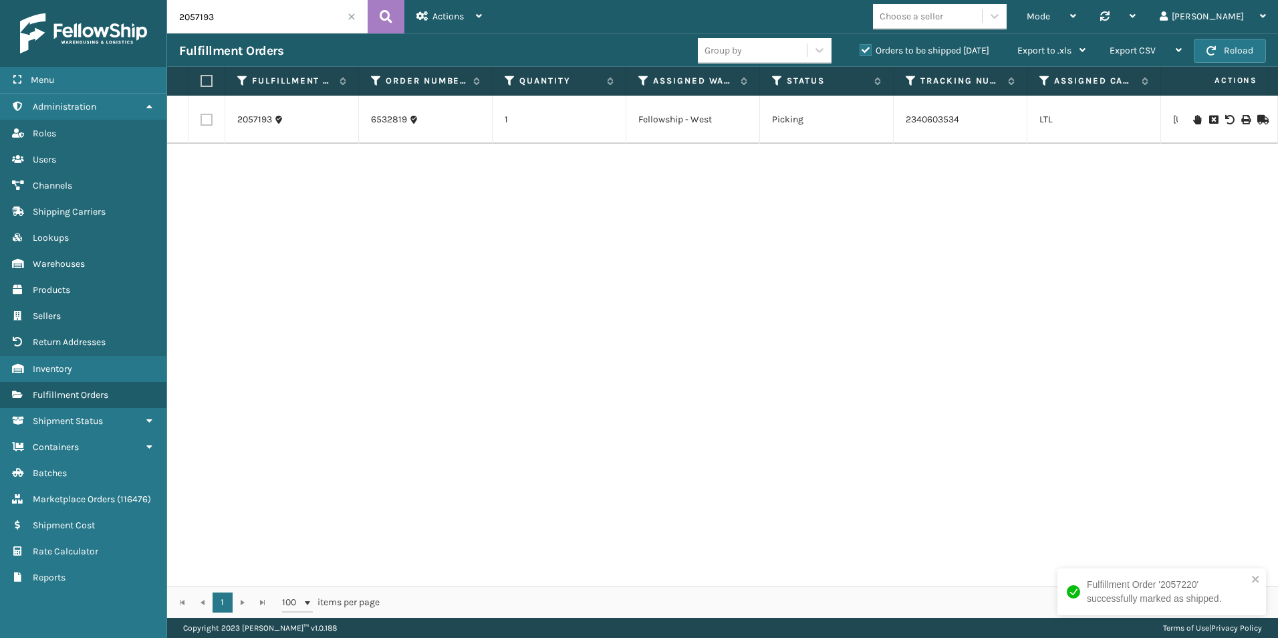
click at [1257, 120] on icon at bounding box center [1261, 119] width 8 height 9
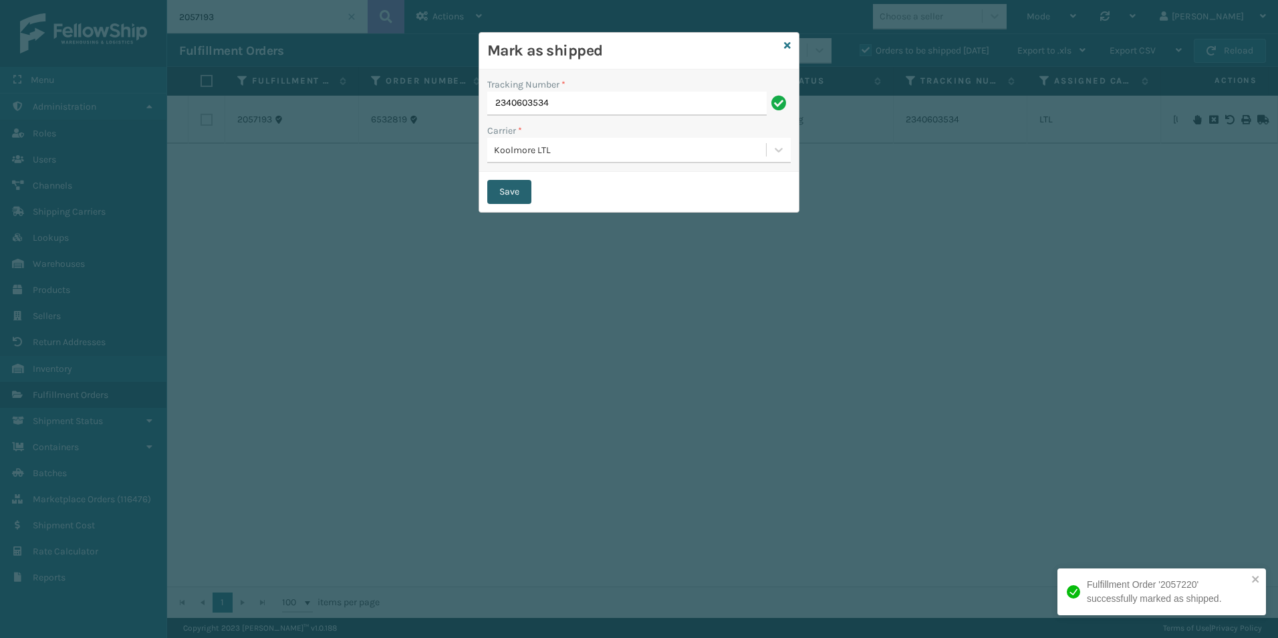
click at [495, 193] on button "Save" at bounding box center [509, 192] width 44 height 24
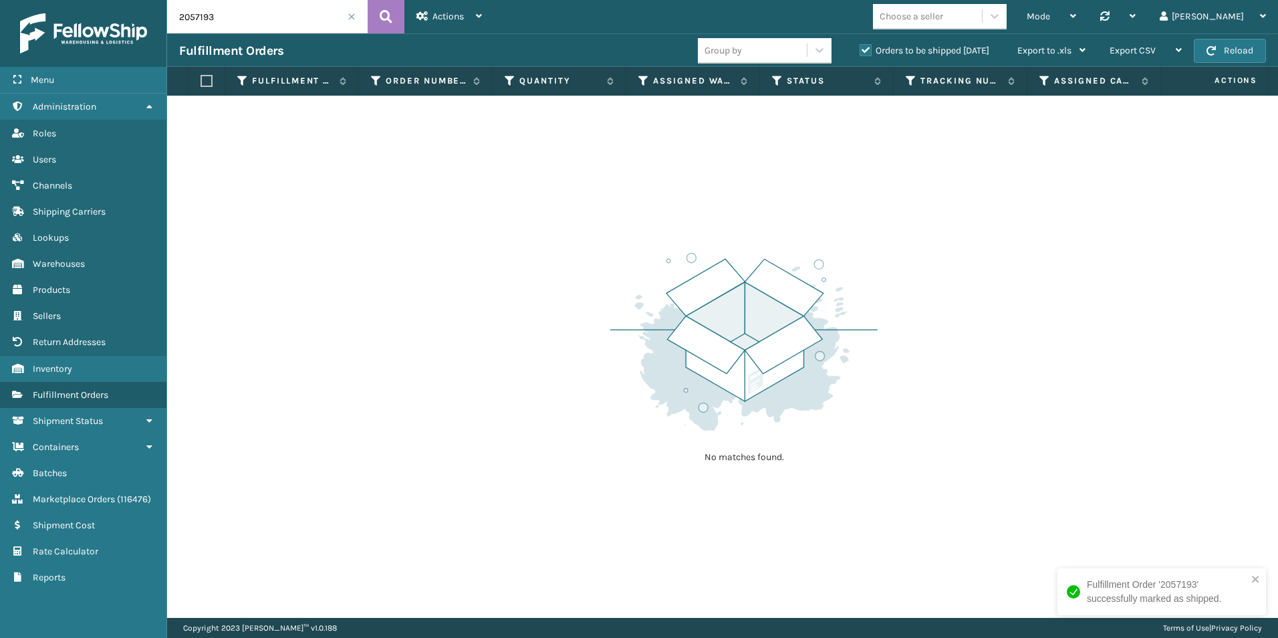
drag, startPoint x: 199, startPoint y: 18, endPoint x: 241, endPoint y: 19, distance: 41.5
click at [241, 19] on input "2057193" at bounding box center [267, 16] width 201 height 33
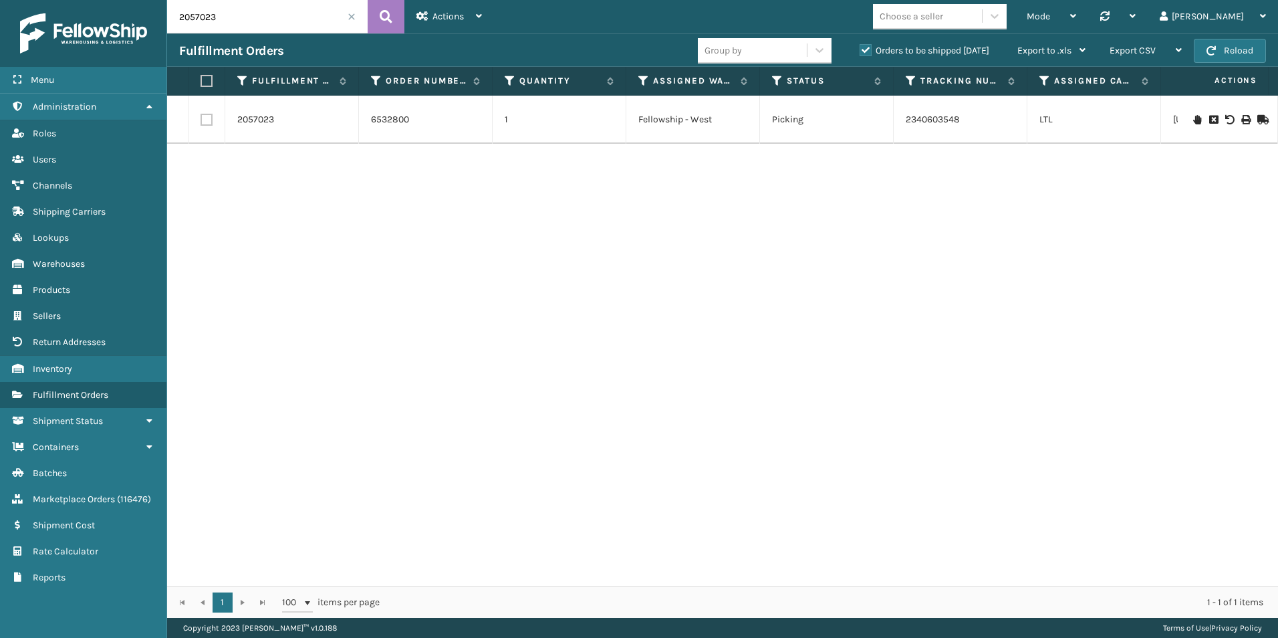
click at [1257, 117] on icon at bounding box center [1261, 119] width 8 height 9
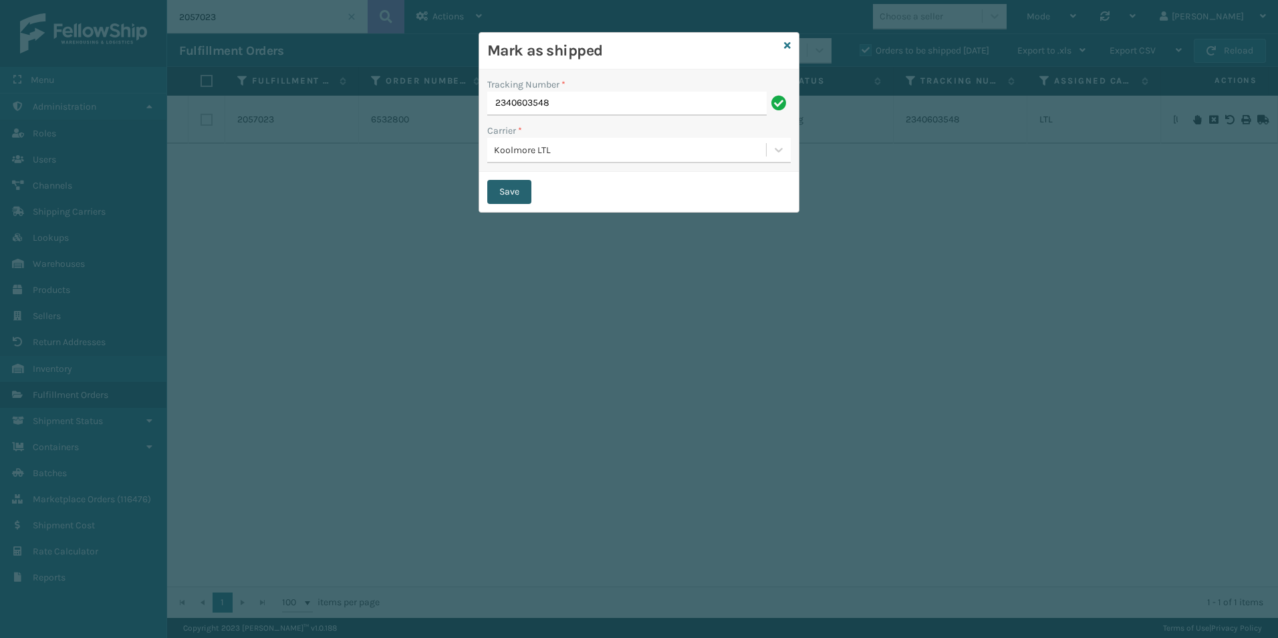
click at [515, 189] on button "Save" at bounding box center [509, 192] width 44 height 24
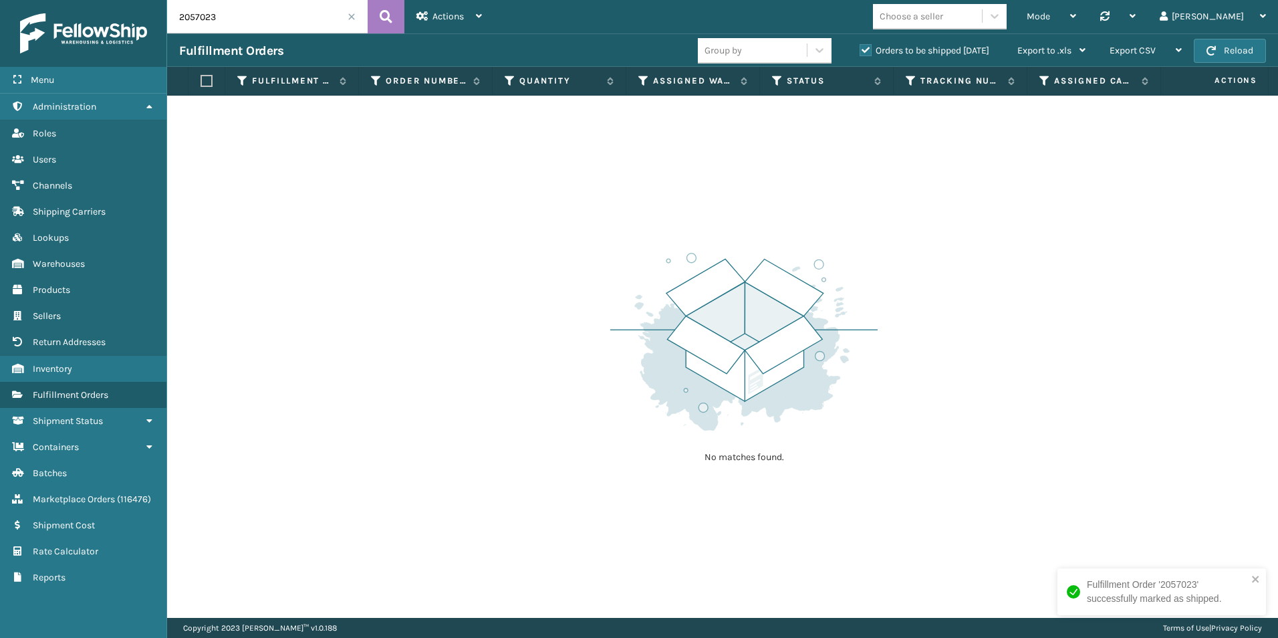
drag, startPoint x: 195, startPoint y: 15, endPoint x: 293, endPoint y: 13, distance: 98.3
click at [293, 13] on input "2057023" at bounding box center [267, 16] width 201 height 33
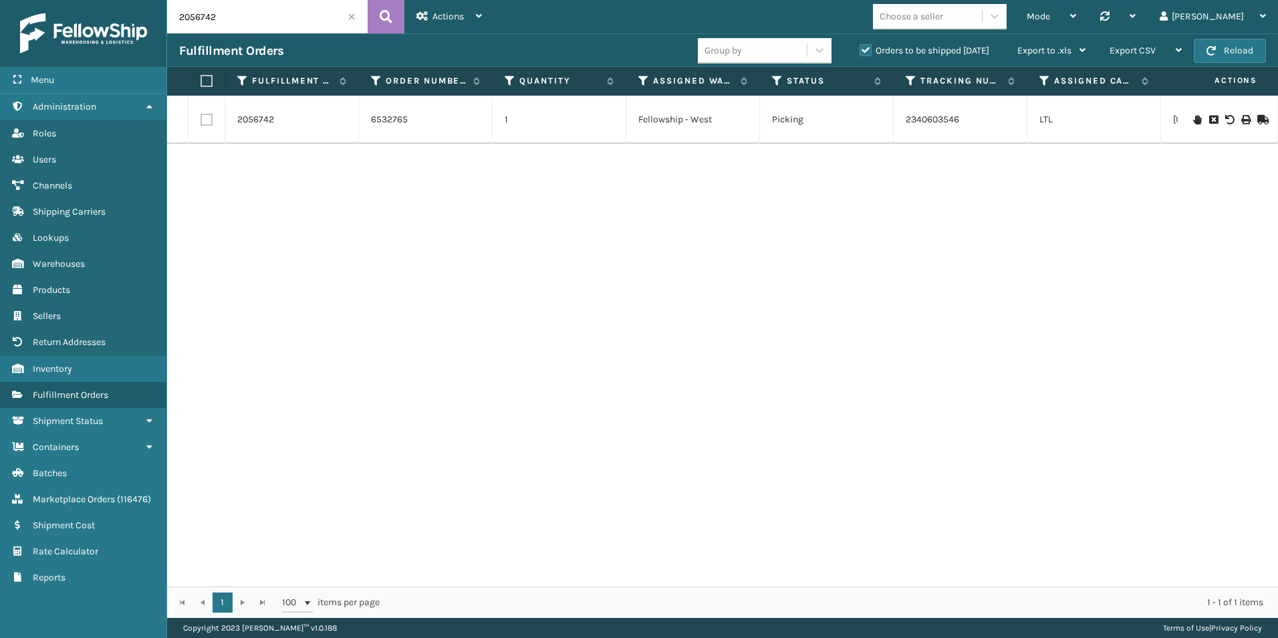
click at [1257, 116] on icon at bounding box center [1261, 119] width 8 height 9
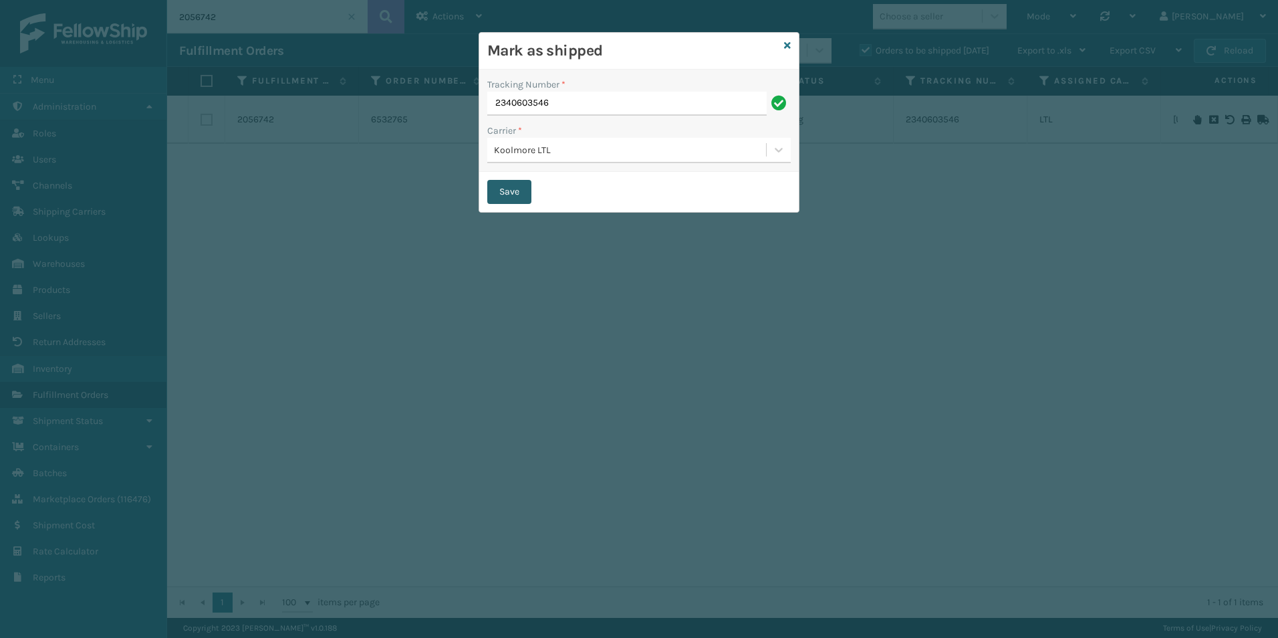
click at [501, 195] on button "Save" at bounding box center [509, 192] width 44 height 24
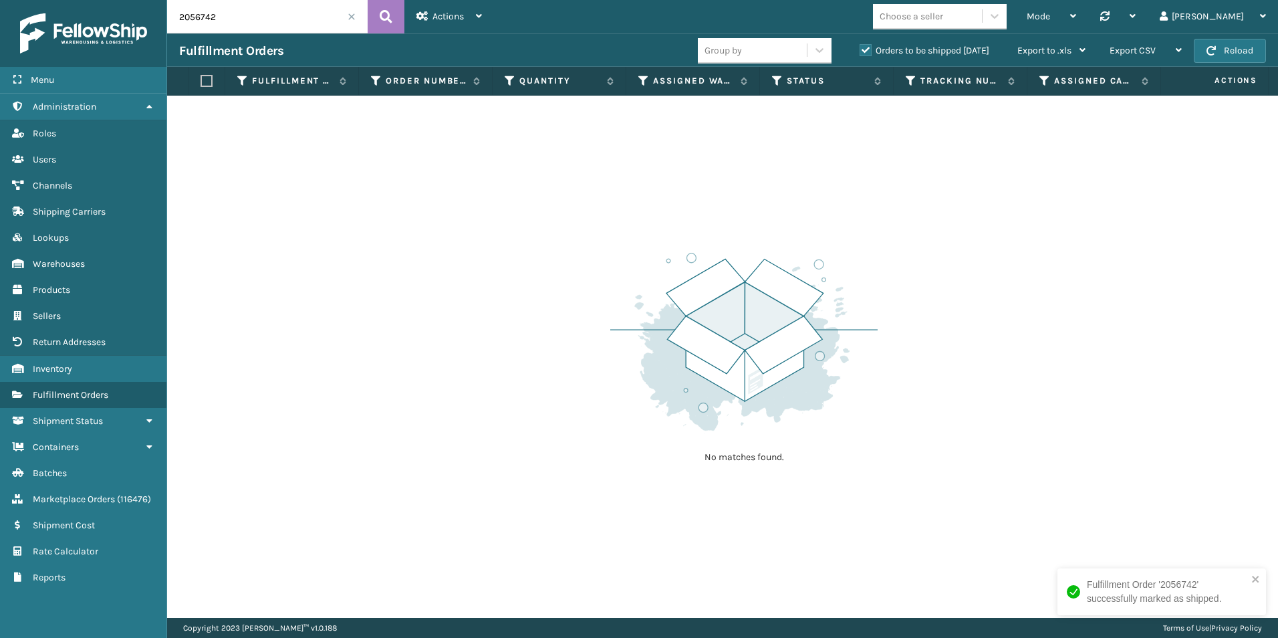
drag, startPoint x: 201, startPoint y: 16, endPoint x: 244, endPoint y: 18, distance: 43.5
click at [234, 16] on input "2056742" at bounding box center [267, 16] width 201 height 33
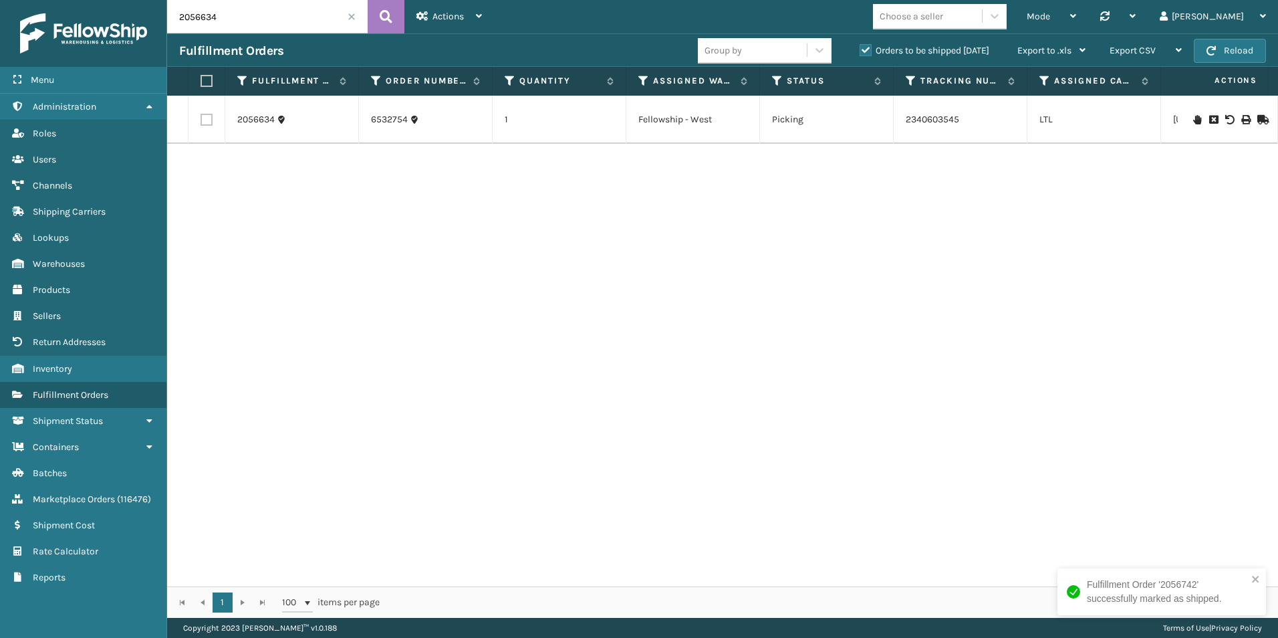
click at [1257, 117] on icon at bounding box center [1261, 119] width 8 height 9
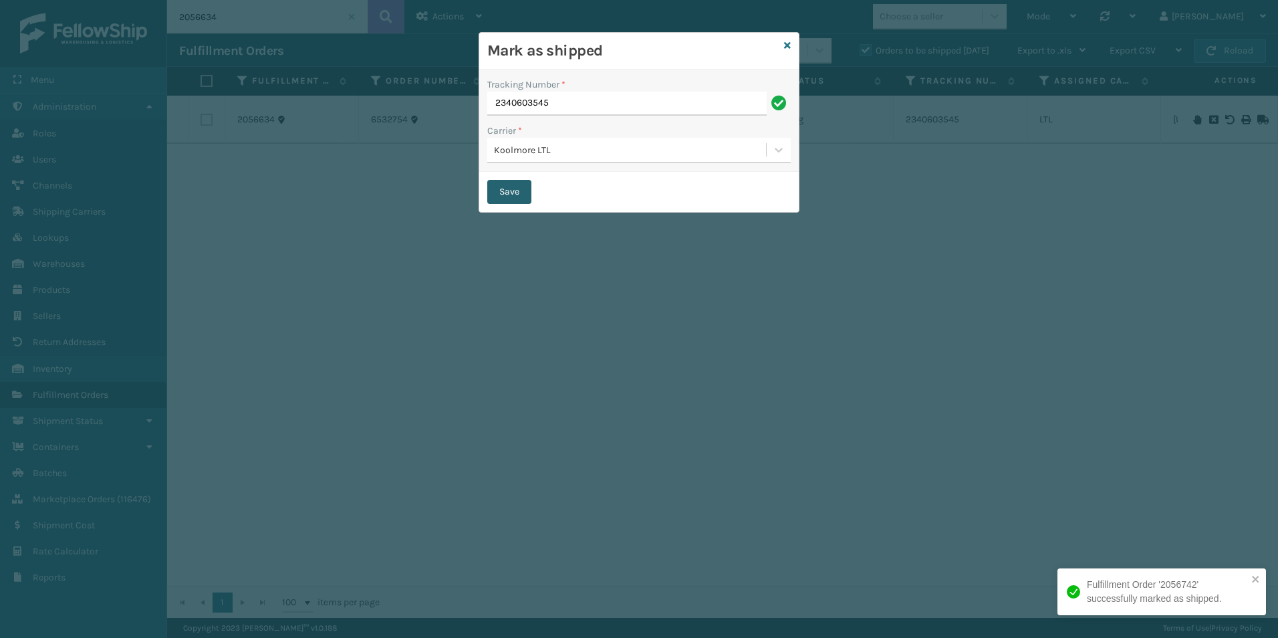
click at [510, 184] on button "Save" at bounding box center [509, 192] width 44 height 24
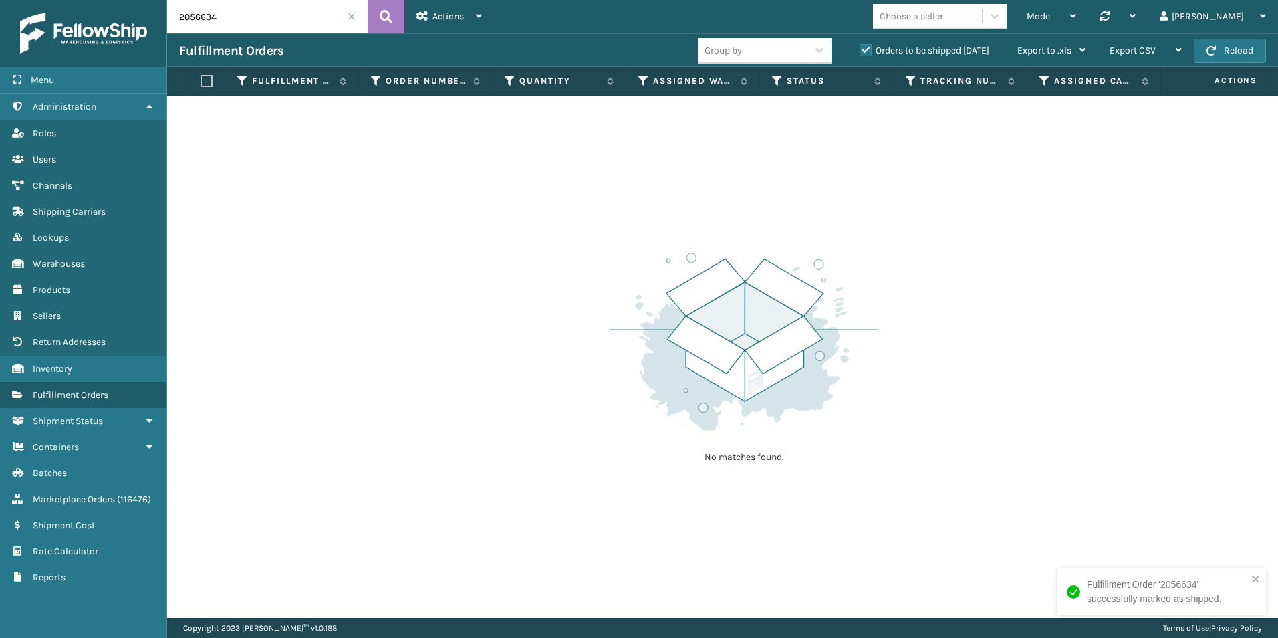
drag, startPoint x: 204, startPoint y: 21, endPoint x: 268, endPoint y: 26, distance: 64.4
click at [259, 26] on input "2056634" at bounding box center [267, 16] width 201 height 33
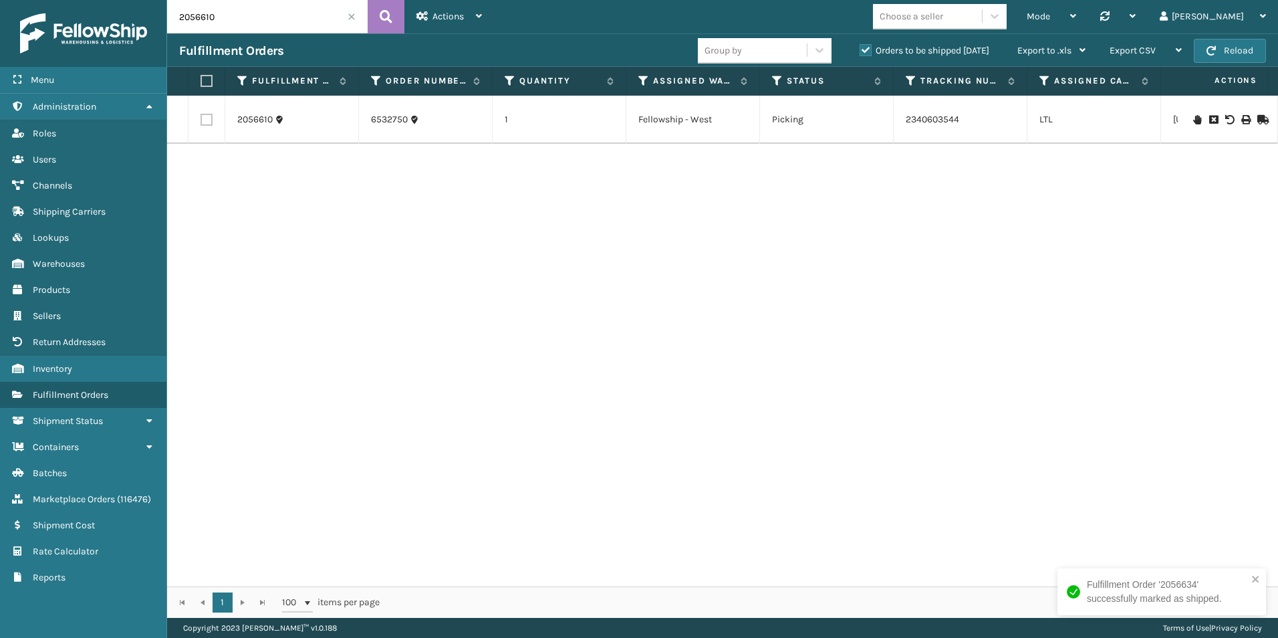
click at [1257, 118] on icon at bounding box center [1261, 119] width 8 height 9
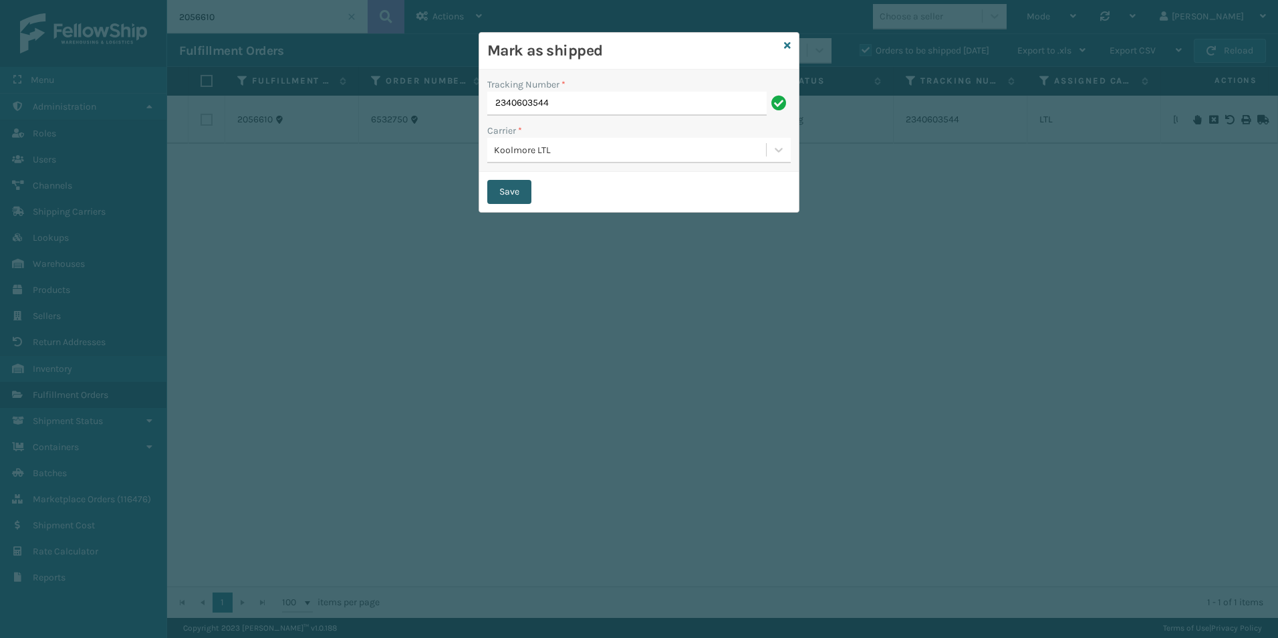
click at [507, 189] on button "Save" at bounding box center [509, 192] width 44 height 24
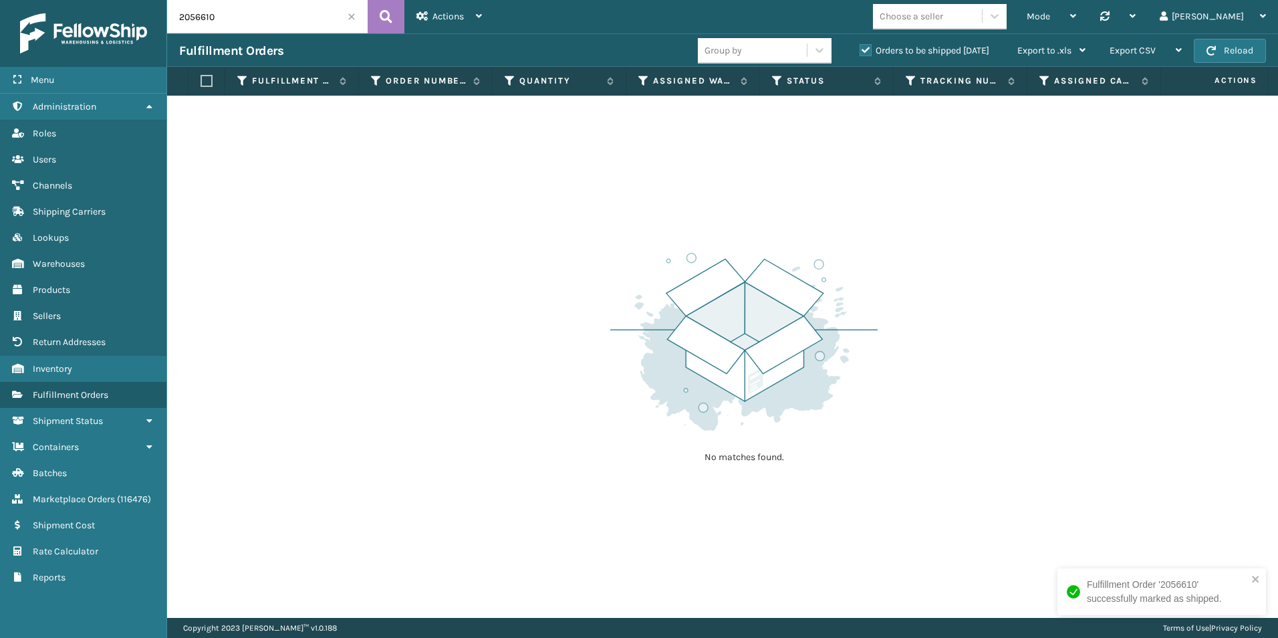
drag, startPoint x: 195, startPoint y: 20, endPoint x: 235, endPoint y: 21, distance: 40.8
click at [235, 21] on input "2056610" at bounding box center [267, 16] width 201 height 33
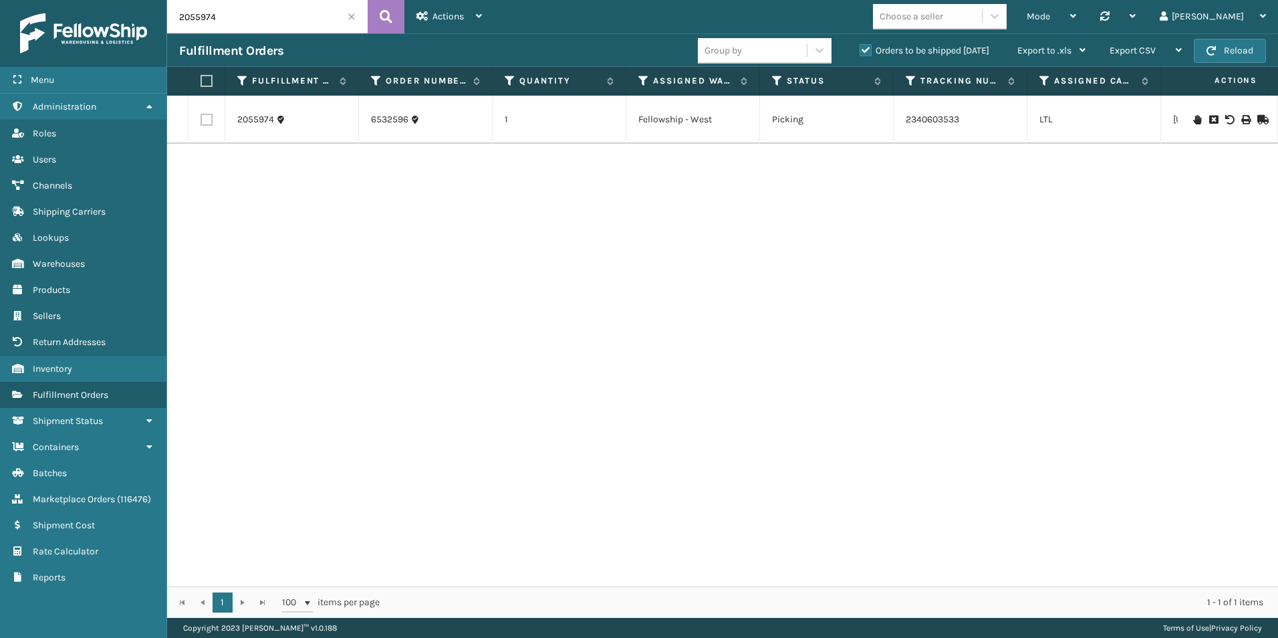
click at [1257, 117] on icon at bounding box center [1261, 119] width 8 height 9
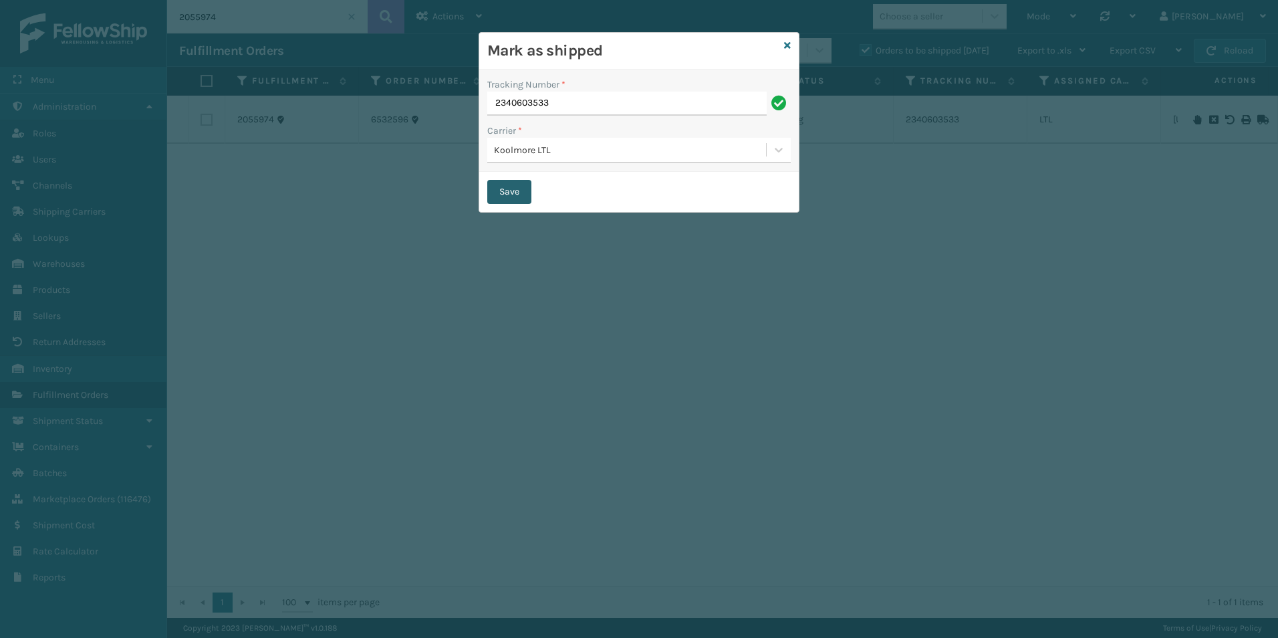
click at [519, 197] on button "Save" at bounding box center [509, 192] width 44 height 24
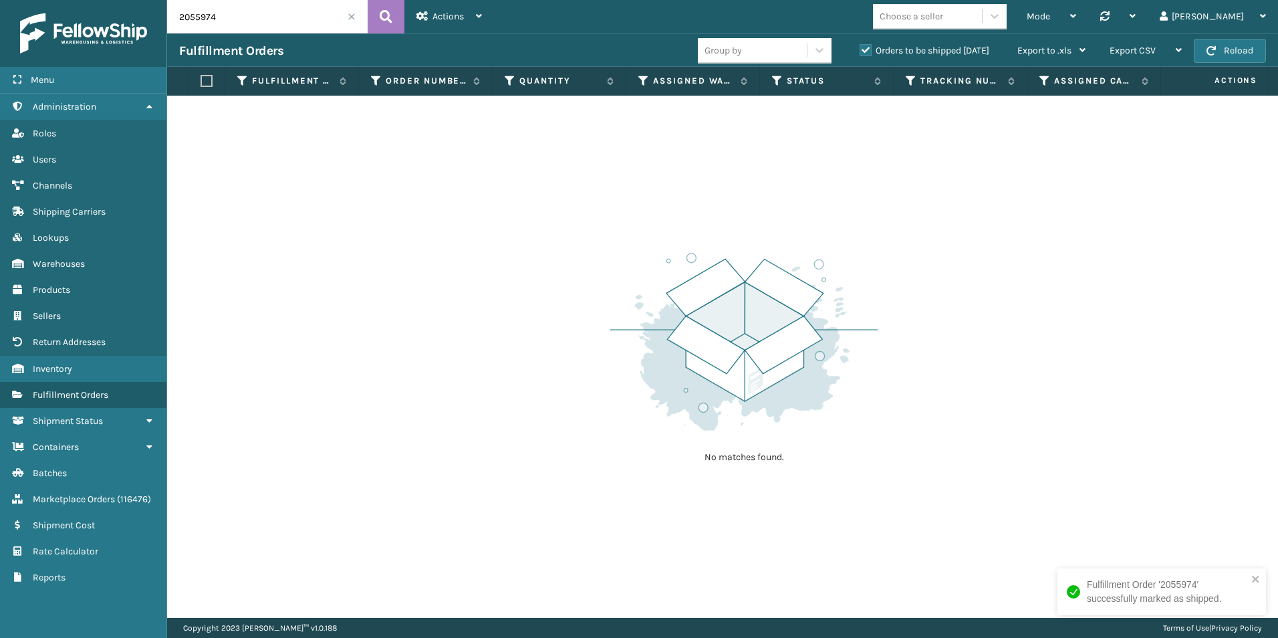
drag, startPoint x: 203, startPoint y: 15, endPoint x: 241, endPoint y: 15, distance: 38.8
click at [241, 15] on input "2055974" at bounding box center [267, 16] width 201 height 33
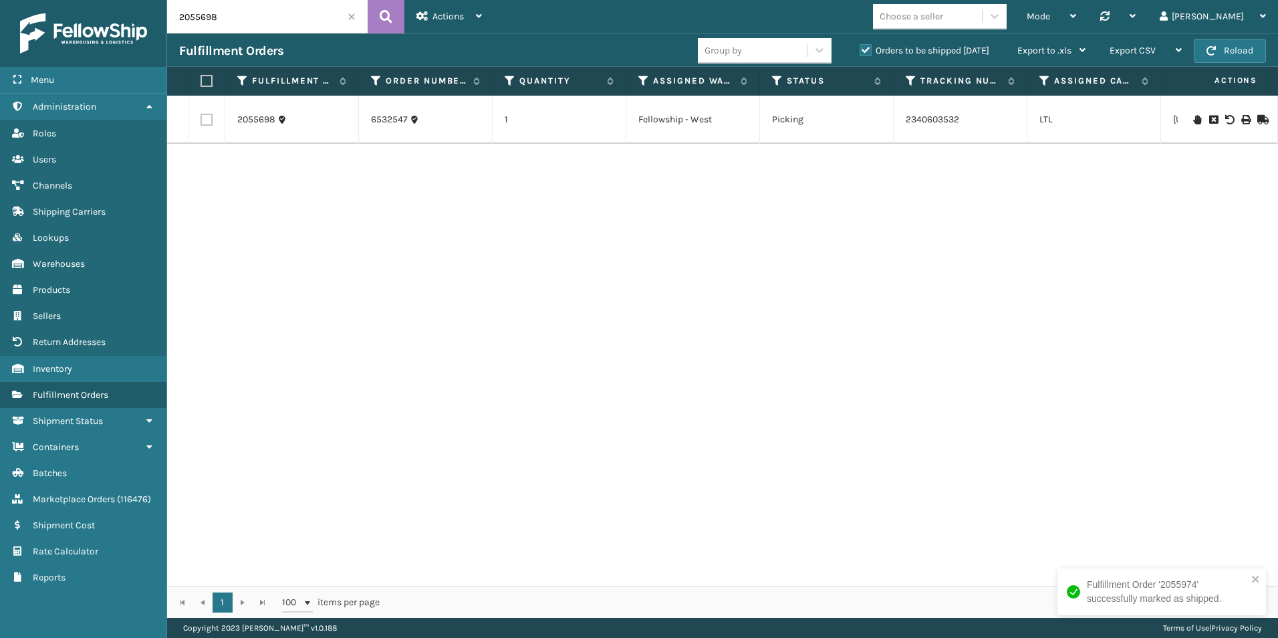
click at [1257, 116] on icon at bounding box center [1261, 119] width 8 height 9
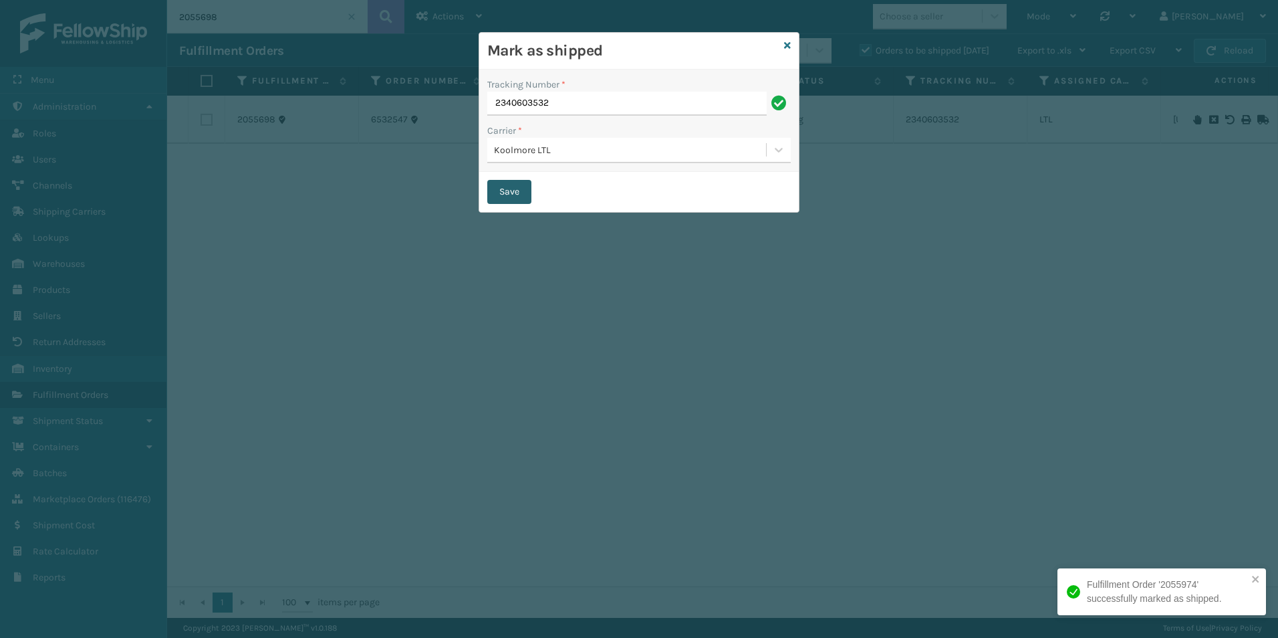
click at [505, 199] on button "Save" at bounding box center [509, 192] width 44 height 24
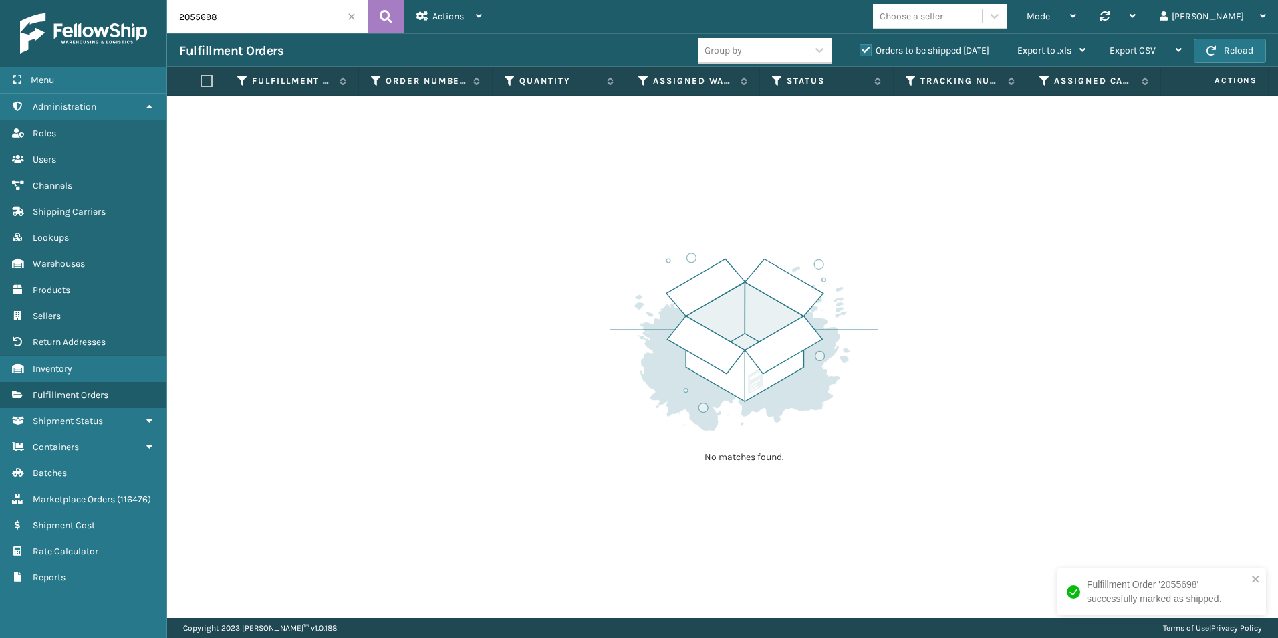
drag, startPoint x: 205, startPoint y: 19, endPoint x: 272, endPoint y: 20, distance: 67.5
click at [259, 19] on input "2055698" at bounding box center [267, 16] width 201 height 33
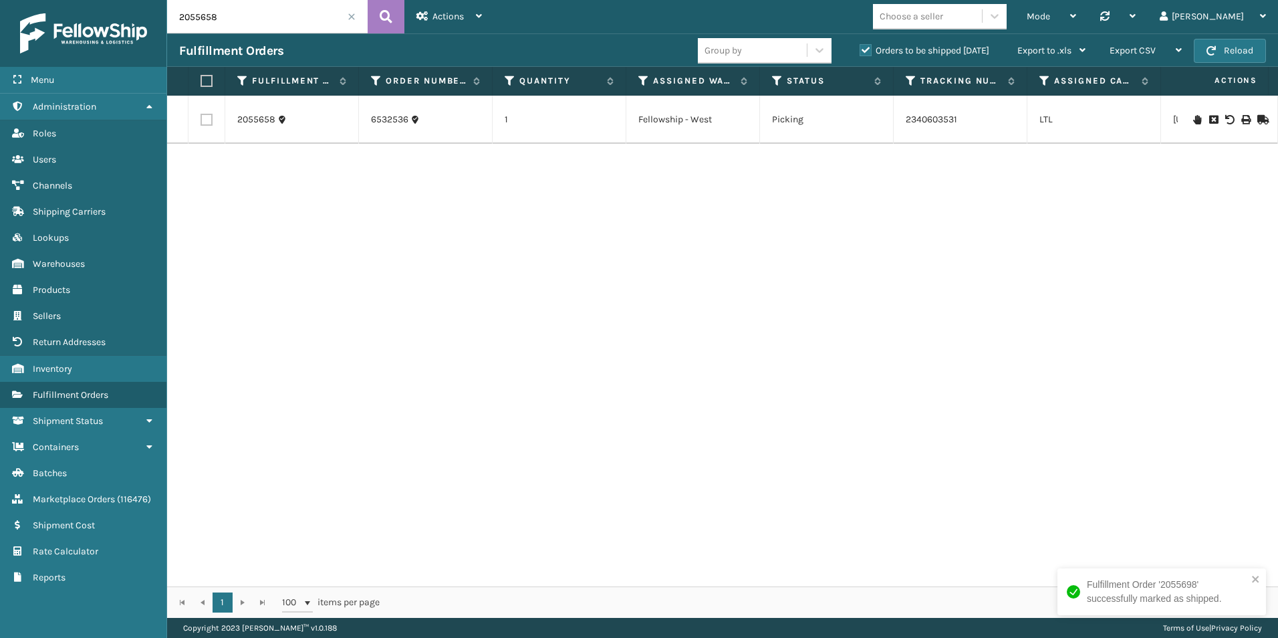
click at [1257, 118] on icon at bounding box center [1261, 119] width 8 height 9
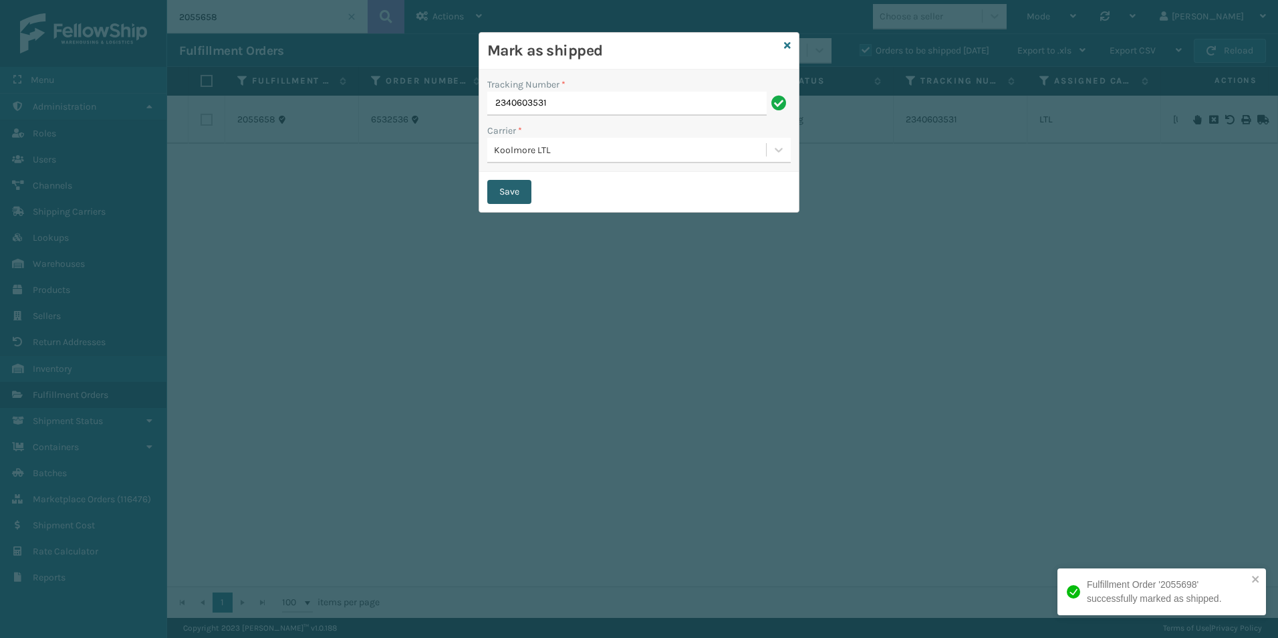
click at [504, 195] on button "Save" at bounding box center [509, 192] width 44 height 24
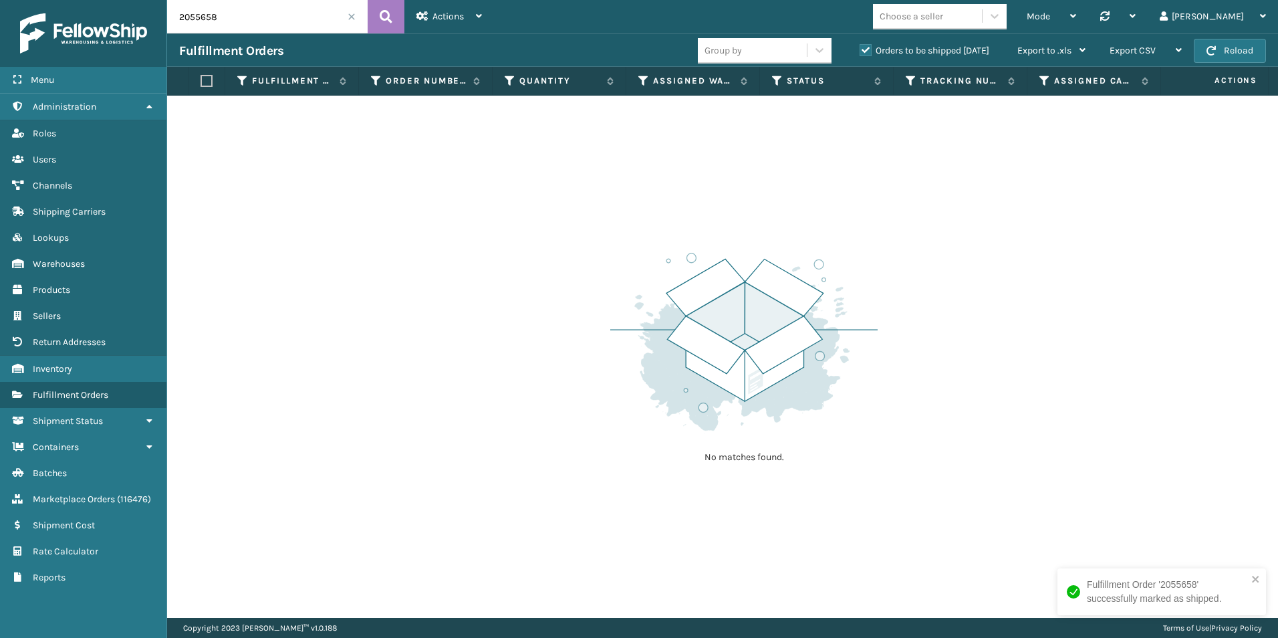
drag, startPoint x: 198, startPoint y: 21, endPoint x: 249, endPoint y: 23, distance: 51.5
click at [245, 23] on input "2055658" at bounding box center [267, 16] width 201 height 33
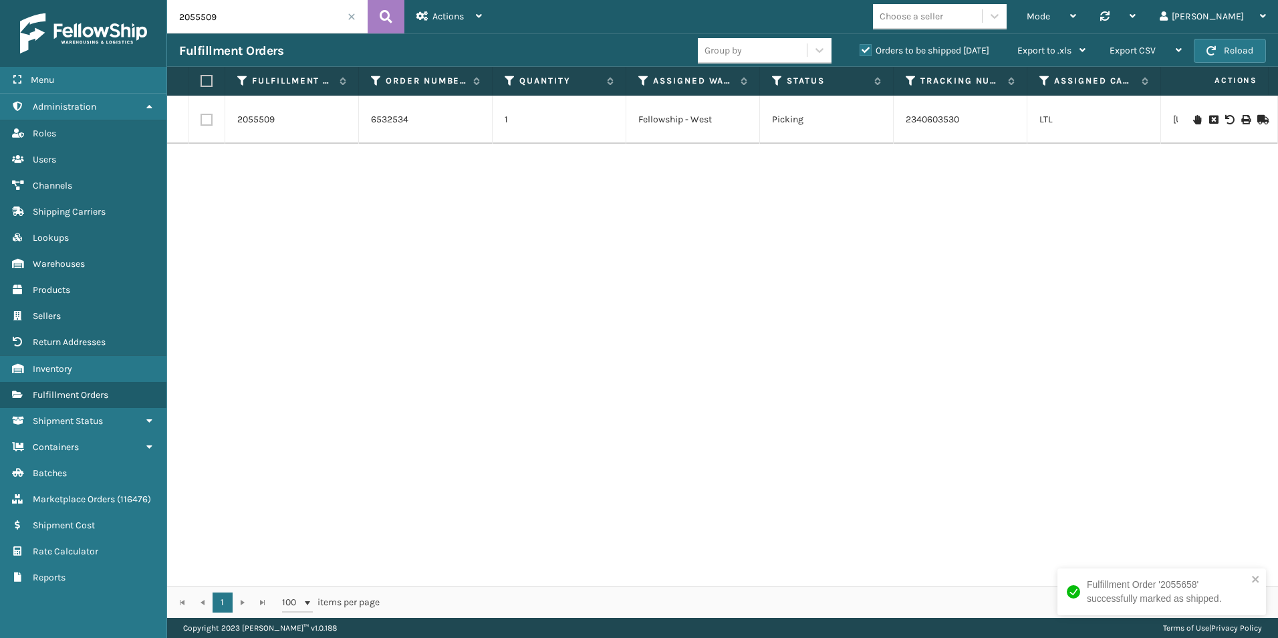
click at [1257, 121] on icon at bounding box center [1261, 119] width 8 height 9
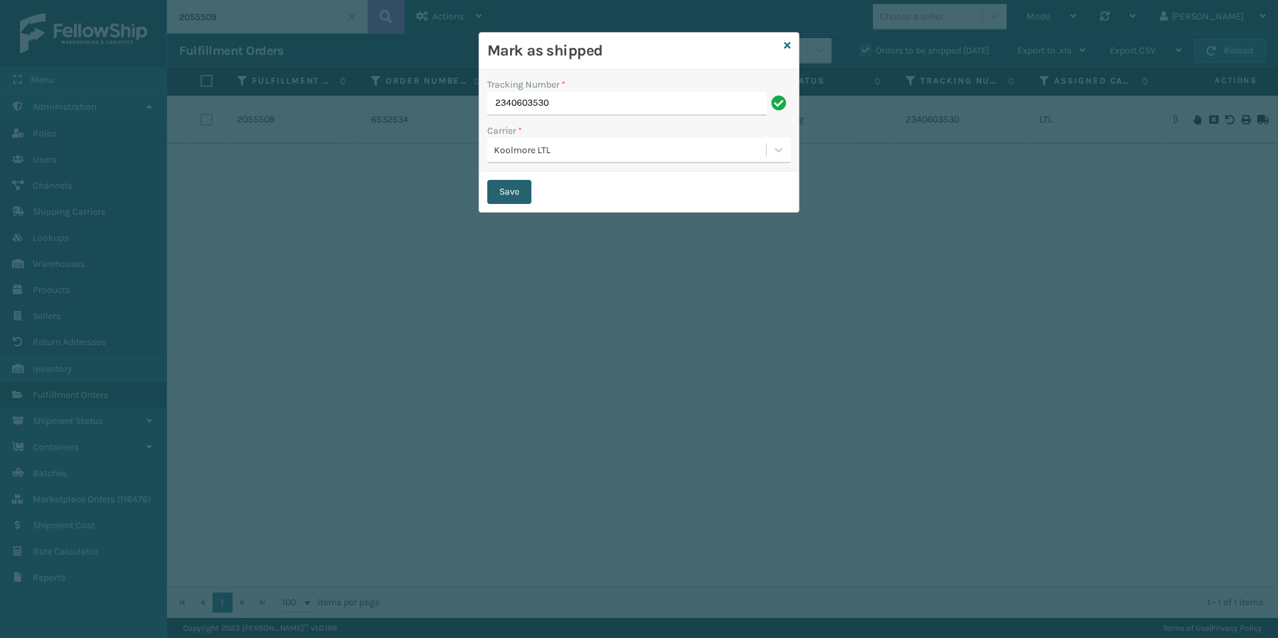
click at [519, 190] on button "Save" at bounding box center [509, 192] width 44 height 24
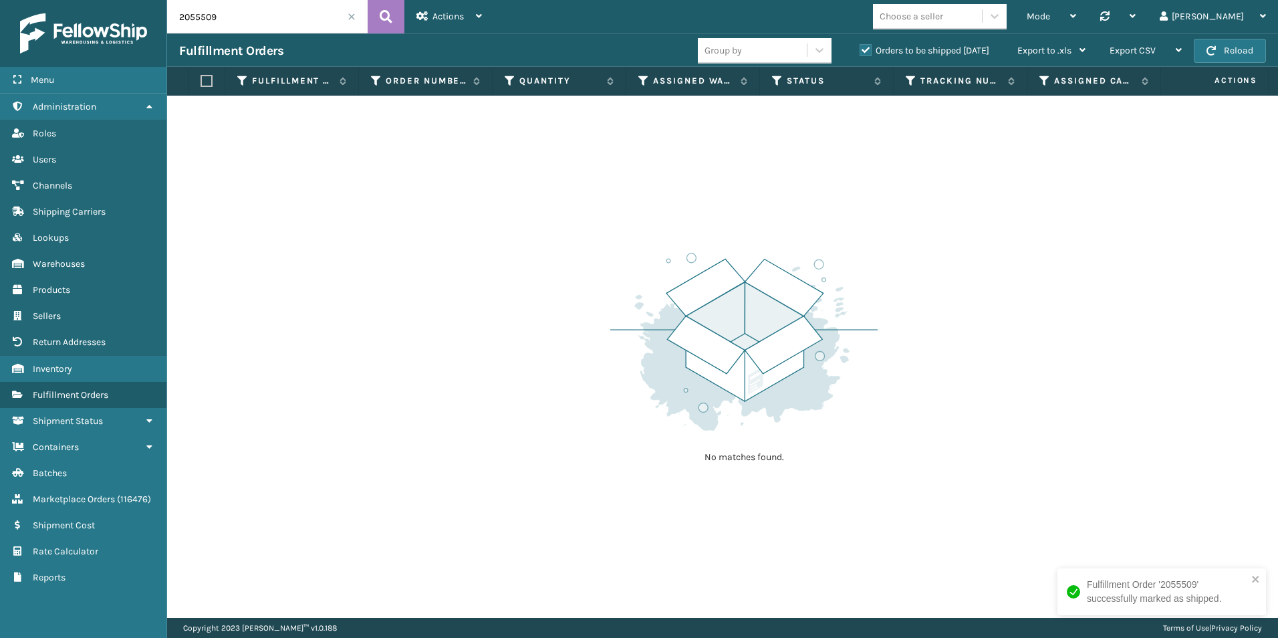
drag, startPoint x: 202, startPoint y: 21, endPoint x: 238, endPoint y: 23, distance: 36.2
click at [238, 23] on input "2055509" at bounding box center [267, 16] width 201 height 33
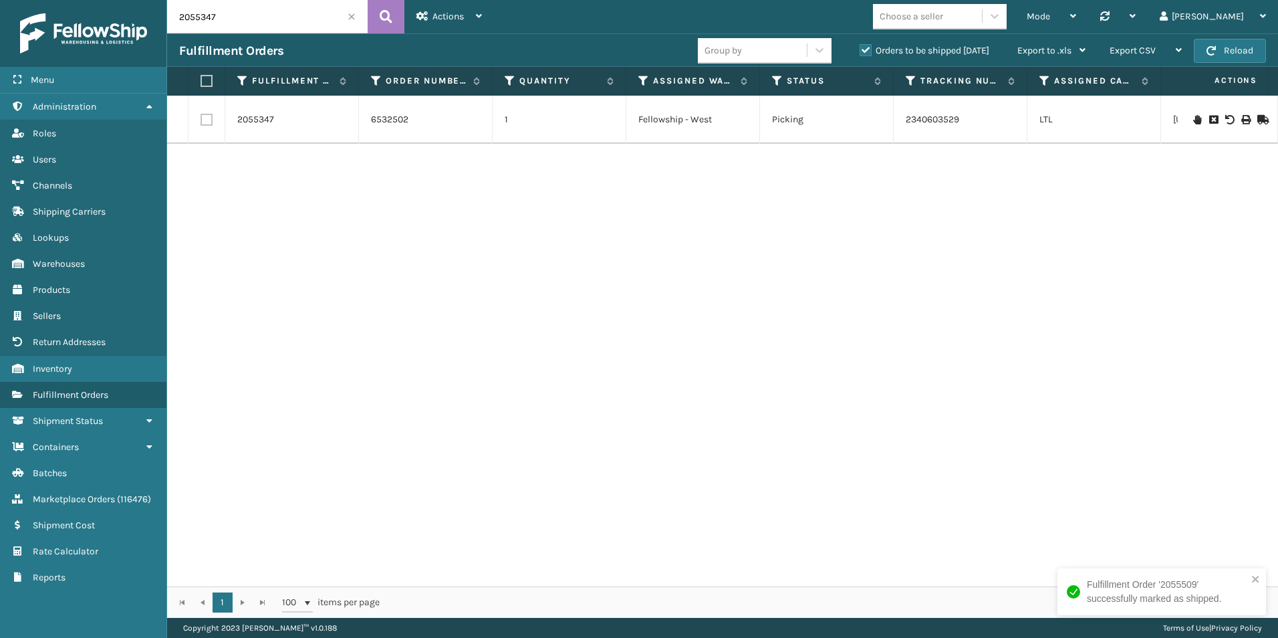
click at [1257, 116] on icon at bounding box center [1261, 119] width 8 height 9
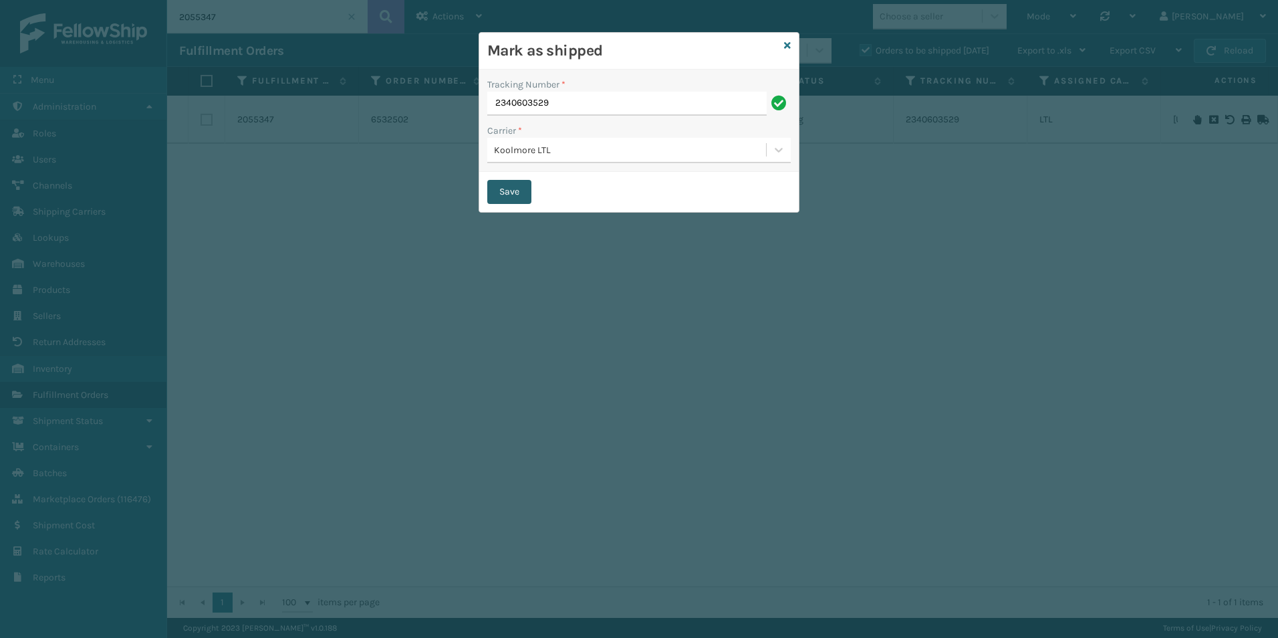
click at [510, 195] on button "Save" at bounding box center [509, 192] width 44 height 24
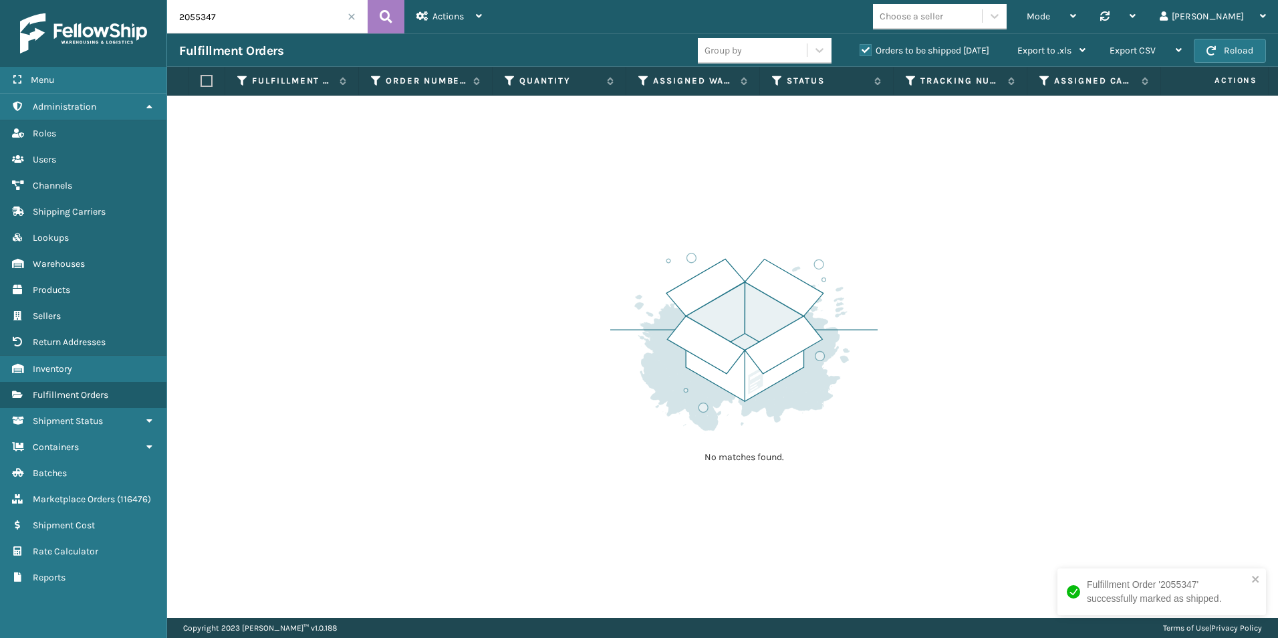
click at [232, 19] on input "2055347" at bounding box center [267, 16] width 201 height 33
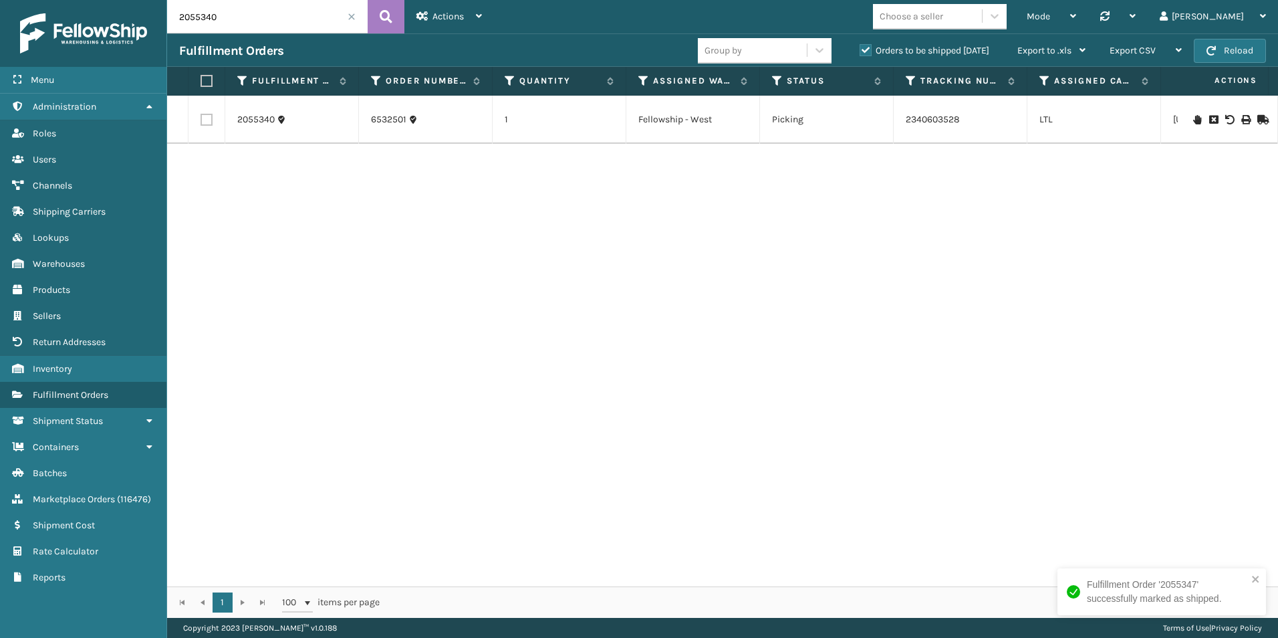
click at [1257, 118] on icon at bounding box center [1261, 119] width 8 height 9
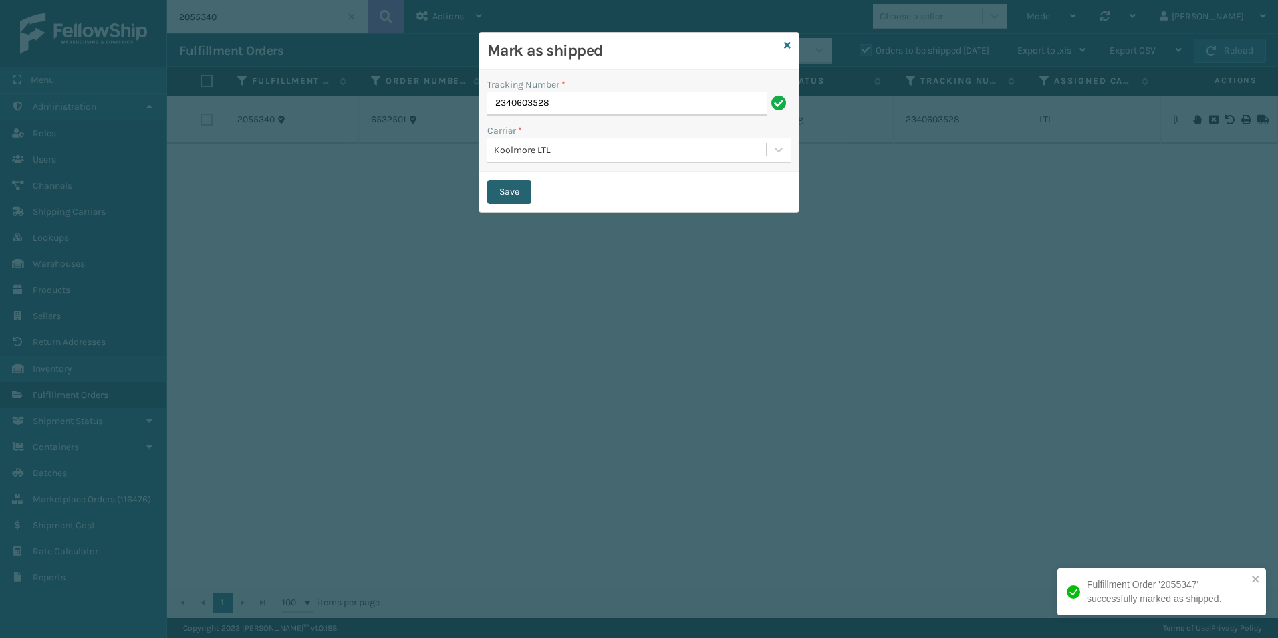
click at [498, 193] on button "Save" at bounding box center [509, 192] width 44 height 24
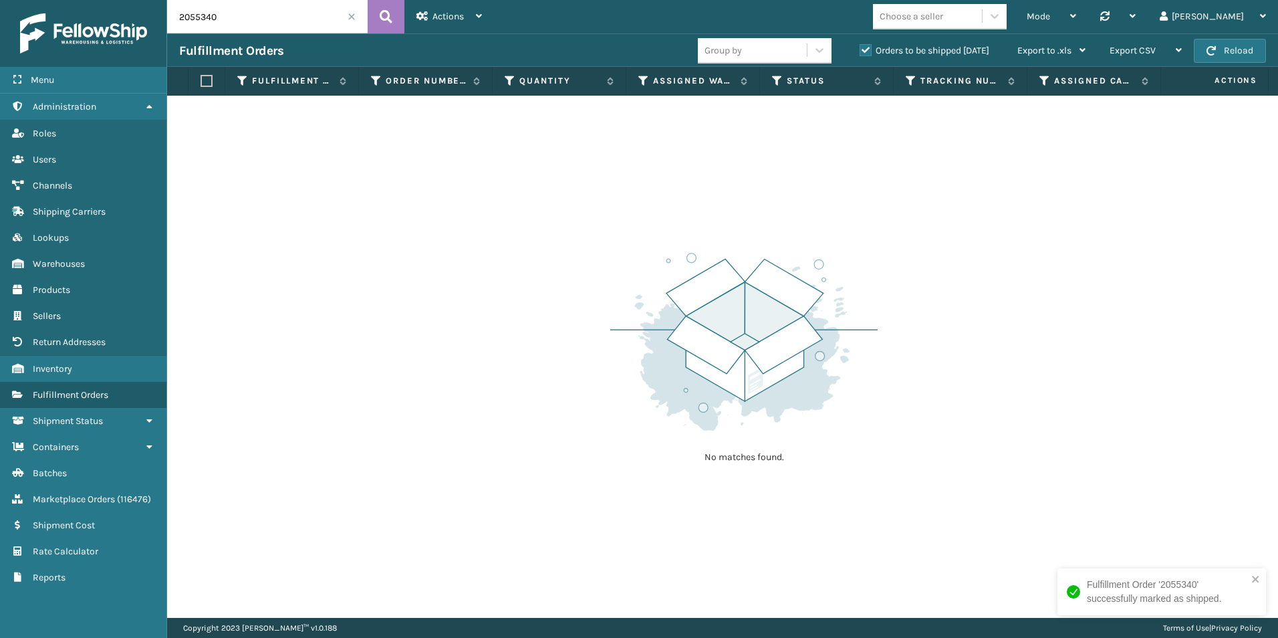
drag, startPoint x: 201, startPoint y: 18, endPoint x: 251, endPoint y: 16, distance: 50.2
click at [251, 16] on input "2055340" at bounding box center [267, 16] width 201 height 33
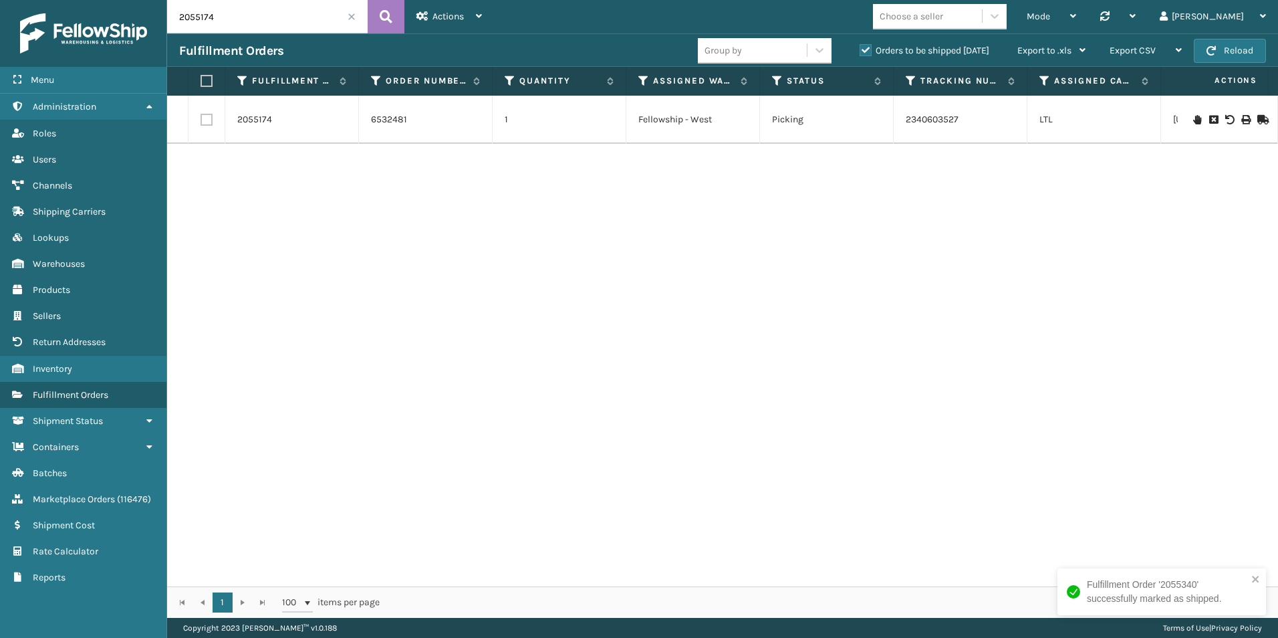
click at [1259, 118] on icon at bounding box center [1261, 119] width 8 height 9
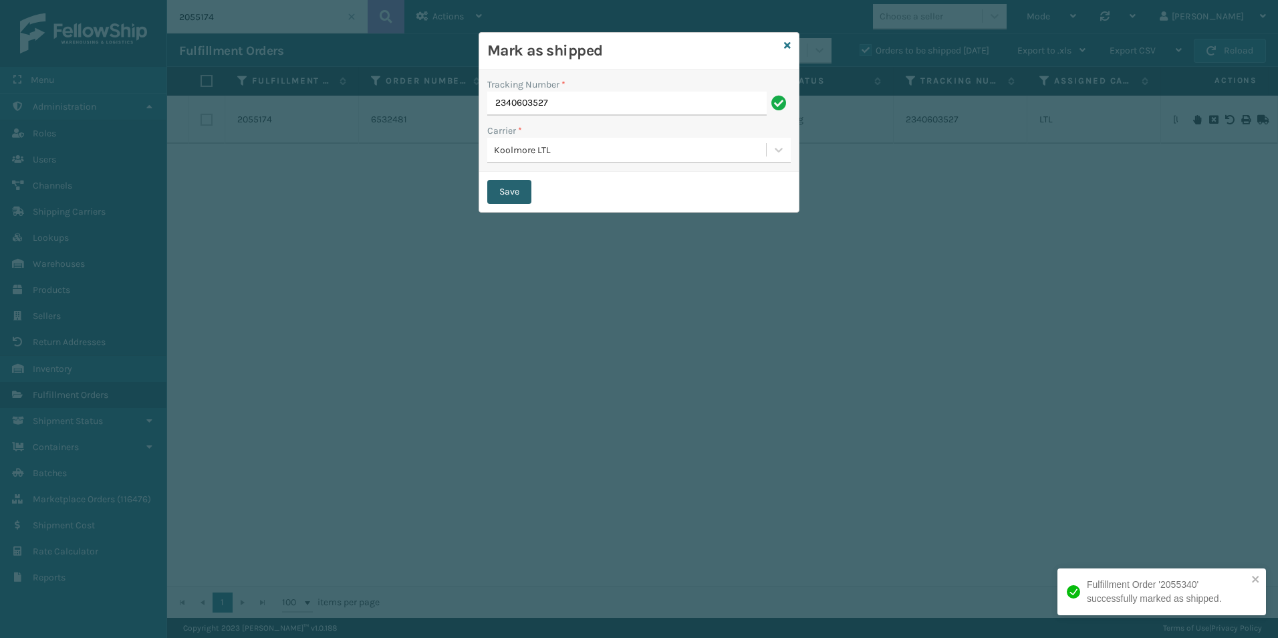
click at [504, 189] on button "Save" at bounding box center [509, 192] width 44 height 24
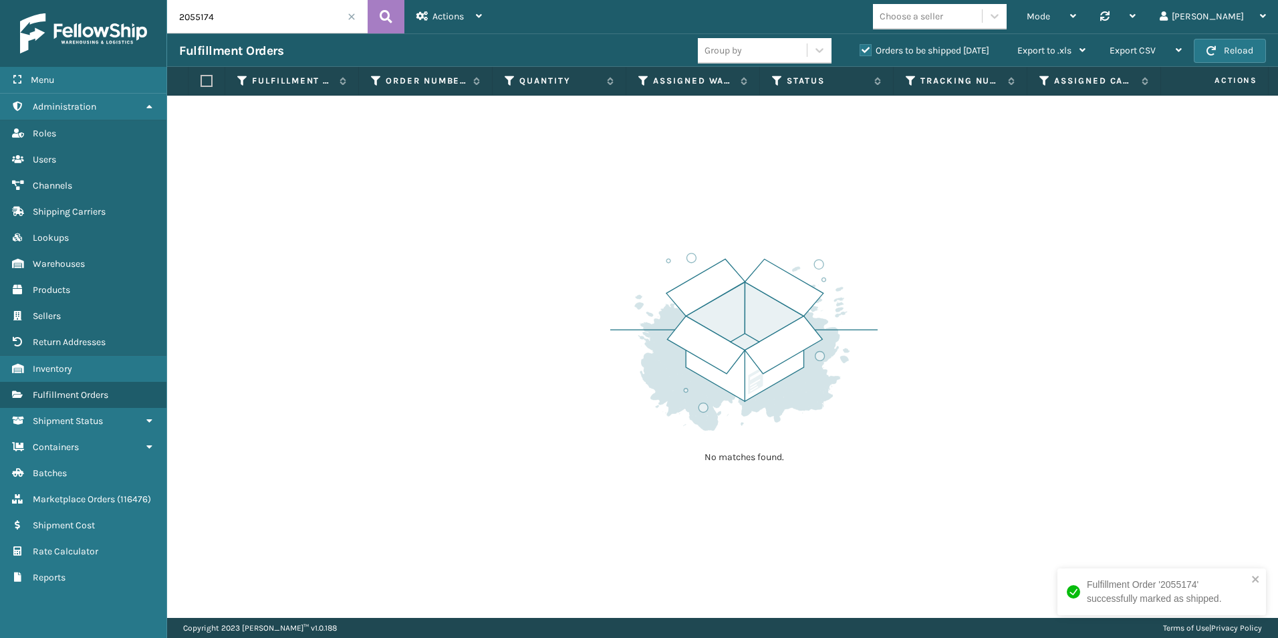
drag, startPoint x: 201, startPoint y: 16, endPoint x: 229, endPoint y: 31, distance: 31.7
click at [237, 21] on input "2055174" at bounding box center [267, 16] width 201 height 33
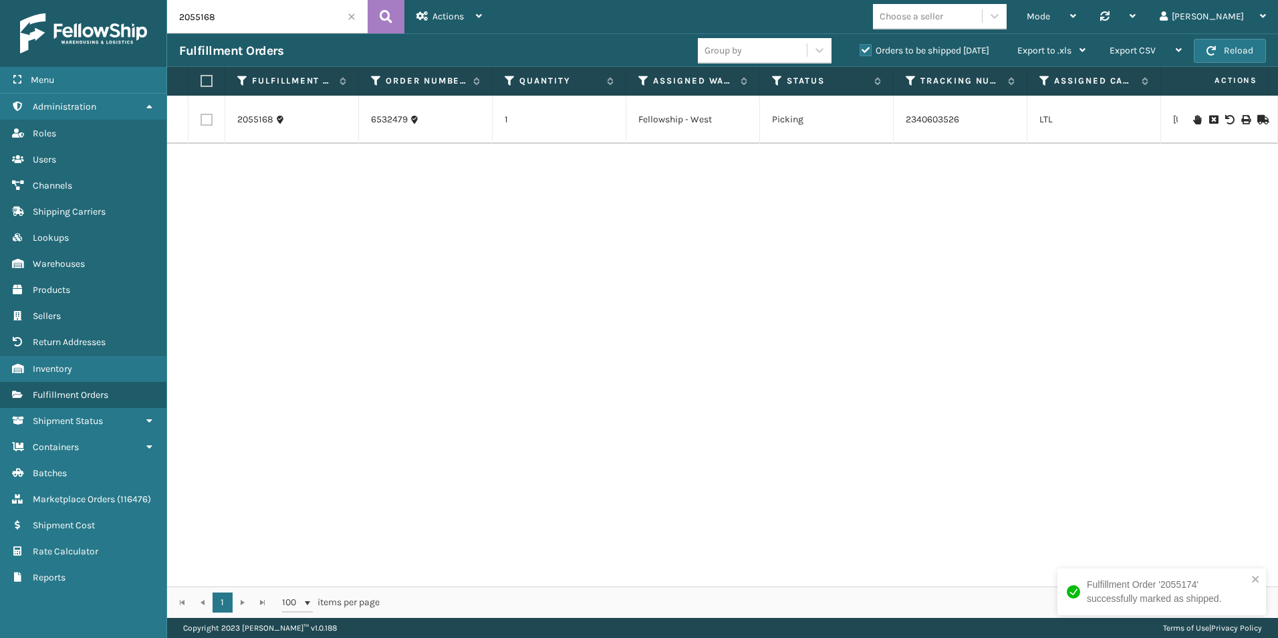
click at [1257, 118] on icon at bounding box center [1261, 119] width 8 height 9
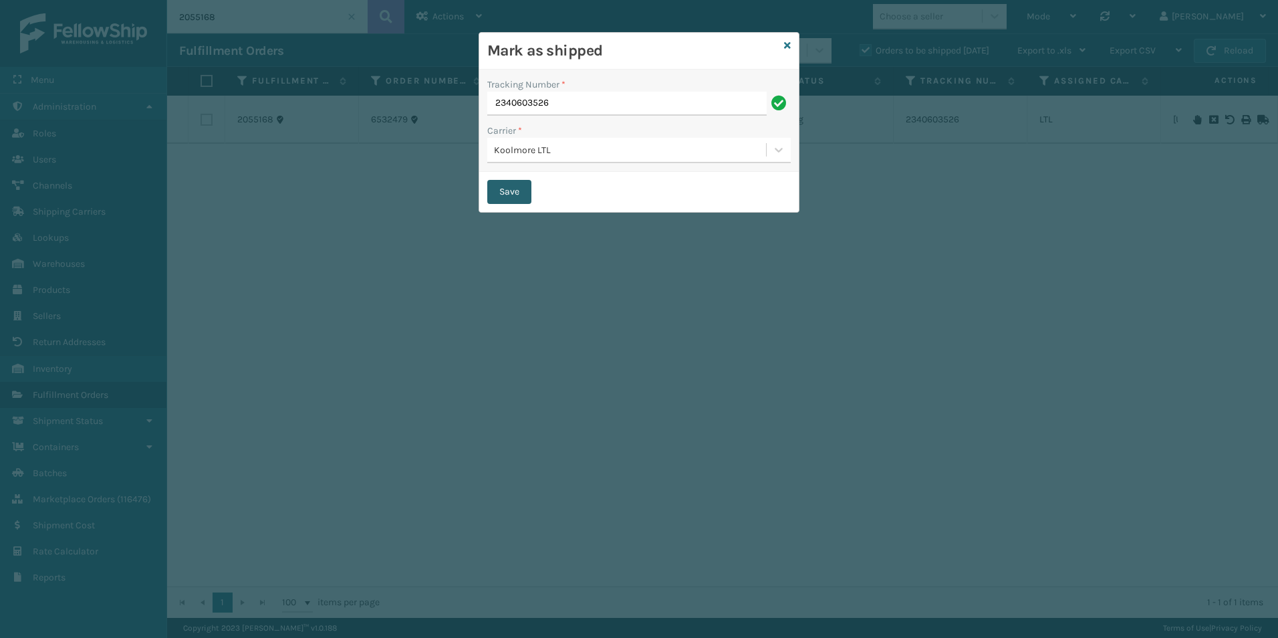
click at [502, 189] on button "Save" at bounding box center [509, 192] width 44 height 24
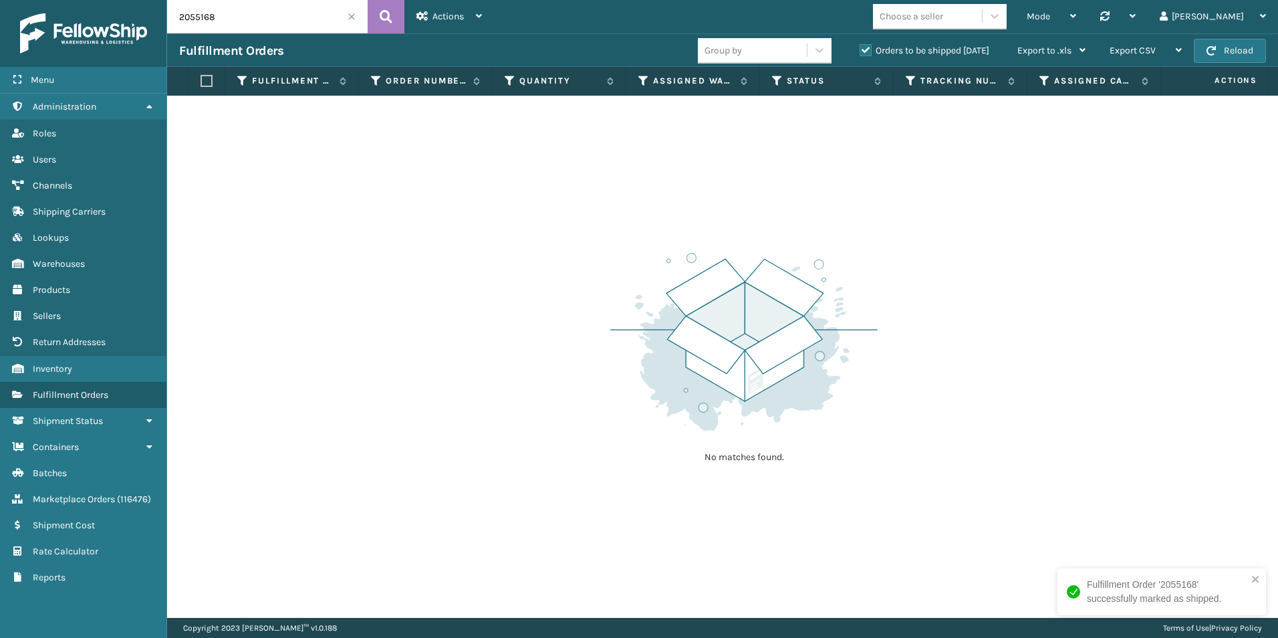
drag, startPoint x: 197, startPoint y: 20, endPoint x: 279, endPoint y: 19, distance: 82.2
click at [278, 19] on input "2055168" at bounding box center [267, 16] width 201 height 33
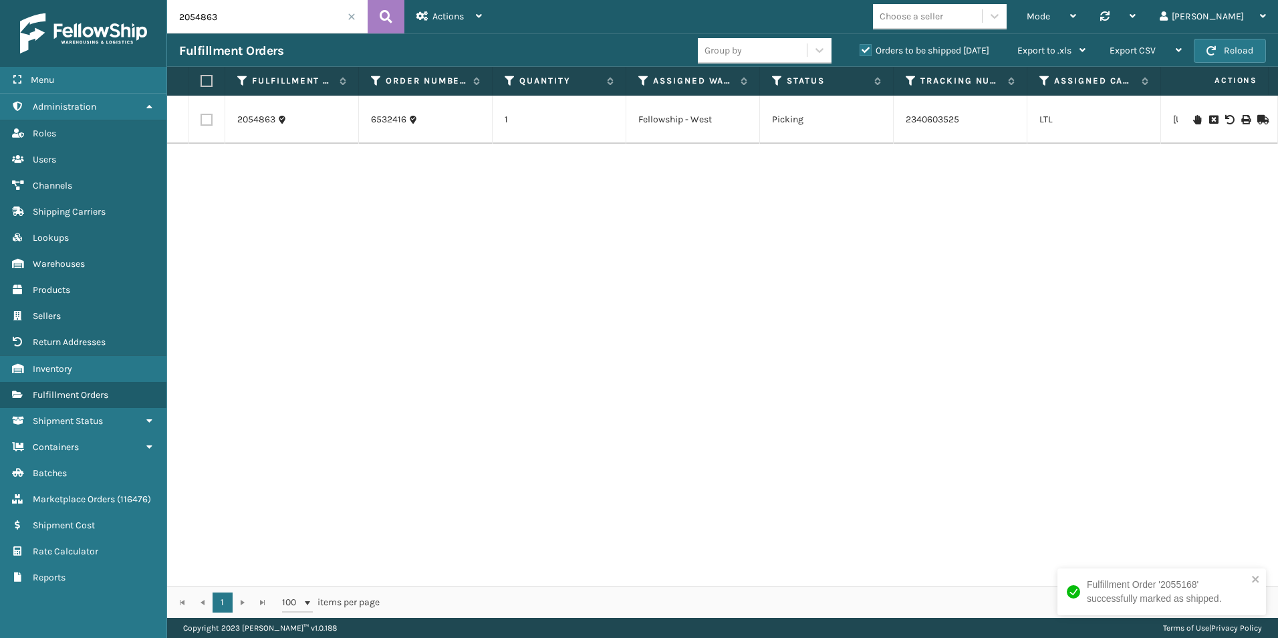
click at [1259, 119] on icon at bounding box center [1261, 119] width 8 height 9
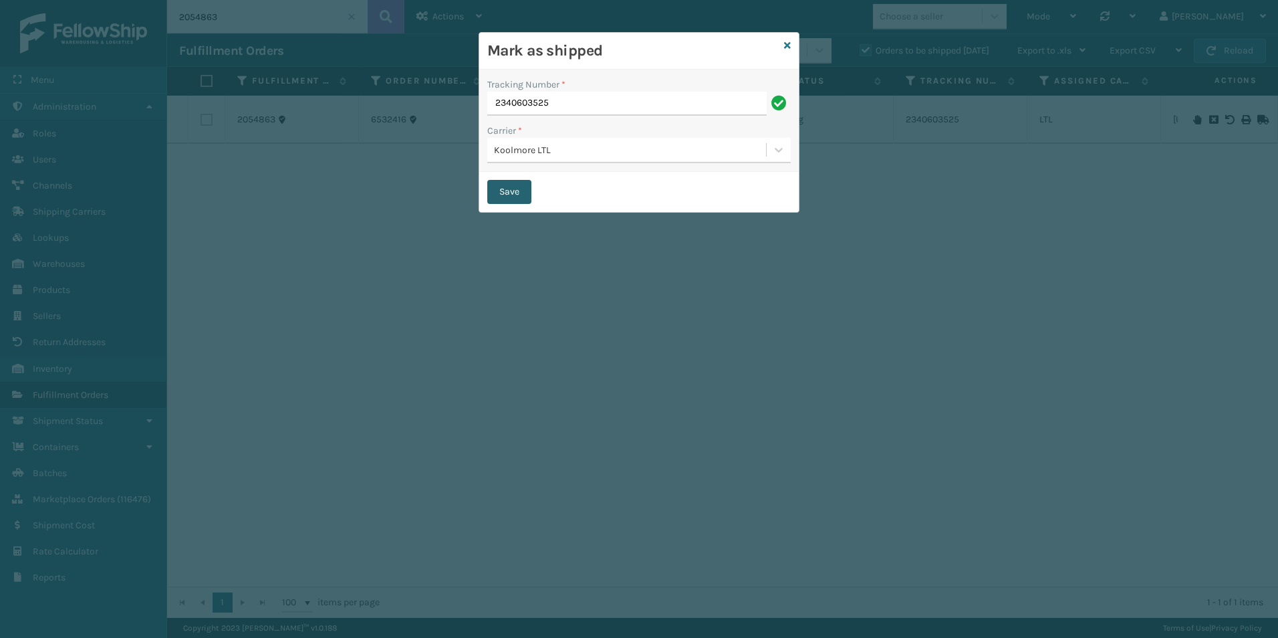
click at [519, 193] on button "Save" at bounding box center [509, 192] width 44 height 24
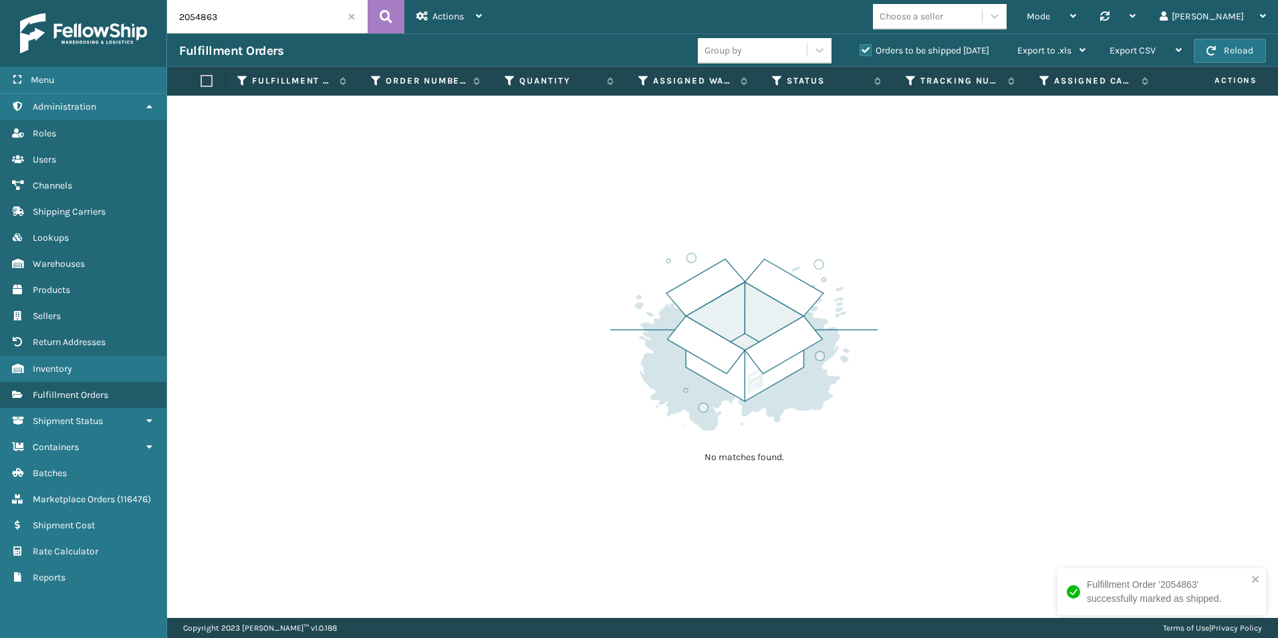
drag, startPoint x: 207, startPoint y: 21, endPoint x: 234, endPoint y: 21, distance: 26.7
click at [233, 21] on input "2054863" at bounding box center [267, 16] width 201 height 33
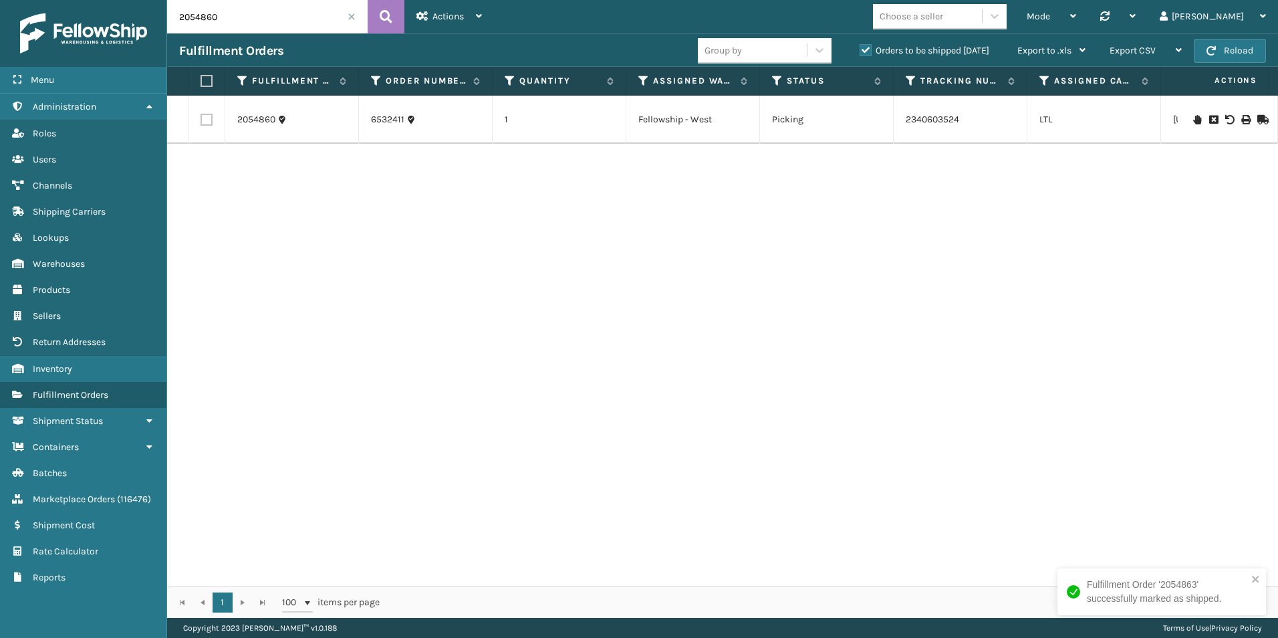
click at [1257, 118] on icon at bounding box center [1261, 119] width 8 height 9
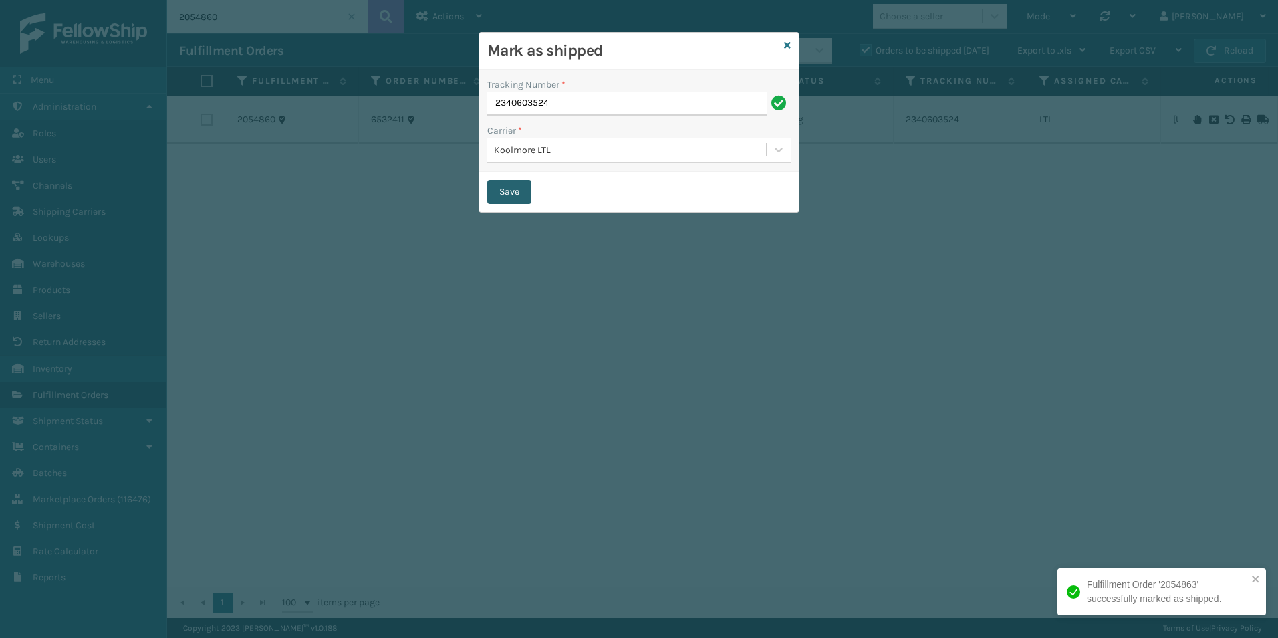
click at [502, 196] on button "Save" at bounding box center [509, 192] width 44 height 24
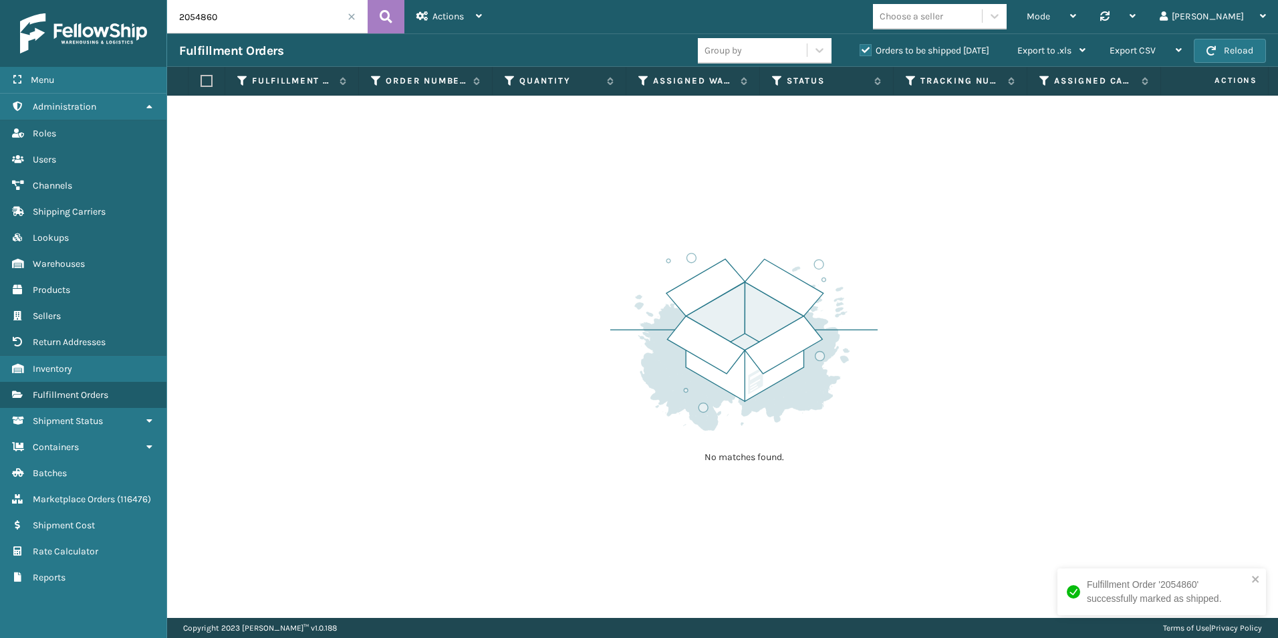
drag, startPoint x: 200, startPoint y: 19, endPoint x: 228, endPoint y: 22, distance: 28.3
click at [227, 21] on input "2054860" at bounding box center [267, 16] width 201 height 33
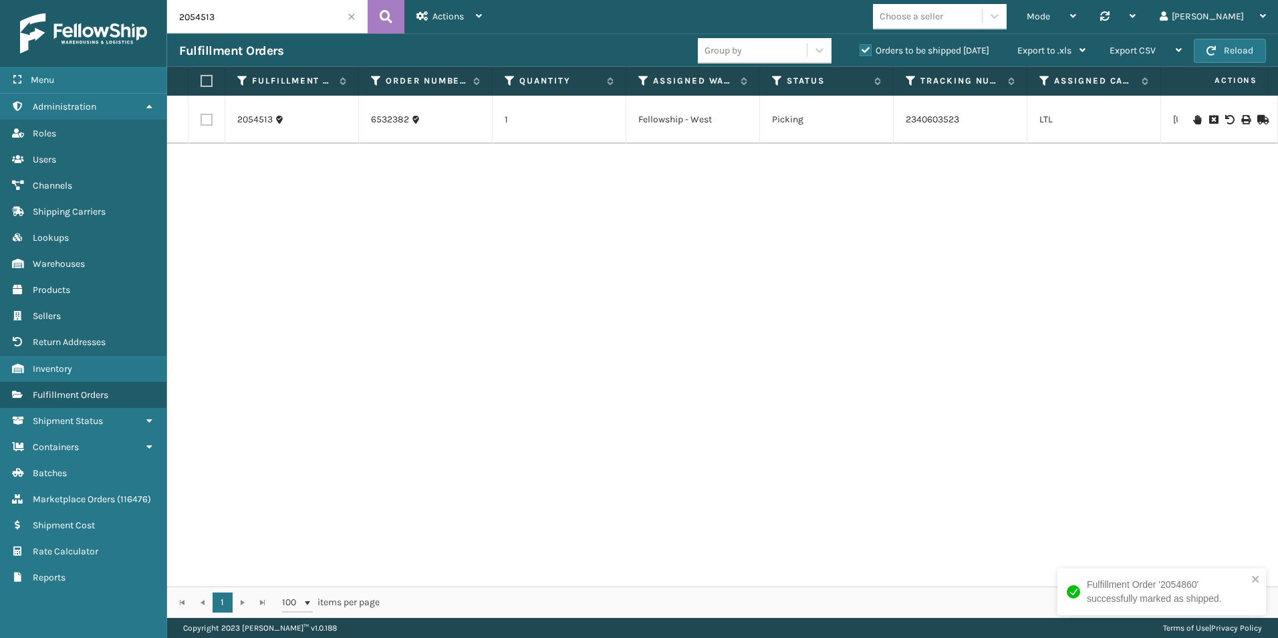
click at [1257, 116] on icon at bounding box center [1261, 119] width 8 height 9
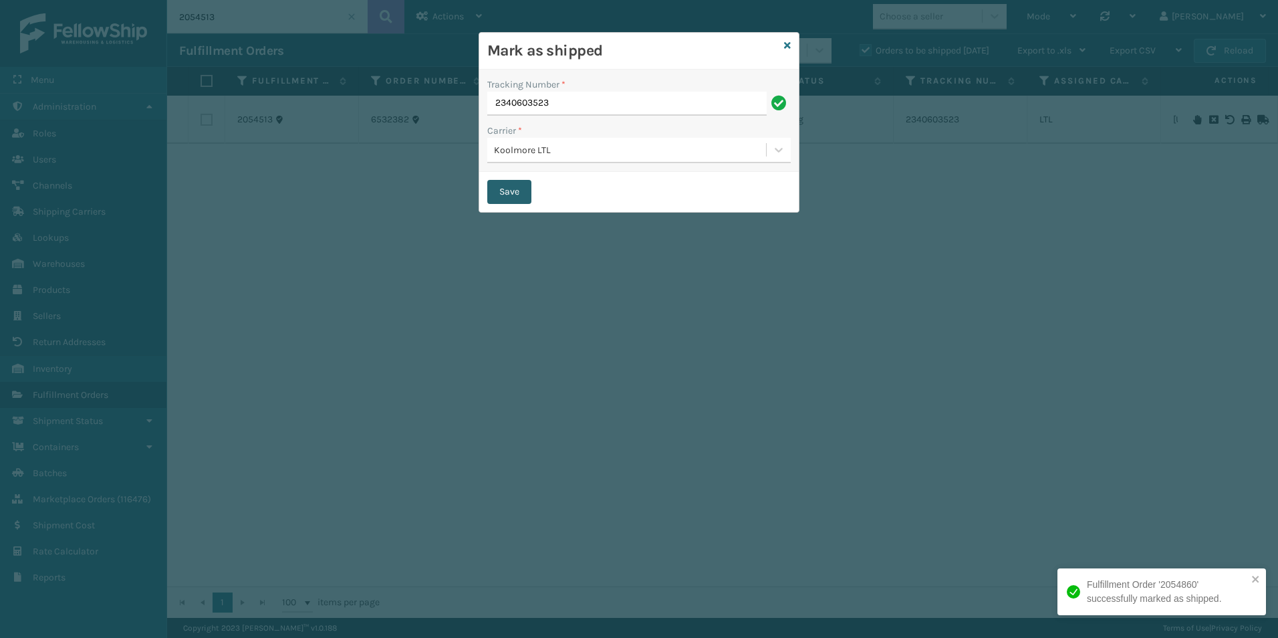
click at [513, 193] on button "Save" at bounding box center [509, 192] width 44 height 24
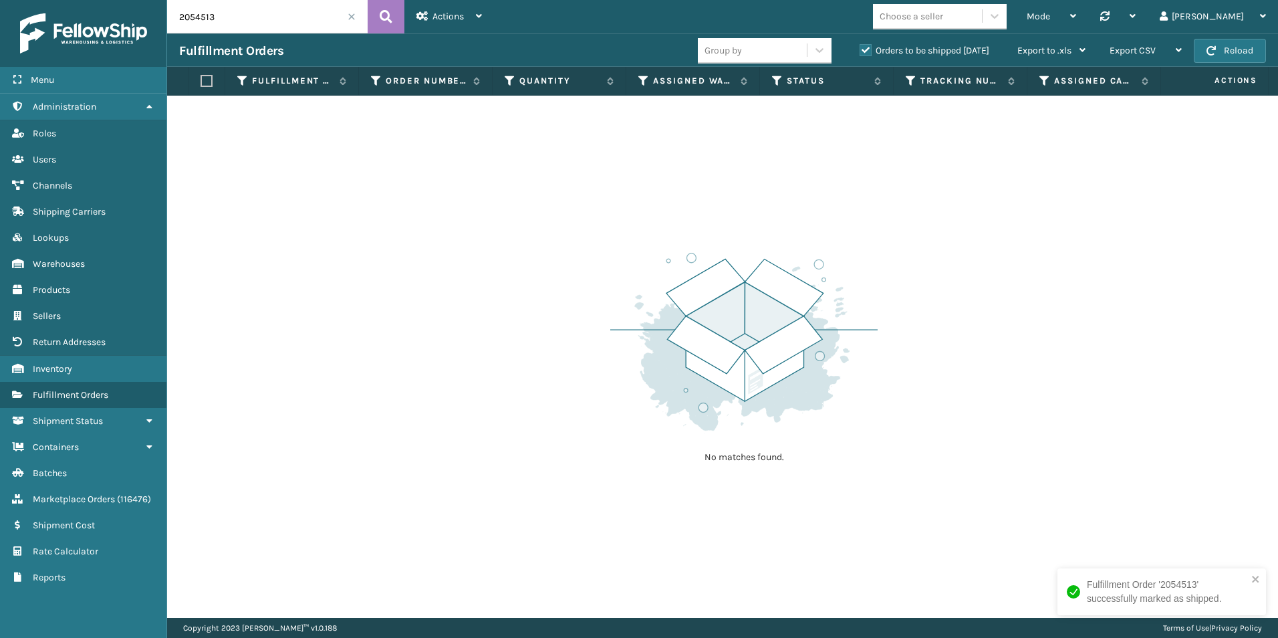
drag, startPoint x: 209, startPoint y: 19, endPoint x: 226, endPoint y: 19, distance: 16.7
click at [226, 19] on input "2054513" at bounding box center [267, 16] width 201 height 33
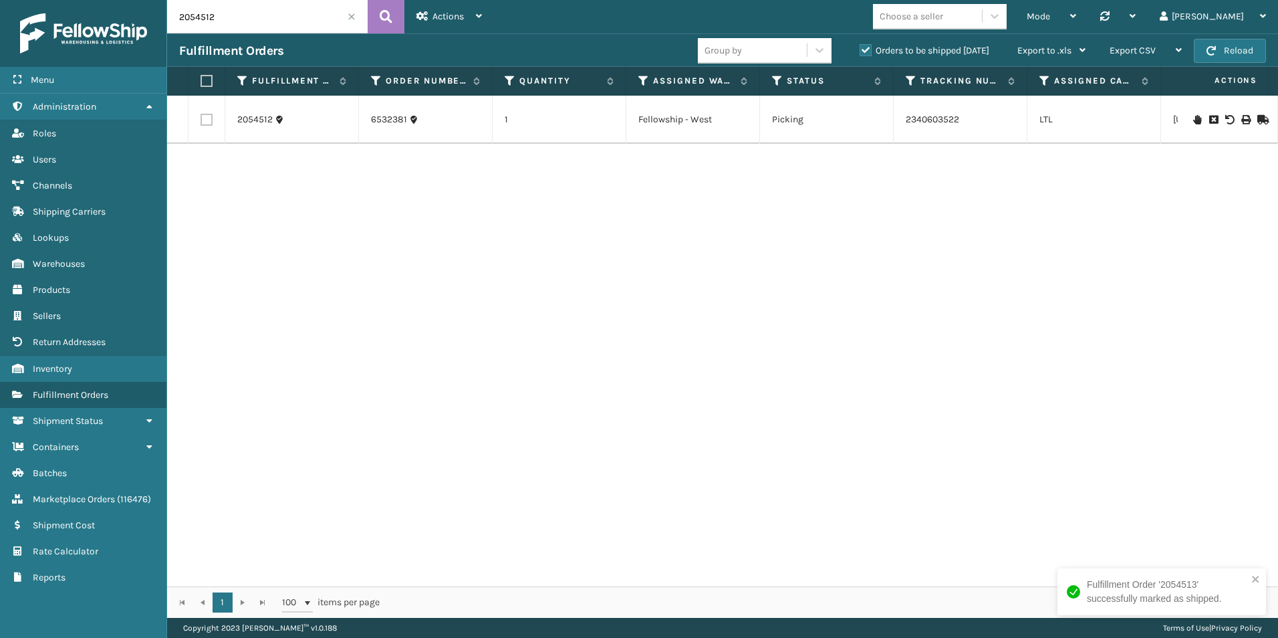
click at [1257, 115] on icon at bounding box center [1261, 119] width 8 height 9
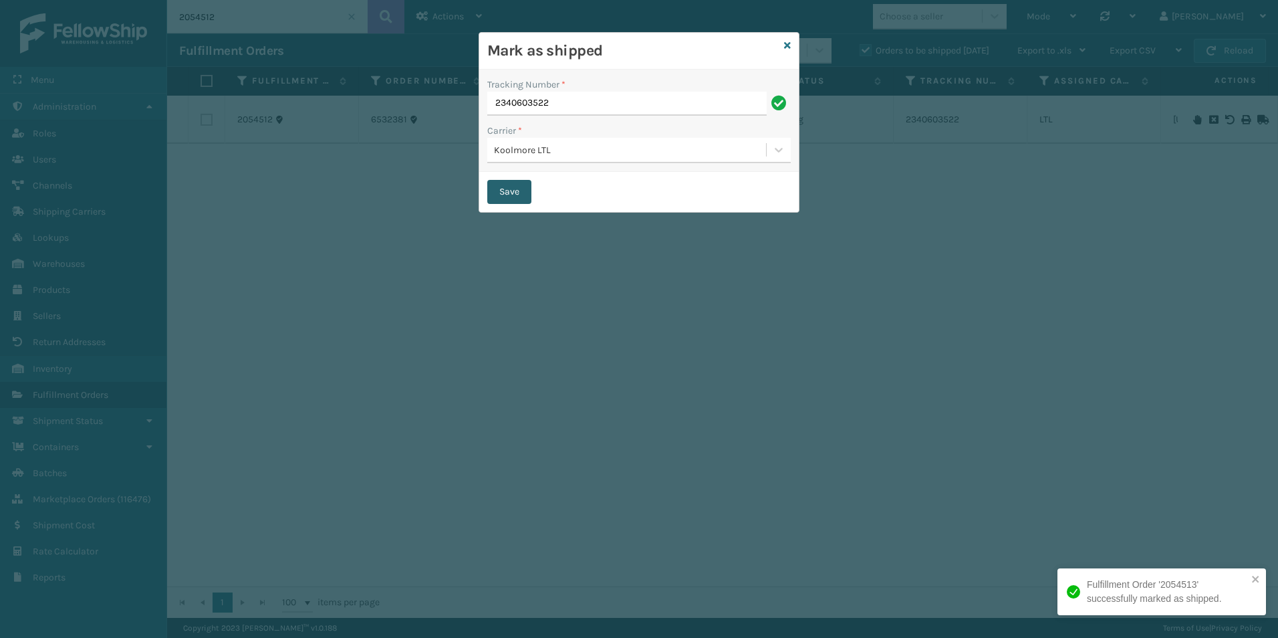
click at [507, 193] on button "Save" at bounding box center [509, 192] width 44 height 24
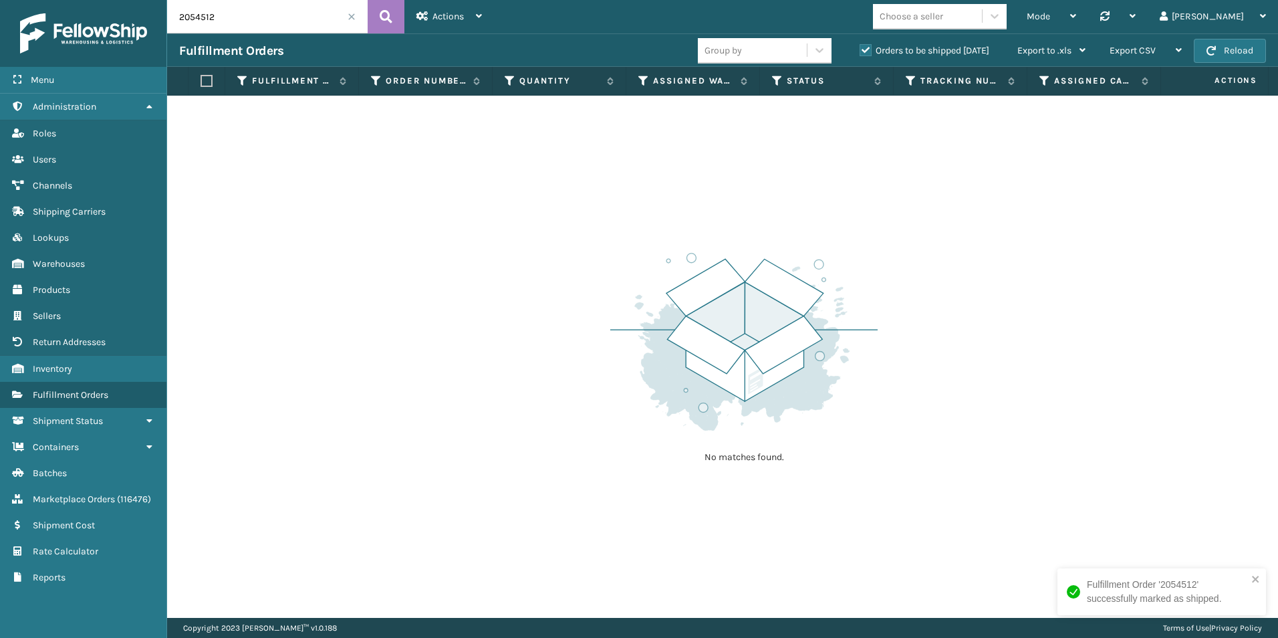
drag, startPoint x: 198, startPoint y: 16, endPoint x: 245, endPoint y: 16, distance: 46.8
click at [242, 16] on input "2054512" at bounding box center [267, 16] width 201 height 33
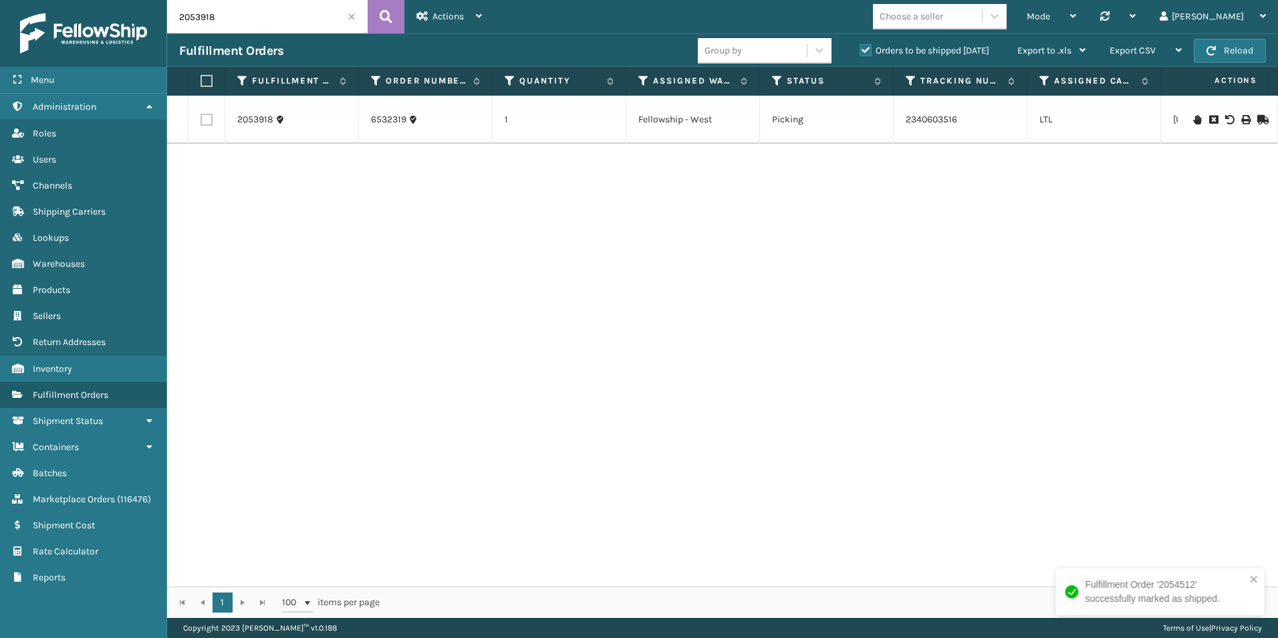
click at [1257, 117] on icon at bounding box center [1261, 119] width 8 height 9
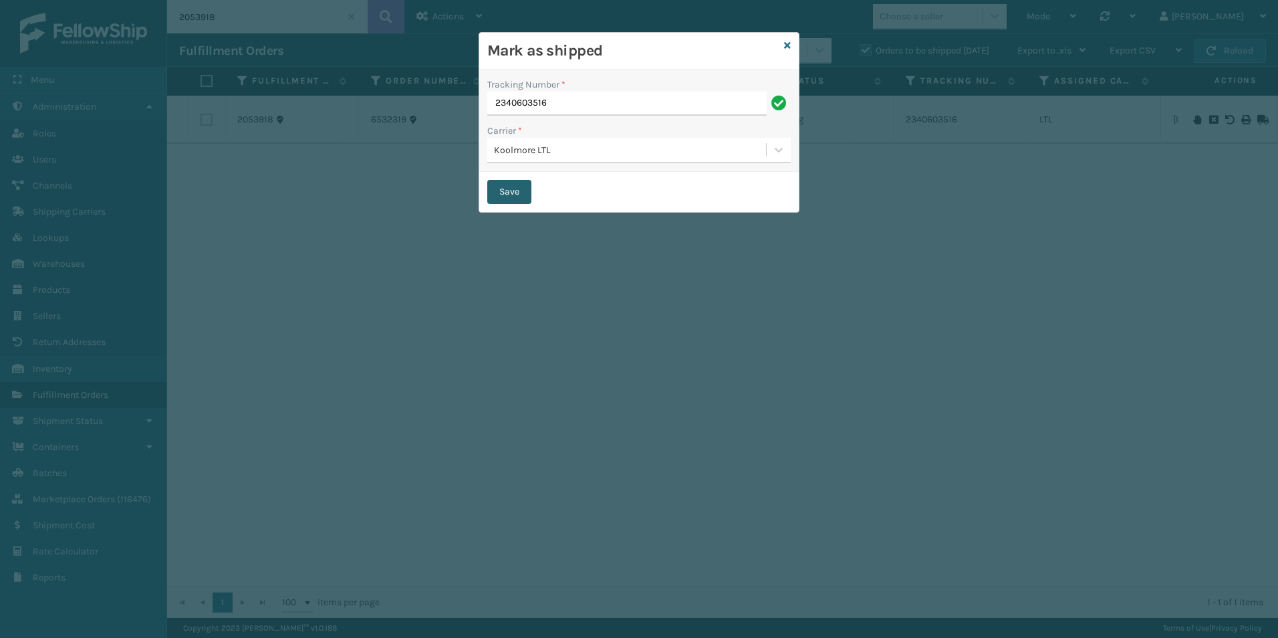
click at [511, 187] on button "Save" at bounding box center [509, 192] width 44 height 24
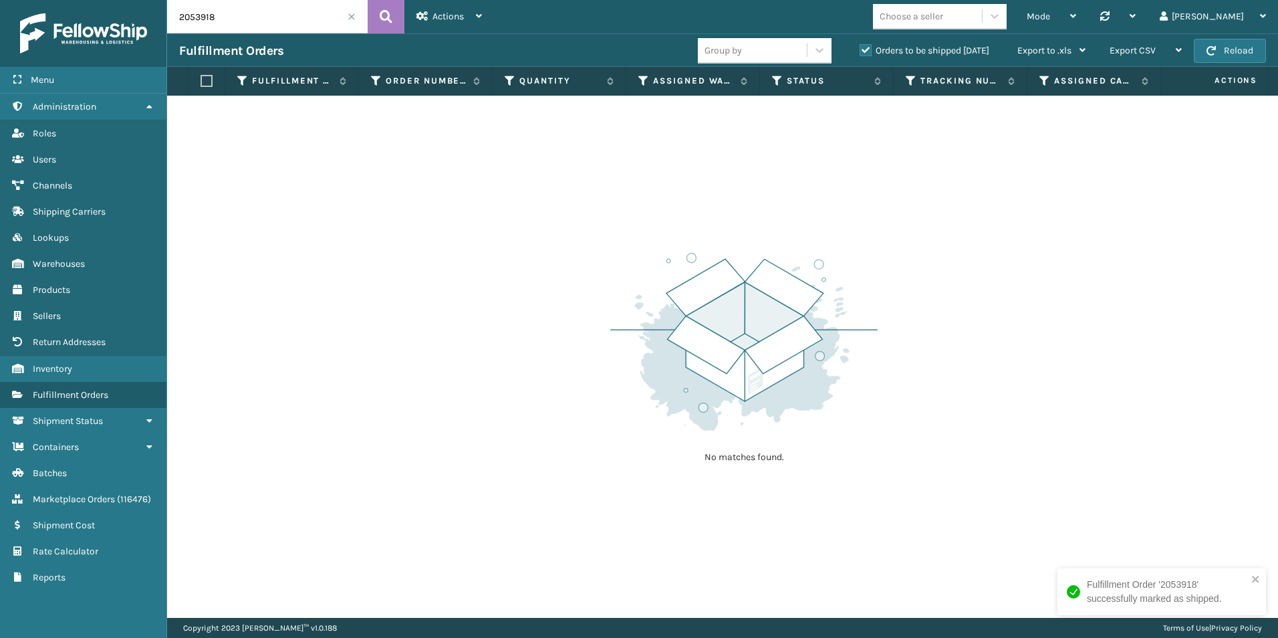
drag, startPoint x: 206, startPoint y: 17, endPoint x: 222, endPoint y: 18, distance: 16.1
click at [222, 18] on input "2053918" at bounding box center [267, 16] width 201 height 33
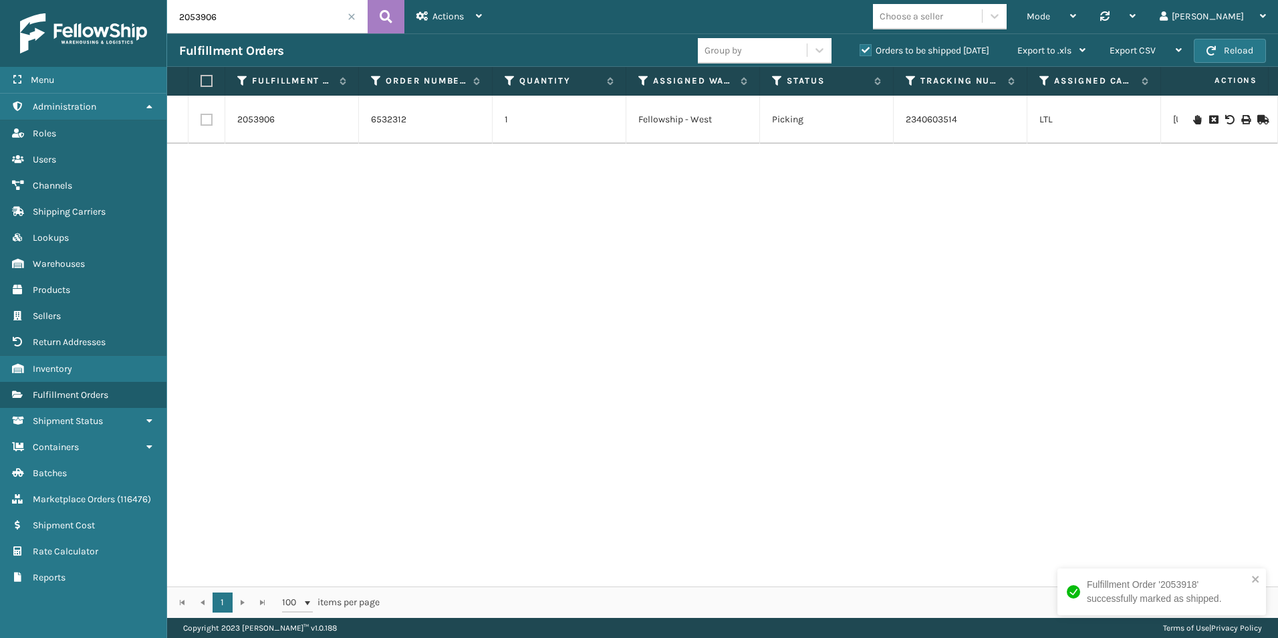
click at [1257, 122] on icon at bounding box center [1261, 119] width 8 height 9
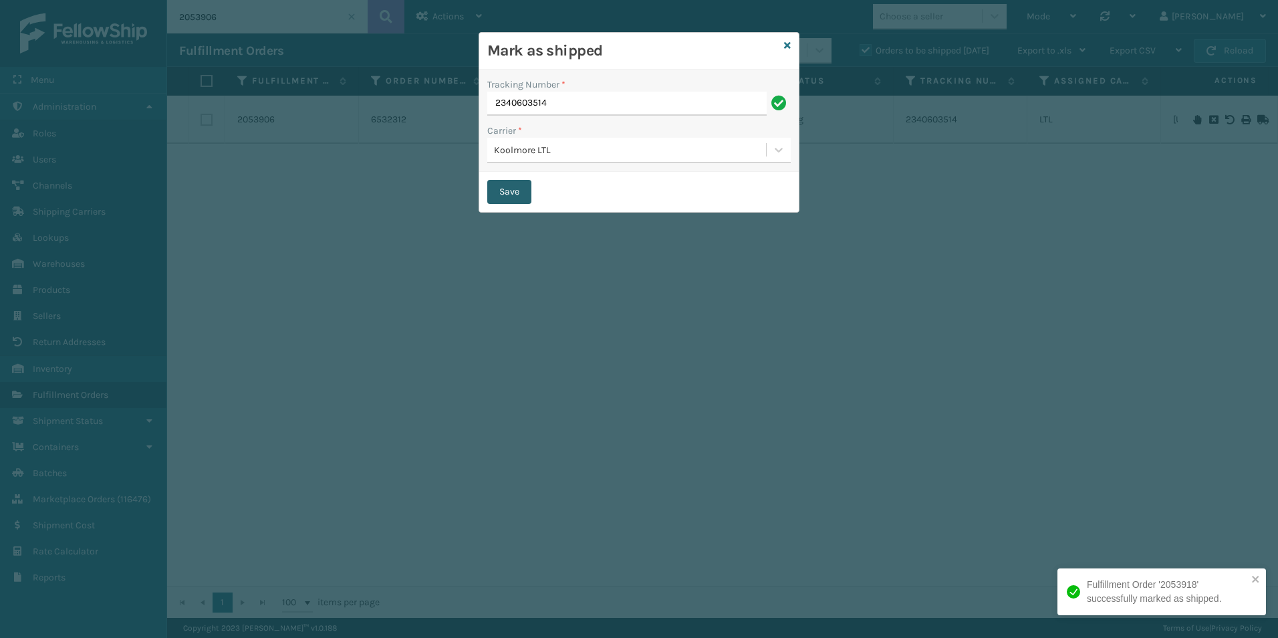
click at [501, 189] on button "Save" at bounding box center [509, 192] width 44 height 24
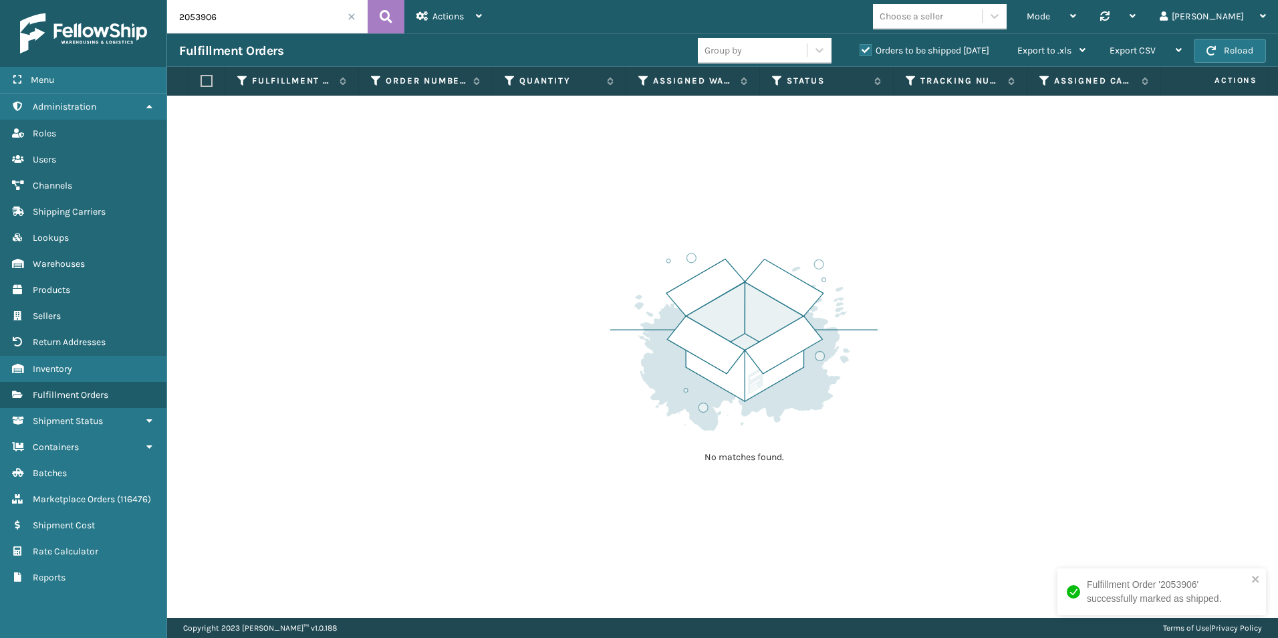
drag, startPoint x: 200, startPoint y: 17, endPoint x: 221, endPoint y: 21, distance: 21.1
click at [221, 21] on input "2053906" at bounding box center [267, 16] width 201 height 33
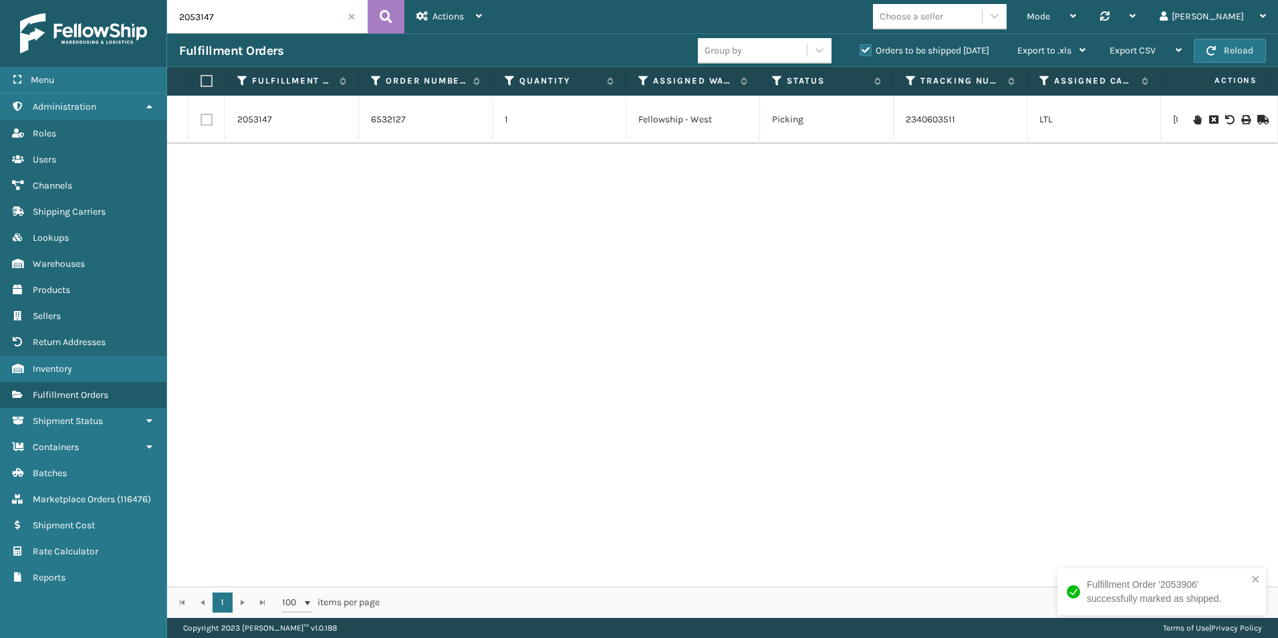
click at [1257, 120] on icon at bounding box center [1261, 119] width 8 height 9
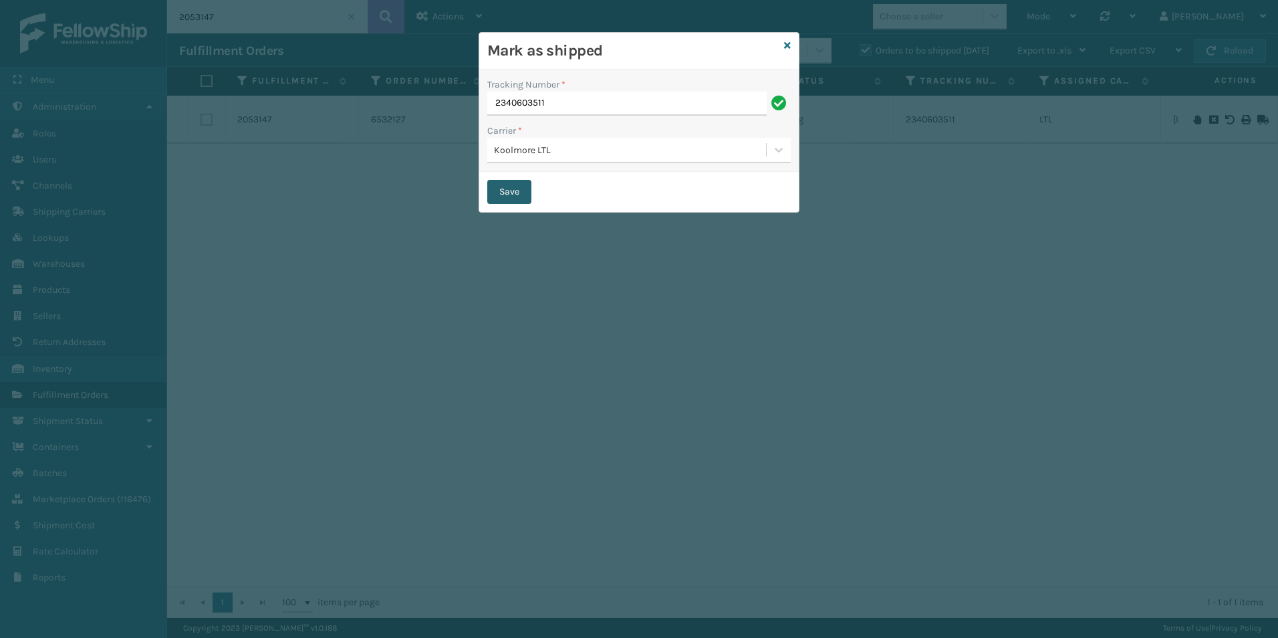
click at [507, 188] on button "Save" at bounding box center [509, 192] width 44 height 24
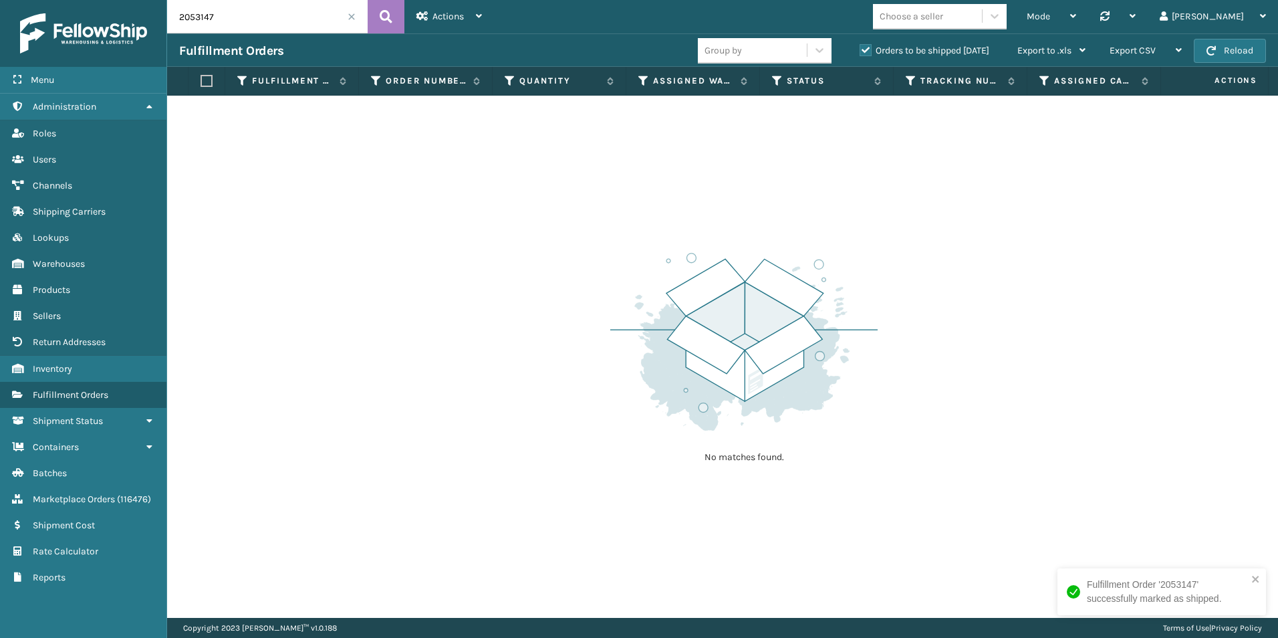
drag, startPoint x: 195, startPoint y: 19, endPoint x: 230, endPoint y: 21, distance: 34.8
click at [230, 21] on input "2053147" at bounding box center [267, 16] width 201 height 33
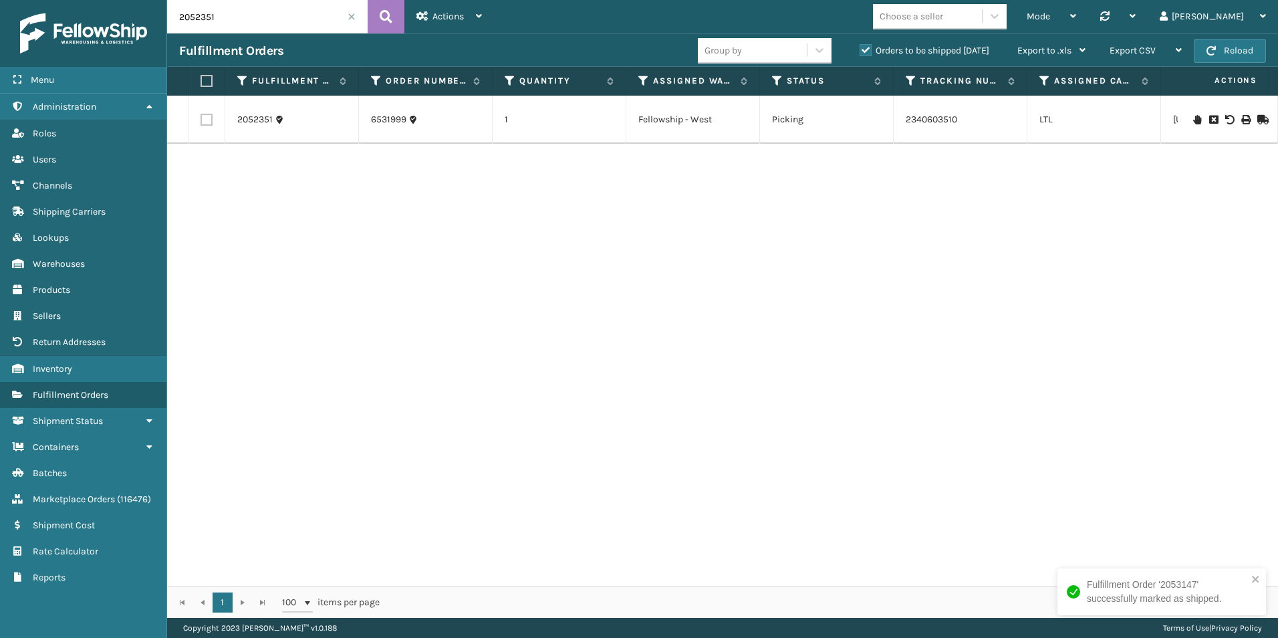
click at [1257, 118] on icon at bounding box center [1261, 119] width 8 height 9
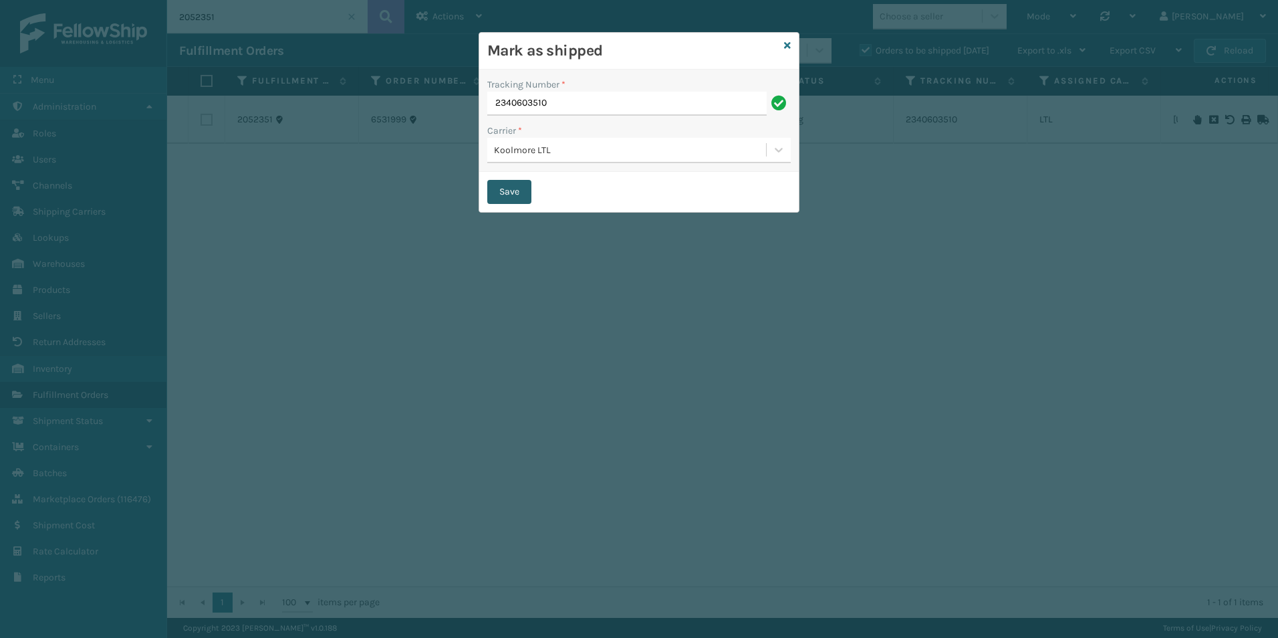
click at [509, 195] on button "Save" at bounding box center [509, 192] width 44 height 24
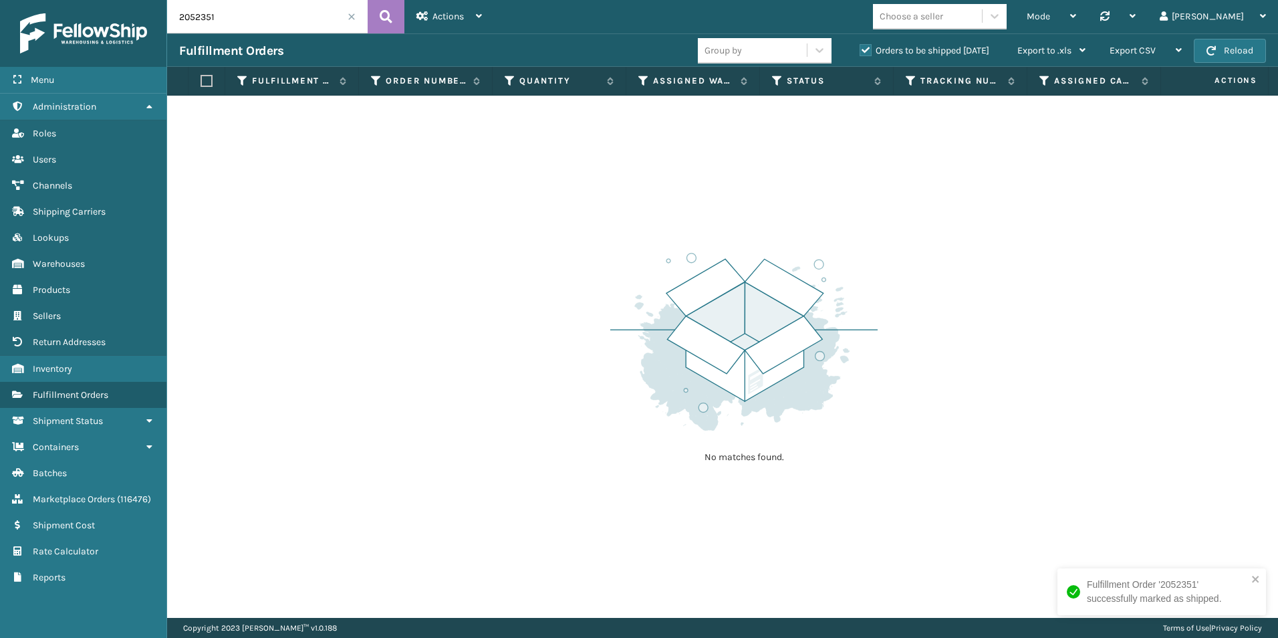
drag, startPoint x: 199, startPoint y: 19, endPoint x: 223, endPoint y: 19, distance: 24.7
click at [223, 19] on input "2052351" at bounding box center [267, 16] width 201 height 33
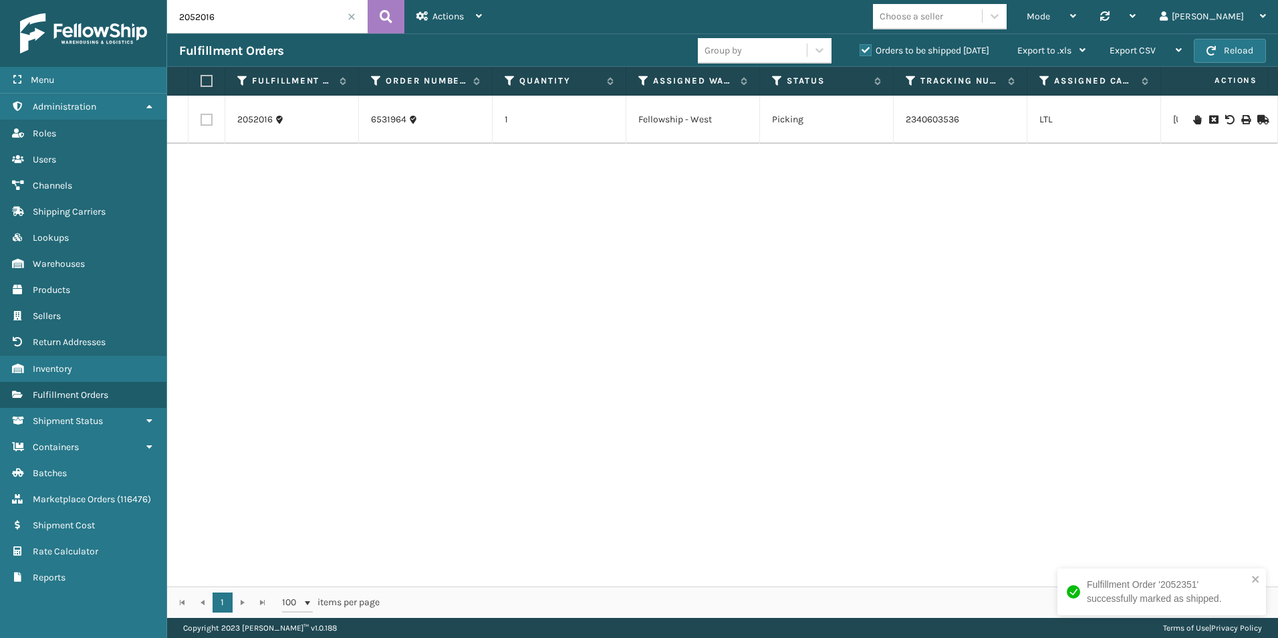
click at [1257, 116] on icon at bounding box center [1261, 119] width 8 height 9
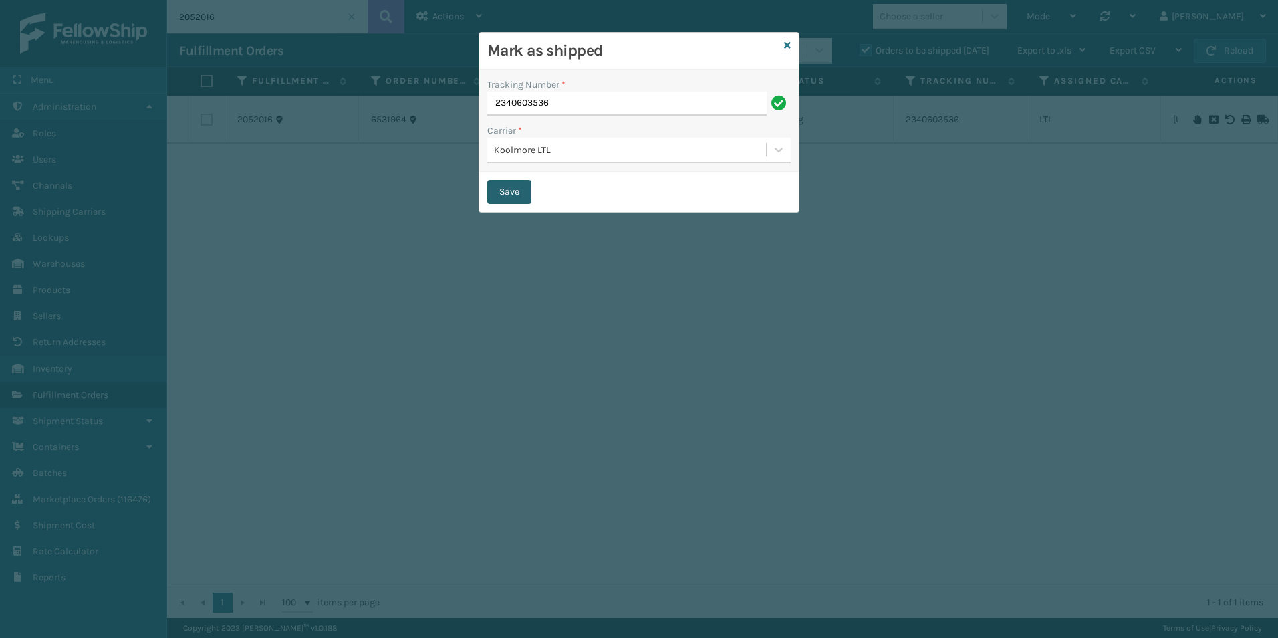
drag, startPoint x: 514, startPoint y: 192, endPoint x: 505, endPoint y: 195, distance: 9.1
click at [514, 191] on button "Save" at bounding box center [509, 192] width 44 height 24
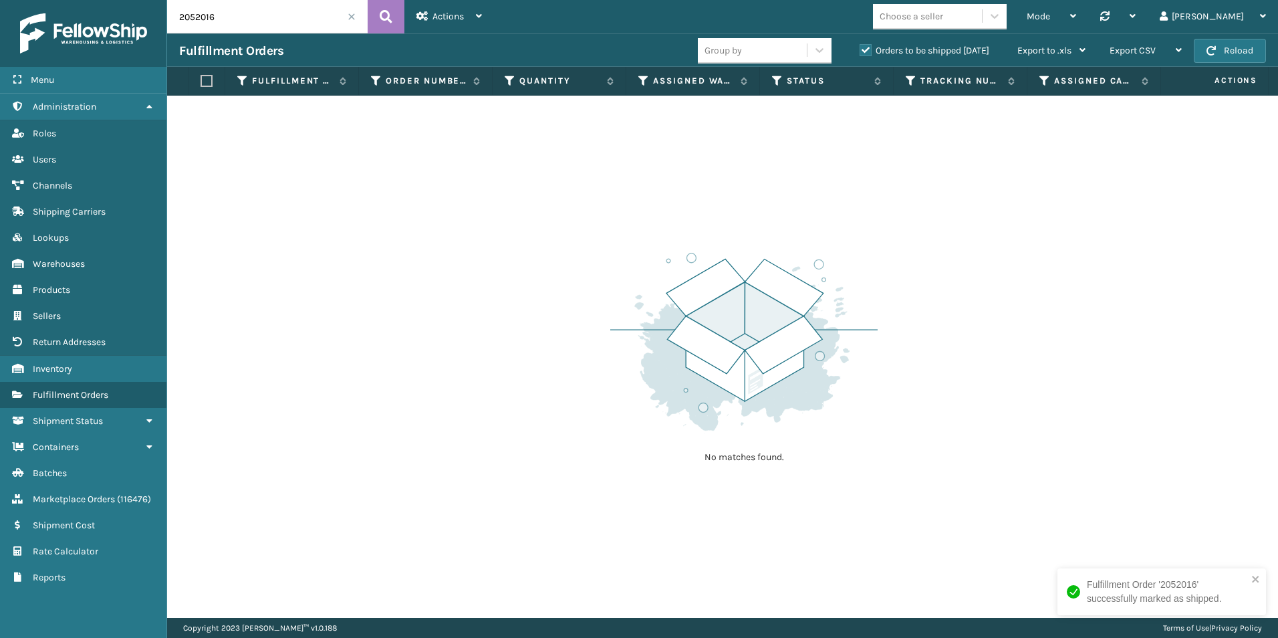
drag, startPoint x: 206, startPoint y: 17, endPoint x: 221, endPoint y: 17, distance: 14.7
click at [219, 17] on input "2052016" at bounding box center [267, 16] width 201 height 33
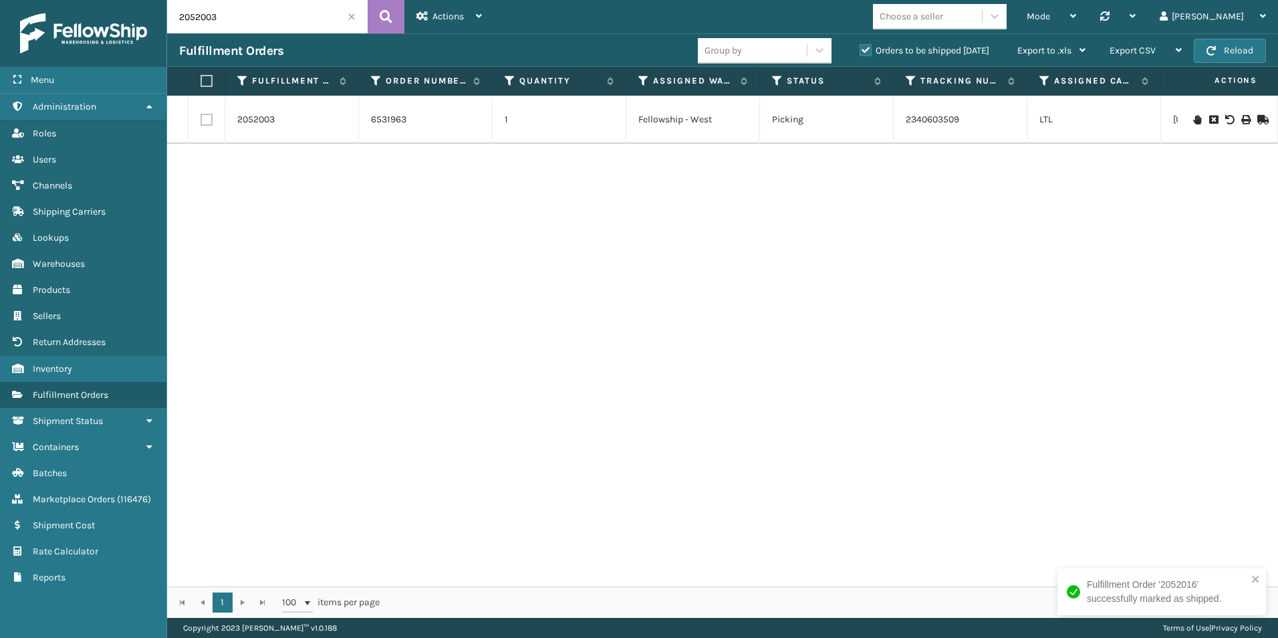
click at [1257, 117] on icon at bounding box center [1261, 119] width 8 height 9
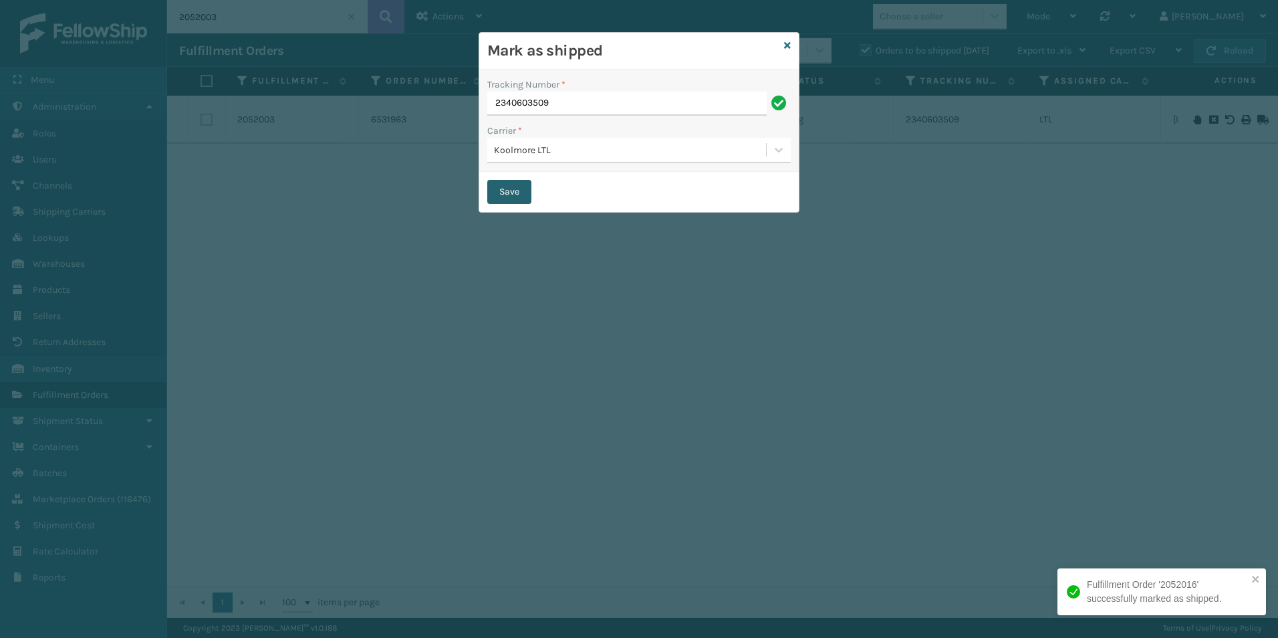
click at [511, 191] on button "Save" at bounding box center [509, 192] width 44 height 24
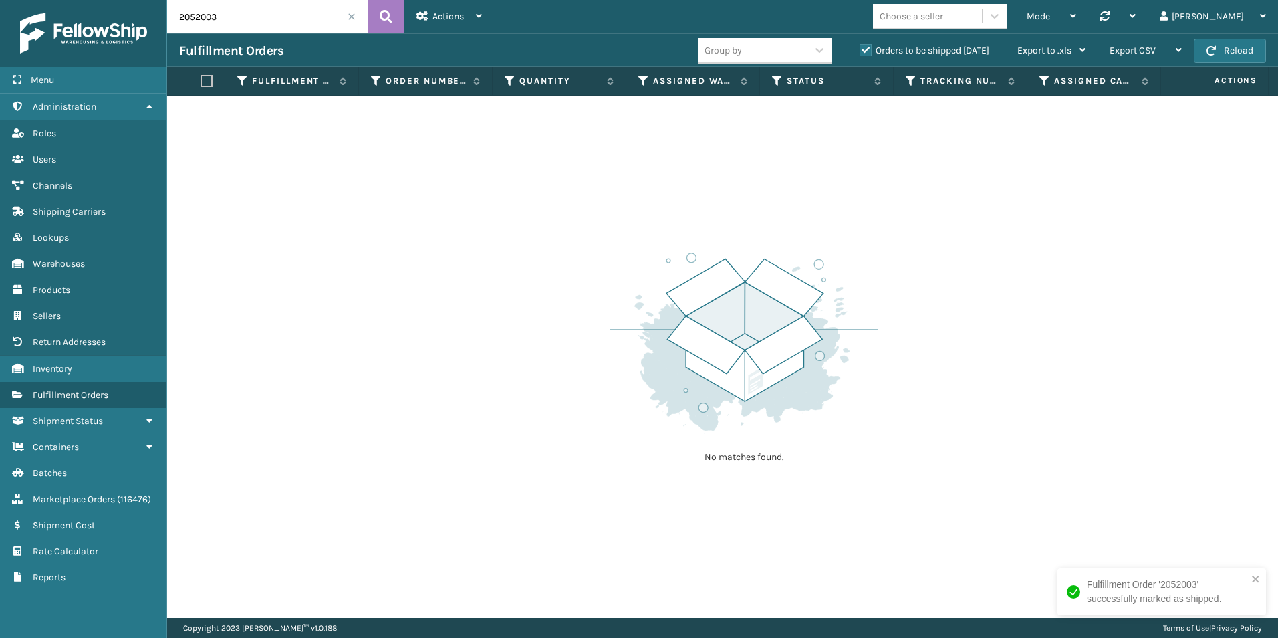
drag, startPoint x: 193, startPoint y: 18, endPoint x: 226, endPoint y: 18, distance: 32.8
click at [226, 18] on input "2052003" at bounding box center [267, 16] width 201 height 33
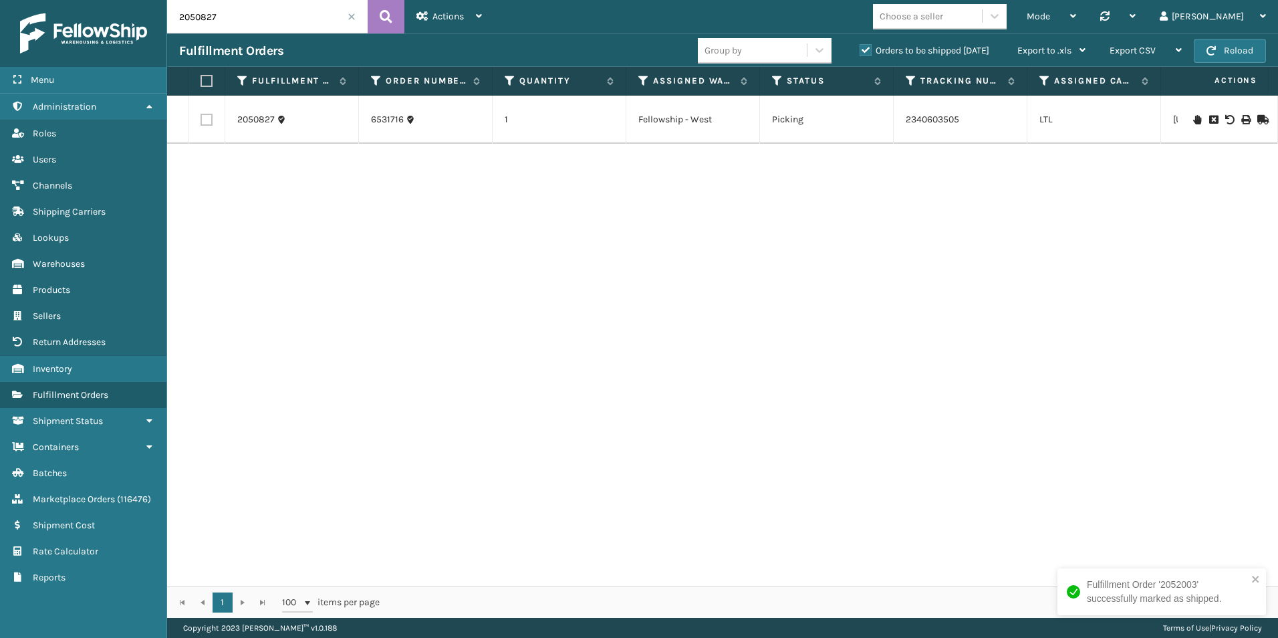
click at [1257, 118] on icon at bounding box center [1261, 119] width 8 height 9
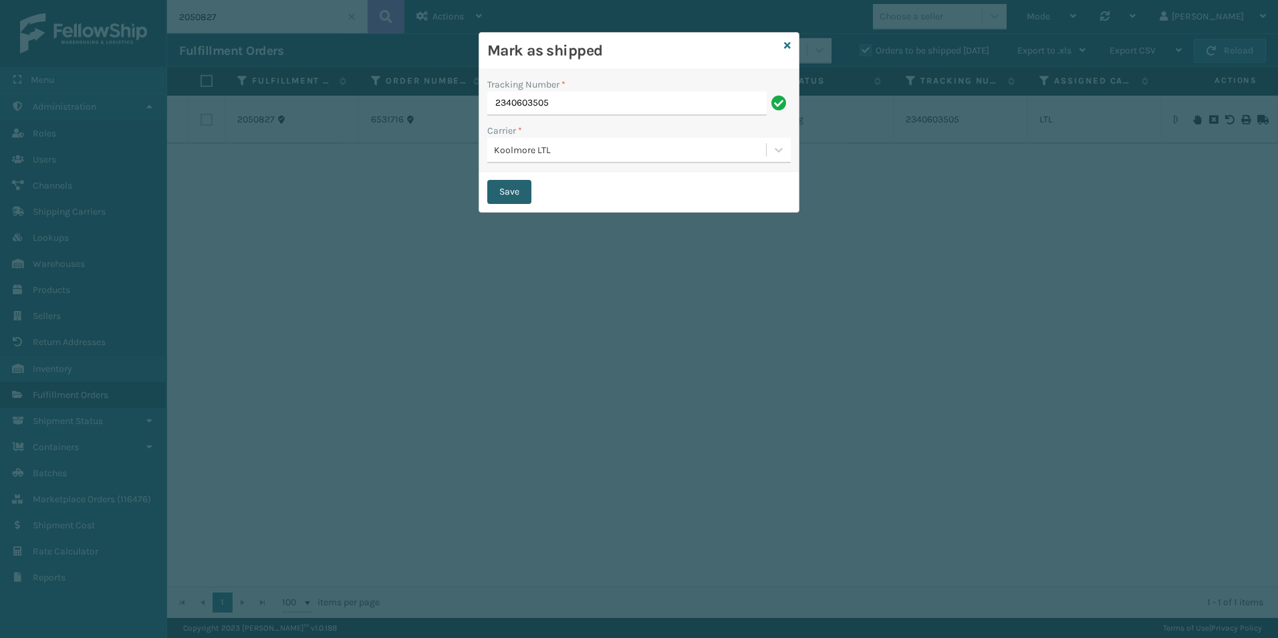
click at [517, 189] on button "Save" at bounding box center [509, 192] width 44 height 24
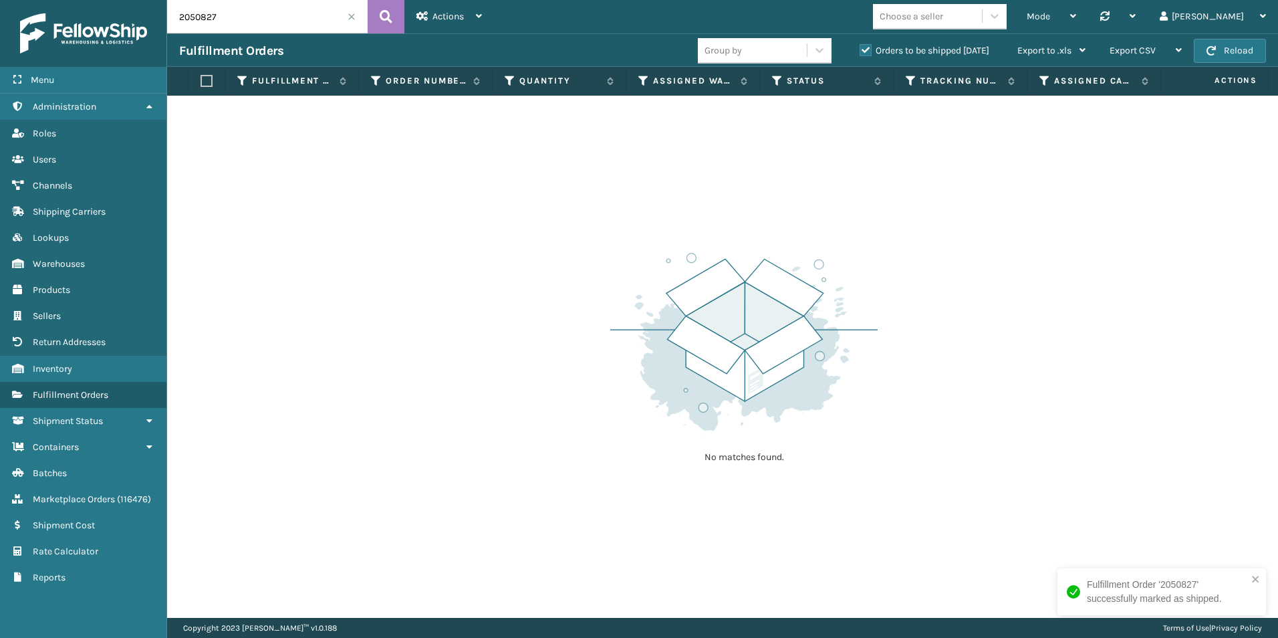
drag, startPoint x: 206, startPoint y: 19, endPoint x: 244, endPoint y: 19, distance: 38.1
click at [238, 20] on input "2050827" at bounding box center [267, 16] width 201 height 33
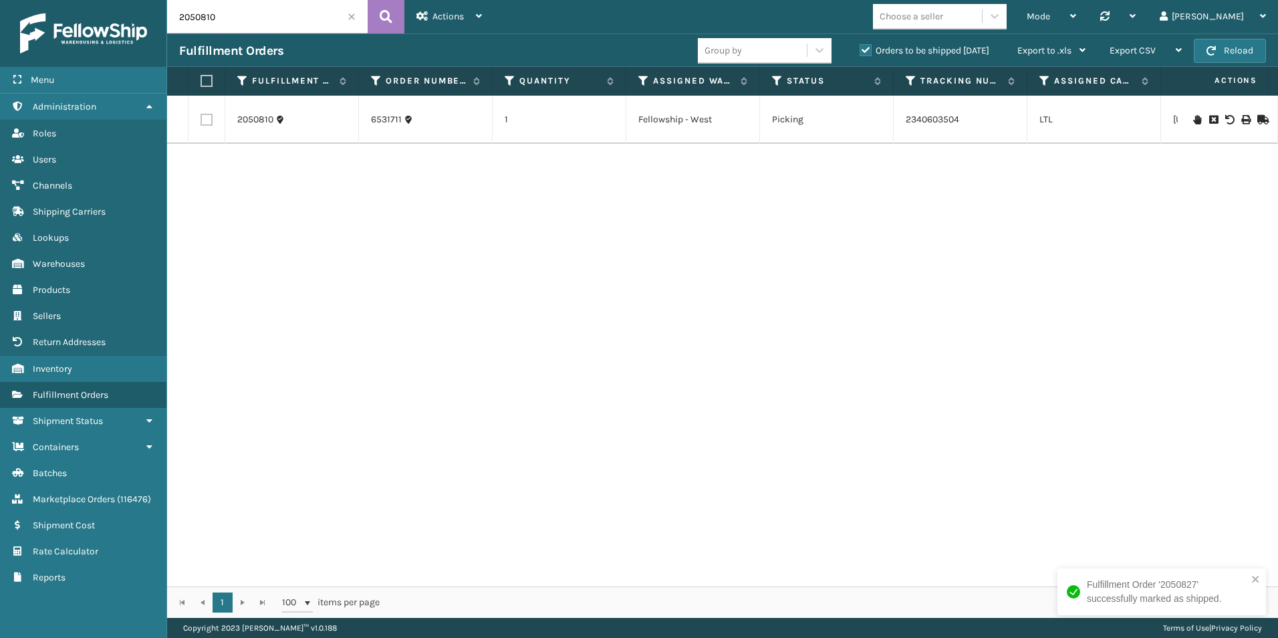
click at [1257, 119] on icon at bounding box center [1261, 119] width 8 height 9
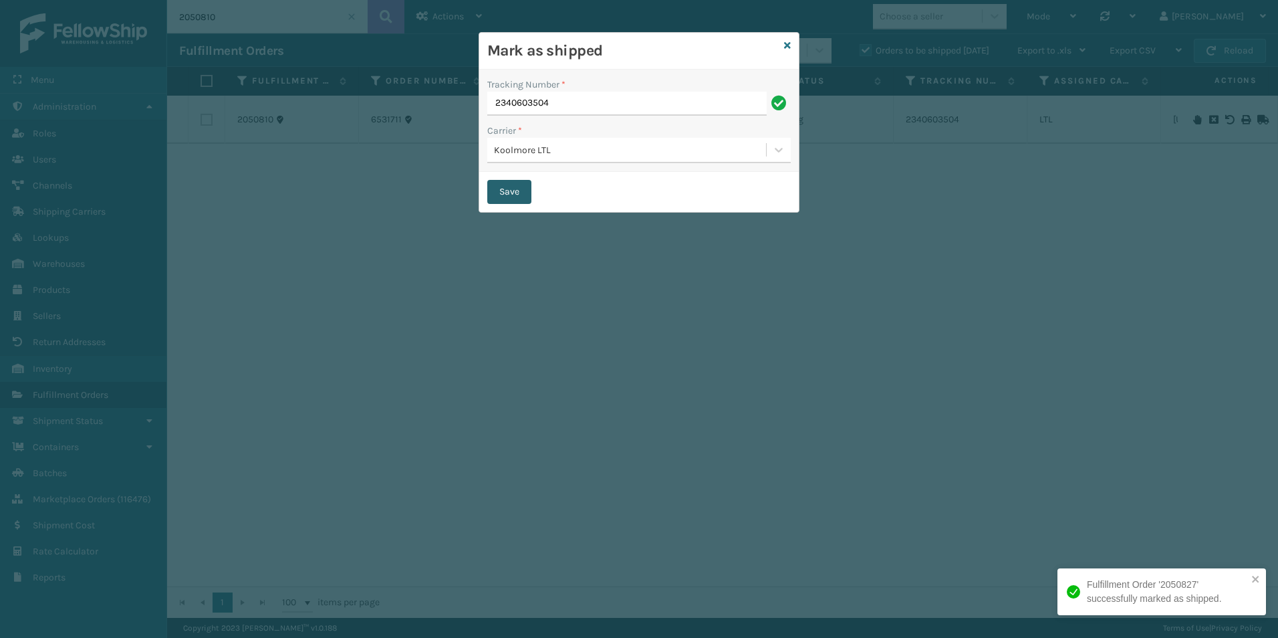
click at [505, 197] on button "Save" at bounding box center [509, 192] width 44 height 24
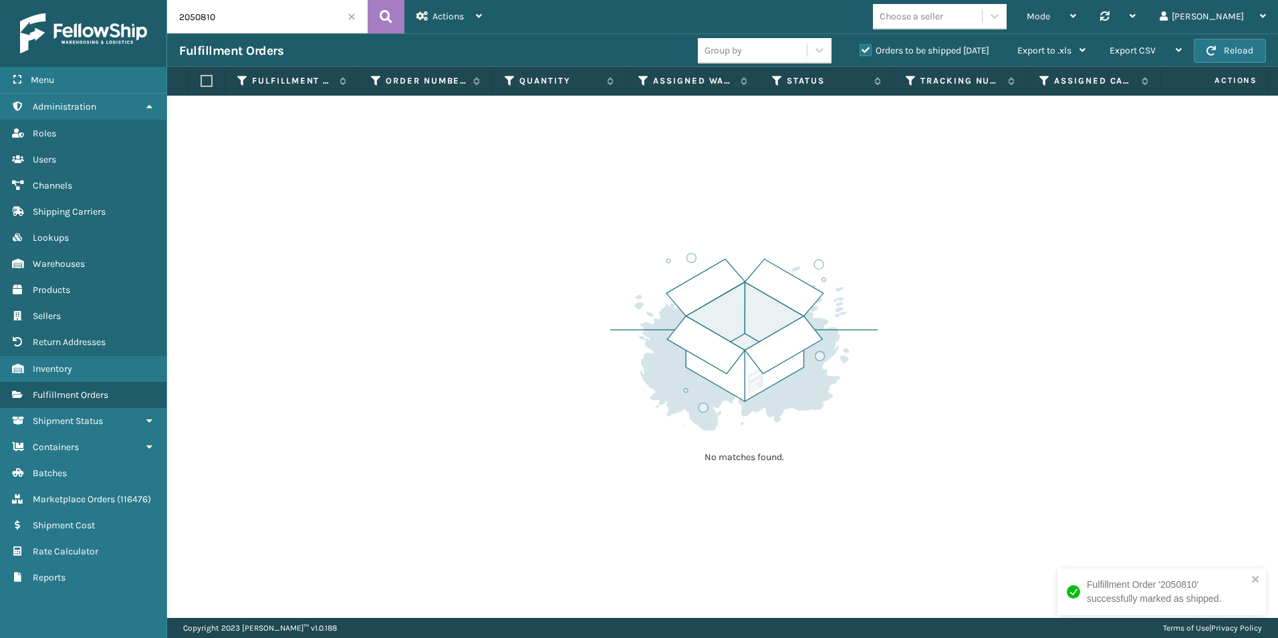
drag, startPoint x: 200, startPoint y: 16, endPoint x: 231, endPoint y: 17, distance: 30.8
click at [231, 17] on input "2050810" at bounding box center [267, 16] width 201 height 33
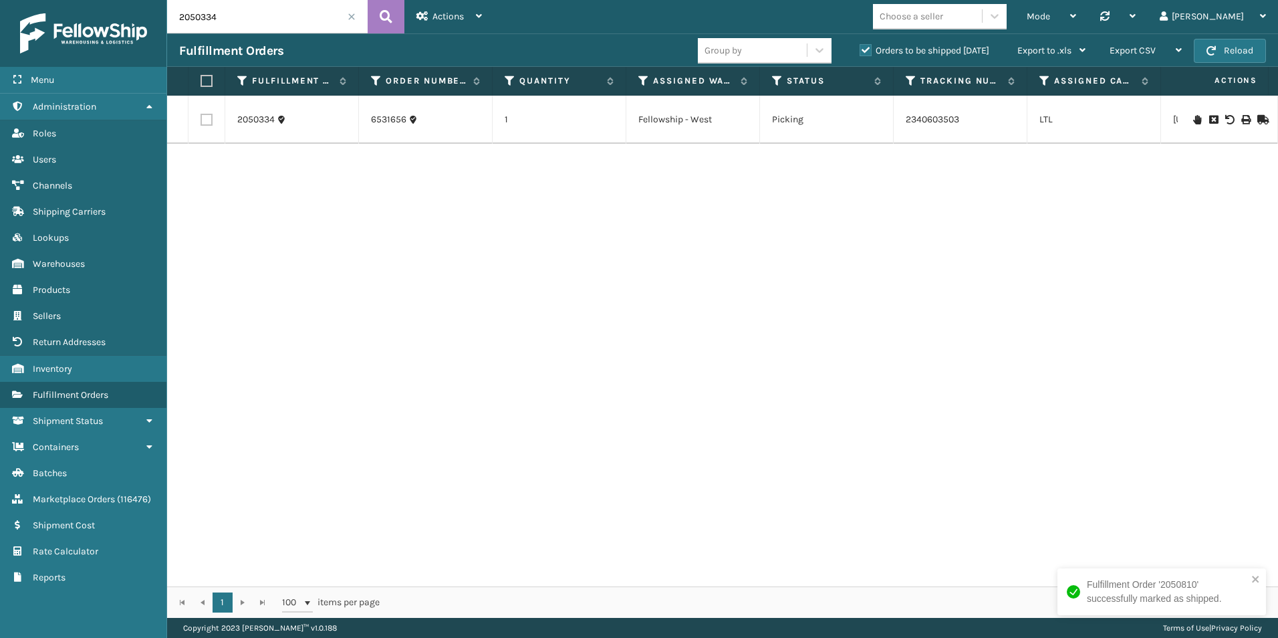
click at [1257, 116] on icon at bounding box center [1261, 119] width 8 height 9
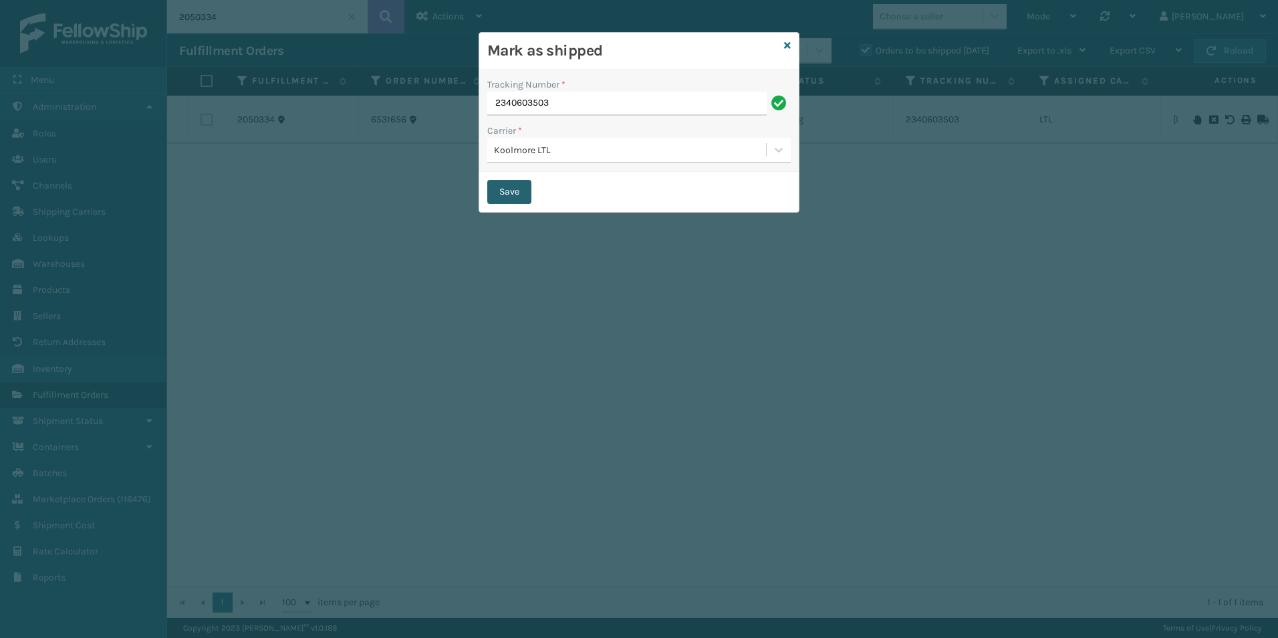
click at [506, 188] on button "Save" at bounding box center [509, 192] width 44 height 24
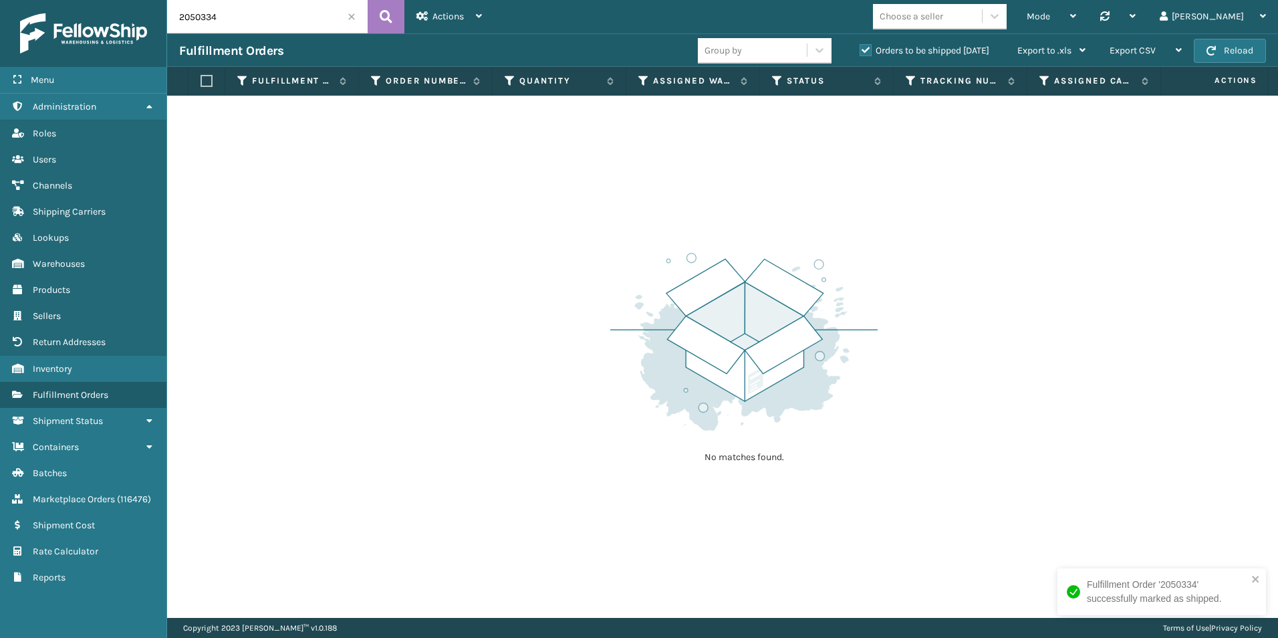
drag, startPoint x: 200, startPoint y: 15, endPoint x: 225, endPoint y: 15, distance: 25.4
click at [225, 15] on input "2050334" at bounding box center [267, 16] width 201 height 33
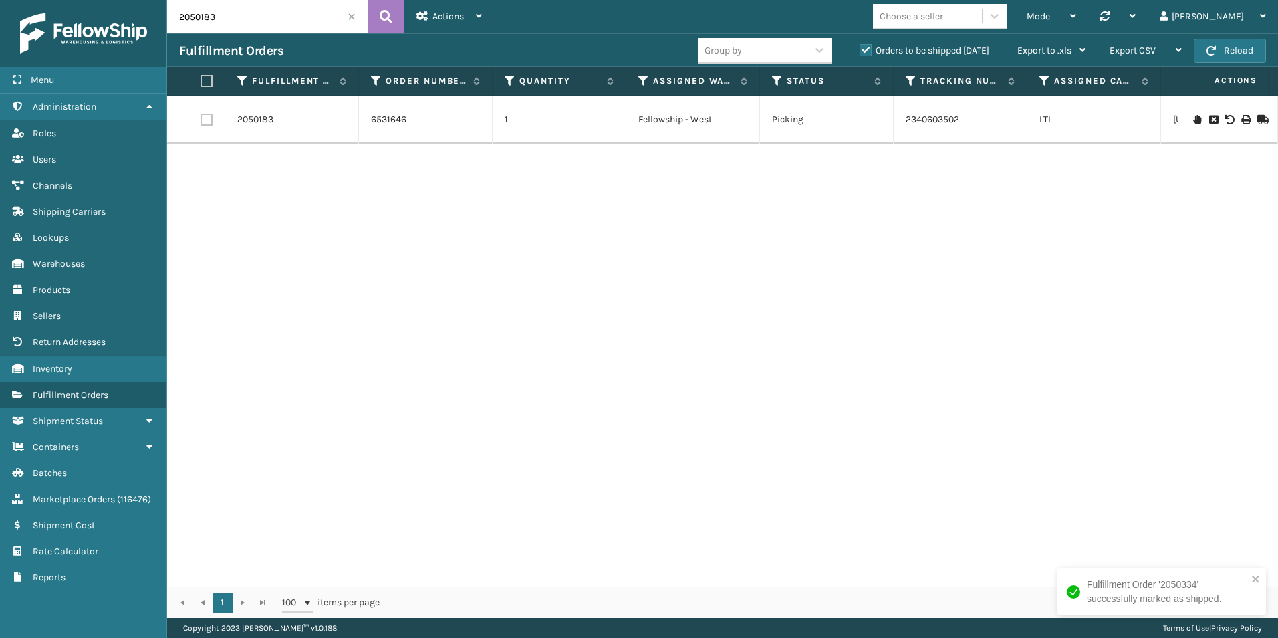
click at [1257, 117] on icon at bounding box center [1261, 119] width 8 height 9
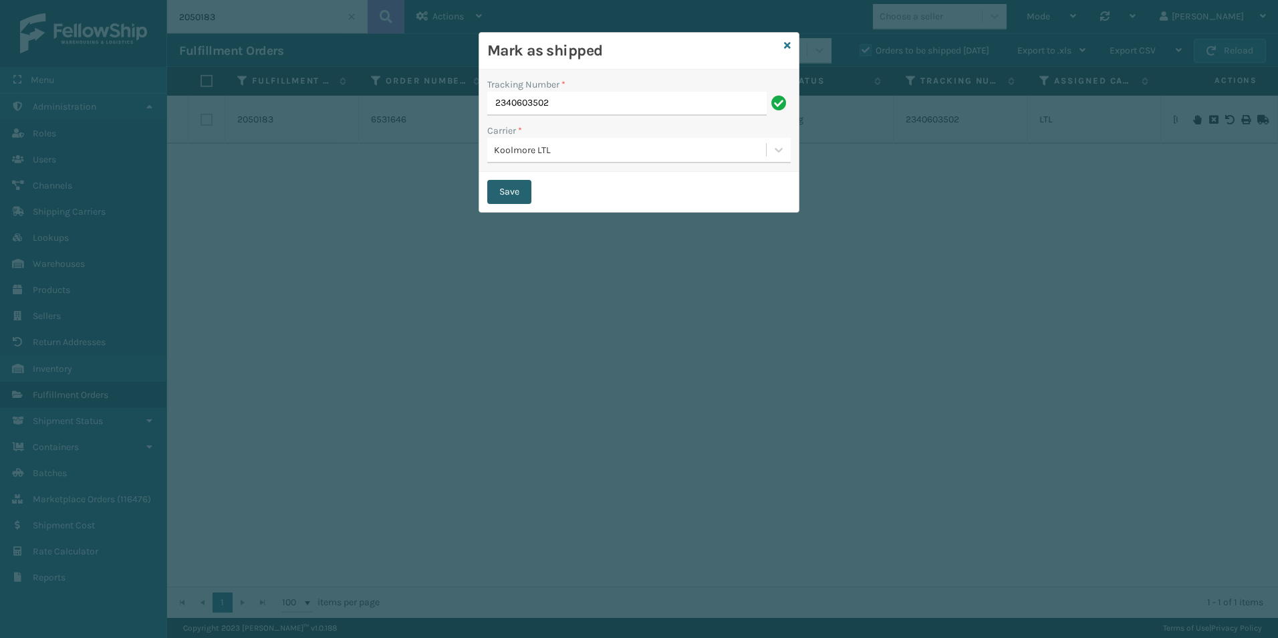
click at [501, 195] on button "Save" at bounding box center [509, 192] width 44 height 24
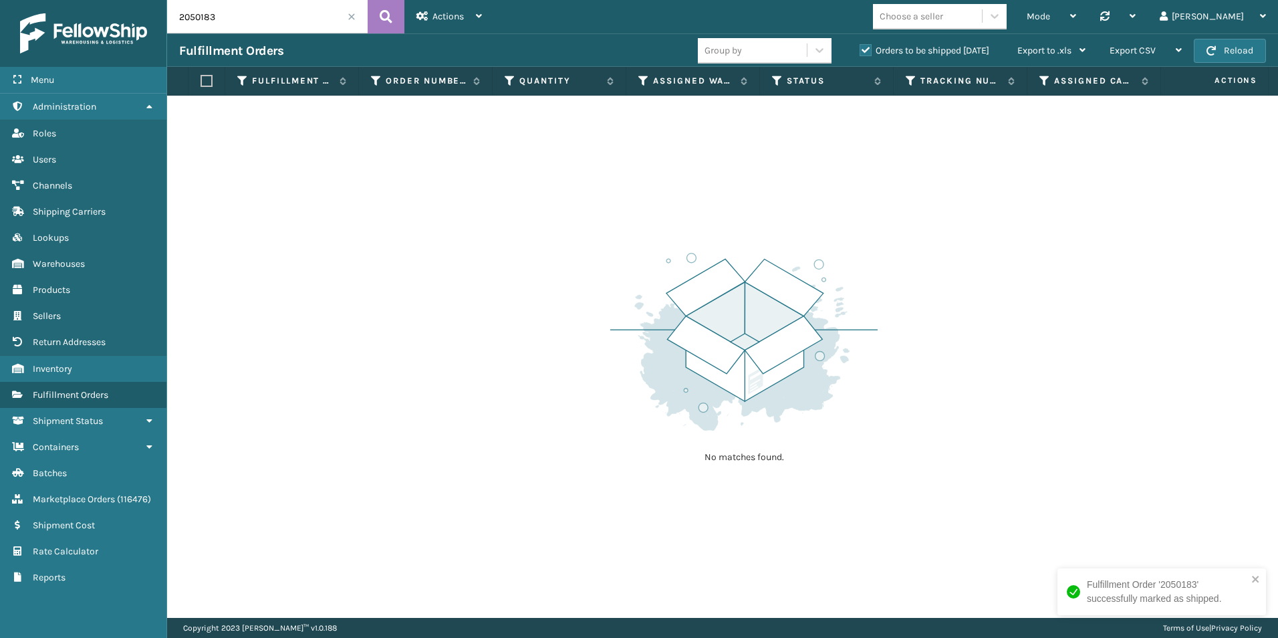
drag, startPoint x: 187, startPoint y: 21, endPoint x: 309, endPoint y: 20, distance: 121.7
click at [307, 19] on input "2050183" at bounding box center [267, 16] width 201 height 33
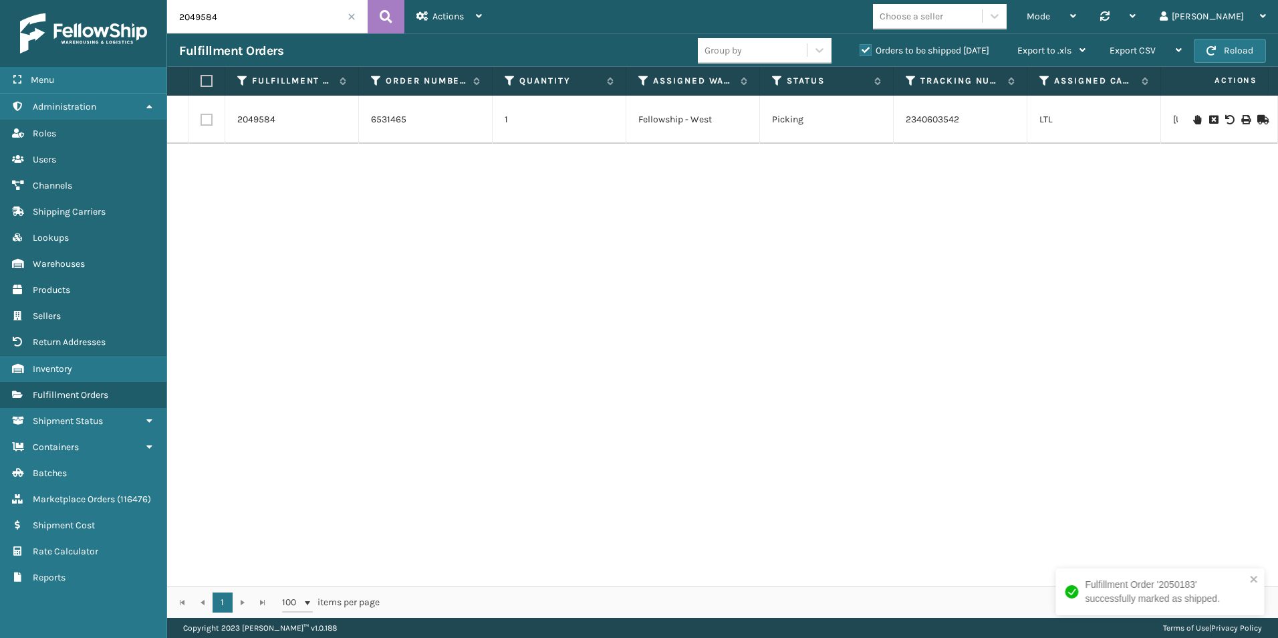
click at [1257, 116] on icon at bounding box center [1261, 119] width 8 height 9
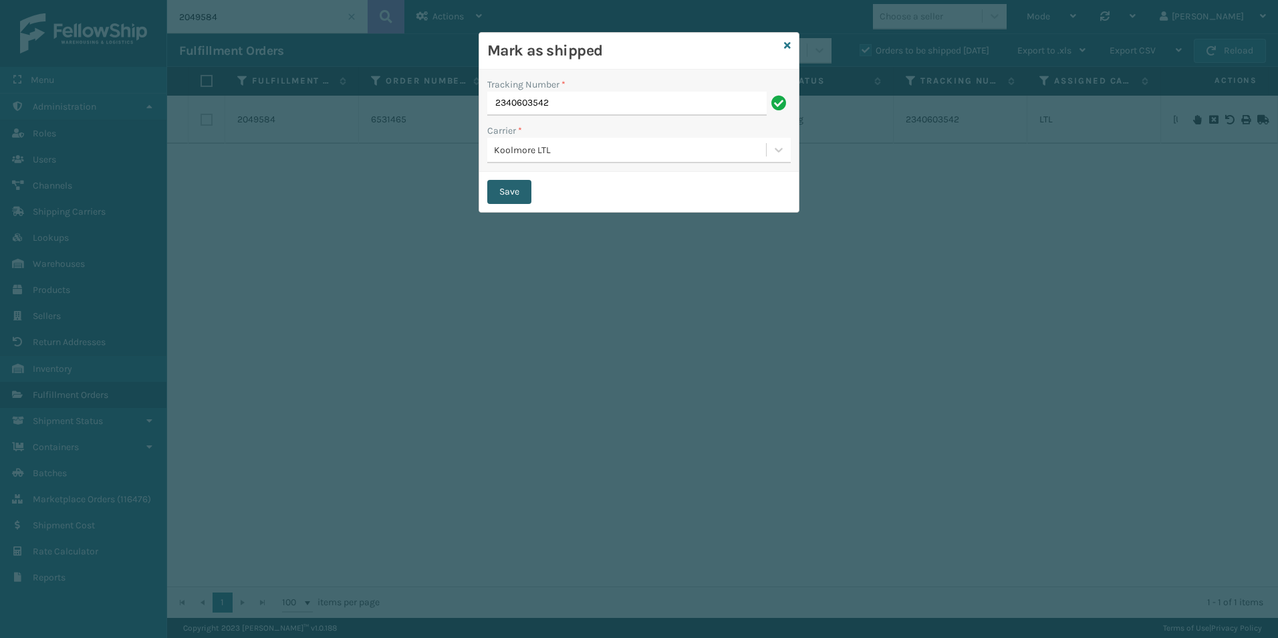
click at [509, 195] on button "Save" at bounding box center [509, 192] width 44 height 24
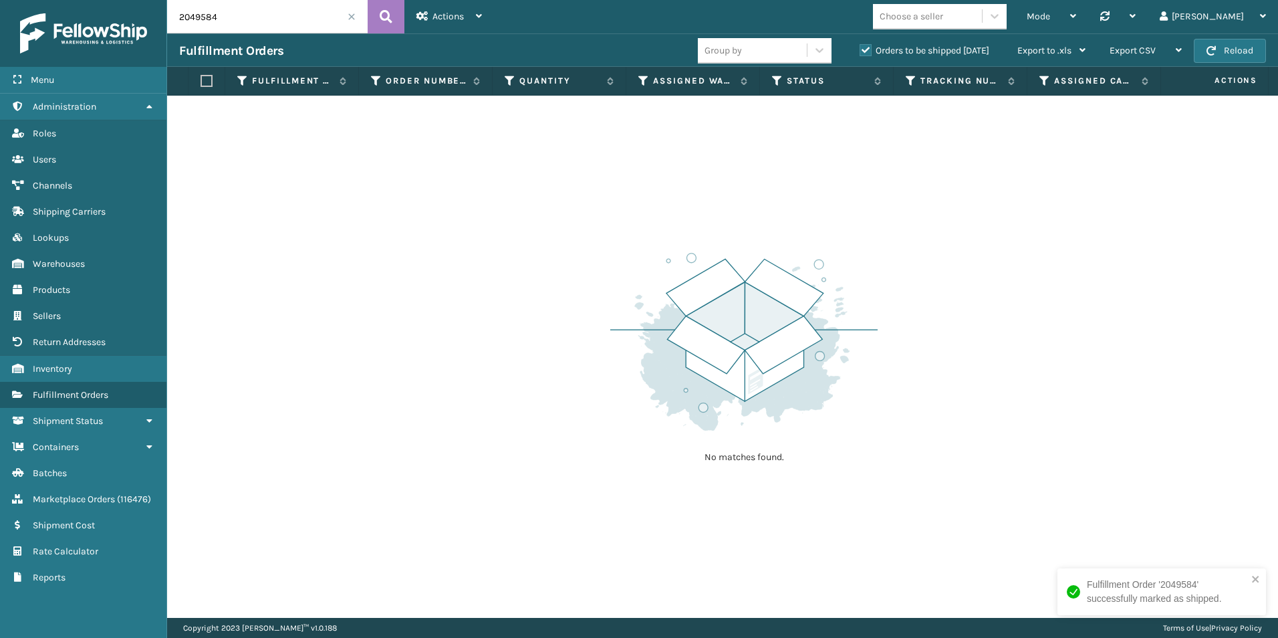
drag, startPoint x: 199, startPoint y: 17, endPoint x: 257, endPoint y: 17, distance: 58.2
click at [257, 17] on input "2049584" at bounding box center [267, 16] width 201 height 33
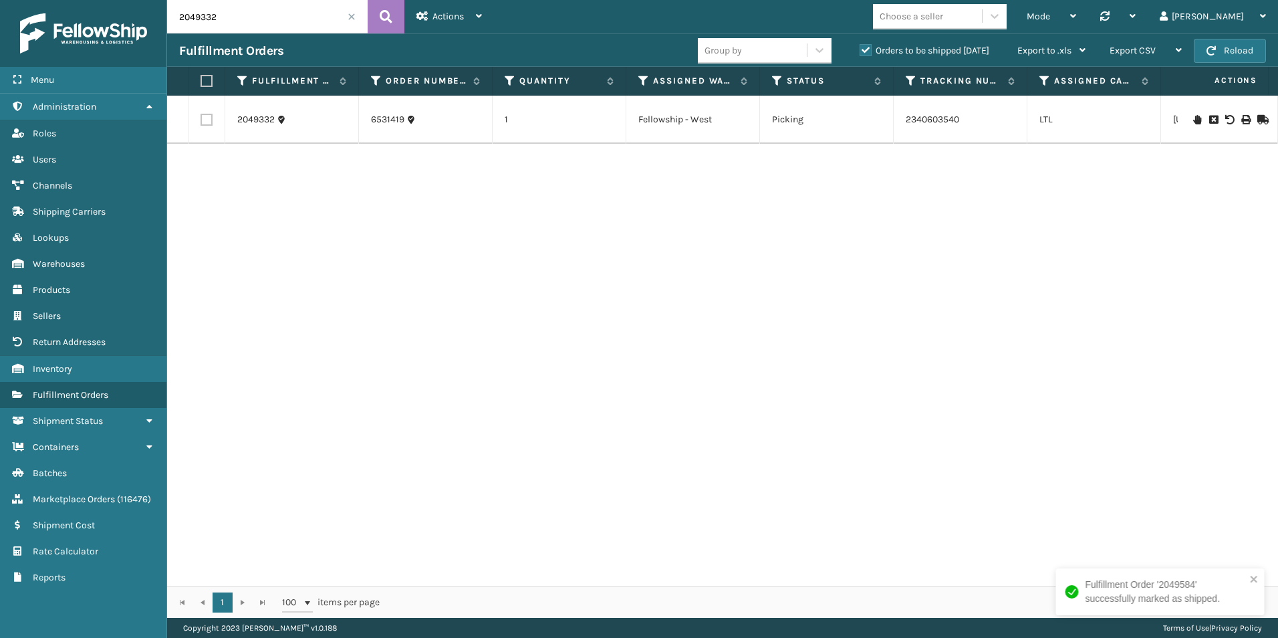
click at [1257, 118] on icon at bounding box center [1261, 119] width 8 height 9
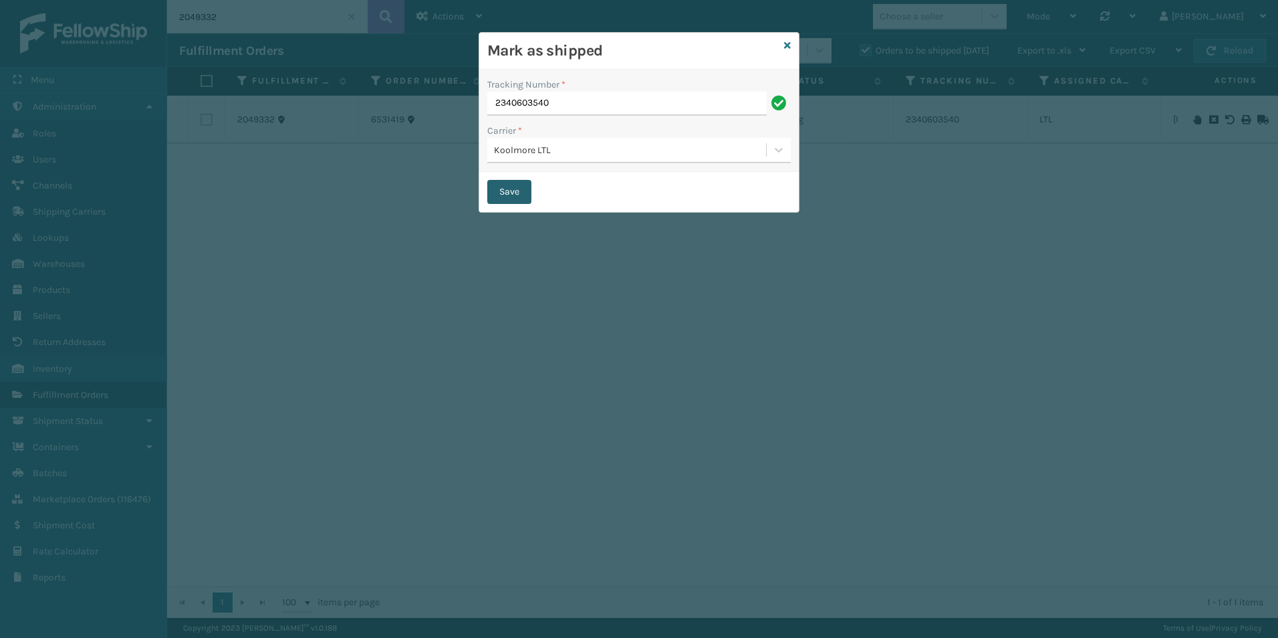
click at [504, 185] on button "Save" at bounding box center [509, 192] width 44 height 24
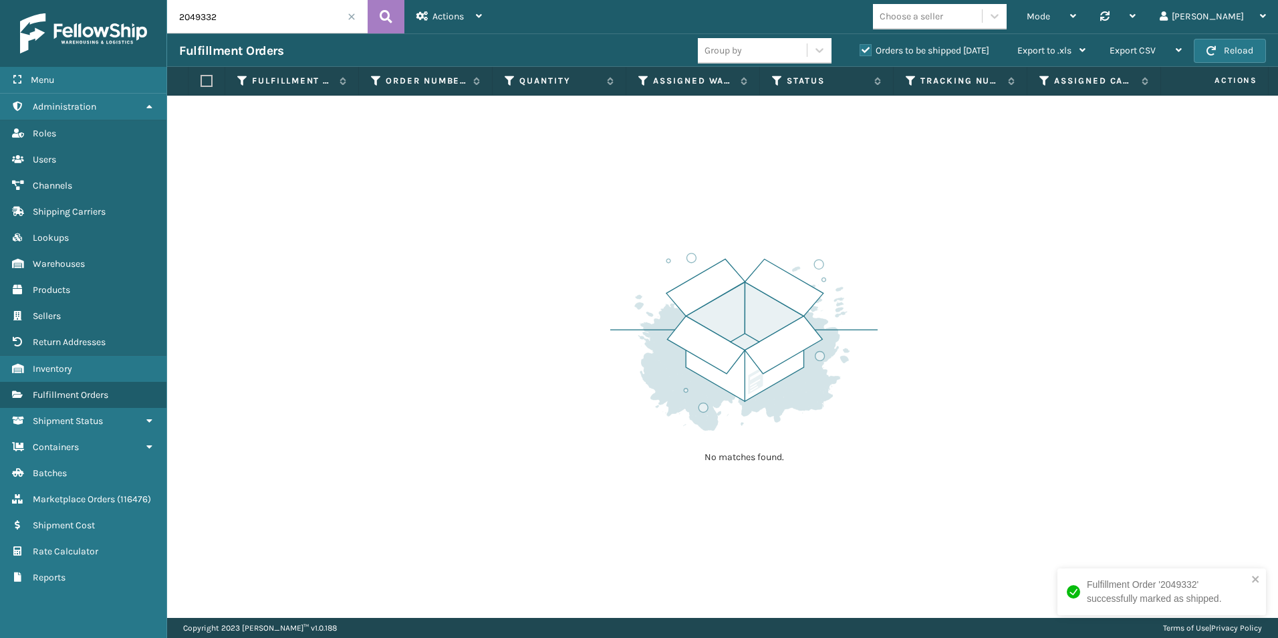
drag, startPoint x: 207, startPoint y: 21, endPoint x: 230, endPoint y: 22, distance: 23.4
click at [230, 22] on input "2049332" at bounding box center [267, 16] width 201 height 33
type input "2049322"
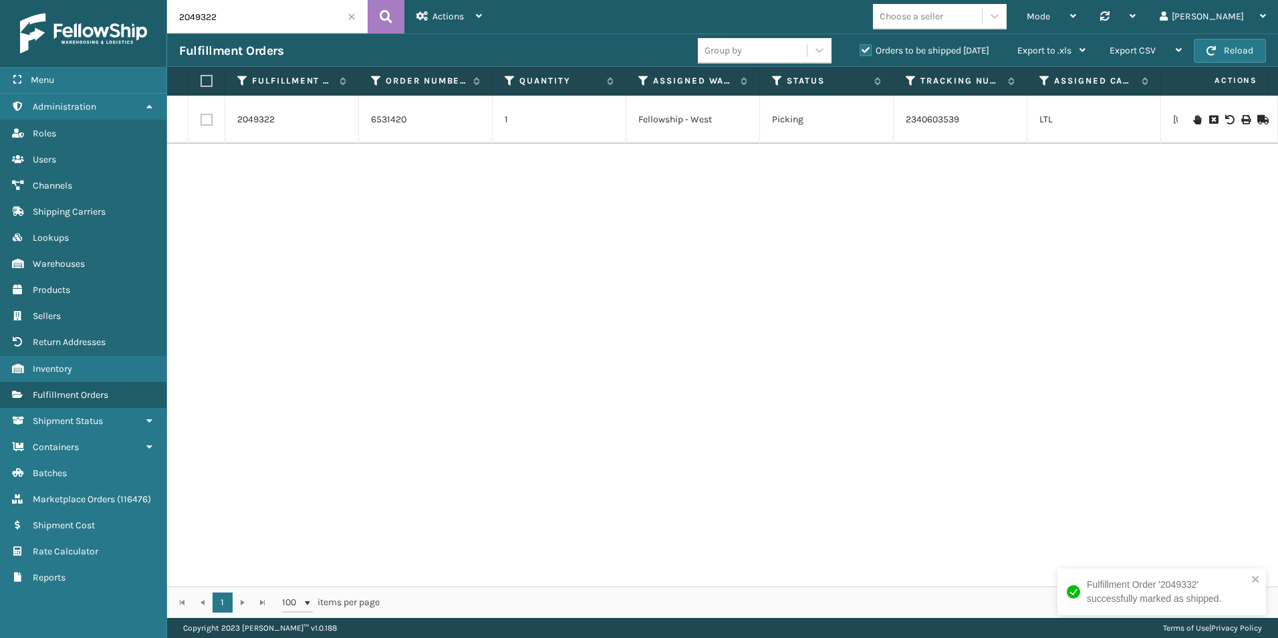
click at [1257, 119] on icon at bounding box center [1261, 119] width 8 height 9
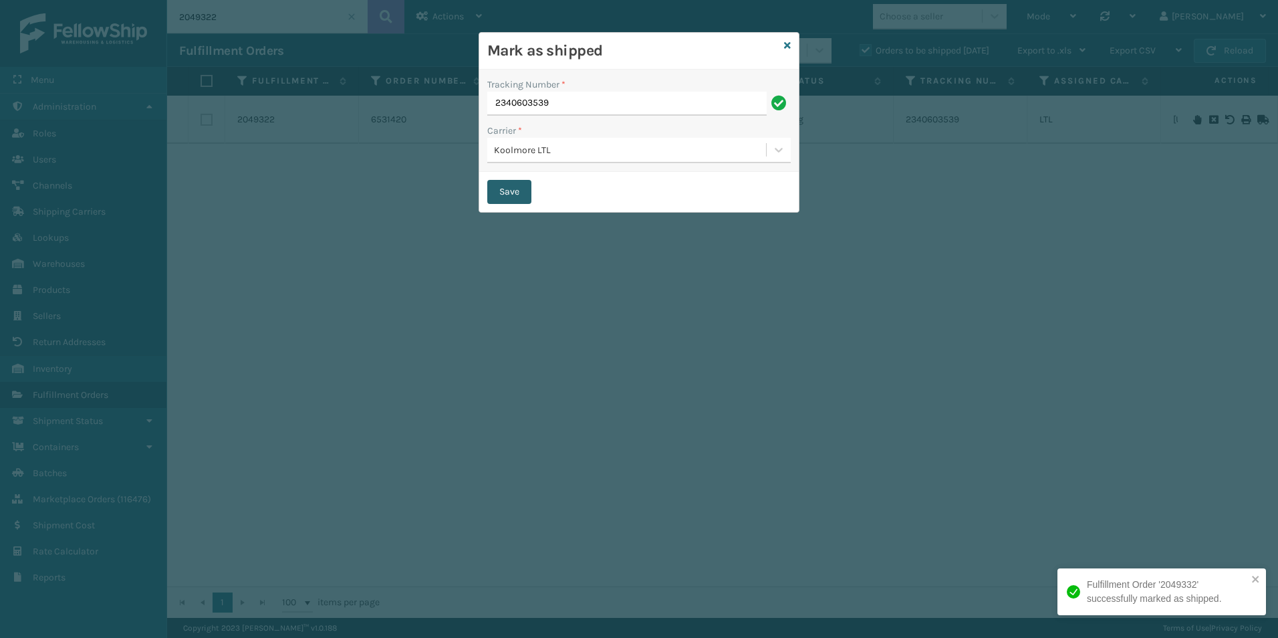
click at [500, 194] on button "Save" at bounding box center [509, 192] width 44 height 24
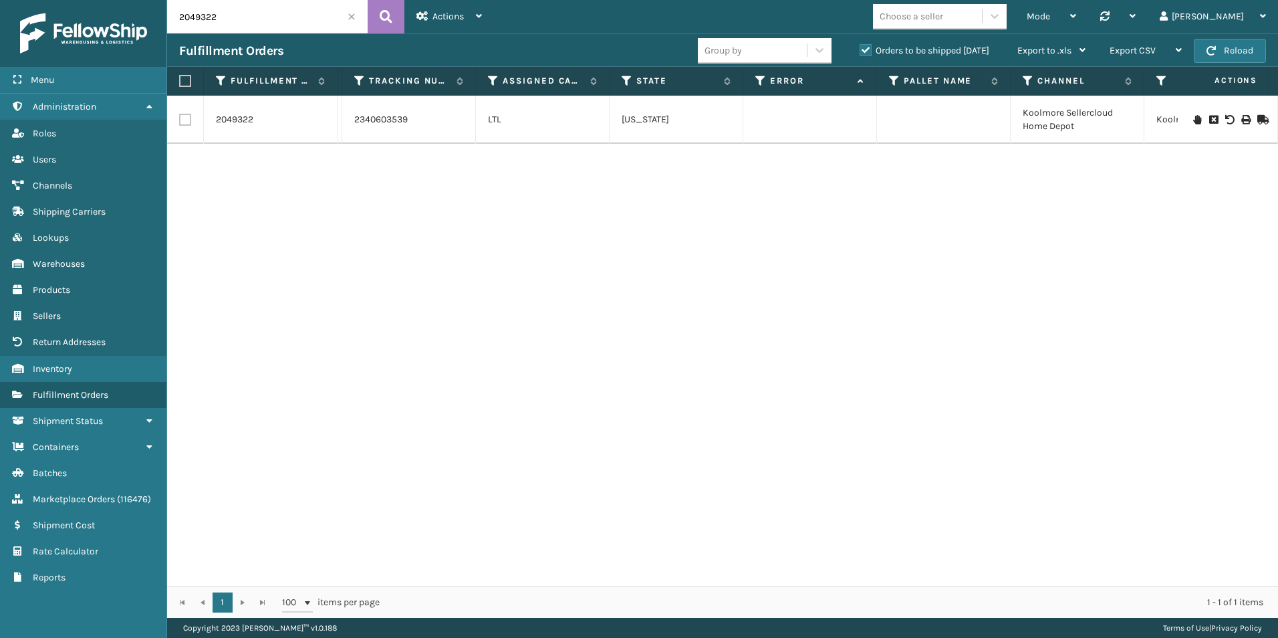
scroll to position [0, 418]
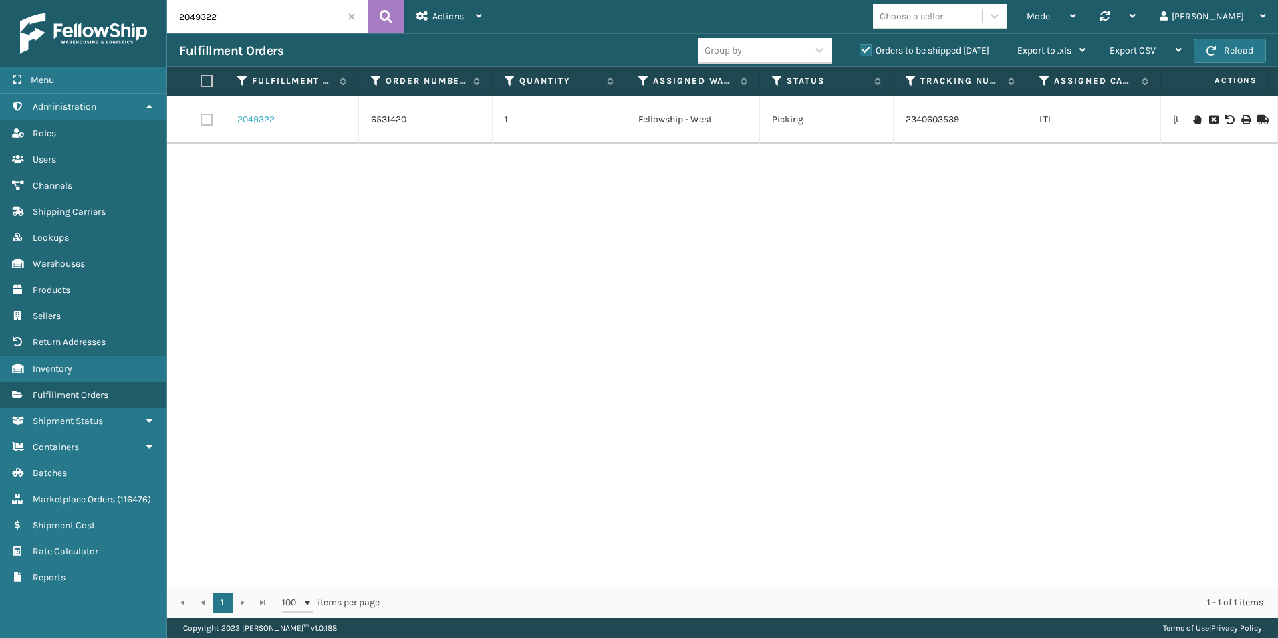
click at [256, 118] on link "2049322" at bounding box center [255, 119] width 37 height 13
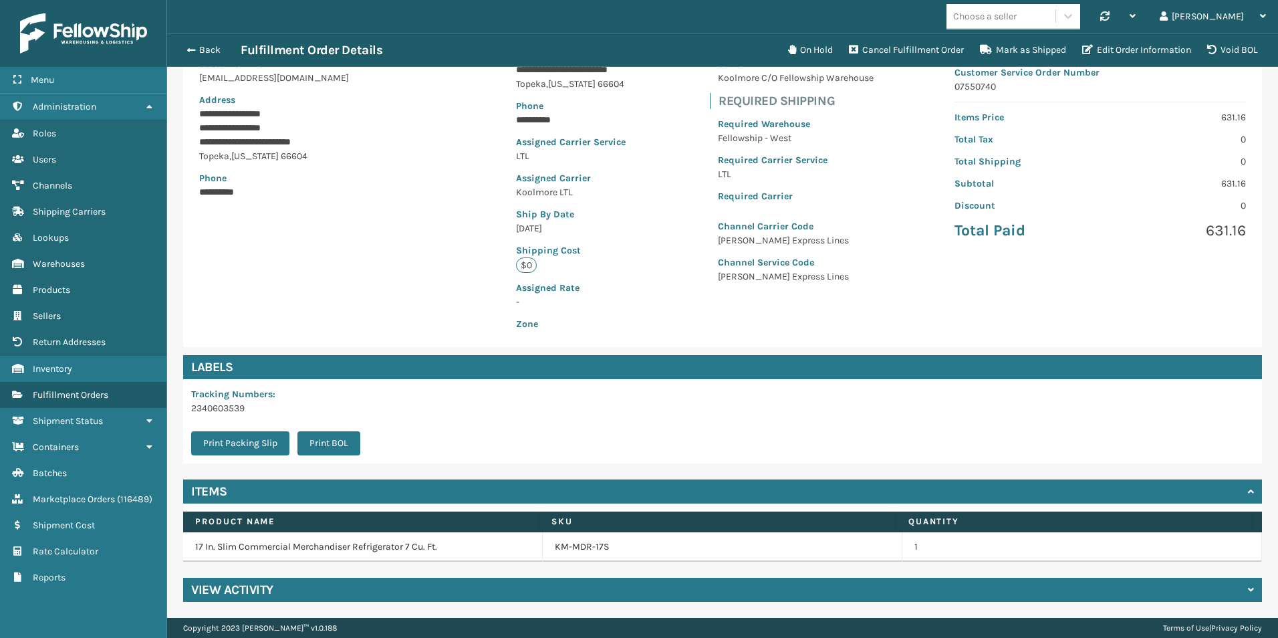
click at [247, 582] on h4 "View Activity" at bounding box center [232, 590] width 82 height 16
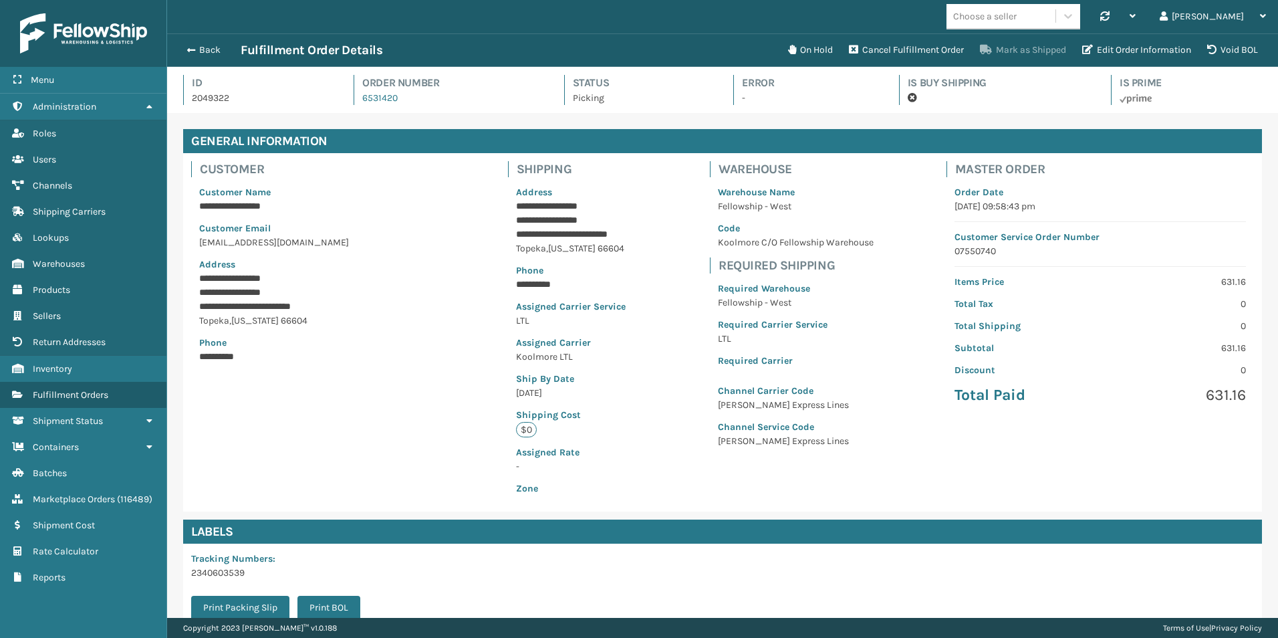
click at [1035, 45] on button "Mark as Shipped" at bounding box center [1023, 50] width 102 height 27
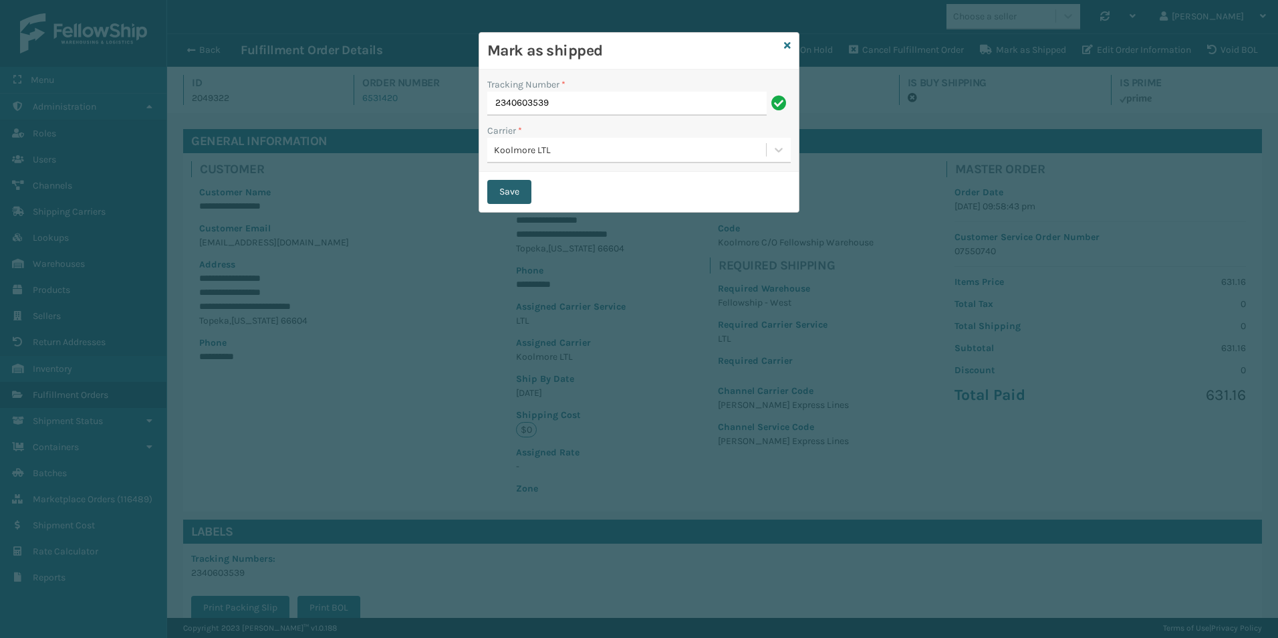
click at [491, 188] on button "Save" at bounding box center [509, 192] width 44 height 24
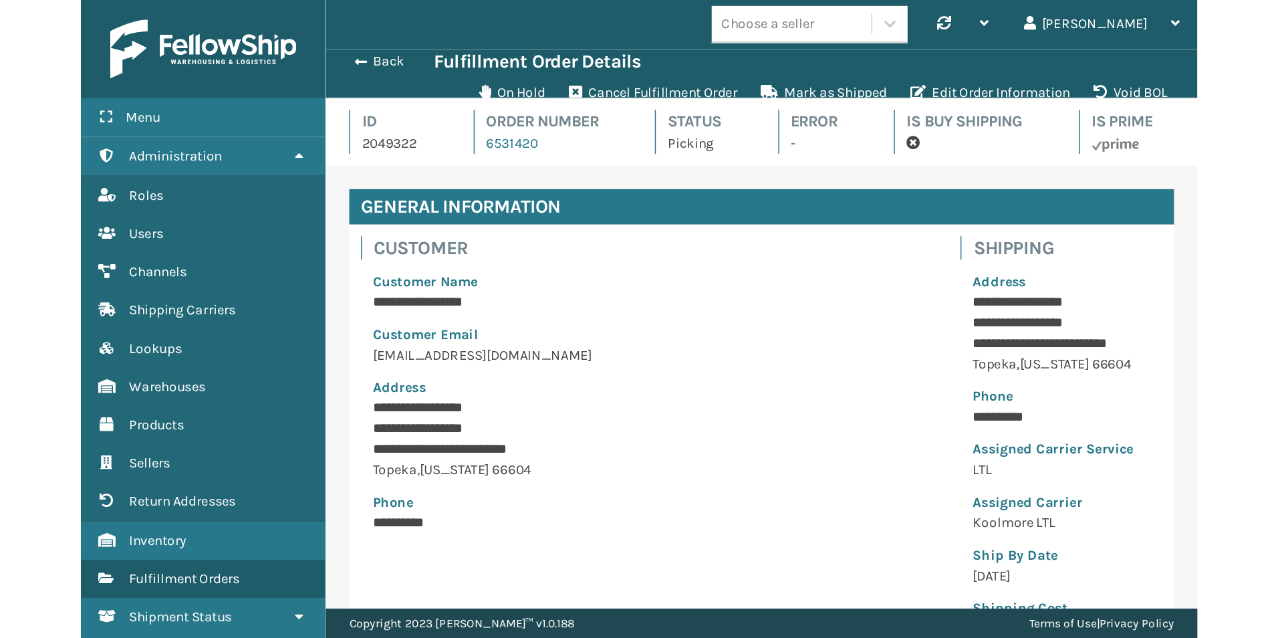
scroll to position [66812, 65733]
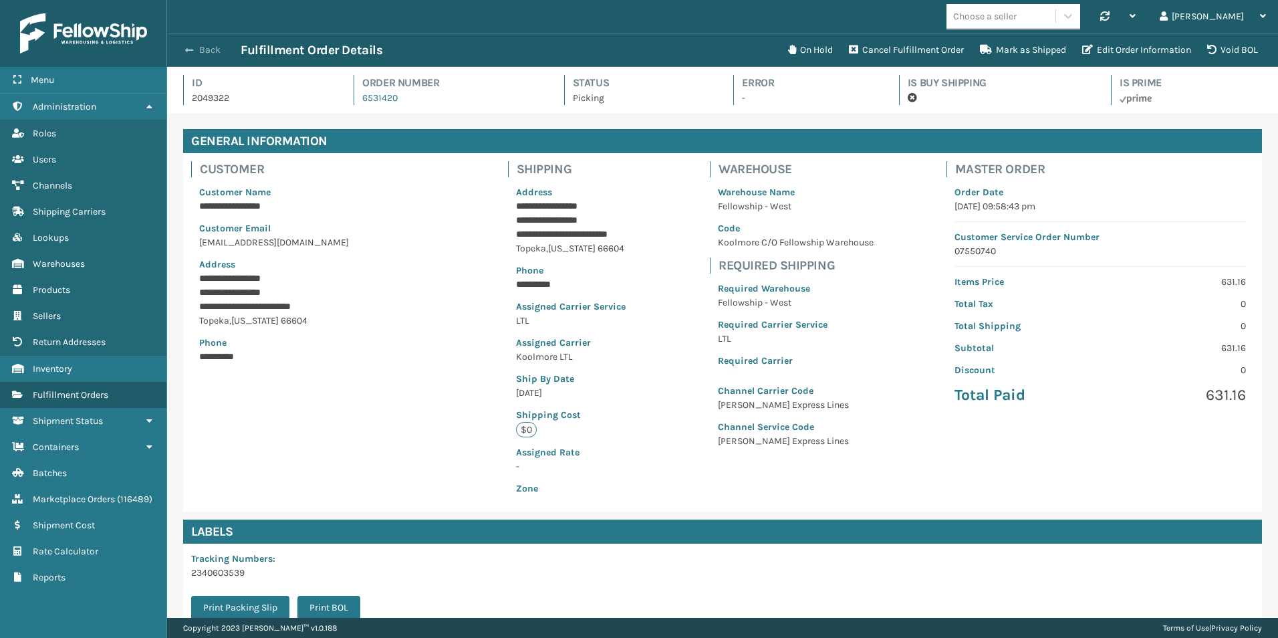
click at [188, 49] on span "button" at bounding box center [189, 49] width 8 height 9
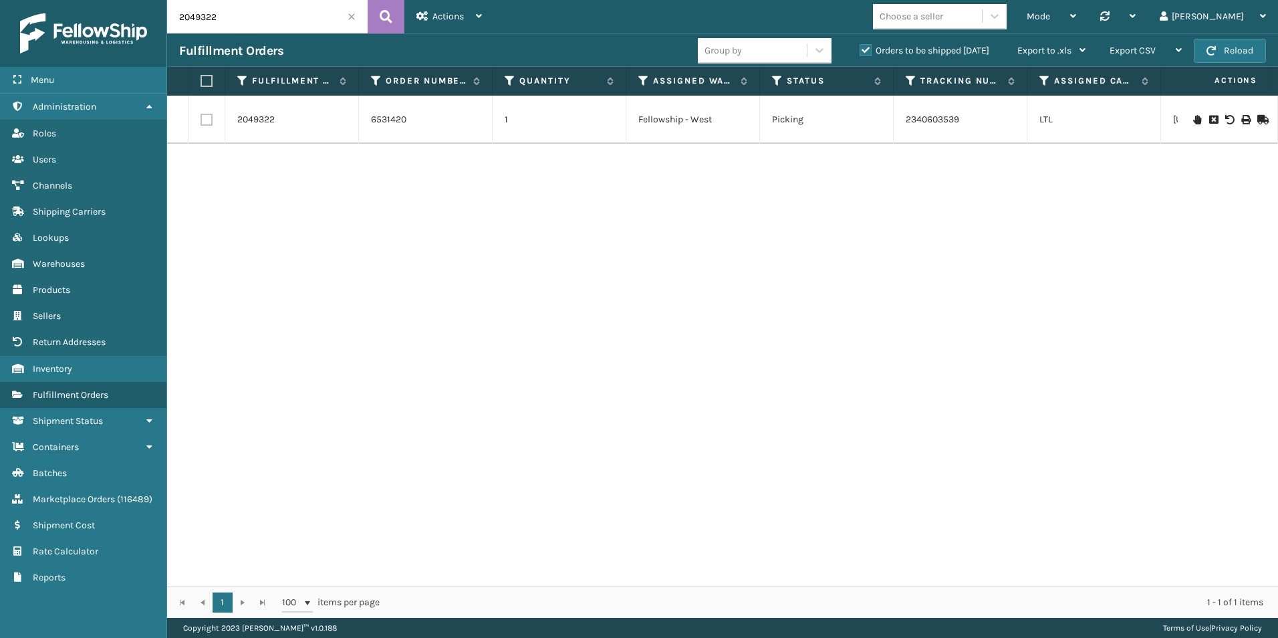
drag, startPoint x: 196, startPoint y: 17, endPoint x: 273, endPoint y: 17, distance: 76.9
click at [273, 17] on input "2049322" at bounding box center [267, 16] width 201 height 33
type input "2048892"
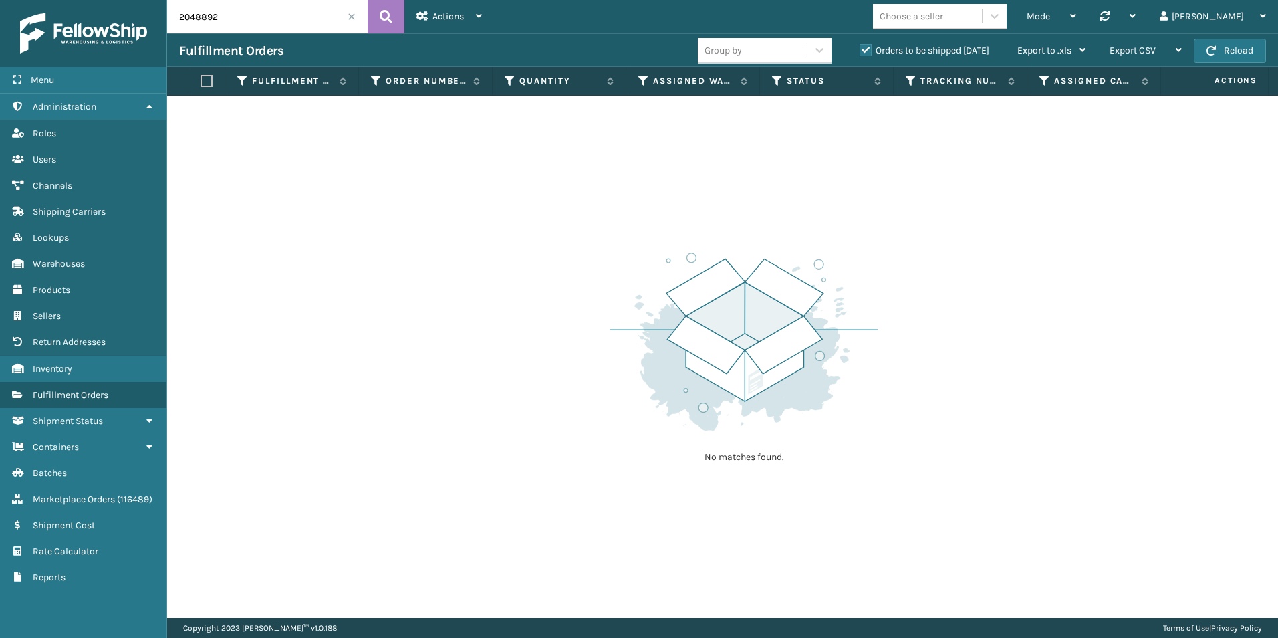
click at [355, 19] on span at bounding box center [352, 17] width 8 height 8
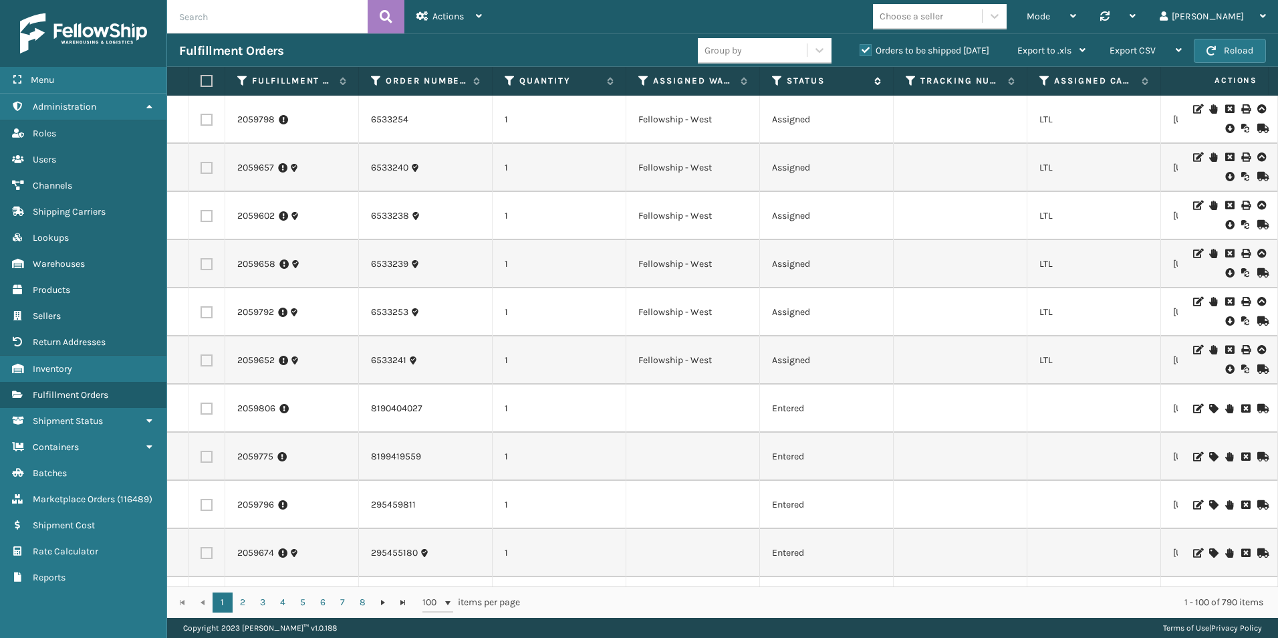
click at [777, 84] on icon at bounding box center [777, 81] width 11 height 12
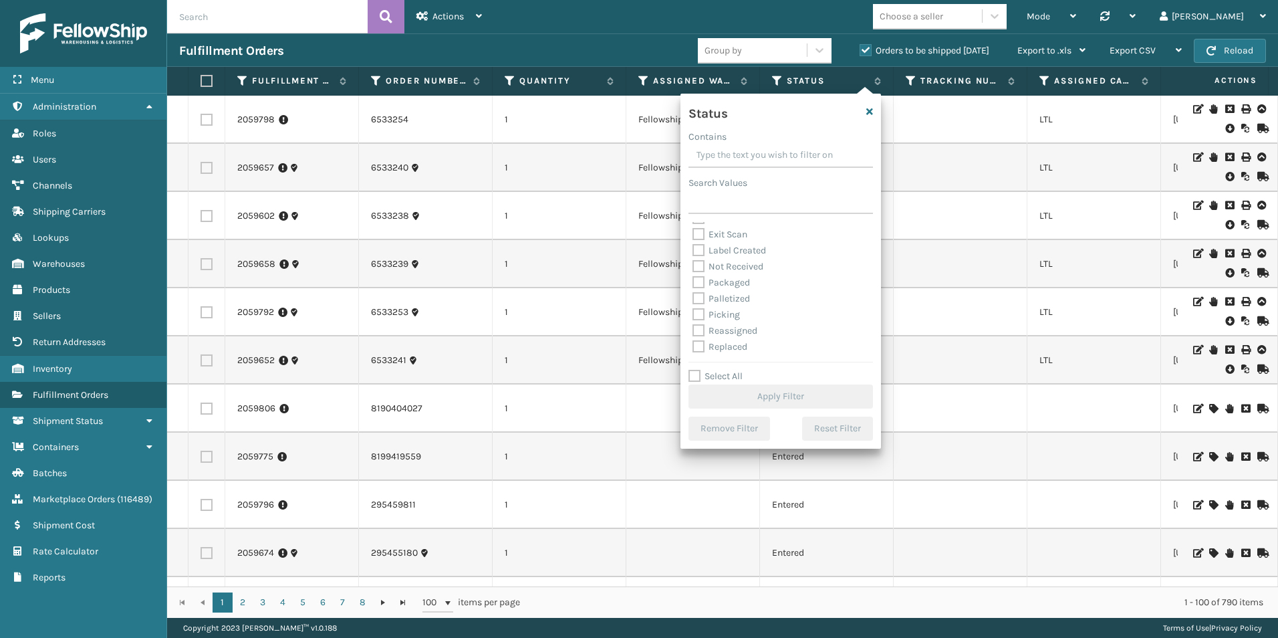
scroll to position [67, 0]
click at [694, 292] on label "Picking" at bounding box center [716, 290] width 47 height 11
click at [693, 292] on input "Picking" at bounding box center [693, 287] width 1 height 9
checkbox input "true"
click at [783, 395] on button "Apply Filter" at bounding box center [780, 396] width 184 height 24
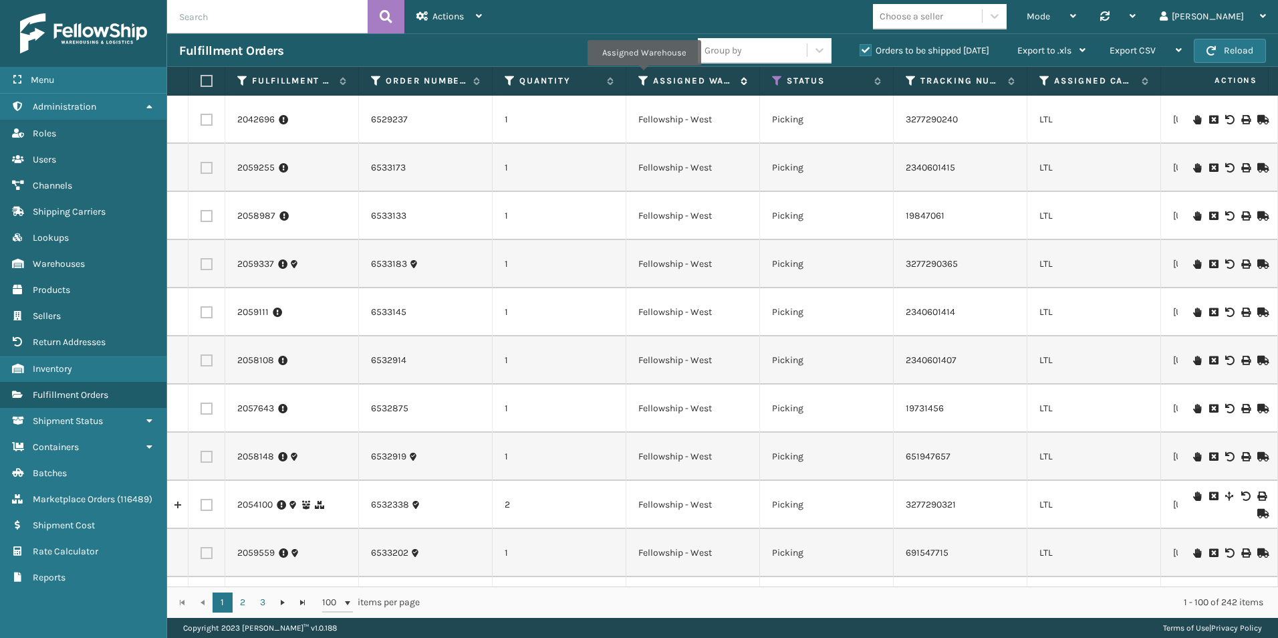
click at [644, 75] on icon at bounding box center [643, 81] width 11 height 12
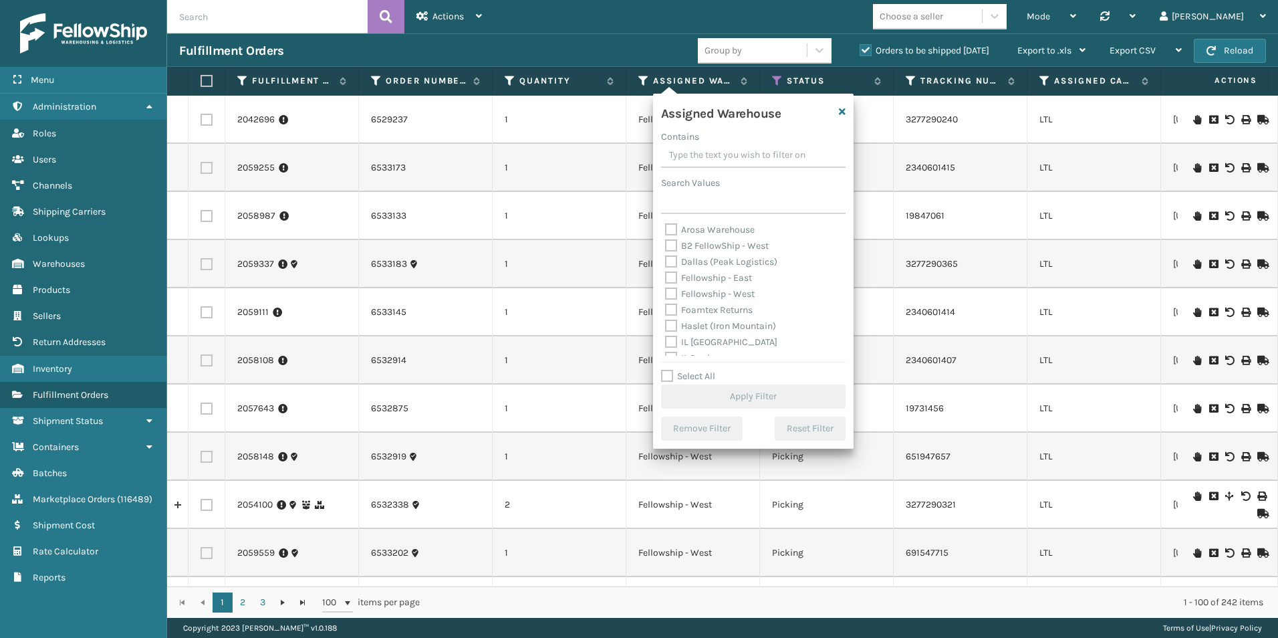
click at [670, 292] on label "Fellowship - West" at bounding box center [710, 293] width 90 height 11
click at [666, 292] on input "Fellowship - West" at bounding box center [665, 290] width 1 height 9
checkbox input "true"
click at [755, 394] on button "Apply Filter" at bounding box center [753, 396] width 184 height 24
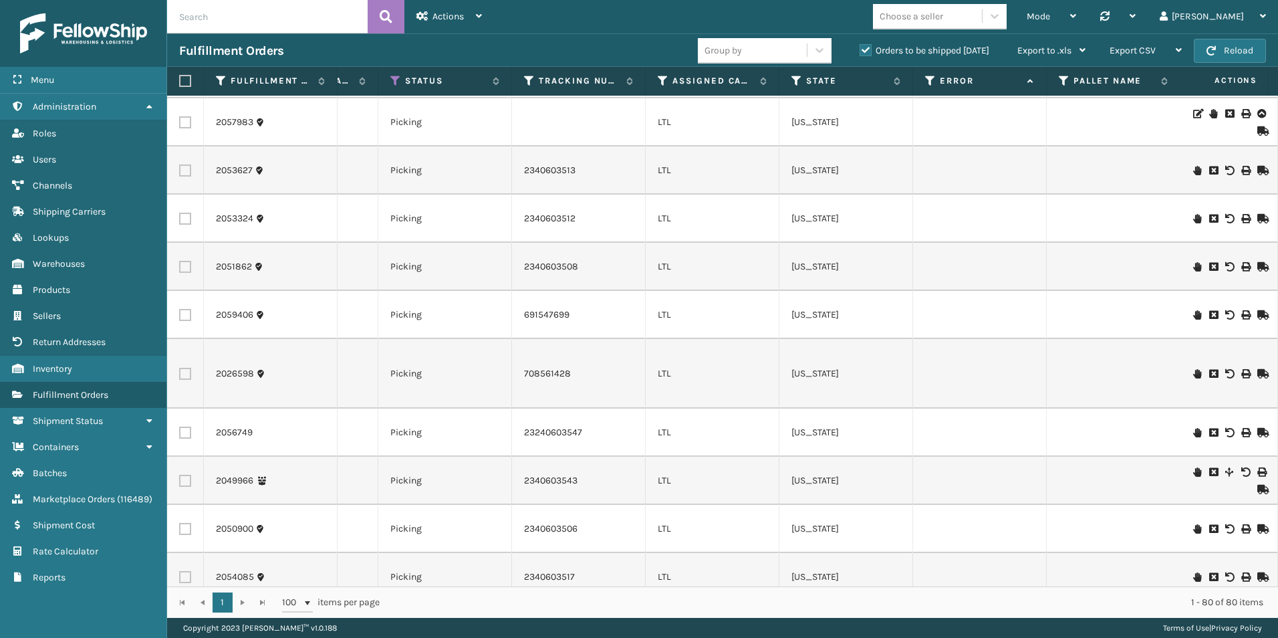
scroll to position [3455, 382]
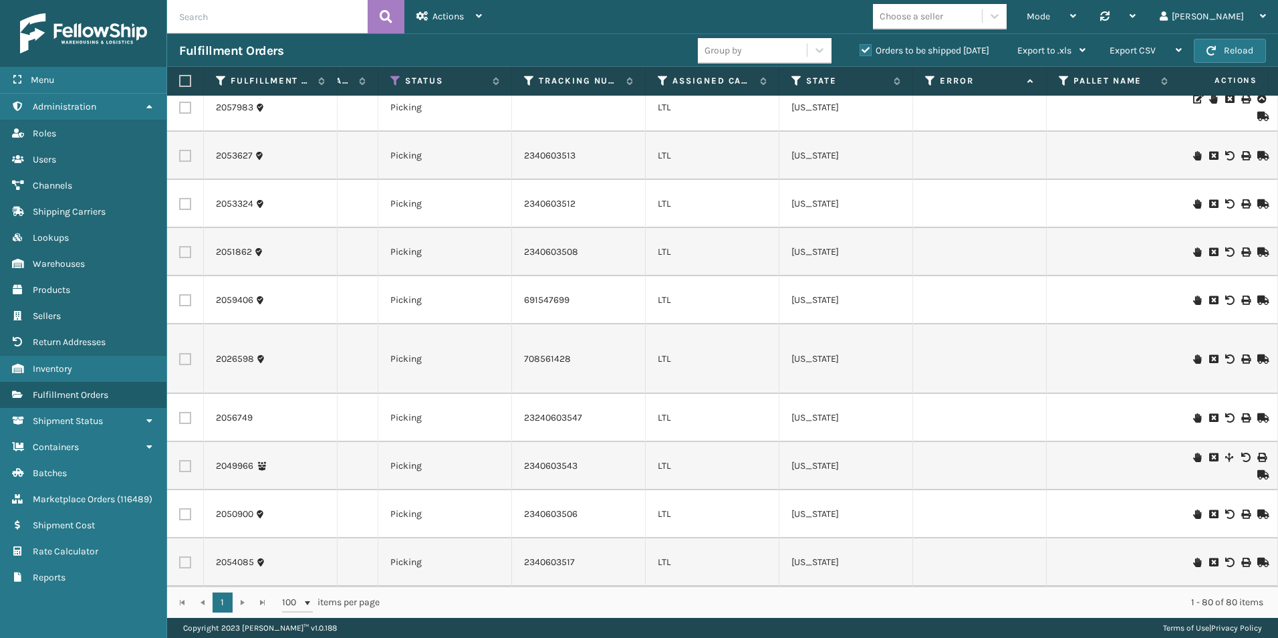
click at [1193, 557] on icon at bounding box center [1197, 561] width 8 height 9
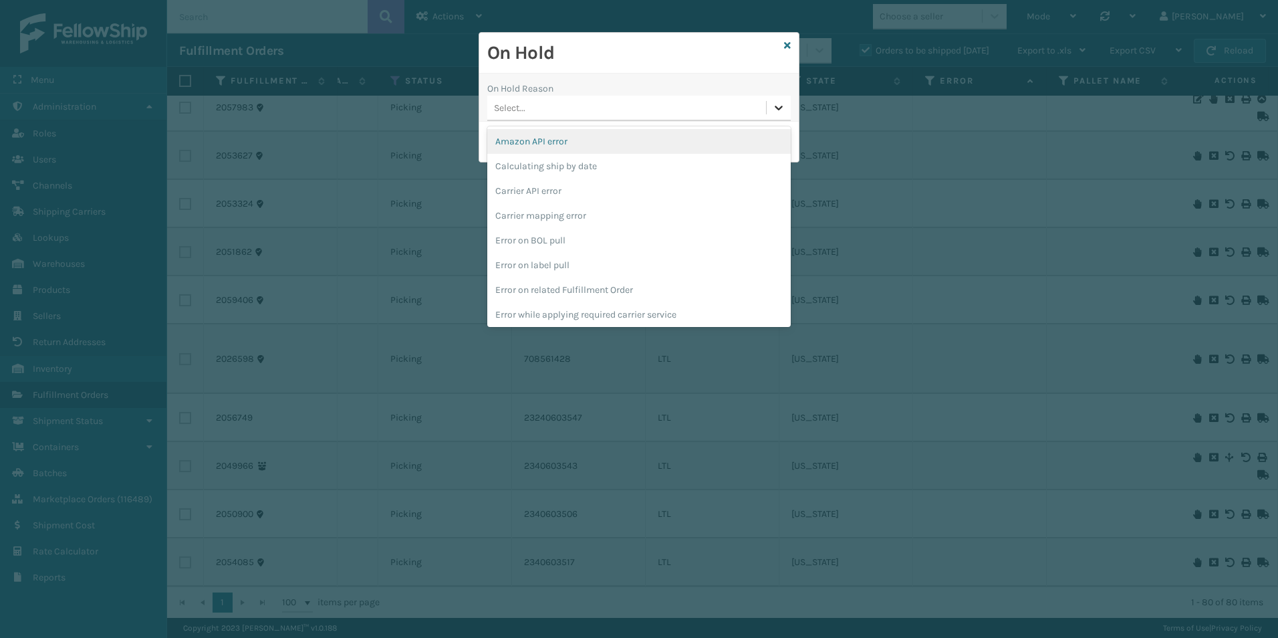
click at [779, 108] on icon at bounding box center [778, 107] width 13 height 13
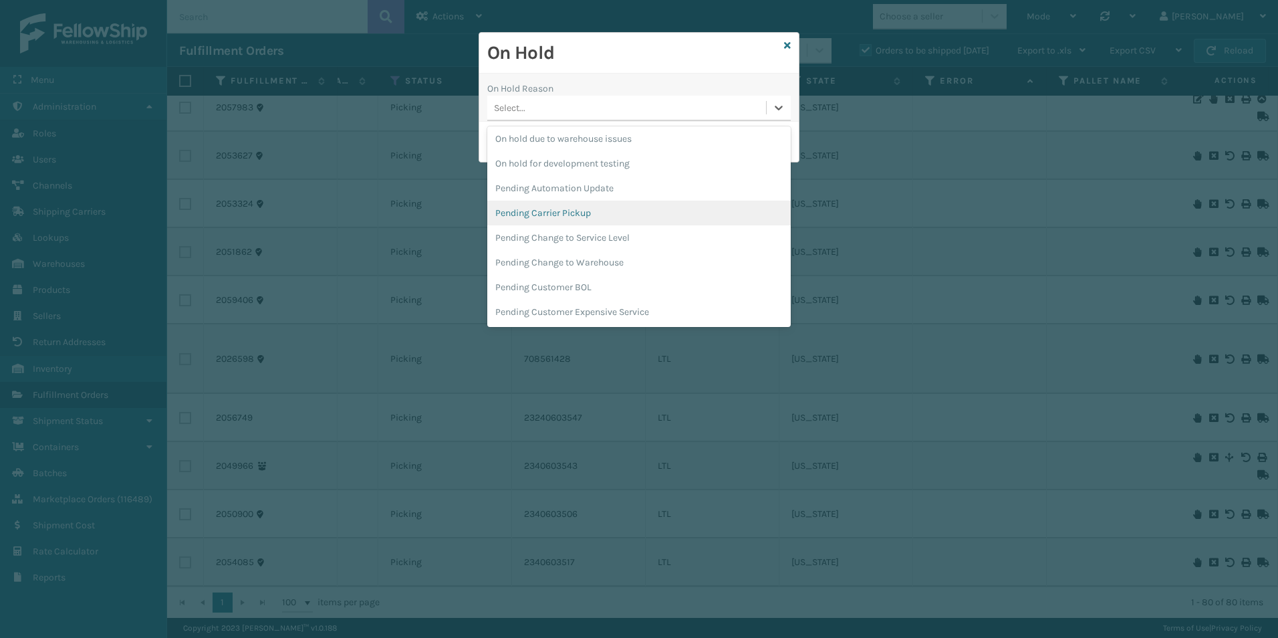
click at [570, 207] on div "Pending Carrier Pickup" at bounding box center [638, 213] width 303 height 25
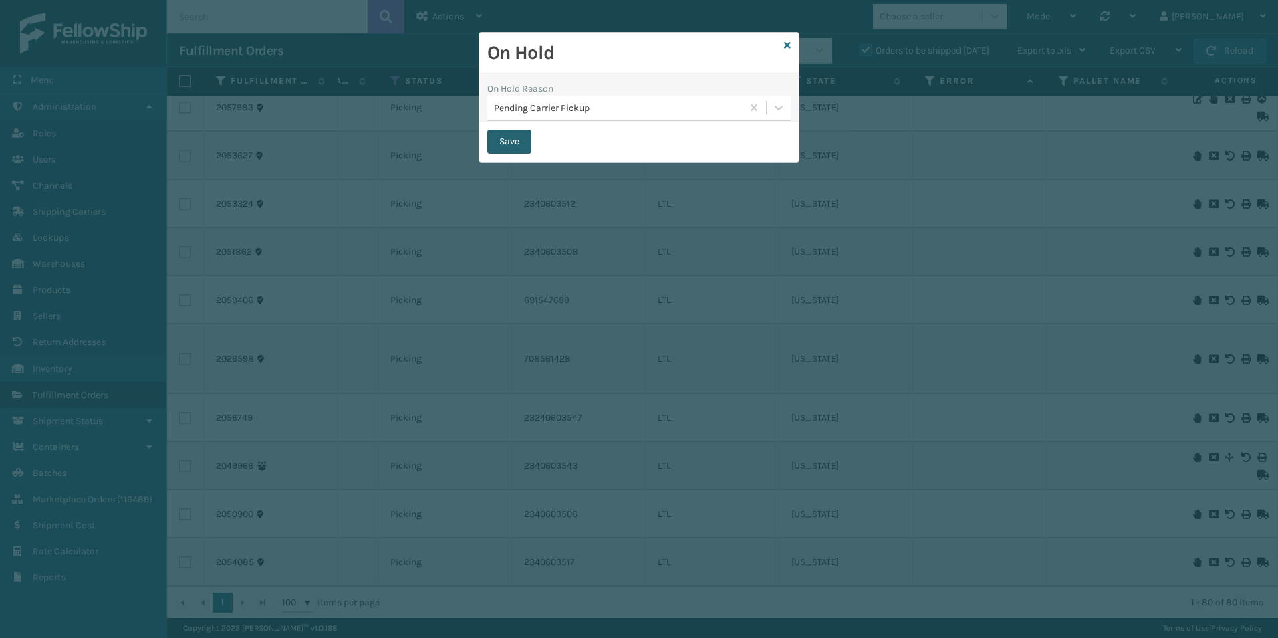
click at [511, 144] on button "Save" at bounding box center [509, 142] width 44 height 24
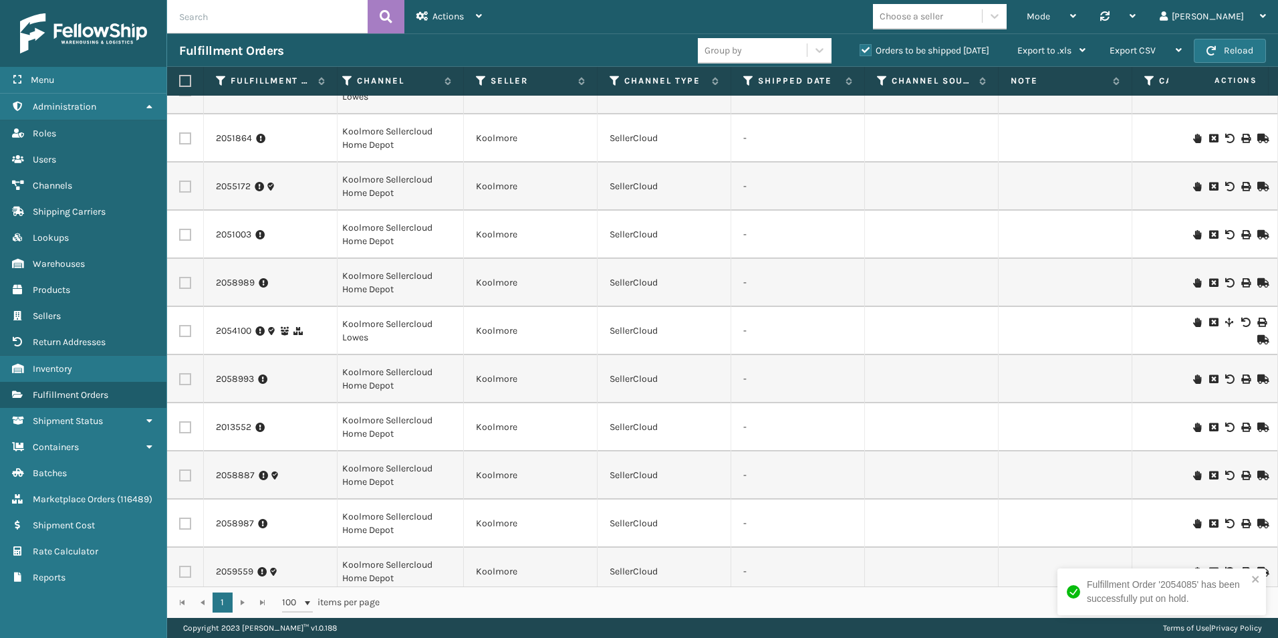
scroll to position [0, 1131]
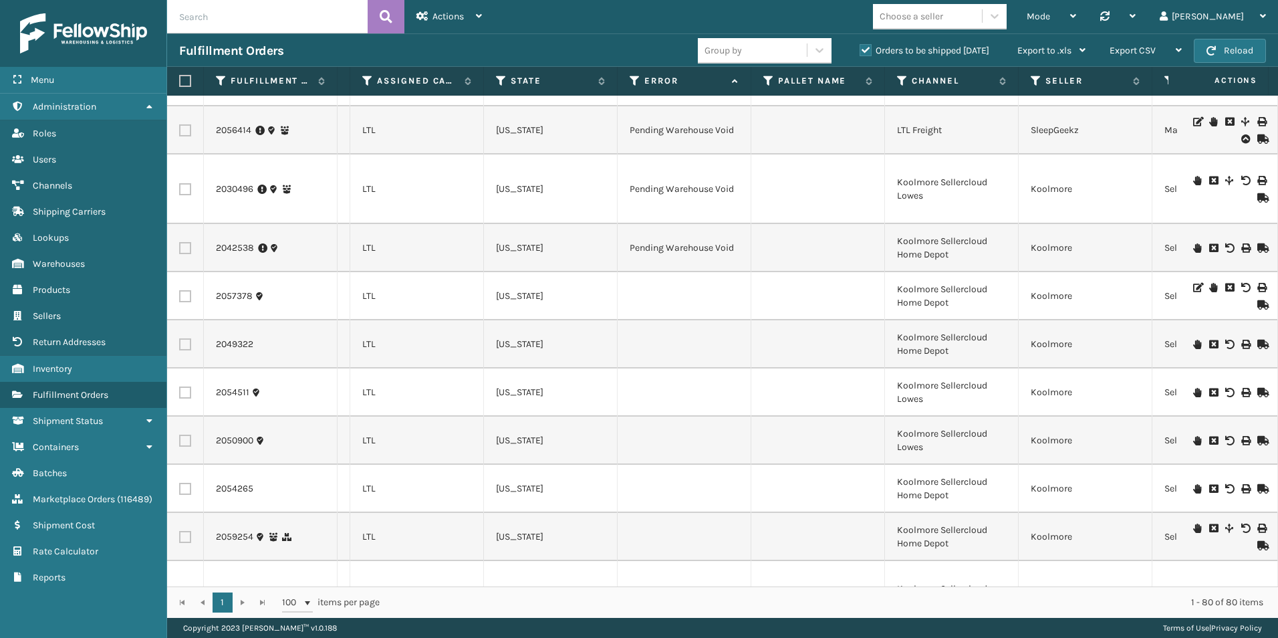
click at [1209, 286] on icon at bounding box center [1213, 287] width 8 height 9
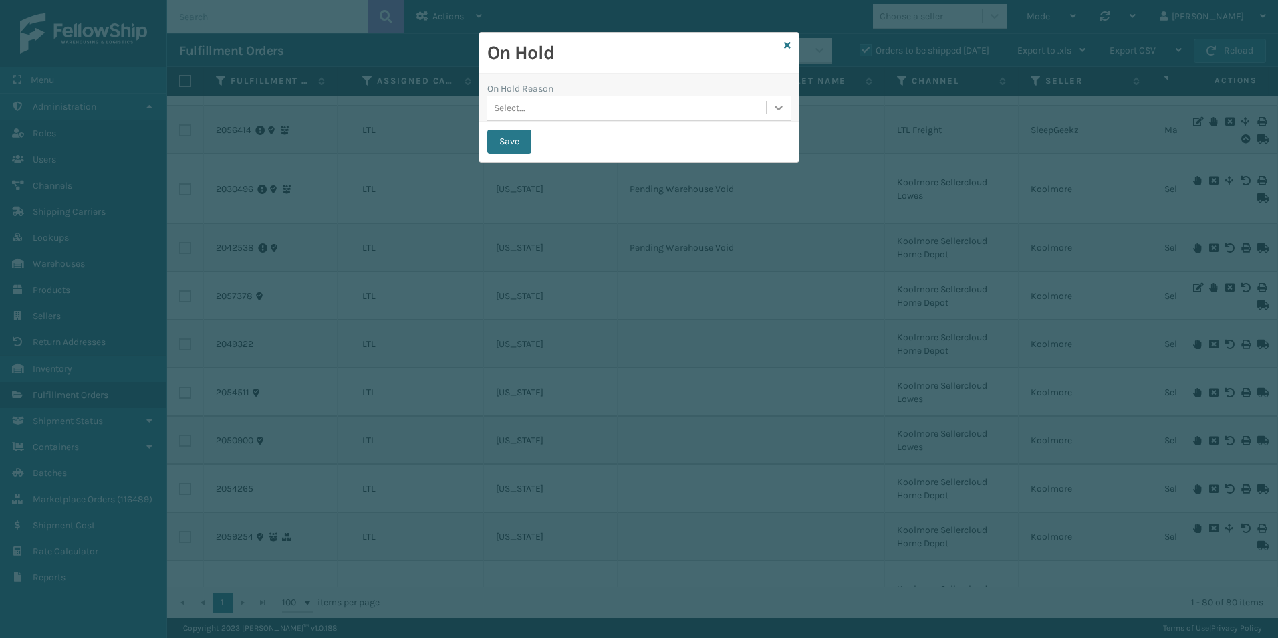
click at [777, 112] on icon at bounding box center [778, 107] width 13 height 13
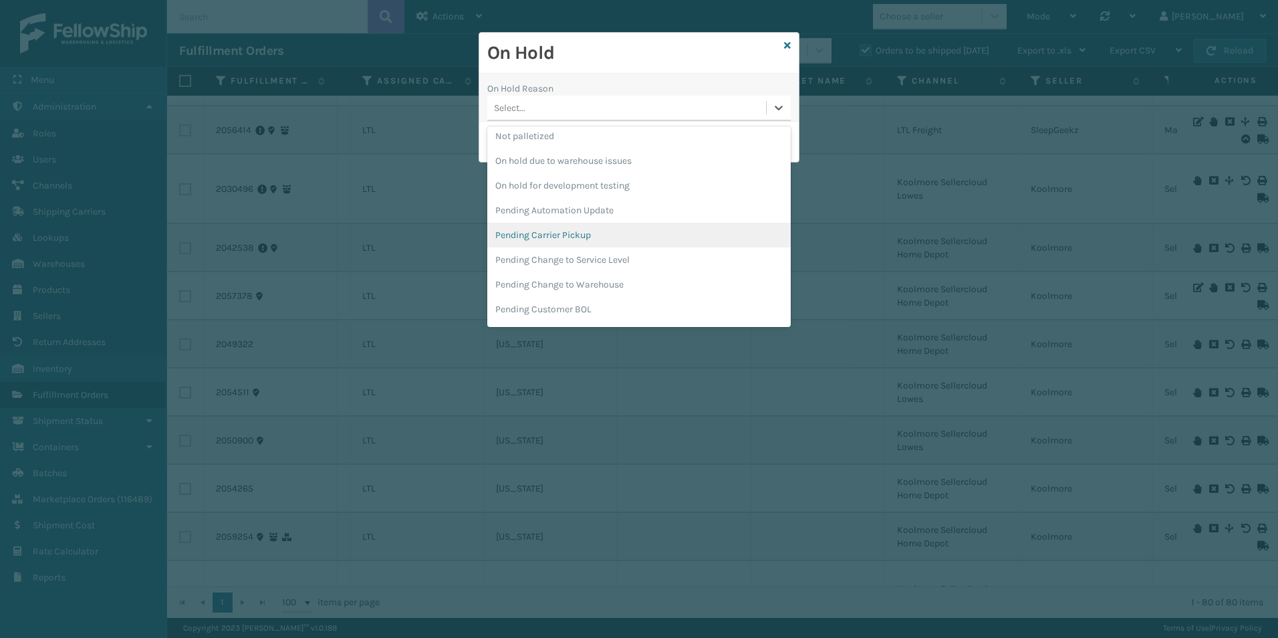
click at [549, 239] on div "Pending Carrier Pickup" at bounding box center [638, 235] width 303 height 25
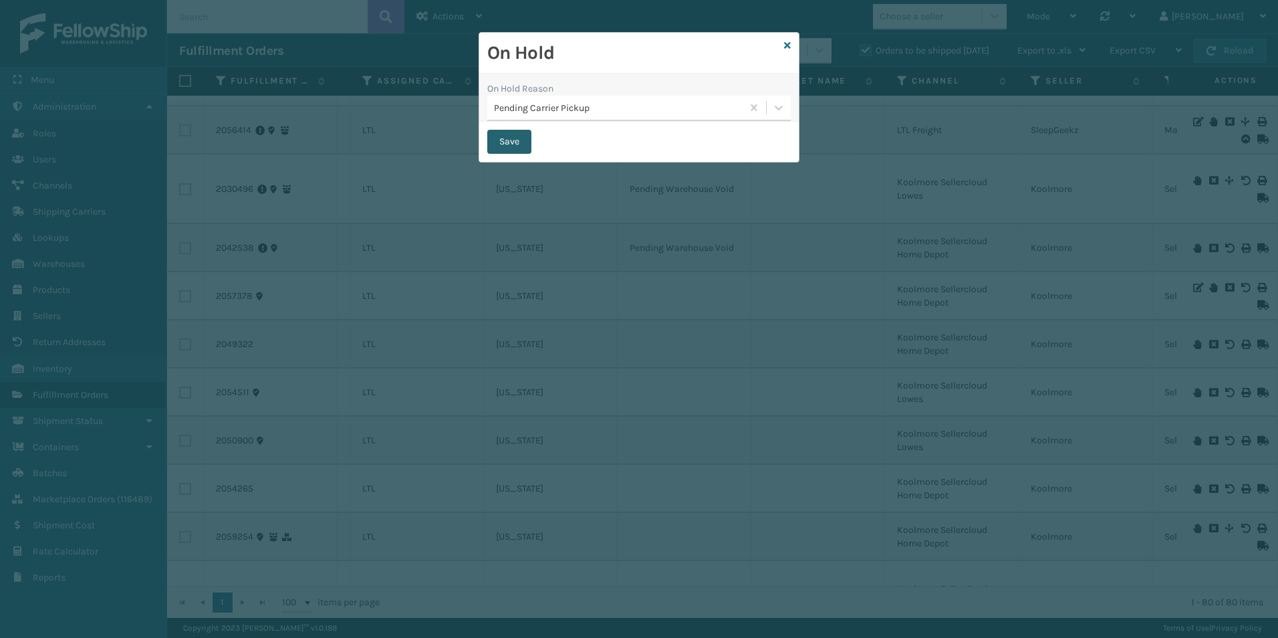
click at [507, 136] on button "Save" at bounding box center [509, 142] width 44 height 24
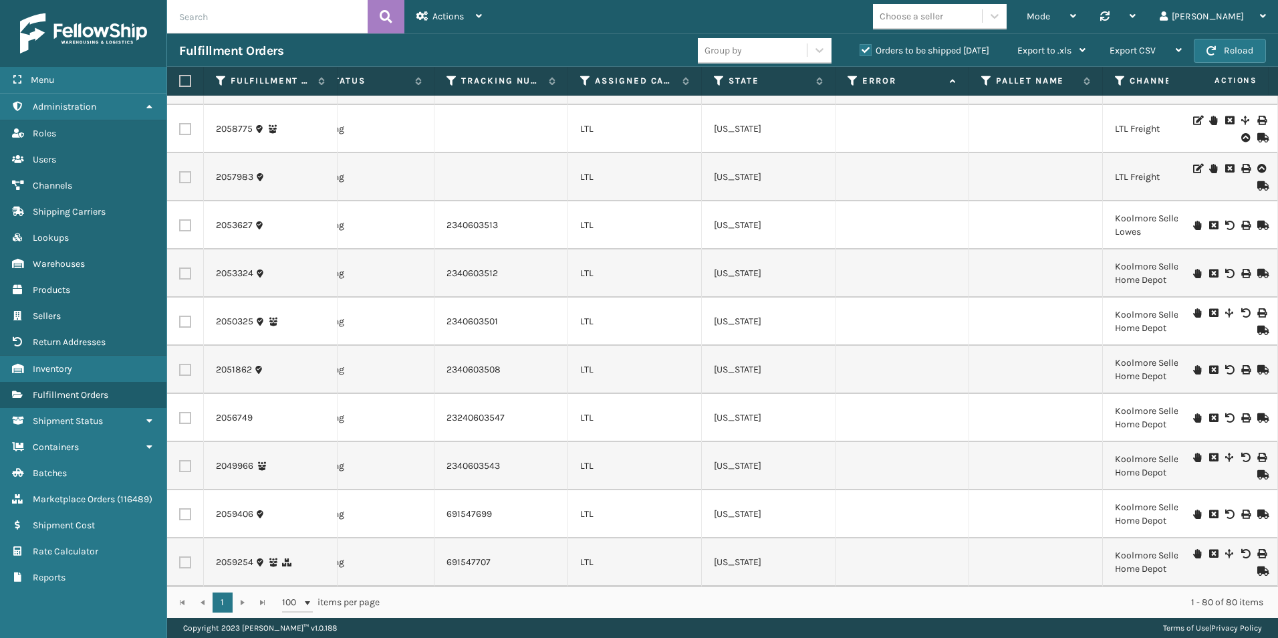
click at [1193, 549] on icon at bounding box center [1197, 553] width 8 height 9
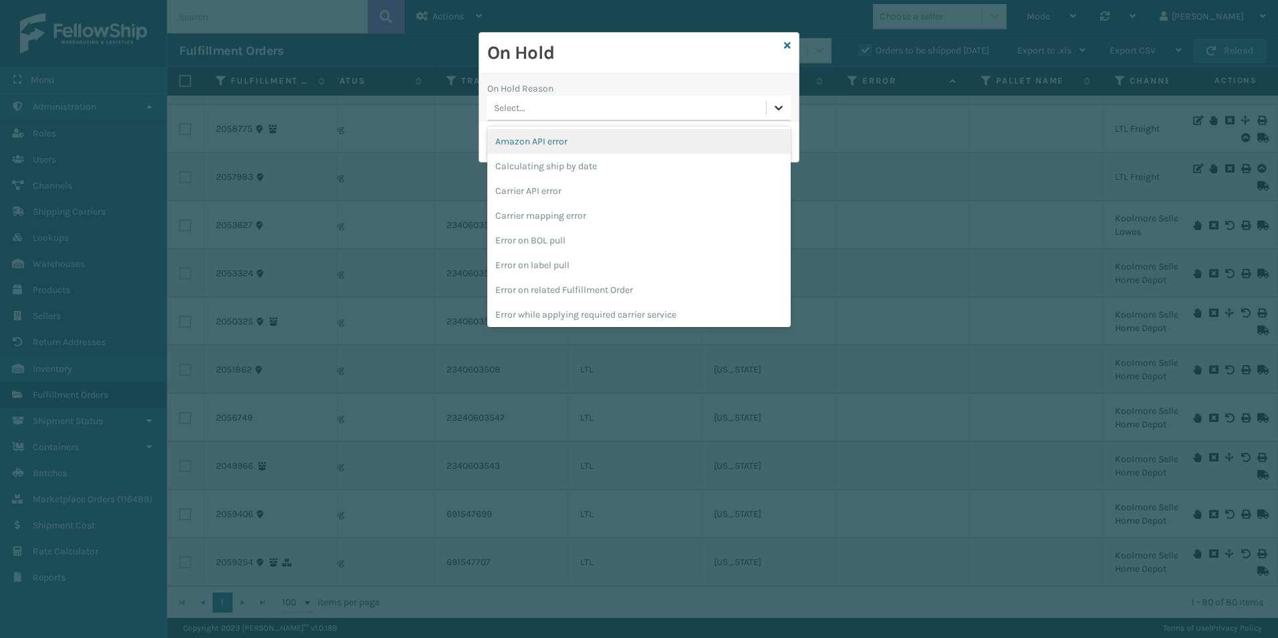
drag, startPoint x: 772, startPoint y: 100, endPoint x: 778, endPoint y: 111, distance: 12.9
click at [773, 100] on div at bounding box center [779, 108] width 24 height 24
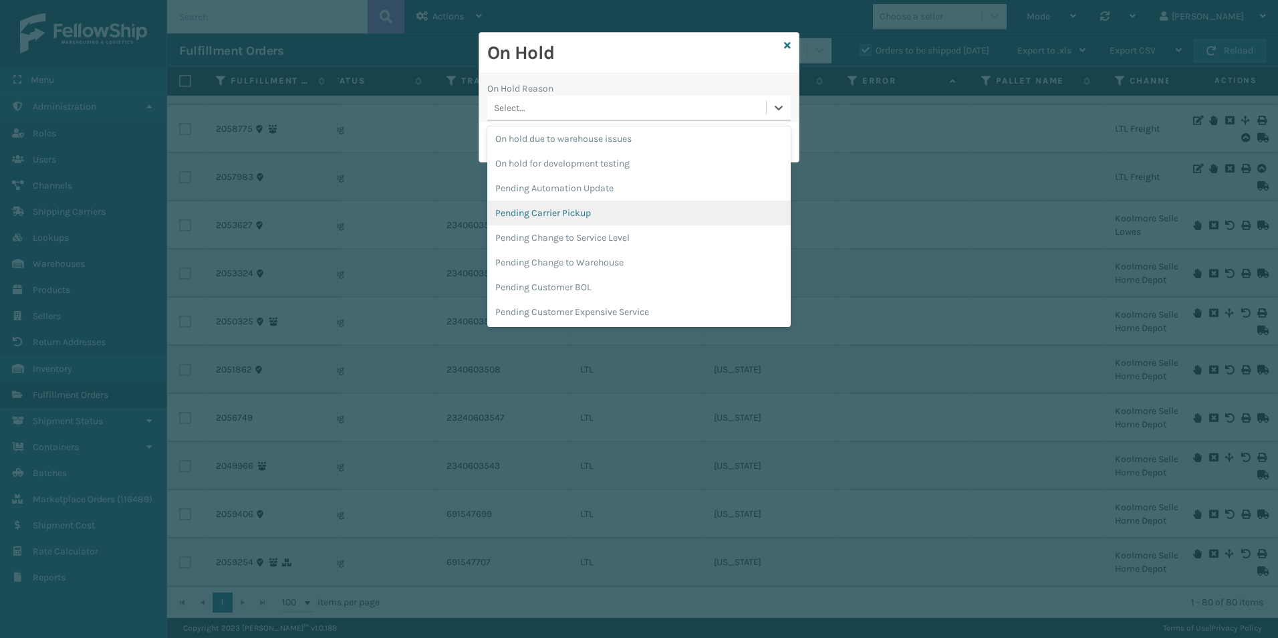
click at [565, 217] on div "Pending Carrier Pickup" at bounding box center [638, 213] width 303 height 25
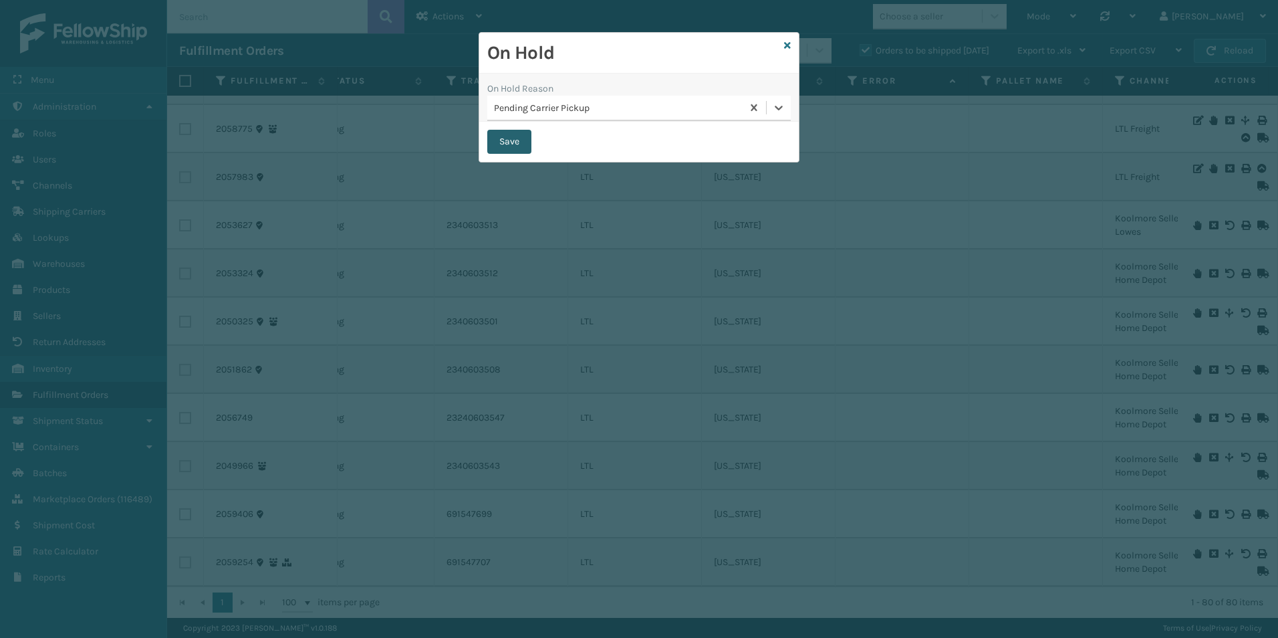
click at [512, 140] on button "Save" at bounding box center [509, 142] width 44 height 24
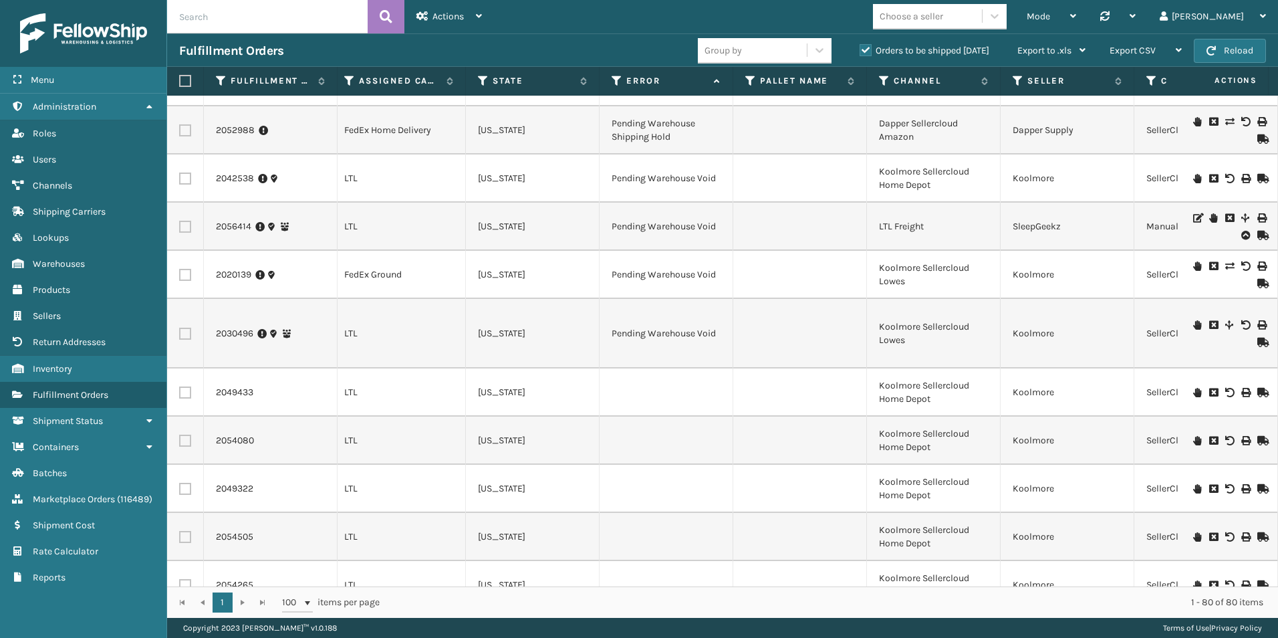
click at [1193, 393] on icon at bounding box center [1197, 392] width 8 height 9
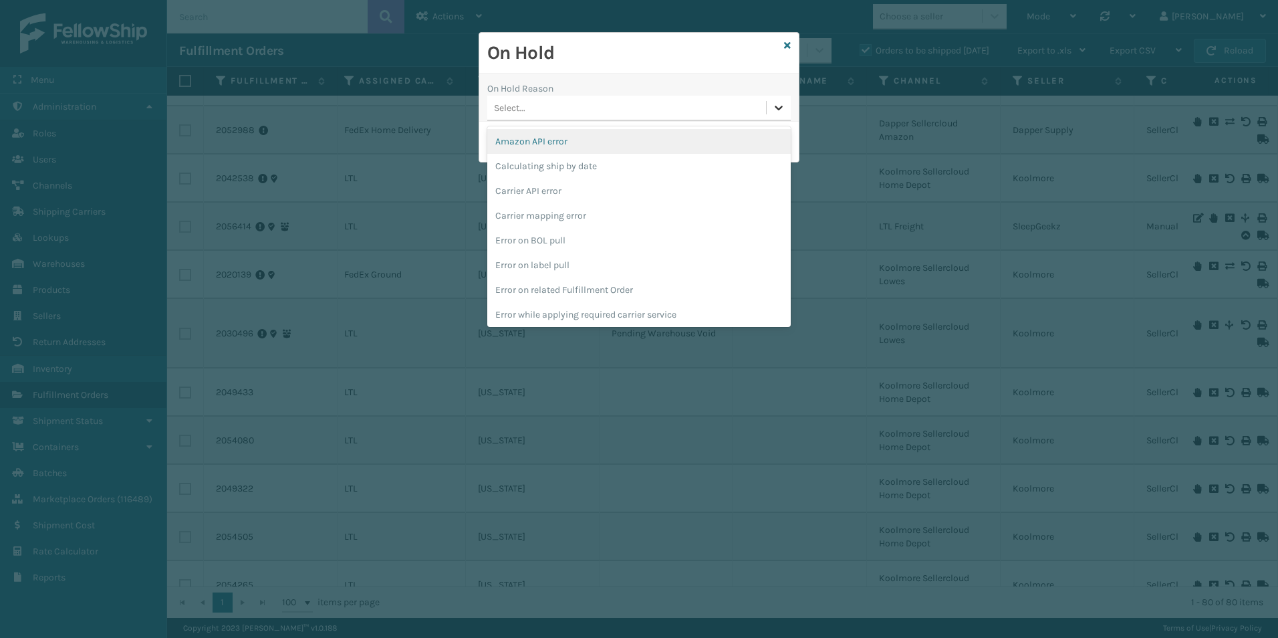
click at [768, 109] on div at bounding box center [779, 108] width 24 height 24
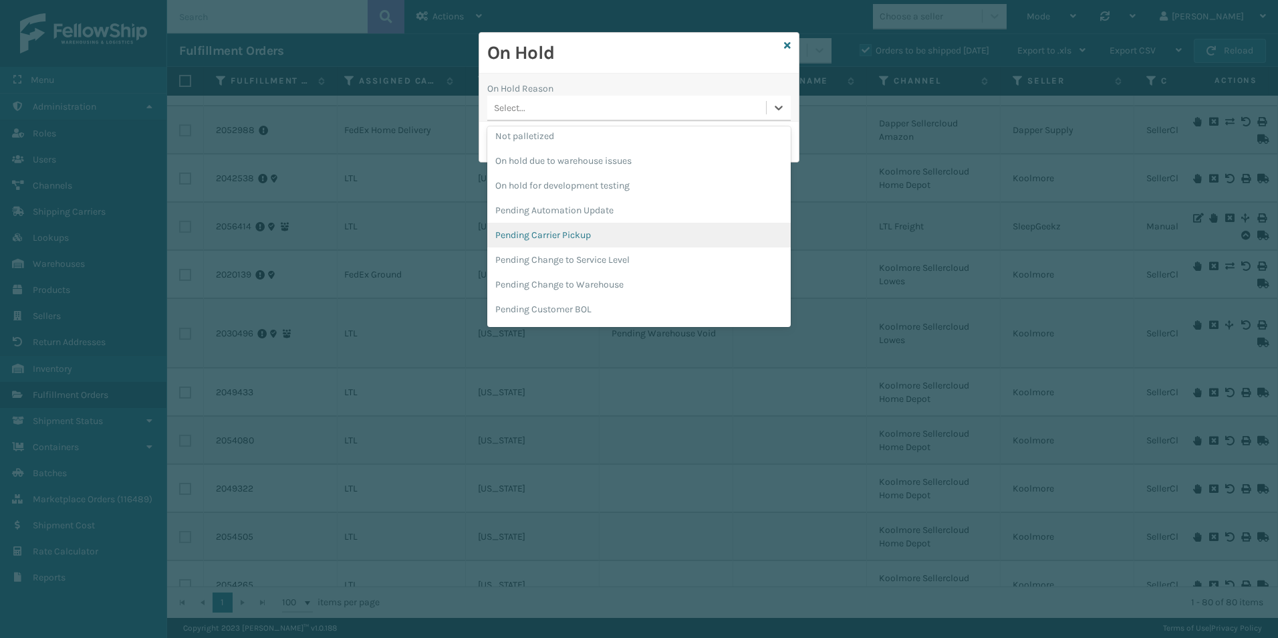
click at [551, 227] on div "Pending Carrier Pickup" at bounding box center [638, 235] width 303 height 25
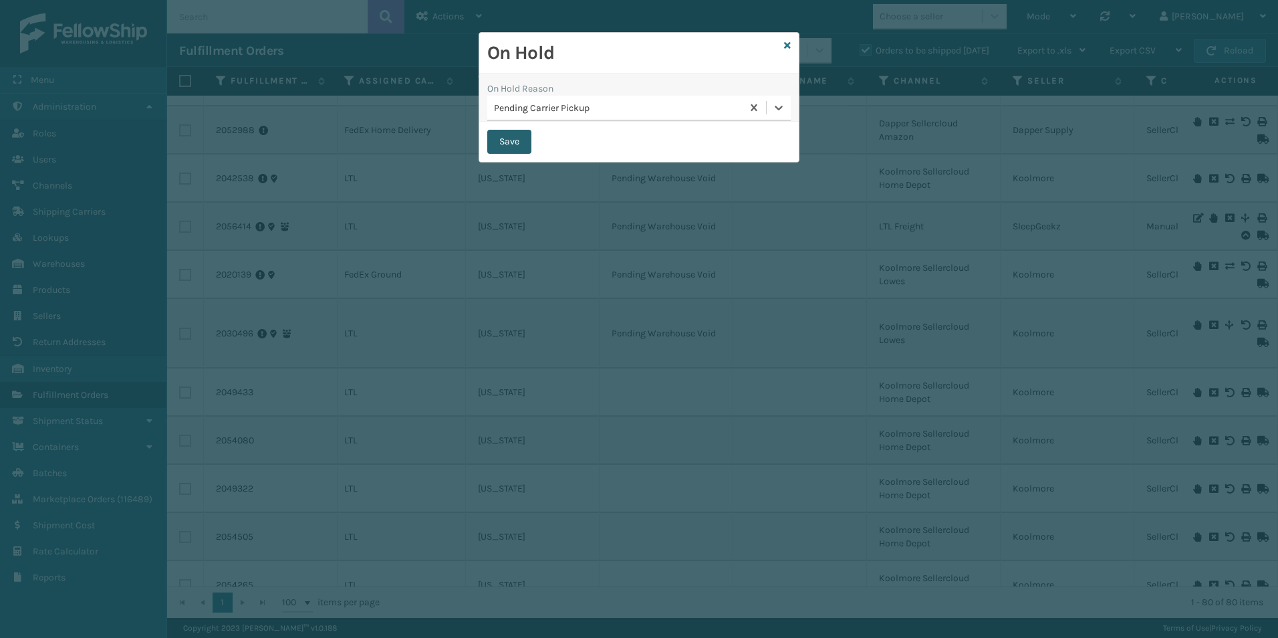
click at [513, 143] on button "Save" at bounding box center [509, 142] width 44 height 24
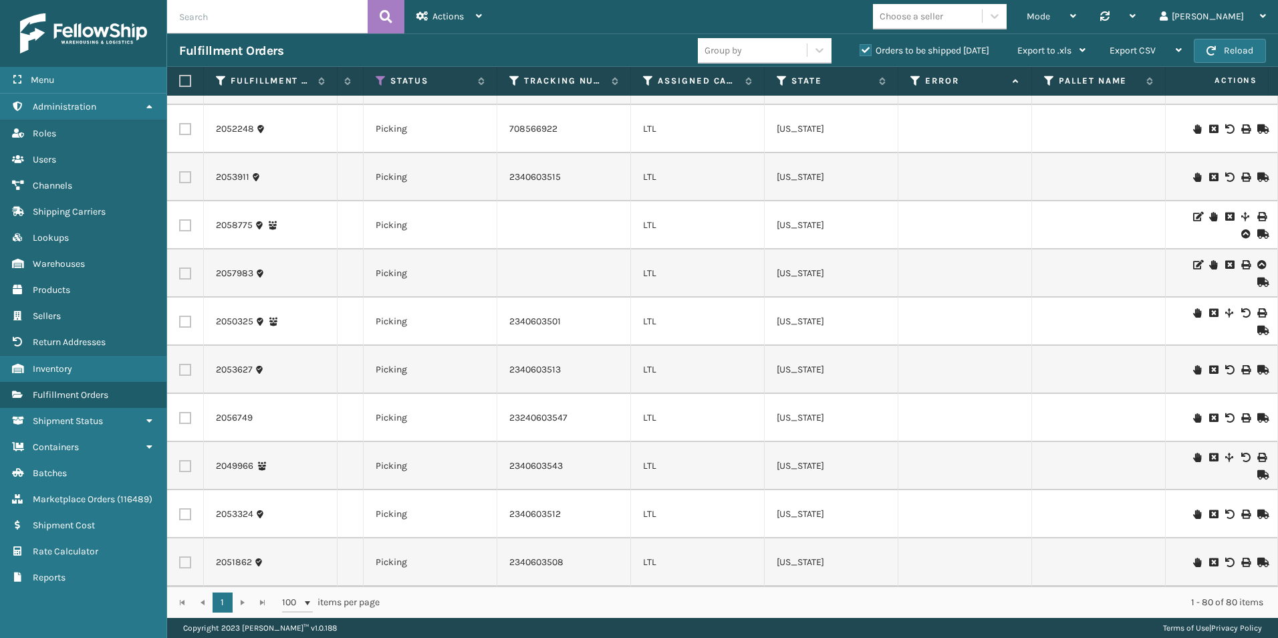
click at [1193, 509] on icon at bounding box center [1197, 513] width 8 height 9
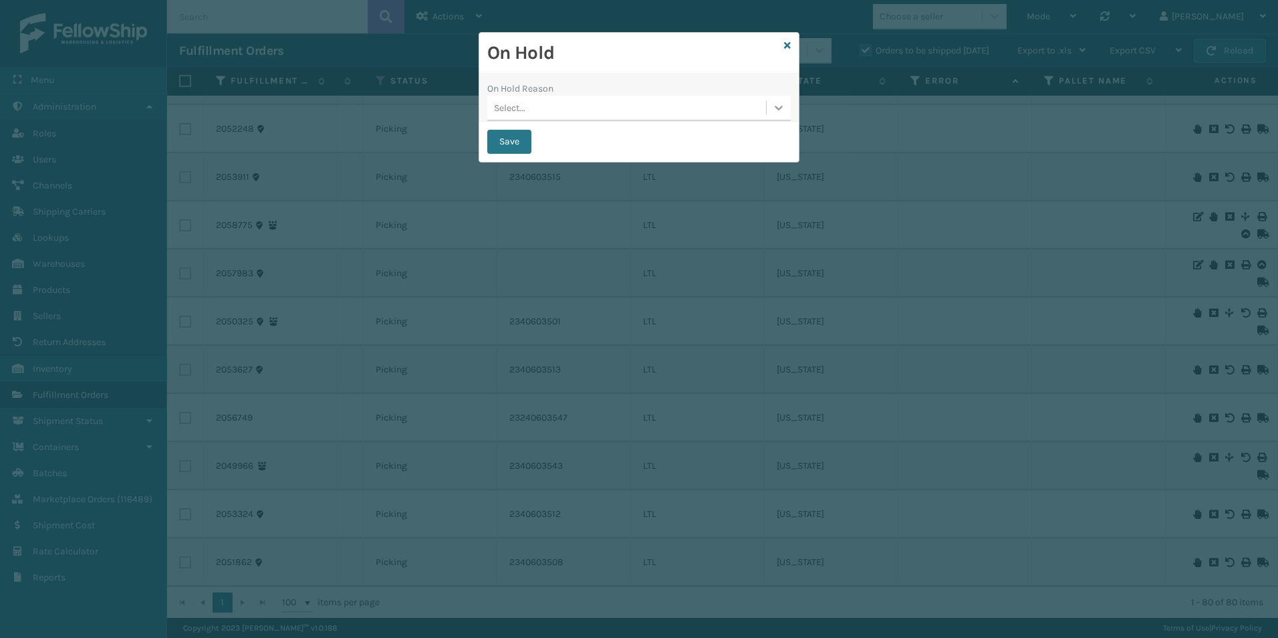
click at [777, 108] on icon at bounding box center [779, 108] width 8 height 5
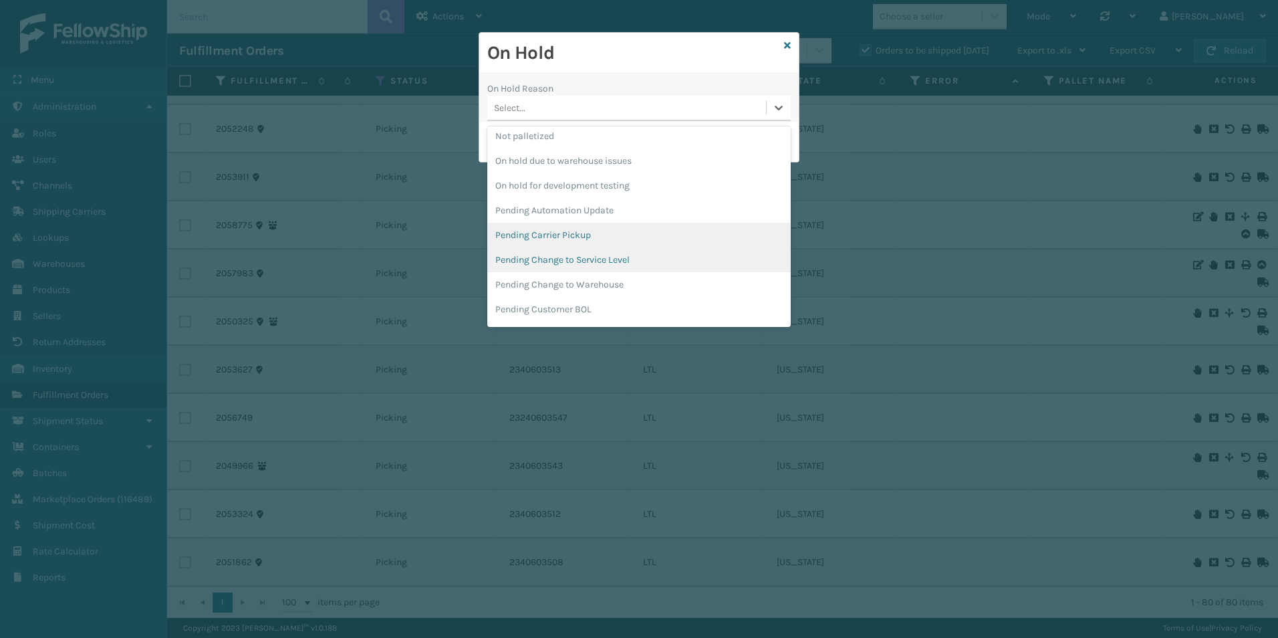
click at [557, 230] on div "Pending Carrier Pickup" at bounding box center [638, 235] width 303 height 25
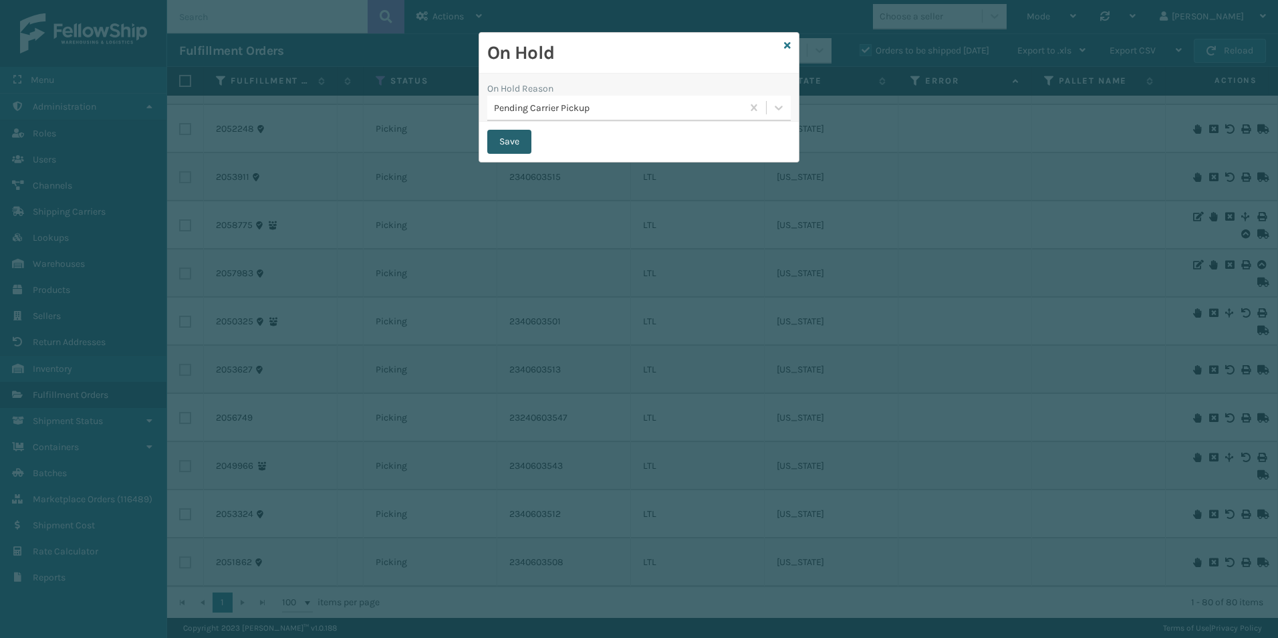
click at [527, 144] on button "Save" at bounding box center [509, 142] width 44 height 24
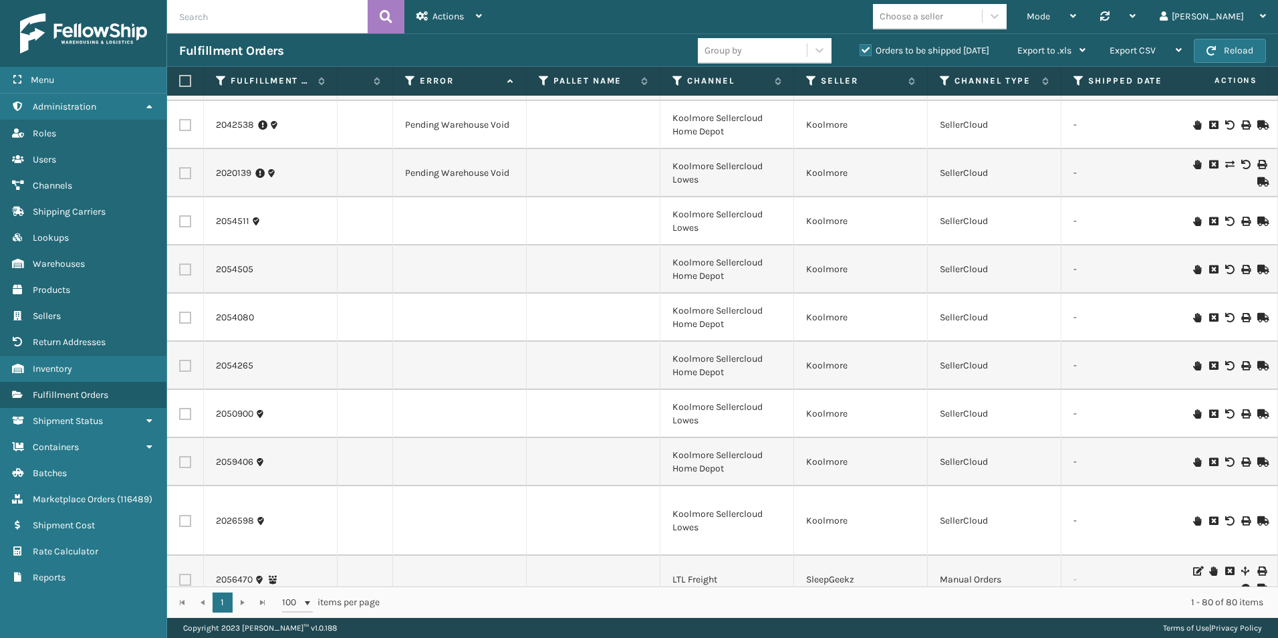
click at [1193, 463] on icon at bounding box center [1197, 461] width 8 height 9
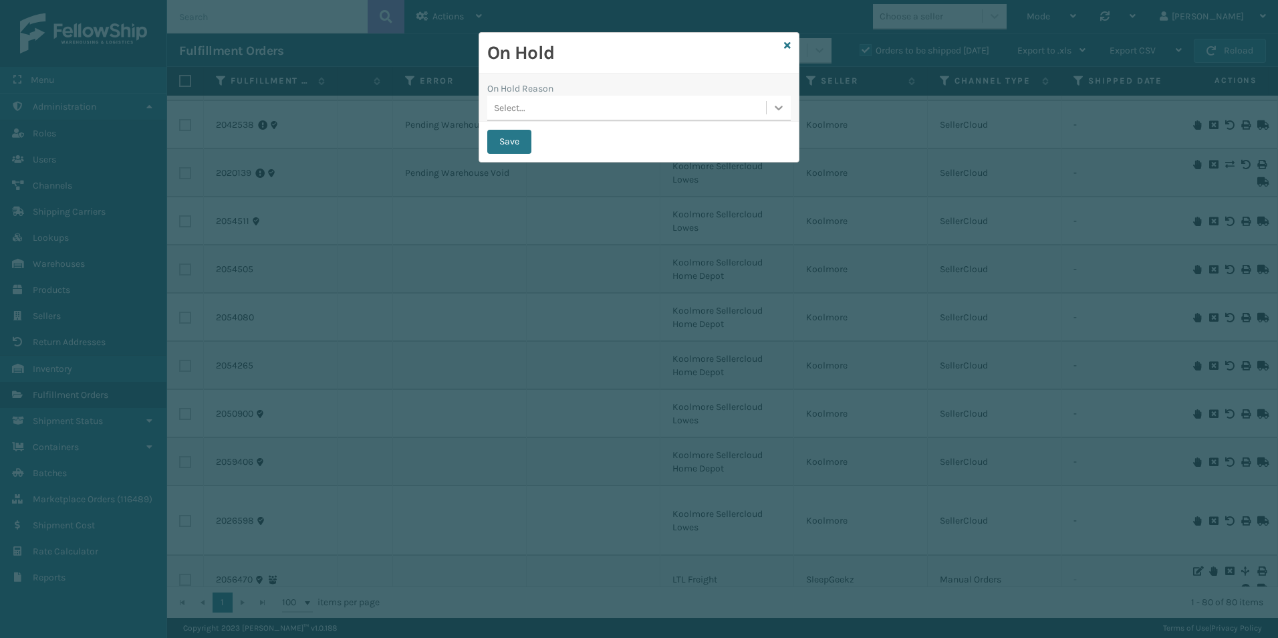
click at [774, 106] on icon at bounding box center [778, 107] width 13 height 13
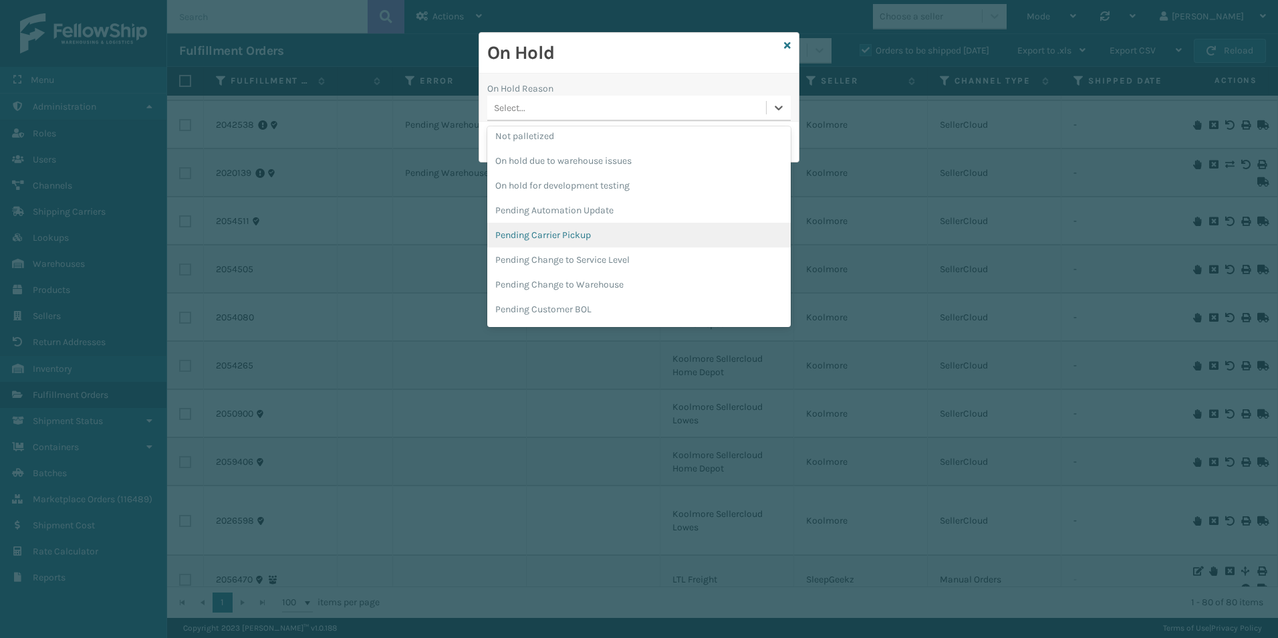
click at [541, 234] on div "Pending Carrier Pickup" at bounding box center [638, 235] width 303 height 25
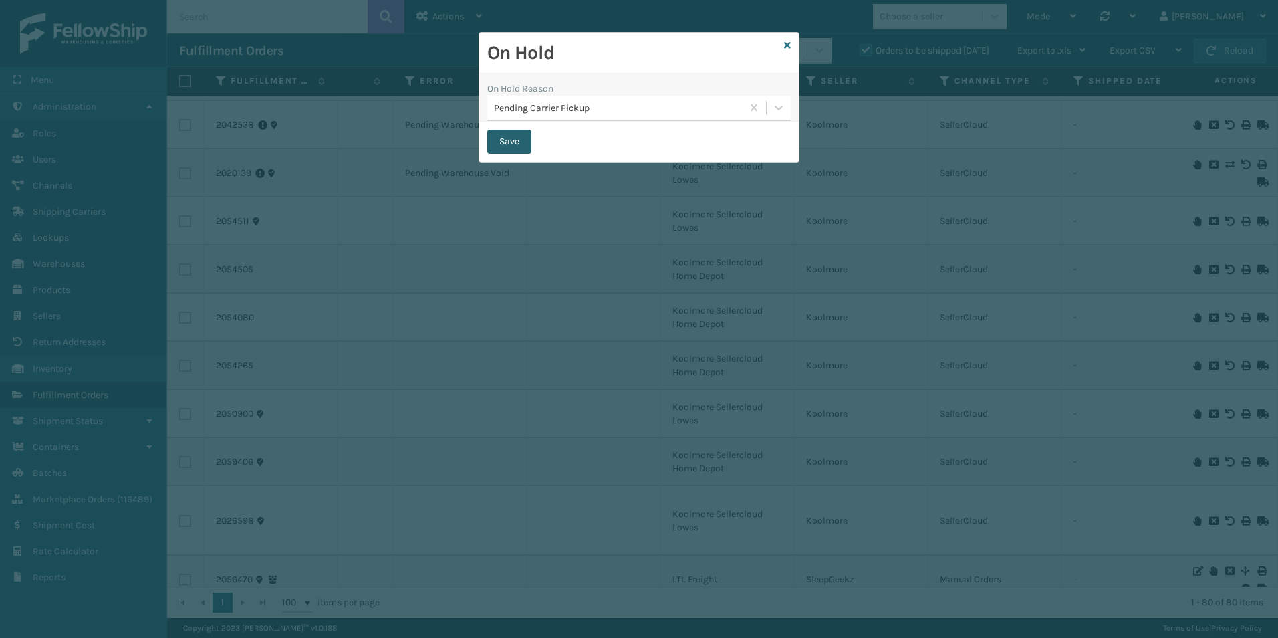
click at [505, 144] on button "Save" at bounding box center [509, 142] width 44 height 24
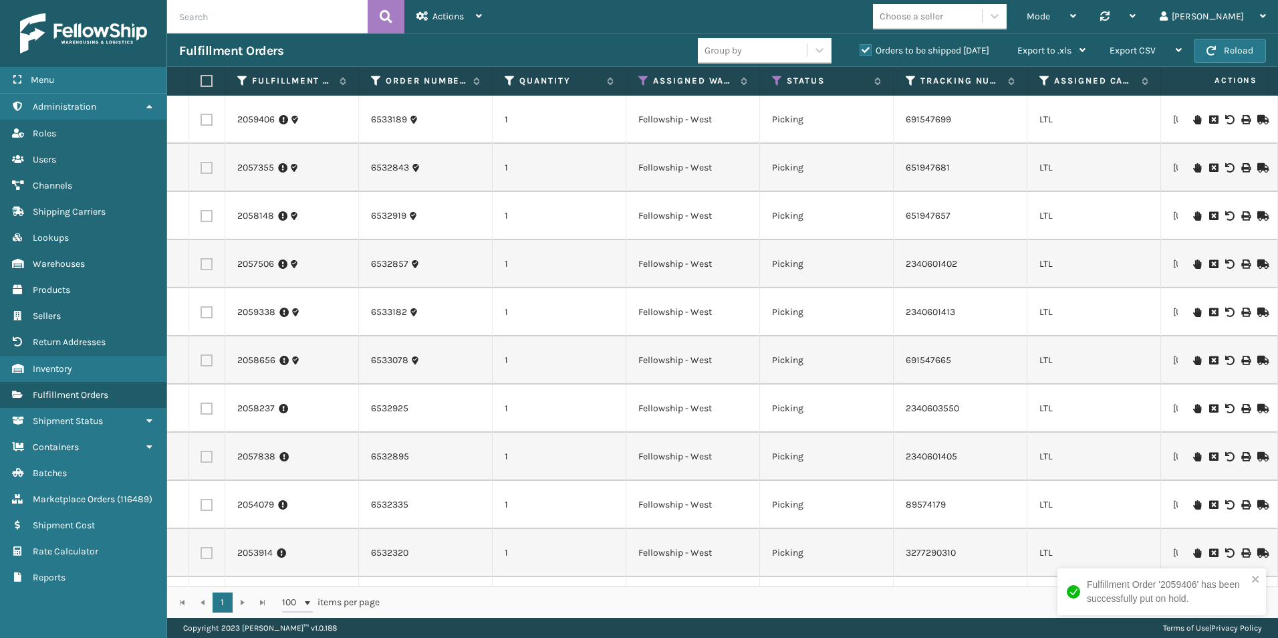
scroll to position [0, 789]
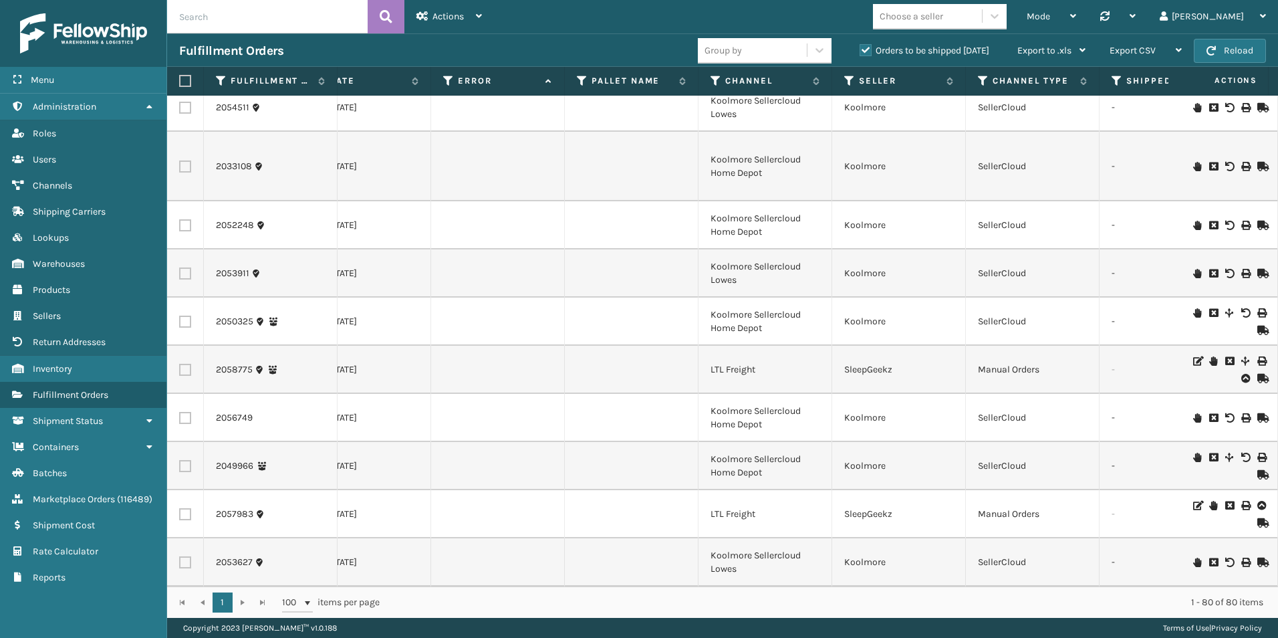
click at [1193, 453] on icon at bounding box center [1197, 457] width 8 height 9
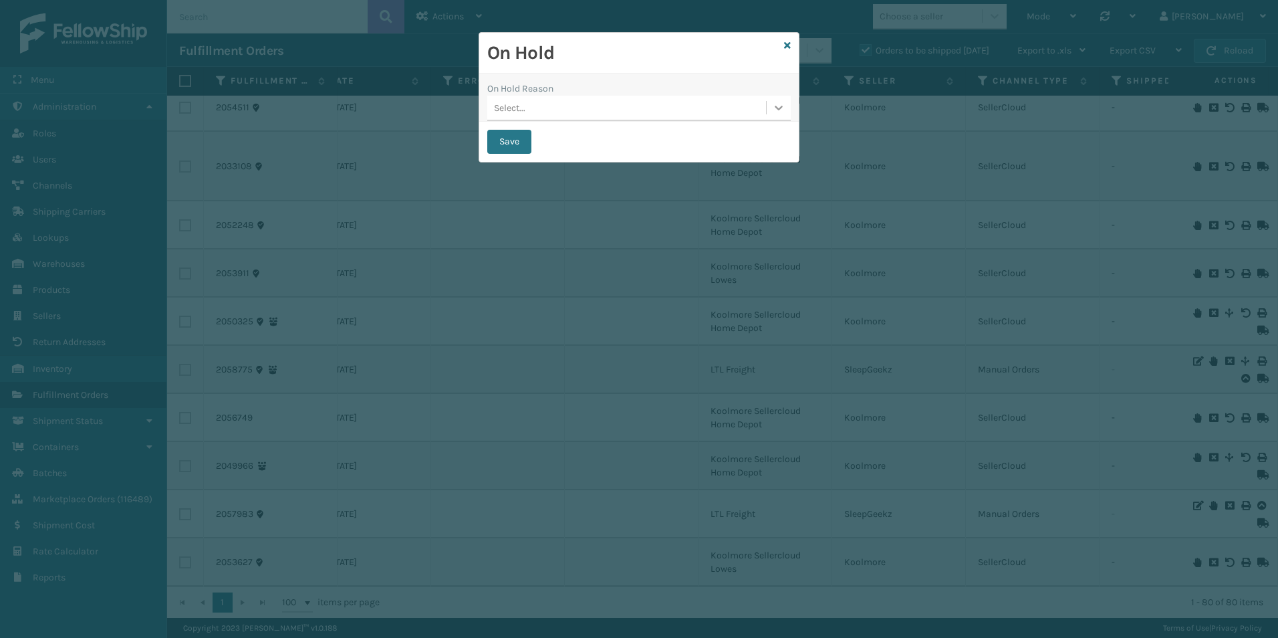
click at [769, 108] on div at bounding box center [779, 108] width 24 height 24
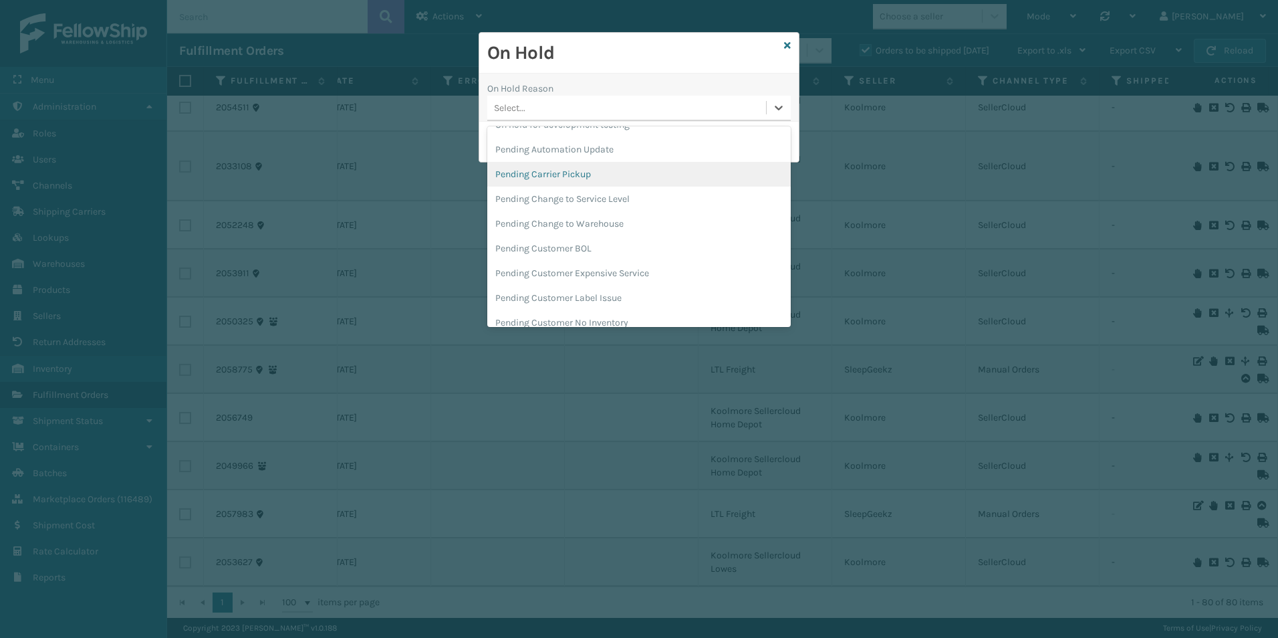
click at [576, 170] on div "Pending Carrier Pickup" at bounding box center [638, 174] width 303 height 25
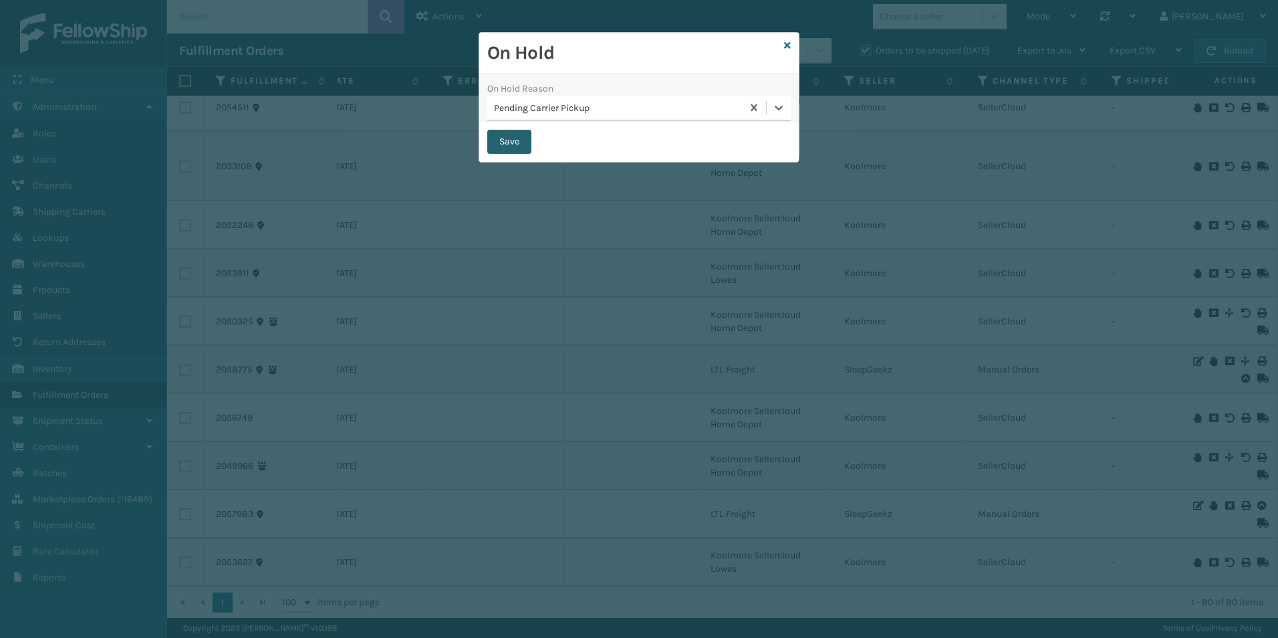
click at [507, 139] on button "Save" at bounding box center [509, 142] width 44 height 24
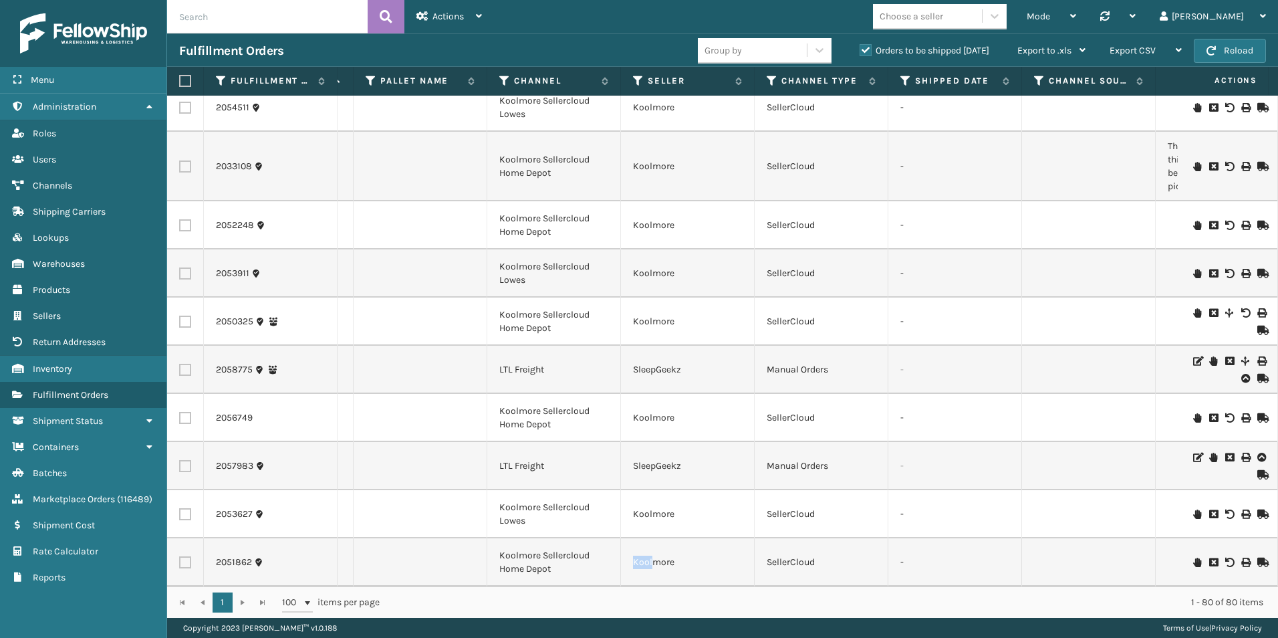
drag, startPoint x: 651, startPoint y: 575, endPoint x: 571, endPoint y: 576, distance: 80.2
click at [571, 576] on tr "2051862 6531952 1 Fellowship - West Picking 2340603508 LTL [US_STATE] [GEOGRAPH…" at bounding box center [414, 562] width 2645 height 48
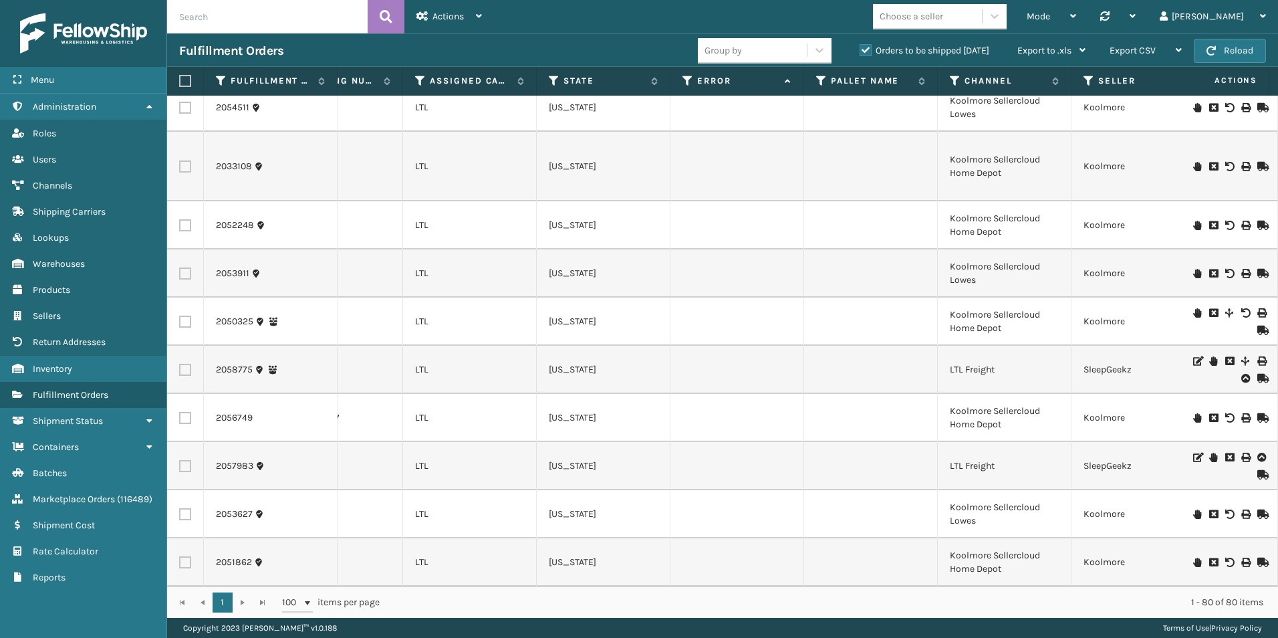
click at [1193, 557] on icon at bounding box center [1197, 561] width 8 height 9
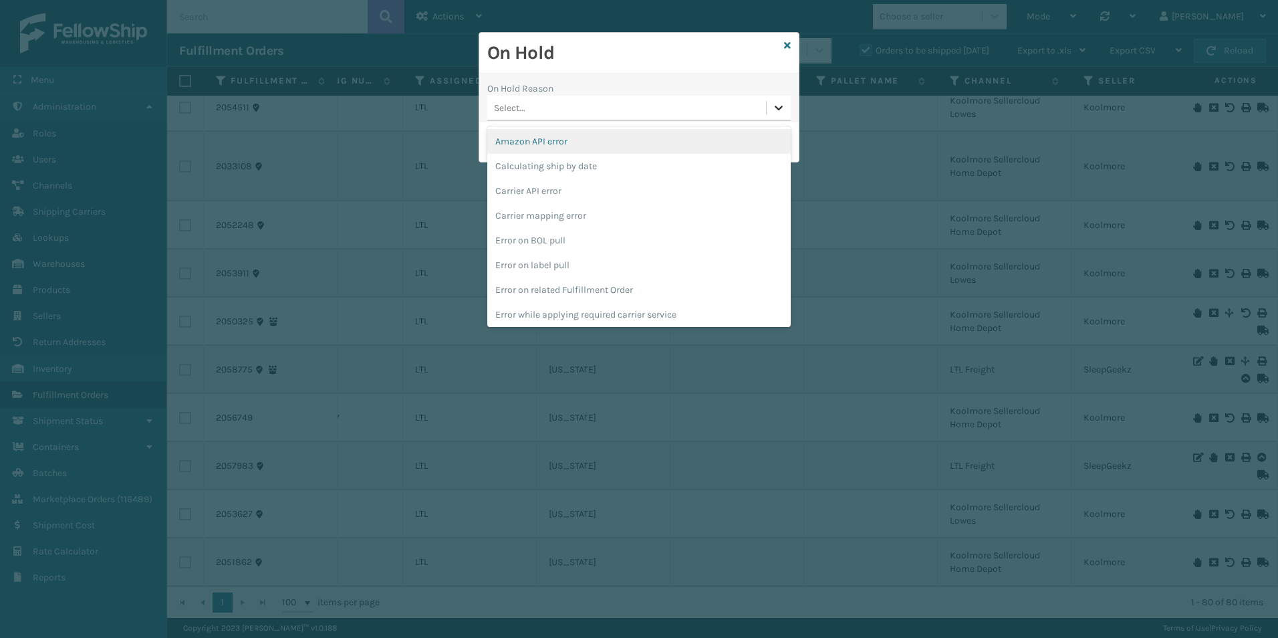
click at [780, 110] on icon at bounding box center [778, 107] width 13 height 13
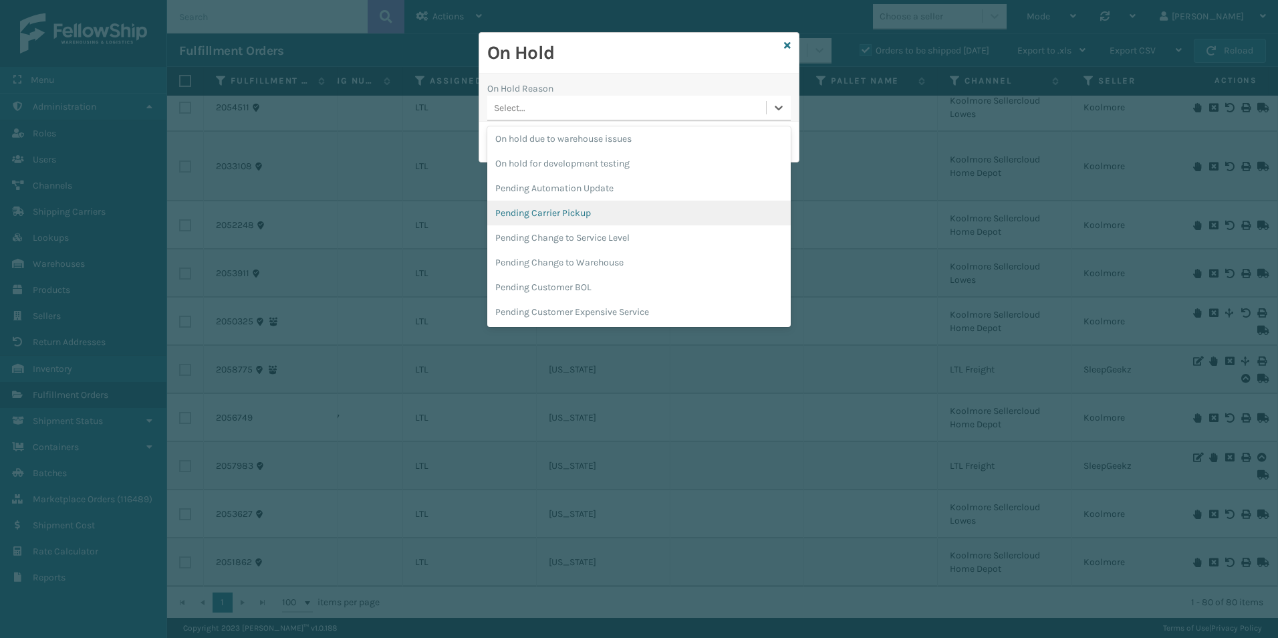
click at [588, 210] on div "Pending Carrier Pickup" at bounding box center [638, 213] width 303 height 25
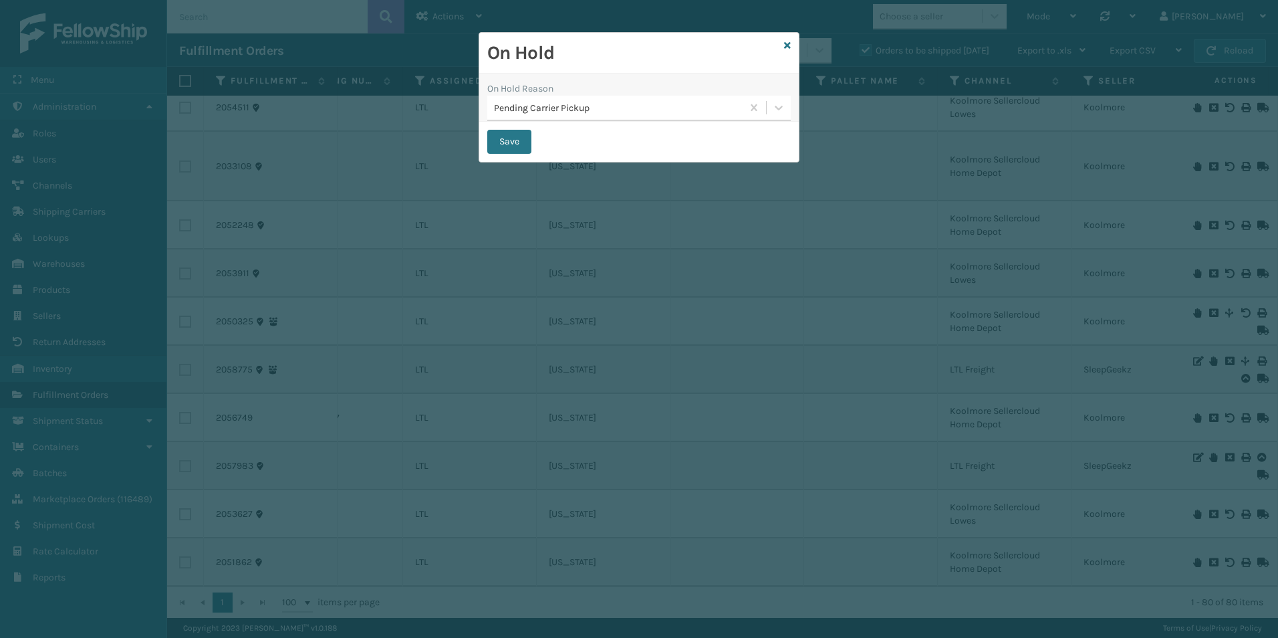
click at [507, 129] on div "Save" at bounding box center [639, 142] width 320 height 40
click at [517, 138] on button "Save" at bounding box center [509, 142] width 44 height 24
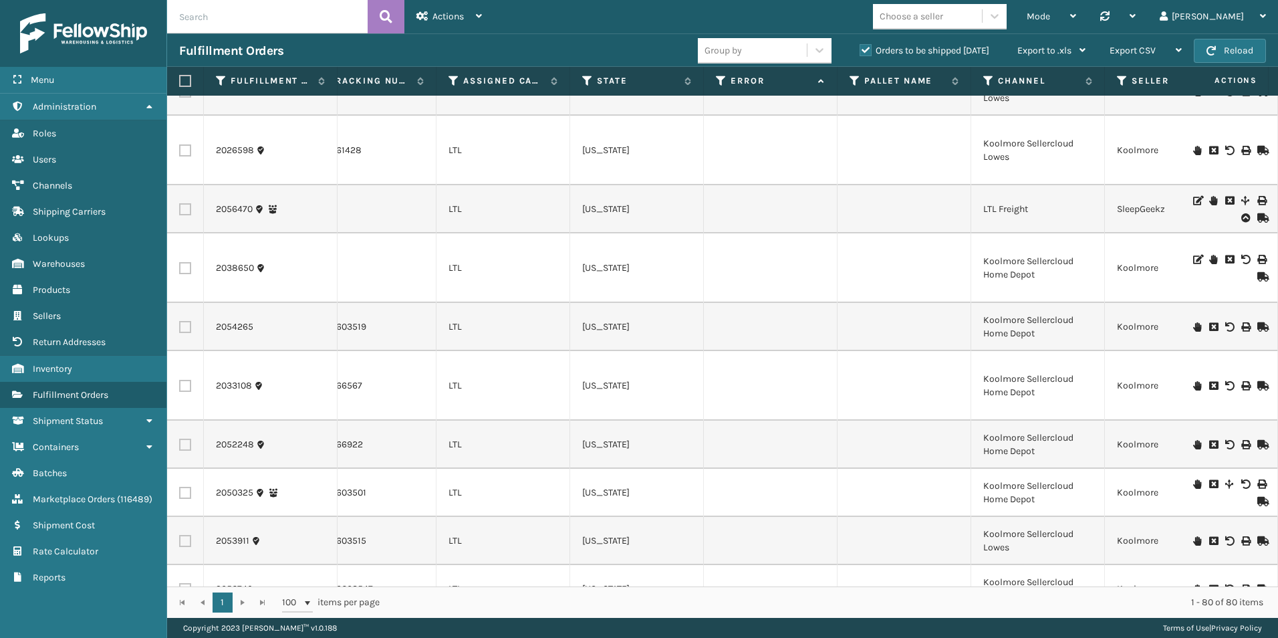
click at [1193, 146] on icon at bounding box center [1197, 150] width 8 height 9
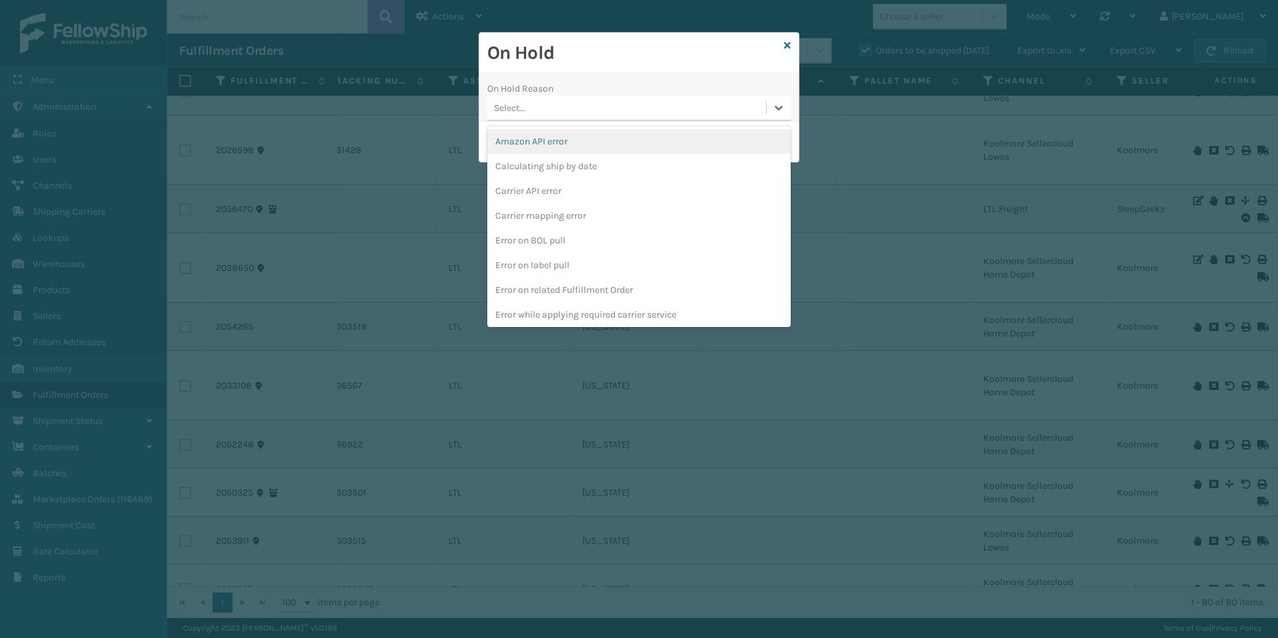
drag, startPoint x: 780, startPoint y: 106, endPoint x: 737, endPoint y: 140, distance: 55.2
click at [777, 106] on icon at bounding box center [778, 107] width 13 height 13
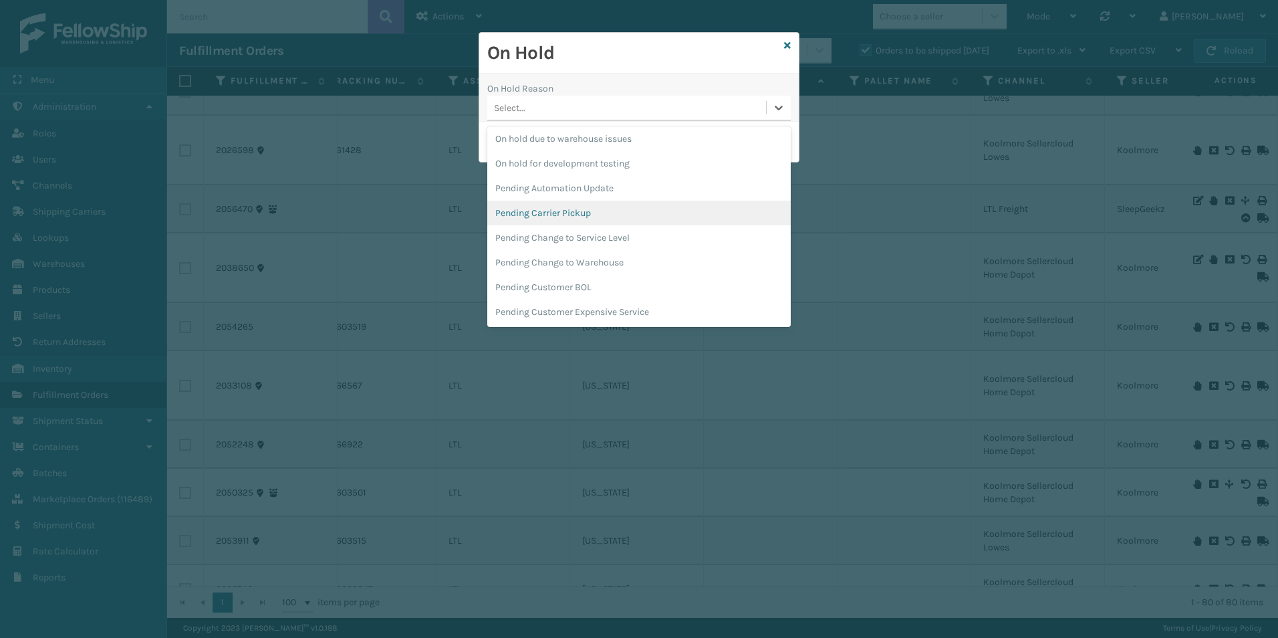
click at [557, 205] on div "Pending Carrier Pickup" at bounding box center [638, 213] width 303 height 25
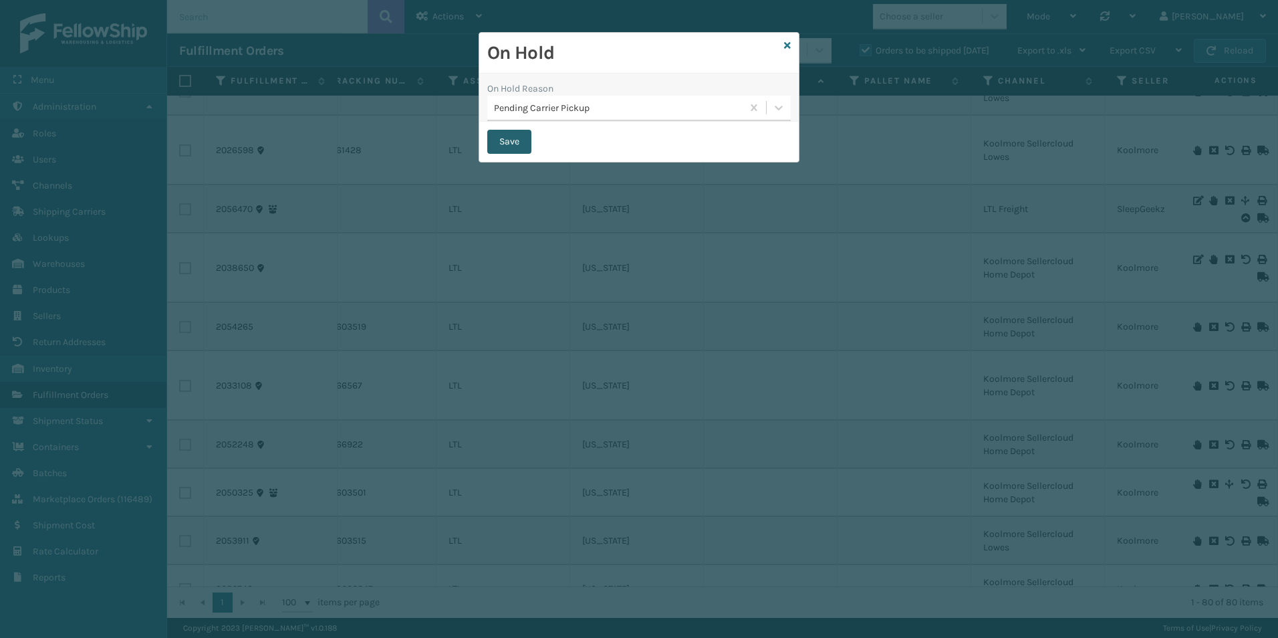
click at [515, 136] on button "Save" at bounding box center [509, 142] width 44 height 24
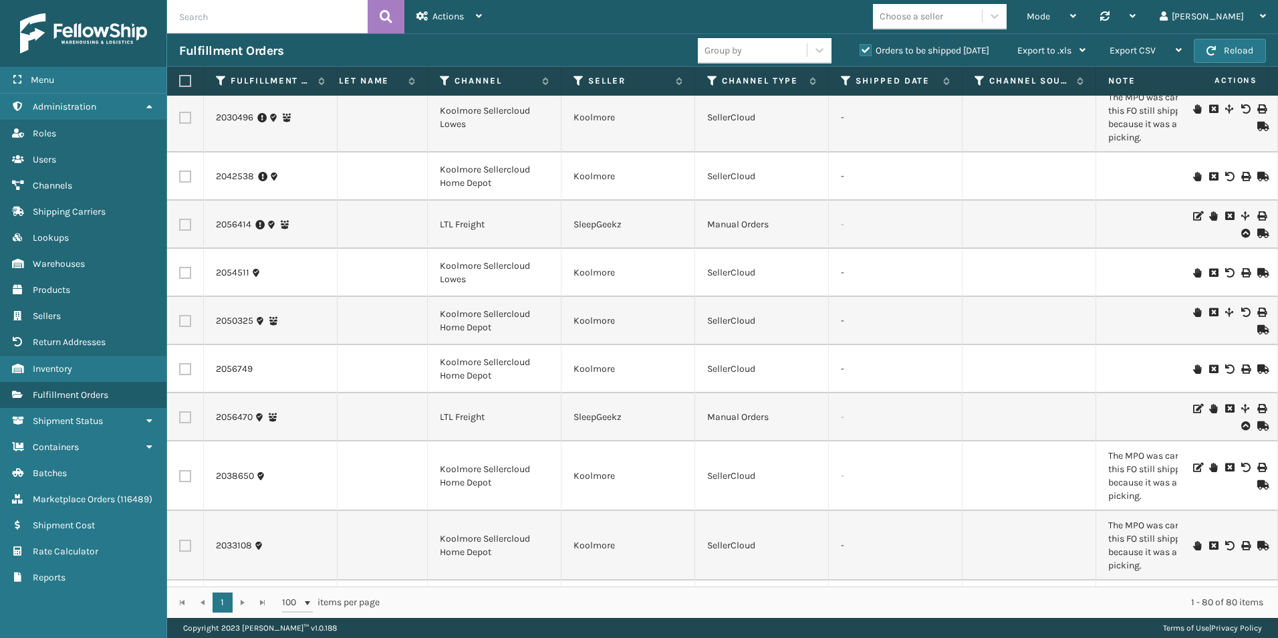
click at [1193, 272] on icon at bounding box center [1197, 272] width 8 height 9
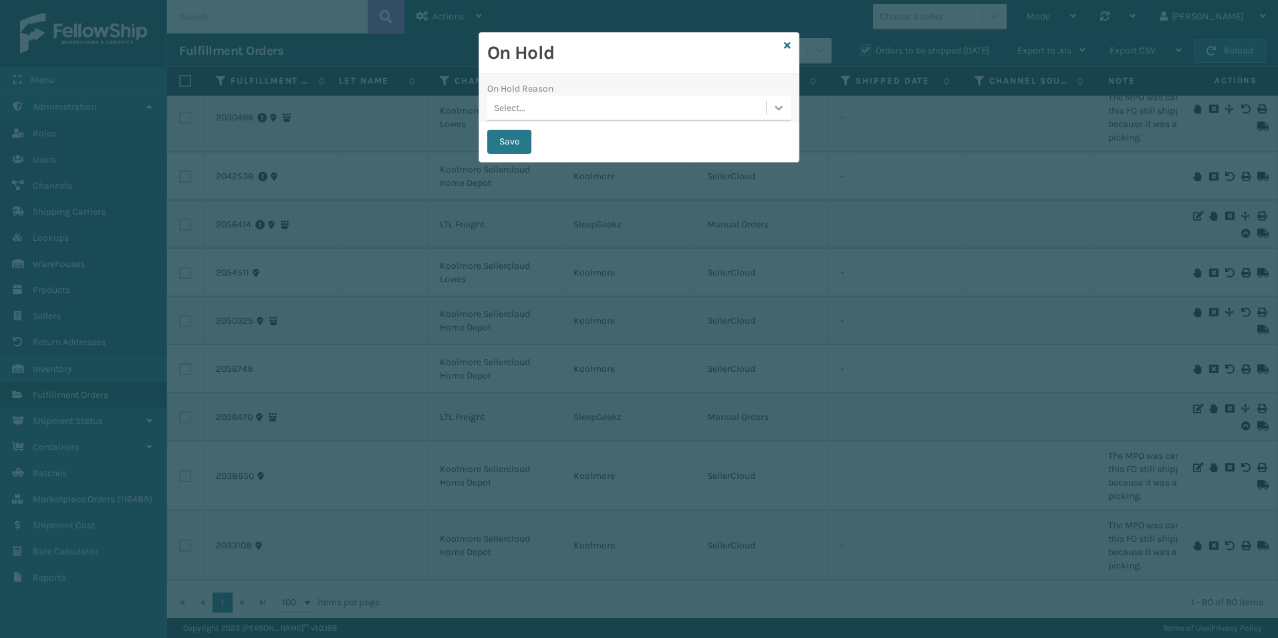
click at [778, 101] on icon at bounding box center [778, 107] width 13 height 13
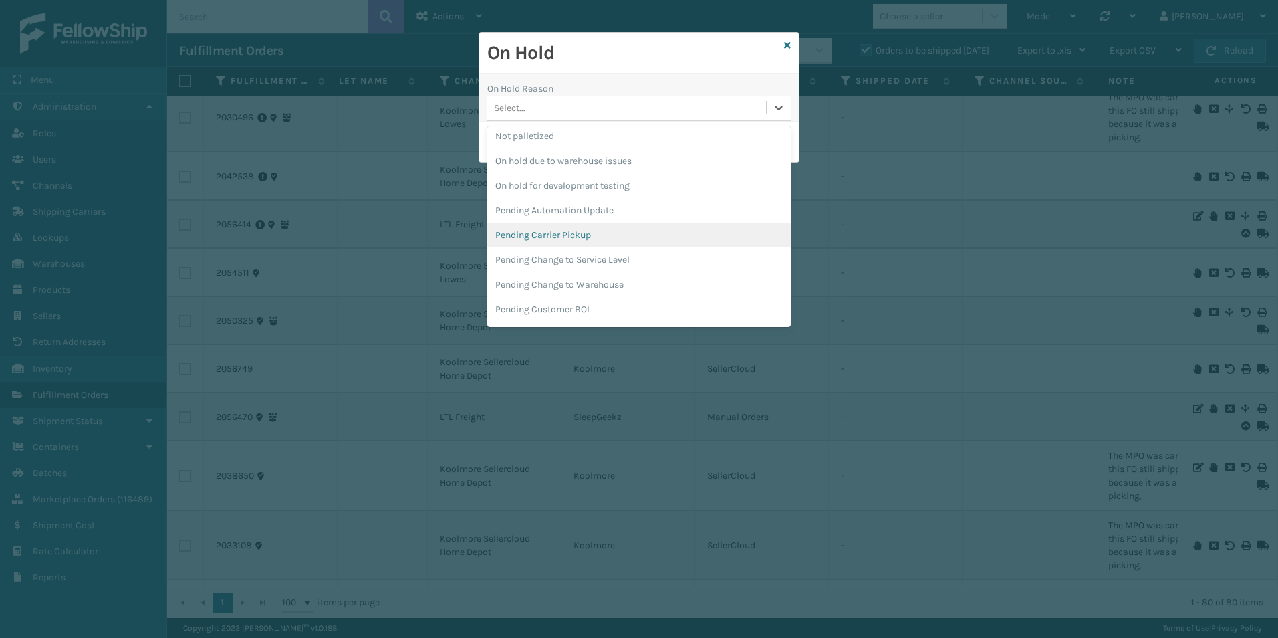
drag, startPoint x: 539, startPoint y: 233, endPoint x: 539, endPoint y: 225, distance: 8.7
click at [539, 232] on div "Pending Carrier Pickup" at bounding box center [638, 235] width 303 height 25
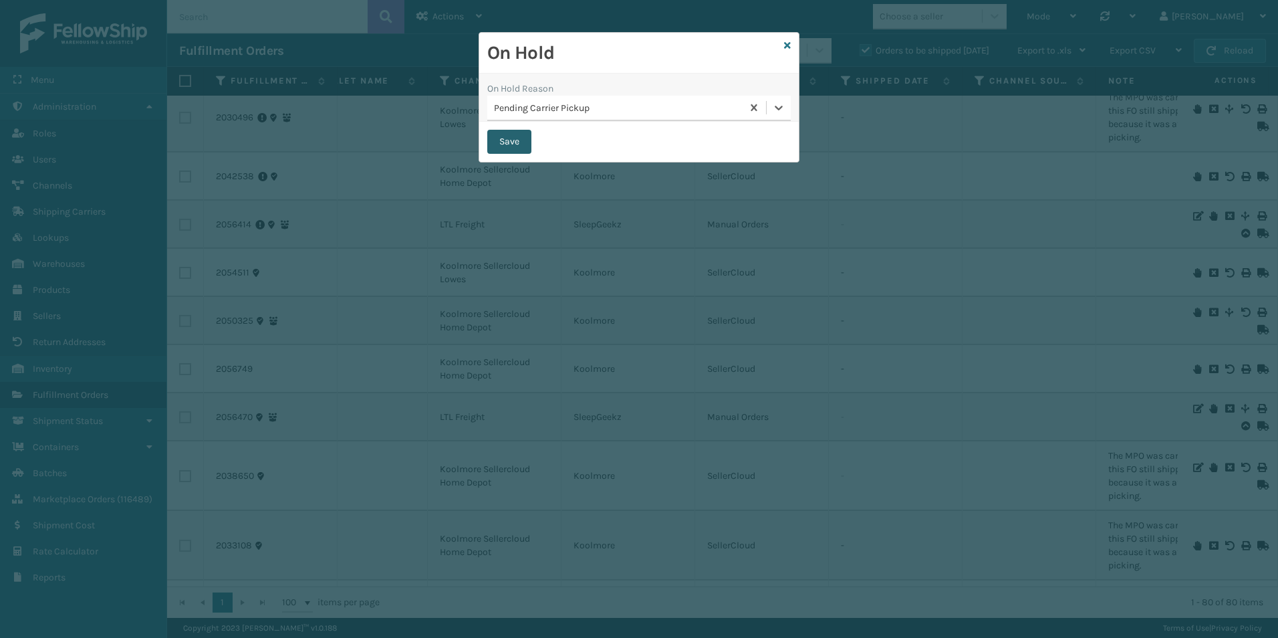
click at [513, 145] on button "Save" at bounding box center [509, 142] width 44 height 24
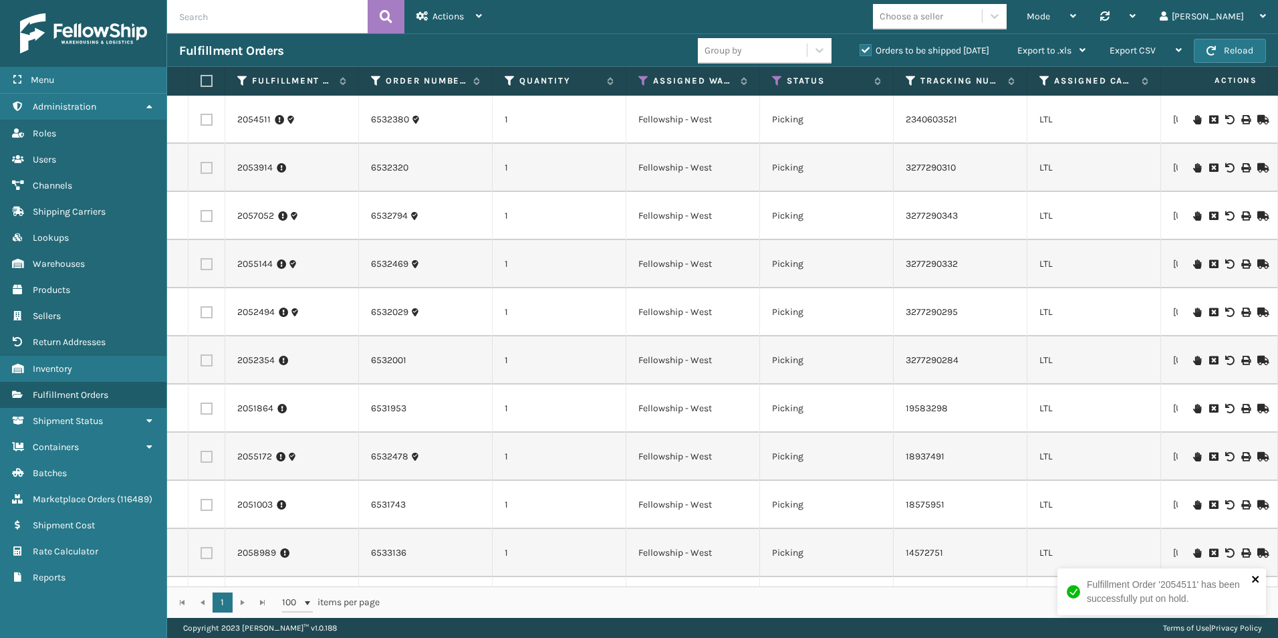
click at [1253, 579] on icon "close" at bounding box center [1255, 579] width 9 height 11
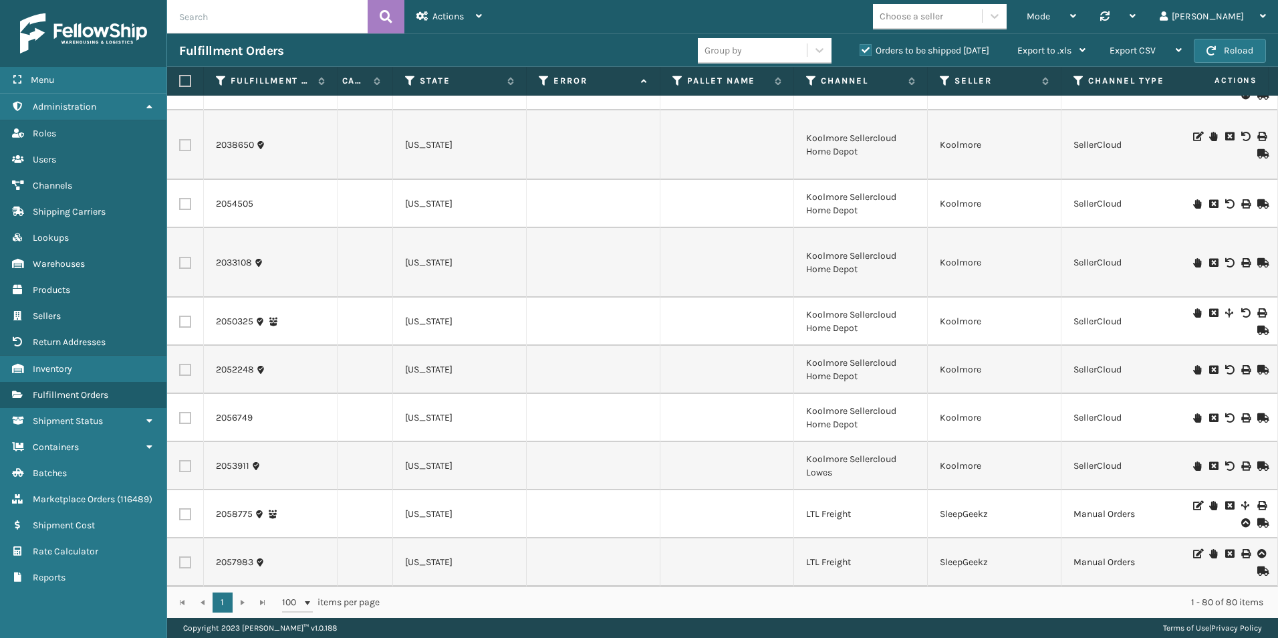
click at [1209, 549] on icon at bounding box center [1213, 553] width 8 height 9
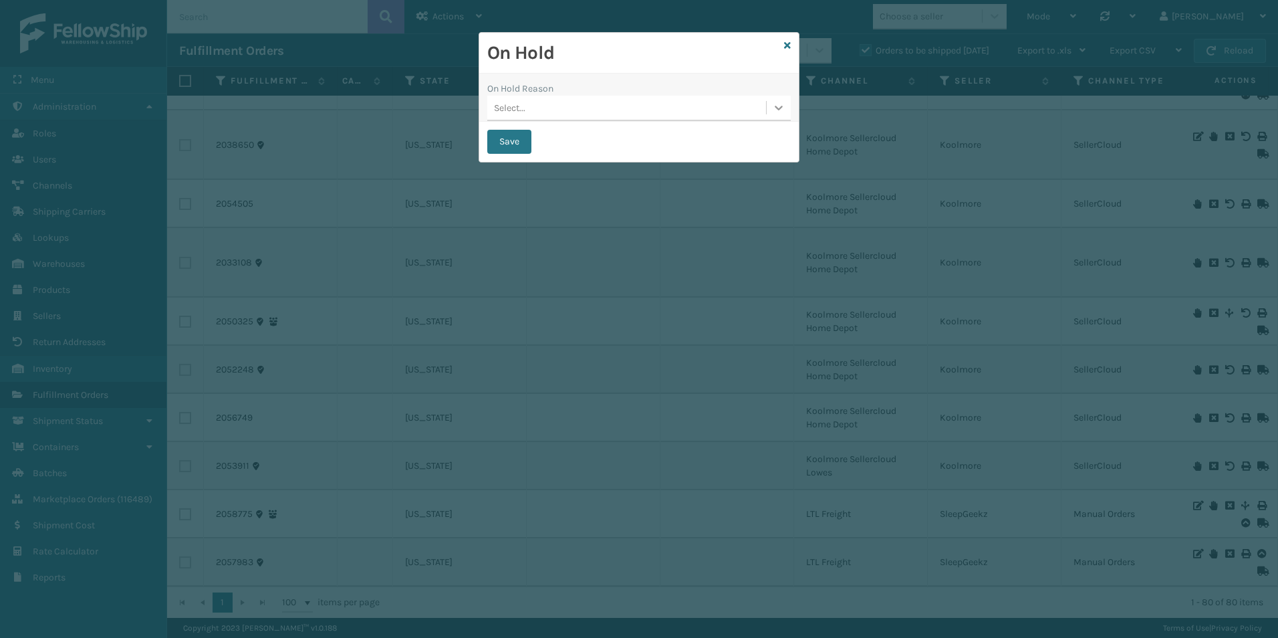
click at [778, 106] on icon at bounding box center [778, 107] width 13 height 13
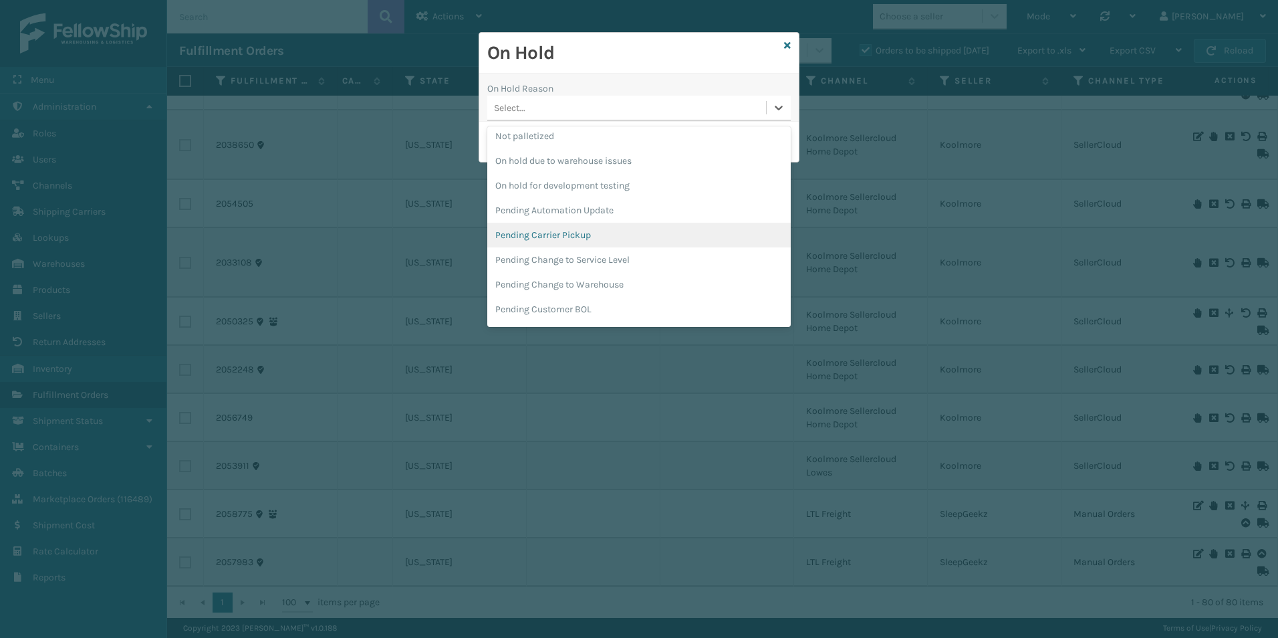
click at [550, 235] on div "Pending Carrier Pickup" at bounding box center [638, 235] width 303 height 25
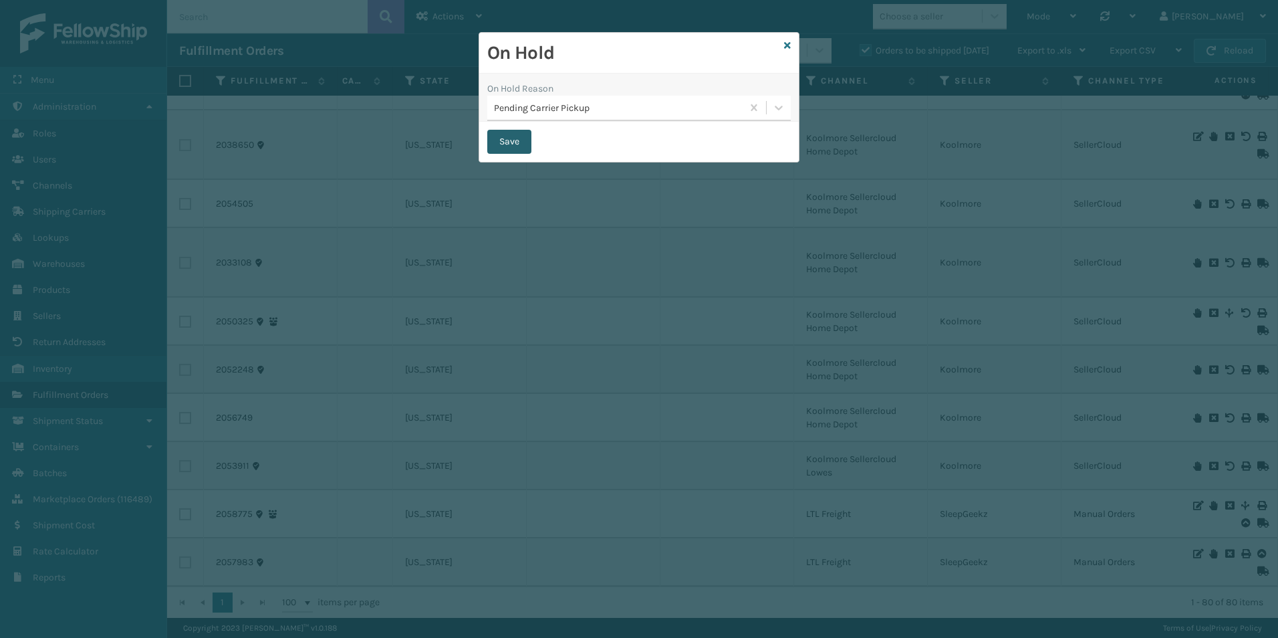
click at [509, 139] on button "Save" at bounding box center [509, 142] width 44 height 24
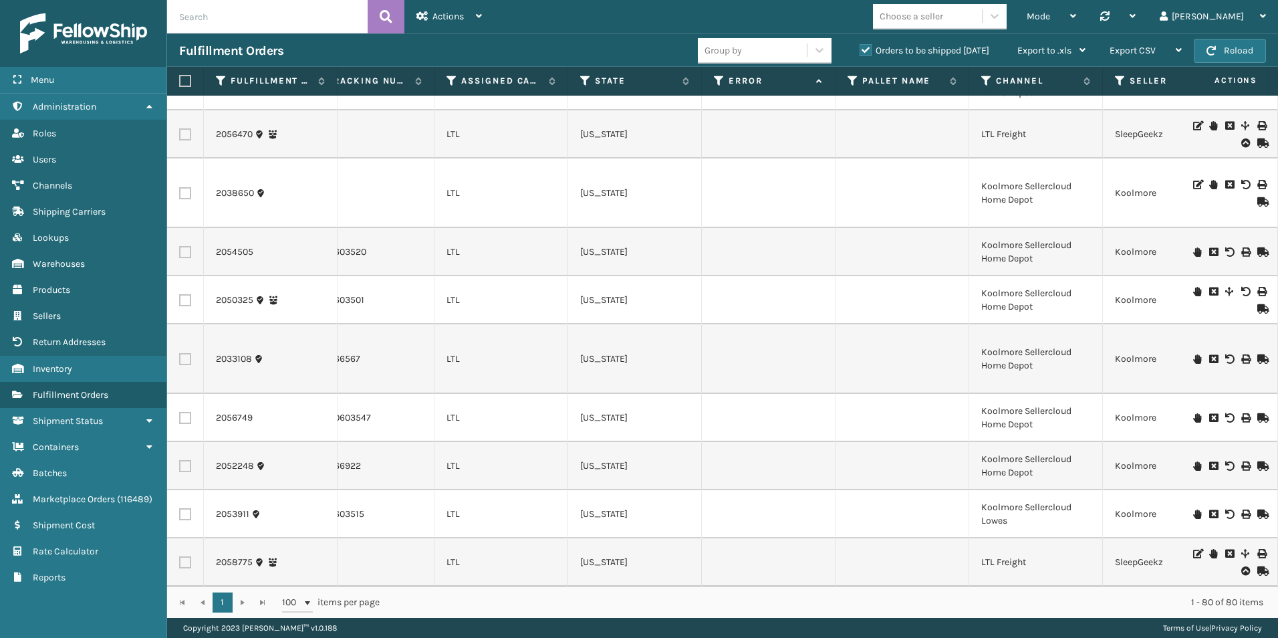
click at [1193, 509] on icon at bounding box center [1197, 513] width 8 height 9
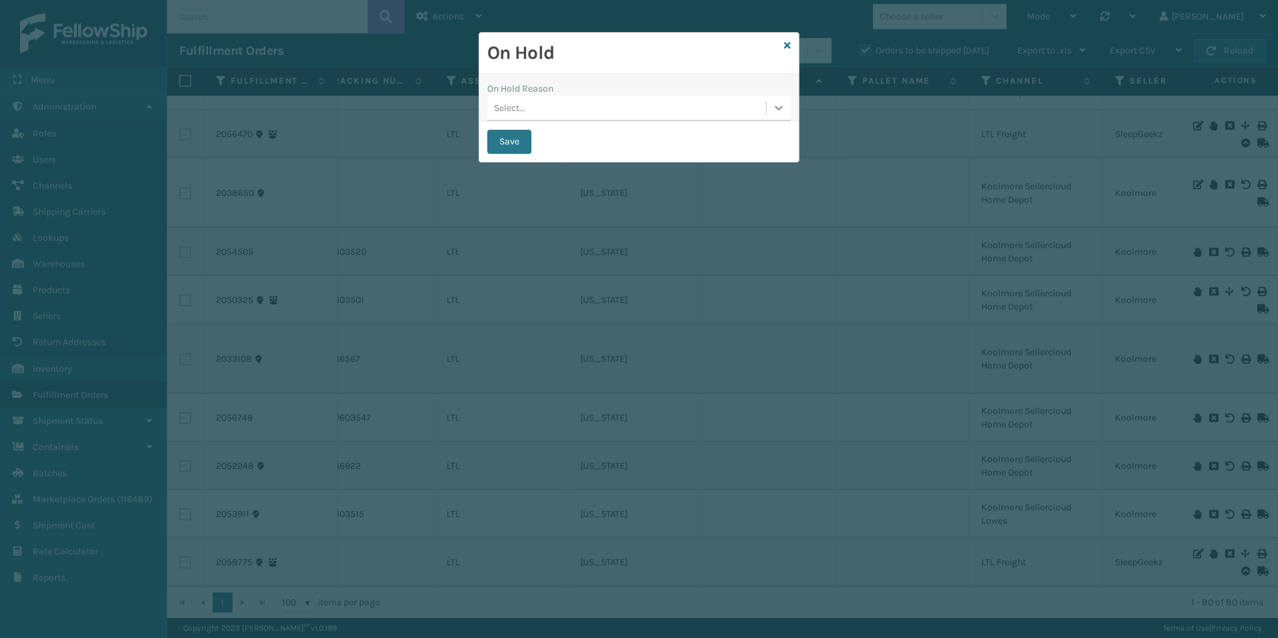
click at [782, 109] on icon at bounding box center [778, 107] width 13 height 13
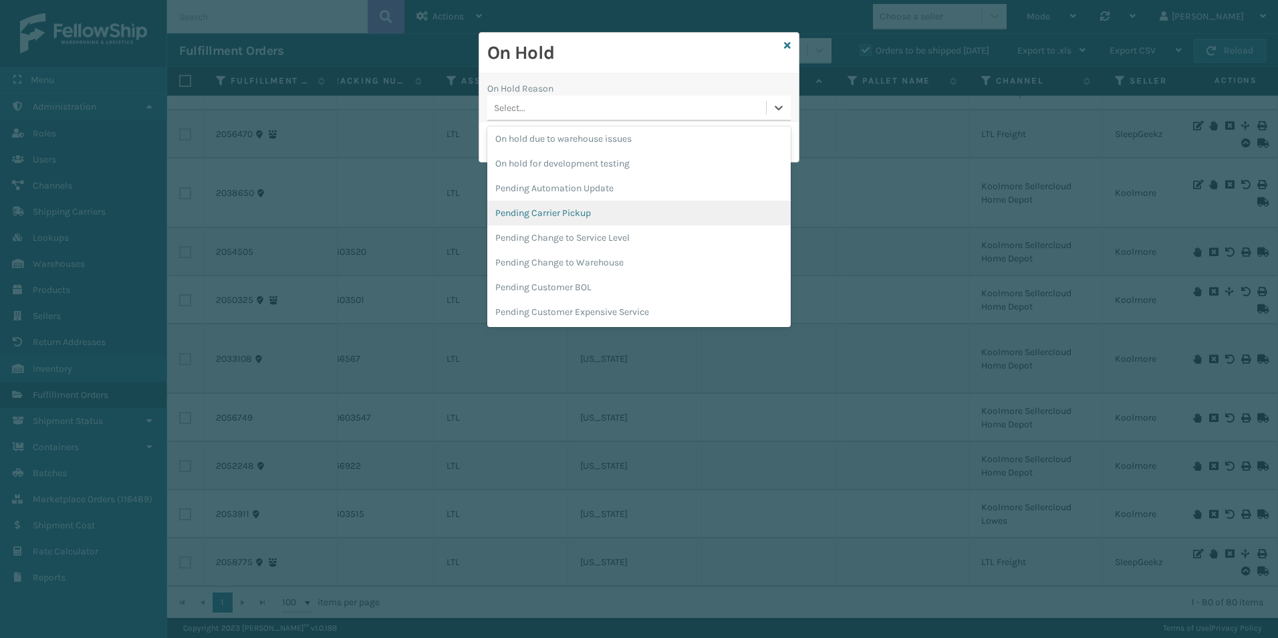
click at [550, 213] on div "Pending Carrier Pickup" at bounding box center [638, 213] width 303 height 25
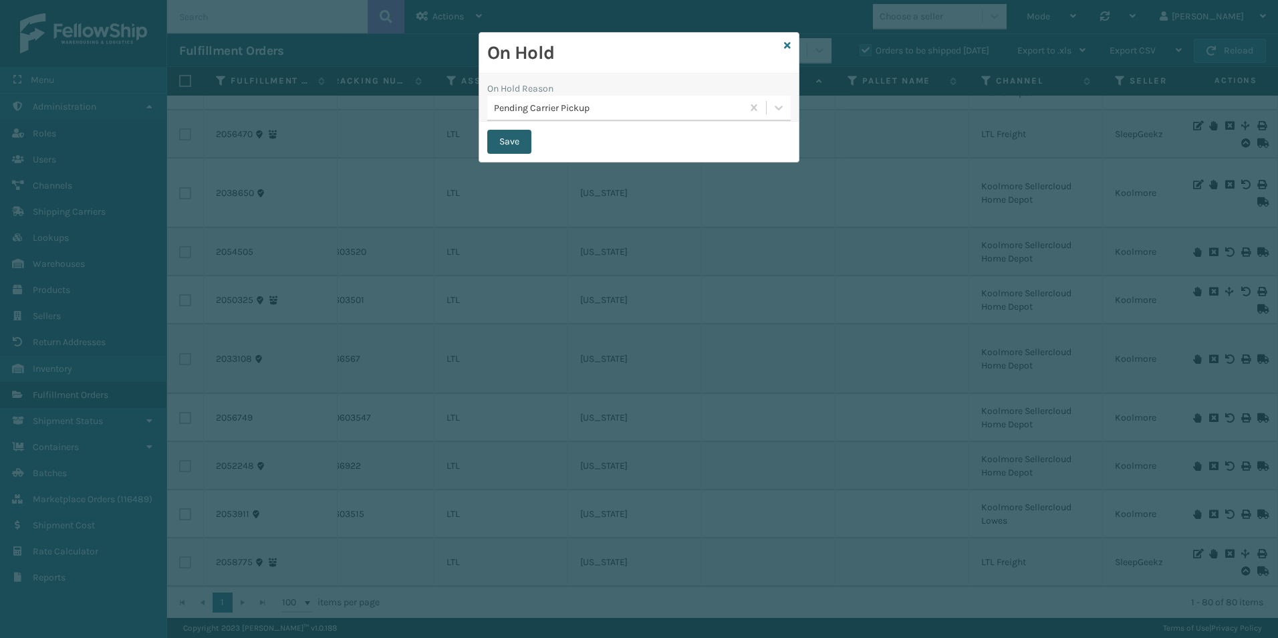
click at [515, 136] on button "Save" at bounding box center [509, 142] width 44 height 24
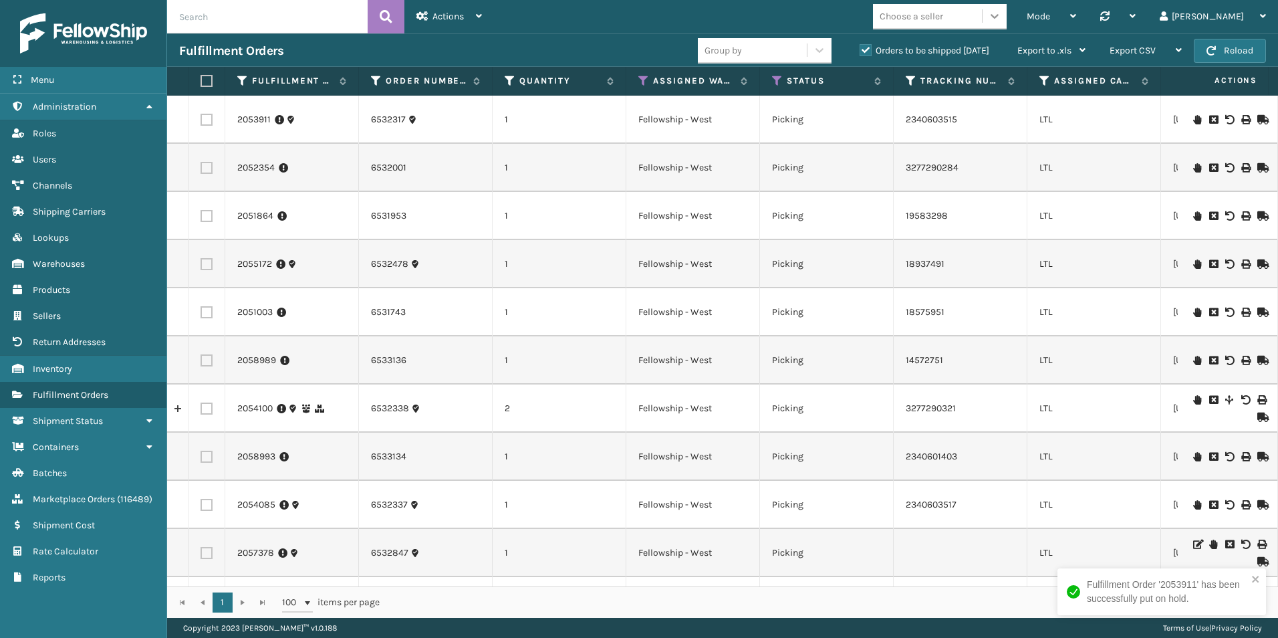
click at [1001, 15] on icon at bounding box center [994, 15] width 13 height 13
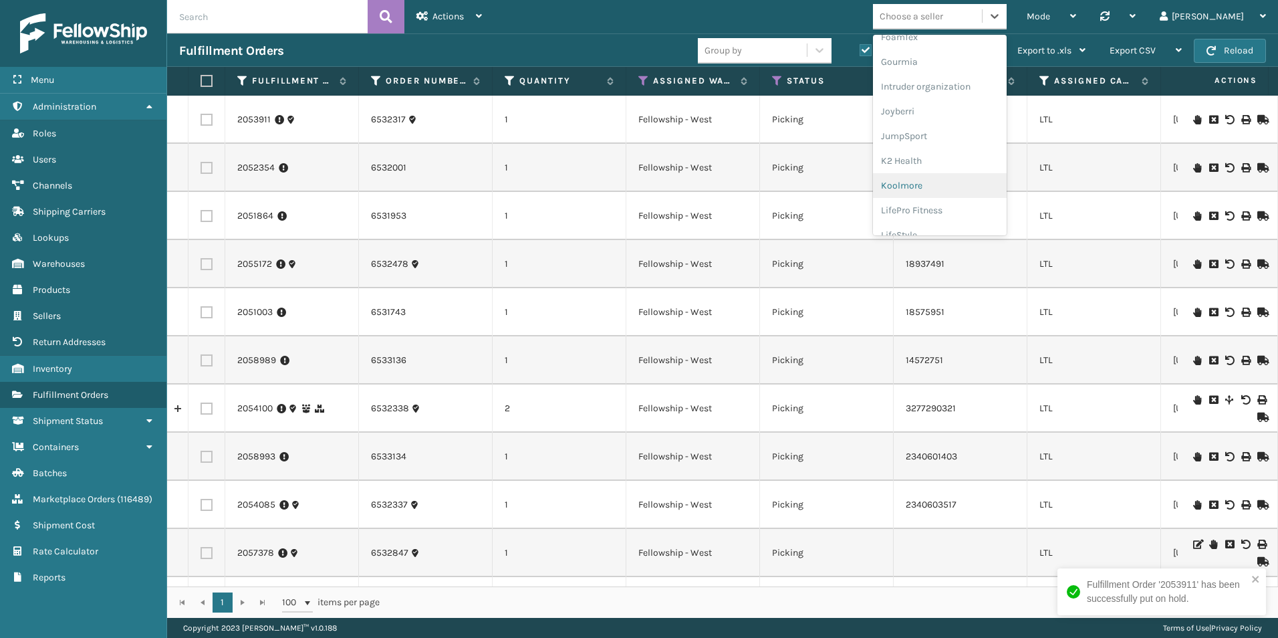
click at [970, 182] on div "Koolmore" at bounding box center [940, 185] width 134 height 25
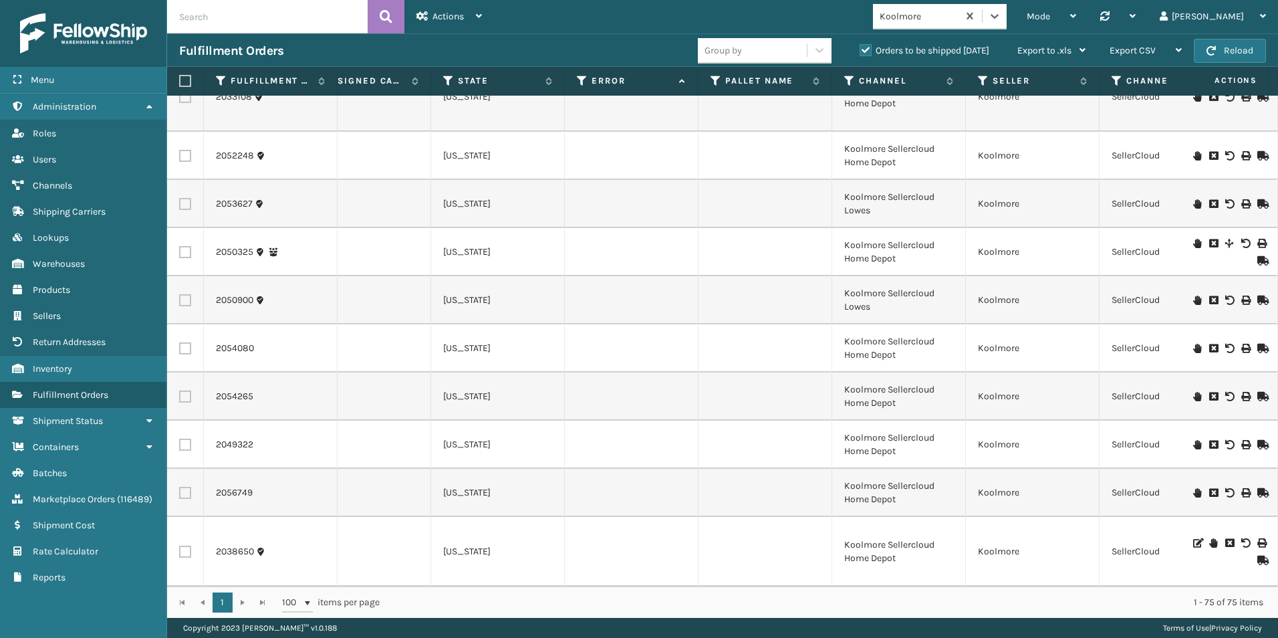
click at [1209, 538] on icon at bounding box center [1213, 542] width 8 height 9
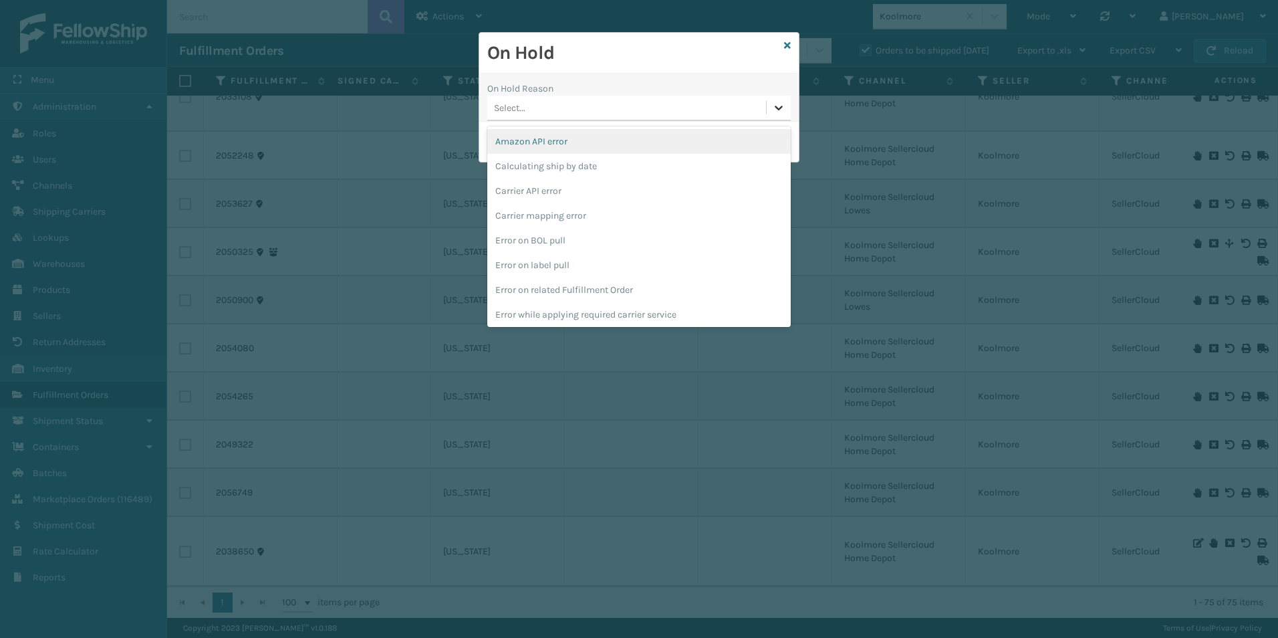
click at [779, 108] on icon at bounding box center [778, 107] width 13 height 13
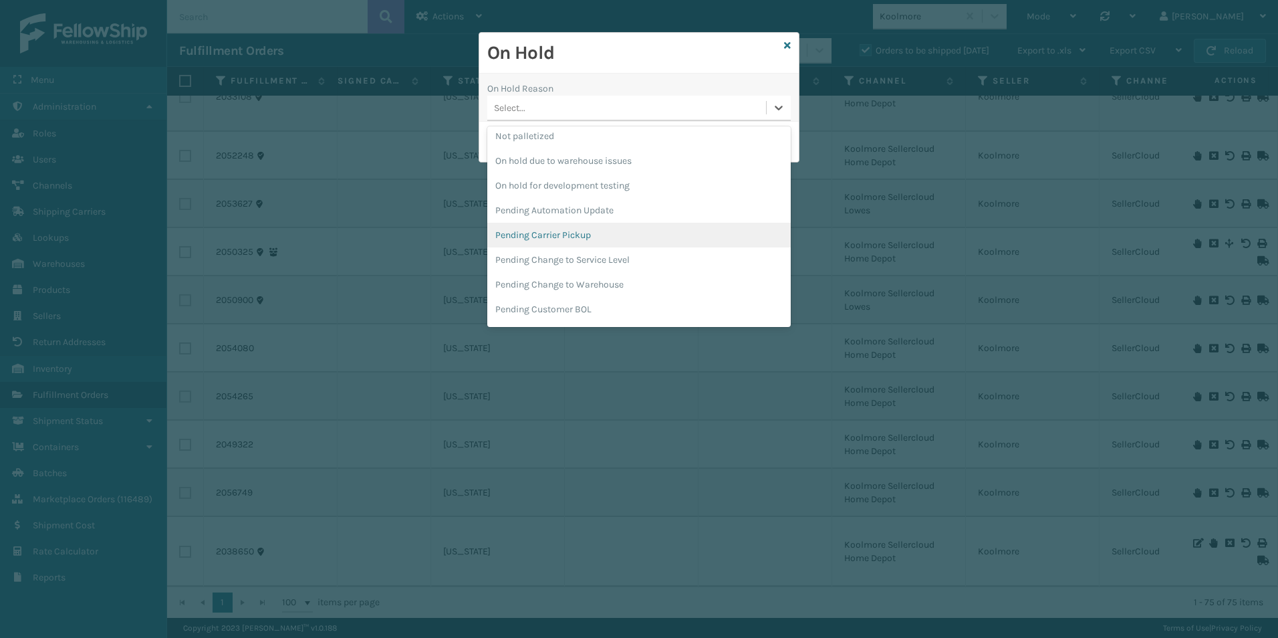
click at [540, 237] on div "Pending Carrier Pickup" at bounding box center [638, 235] width 303 height 25
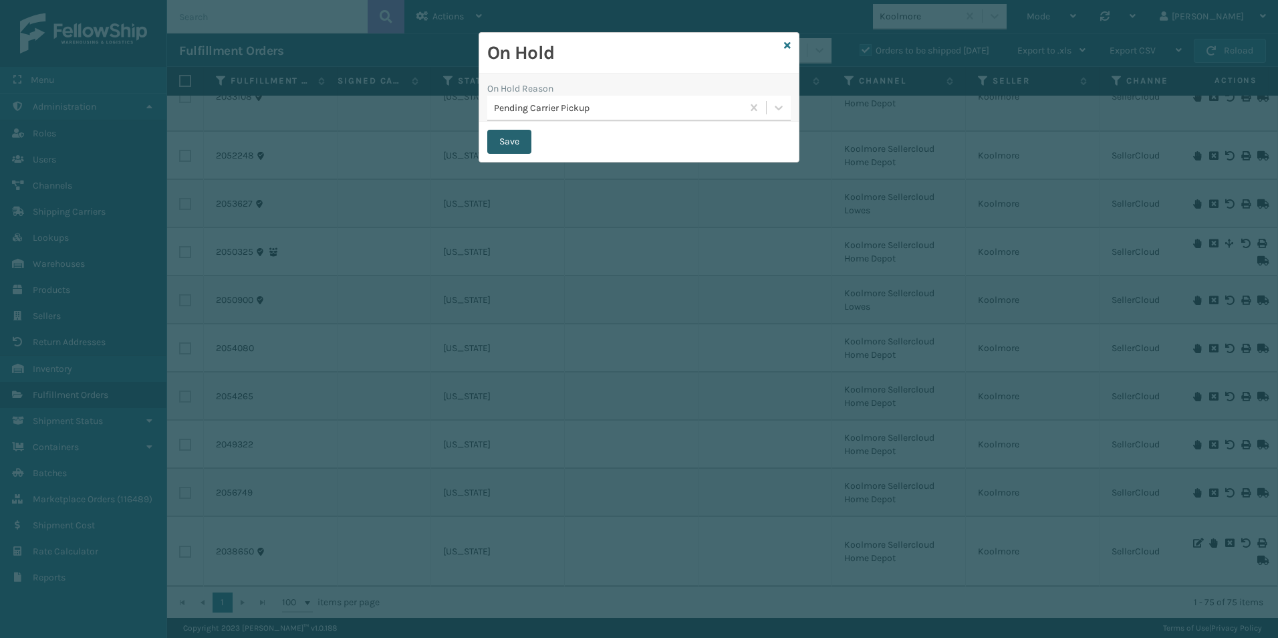
click at [501, 143] on button "Save" at bounding box center [509, 142] width 44 height 24
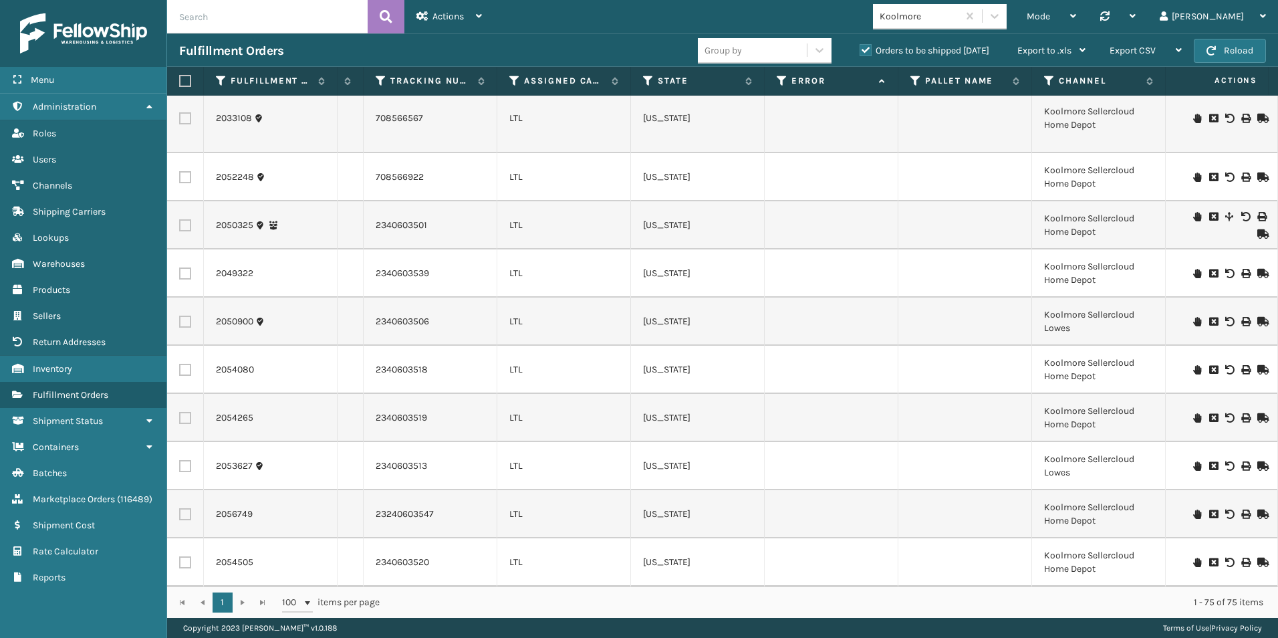
click at [1193, 461] on icon at bounding box center [1197, 465] width 8 height 9
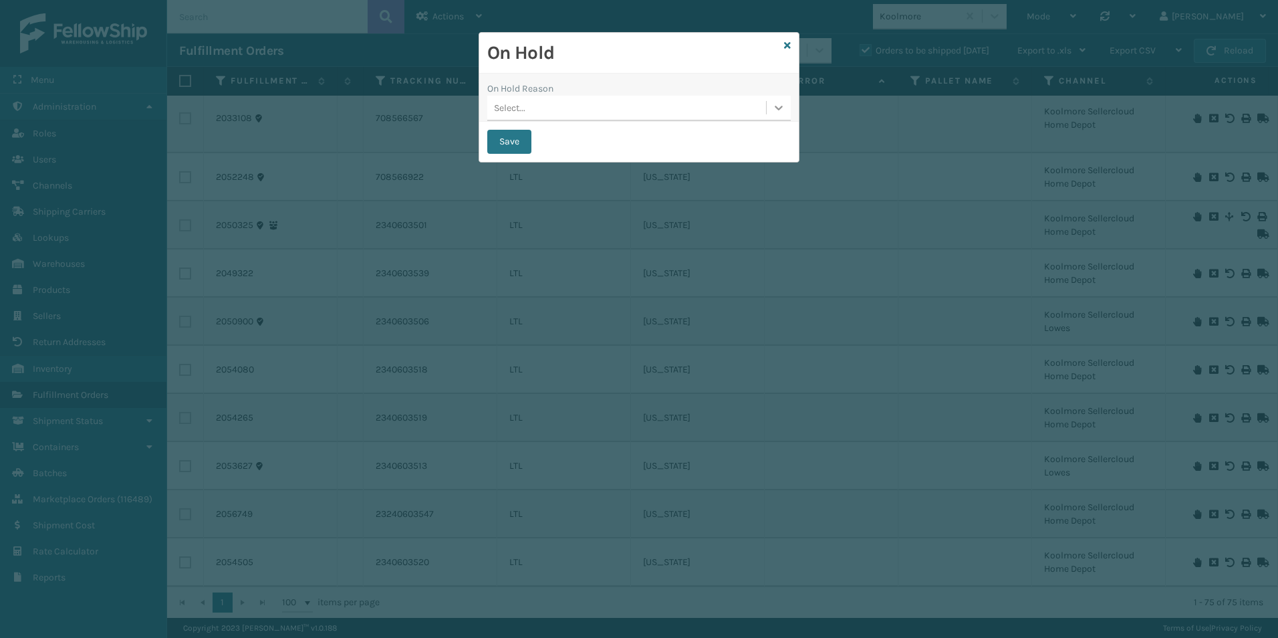
click at [777, 110] on icon at bounding box center [778, 107] width 13 height 13
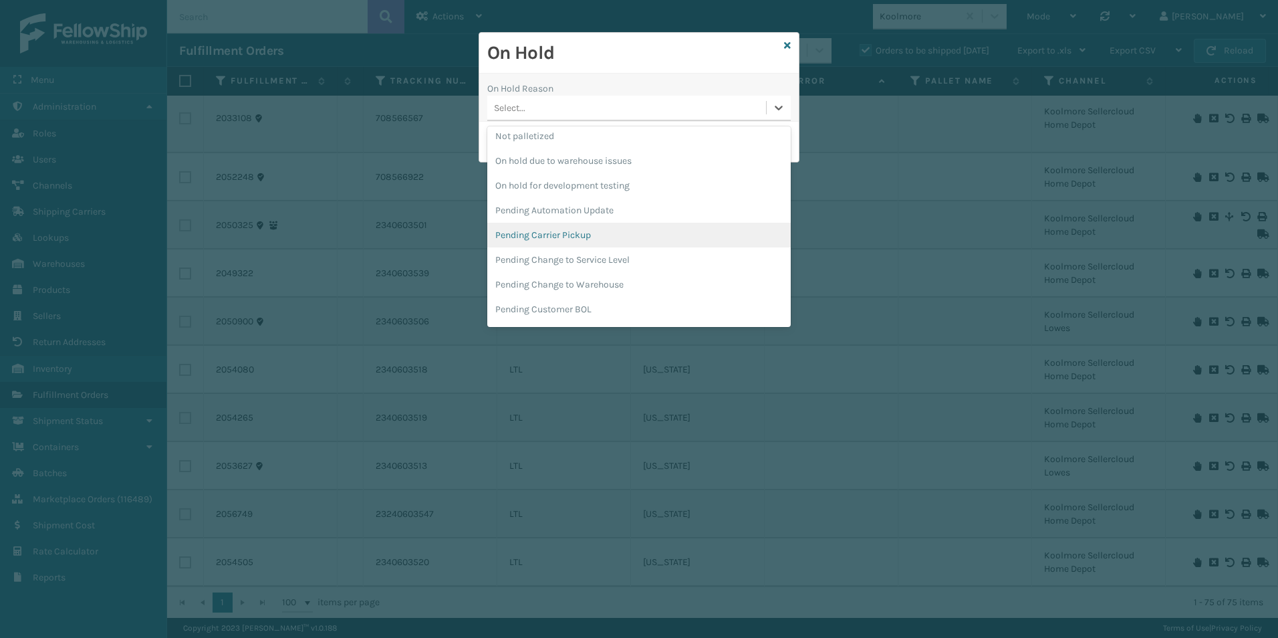
click at [560, 231] on div "Pending Carrier Pickup" at bounding box center [638, 235] width 303 height 25
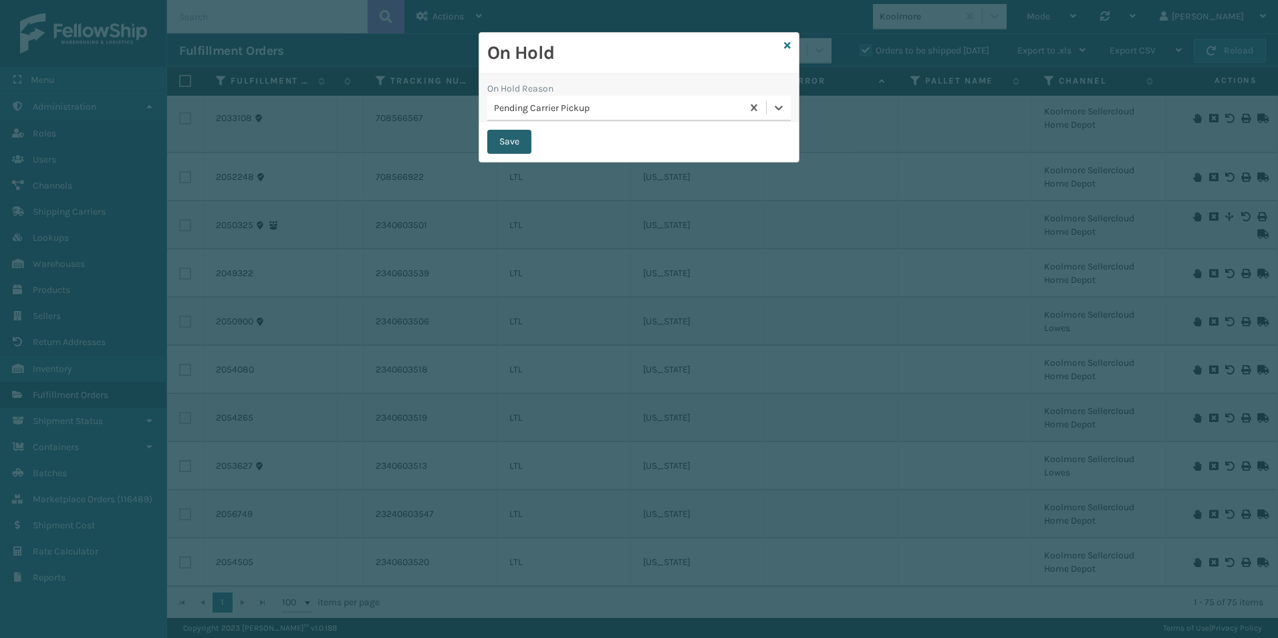
click at [505, 147] on button "Save" at bounding box center [509, 142] width 44 height 24
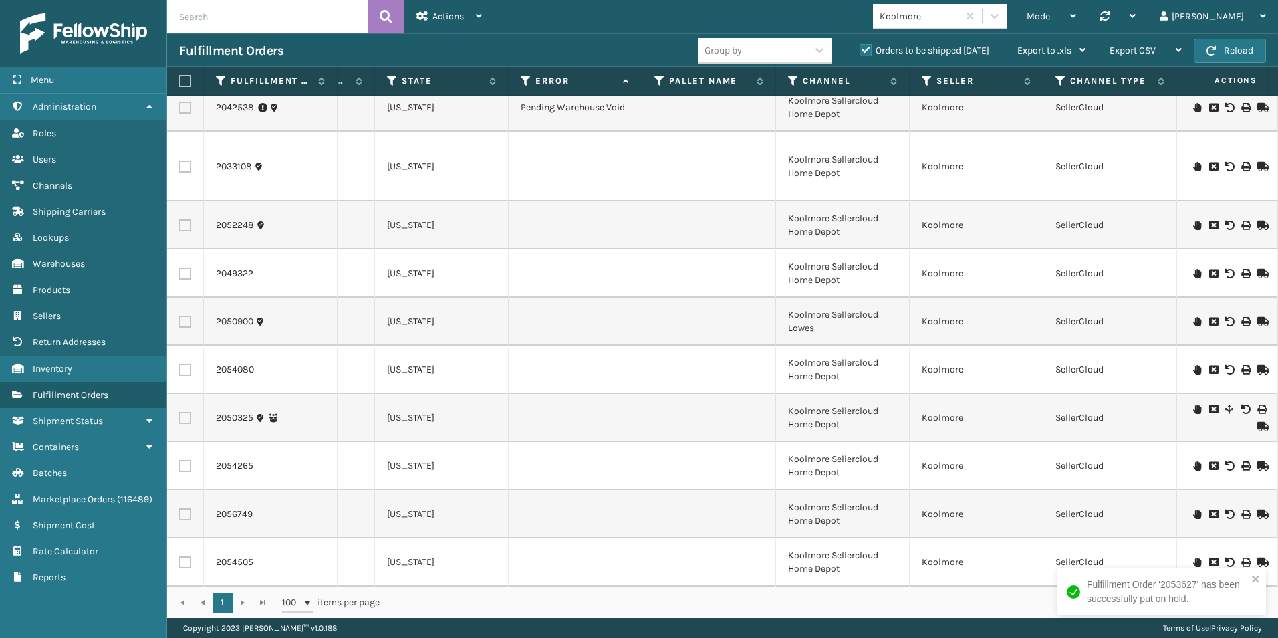
click at [1193, 404] on icon at bounding box center [1197, 408] width 8 height 9
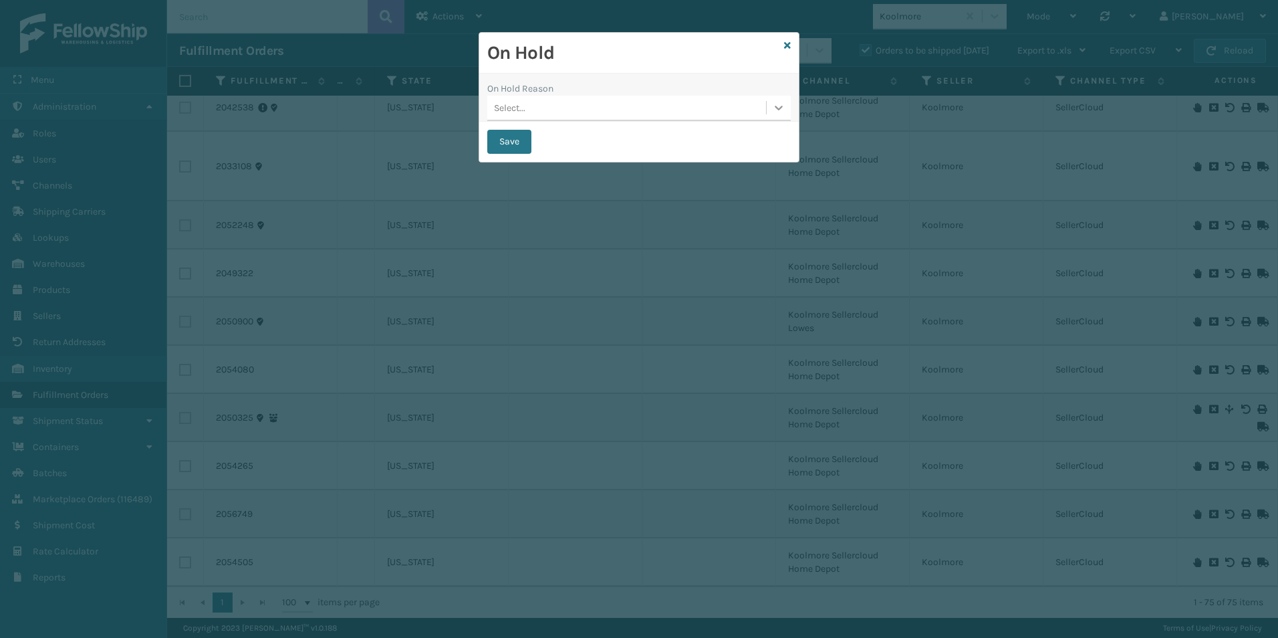
click at [783, 108] on icon at bounding box center [778, 107] width 13 height 13
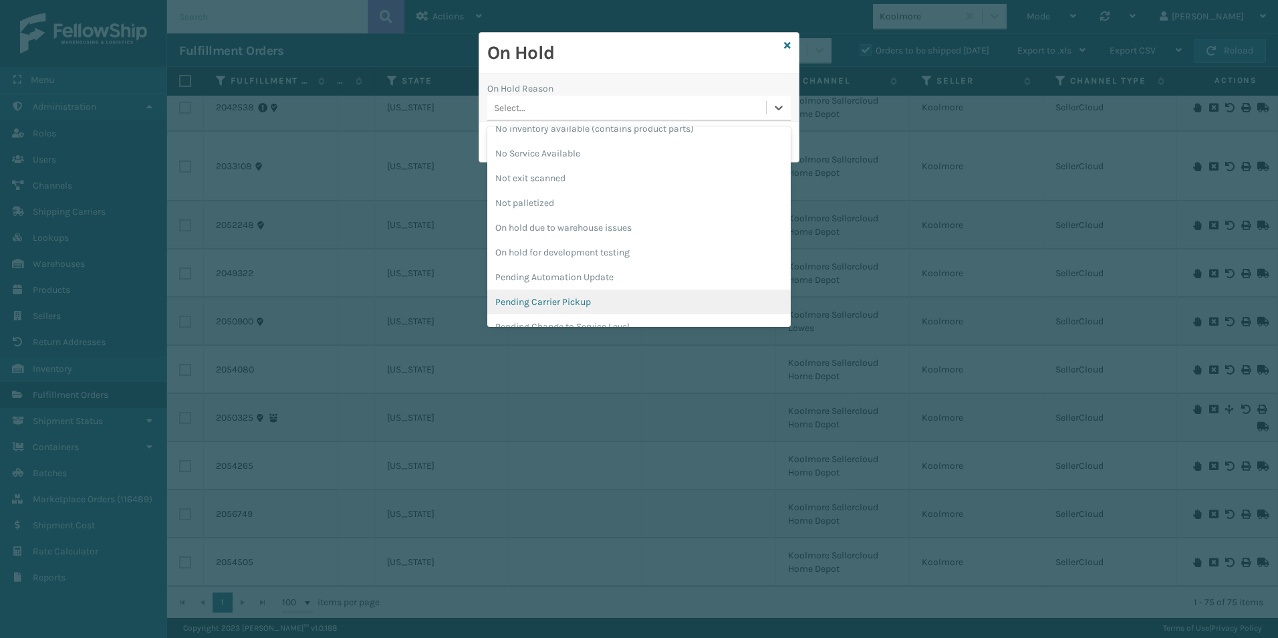
click at [561, 299] on div "Pending Carrier Pickup" at bounding box center [638, 301] width 303 height 25
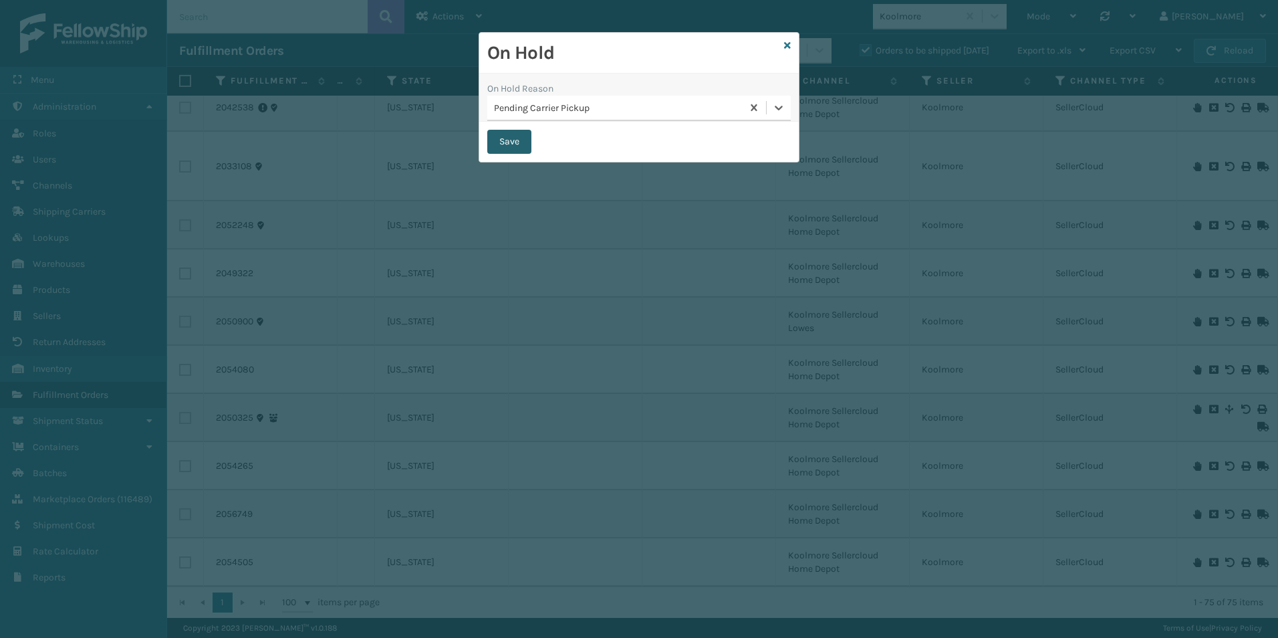
click at [505, 142] on button "Save" at bounding box center [509, 142] width 44 height 24
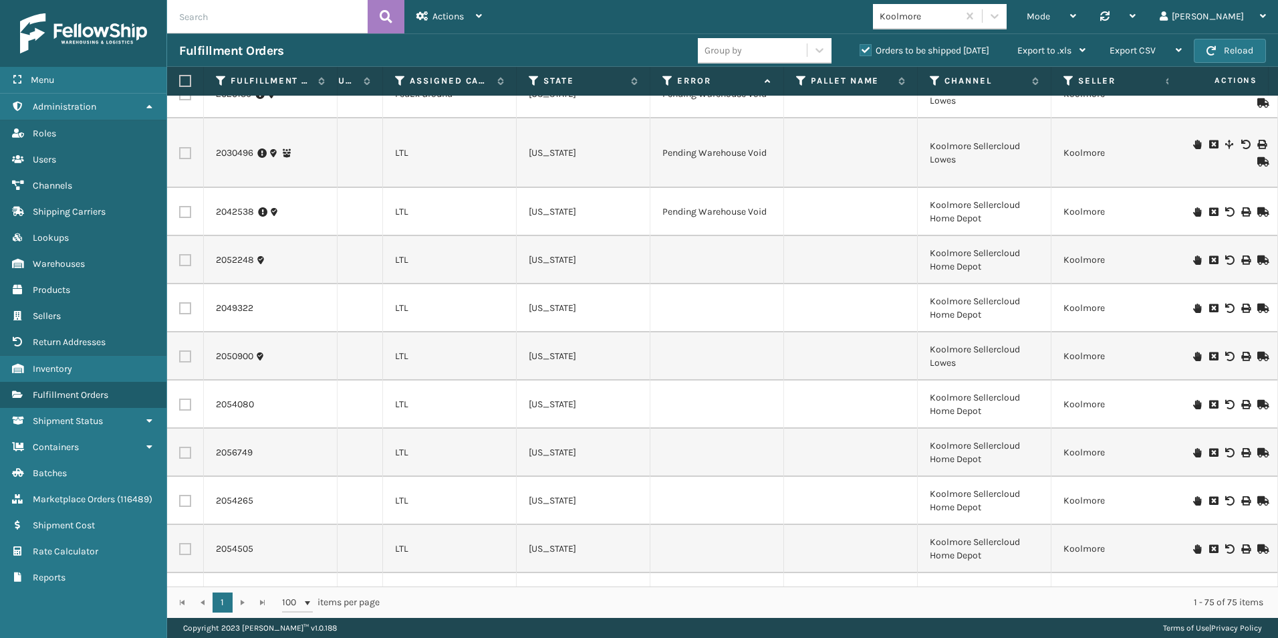
click at [1193, 260] on icon at bounding box center [1197, 259] width 8 height 9
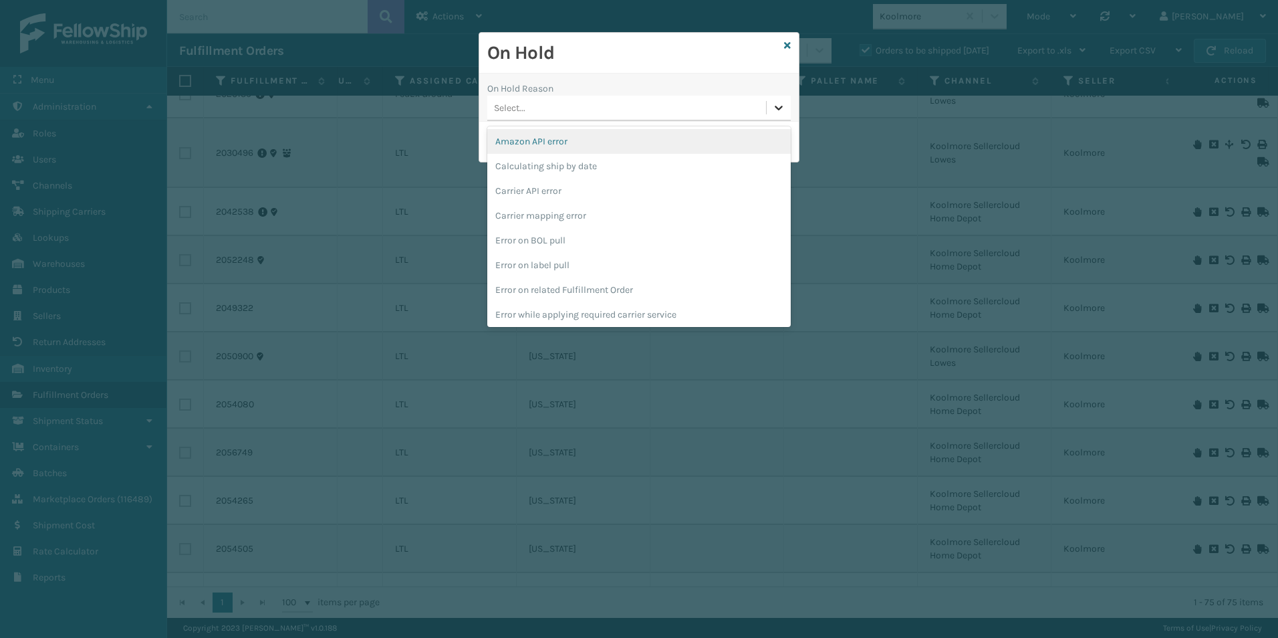
click at [779, 105] on icon at bounding box center [778, 107] width 13 height 13
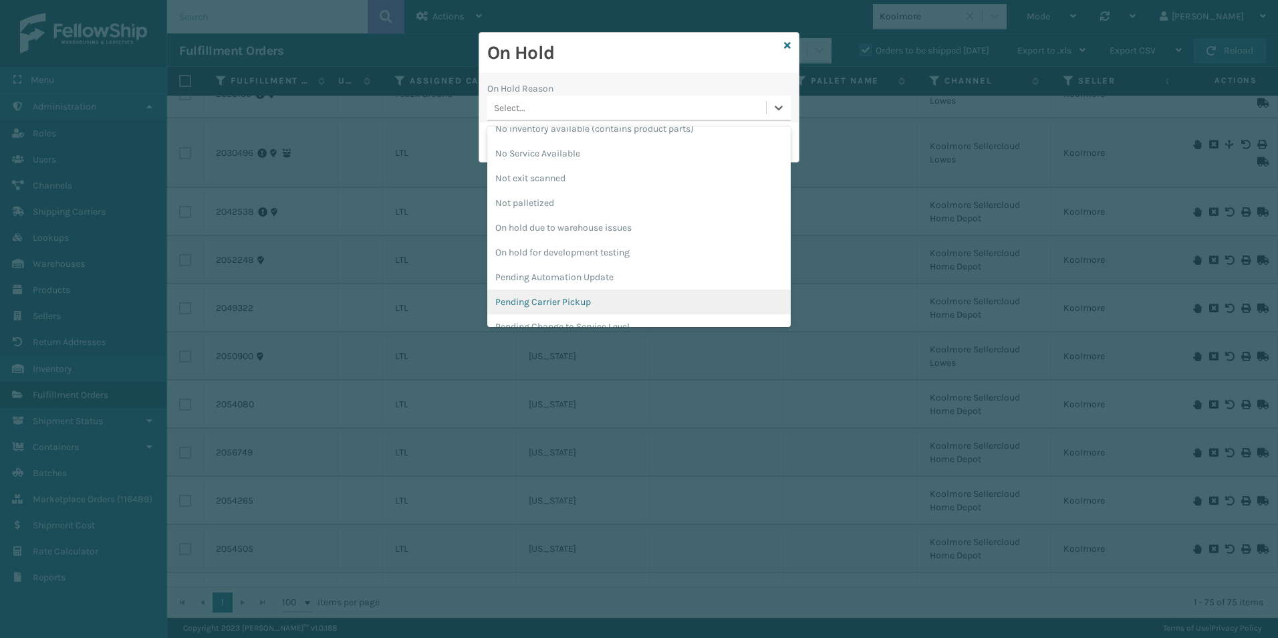
click at [563, 299] on div "Pending Carrier Pickup" at bounding box center [638, 301] width 303 height 25
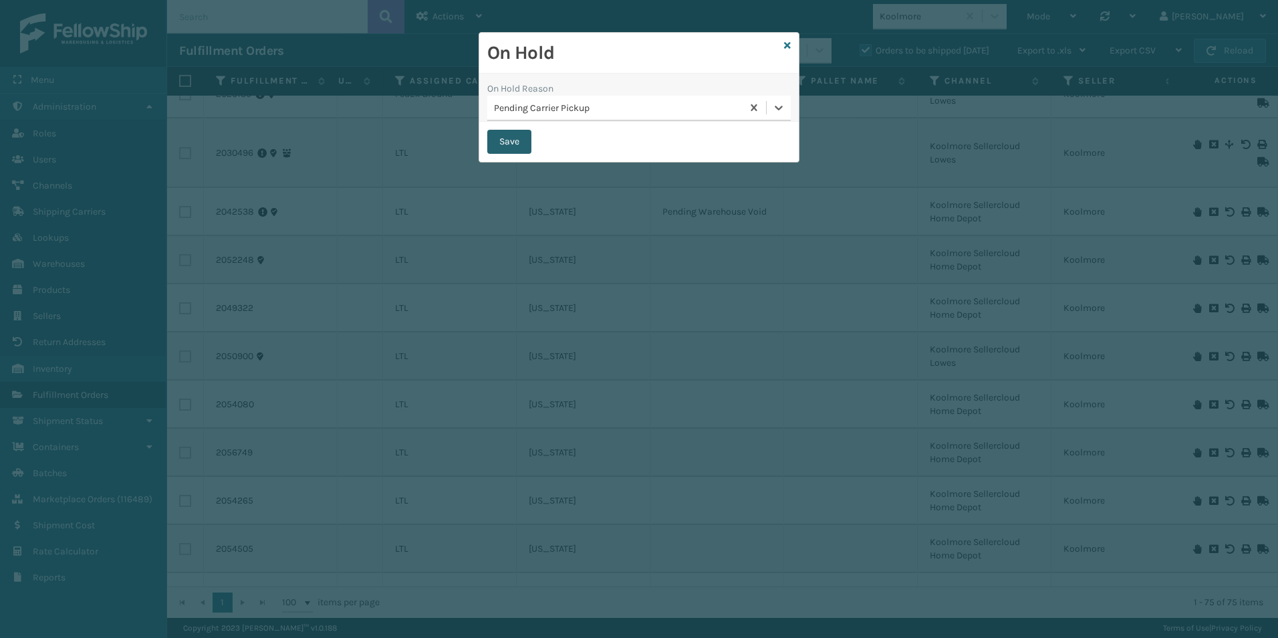
click at [519, 147] on button "Save" at bounding box center [509, 142] width 44 height 24
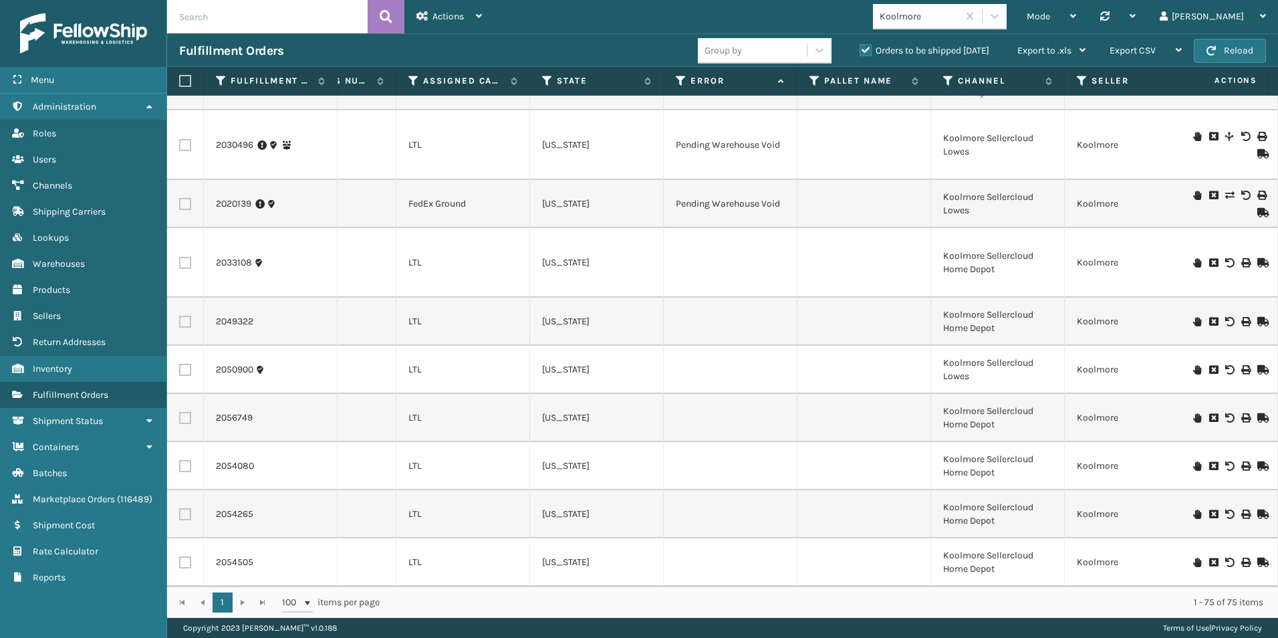
click at [1193, 317] on icon at bounding box center [1197, 321] width 8 height 9
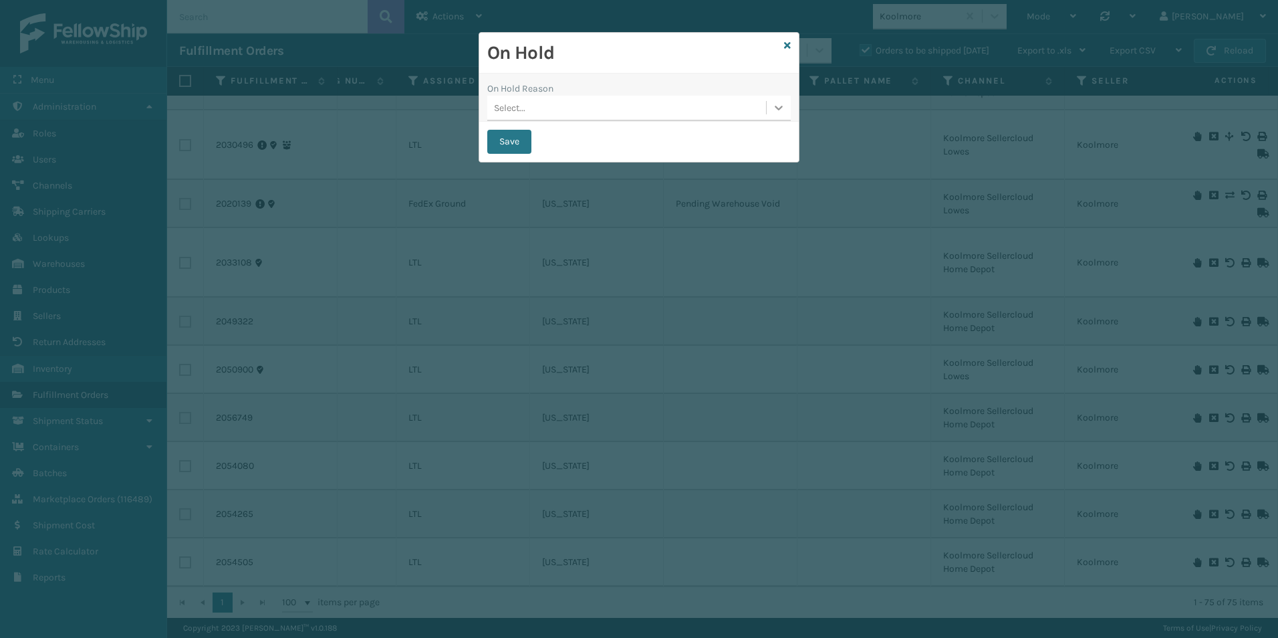
click at [781, 108] on icon at bounding box center [779, 108] width 8 height 5
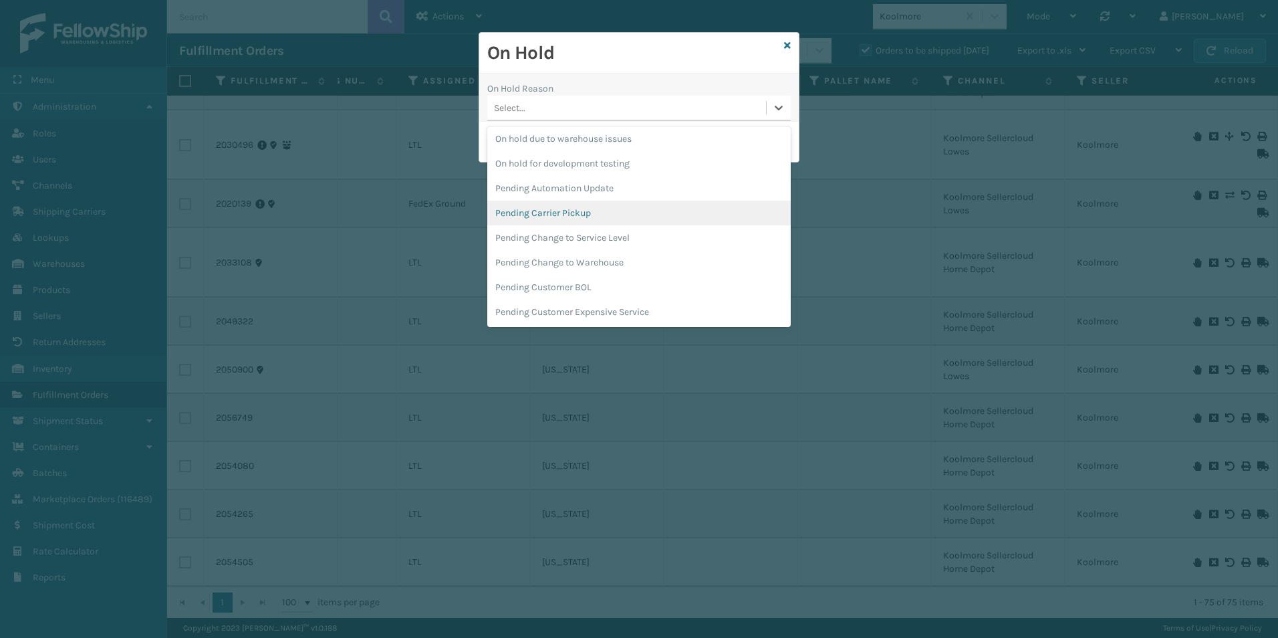
click at [533, 217] on div "Pending Carrier Pickup" at bounding box center [638, 213] width 303 height 25
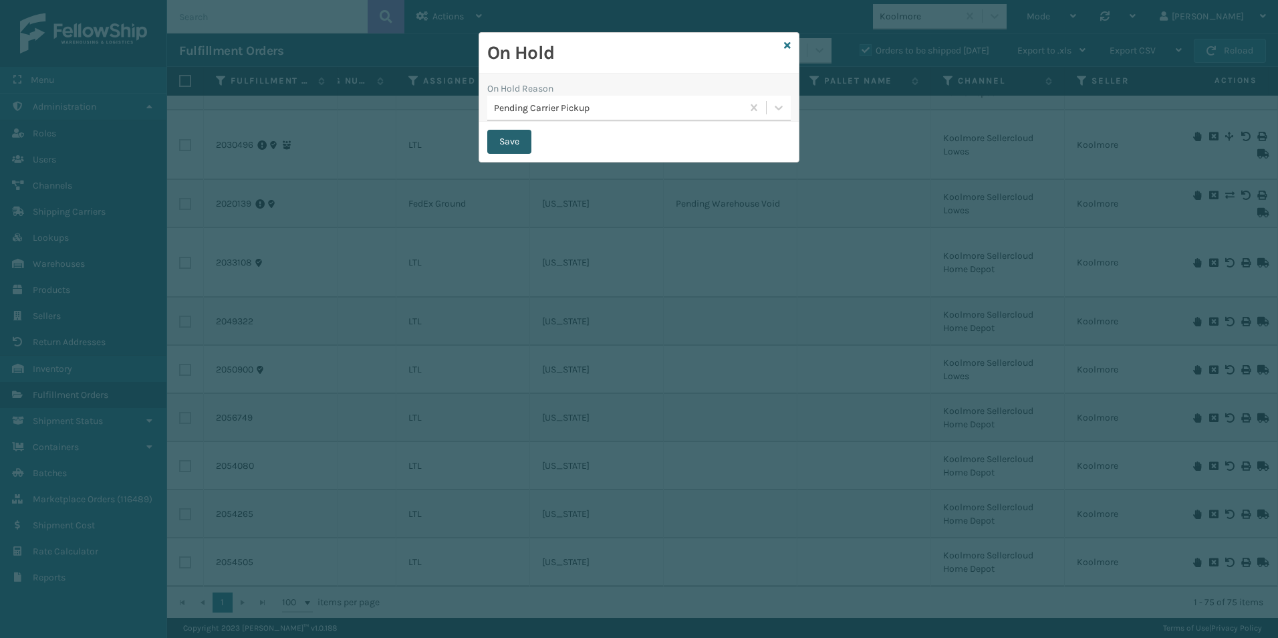
click at [513, 142] on button "Save" at bounding box center [509, 142] width 44 height 24
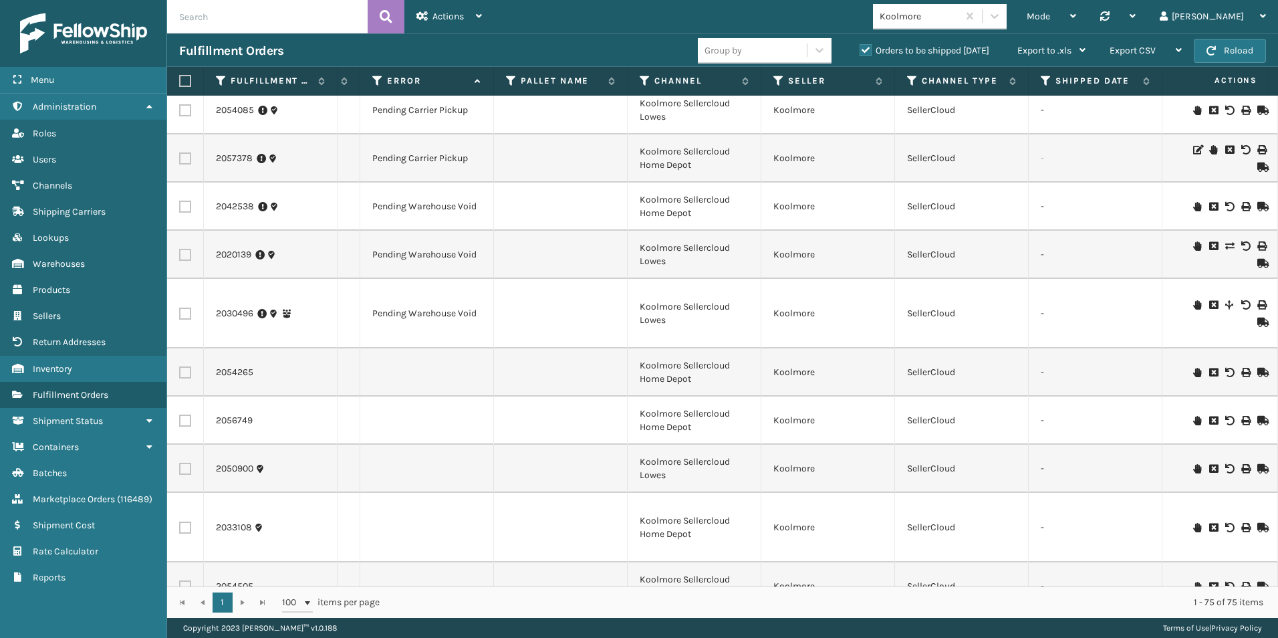
click at [1193, 373] on icon at bounding box center [1197, 372] width 8 height 9
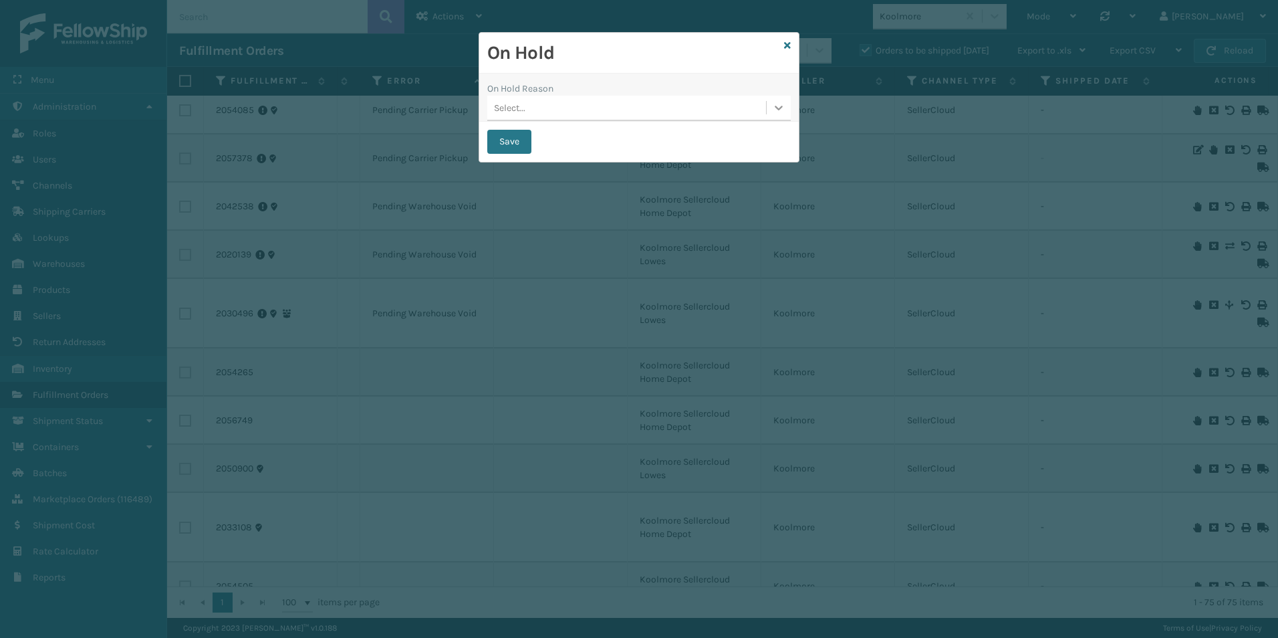
drag, startPoint x: 785, startPoint y: 104, endPoint x: 771, endPoint y: 118, distance: 20.8
click at [783, 104] on div at bounding box center [779, 108] width 24 height 24
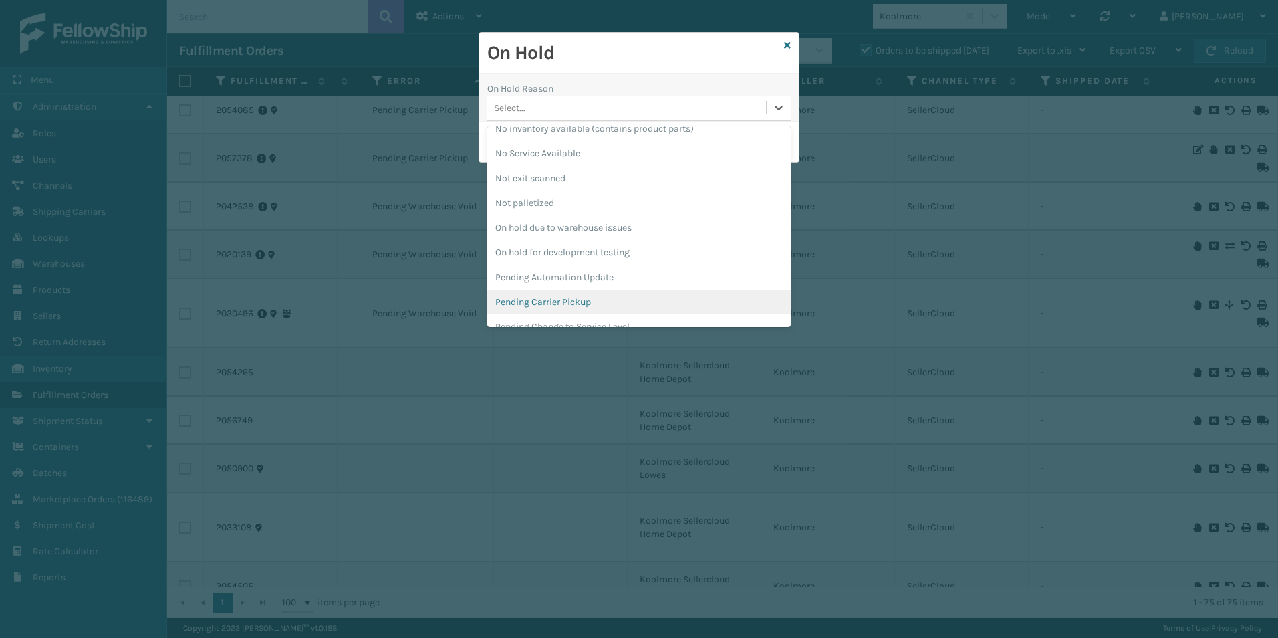
click at [556, 298] on div "Pending Carrier Pickup" at bounding box center [638, 301] width 303 height 25
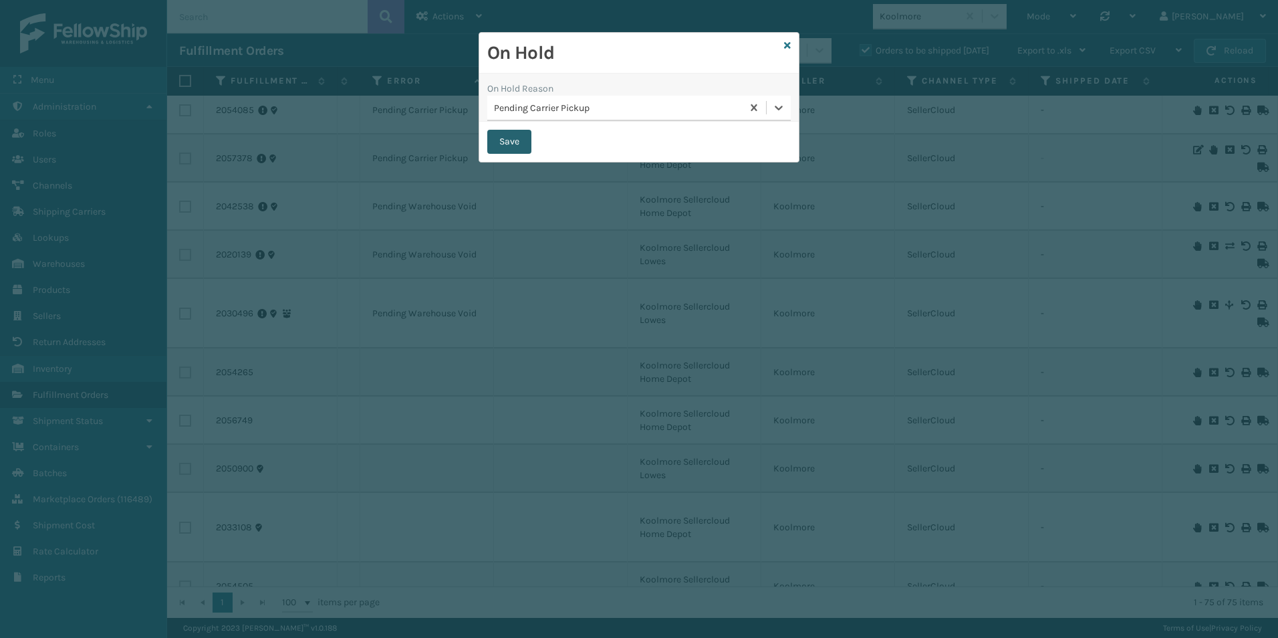
click at [504, 145] on button "Save" at bounding box center [509, 142] width 44 height 24
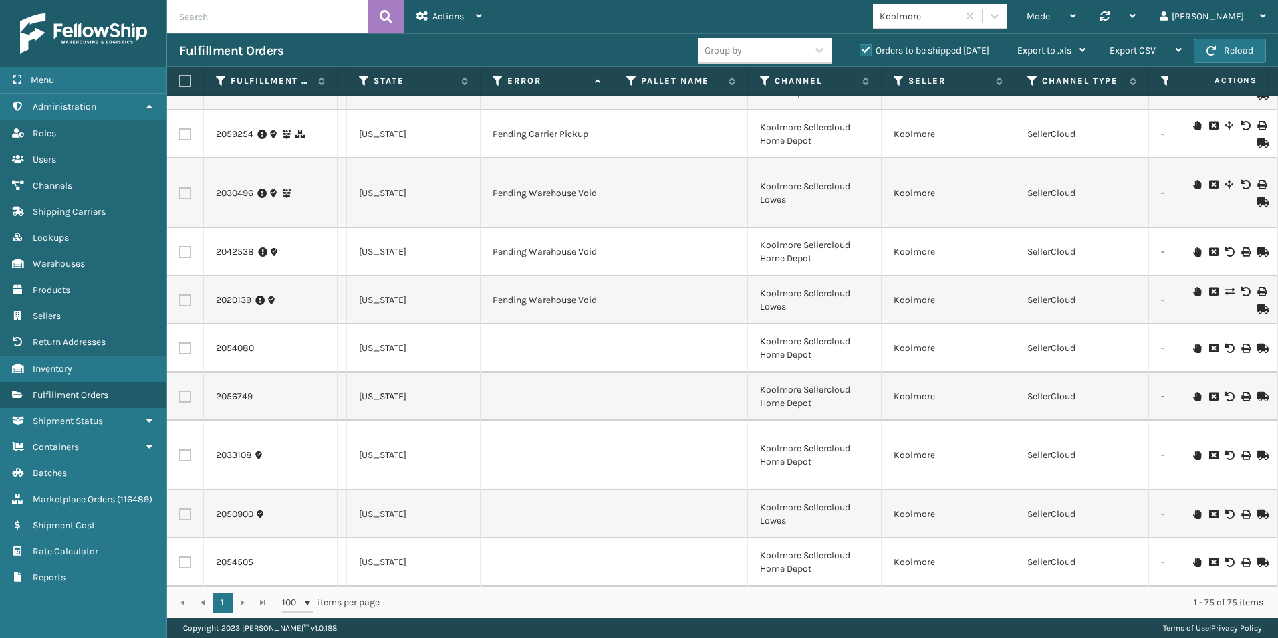
click at [1187, 344] on td at bounding box center [1228, 348] width 100 height 48
click at [1193, 344] on icon at bounding box center [1197, 348] width 8 height 9
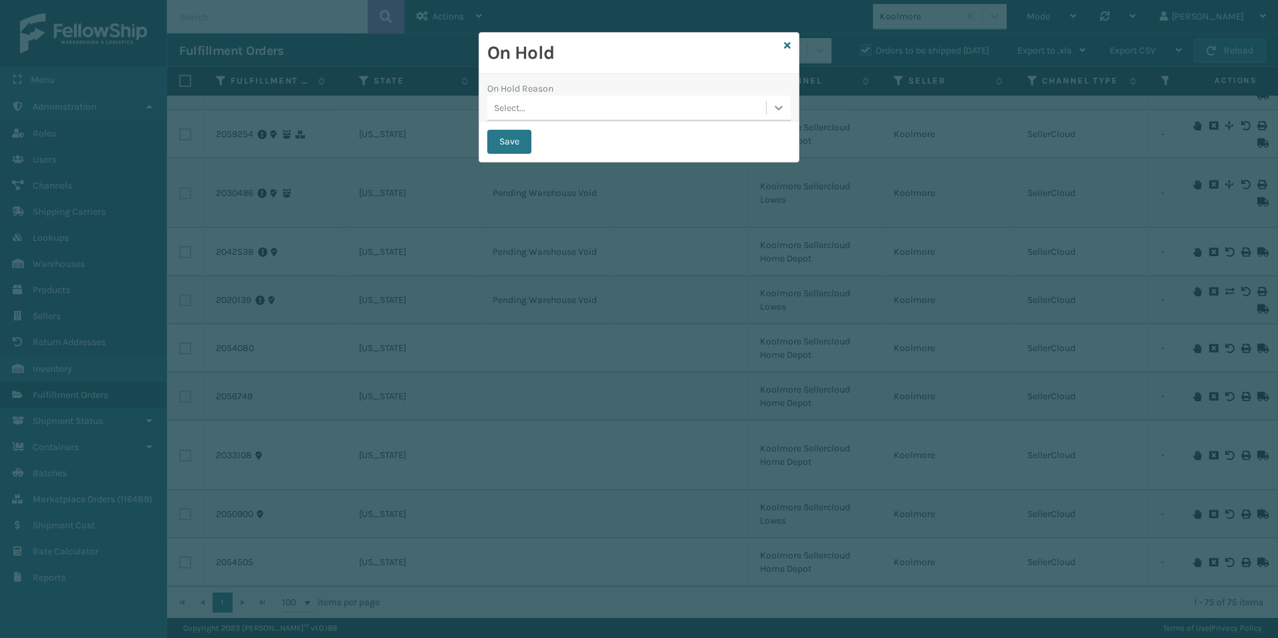
click at [782, 103] on icon at bounding box center [778, 107] width 13 height 13
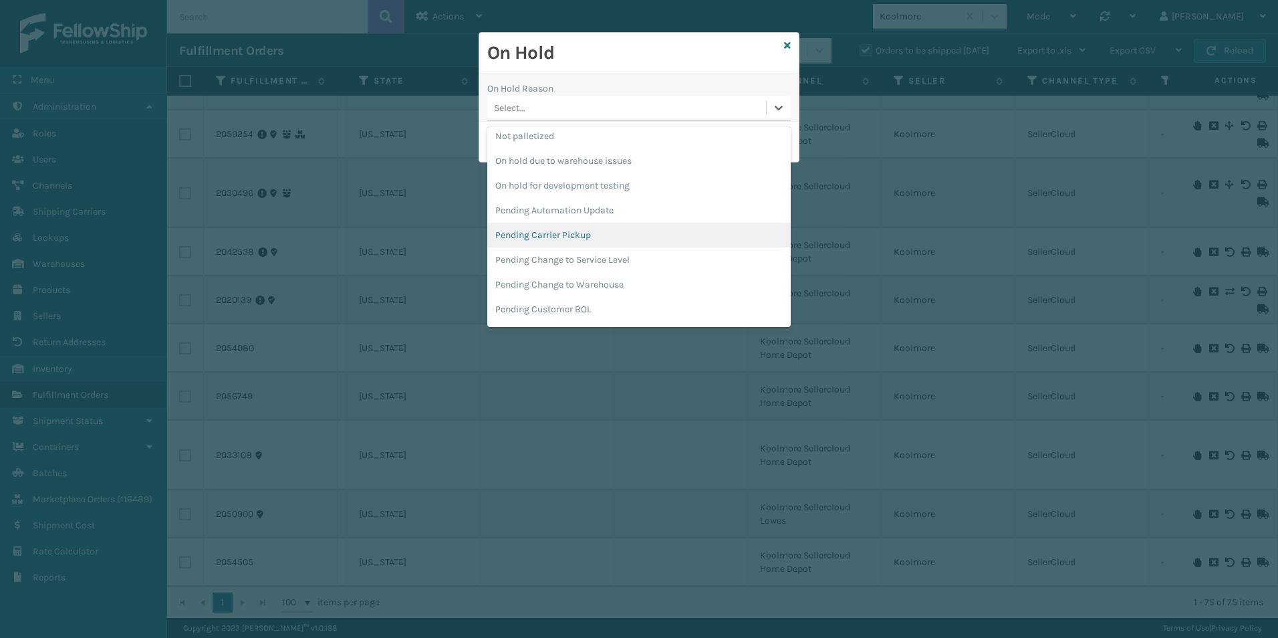
click at [529, 228] on div "Pending Carrier Pickup" at bounding box center [638, 235] width 303 height 25
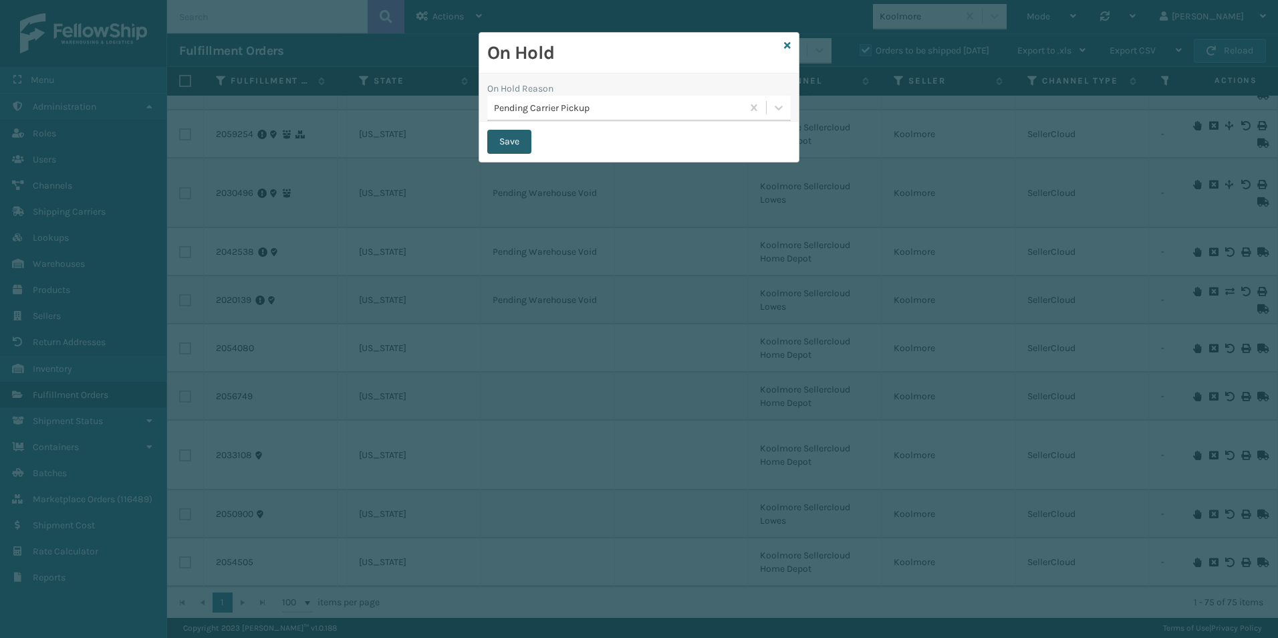
click at [507, 136] on button "Save" at bounding box center [509, 142] width 44 height 24
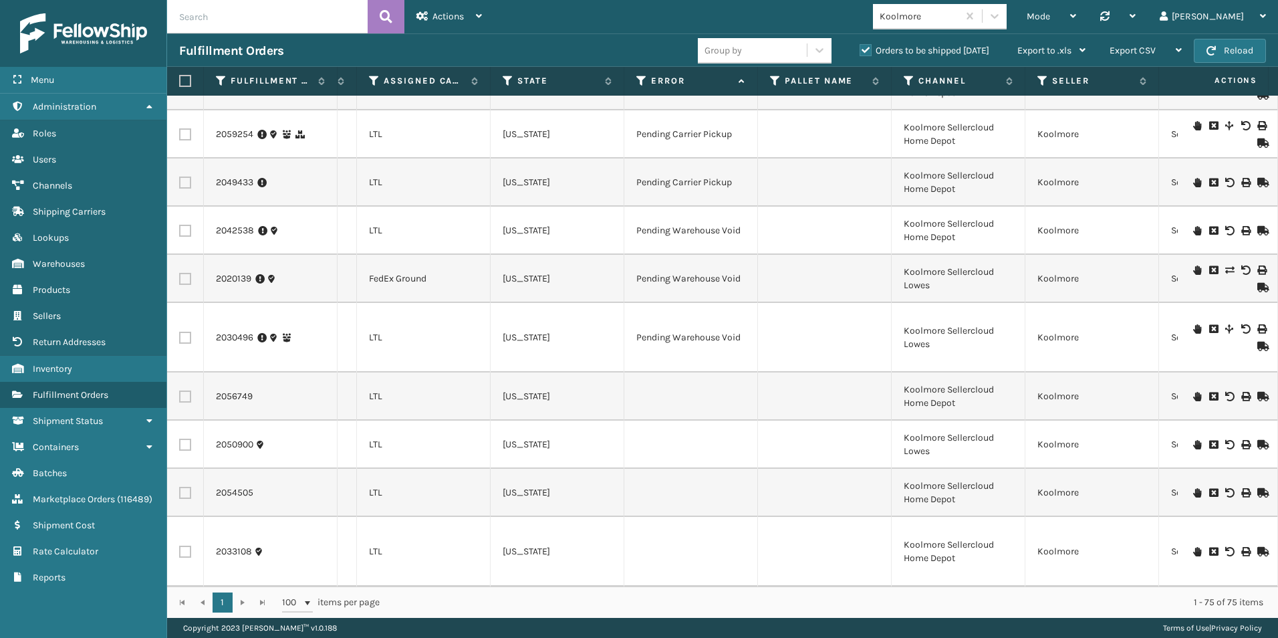
click at [1193, 392] on icon at bounding box center [1197, 396] width 8 height 9
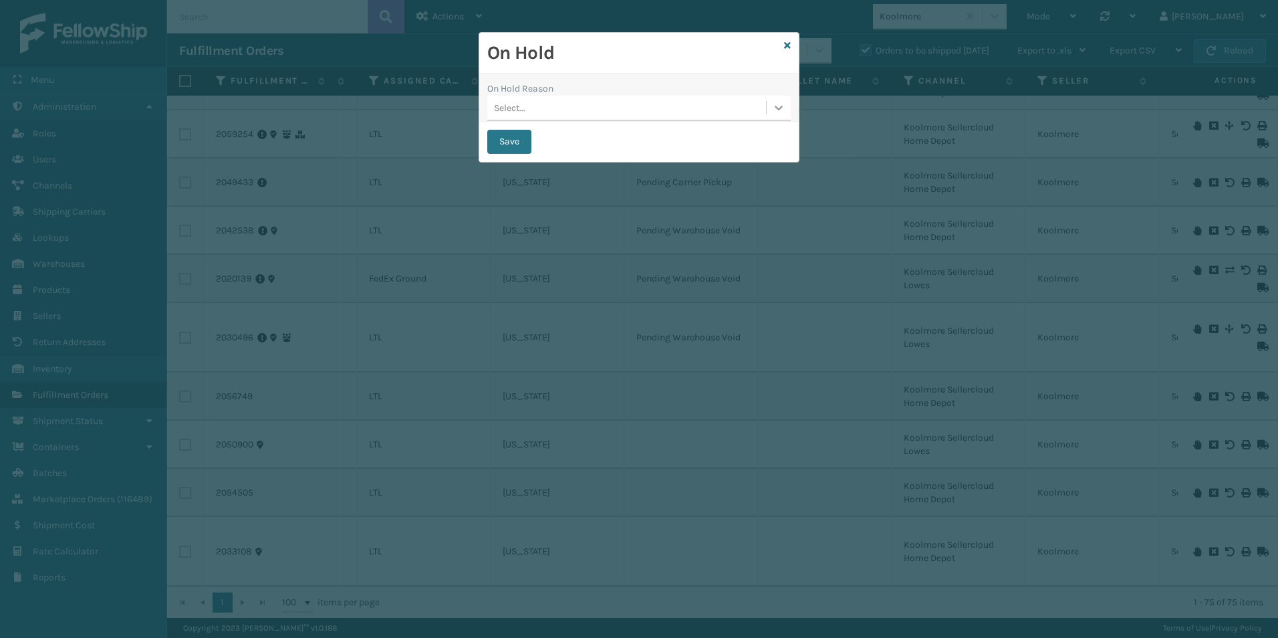
click at [771, 112] on div at bounding box center [779, 108] width 24 height 24
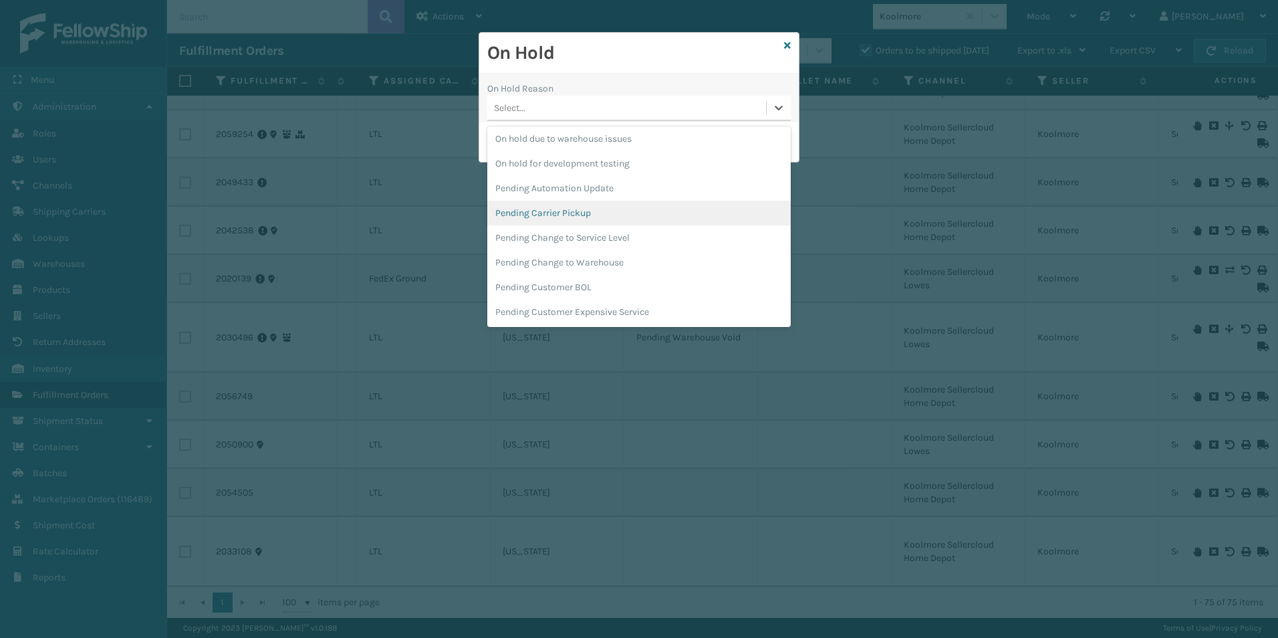
click at [541, 212] on div "Pending Carrier Pickup" at bounding box center [638, 213] width 303 height 25
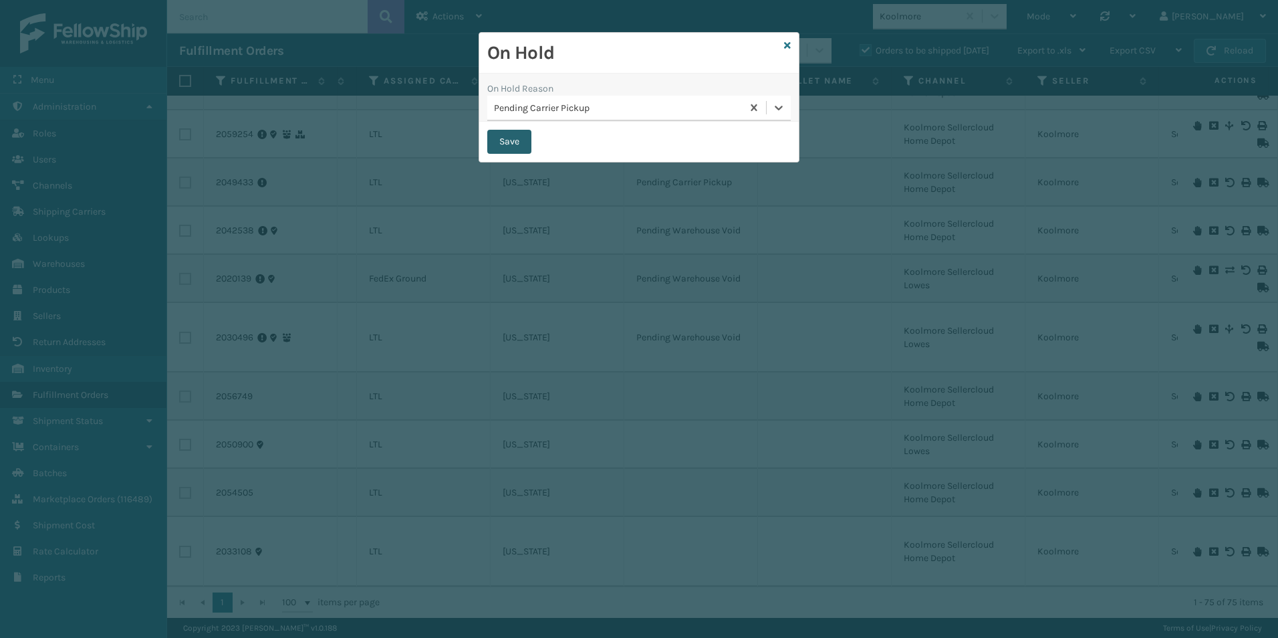
click at [514, 142] on button "Save" at bounding box center [509, 142] width 44 height 24
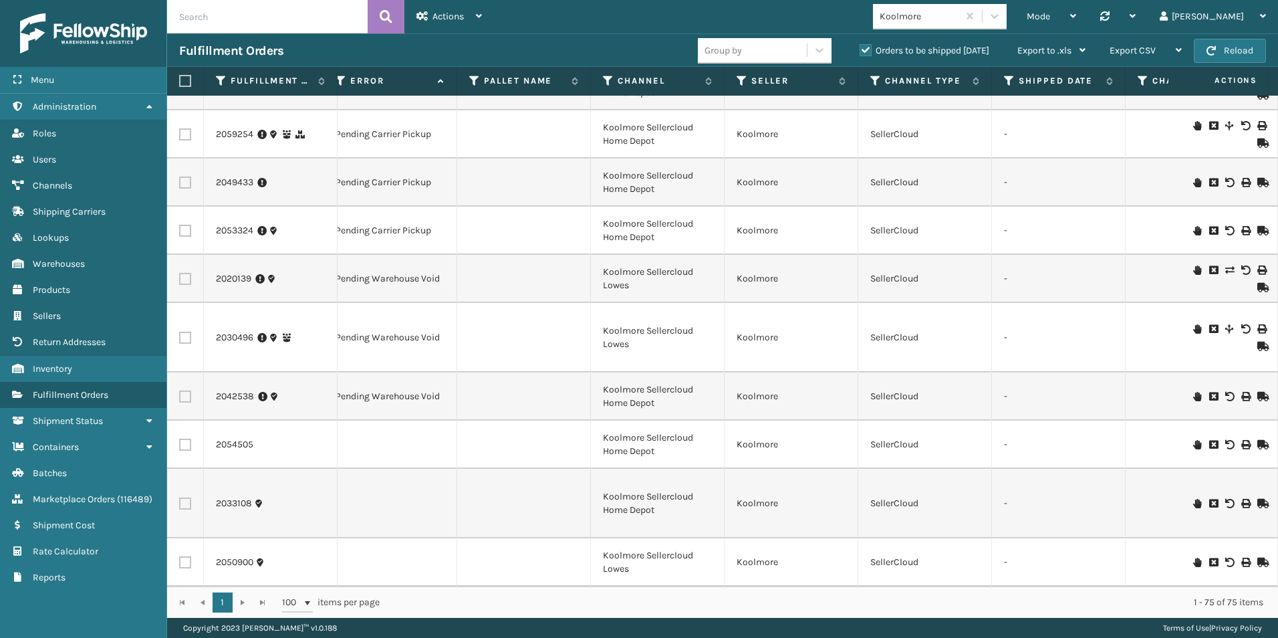
drag, startPoint x: 1190, startPoint y: 440, endPoint x: 1193, endPoint y: 424, distance: 16.4
click at [1193, 424] on td at bounding box center [1228, 444] width 100 height 48
click at [1193, 440] on icon at bounding box center [1197, 444] width 8 height 9
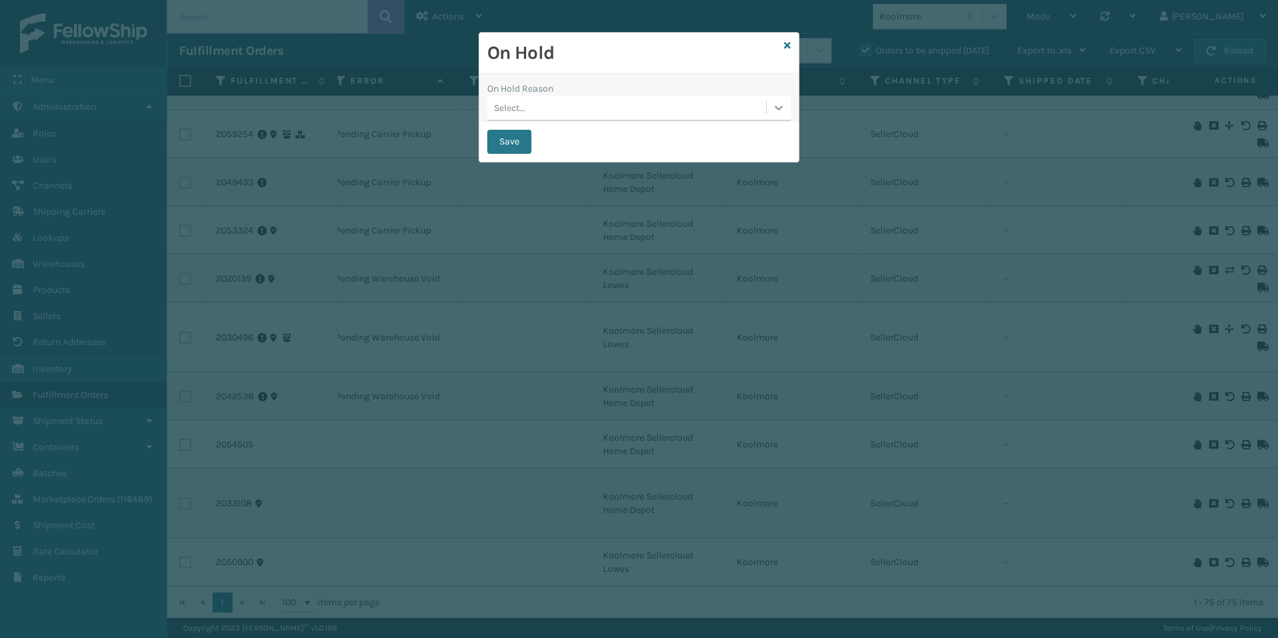
click at [771, 113] on div at bounding box center [779, 108] width 24 height 24
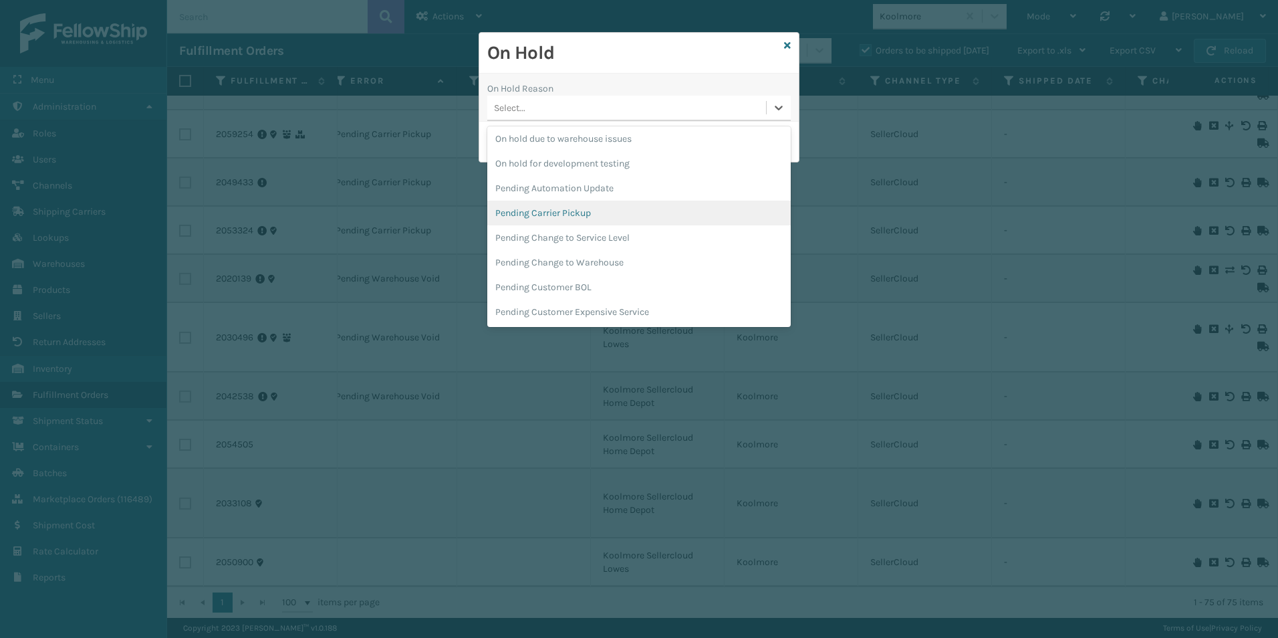
click at [553, 208] on div "Pending Carrier Pickup" at bounding box center [638, 213] width 303 height 25
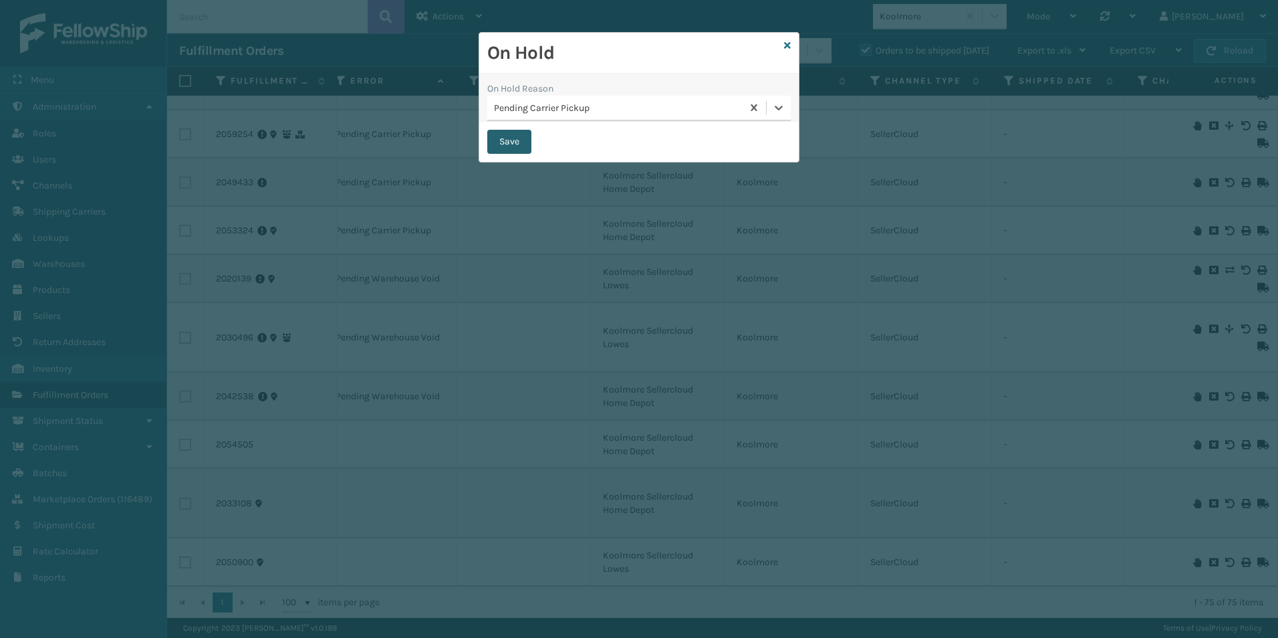
click at [509, 144] on button "Save" at bounding box center [509, 142] width 44 height 24
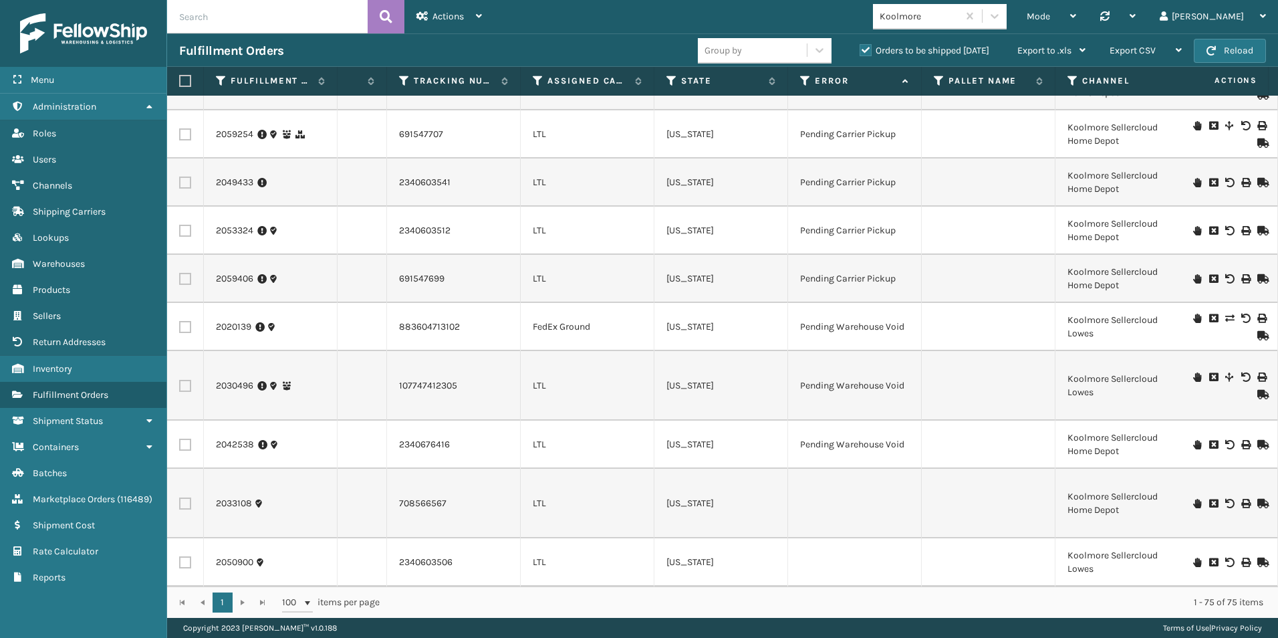
click at [1193, 499] on icon at bounding box center [1197, 503] width 8 height 9
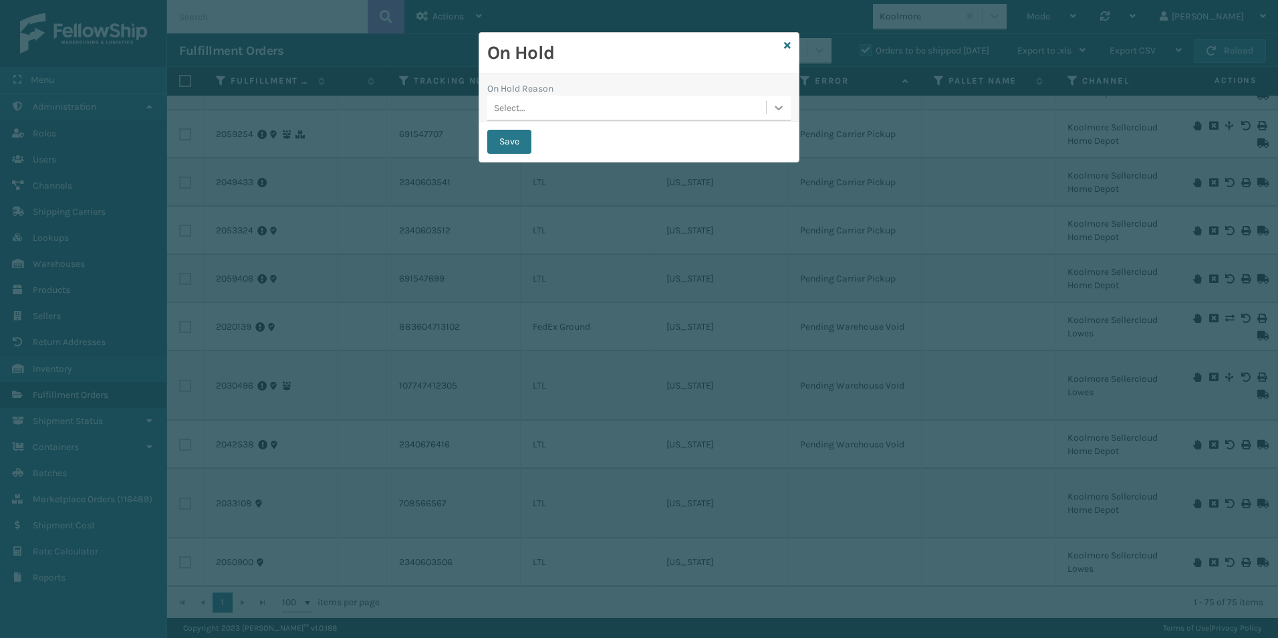
click at [776, 106] on icon at bounding box center [779, 108] width 8 height 5
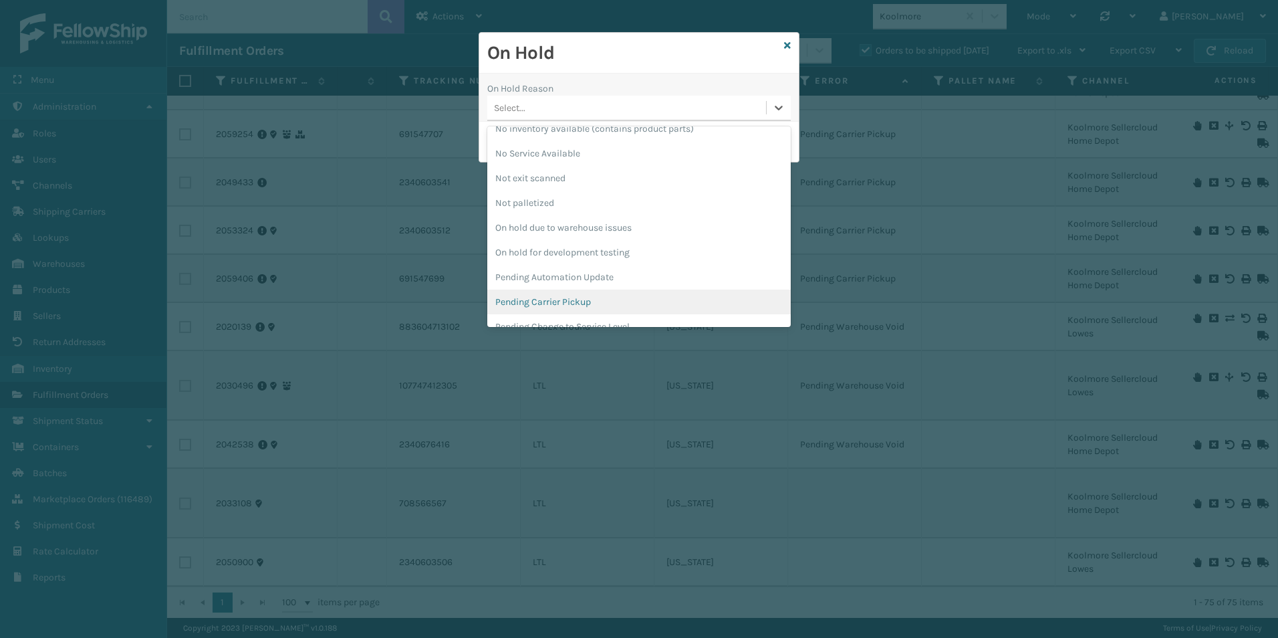
click at [573, 295] on div "Pending Carrier Pickup" at bounding box center [638, 301] width 303 height 25
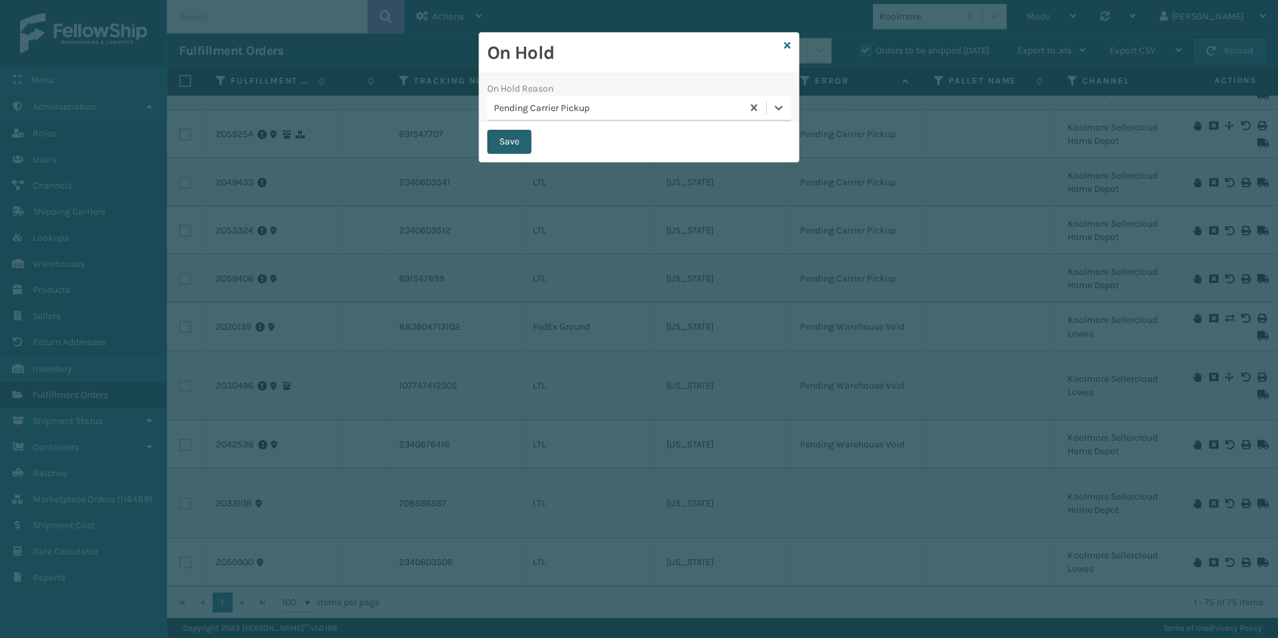
click at [503, 143] on button "Save" at bounding box center [509, 142] width 44 height 24
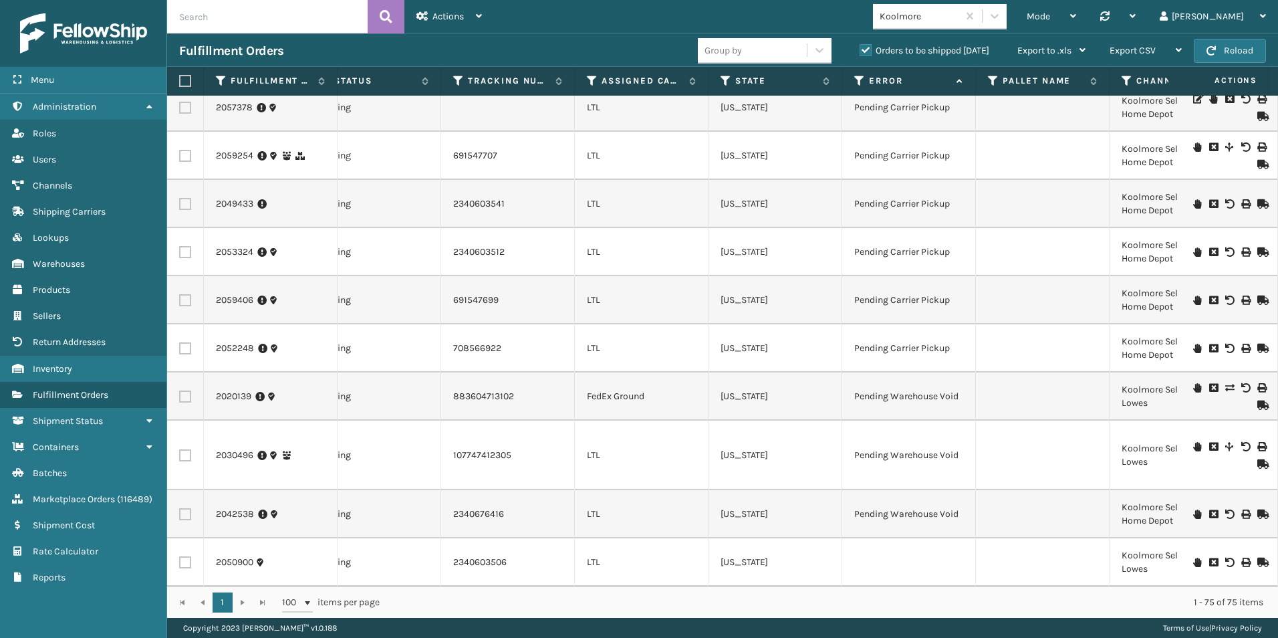
click at [1193, 557] on icon at bounding box center [1197, 561] width 8 height 9
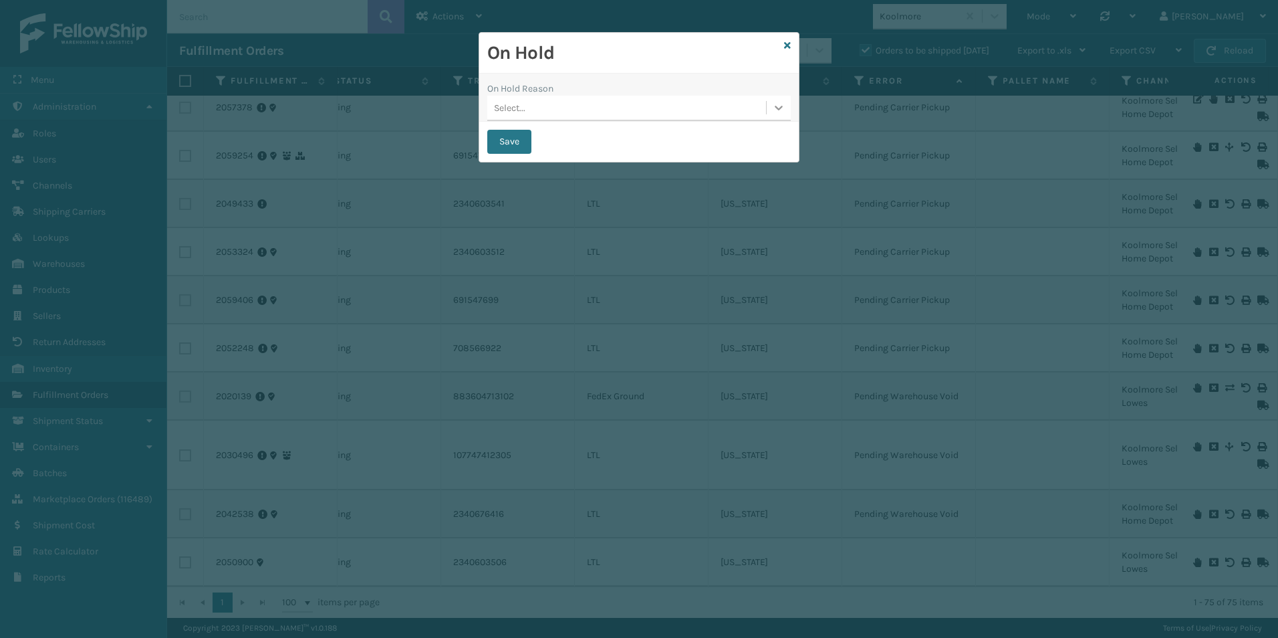
click at [783, 109] on icon at bounding box center [778, 107] width 13 height 13
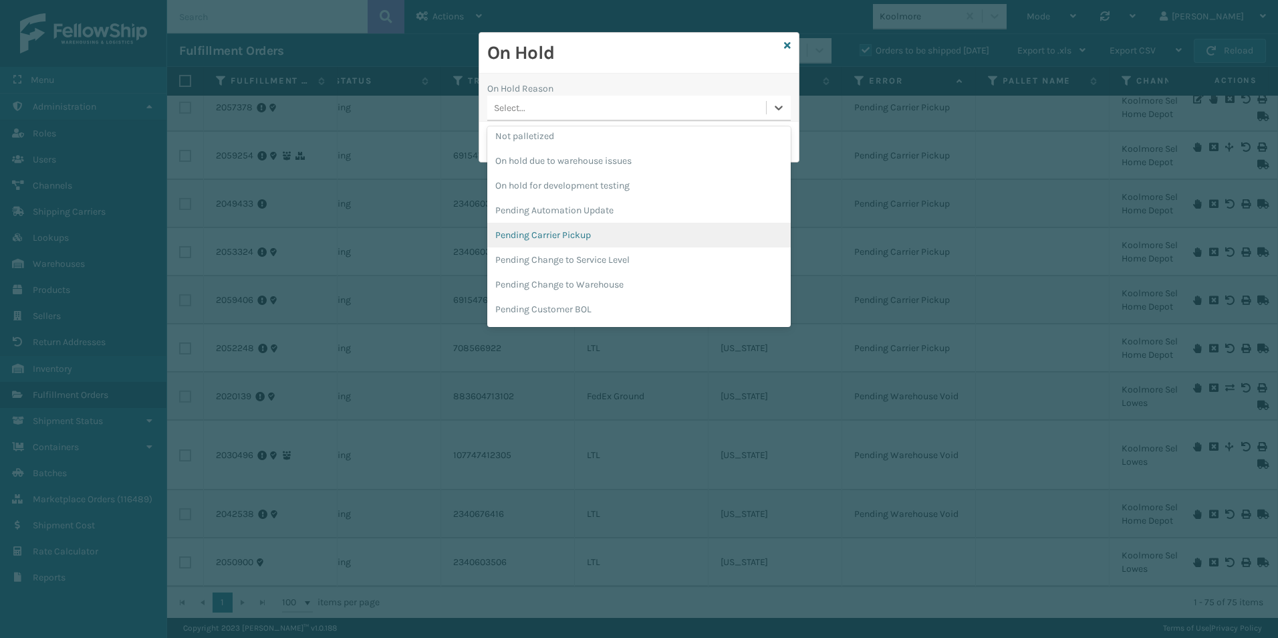
click at [563, 235] on div "Pending Carrier Pickup" at bounding box center [638, 235] width 303 height 25
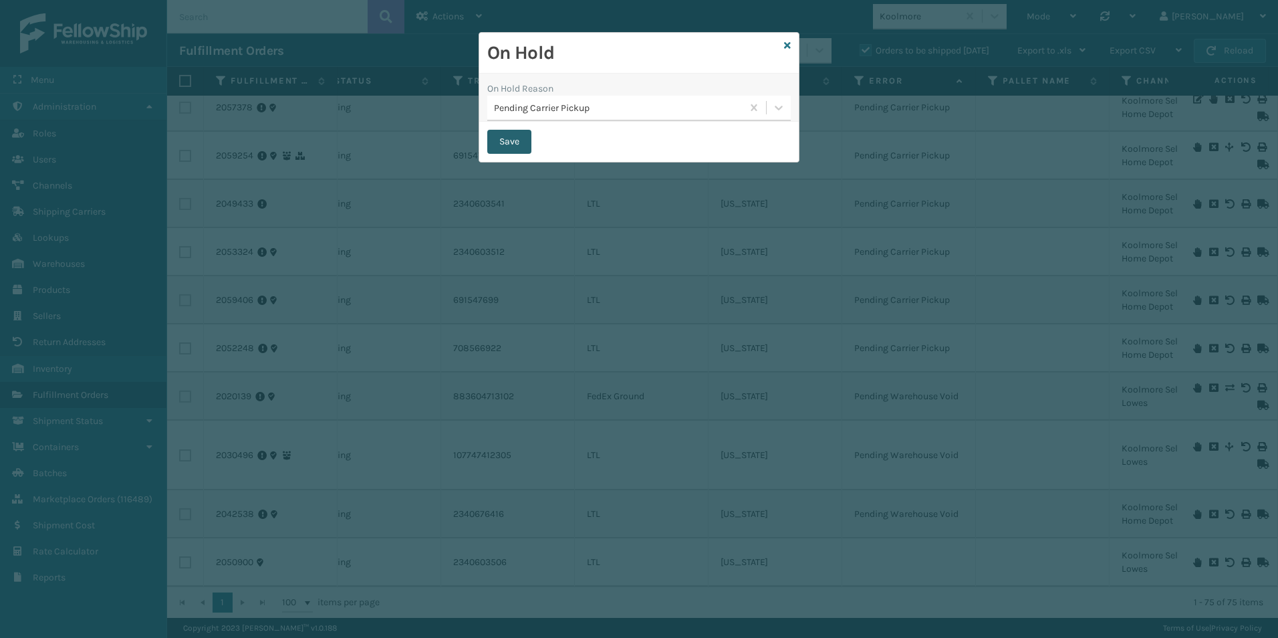
click at [526, 140] on button "Save" at bounding box center [509, 142] width 44 height 24
